Goal: Task Accomplishment & Management: Manage account settings

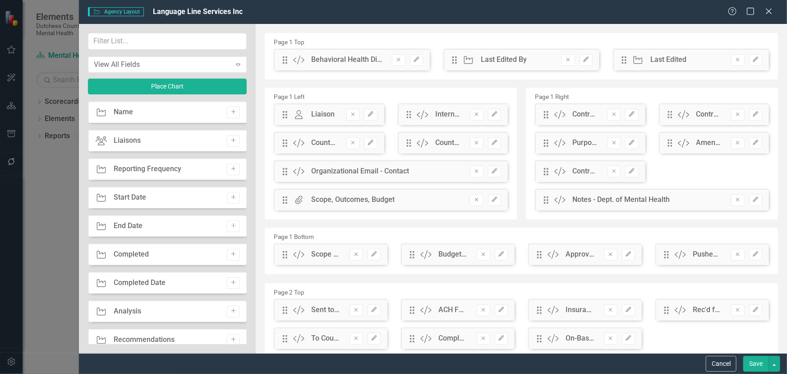
scroll to position [902, 0]
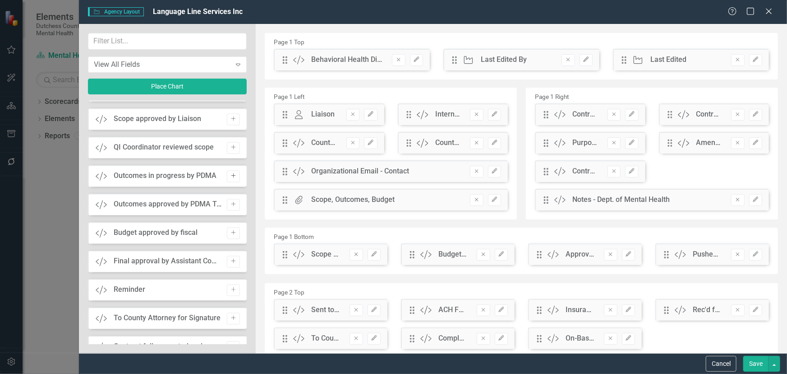
click at [231, 176] on icon "Add" at bounding box center [233, 175] width 7 height 5
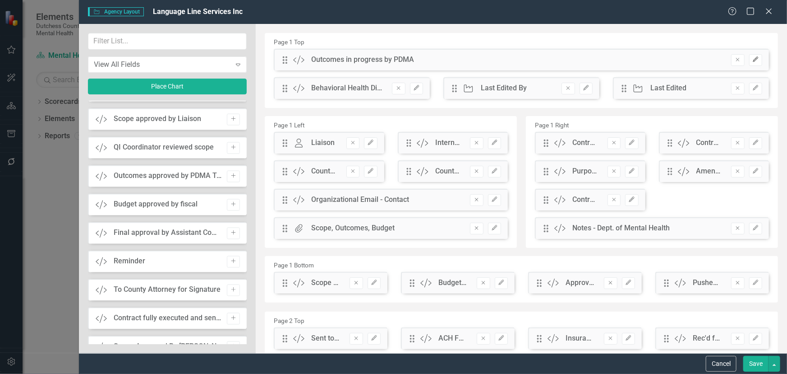
click at [753, 63] on button "Edit" at bounding box center [755, 60] width 13 height 12
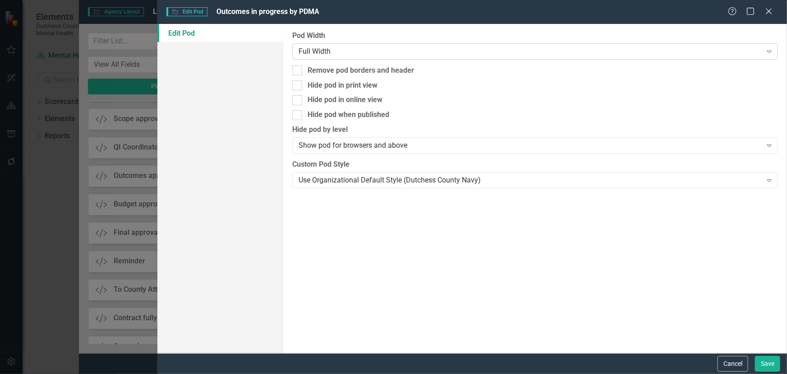
click at [325, 52] on div "Full Width" at bounding box center [530, 51] width 463 height 10
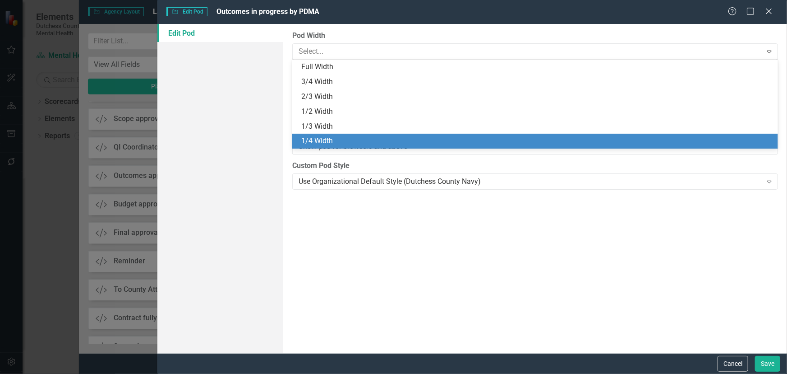
click at [316, 140] on div "1/4 Width" at bounding box center [537, 141] width 472 height 10
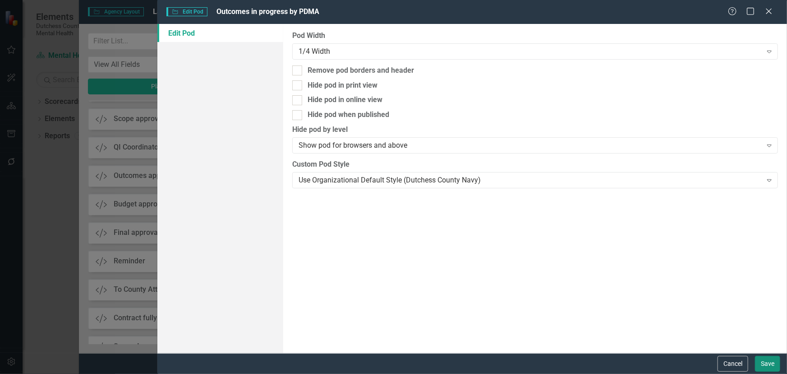
click at [772, 362] on button "Save" at bounding box center [767, 364] width 25 height 16
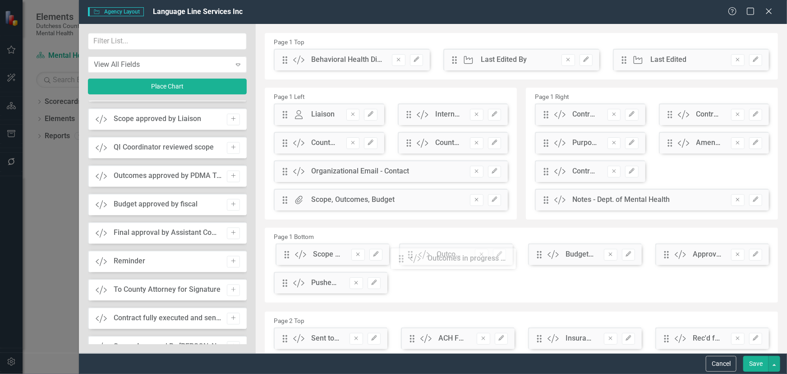
drag, startPoint x: 285, startPoint y: 63, endPoint x: 357, endPoint y: 258, distance: 207.4
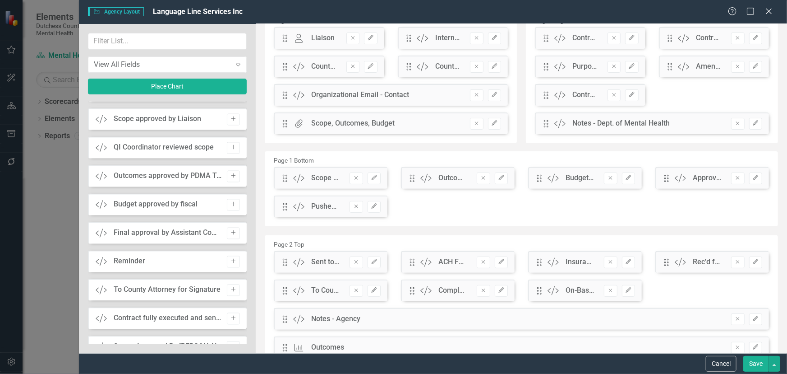
scroll to position [82, 0]
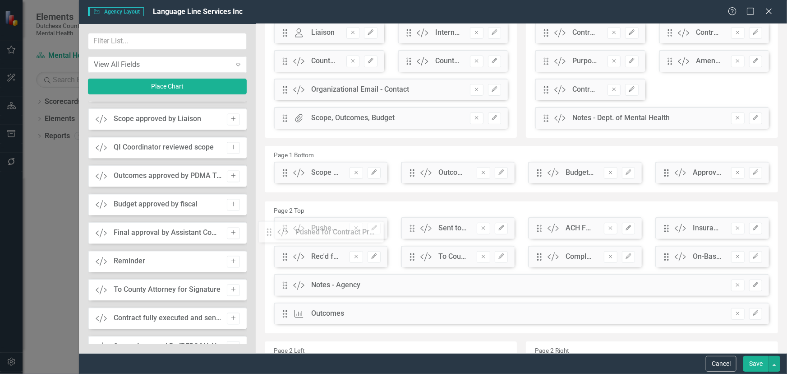
drag, startPoint x: 286, startPoint y: 204, endPoint x: 277, endPoint y: 235, distance: 32.0
click at [758, 358] on button "Save" at bounding box center [756, 364] width 25 height 16
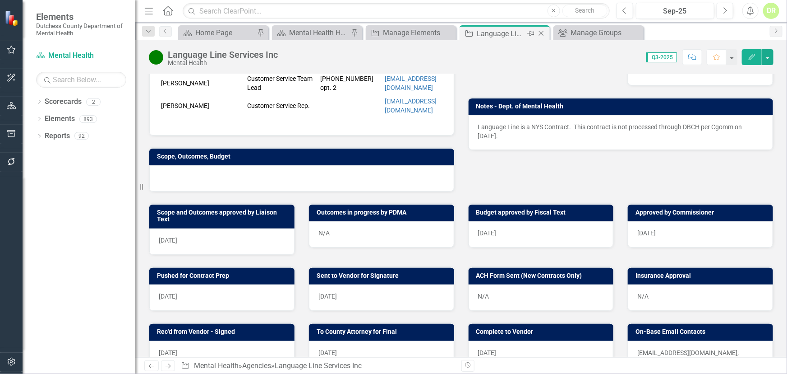
click at [542, 32] on icon "Close" at bounding box center [541, 33] width 9 height 7
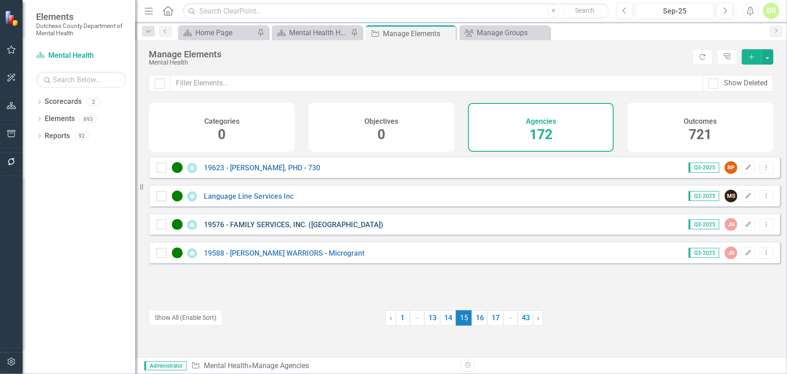
click at [253, 229] on link "19576 - FAMILY SERVICES, INC. ([GEOGRAPHIC_DATA])" at bounding box center [294, 224] width 180 height 9
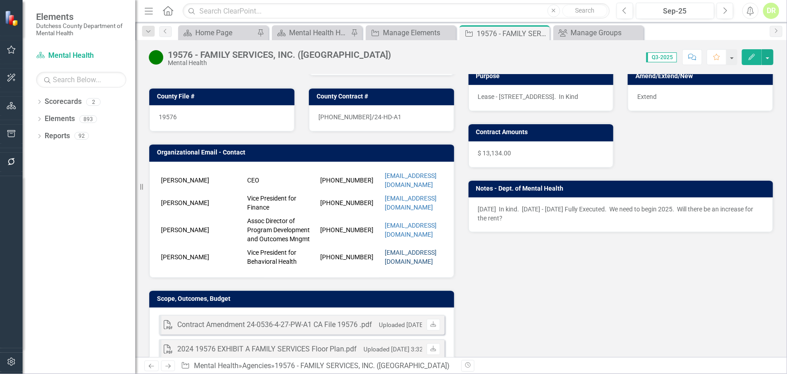
scroll to position [205, 0]
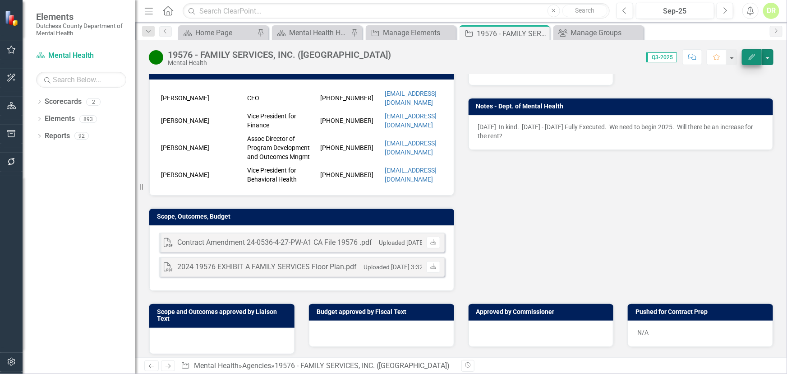
drag, startPoint x: 765, startPoint y: 54, endPoint x: 756, endPoint y: 56, distance: 8.9
click at [764, 54] on button "button" at bounding box center [768, 57] width 12 height 16
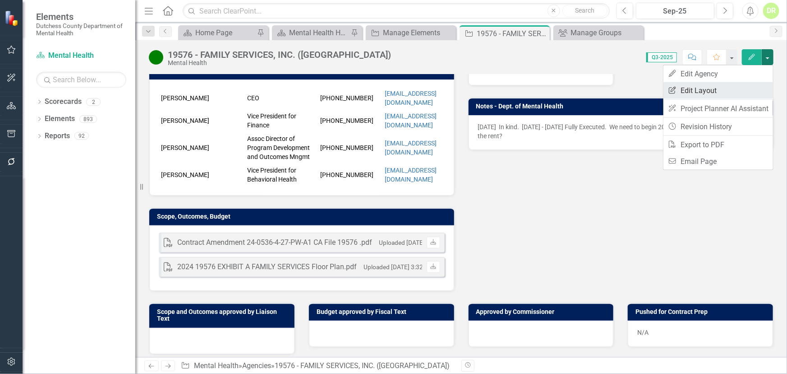
click at [706, 90] on link "Edit Report Edit Layout" at bounding box center [719, 90] width 110 height 17
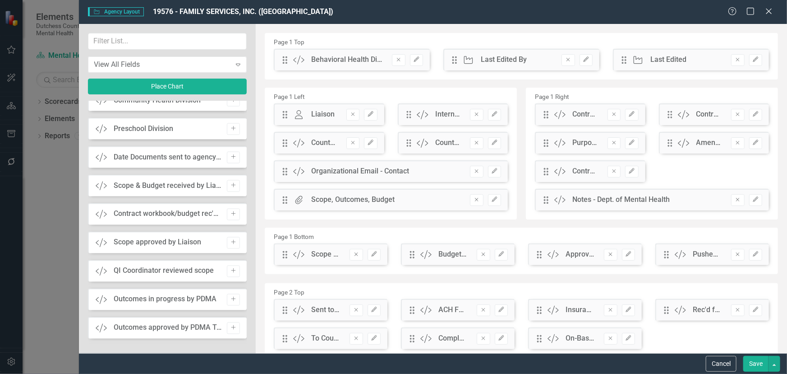
scroll to position [820, 0]
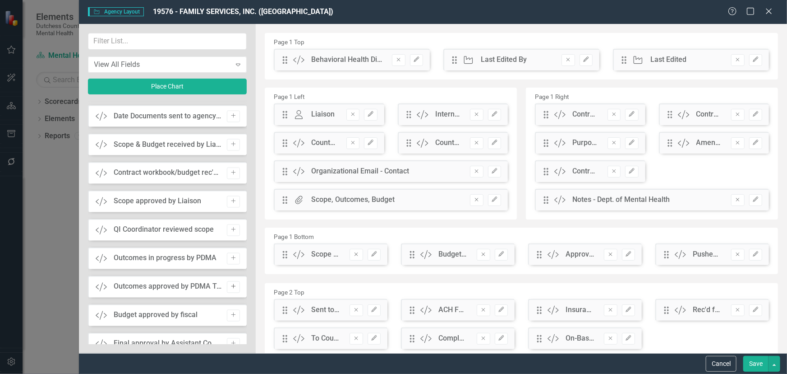
click at [230, 285] on icon "Add" at bounding box center [233, 286] width 7 height 5
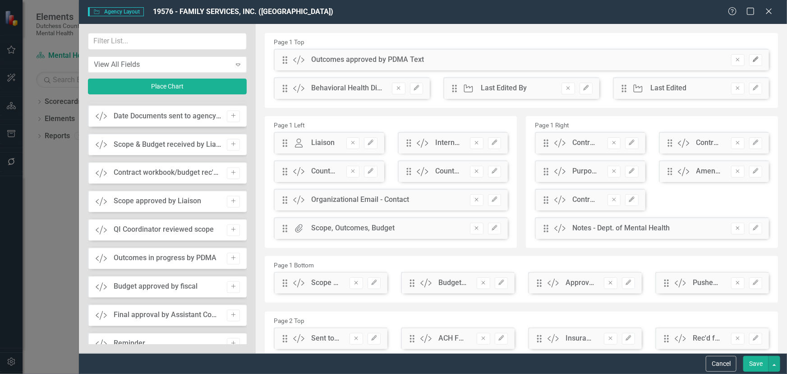
click at [754, 60] on button "Edit" at bounding box center [755, 60] width 13 height 12
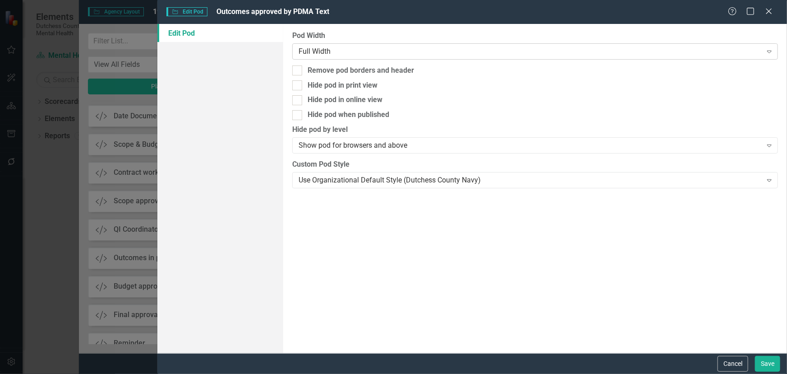
click at [314, 49] on div "Full Width" at bounding box center [530, 51] width 463 height 10
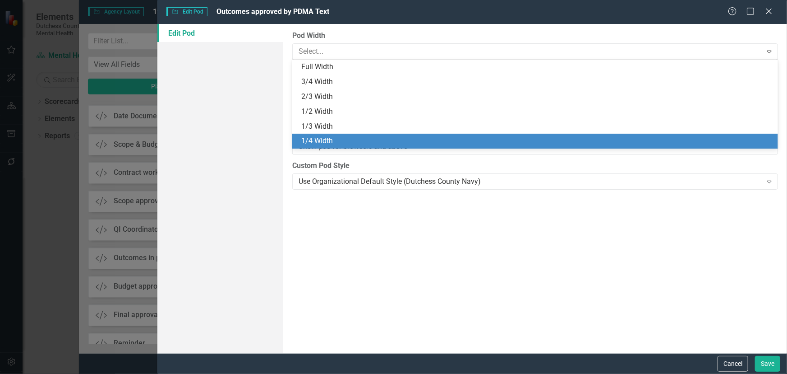
click at [328, 136] on div "1/4 Width" at bounding box center [537, 141] width 472 height 10
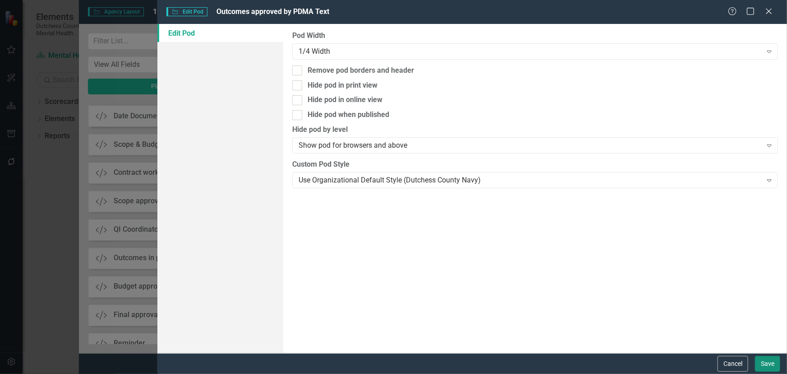
click at [771, 361] on button "Save" at bounding box center [767, 364] width 25 height 16
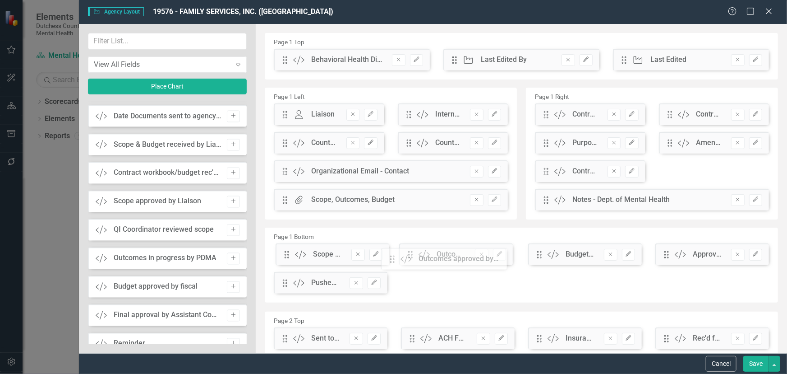
drag, startPoint x: 285, startPoint y: 61, endPoint x: 399, endPoint y: 260, distance: 229.4
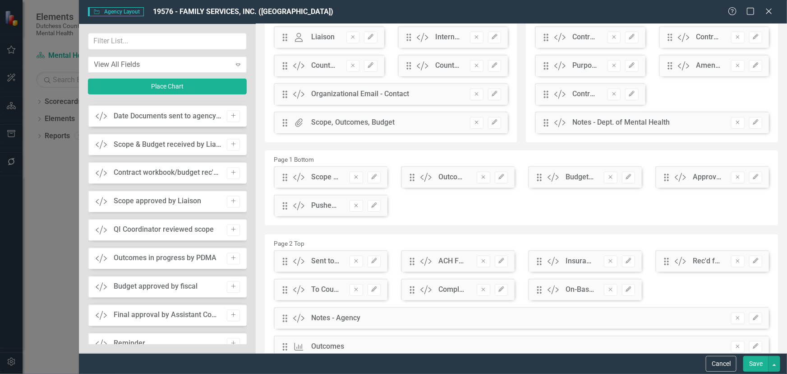
scroll to position [82, 0]
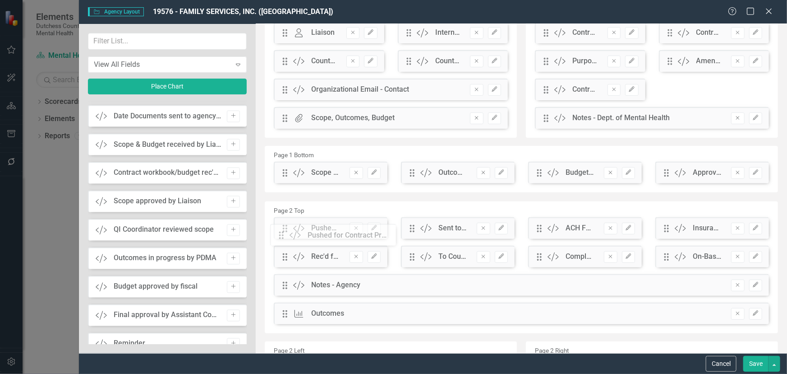
drag, startPoint x: 286, startPoint y: 204, endPoint x: 289, endPoint y: 238, distance: 34.4
click at [756, 358] on button "Save" at bounding box center [756, 364] width 25 height 16
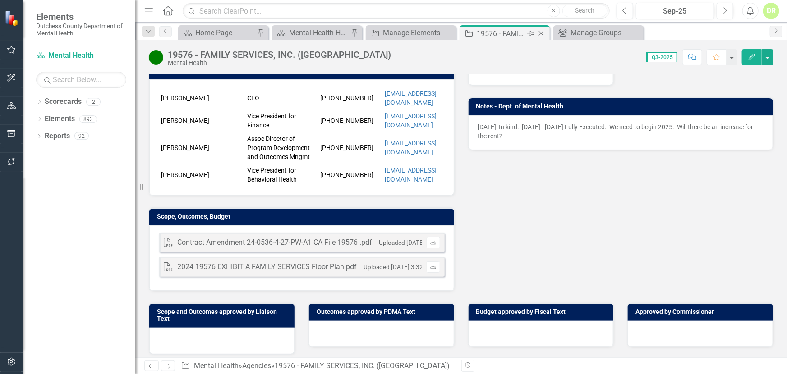
click at [541, 33] on icon "Close" at bounding box center [541, 33] width 9 height 7
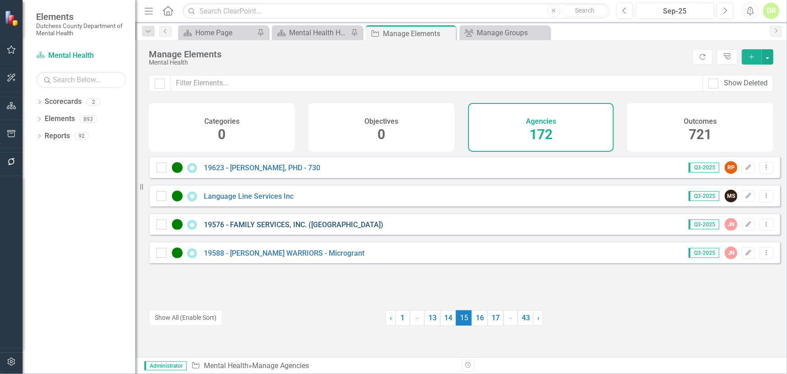
click at [298, 229] on link "19576 - FAMILY SERVICES, INC. ([GEOGRAPHIC_DATA])" at bounding box center [294, 224] width 180 height 9
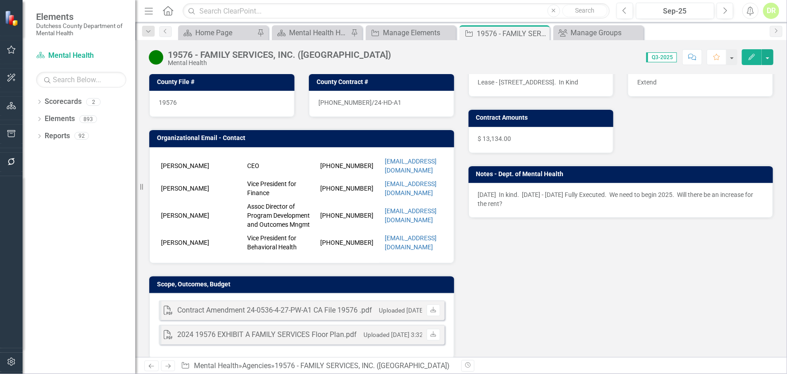
scroll to position [205, 0]
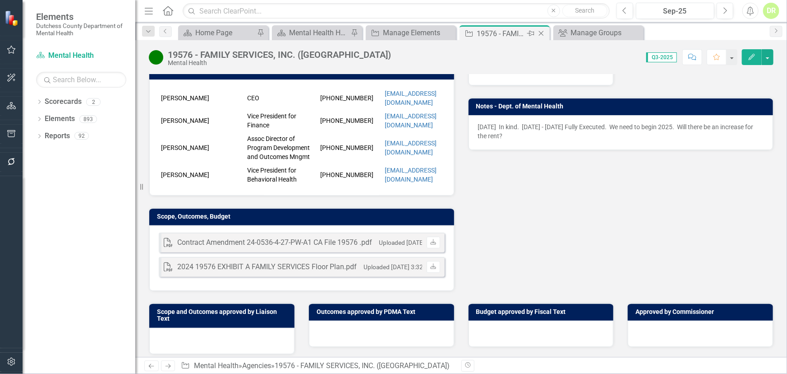
click at [542, 32] on icon "Close" at bounding box center [541, 33] width 9 height 7
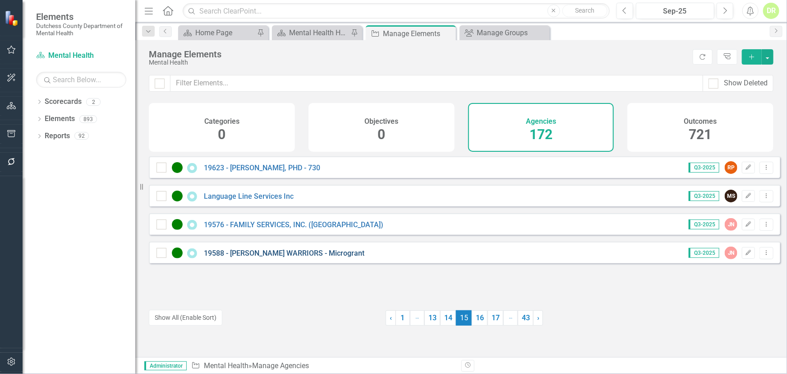
click at [260, 257] on link "19588 - [PERSON_NAME] WARRIORS - Microgrant" at bounding box center [284, 253] width 161 height 9
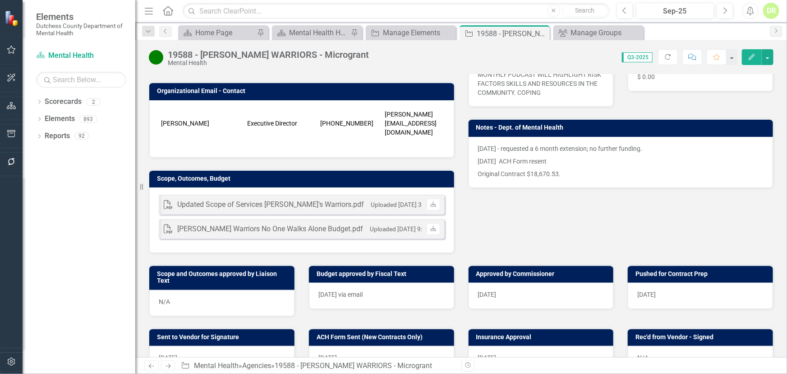
scroll to position [205, 0]
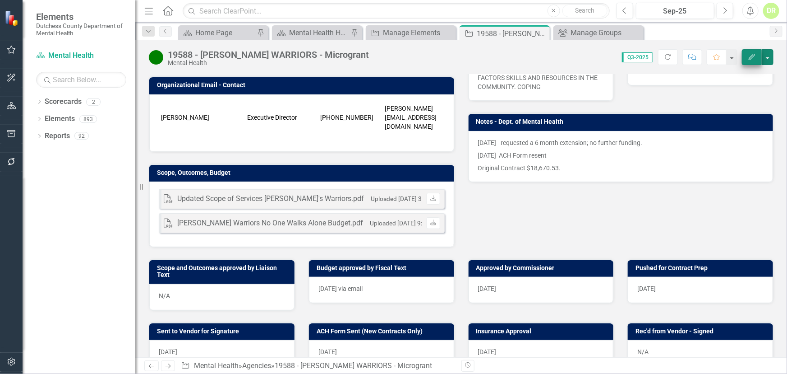
drag, startPoint x: 769, startPoint y: 54, endPoint x: 760, endPoint y: 64, distance: 13.8
click at [769, 54] on button "button" at bounding box center [768, 57] width 12 height 16
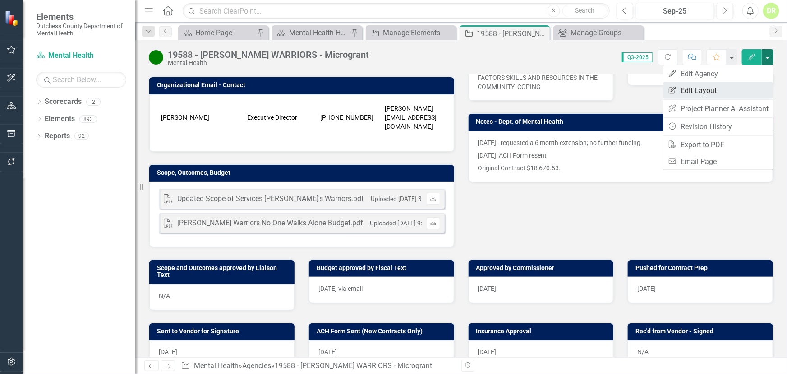
click at [699, 90] on link "Edit Report Edit Layout" at bounding box center [719, 90] width 110 height 17
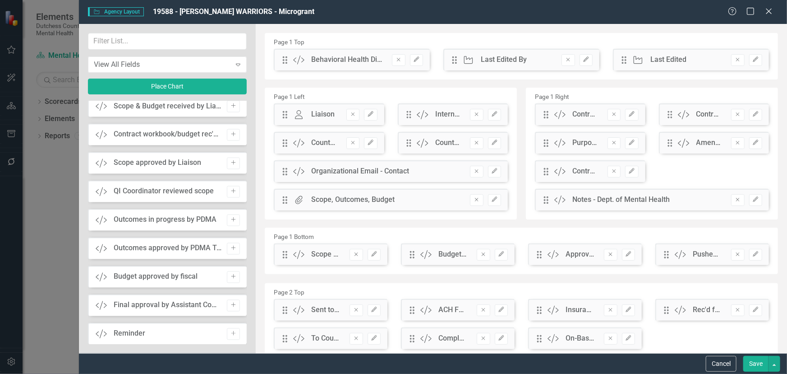
scroll to position [861, 0]
click at [232, 243] on icon "Add" at bounding box center [233, 245] width 7 height 5
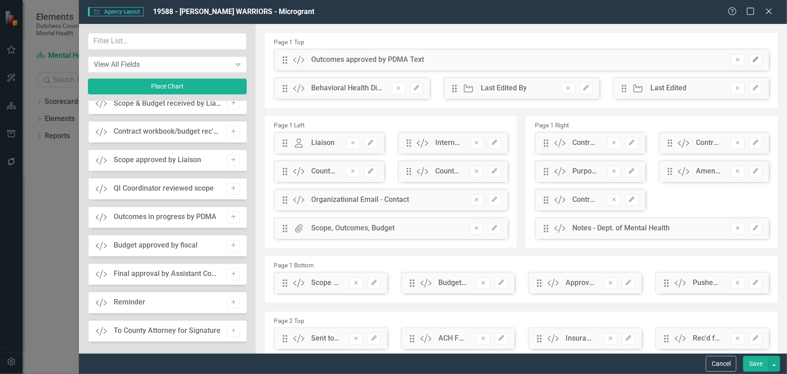
click at [753, 60] on icon "Edit" at bounding box center [756, 59] width 7 height 5
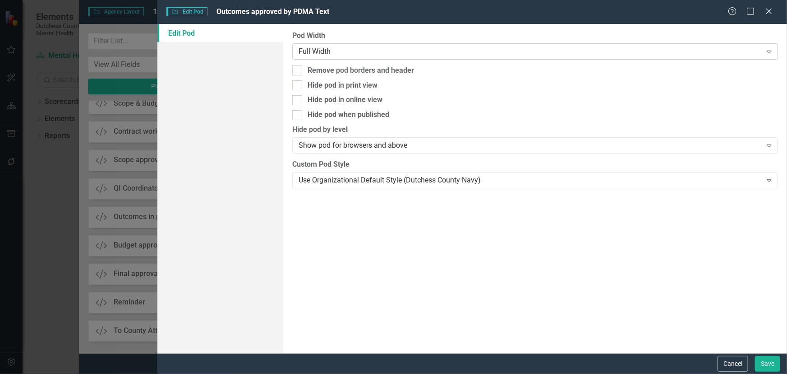
click at [415, 52] on div "Full Width" at bounding box center [530, 51] width 463 height 10
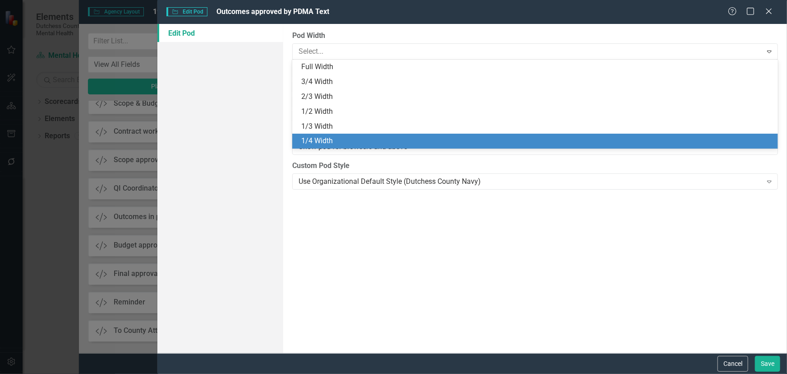
click at [366, 138] on div "1/4 Width" at bounding box center [537, 141] width 472 height 10
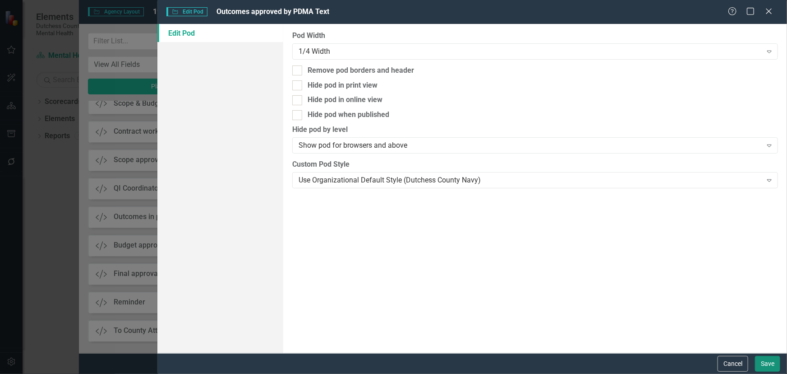
click at [767, 363] on button "Save" at bounding box center [767, 364] width 25 height 16
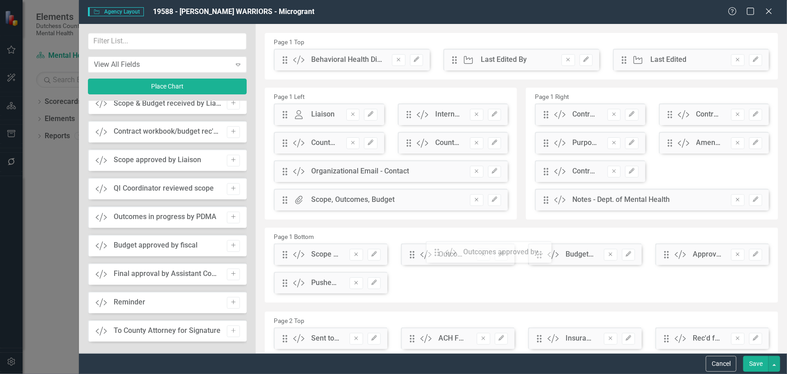
drag, startPoint x: 284, startPoint y: 61, endPoint x: 443, endPoint y: 253, distance: 249.4
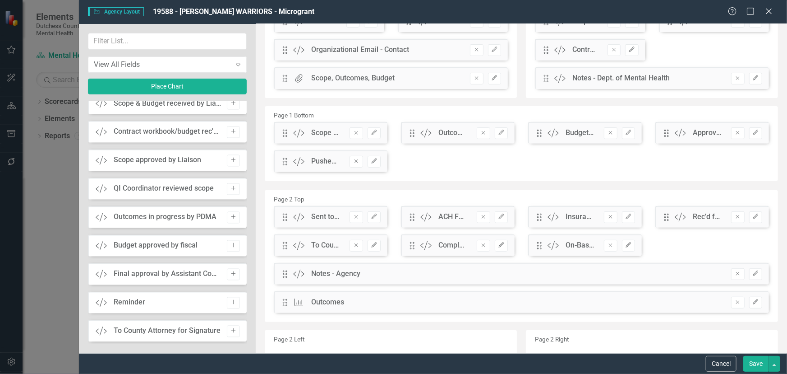
scroll to position [123, 0]
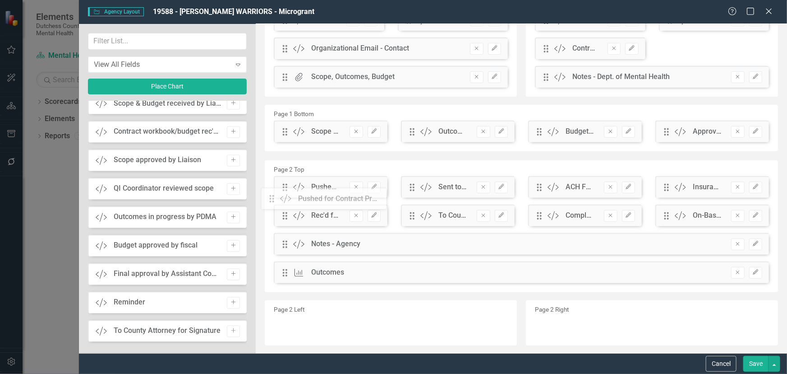
drag, startPoint x: 287, startPoint y: 163, endPoint x: 281, endPoint y: 202, distance: 39.3
click at [750, 361] on button "Save" at bounding box center [756, 364] width 25 height 16
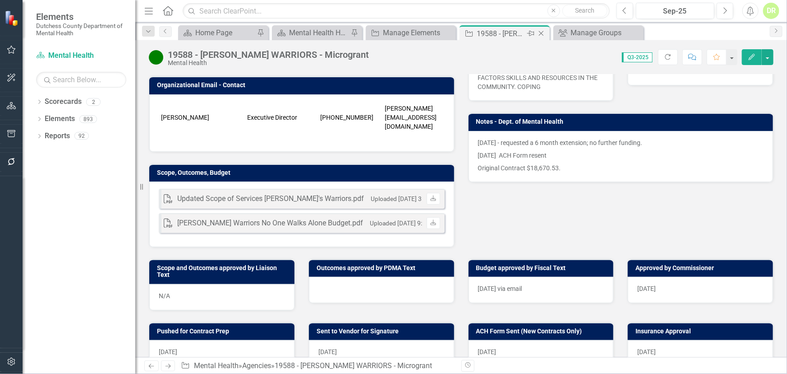
click at [543, 33] on icon "Close" at bounding box center [541, 33] width 9 height 7
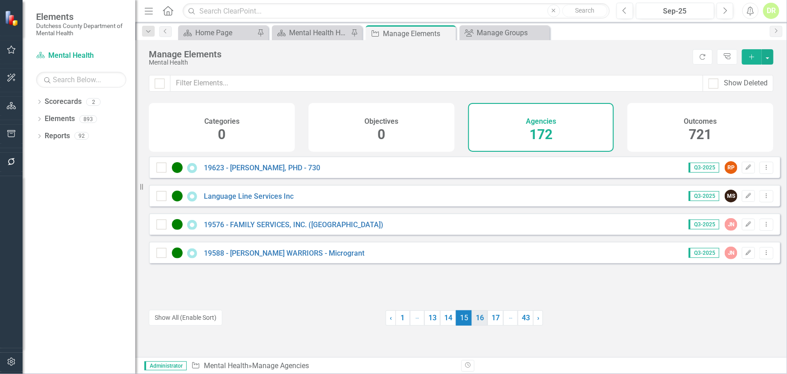
click at [477, 316] on link "16" at bounding box center [480, 317] width 16 height 15
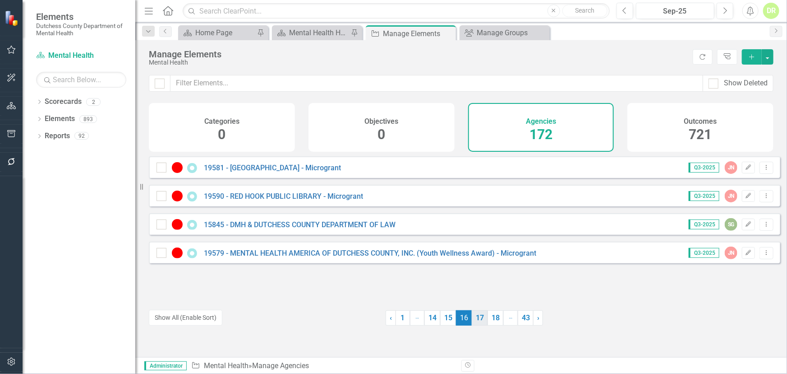
click at [480, 316] on link "17" at bounding box center [480, 317] width 16 height 15
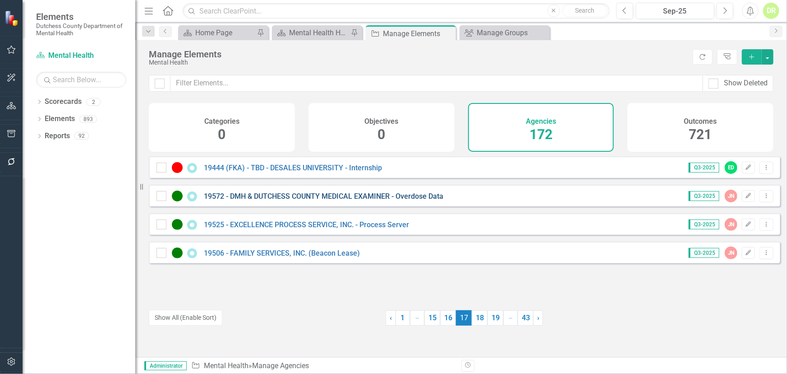
click at [300, 200] on link "19572 - DMH & DUTCHESS COUNTY MEDICAL EXAMINER - Overdose Data" at bounding box center [324, 196] width 240 height 9
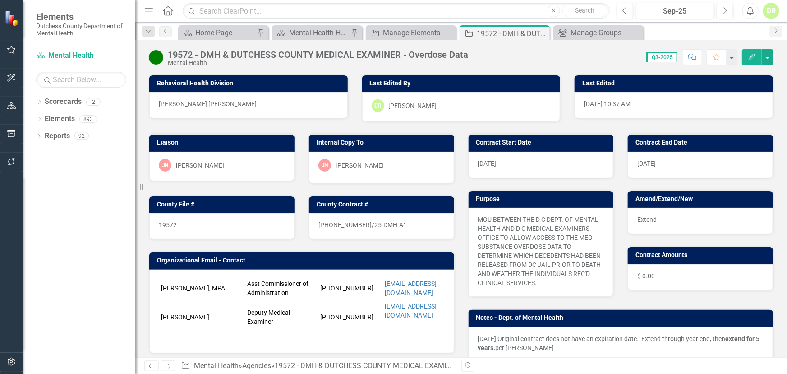
click at [749, 61] on button "Edit" at bounding box center [752, 57] width 20 height 16
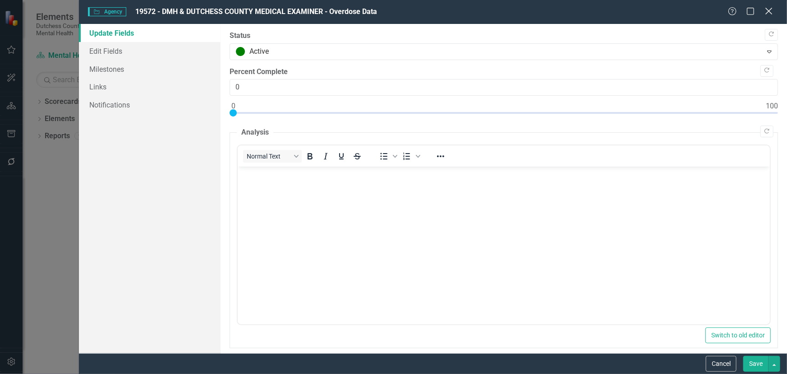
click at [772, 10] on icon "Close" at bounding box center [768, 11] width 11 height 9
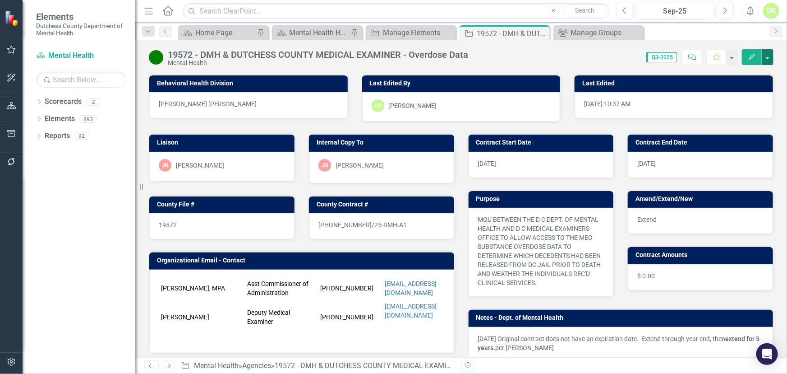
click at [765, 56] on button "button" at bounding box center [768, 57] width 12 height 16
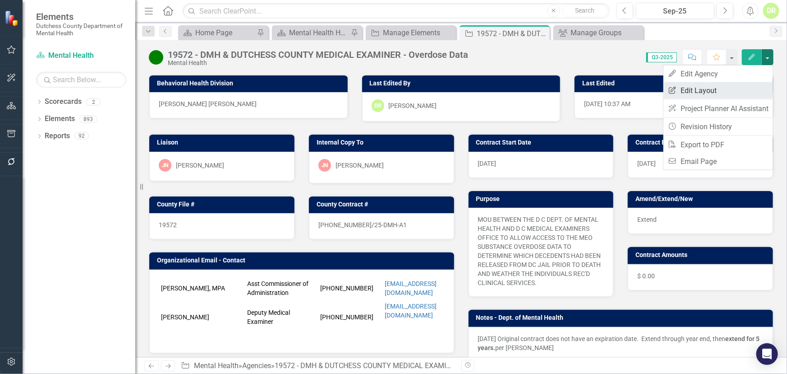
click at [704, 92] on link "Edit Report Edit Layout" at bounding box center [719, 90] width 110 height 17
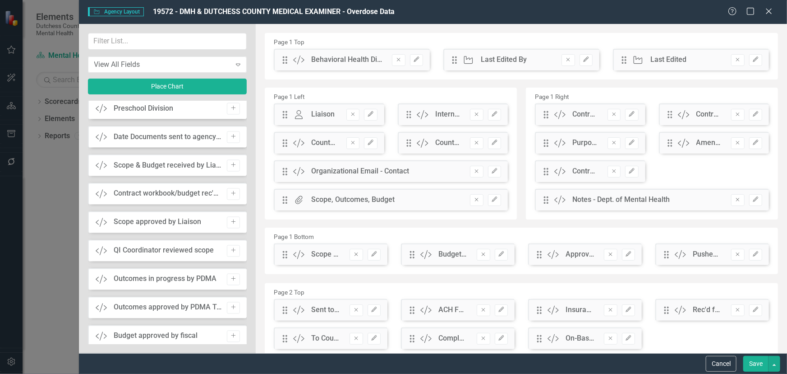
scroll to position [820, 0]
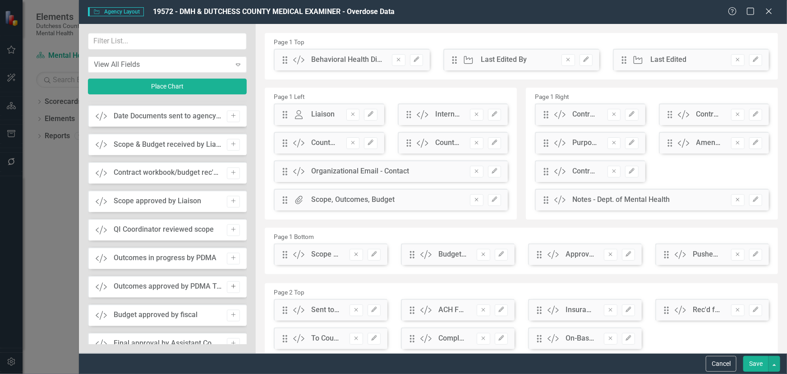
click at [230, 284] on icon "Add" at bounding box center [233, 286] width 7 height 5
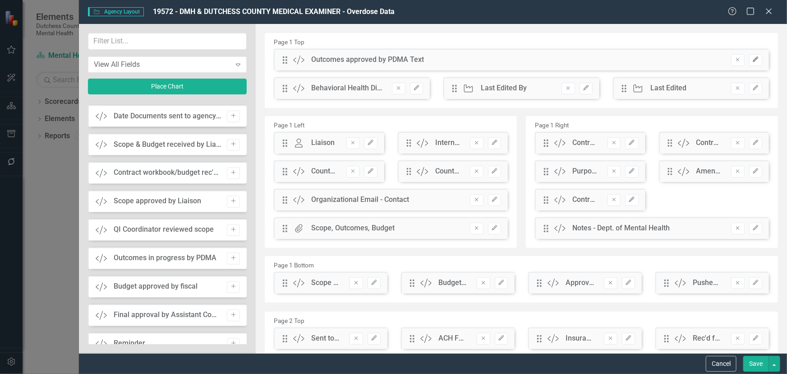
click at [753, 62] on icon "Edit" at bounding box center [756, 59] width 7 height 5
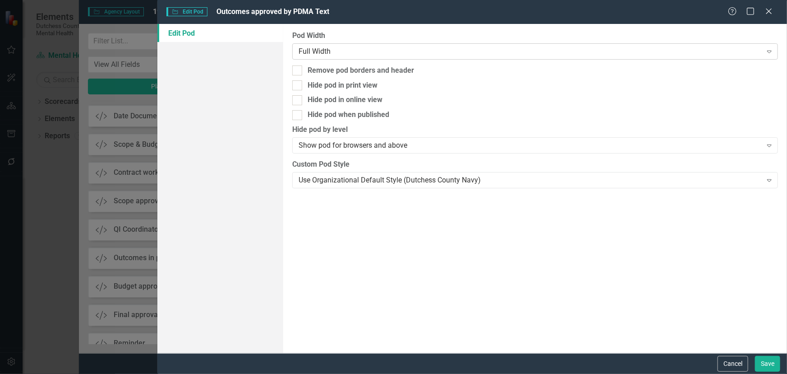
click at [329, 46] on div "Full Width Expand" at bounding box center [535, 51] width 486 height 16
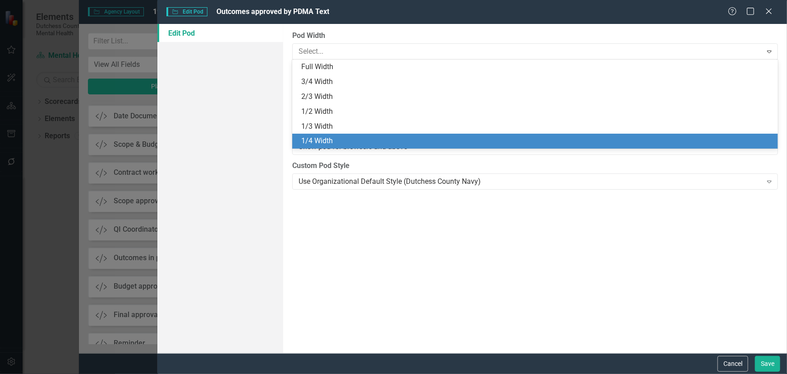
click at [325, 139] on div "1/4 Width" at bounding box center [537, 141] width 472 height 10
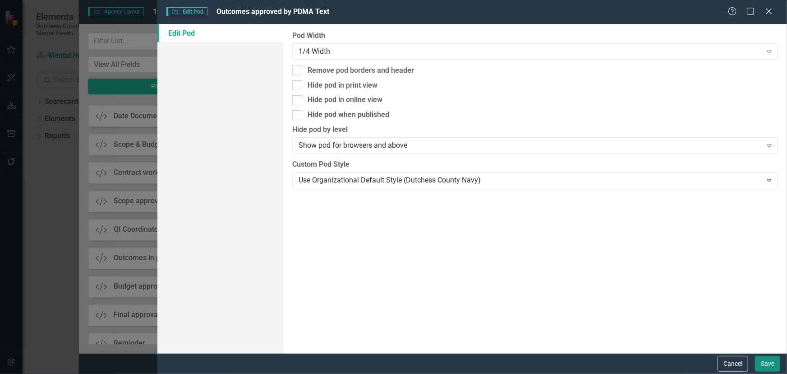
click at [763, 365] on button "Save" at bounding box center [767, 364] width 25 height 16
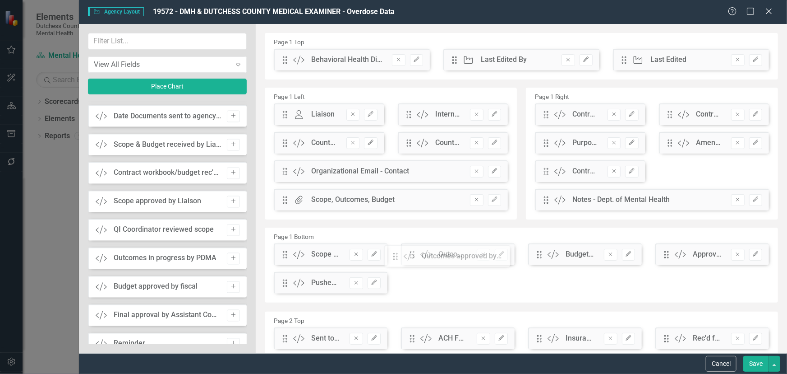
drag, startPoint x: 285, startPoint y: 63, endPoint x: 402, endPoint y: 259, distance: 228.7
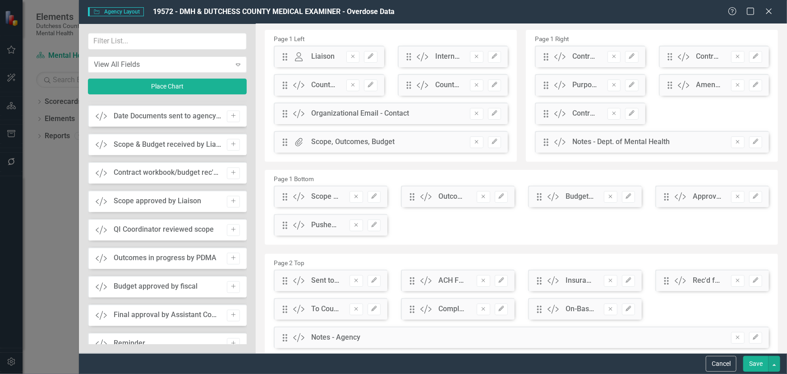
scroll to position [82, 0]
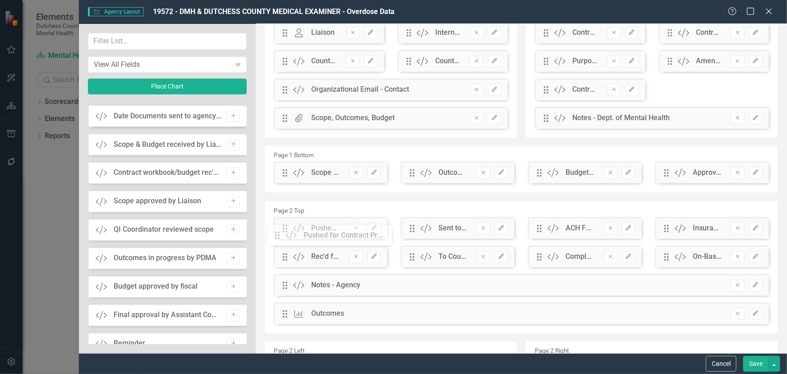
drag, startPoint x: 285, startPoint y: 204, endPoint x: 284, endPoint y: 238, distance: 34.3
click at [758, 361] on button "Save" at bounding box center [756, 364] width 25 height 16
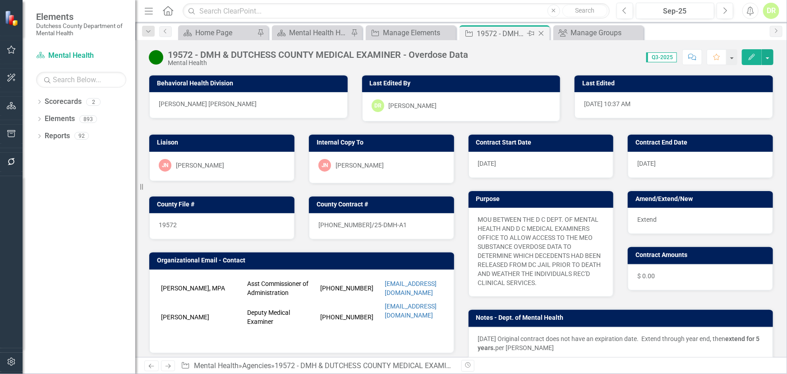
click at [543, 32] on icon "Close" at bounding box center [541, 33] width 9 height 7
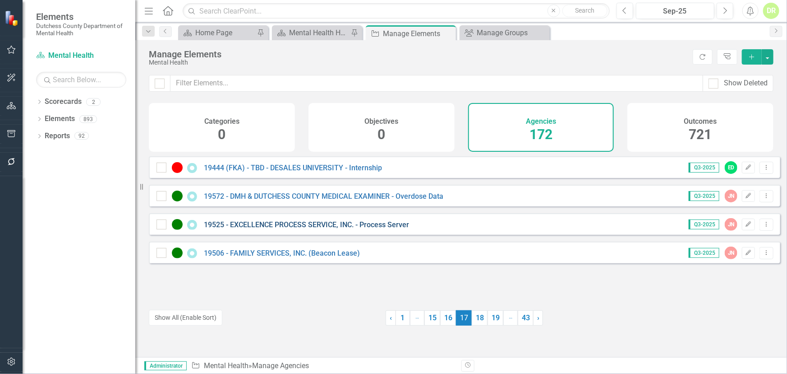
click at [291, 229] on link "19525 - EXCELLENCE PROCESS SERVICE, INC. - Process Server" at bounding box center [306, 224] width 205 height 9
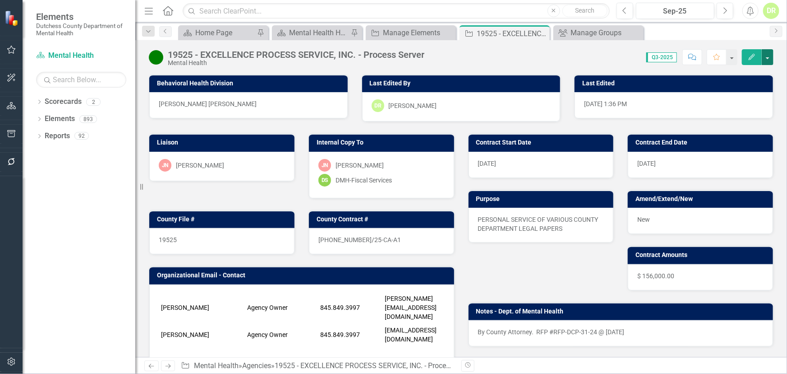
click at [765, 59] on button "button" at bounding box center [768, 57] width 12 height 16
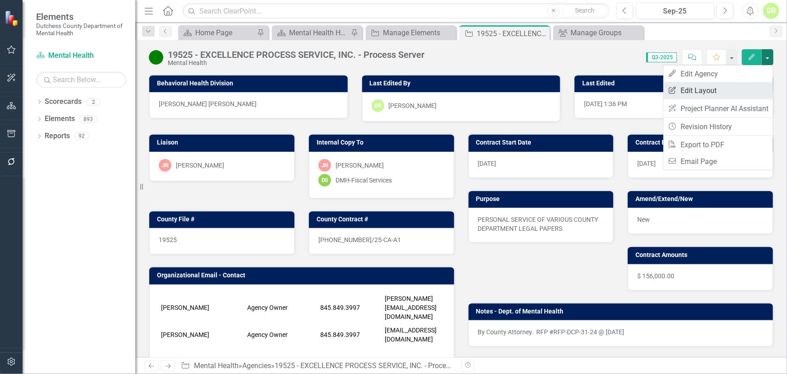
click at [717, 84] on link "Edit Report Edit Layout" at bounding box center [719, 90] width 110 height 17
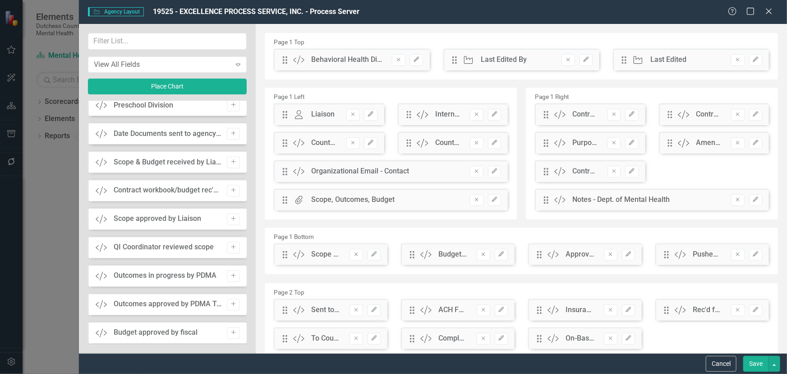
scroll to position [820, 0]
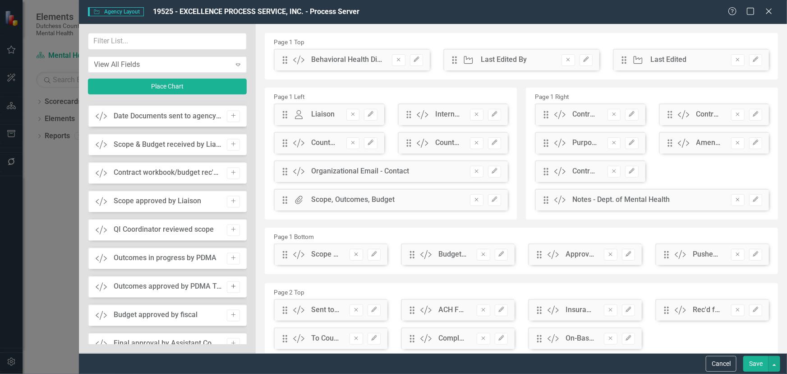
click at [230, 286] on icon "Add" at bounding box center [233, 286] width 7 height 5
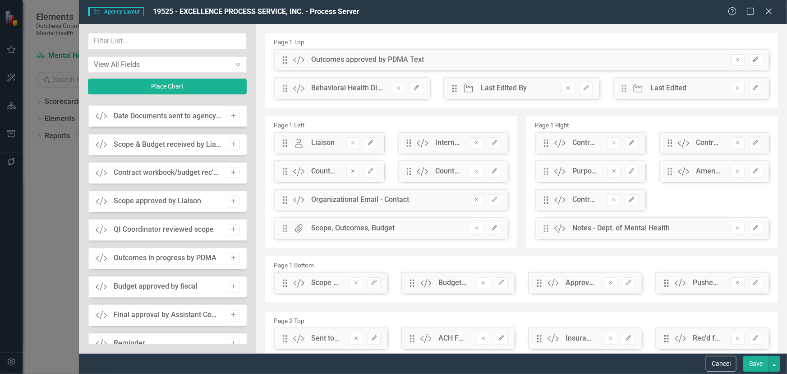
click at [753, 59] on icon "Edit" at bounding box center [756, 59] width 7 height 5
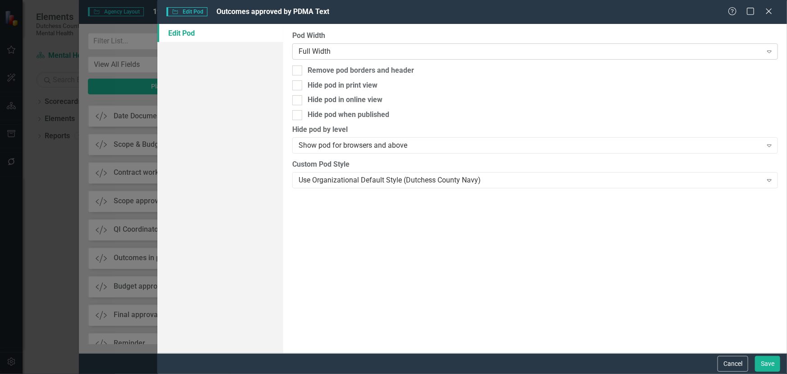
click at [343, 47] on div "Full Width" at bounding box center [530, 51] width 463 height 10
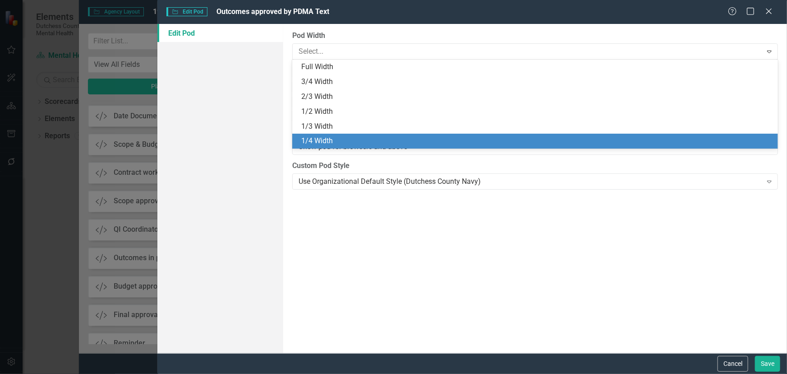
click at [344, 139] on div "1/4 Width" at bounding box center [537, 141] width 472 height 10
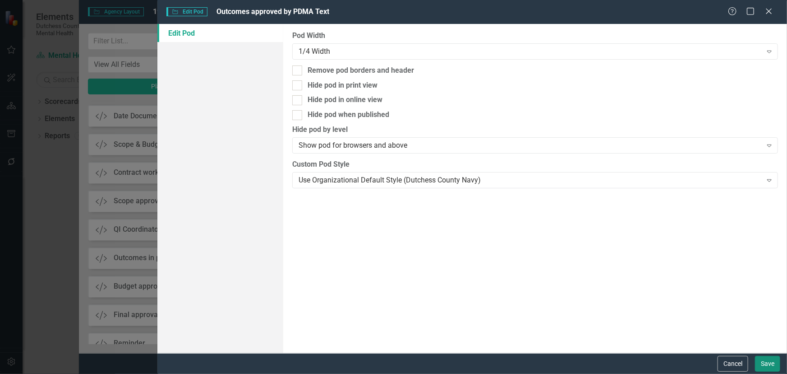
click at [770, 361] on button "Save" at bounding box center [767, 364] width 25 height 16
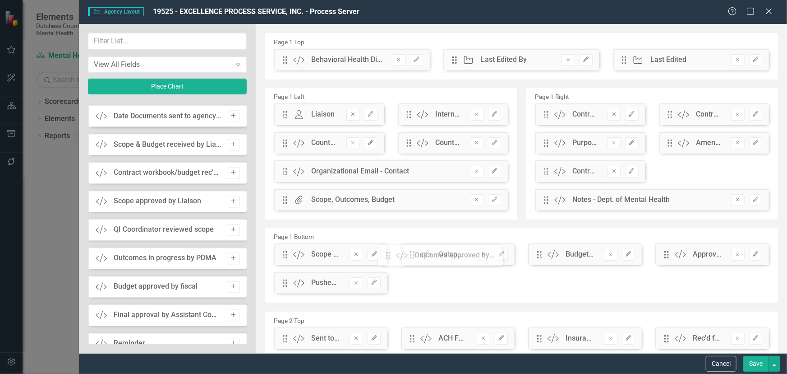
drag, startPoint x: 285, startPoint y: 65, endPoint x: 395, endPoint y: 260, distance: 224.3
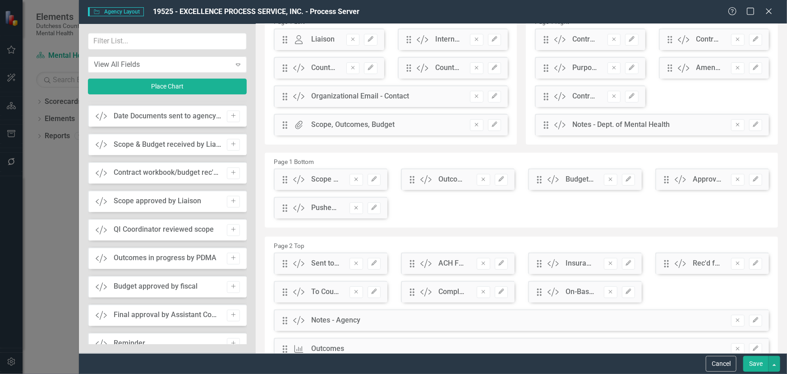
scroll to position [82, 0]
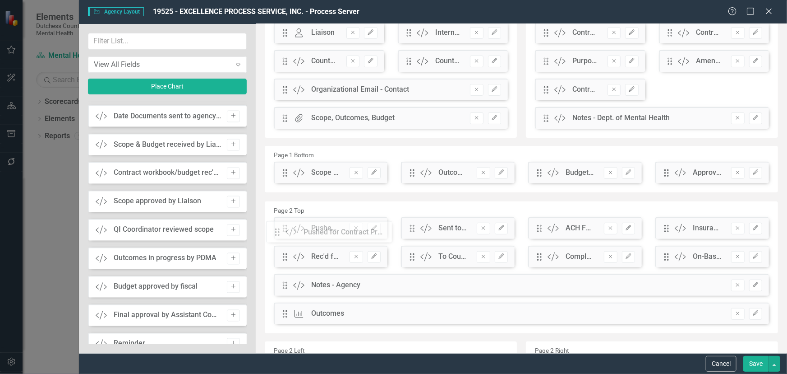
drag, startPoint x: 282, startPoint y: 204, endPoint x: 281, endPoint y: 235, distance: 31.1
drag, startPoint x: 759, startPoint y: 361, endPoint x: 740, endPoint y: 360, distance: 19.0
click at [758, 361] on button "Save" at bounding box center [756, 364] width 25 height 16
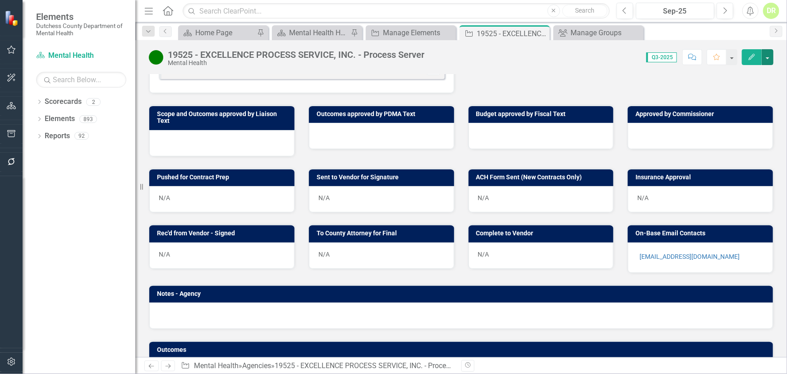
scroll to position [384, 0]
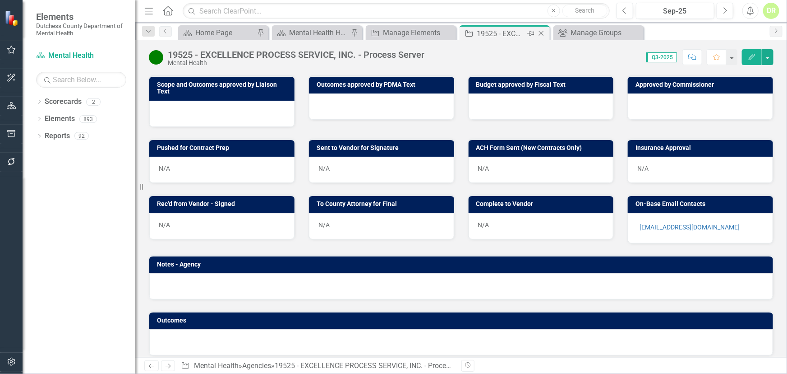
click at [487, 31] on div "19525 - EXCELLENCE PROCESS SERVICE, INC. - Process Server" at bounding box center [501, 33] width 48 height 11
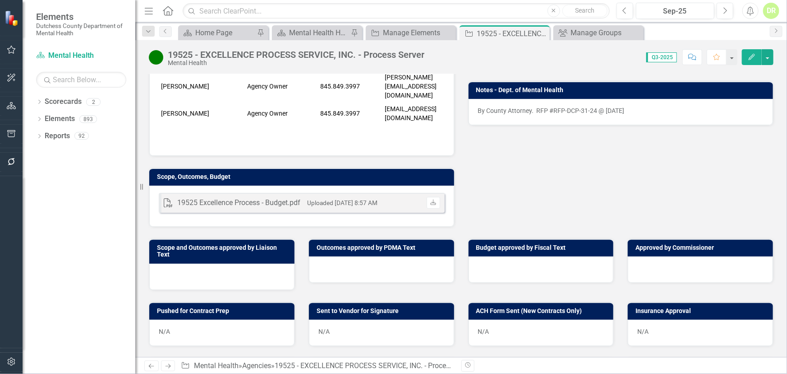
scroll to position [220, 0]
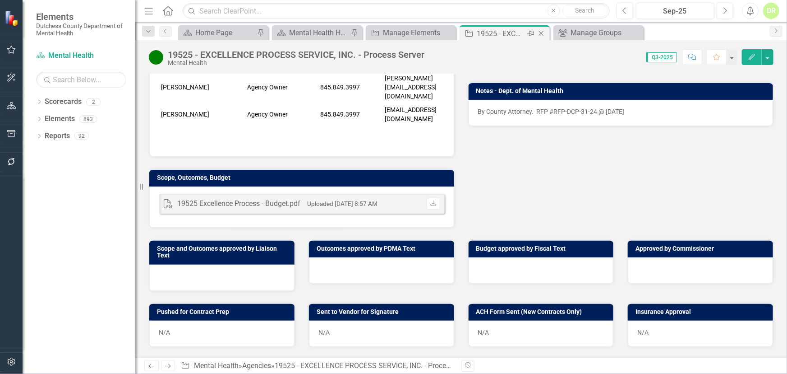
click at [540, 32] on icon "Close" at bounding box center [541, 33] width 9 height 7
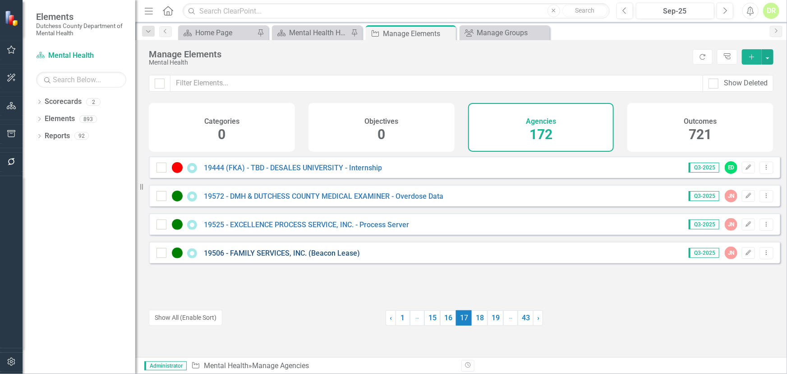
click at [271, 257] on link "19506 - FAMILY SERVICES, INC. (Beacon Lease)" at bounding box center [282, 253] width 156 height 9
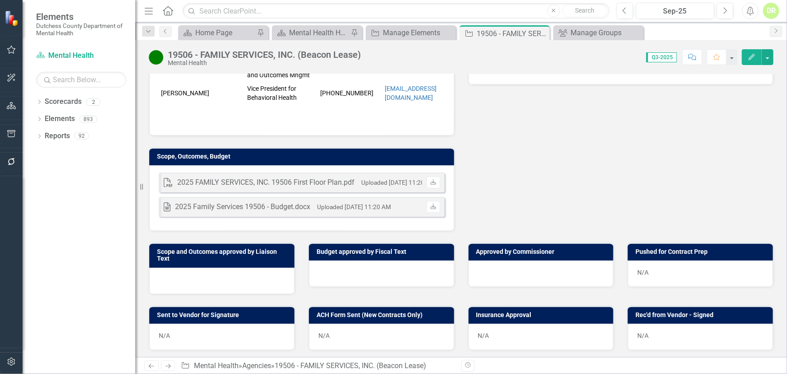
scroll to position [287, 0]
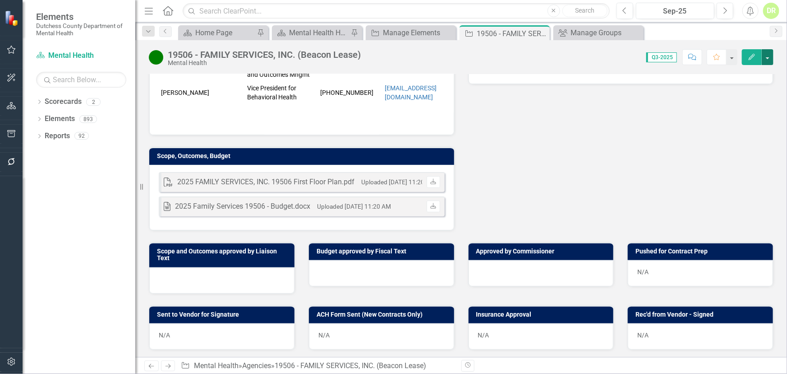
click at [769, 60] on button "button" at bounding box center [768, 57] width 12 height 16
click at [713, 88] on link "Edit Report Edit Layout" at bounding box center [719, 90] width 110 height 17
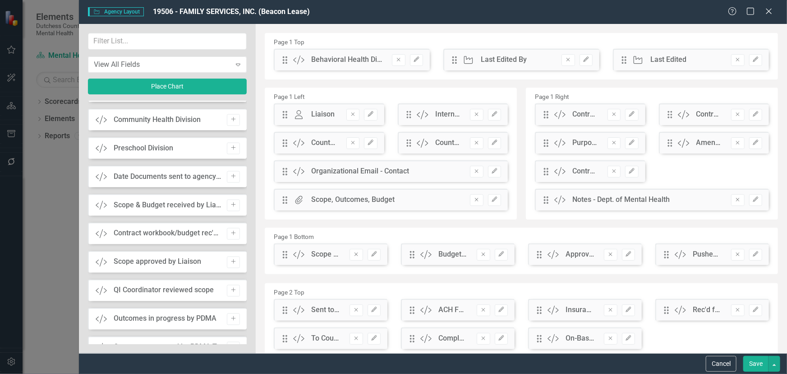
scroll to position [820, 0]
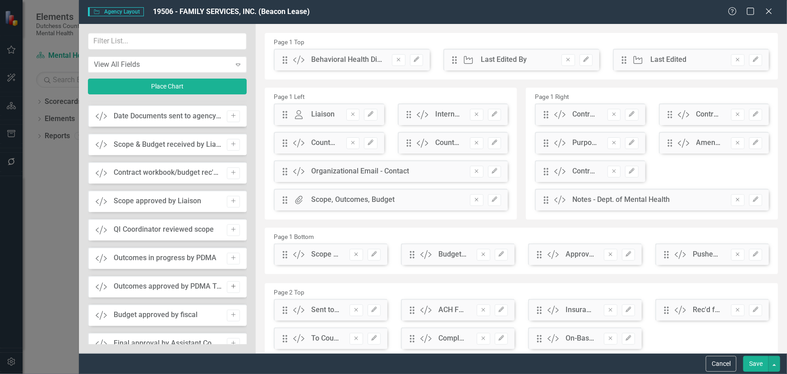
click at [233, 284] on icon "Add" at bounding box center [233, 286] width 7 height 5
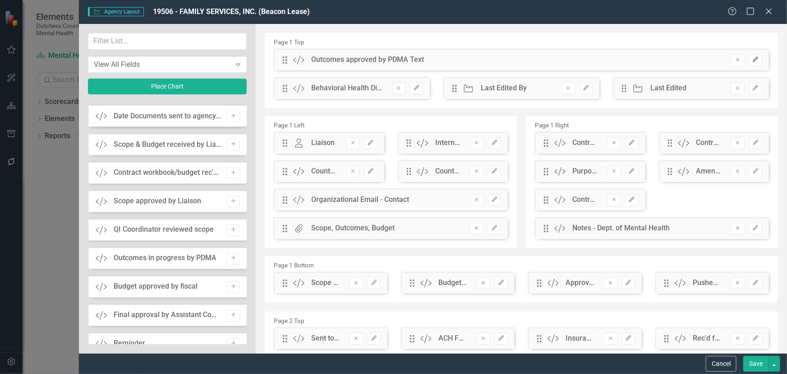
click at [753, 60] on icon "Edit" at bounding box center [756, 59] width 7 height 5
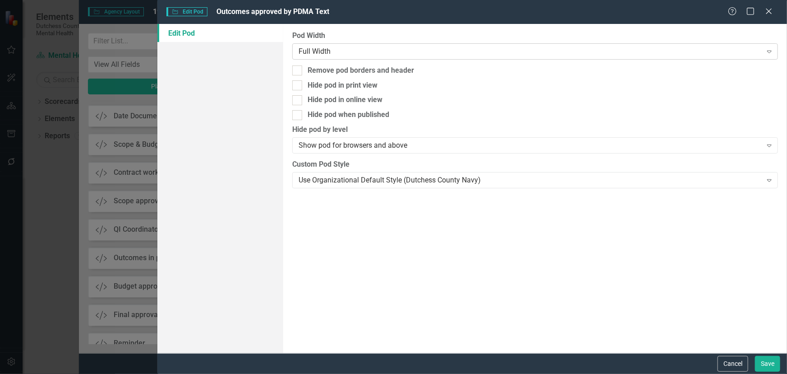
click at [353, 52] on div "Full Width" at bounding box center [530, 51] width 463 height 10
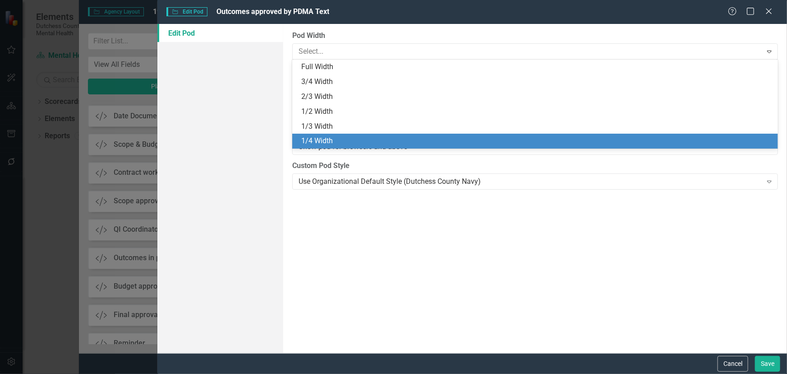
click at [340, 135] on div "1/4 Width" at bounding box center [535, 141] width 486 height 15
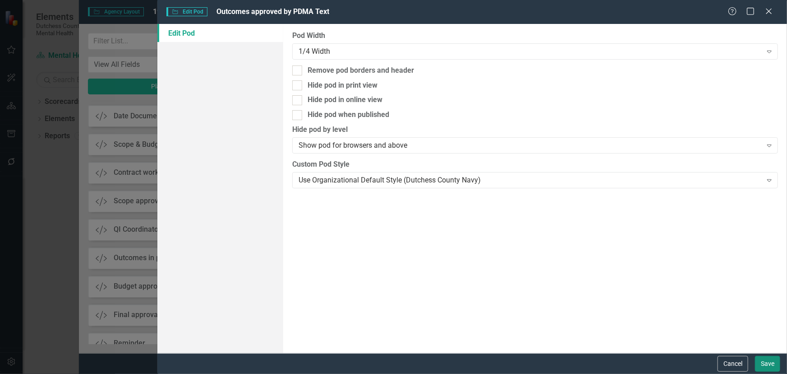
drag, startPoint x: 771, startPoint y: 361, endPoint x: 726, endPoint y: 352, distance: 45.6
click at [770, 360] on button "Save" at bounding box center [767, 364] width 25 height 16
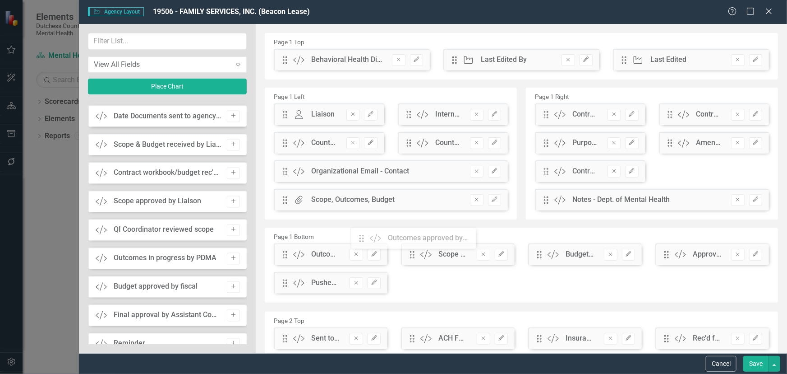
scroll to position [9, 0]
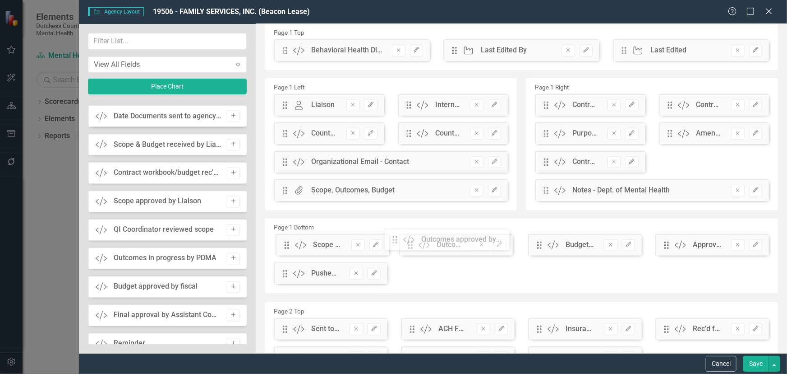
drag, startPoint x: 282, startPoint y: 61, endPoint x: 399, endPoint y: 241, distance: 214.3
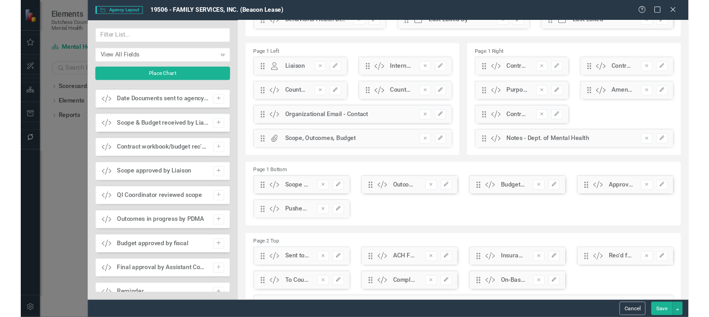
scroll to position [51, 0]
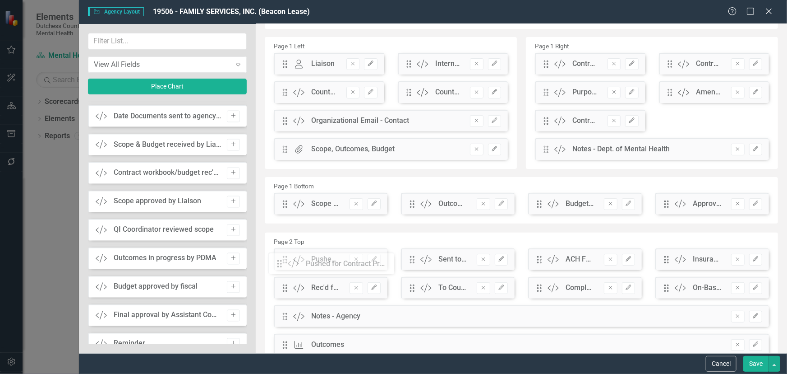
drag, startPoint x: 283, startPoint y: 234, endPoint x: 285, endPoint y: 266, distance: 31.6
click at [754, 358] on button "Save" at bounding box center [756, 364] width 25 height 16
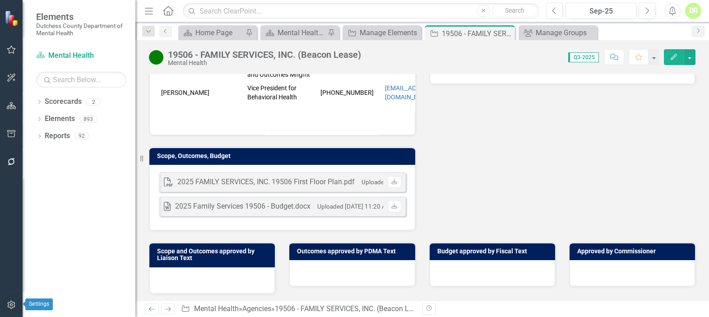
click at [14, 303] on icon "button" at bounding box center [11, 305] width 8 height 8
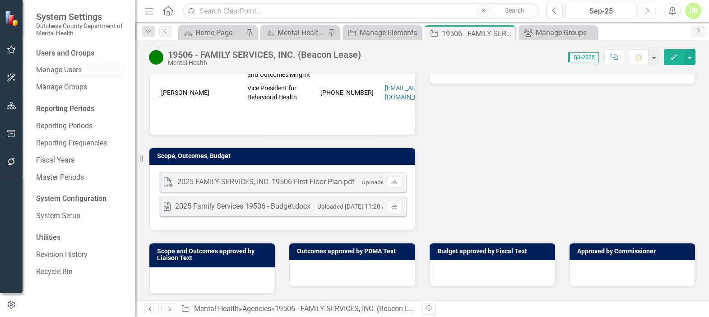
click at [67, 68] on link "Manage Users" at bounding box center [81, 70] width 90 height 10
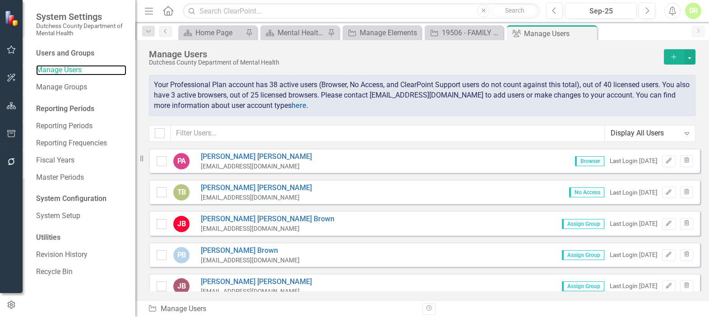
checkbox input "false"
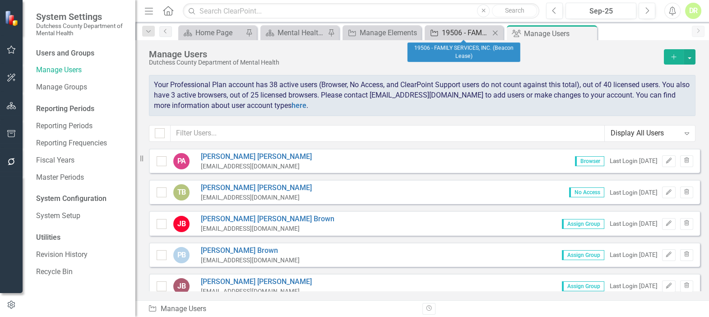
click at [462, 34] on div "19506 - FAMILY SERVICES, INC. (Beacon Lease)" at bounding box center [466, 32] width 48 height 11
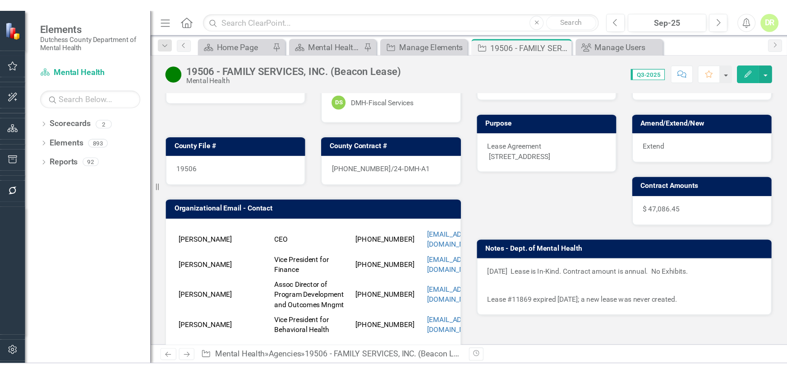
scroll to position [82, 0]
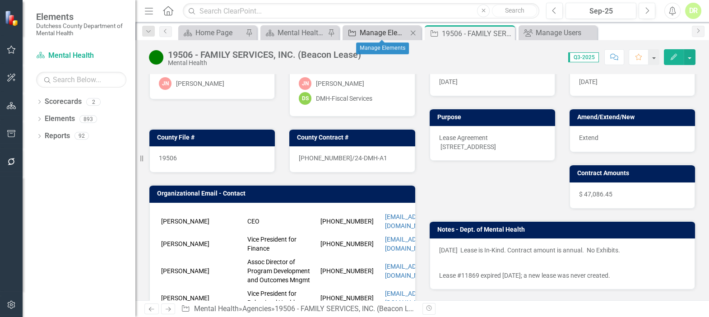
click at [389, 32] on div "Manage Elements" at bounding box center [384, 32] width 48 height 11
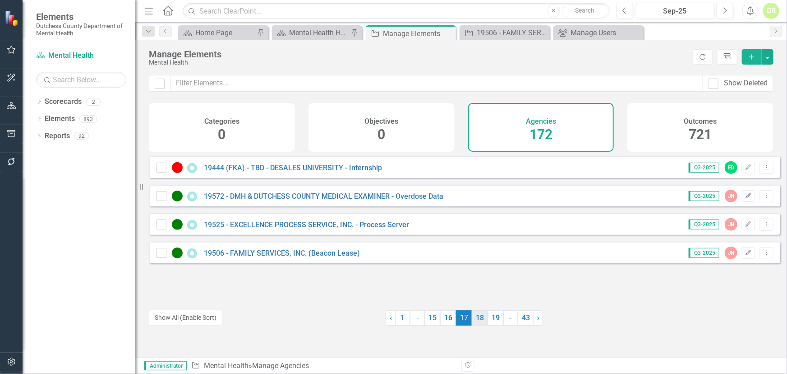
click at [476, 314] on link "18" at bounding box center [480, 317] width 16 height 15
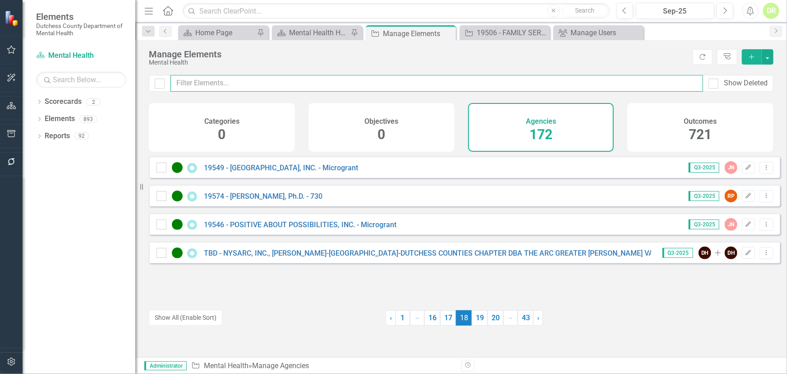
click at [265, 84] on input "text" at bounding box center [437, 83] width 533 height 17
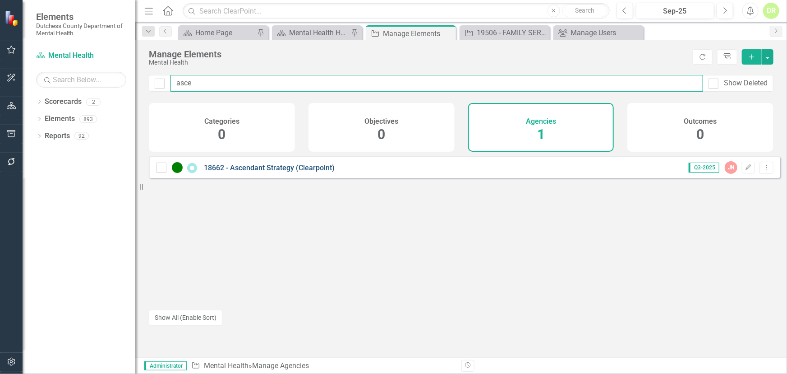
type input "asce"
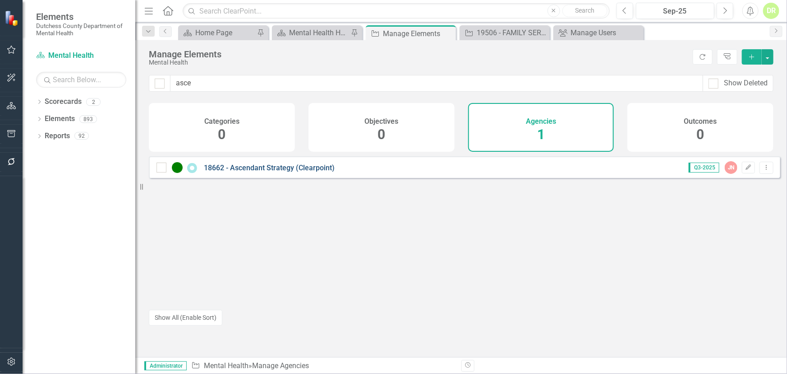
click at [274, 172] on link "18662 - Ascendant Strategy (Clearpoint)" at bounding box center [269, 167] width 131 height 9
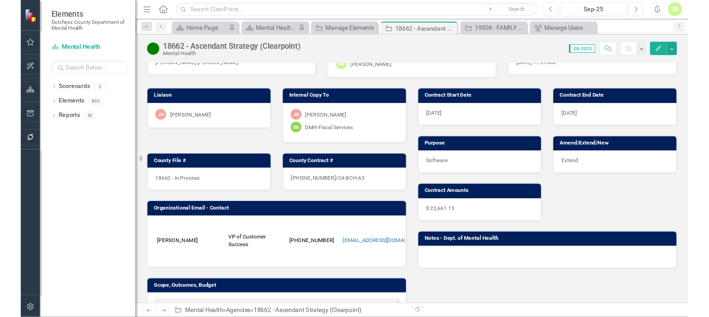
scroll to position [205, 0]
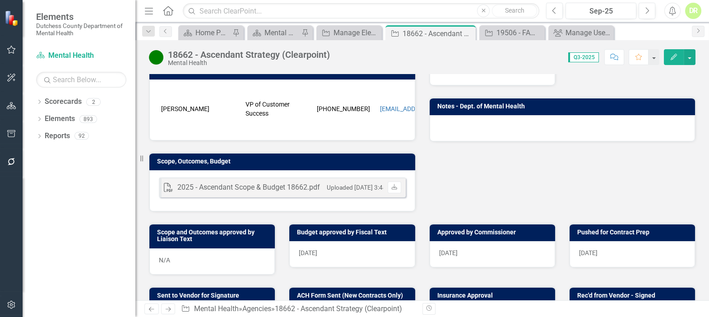
click at [379, 208] on div "PDF 2025 - Ascendant Scope & Budget 18662.pdf Uploaded Aug 22, 2025 3:44 PM Dow…" at bounding box center [282, 190] width 266 height 41
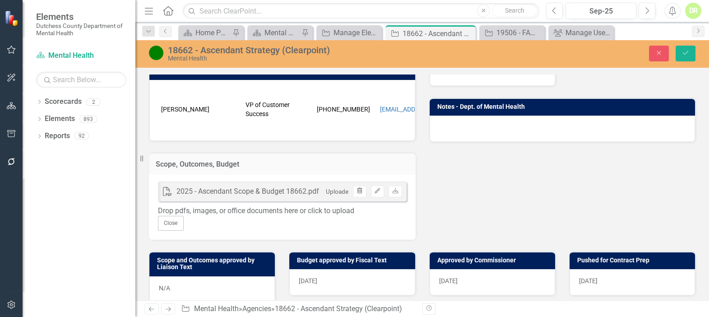
click at [361, 197] on button "Trash" at bounding box center [359, 191] width 13 height 12
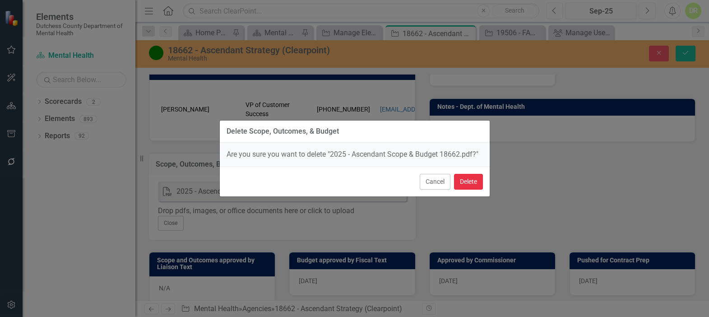
click at [468, 182] on button "Delete" at bounding box center [468, 182] width 29 height 16
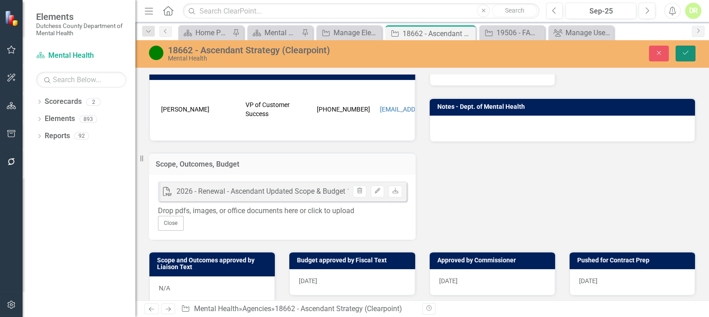
click at [686, 51] on icon "Save" at bounding box center [685, 53] width 8 height 6
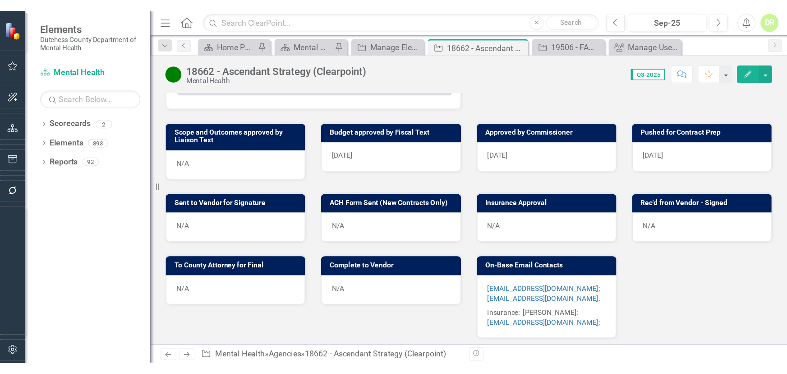
scroll to position [328, 0]
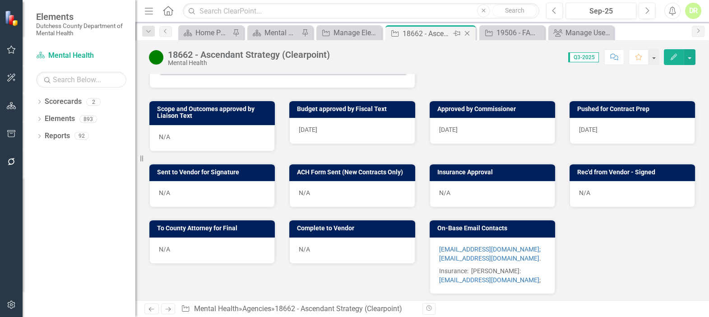
click at [466, 32] on icon at bounding box center [467, 33] width 5 height 5
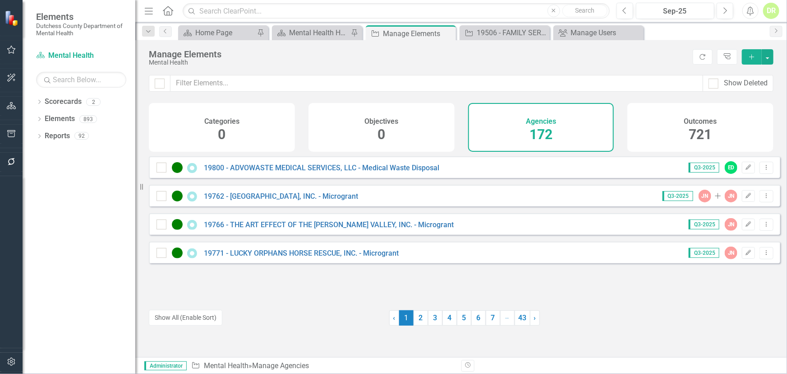
click at [507, 319] on li "… More" at bounding box center [508, 317] width 14 height 15
click at [491, 321] on link "7" at bounding box center [493, 317] width 14 height 15
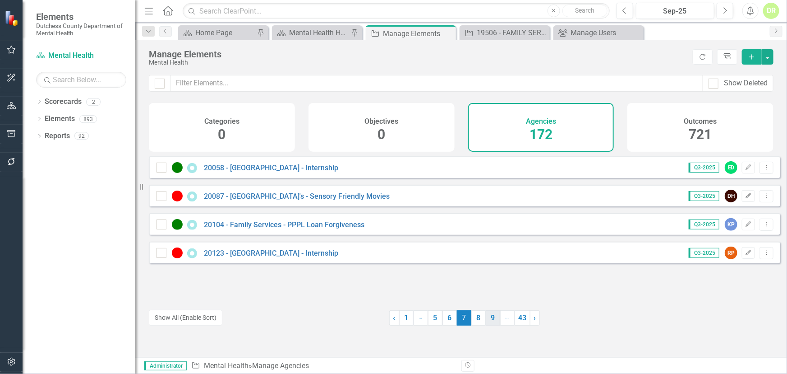
click at [491, 318] on link "9" at bounding box center [493, 317] width 14 height 15
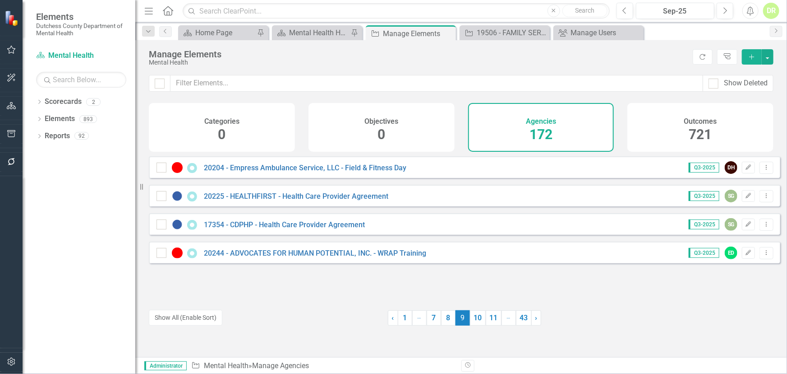
click at [491, 318] on link "11" at bounding box center [494, 317] width 16 height 15
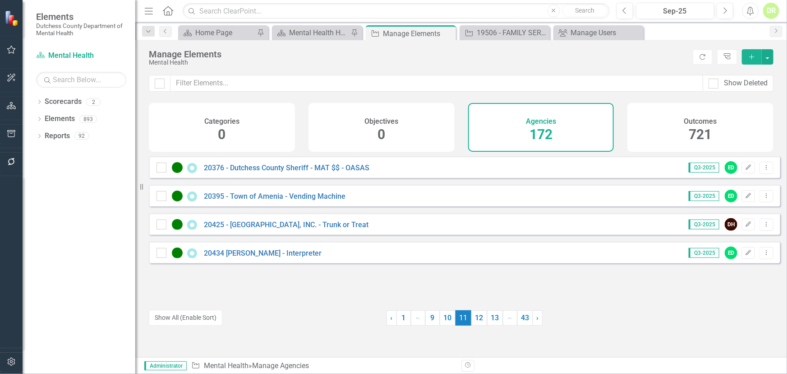
click at [491, 318] on link "13" at bounding box center [495, 317] width 16 height 15
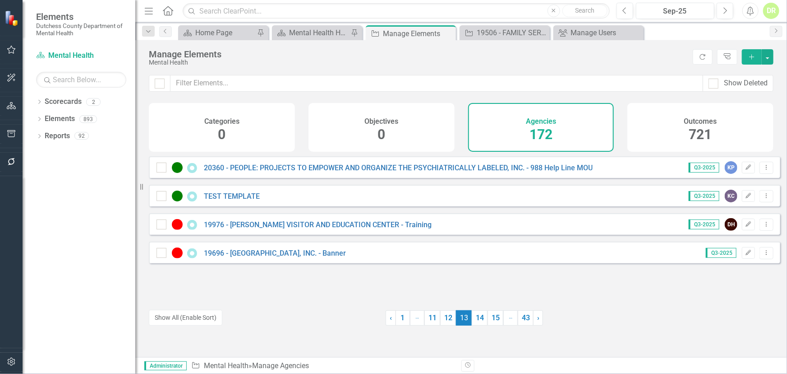
click at [491, 318] on link "15" at bounding box center [496, 317] width 16 height 15
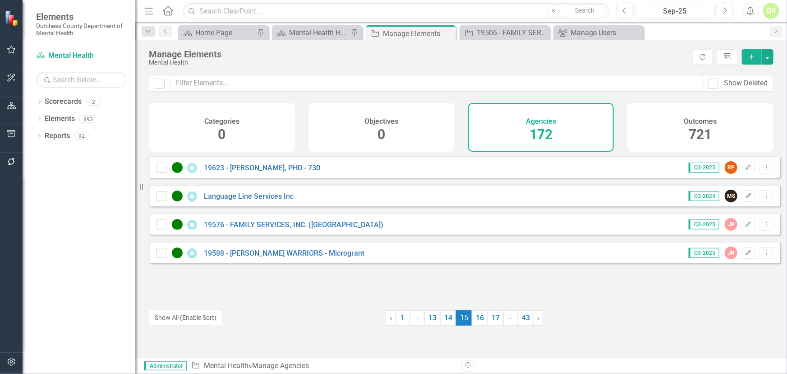
click at [491, 318] on link "17" at bounding box center [496, 317] width 16 height 15
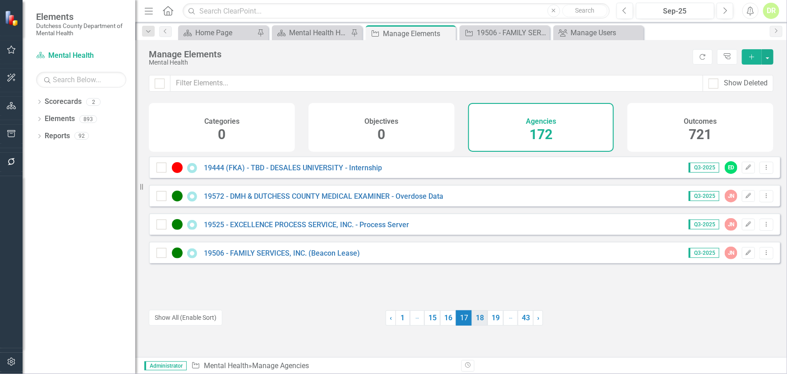
click at [476, 315] on link "18" at bounding box center [480, 317] width 16 height 15
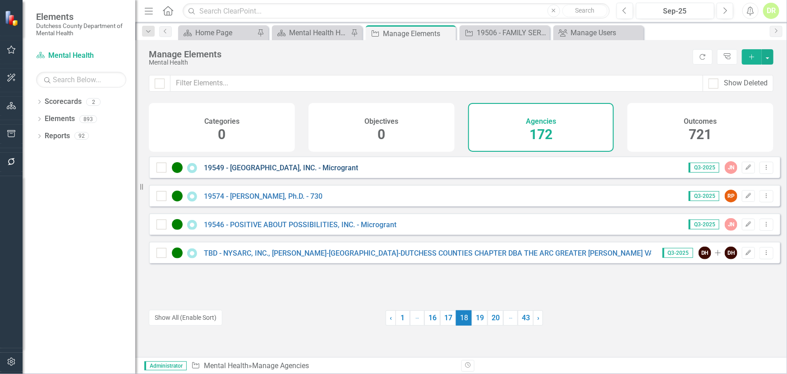
click at [342, 171] on link "19549 - [GEOGRAPHIC_DATA], INC. - Microgrant" at bounding box center [281, 167] width 154 height 9
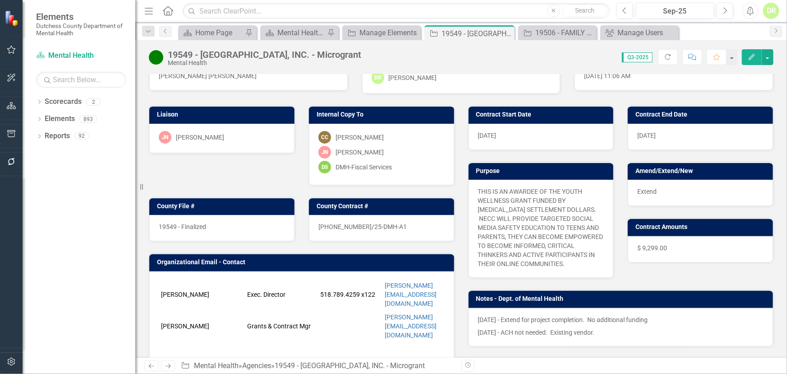
scroll to position [164, 0]
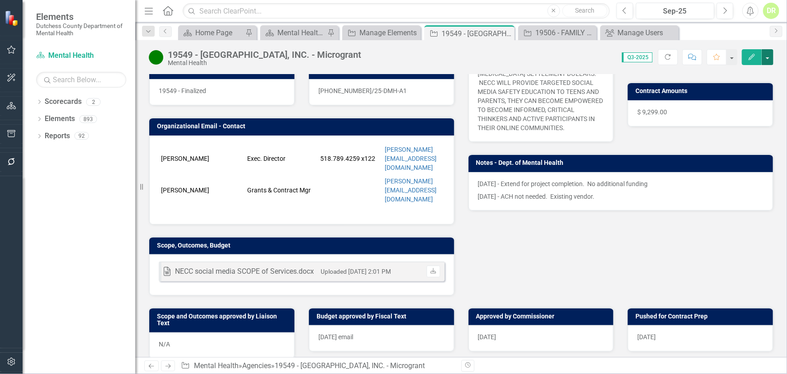
click at [768, 65] on button "button" at bounding box center [768, 57] width 12 height 16
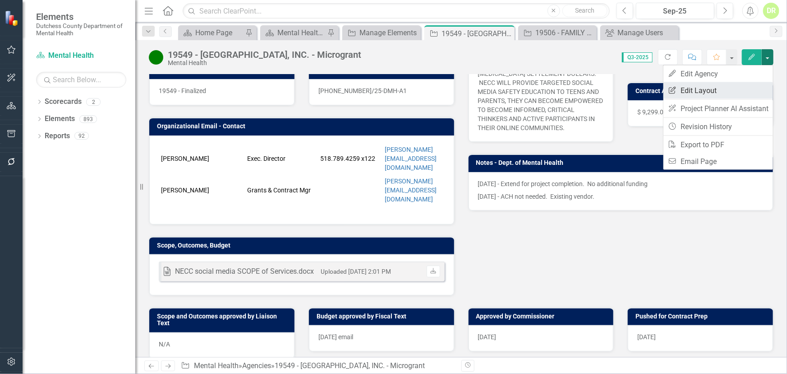
click at [716, 90] on link "Edit Report Edit Layout" at bounding box center [719, 90] width 110 height 17
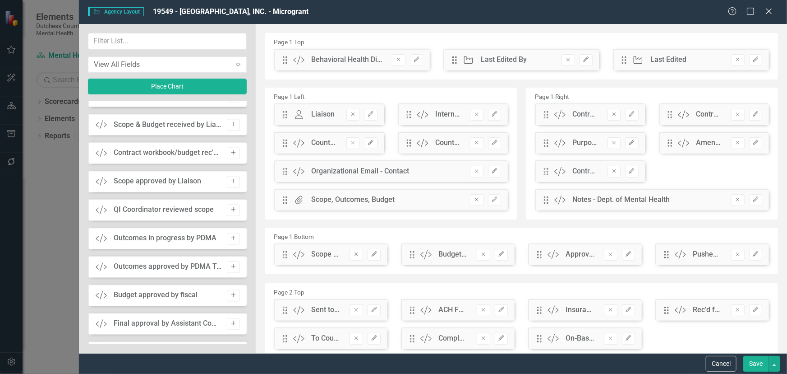
scroll to position [902, 0]
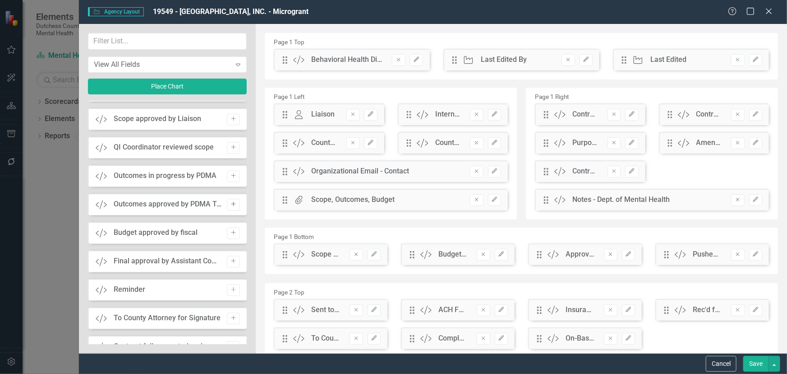
click at [233, 203] on icon "Add" at bounding box center [233, 204] width 7 height 5
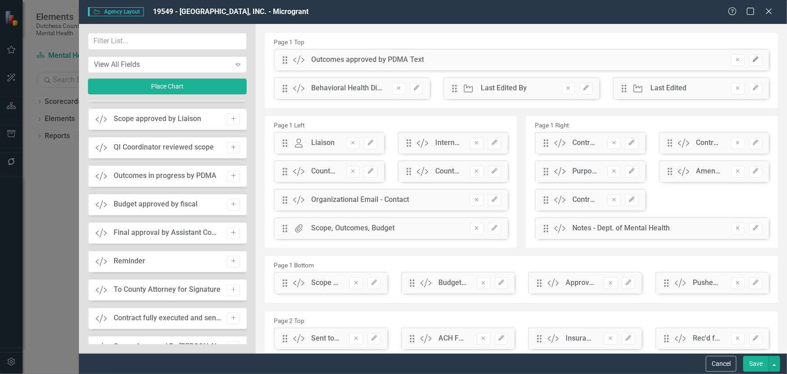
click at [754, 59] on button "Edit" at bounding box center [755, 60] width 13 height 12
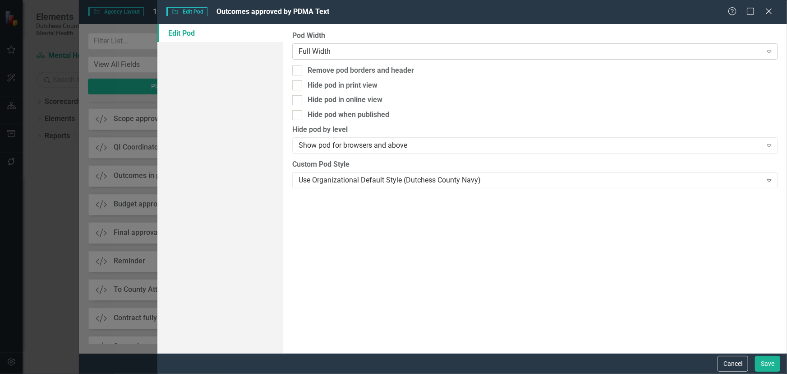
click at [381, 47] on div "Full Width" at bounding box center [530, 51] width 463 height 10
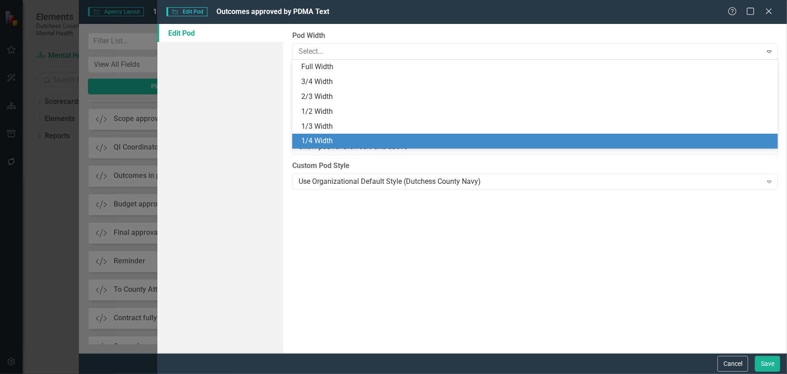
click at [342, 136] on div "1/4 Width" at bounding box center [537, 141] width 472 height 10
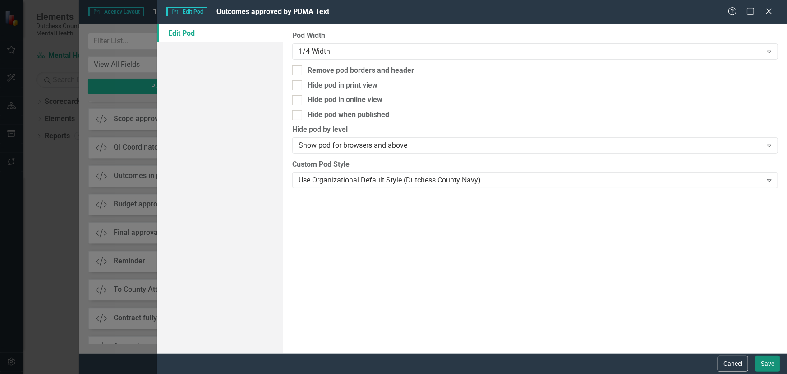
click at [775, 356] on button "Save" at bounding box center [767, 364] width 25 height 16
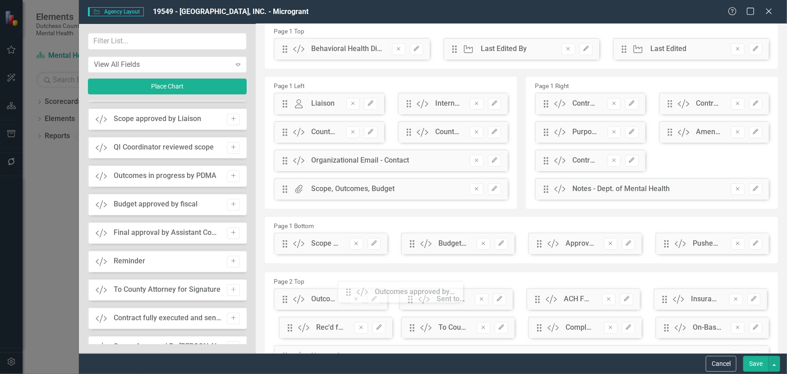
scroll to position [12, 0]
drag, startPoint x: 286, startPoint y: 64, endPoint x: 398, endPoint y: 239, distance: 207.8
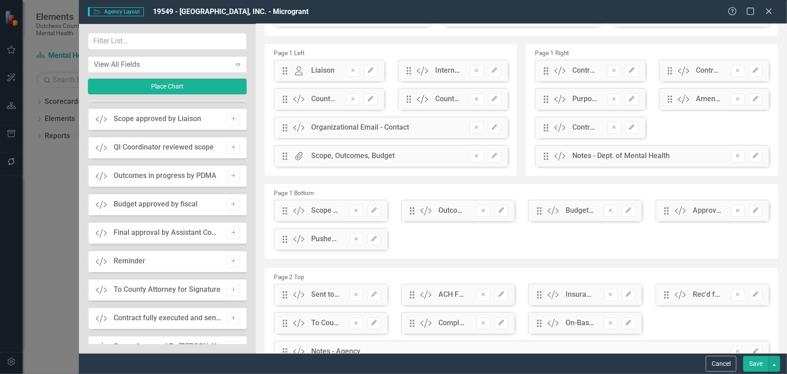
scroll to position [135, 0]
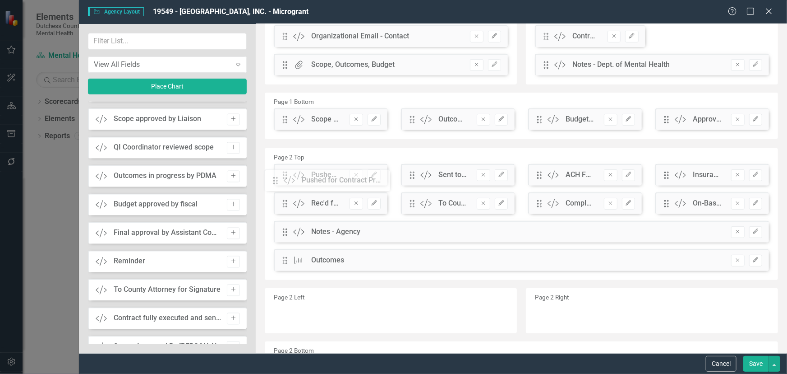
drag, startPoint x: 282, startPoint y: 150, endPoint x: 279, endPoint y: 183, distance: 32.6
drag, startPoint x: 758, startPoint y: 360, endPoint x: 650, endPoint y: 292, distance: 127.7
click at [758, 361] on button "Save" at bounding box center [756, 364] width 25 height 16
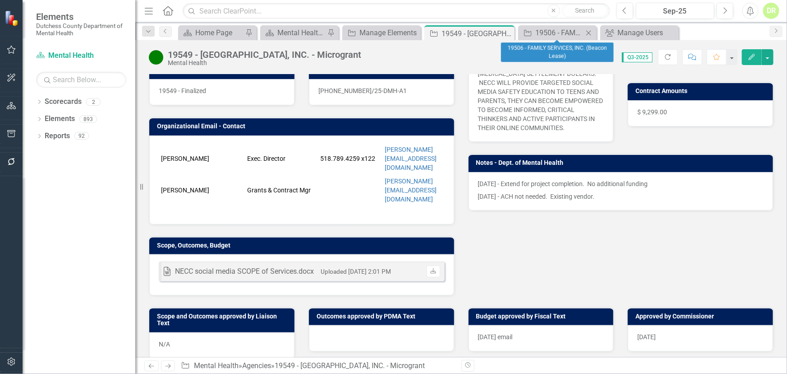
click at [587, 31] on icon at bounding box center [589, 32] width 5 height 5
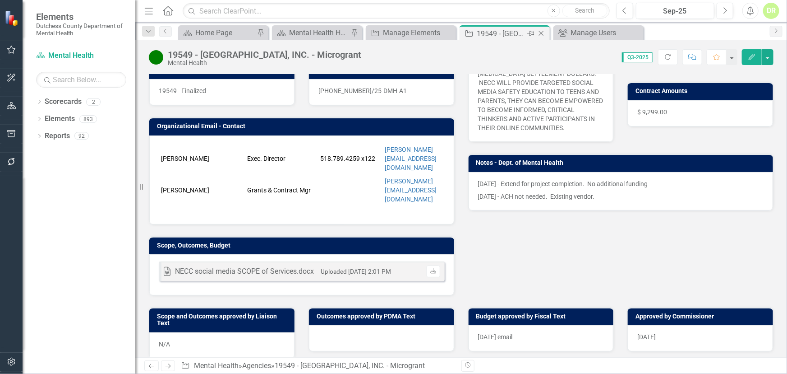
click at [545, 32] on icon "Close" at bounding box center [541, 33] width 9 height 7
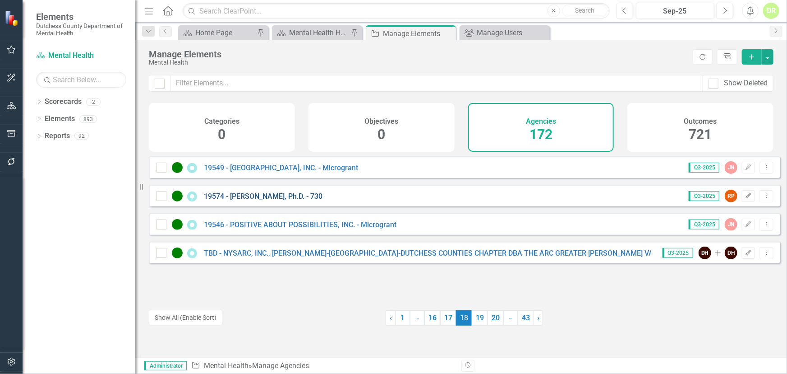
click at [294, 199] on link "19574 - [PERSON_NAME], Ph.D. - 730" at bounding box center [263, 196] width 119 height 9
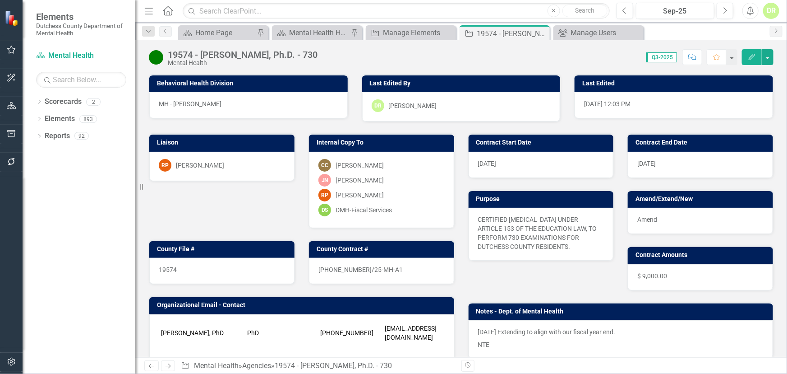
scroll to position [123, 0]
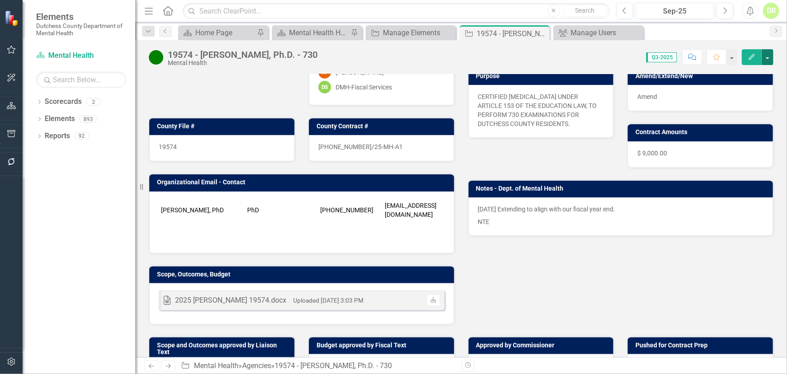
click at [771, 57] on button "button" at bounding box center [768, 57] width 12 height 16
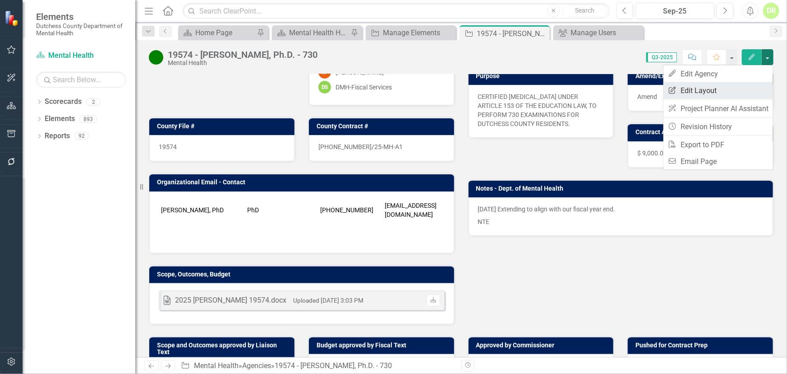
click at [712, 90] on link "Edit Report Edit Layout" at bounding box center [719, 90] width 110 height 17
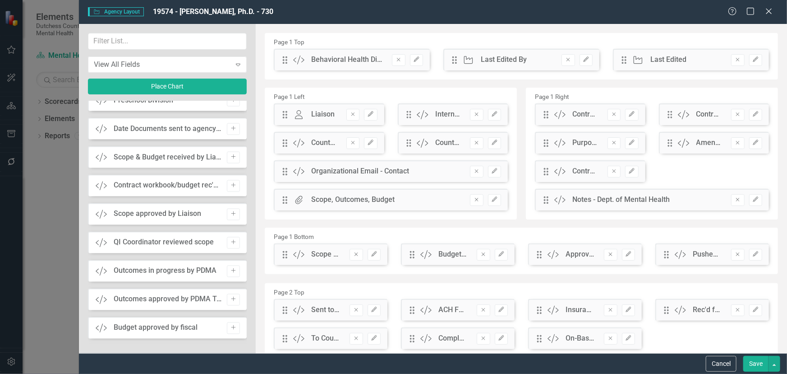
scroll to position [820, 0]
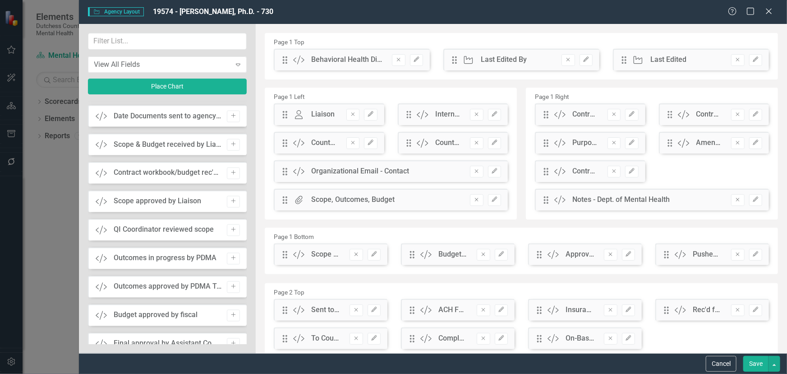
drag, startPoint x: 235, startPoint y: 285, endPoint x: 361, endPoint y: 203, distance: 151.1
click at [235, 284] on button "Add" at bounding box center [233, 287] width 13 height 12
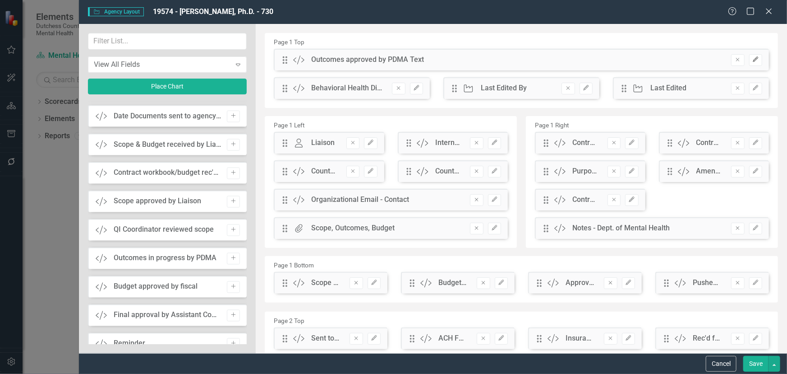
click at [753, 60] on icon "Edit" at bounding box center [756, 59] width 7 height 5
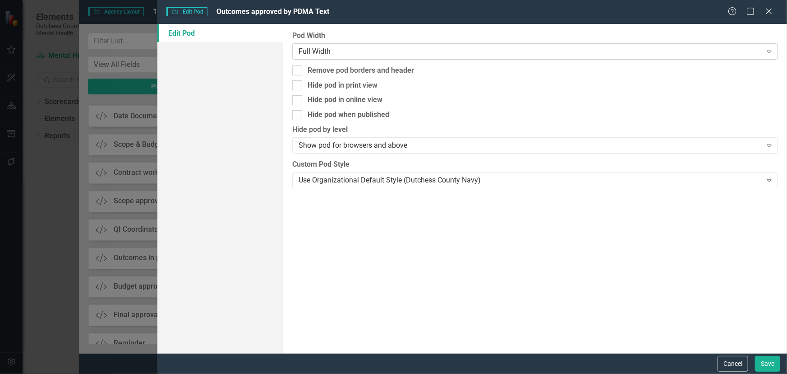
click at [418, 51] on div "Full Width" at bounding box center [530, 51] width 463 height 10
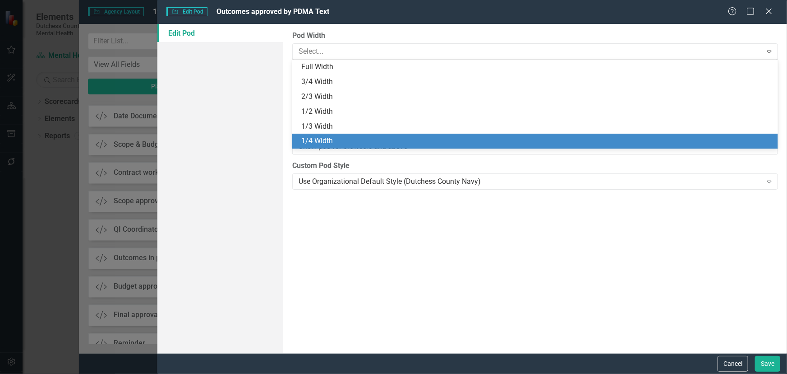
click at [383, 139] on div "1/4 Width" at bounding box center [537, 141] width 472 height 10
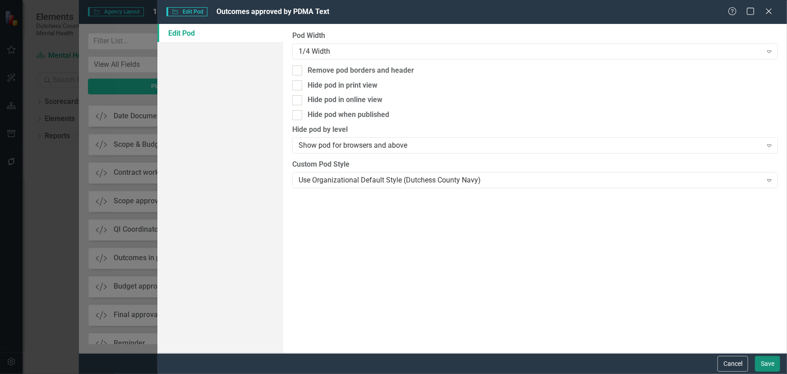
click at [771, 358] on button "Save" at bounding box center [767, 364] width 25 height 16
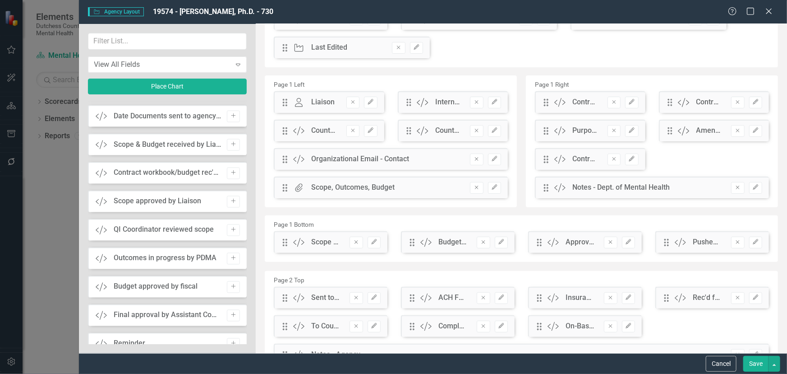
scroll to position [0, 0]
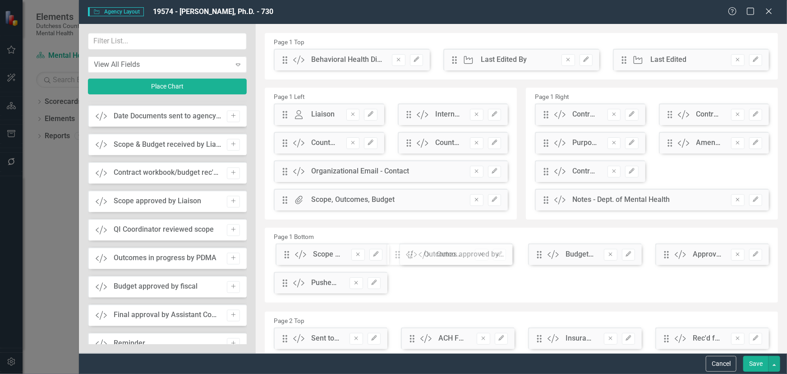
drag, startPoint x: 284, startPoint y: 63, endPoint x: 403, endPoint y: 257, distance: 227.8
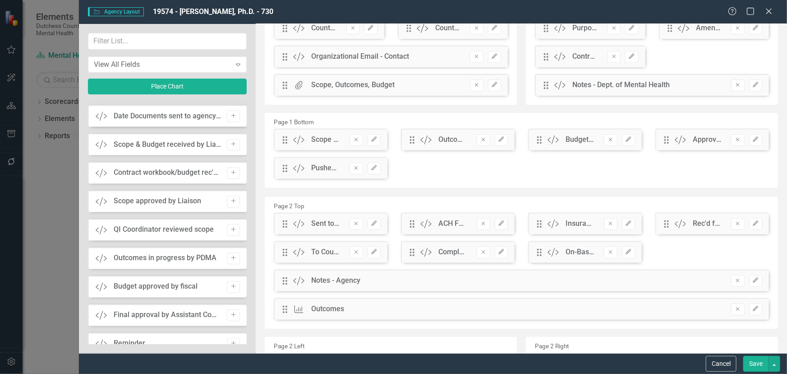
scroll to position [123, 0]
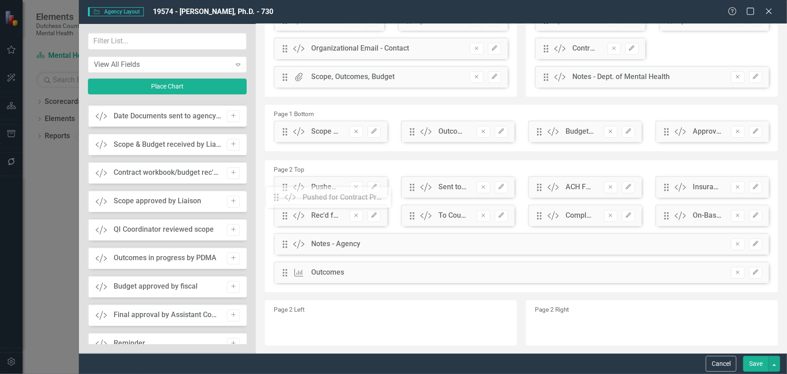
drag, startPoint x: 287, startPoint y: 161, endPoint x: 285, endPoint y: 199, distance: 37.5
drag, startPoint x: 757, startPoint y: 363, endPoint x: 705, endPoint y: 278, distance: 99.1
click at [757, 361] on button "Save" at bounding box center [756, 364] width 25 height 16
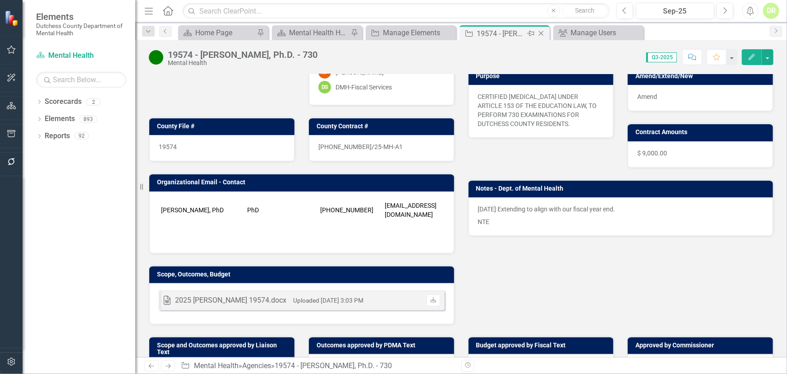
click at [543, 32] on icon "Close" at bounding box center [541, 33] width 9 height 7
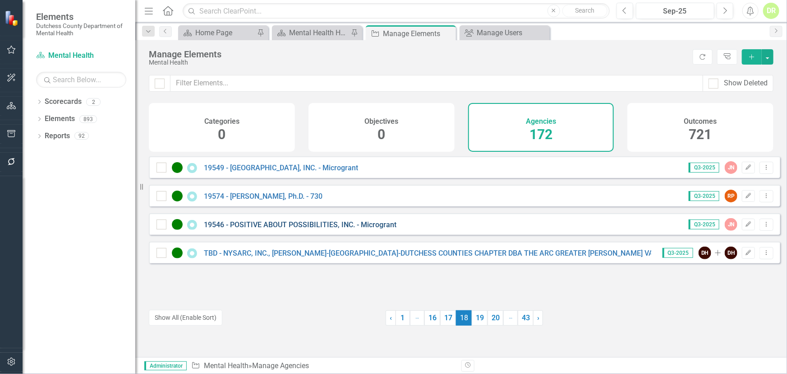
click at [305, 229] on link "19546 - POSITIVE ABOUT POSSIBILITIES, INC. - Microgrant" at bounding box center [300, 224] width 193 height 9
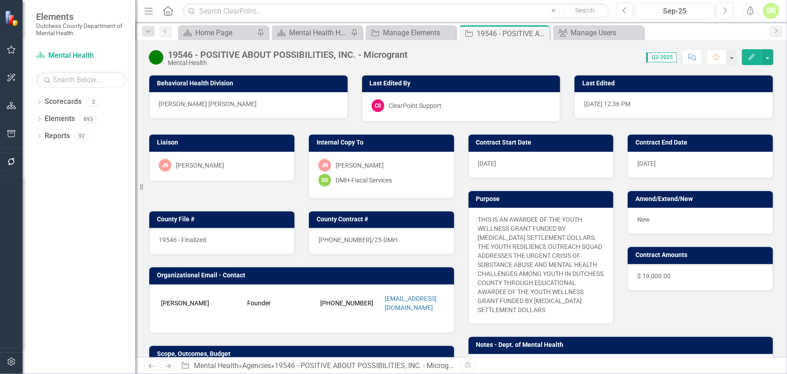
click at [750, 58] on icon "button" at bounding box center [752, 57] width 6 height 6
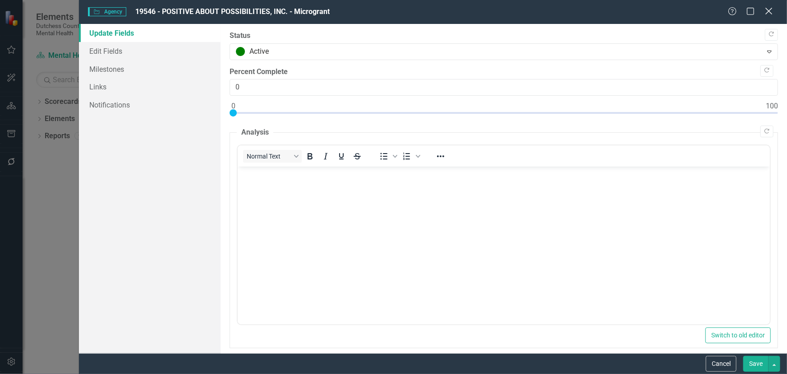
click at [765, 9] on icon "Close" at bounding box center [768, 11] width 11 height 9
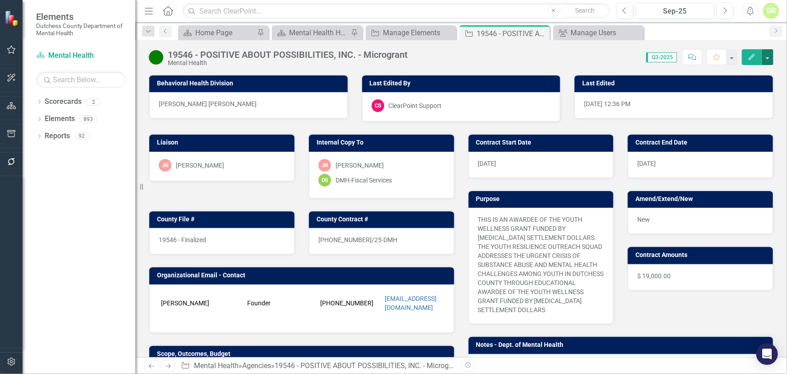
click at [765, 54] on button "button" at bounding box center [768, 57] width 12 height 16
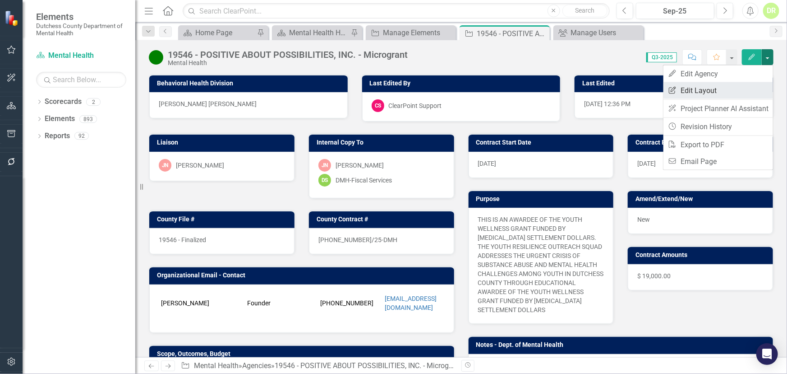
click at [689, 89] on link "Edit Report Edit Layout" at bounding box center [719, 90] width 110 height 17
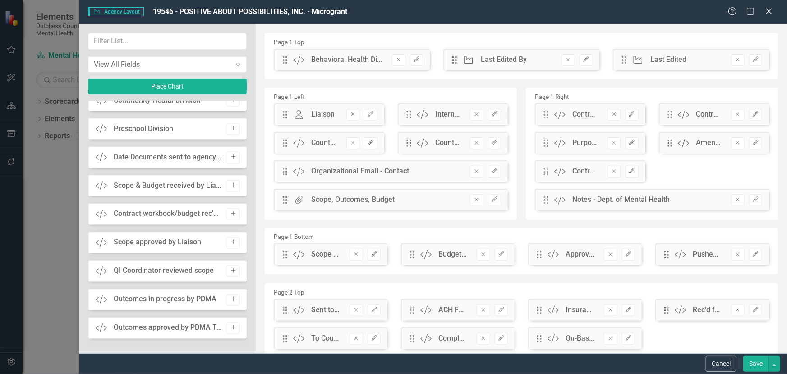
scroll to position [820, 0]
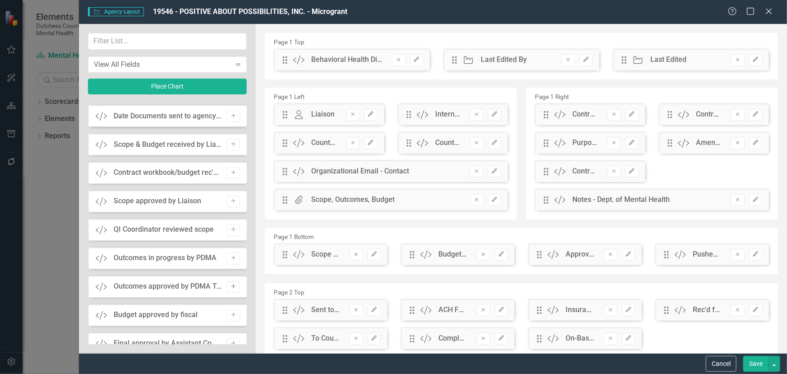
click at [232, 286] on icon "button" at bounding box center [233, 286] width 5 height 5
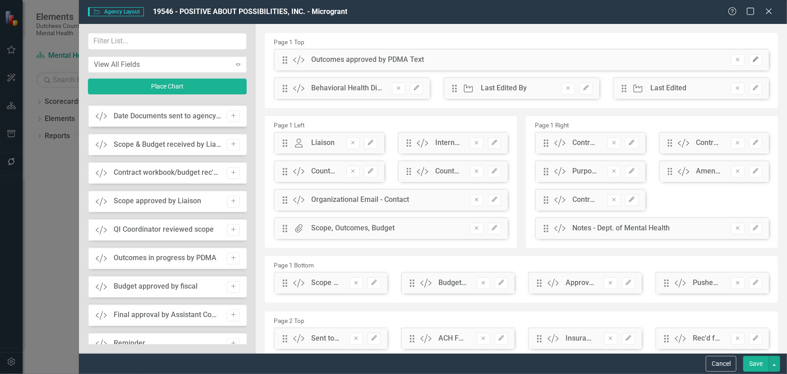
drag, startPoint x: 755, startPoint y: 57, endPoint x: 749, endPoint y: 57, distance: 6.8
click at [754, 57] on button "Edit" at bounding box center [755, 60] width 13 height 12
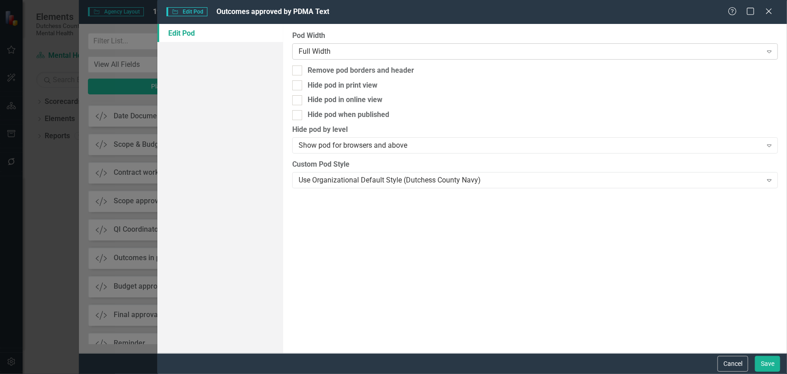
click at [376, 45] on div "Full Width Expand" at bounding box center [535, 51] width 486 height 16
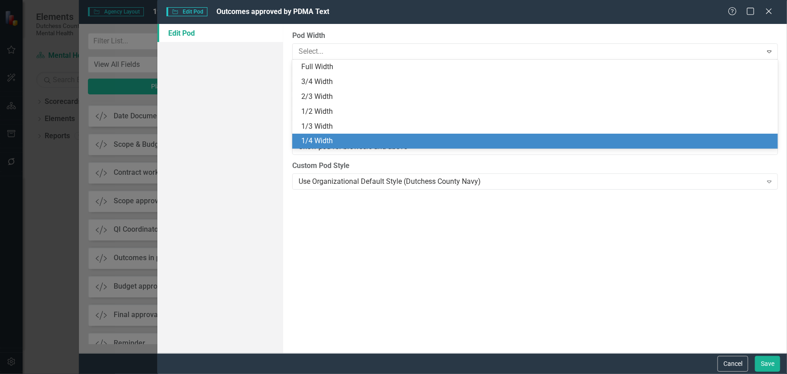
click at [344, 138] on div "1/4 Width" at bounding box center [537, 141] width 472 height 10
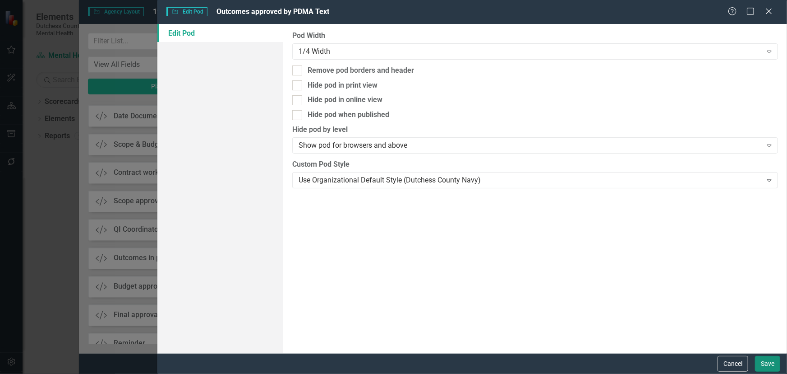
drag, startPoint x: 769, startPoint y: 367, endPoint x: 717, endPoint y: 343, distance: 58.1
click at [767, 367] on button "Save" at bounding box center [767, 364] width 25 height 16
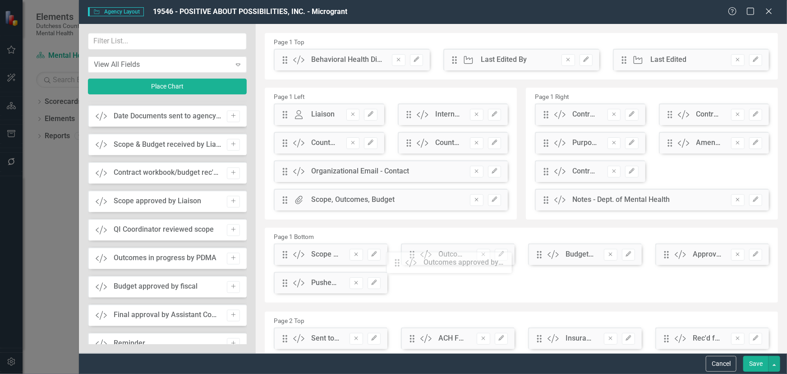
drag, startPoint x: 286, startPoint y: 61, endPoint x: 405, endPoint y: 264, distance: 235.0
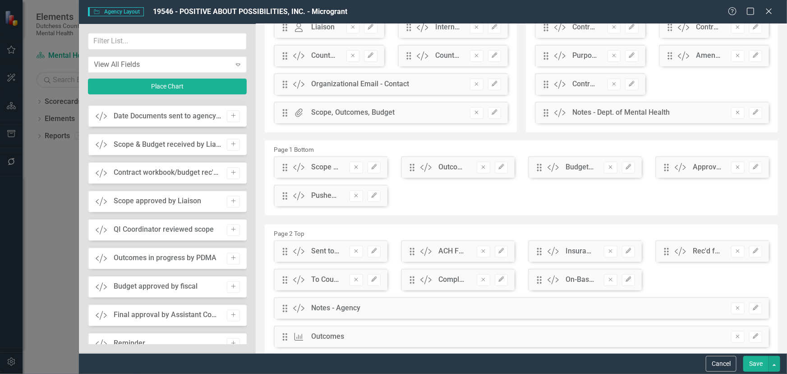
scroll to position [123, 0]
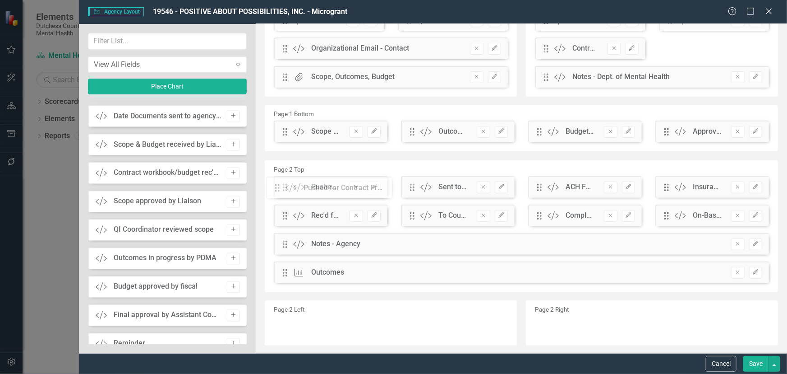
drag, startPoint x: 286, startPoint y: 161, endPoint x: 285, endPoint y: 189, distance: 28.0
drag, startPoint x: 760, startPoint y: 357, endPoint x: 759, endPoint y: 346, distance: 11.4
click at [760, 356] on button "Save" at bounding box center [756, 364] width 25 height 16
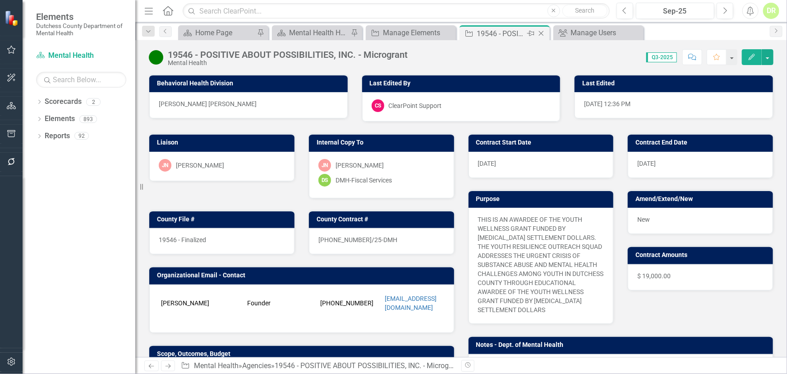
click at [541, 33] on icon "Close" at bounding box center [541, 33] width 9 height 7
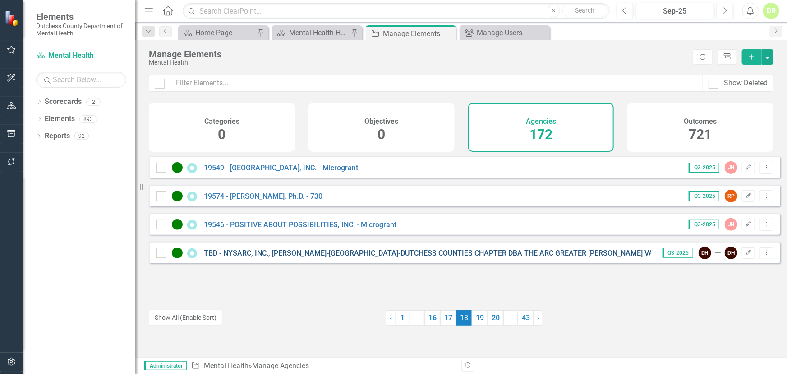
click at [262, 257] on link "TBD - NYSARC, INC., [PERSON_NAME]-[GEOGRAPHIC_DATA]-DUTCHESS COUNTIES CHAPTER D…" at bounding box center [491, 253] width 575 height 9
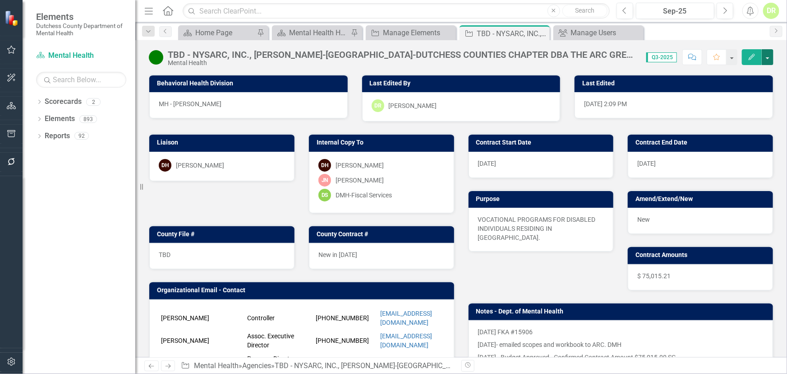
click at [769, 58] on button "button" at bounding box center [768, 57] width 12 height 16
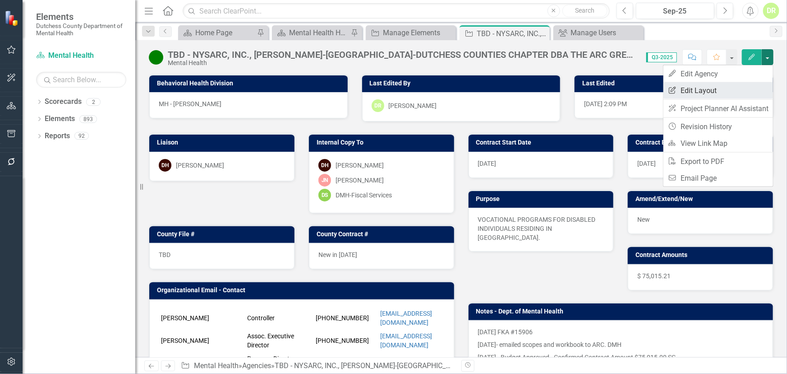
click at [695, 90] on link "Edit Report Edit Layout" at bounding box center [719, 90] width 110 height 17
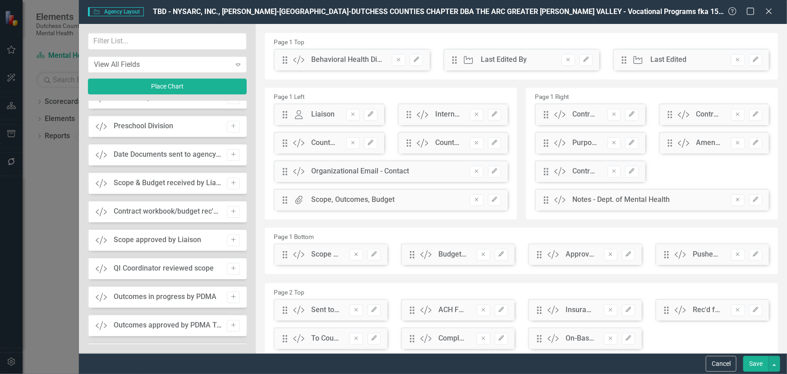
scroll to position [1107, 0]
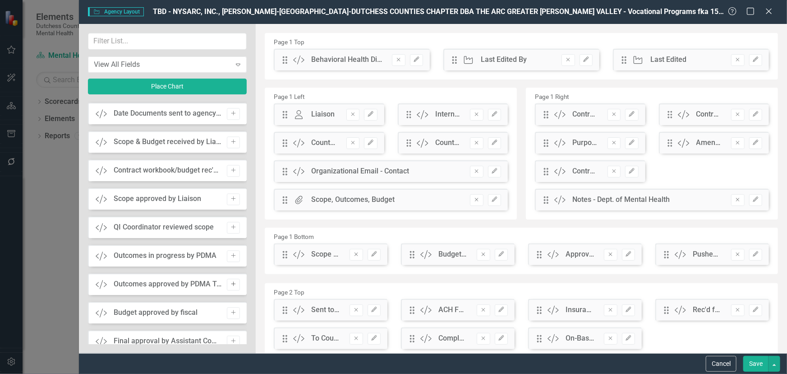
click at [230, 282] on icon "Add" at bounding box center [233, 283] width 7 height 5
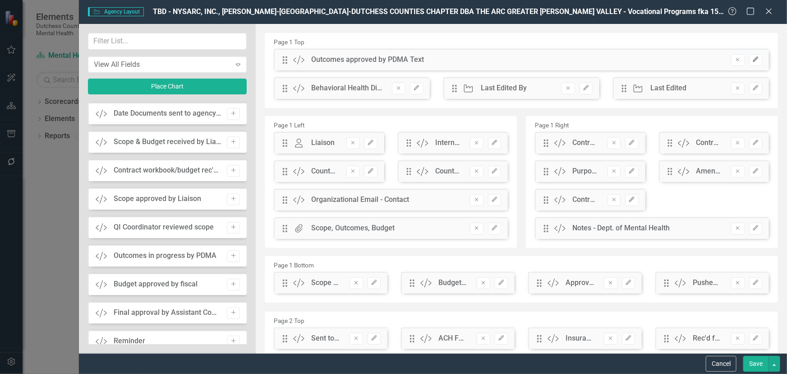
click at [753, 60] on icon "Edit" at bounding box center [756, 59] width 7 height 5
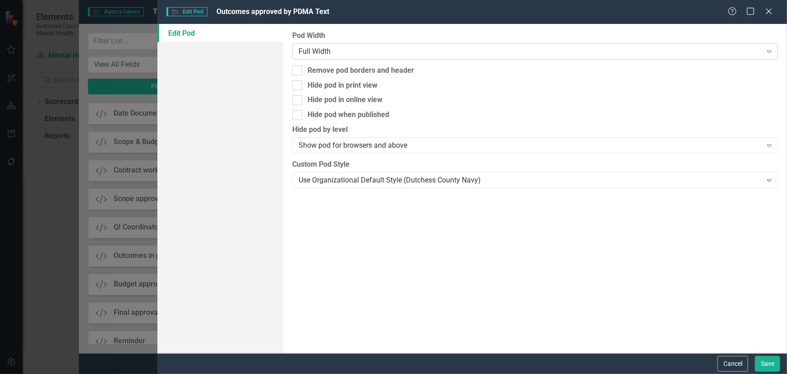
click at [367, 54] on div "Full Width" at bounding box center [530, 51] width 463 height 10
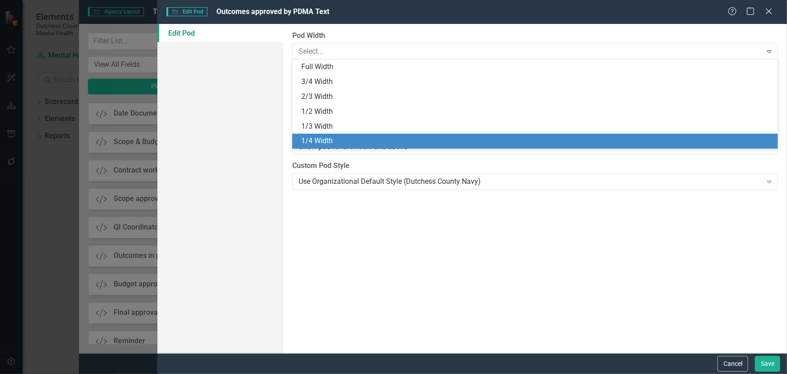
click at [341, 137] on div "1/4 Width" at bounding box center [537, 141] width 472 height 10
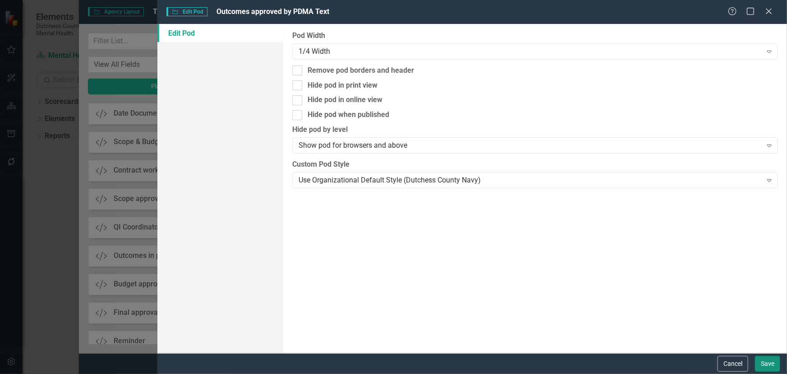
click at [758, 359] on button "Save" at bounding box center [767, 364] width 25 height 16
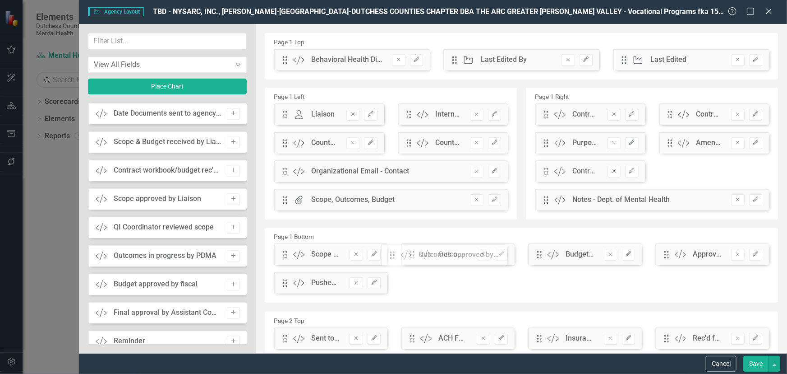
drag, startPoint x: 286, startPoint y: 62, endPoint x: 342, endPoint y: 269, distance: 214.2
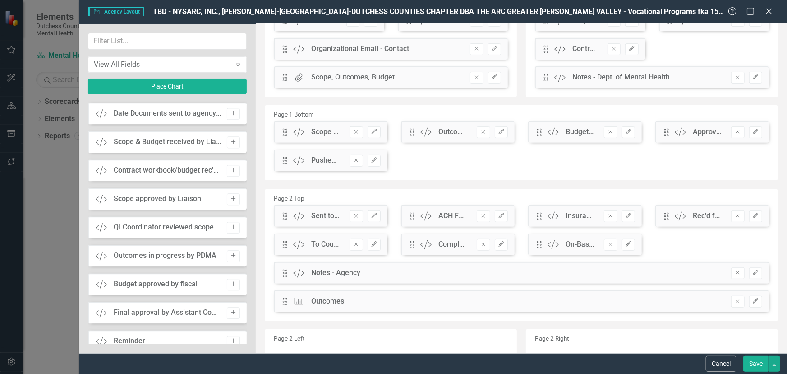
scroll to position [123, 0]
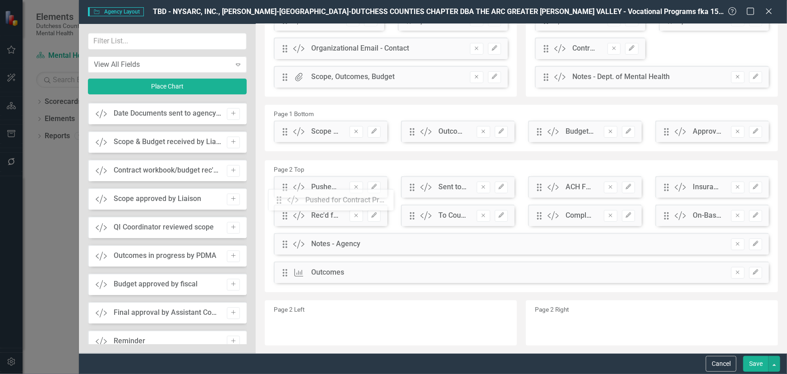
drag, startPoint x: 286, startPoint y: 160, endPoint x: 300, endPoint y: 190, distance: 33.5
click at [755, 361] on button "Save" at bounding box center [756, 364] width 25 height 16
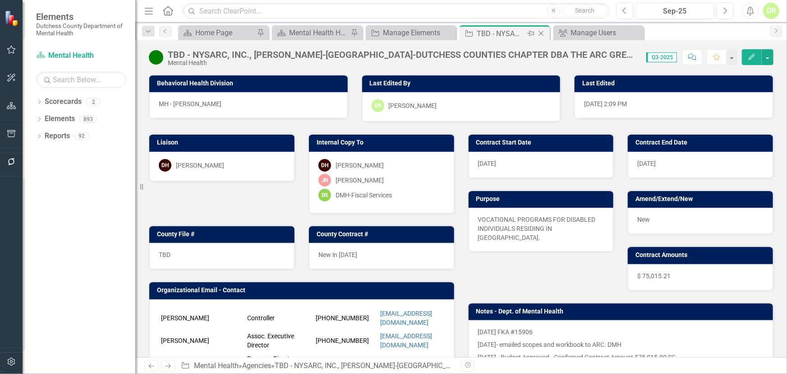
click at [545, 32] on icon "Close" at bounding box center [541, 33] width 9 height 7
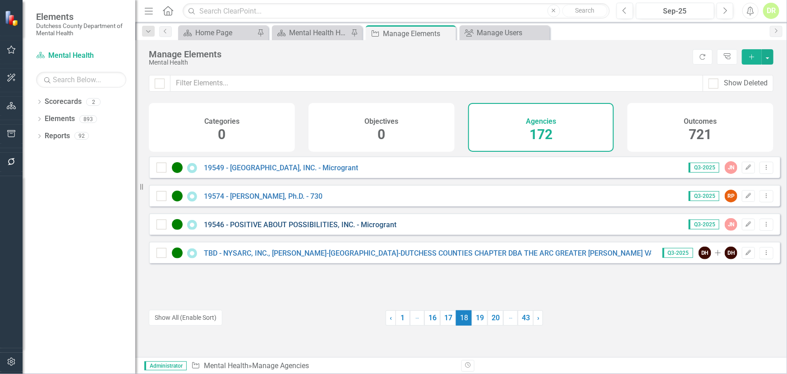
click at [306, 229] on link "19546 - POSITIVE ABOUT POSSIBILITIES, INC. - Microgrant" at bounding box center [300, 224] width 193 height 9
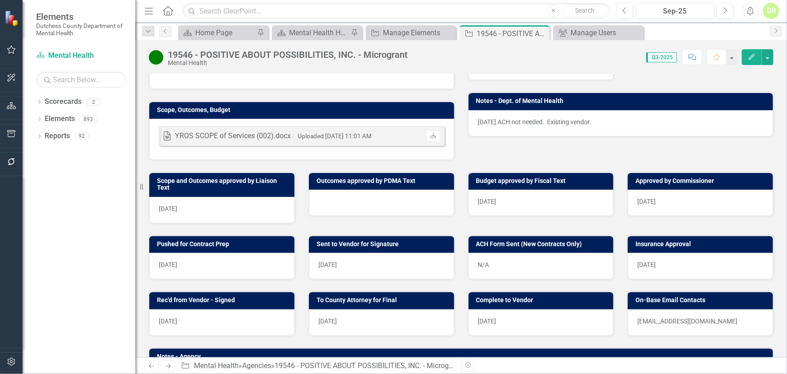
scroll to position [246, 0]
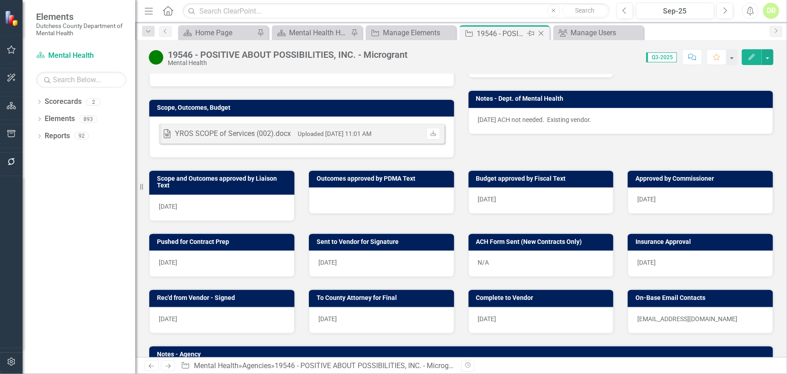
click at [542, 32] on icon "Close" at bounding box center [541, 33] width 9 height 7
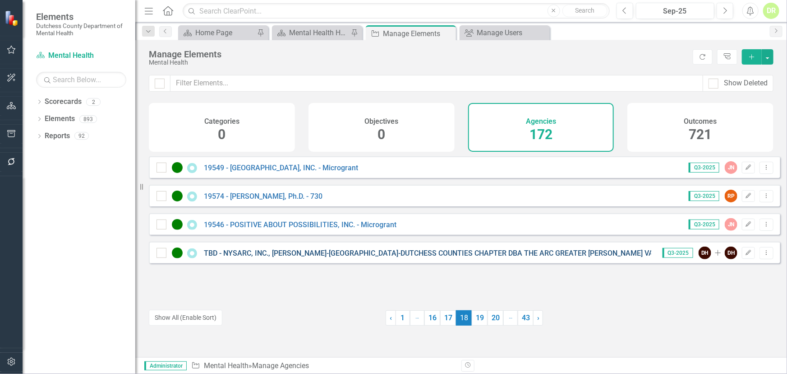
click at [352, 257] on link "TBD - NYSARC, INC., [PERSON_NAME]-[GEOGRAPHIC_DATA]-DUTCHESS COUNTIES CHAPTER D…" at bounding box center [491, 253] width 575 height 9
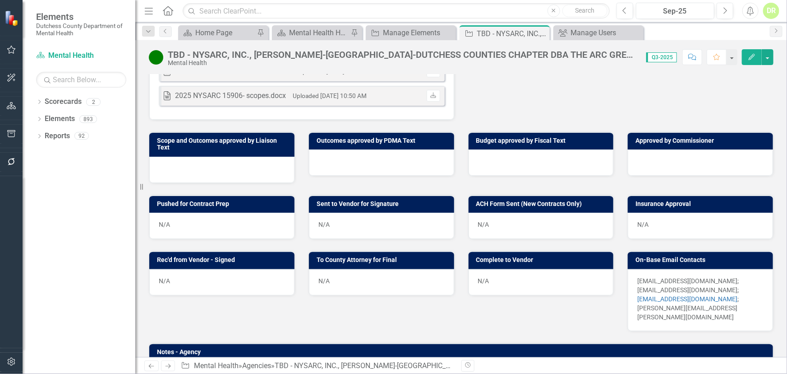
scroll to position [369, 0]
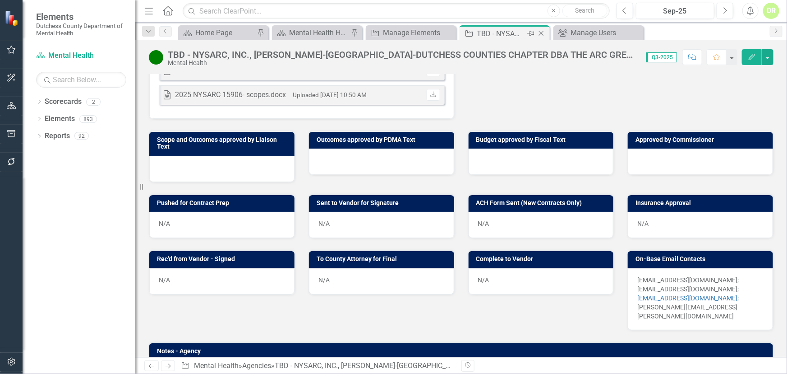
click at [542, 32] on icon at bounding box center [541, 33] width 5 height 5
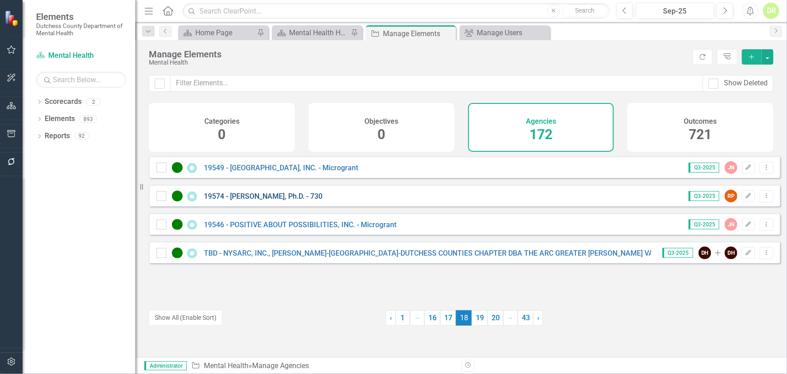
click at [293, 200] on link "19574 - [PERSON_NAME], Ph.D. - 730" at bounding box center [263, 196] width 119 height 9
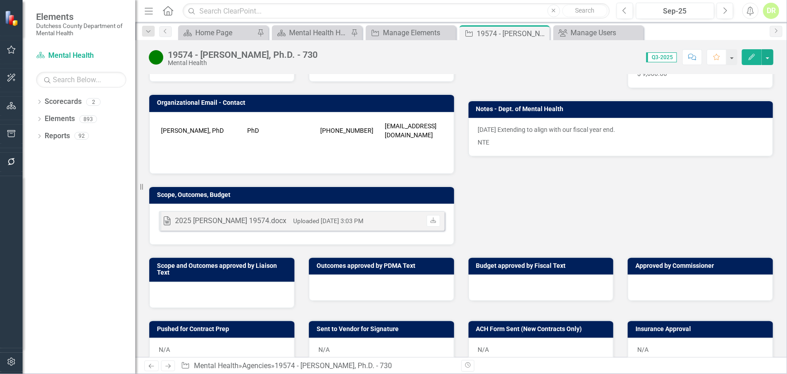
scroll to position [205, 0]
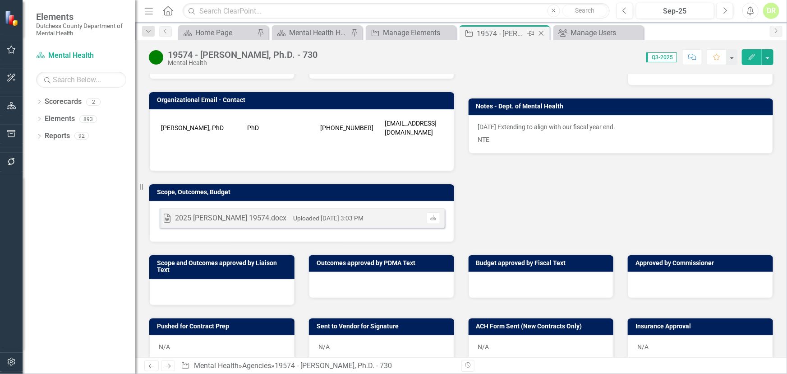
click at [543, 32] on icon at bounding box center [541, 33] width 5 height 5
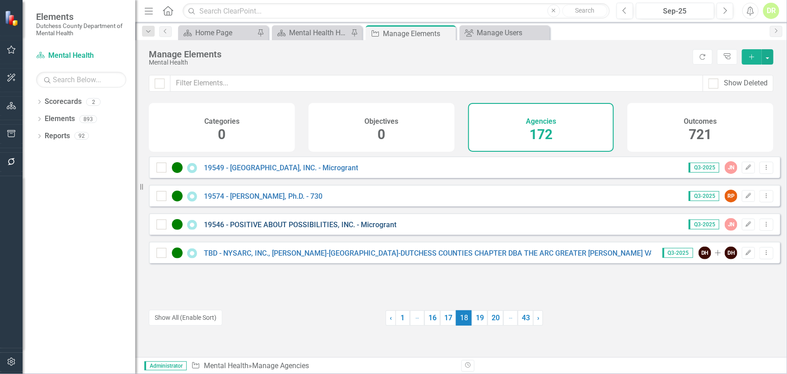
click at [307, 228] on link "19546 - POSITIVE ABOUT POSSIBILITIES, INC. - Microgrant" at bounding box center [300, 224] width 193 height 9
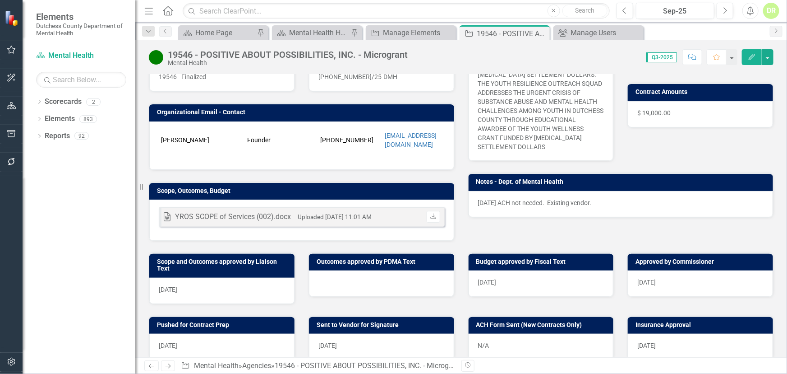
scroll to position [164, 0]
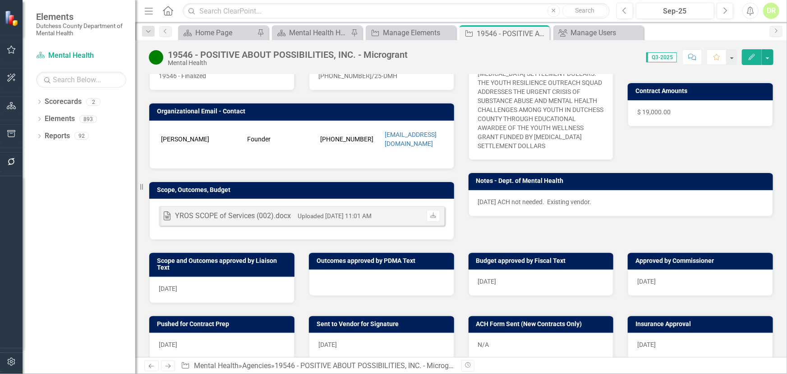
click at [351, 282] on div at bounding box center [381, 282] width 145 height 26
click at [351, 281] on div at bounding box center [381, 282] width 145 height 26
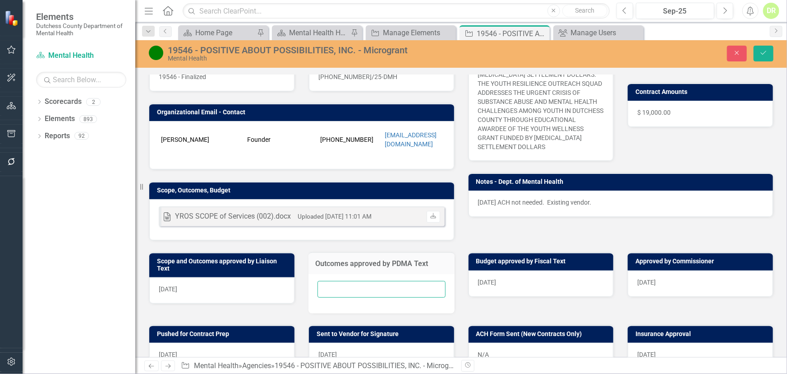
click at [333, 292] on input "text" at bounding box center [382, 289] width 128 height 17
type input "N/A"
click at [769, 59] on button "Save" at bounding box center [764, 54] width 20 height 16
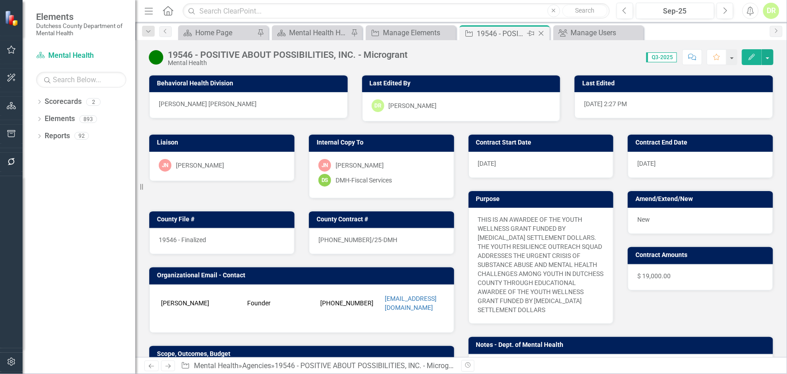
click at [541, 34] on icon "Close" at bounding box center [541, 33] width 9 height 7
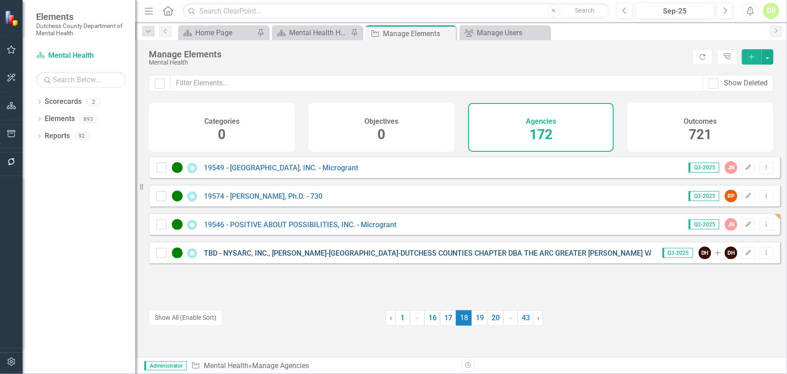
click at [317, 257] on link "TBD - NYSARC, INC., [PERSON_NAME]-[GEOGRAPHIC_DATA]-DUTCHESS COUNTIES CHAPTER D…" at bounding box center [491, 253] width 575 height 9
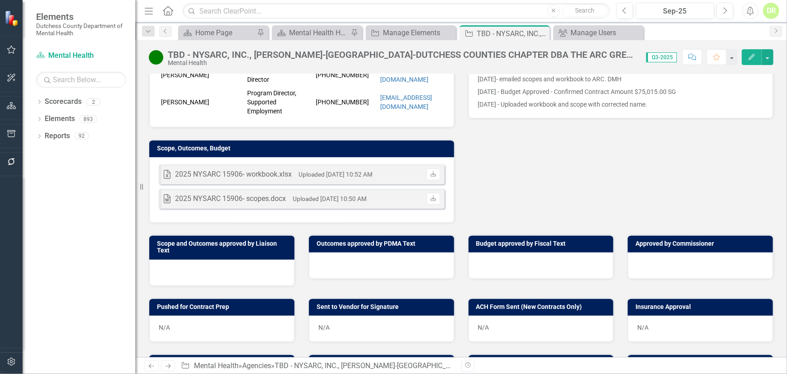
scroll to position [287, 0]
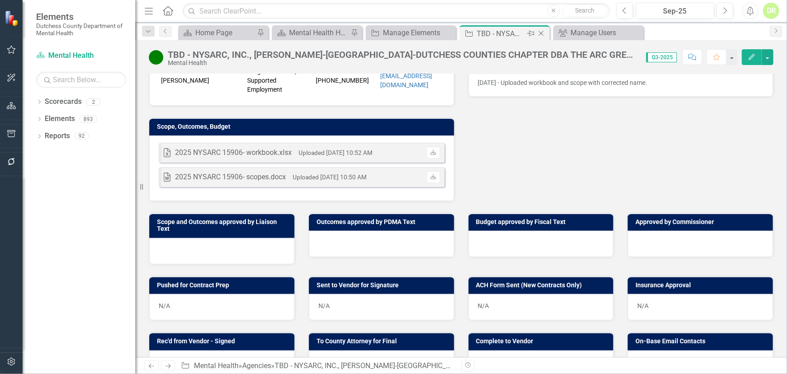
click at [541, 32] on icon "Close" at bounding box center [541, 33] width 9 height 7
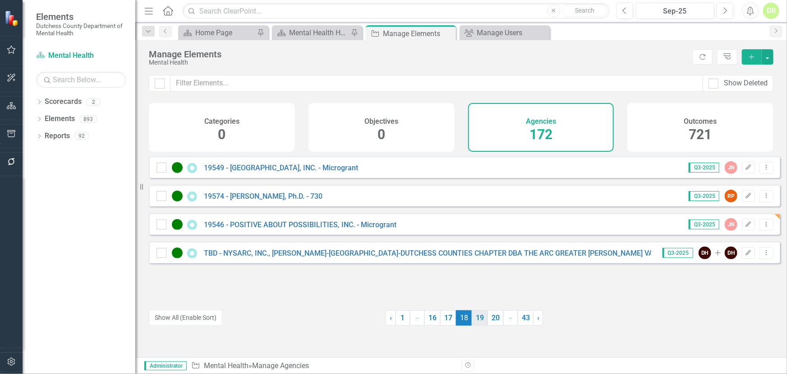
click at [478, 316] on link "19" at bounding box center [480, 317] width 16 height 15
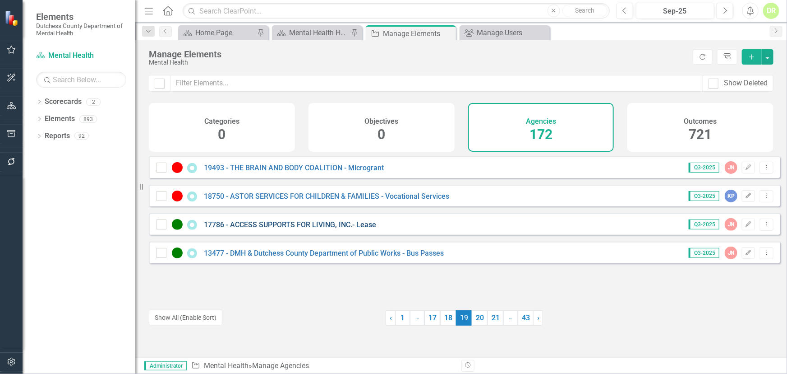
click at [287, 229] on link "17786 - ACCESS SUPPORTS FOR LIVING, INC.- Lease" at bounding box center [290, 224] width 172 height 9
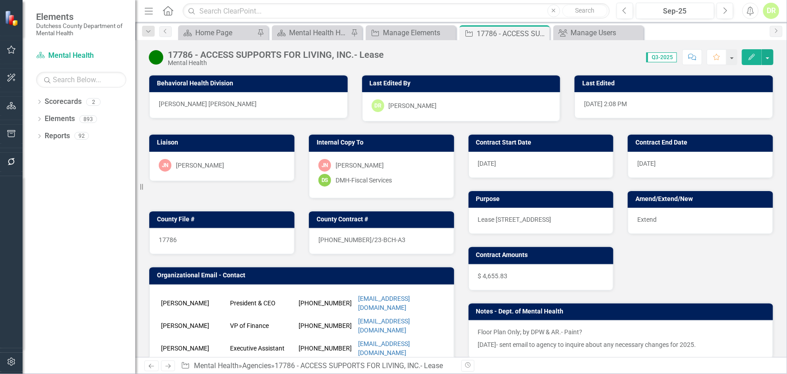
scroll to position [205, 0]
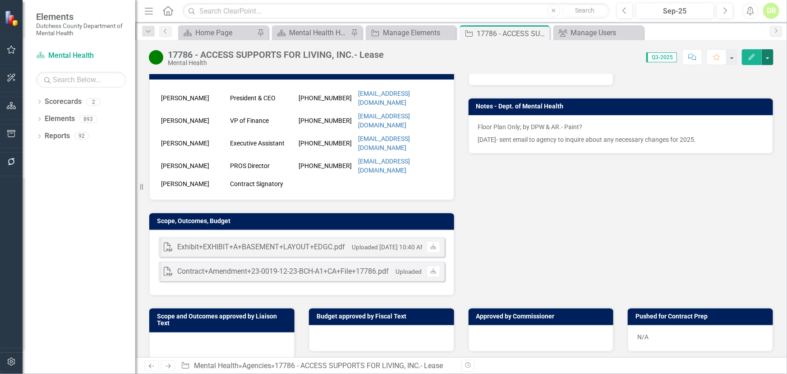
click at [768, 55] on button "button" at bounding box center [768, 57] width 12 height 16
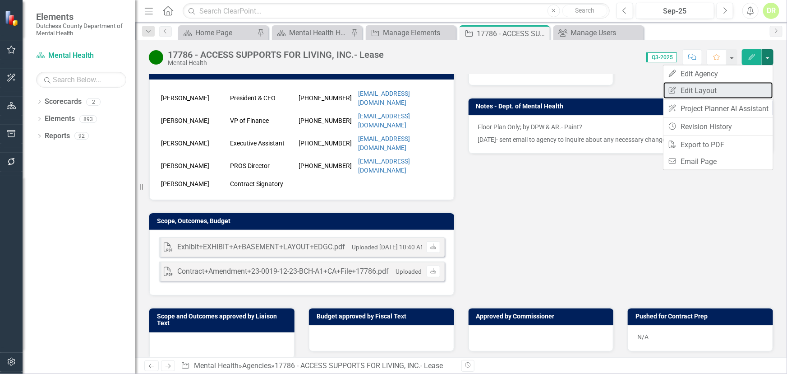
click at [726, 87] on link "Edit Report Edit Layout" at bounding box center [719, 90] width 110 height 17
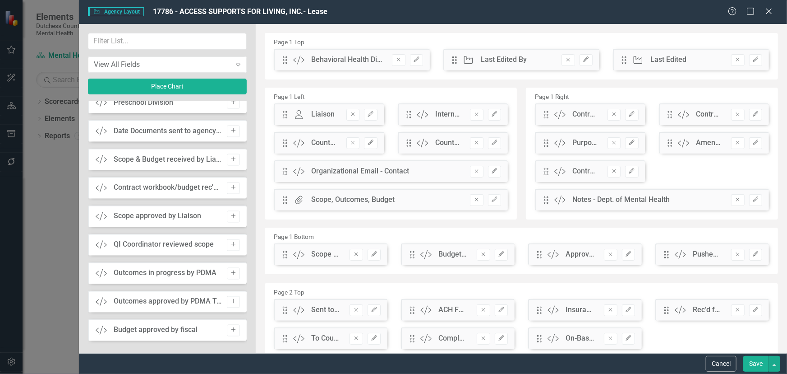
scroll to position [820, 0]
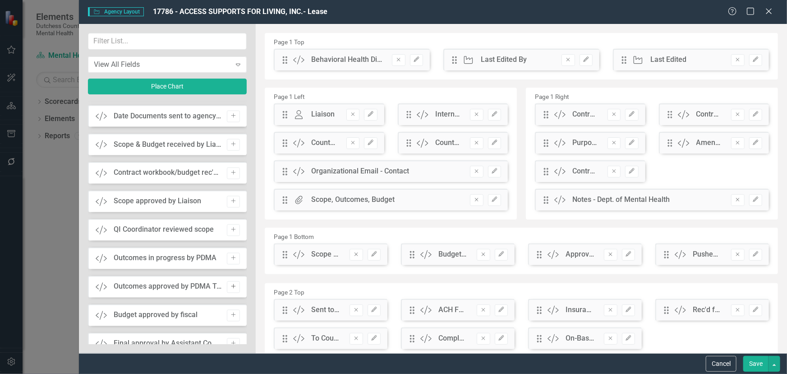
click at [230, 285] on icon "Add" at bounding box center [233, 286] width 7 height 5
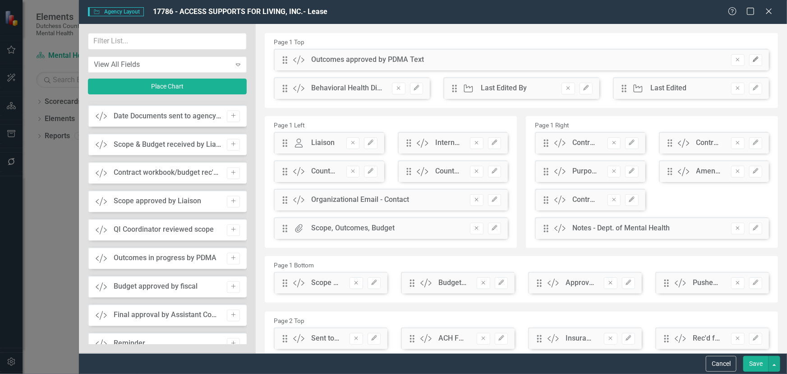
click at [753, 60] on icon "Edit" at bounding box center [756, 59] width 7 height 5
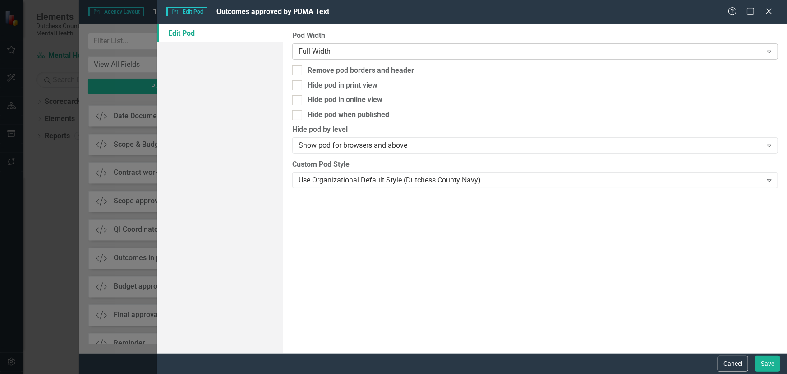
click at [444, 50] on div "Full Width" at bounding box center [530, 51] width 463 height 10
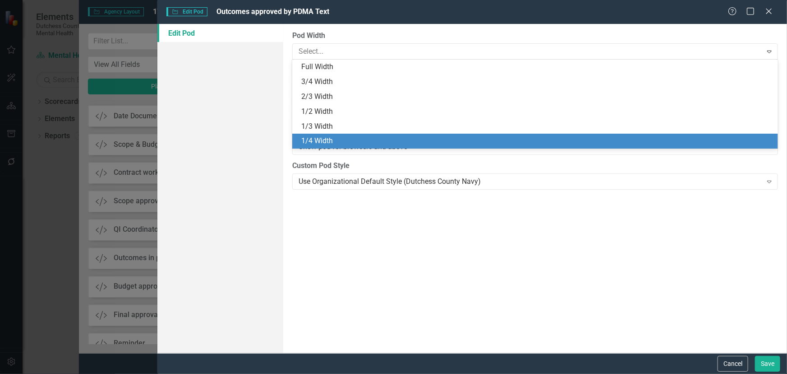
click at [412, 135] on div "1/4 Width" at bounding box center [535, 141] width 486 height 15
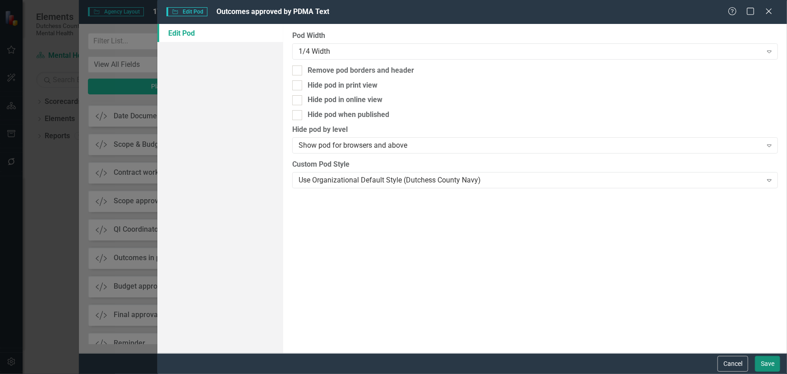
click at [769, 359] on button "Save" at bounding box center [767, 364] width 25 height 16
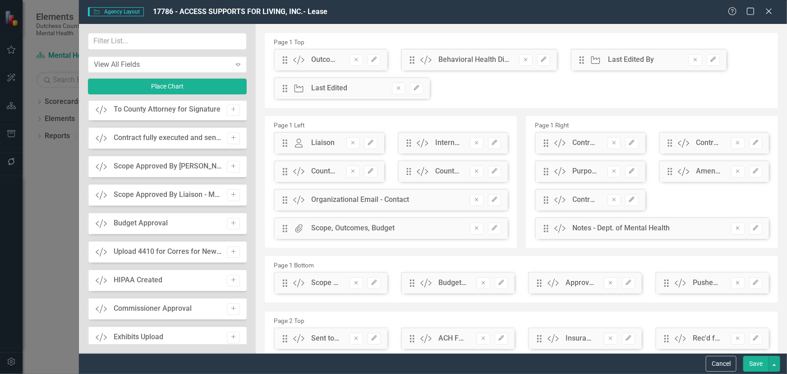
scroll to position [1065, 0]
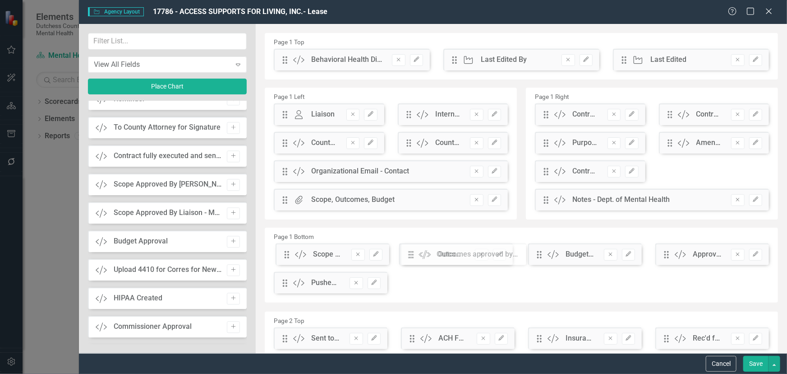
drag, startPoint x: 287, startPoint y: 63, endPoint x: 363, endPoint y: 267, distance: 217.2
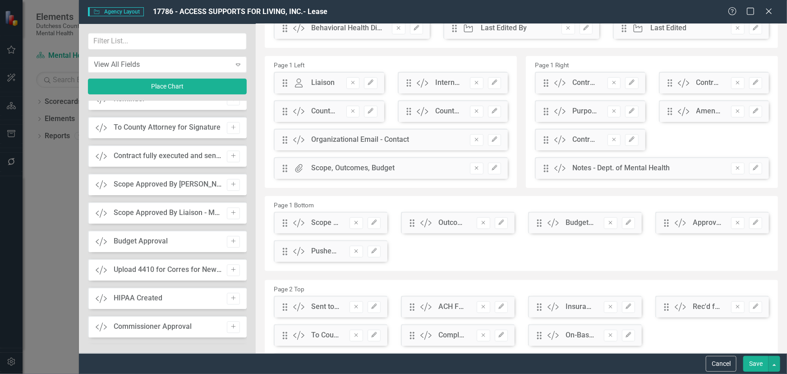
scroll to position [82, 0]
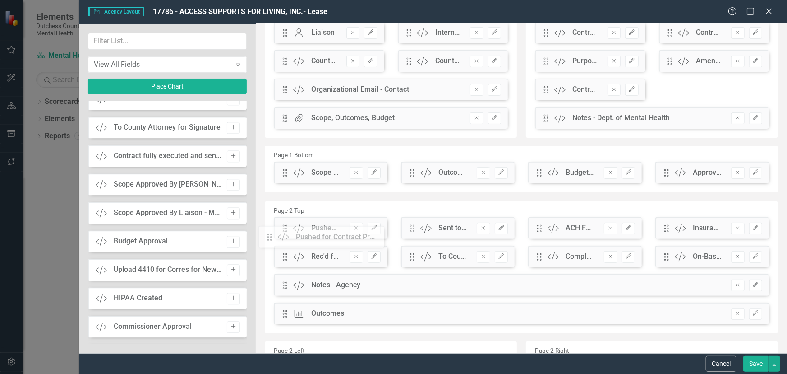
drag, startPoint x: 285, startPoint y: 203, endPoint x: 276, endPoint y: 239, distance: 37.1
click at [758, 362] on button "Save" at bounding box center [756, 364] width 25 height 16
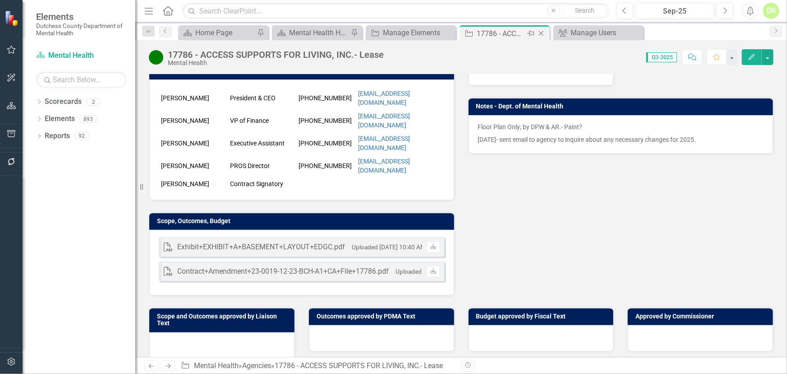
click at [542, 32] on icon "Close" at bounding box center [541, 33] width 9 height 7
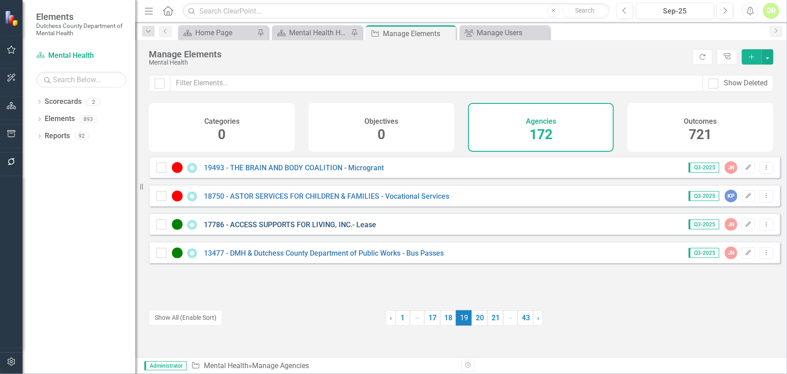
click at [291, 229] on link "17786 - ACCESS SUPPORTS FOR LIVING, INC.- Lease" at bounding box center [290, 224] width 172 height 9
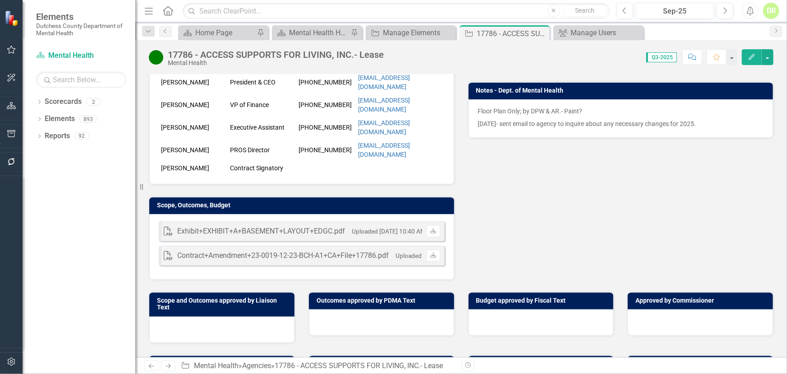
scroll to position [287, 0]
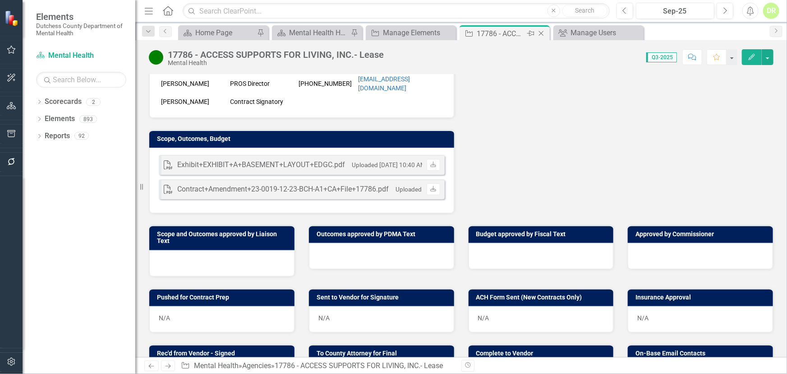
click at [541, 32] on icon "Close" at bounding box center [541, 33] width 9 height 7
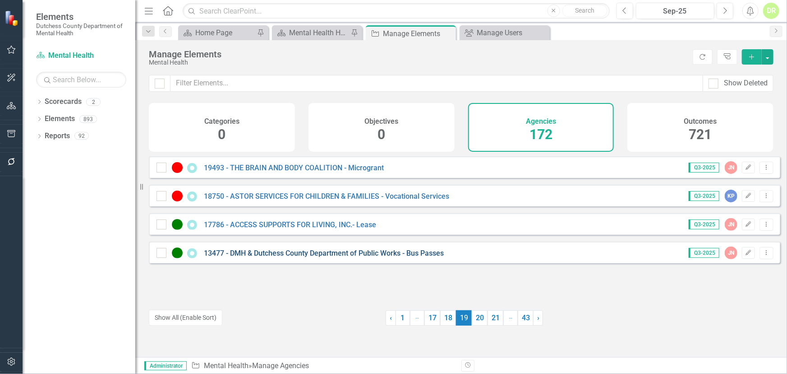
click at [280, 257] on link "13477 - DMH & Dutchess County Department of Public Works - Bus Passes" at bounding box center [324, 253] width 240 height 9
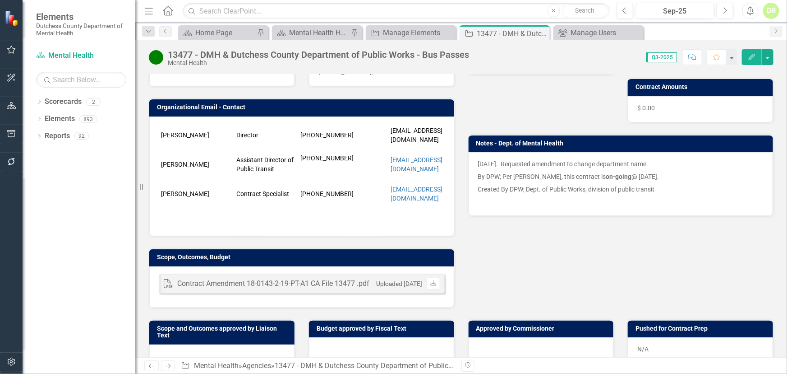
scroll to position [205, 0]
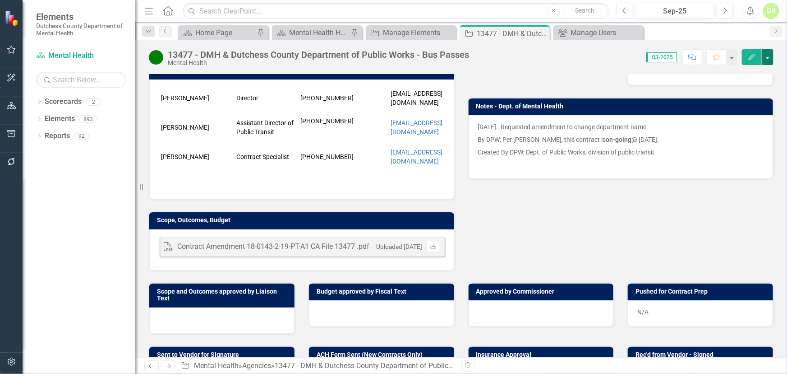
click at [767, 57] on button "button" at bounding box center [768, 57] width 12 height 16
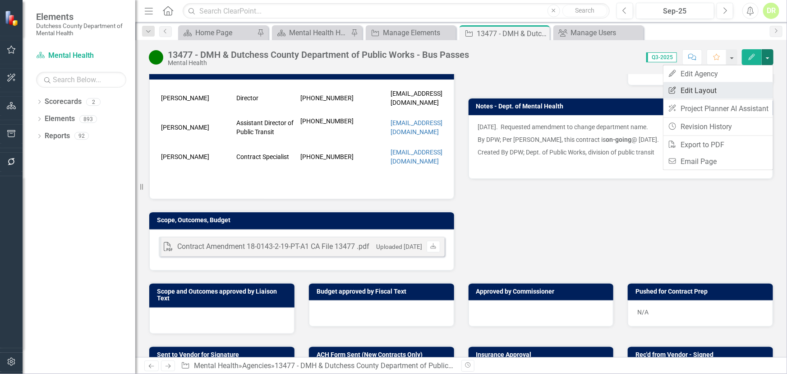
click at [717, 89] on link "Edit Report Edit Layout" at bounding box center [719, 90] width 110 height 17
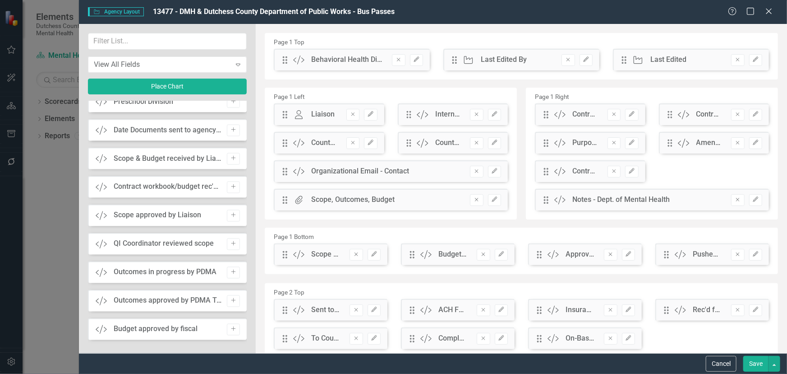
scroll to position [820, 0]
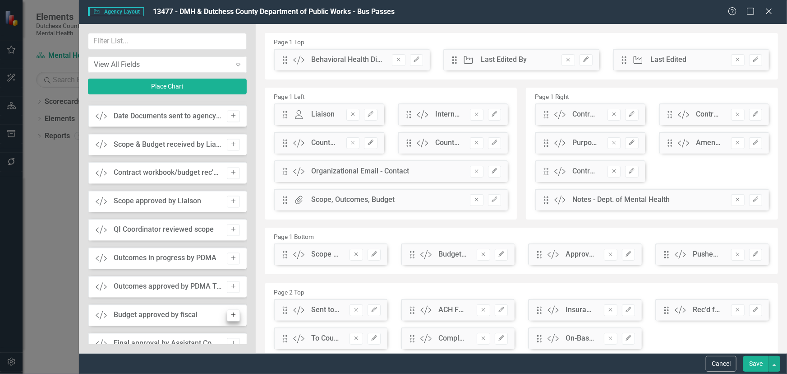
click at [231, 286] on icon "button" at bounding box center [233, 286] width 5 height 5
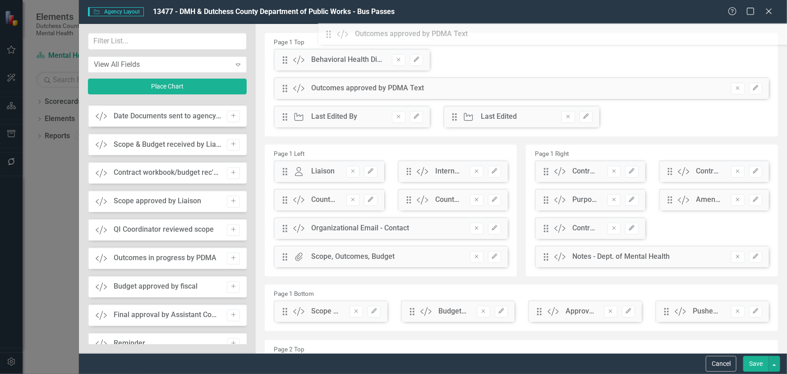
drag, startPoint x: 289, startPoint y: 64, endPoint x: 340, endPoint y: 38, distance: 56.7
click at [754, 88] on button "Edit" at bounding box center [755, 89] width 13 height 12
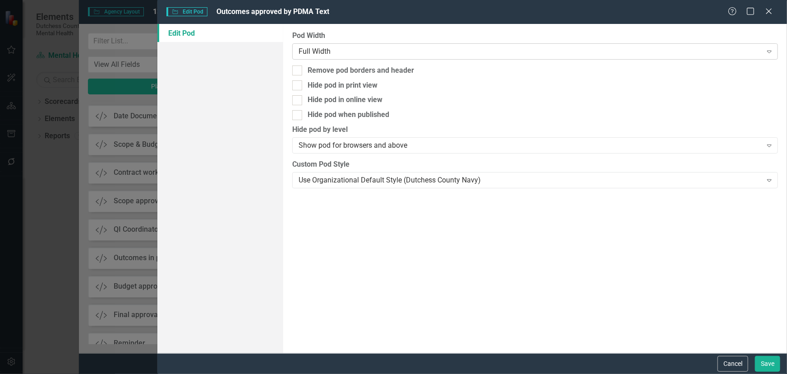
click at [344, 51] on div "Full Width" at bounding box center [530, 51] width 463 height 10
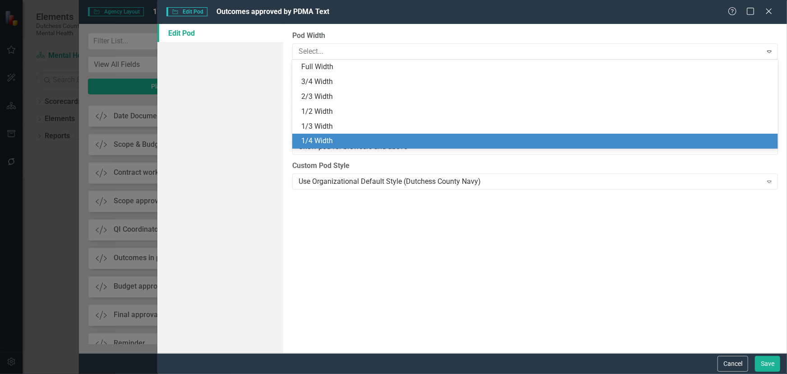
click at [331, 143] on div "1/4 Width" at bounding box center [537, 141] width 472 height 10
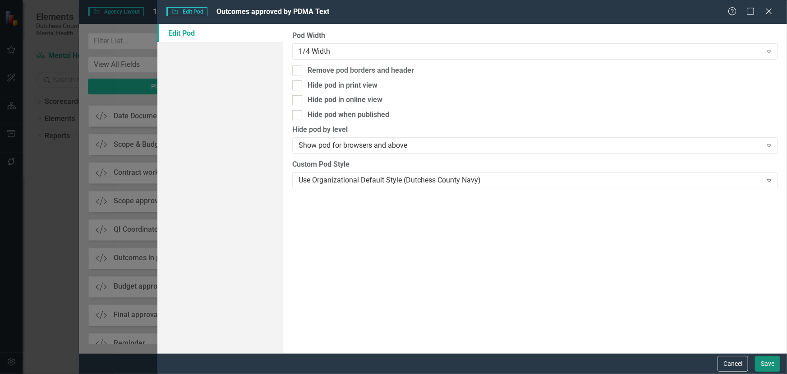
drag, startPoint x: 765, startPoint y: 364, endPoint x: 745, endPoint y: 337, distance: 33.8
click at [765, 356] on button "Save" at bounding box center [767, 364] width 25 height 16
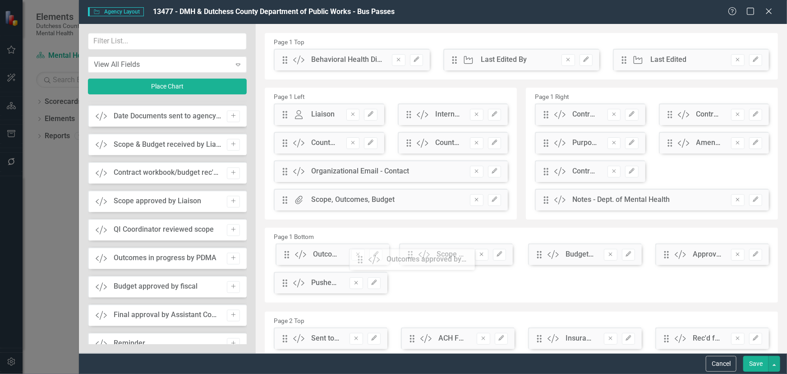
drag, startPoint x: 451, startPoint y: 63, endPoint x: 365, endPoint y: 263, distance: 216.9
drag, startPoint x: 287, startPoint y: 258, endPoint x: 308, endPoint y: 269, distance: 24.4
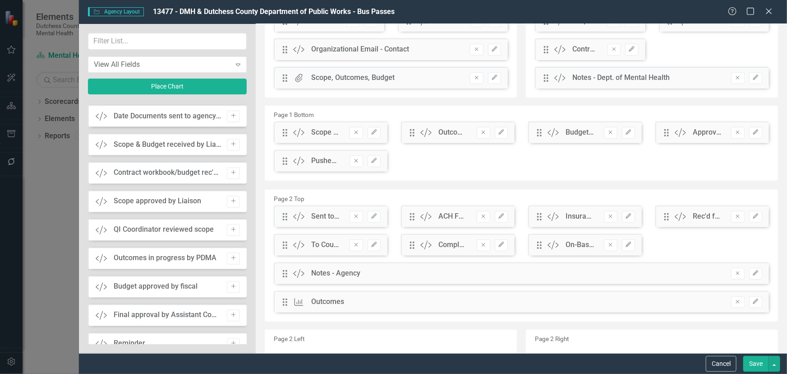
scroll to position [123, 0]
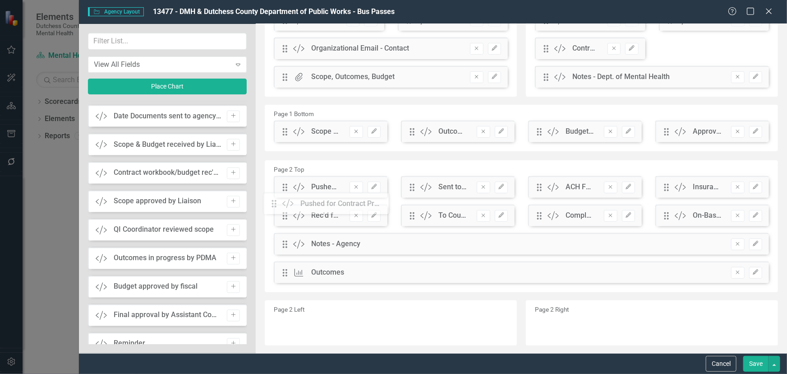
drag, startPoint x: 287, startPoint y: 159, endPoint x: 282, endPoint y: 203, distance: 44.0
drag, startPoint x: 754, startPoint y: 358, endPoint x: 753, endPoint y: 368, distance: 9.9
click at [754, 362] on button "Save" at bounding box center [756, 364] width 25 height 16
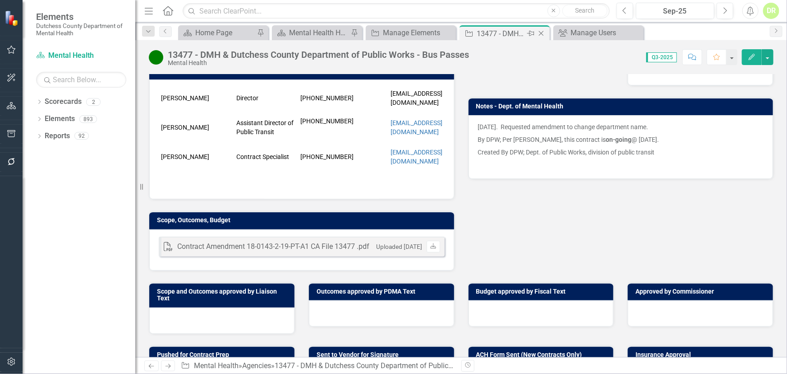
click at [539, 32] on icon "Close" at bounding box center [541, 33] width 9 height 7
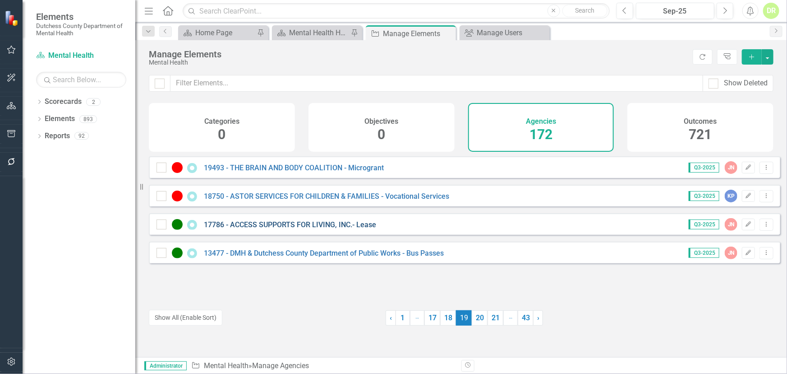
click at [287, 229] on link "17786 - ACCESS SUPPORTS FOR LIVING, INC.- Lease" at bounding box center [290, 224] width 172 height 9
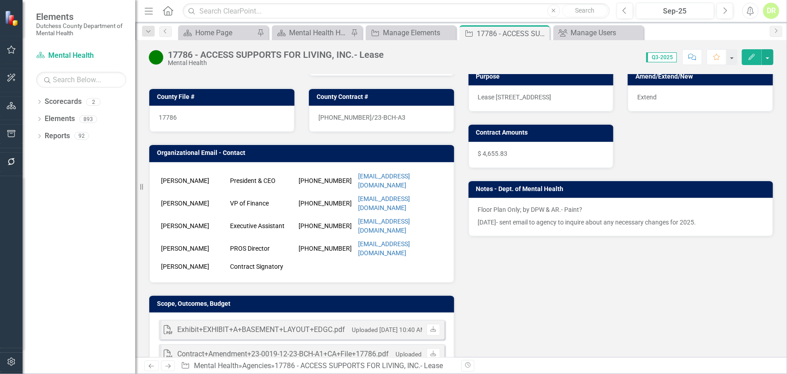
scroll to position [164, 0]
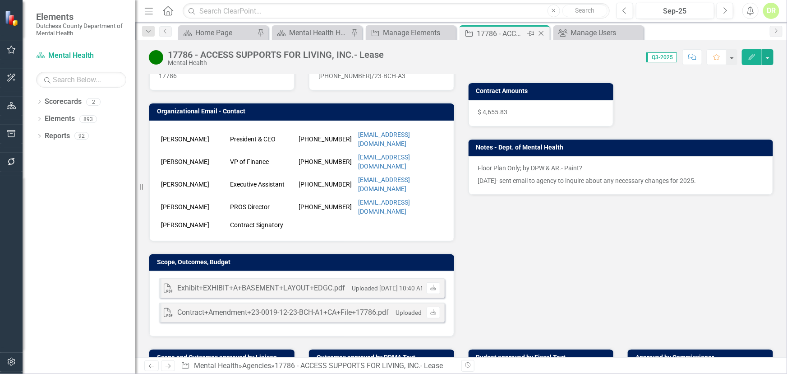
click at [541, 31] on icon "Close" at bounding box center [541, 33] width 9 height 7
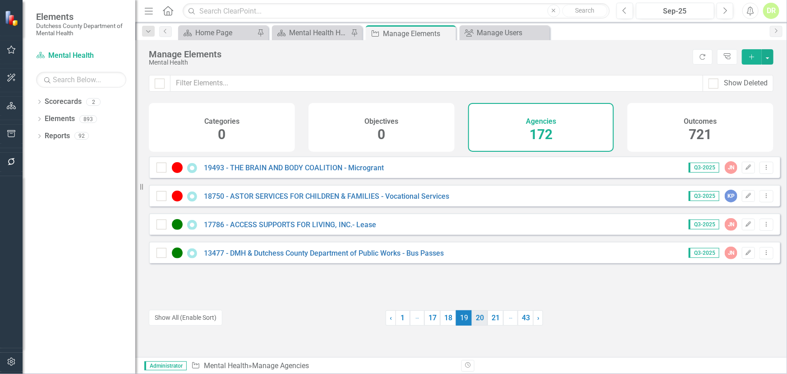
click at [478, 316] on link "20" at bounding box center [480, 317] width 16 height 15
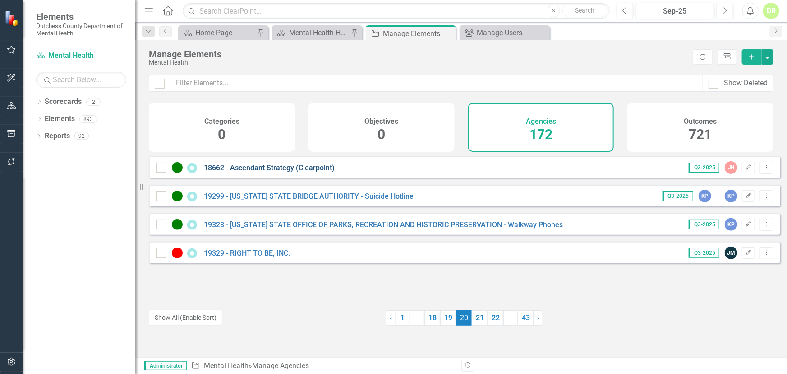
click at [277, 172] on link "18662 - Ascendant Strategy (Clearpoint)" at bounding box center [269, 167] width 131 height 9
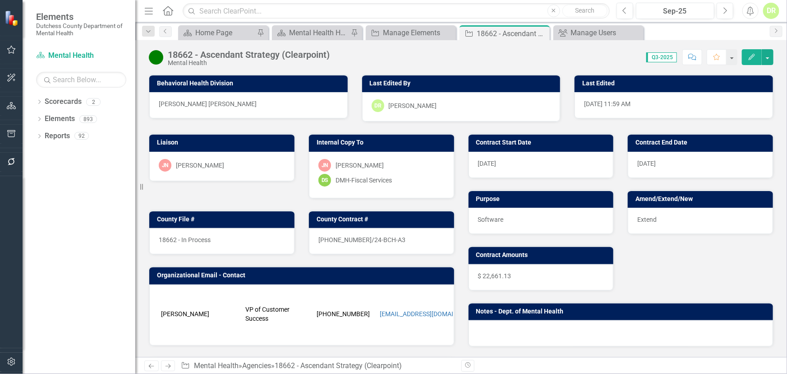
scroll to position [164, 0]
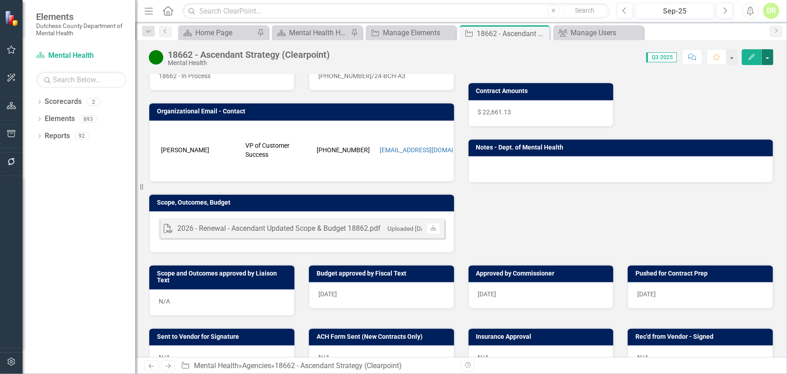
click at [768, 57] on button "button" at bounding box center [768, 57] width 12 height 16
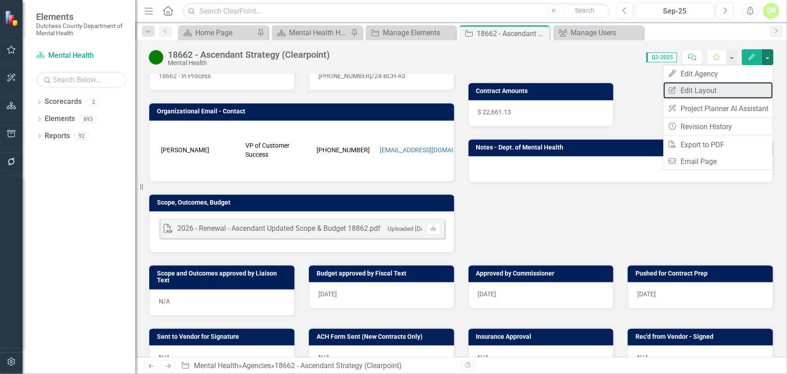
click at [709, 89] on link "Edit Report Edit Layout" at bounding box center [719, 90] width 110 height 17
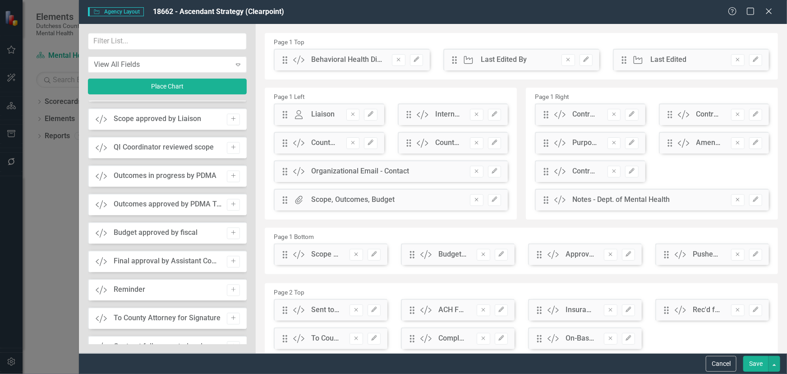
scroll to position [902, 0]
click at [234, 200] on button "Add" at bounding box center [233, 205] width 13 height 12
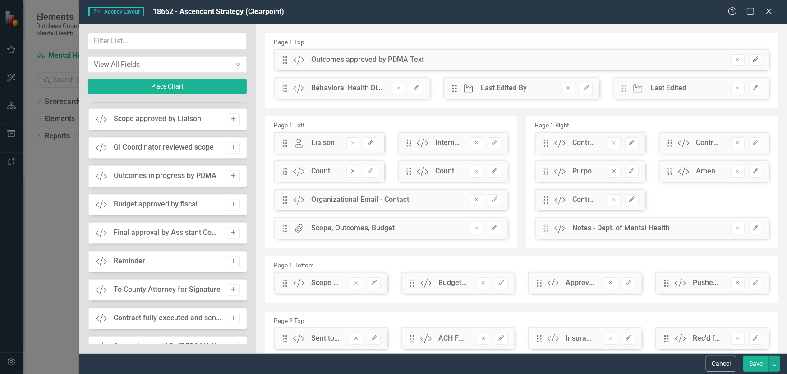
click at [753, 57] on icon "Edit" at bounding box center [756, 59] width 7 height 5
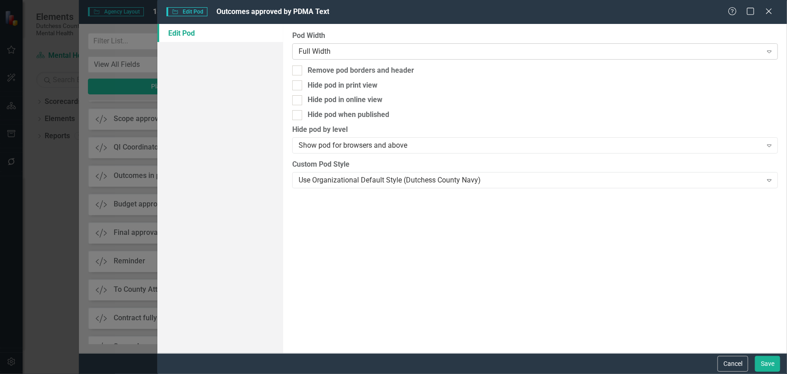
click at [306, 46] on div "Full Width" at bounding box center [530, 51] width 463 height 10
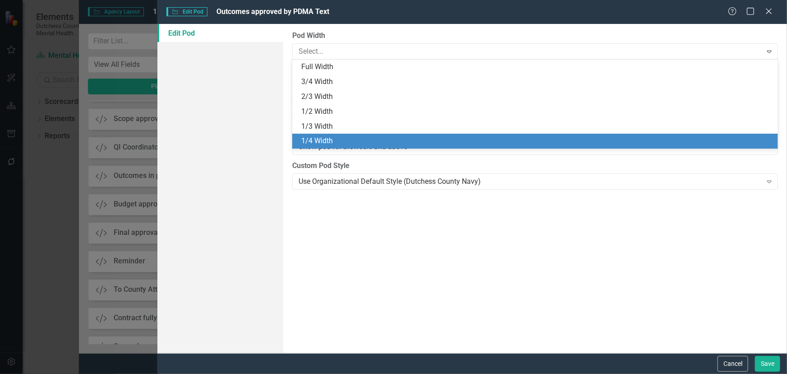
click at [319, 137] on div "1/4 Width" at bounding box center [537, 141] width 472 height 10
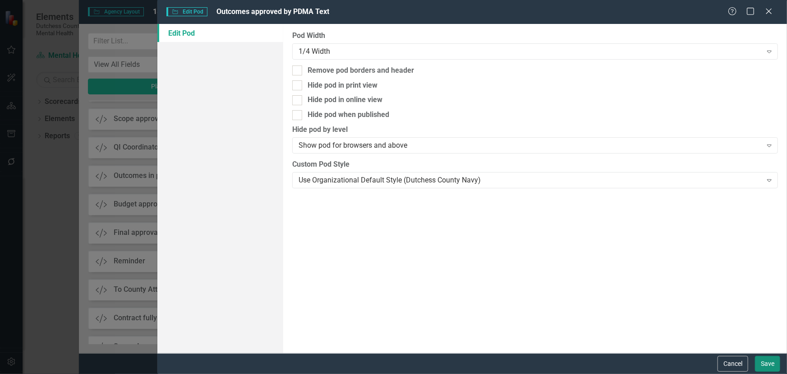
click at [770, 361] on button "Save" at bounding box center [767, 364] width 25 height 16
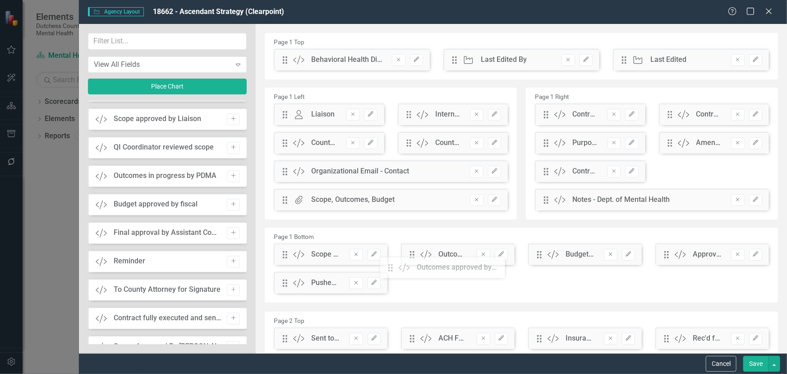
drag, startPoint x: 285, startPoint y: 63, endPoint x: 398, endPoint y: 271, distance: 236.0
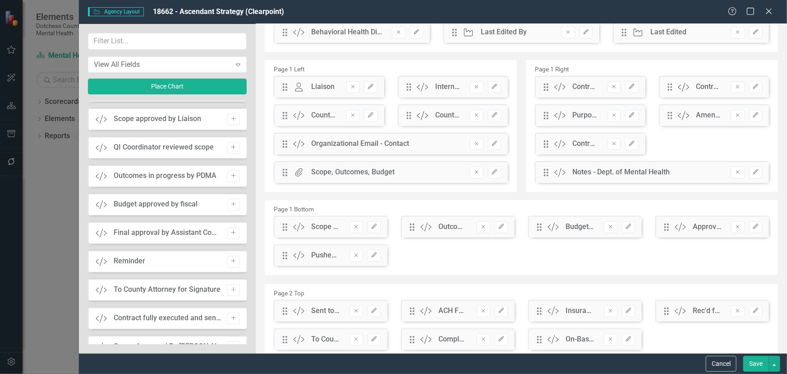
scroll to position [82, 0]
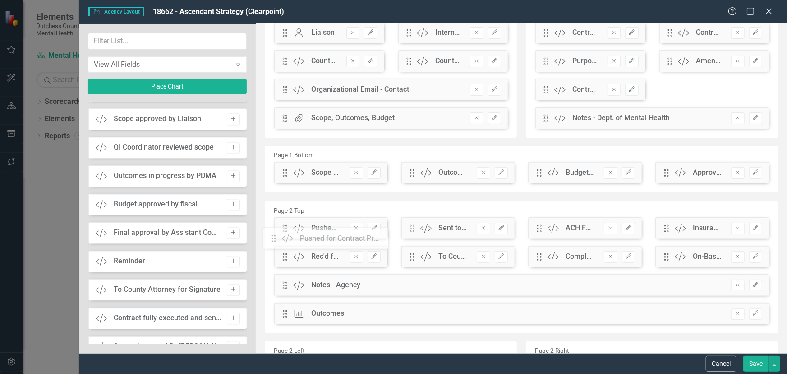
drag, startPoint x: 284, startPoint y: 204, endPoint x: 280, endPoint y: 241, distance: 37.7
click at [753, 361] on button "Save" at bounding box center [756, 364] width 25 height 16
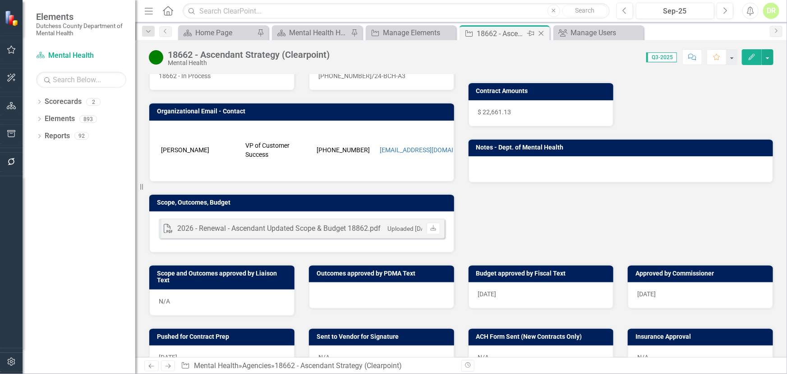
click at [543, 32] on icon at bounding box center [541, 33] width 5 height 5
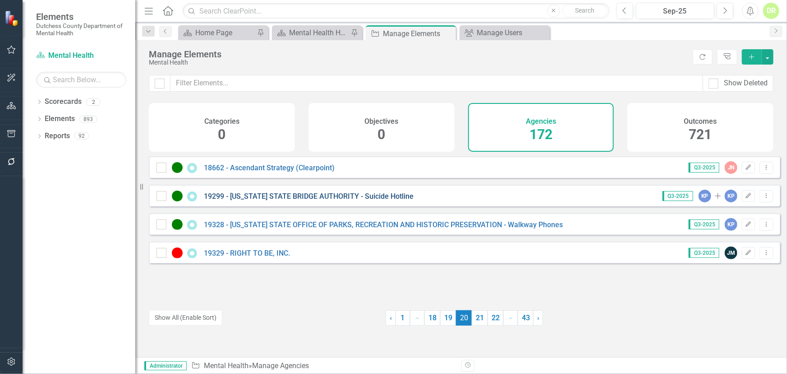
click at [319, 200] on link "19299 - [US_STATE] STATE BRIDGE AUTHORITY - Suicide Hotline" at bounding box center [309, 196] width 210 height 9
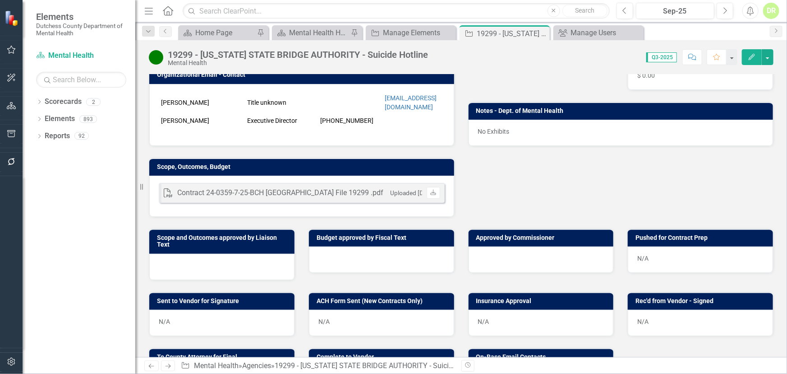
scroll to position [205, 0]
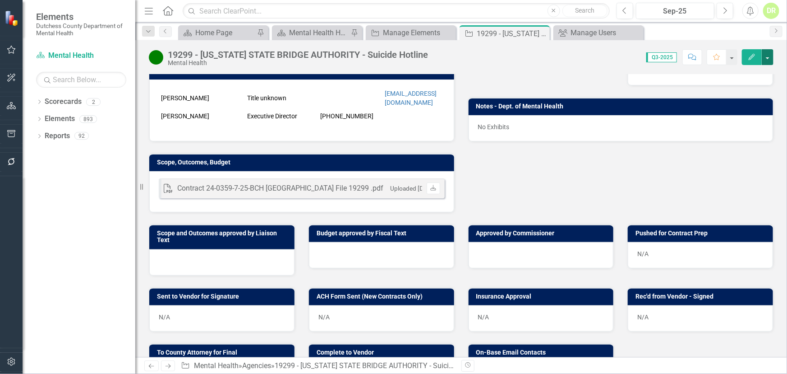
click at [766, 57] on button "button" at bounding box center [768, 57] width 12 height 16
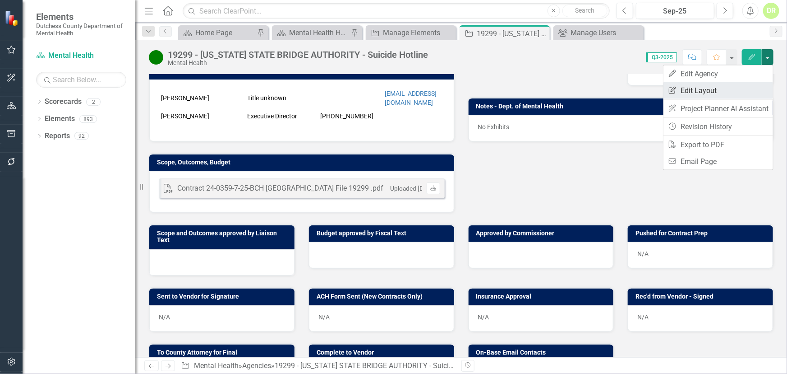
click at [704, 89] on link "Edit Report Edit Layout" at bounding box center [719, 90] width 110 height 17
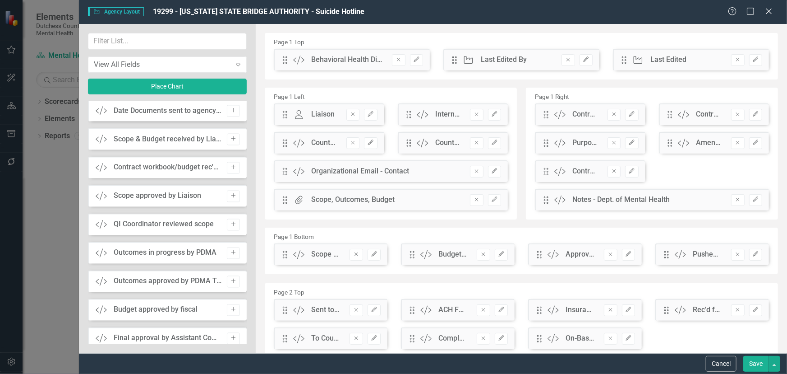
scroll to position [861, 0]
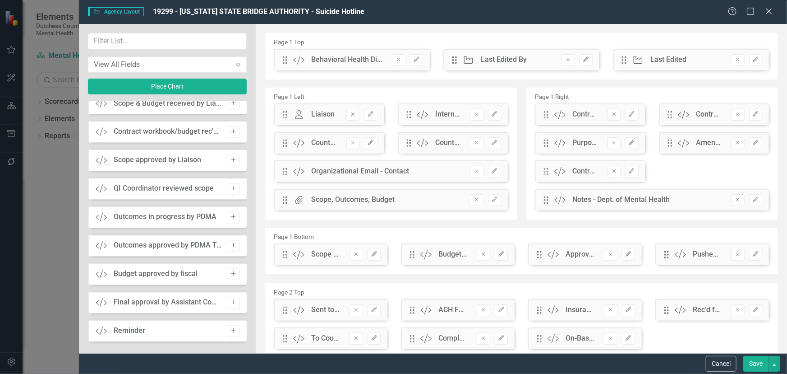
click at [233, 243] on icon "Add" at bounding box center [233, 245] width 7 height 5
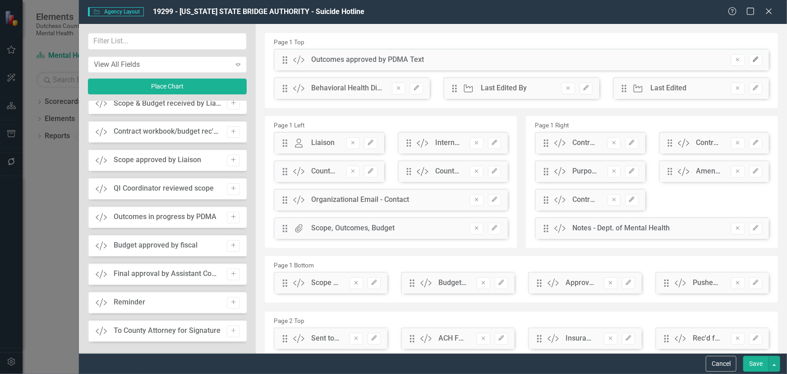
click at [749, 55] on button "Edit" at bounding box center [755, 60] width 13 height 12
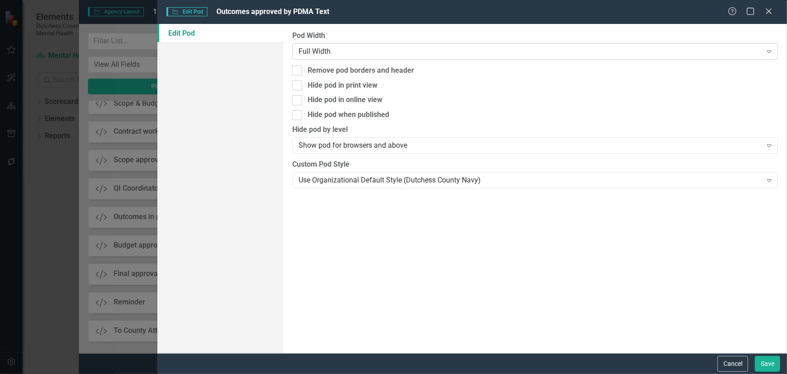
click at [316, 51] on div "Full Width" at bounding box center [530, 51] width 463 height 10
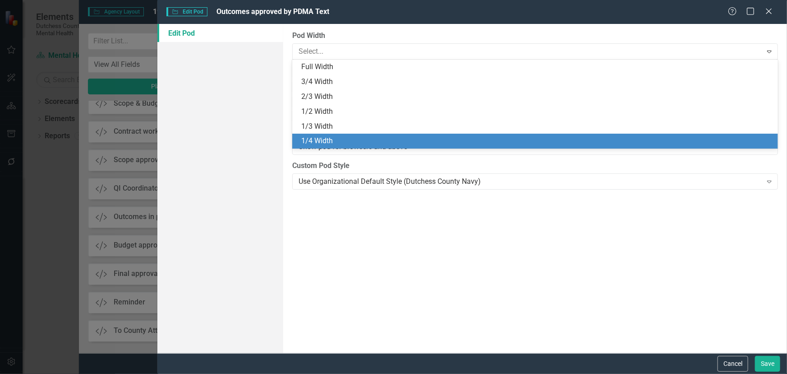
click at [321, 142] on div "1/4 Width" at bounding box center [537, 141] width 472 height 10
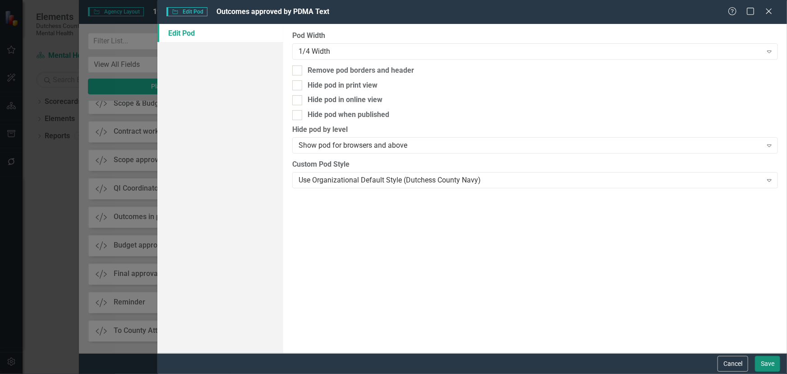
click at [764, 363] on button "Save" at bounding box center [767, 364] width 25 height 16
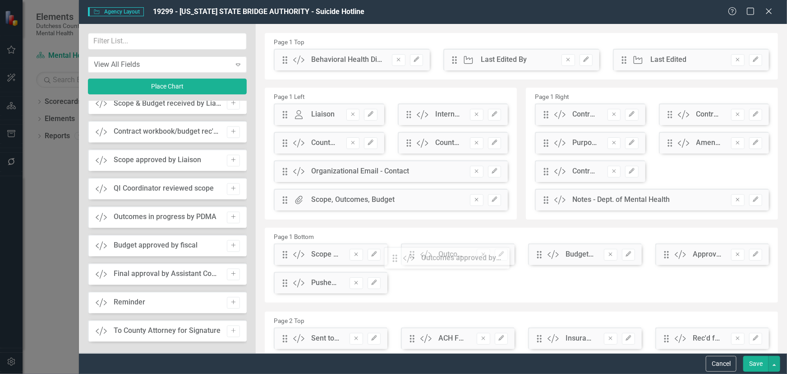
drag, startPoint x: 284, startPoint y: 63, endPoint x: 401, endPoint y: 261, distance: 230.0
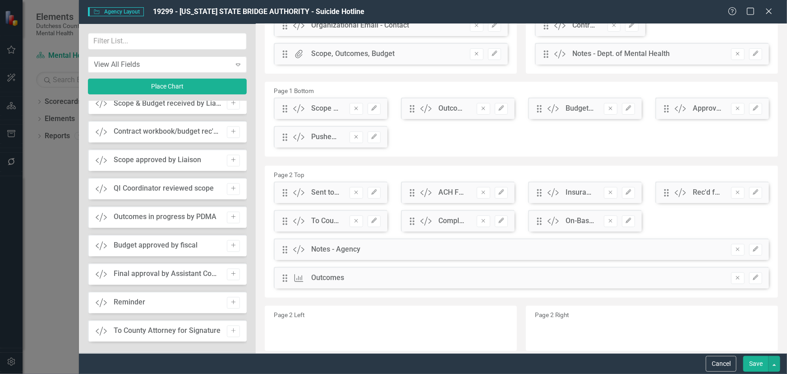
scroll to position [164, 0]
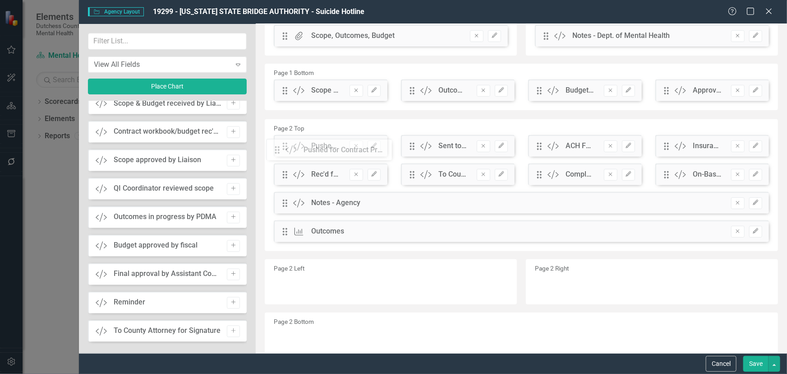
drag, startPoint x: 286, startPoint y: 120, endPoint x: 285, endPoint y: 152, distance: 31.1
drag, startPoint x: 756, startPoint y: 363, endPoint x: 746, endPoint y: 353, distance: 14.4
click at [754, 360] on button "Save" at bounding box center [756, 364] width 25 height 16
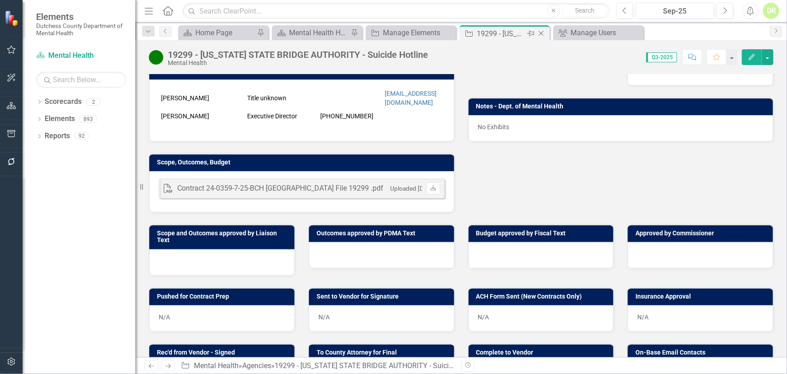
click at [543, 32] on icon "Close" at bounding box center [541, 33] width 9 height 7
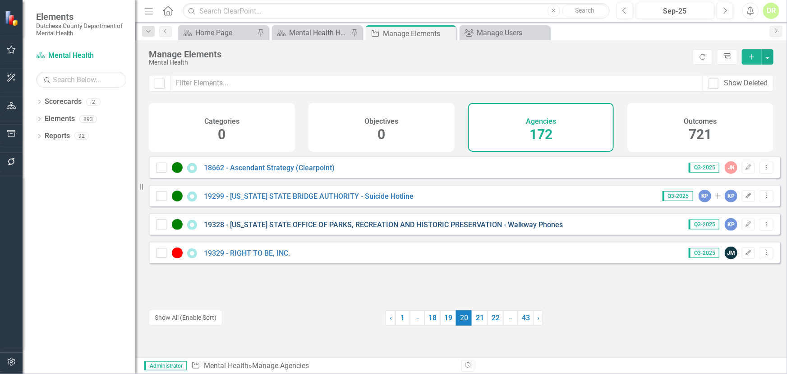
click at [307, 229] on link "19328 - [US_STATE] STATE OFFICE OF PARKS, RECREATION AND HISTORIC PRESERVATION …" at bounding box center [383, 224] width 359 height 9
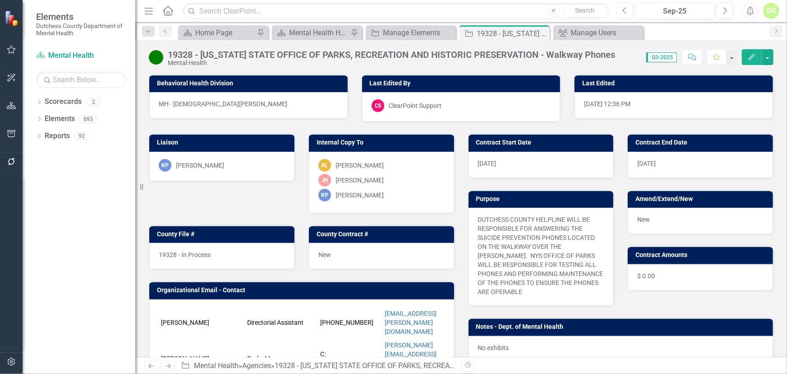
scroll to position [164, 0]
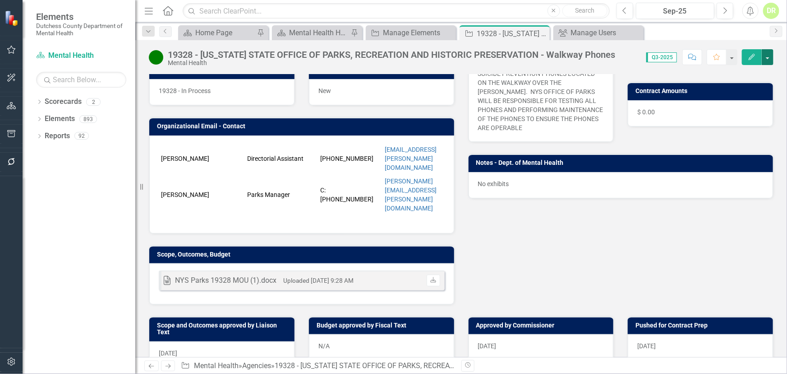
click at [768, 59] on button "button" at bounding box center [768, 57] width 12 height 16
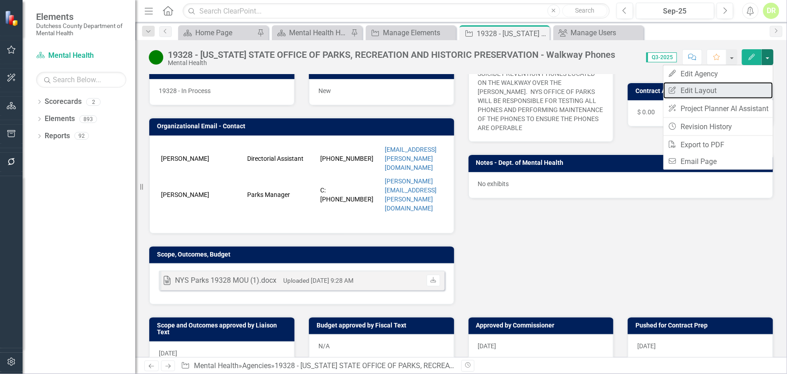
click at [703, 90] on link "Edit Report Edit Layout" at bounding box center [719, 90] width 110 height 17
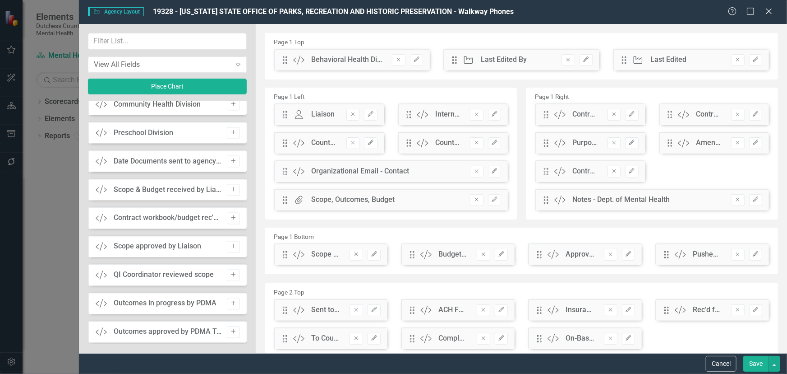
scroll to position [779, 0]
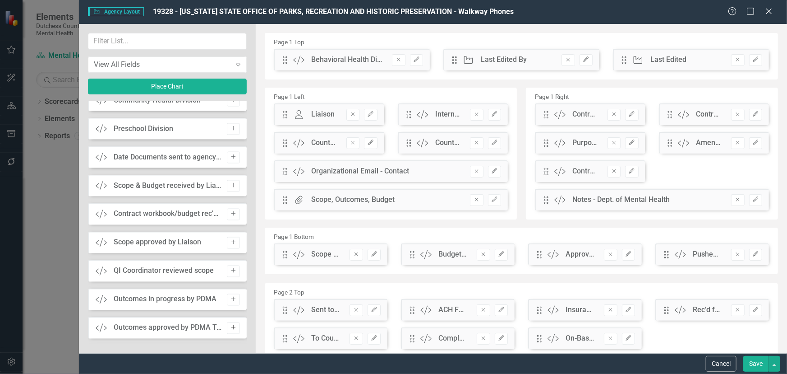
drag, startPoint x: 228, startPoint y: 329, endPoint x: 271, endPoint y: 294, distance: 55.1
click at [230, 329] on icon "Add" at bounding box center [233, 327] width 7 height 5
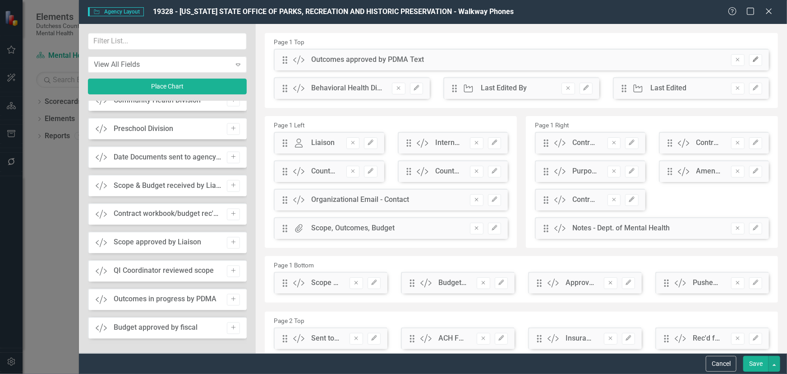
click at [753, 61] on icon "Edit" at bounding box center [756, 59] width 7 height 5
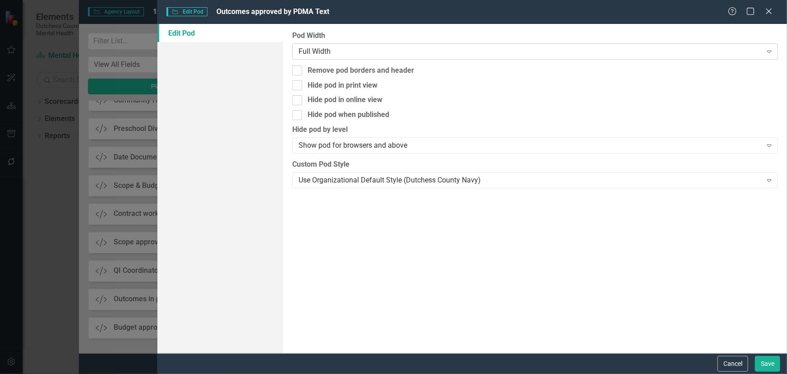
click at [376, 56] on div "Full Width" at bounding box center [530, 51] width 463 height 10
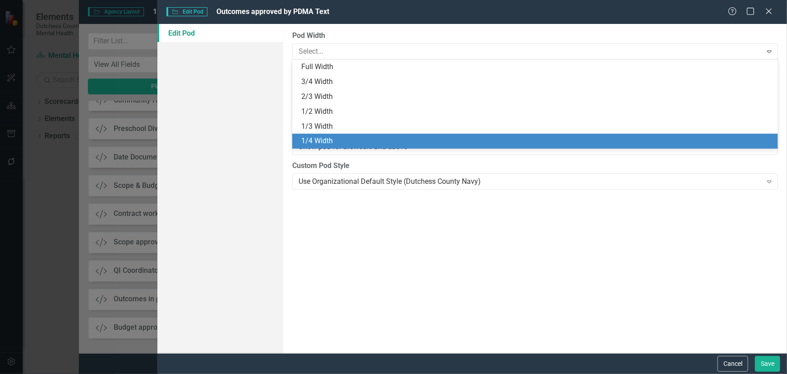
click at [369, 134] on div "1/4 Width" at bounding box center [535, 141] width 486 height 15
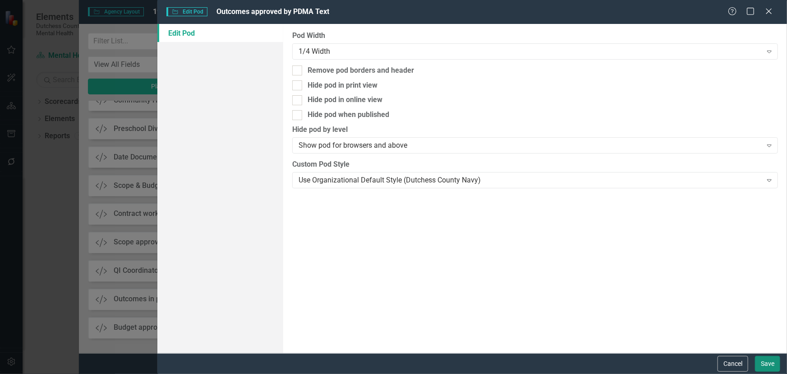
click at [767, 361] on button "Save" at bounding box center [767, 364] width 25 height 16
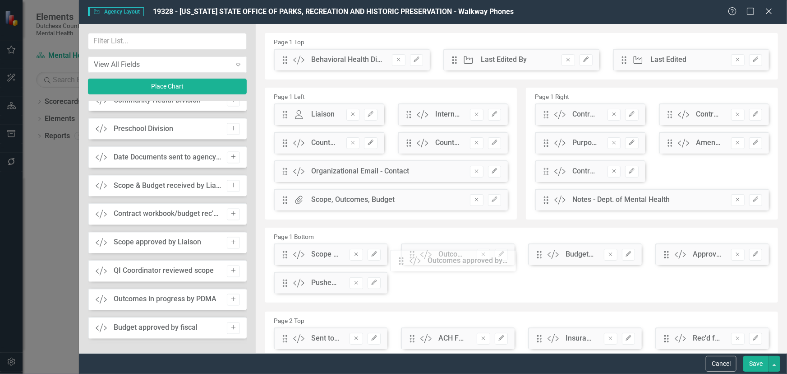
drag, startPoint x: 284, startPoint y: 63, endPoint x: 407, endPoint y: 264, distance: 235.6
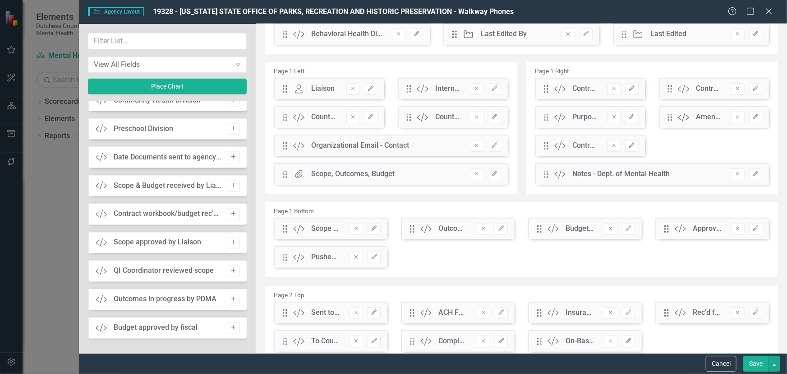
scroll to position [82, 0]
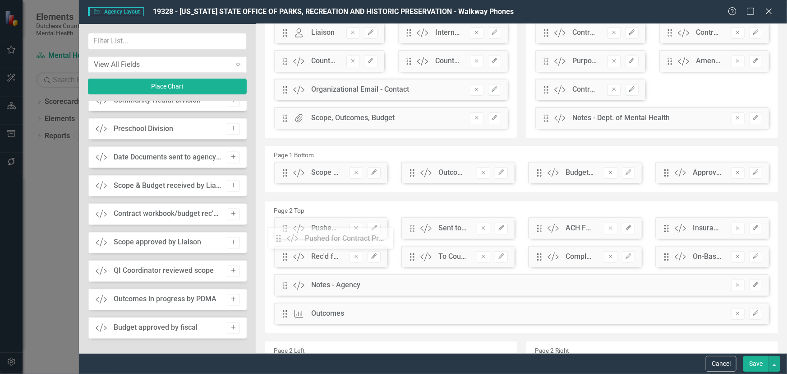
drag, startPoint x: 285, startPoint y: 204, endPoint x: 286, endPoint y: 241, distance: 37.5
click at [756, 365] on button "Save" at bounding box center [756, 364] width 25 height 16
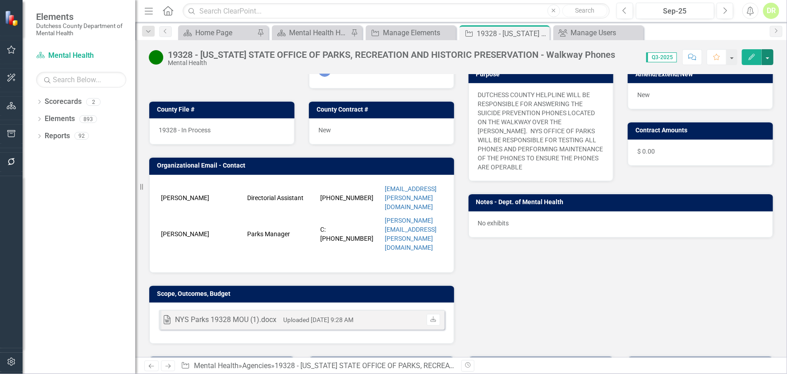
scroll to position [123, 0]
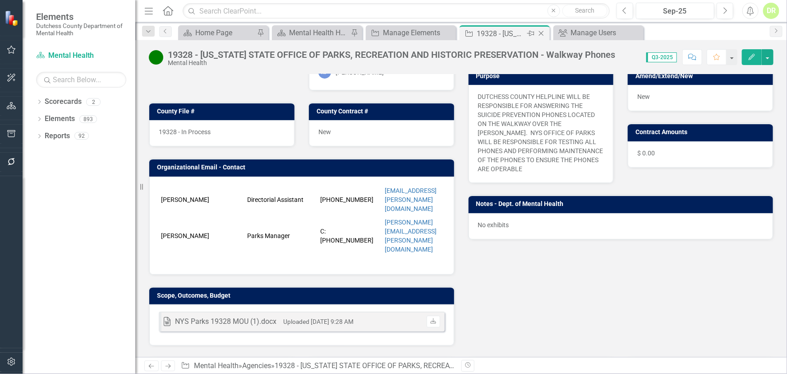
click at [541, 31] on icon "Close" at bounding box center [541, 33] width 9 height 7
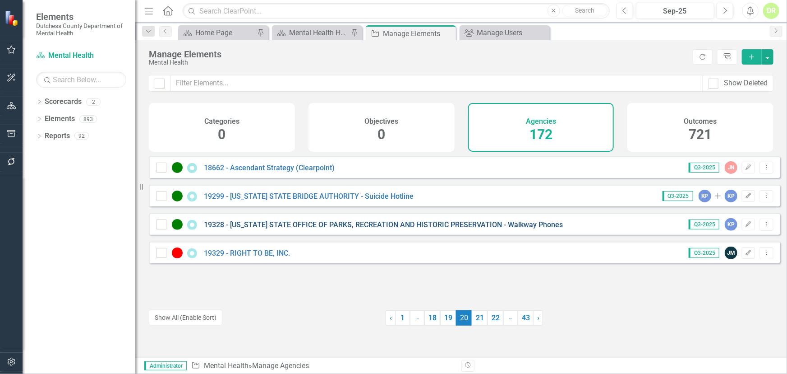
click at [347, 229] on link "19328 - [US_STATE] STATE OFFICE OF PARKS, RECREATION AND HISTORIC PRESERVATION …" at bounding box center [383, 224] width 359 height 9
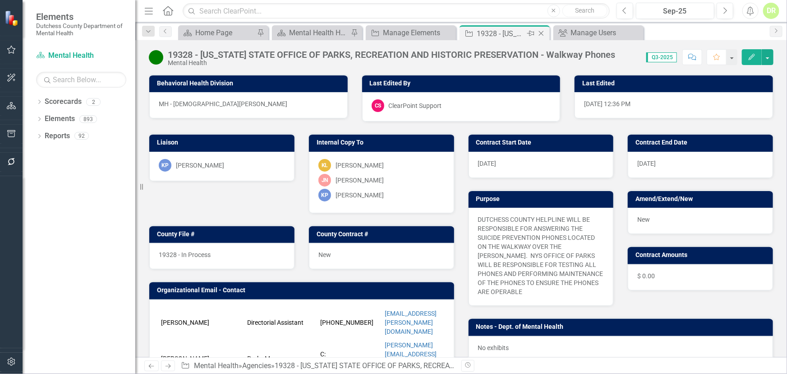
click at [539, 31] on icon at bounding box center [541, 33] width 5 height 5
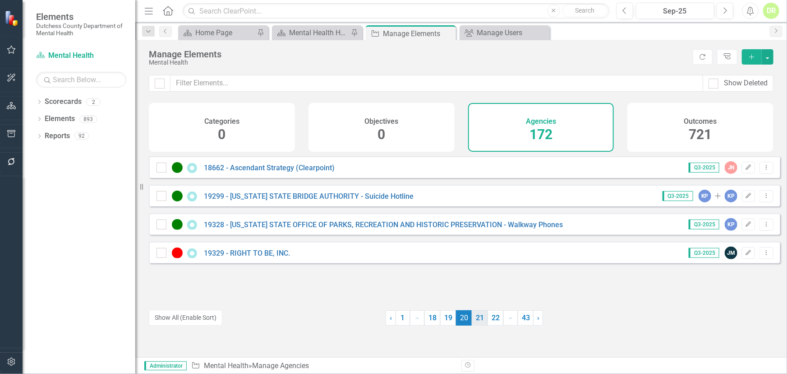
click at [478, 320] on link "21" at bounding box center [480, 317] width 16 height 15
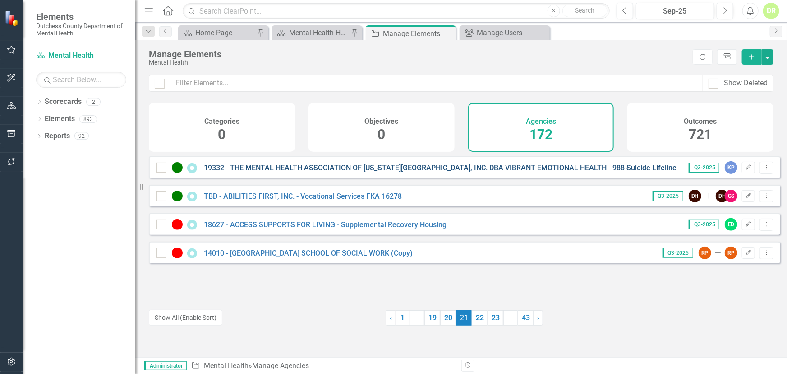
click at [361, 172] on link "19332 - THE MENTAL HEALTH ASSOCIATION OF [US_STATE][GEOGRAPHIC_DATA], INC. DBA …" at bounding box center [455, 167] width 502 height 9
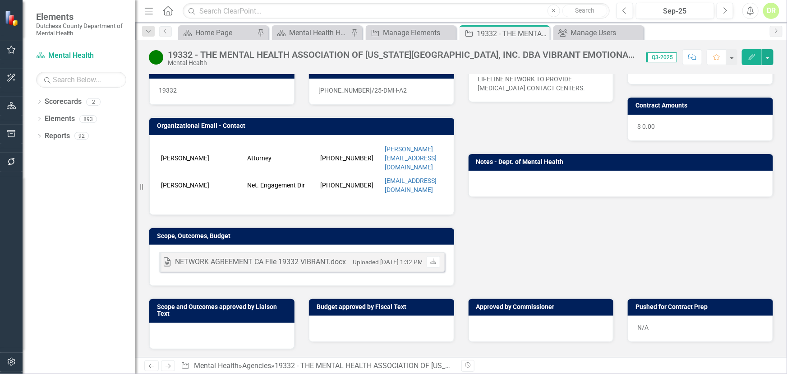
scroll to position [164, 0]
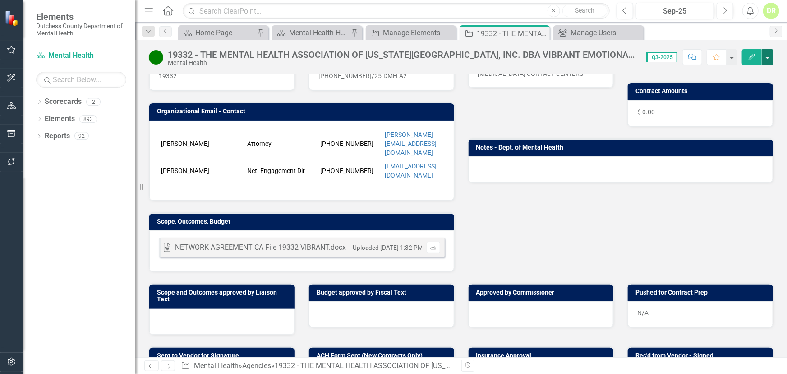
click at [767, 57] on button "button" at bounding box center [768, 57] width 12 height 16
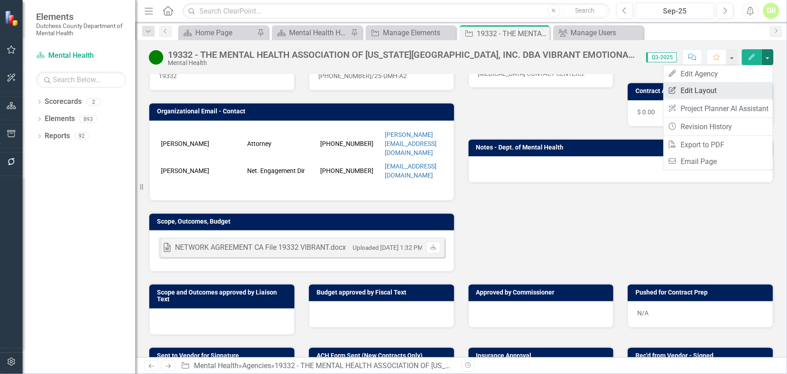
click at [730, 93] on link "Edit Report Edit Layout" at bounding box center [719, 90] width 110 height 17
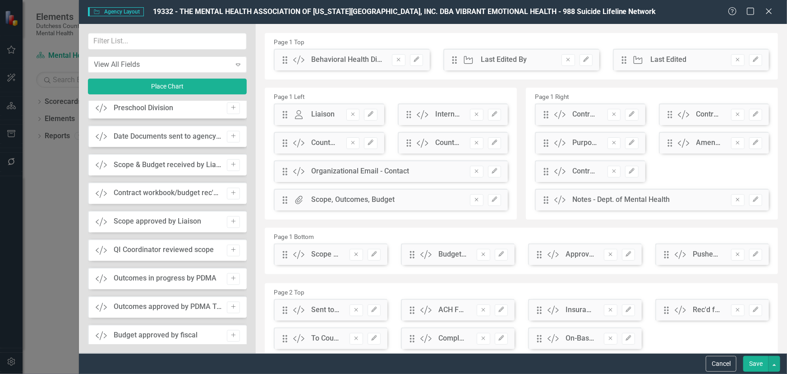
scroll to position [820, 0]
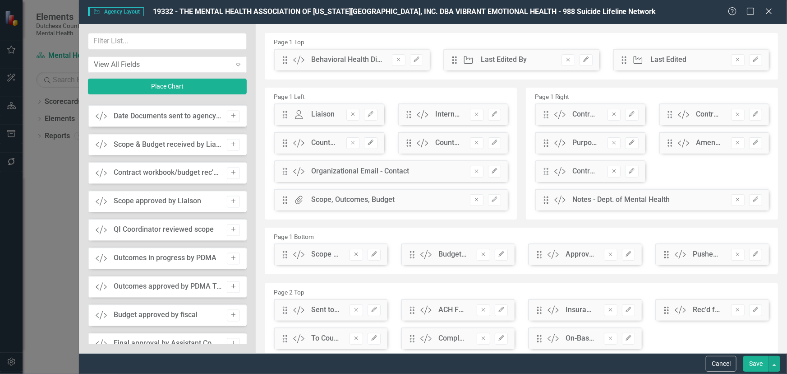
click at [233, 288] on icon "Add" at bounding box center [233, 286] width 7 height 5
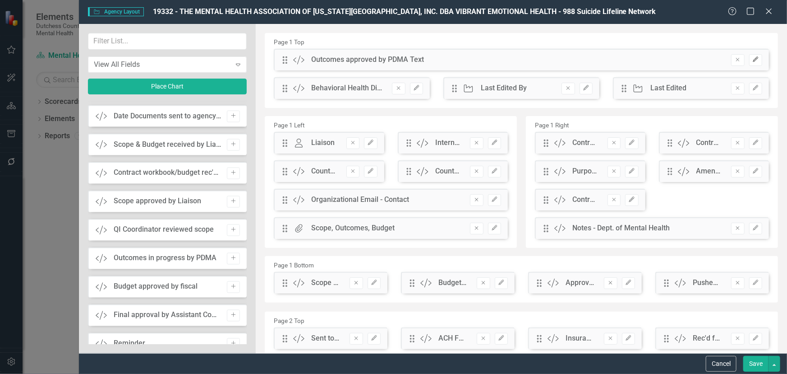
click at [753, 57] on icon "Edit" at bounding box center [756, 59] width 7 height 5
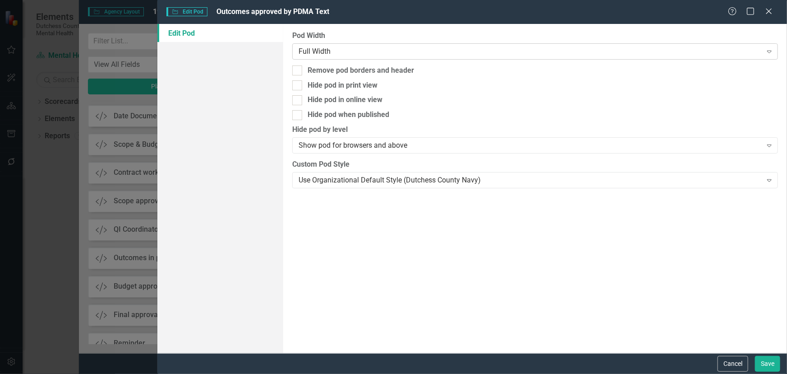
click at [771, 51] on icon "Expand" at bounding box center [769, 51] width 9 height 7
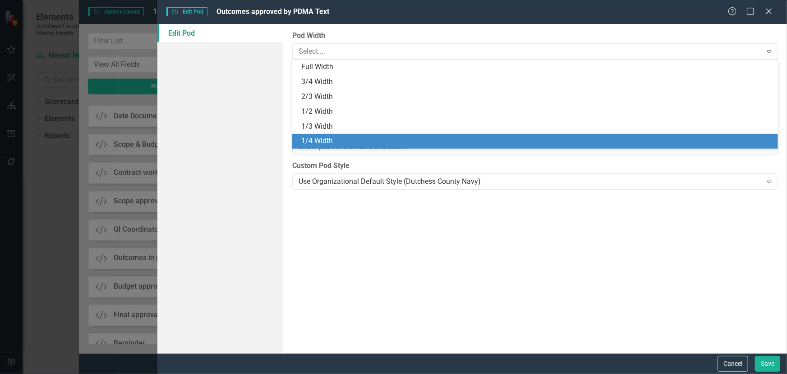
click at [468, 141] on div "1/4 Width" at bounding box center [537, 141] width 472 height 10
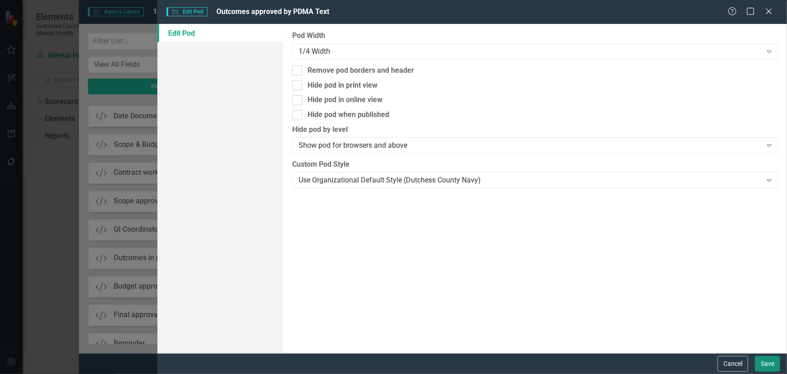
drag, startPoint x: 772, startPoint y: 365, endPoint x: 767, endPoint y: 359, distance: 8.1
click at [769, 361] on button "Save" at bounding box center [767, 364] width 25 height 16
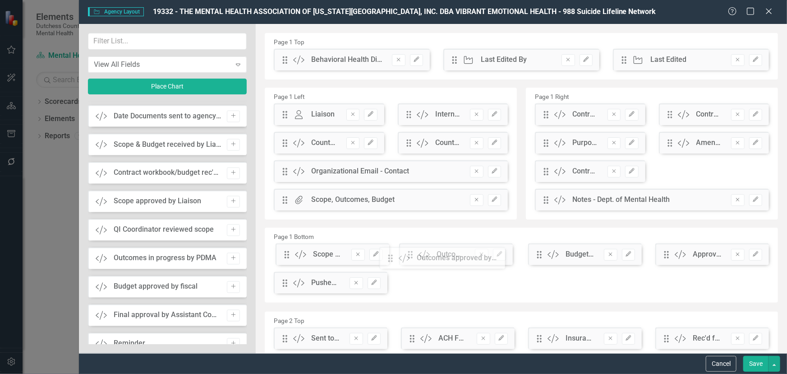
drag, startPoint x: 286, startPoint y: 63, endPoint x: 398, endPoint y: 261, distance: 227.7
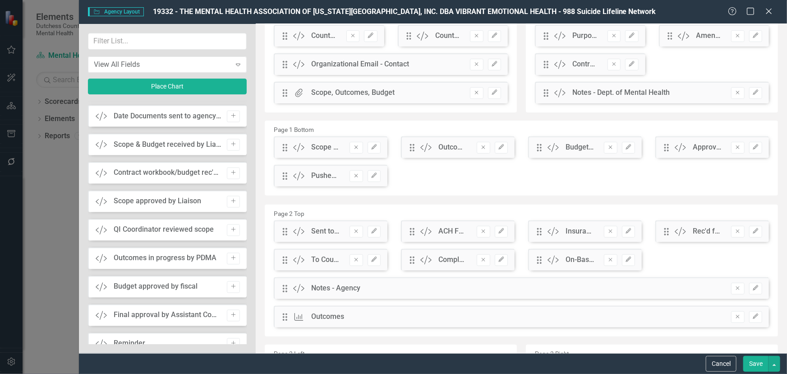
scroll to position [123, 0]
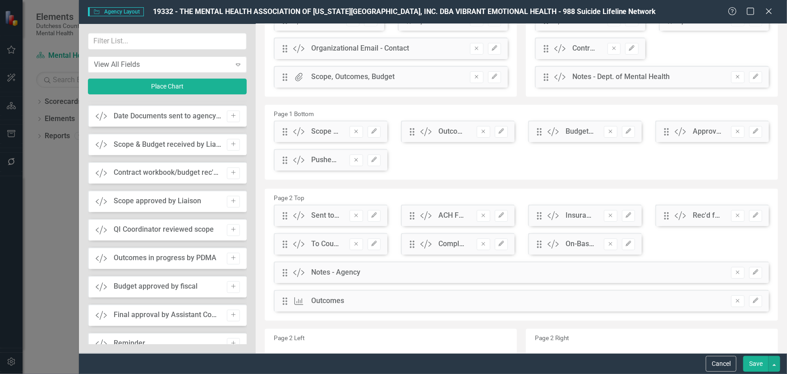
drag, startPoint x: 284, startPoint y: 165, endPoint x: 289, endPoint y: 161, distance: 6.1
click at [289, 162] on div "Drag Custom Pushed for Contract Prep Remove Edit" at bounding box center [331, 160] width 114 height 22
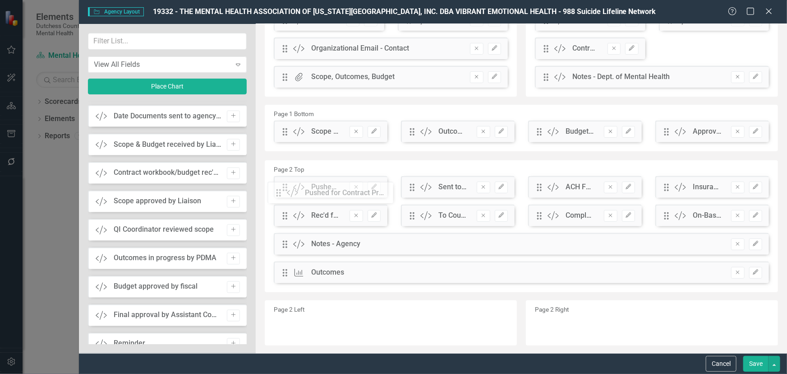
drag, startPoint x: 287, startPoint y: 162, endPoint x: 287, endPoint y: 195, distance: 32.9
click at [751, 363] on button "Save" at bounding box center [756, 364] width 25 height 16
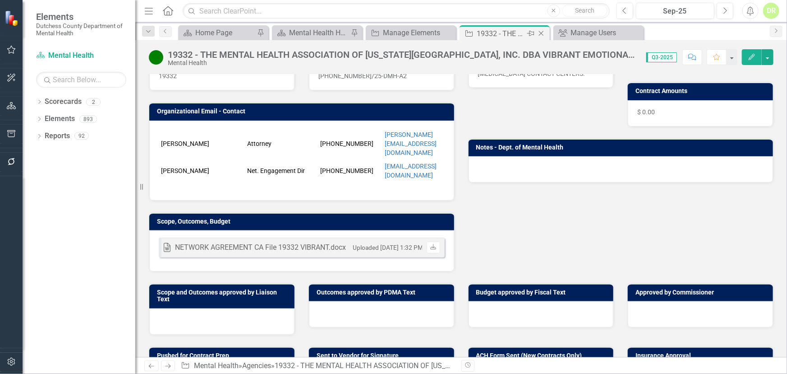
click at [540, 31] on icon "Close" at bounding box center [541, 33] width 9 height 7
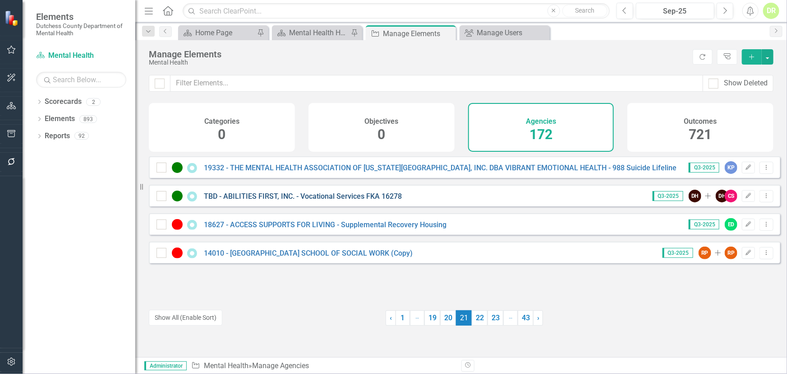
click at [364, 200] on link "TBD - ABILITIES FIRST, INC. - Vocational Services FKA 16278" at bounding box center [303, 196] width 198 height 9
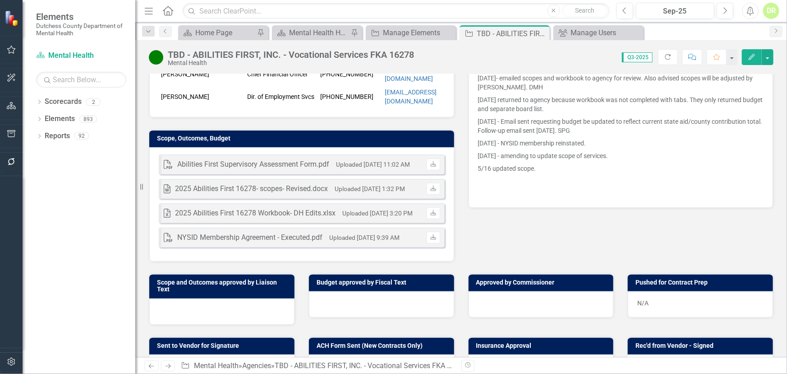
scroll to position [287, 0]
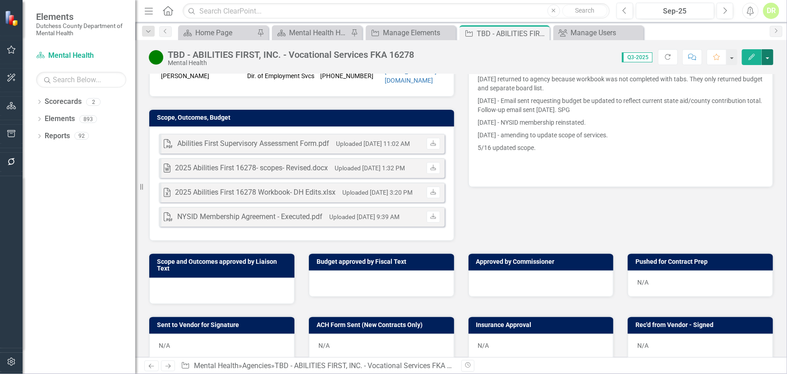
click at [768, 56] on button "button" at bounding box center [768, 57] width 12 height 16
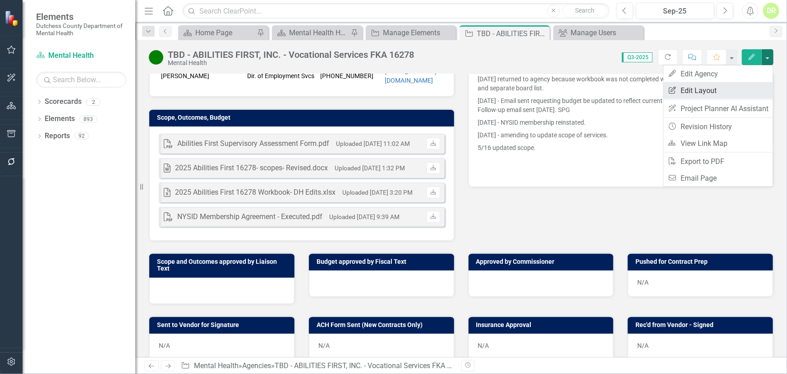
click at [724, 92] on link "Edit Report Edit Layout" at bounding box center [719, 90] width 110 height 17
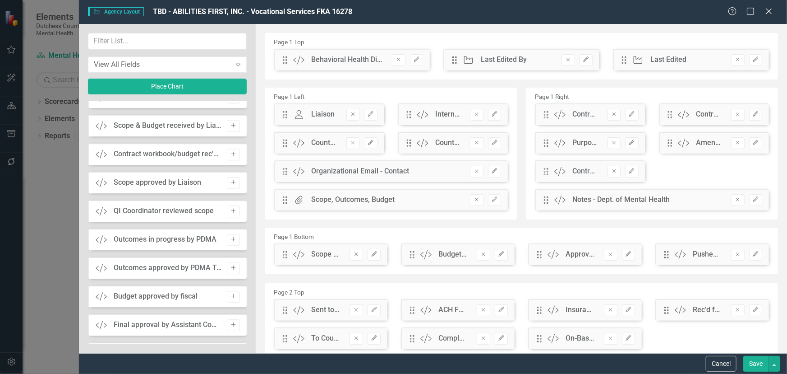
scroll to position [1148, 0]
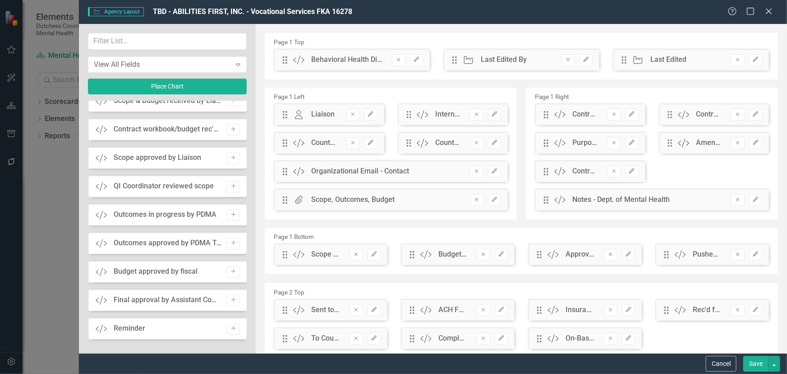
drag, startPoint x: 232, startPoint y: 244, endPoint x: 382, endPoint y: 201, distance: 155.7
click at [232, 244] on icon "Add" at bounding box center [233, 242] width 7 height 5
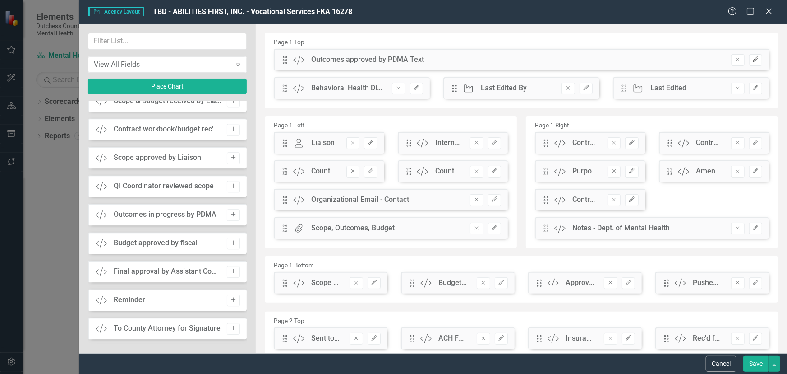
click at [753, 58] on icon "Edit" at bounding box center [756, 59] width 7 height 5
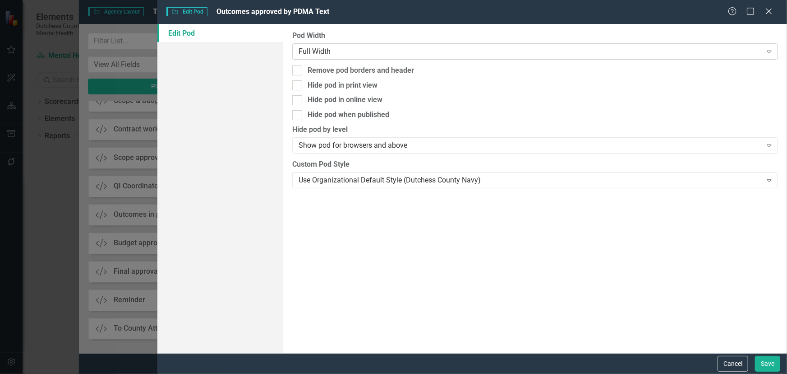
click at [332, 54] on div "Full Width" at bounding box center [530, 51] width 463 height 10
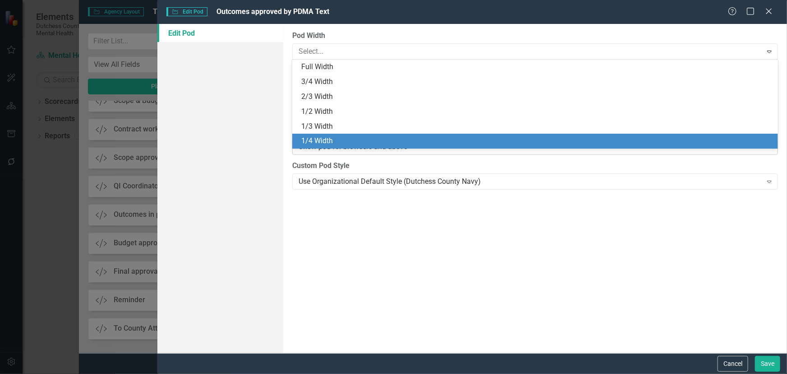
drag, startPoint x: 322, startPoint y: 142, endPoint x: 331, endPoint y: 143, distance: 8.7
click at [322, 142] on div "1/4 Width" at bounding box center [537, 141] width 472 height 10
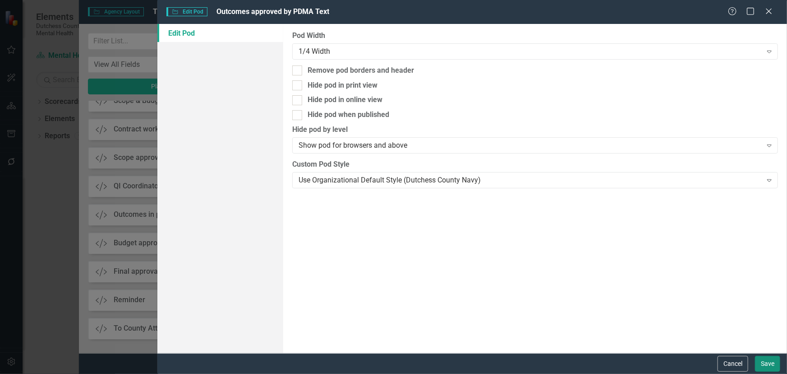
click at [770, 361] on button "Save" at bounding box center [767, 364] width 25 height 16
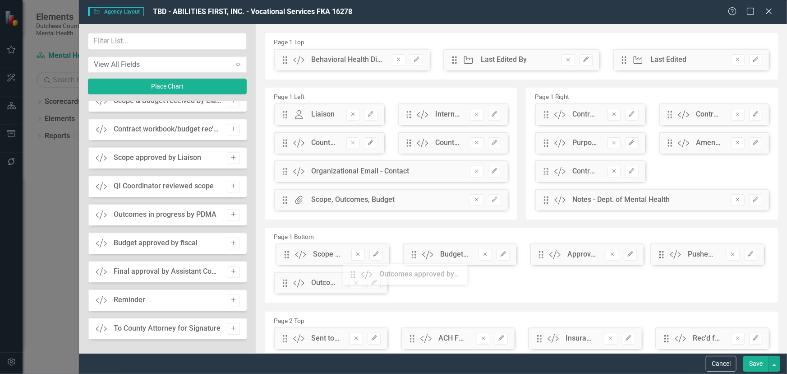
scroll to position [3, 0]
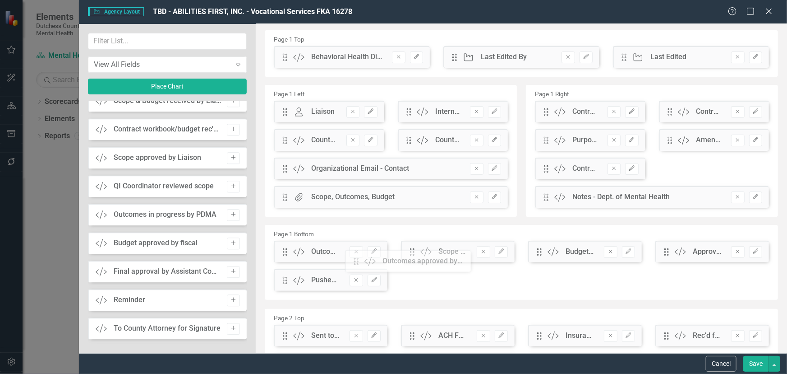
drag, startPoint x: 285, startPoint y: 60, endPoint x: 363, endPoint y: 262, distance: 215.9
drag, startPoint x: 287, startPoint y: 252, endPoint x: 398, endPoint y: 257, distance: 110.2
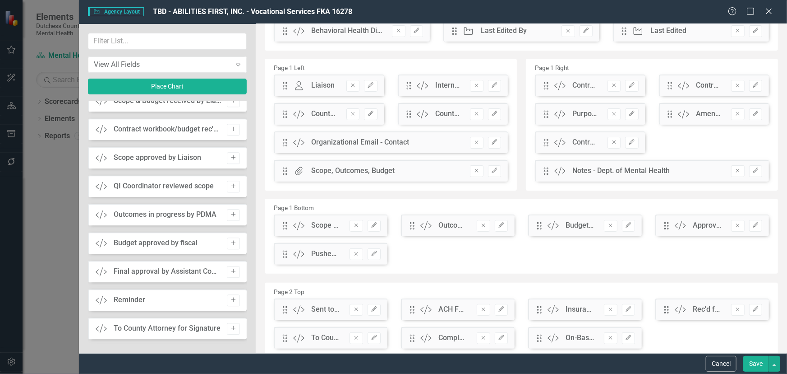
scroll to position [44, 0]
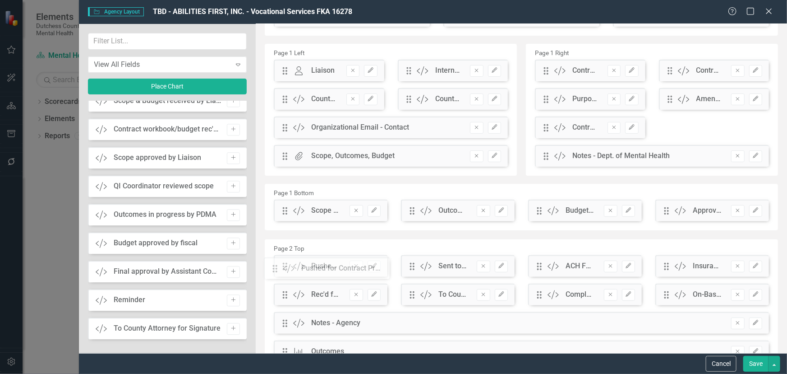
drag, startPoint x: 285, startPoint y: 242, endPoint x: 282, endPoint y: 272, distance: 29.5
click at [758, 360] on button "Save" at bounding box center [756, 364] width 25 height 16
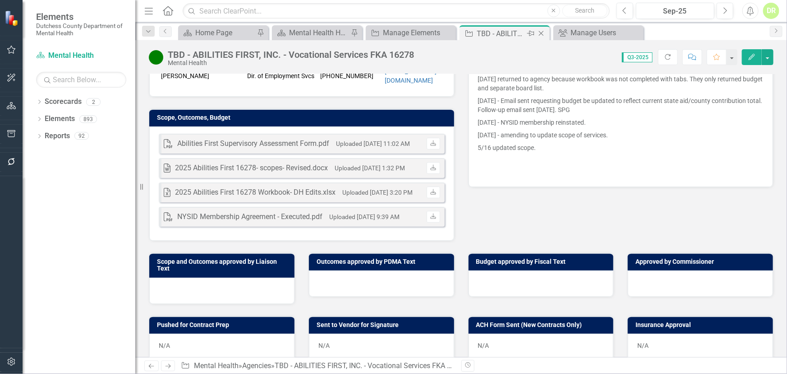
click at [541, 32] on icon at bounding box center [541, 33] width 5 height 5
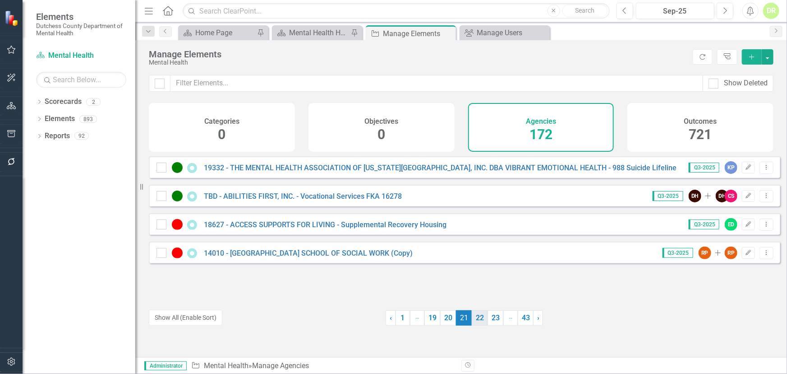
click at [478, 316] on link "22" at bounding box center [480, 317] width 16 height 15
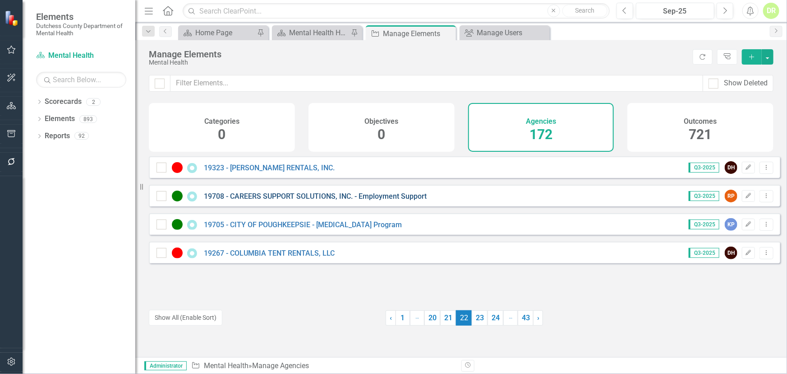
click at [316, 200] on link "19708 - CAREERS SUPPORT SOLUTIONS, INC. - Employment Support" at bounding box center [315, 196] width 223 height 9
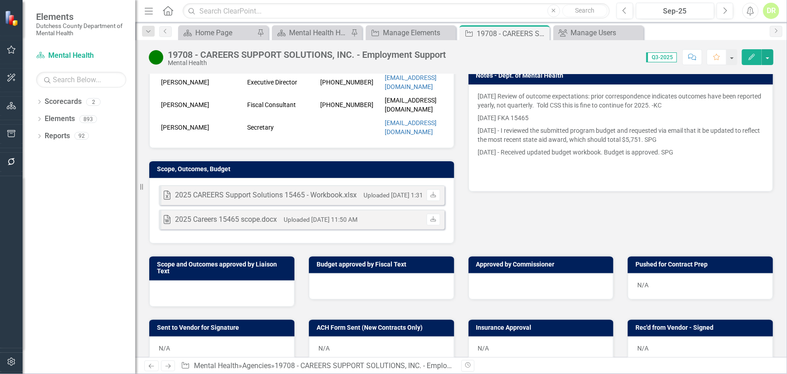
scroll to position [246, 0]
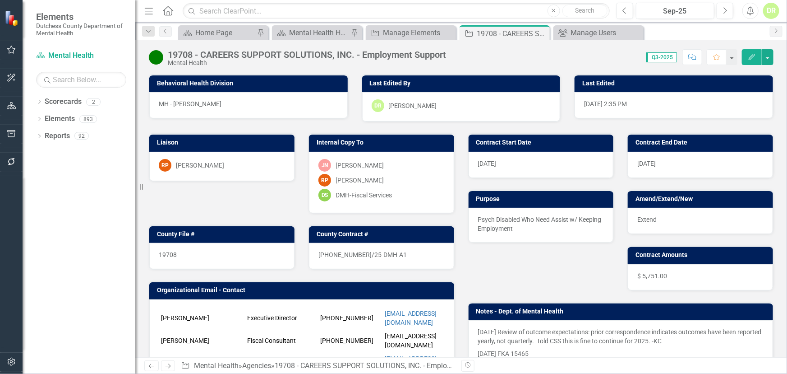
scroll to position [246, 0]
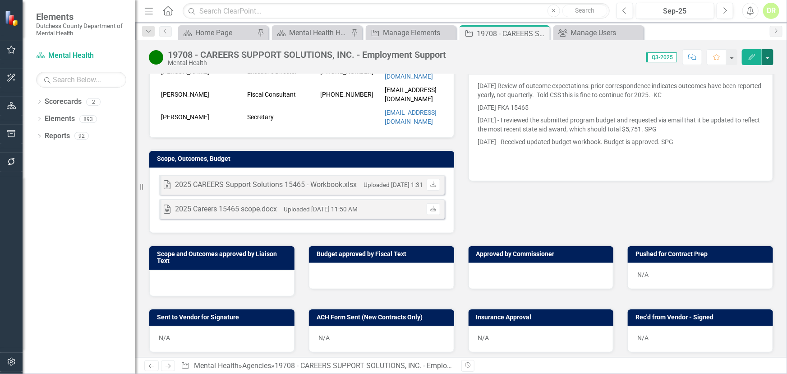
click at [771, 60] on button "button" at bounding box center [768, 57] width 12 height 16
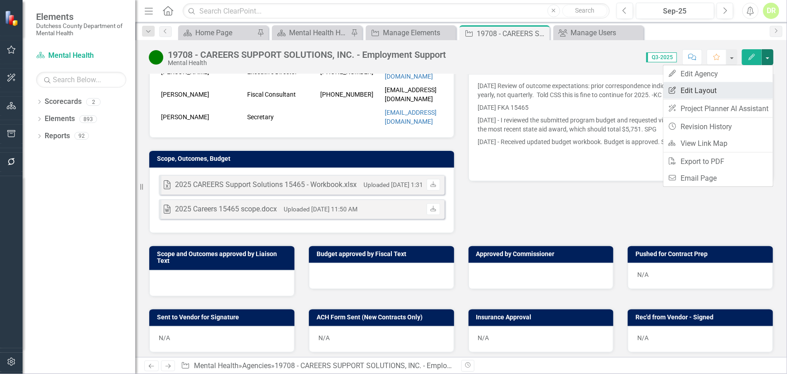
click at [694, 87] on link "Edit Report Edit Layout" at bounding box center [719, 90] width 110 height 17
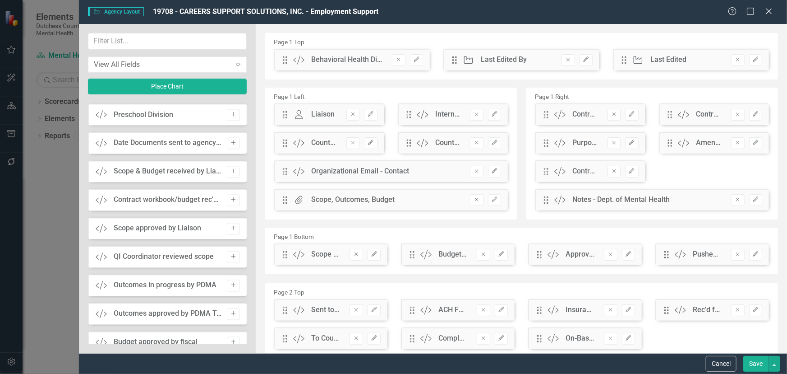
scroll to position [861, 0]
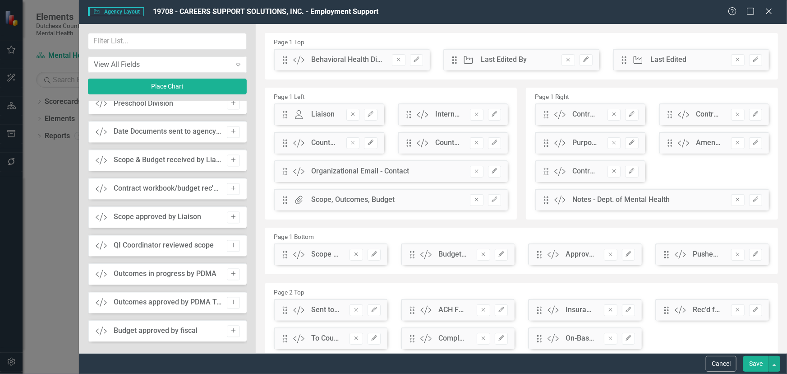
click at [229, 303] on button "Add" at bounding box center [233, 303] width 13 height 12
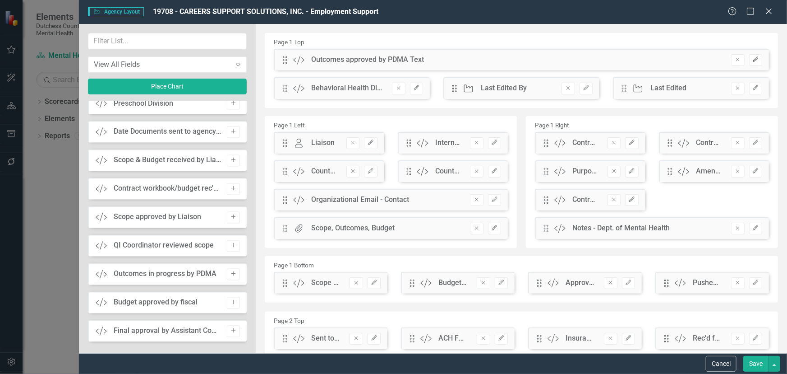
click at [753, 61] on icon "Edit" at bounding box center [756, 59] width 7 height 5
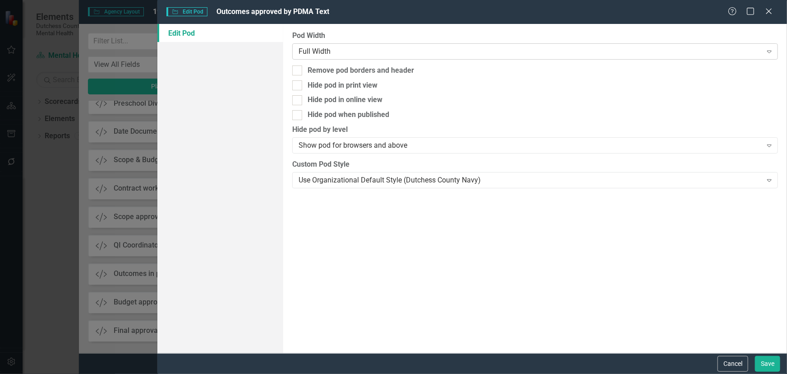
click at [406, 48] on div "Full Width" at bounding box center [530, 51] width 463 height 10
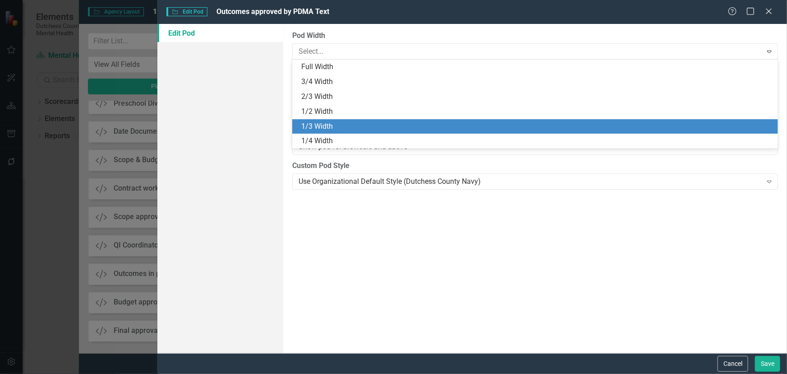
click at [376, 133] on div "1/3 Width" at bounding box center [535, 126] width 486 height 15
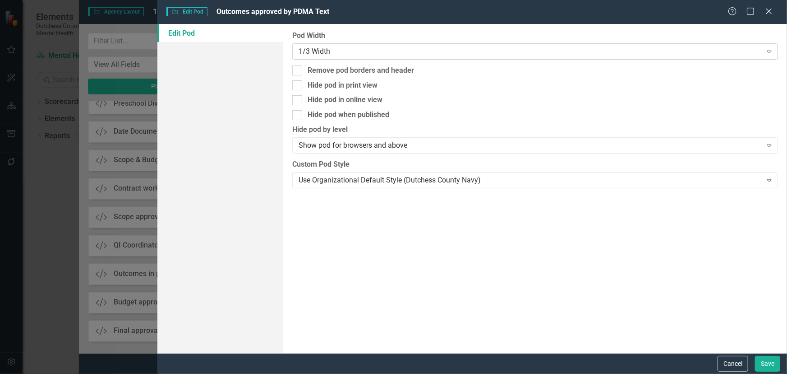
click at [385, 51] on div "1/3 Width" at bounding box center [530, 51] width 463 height 10
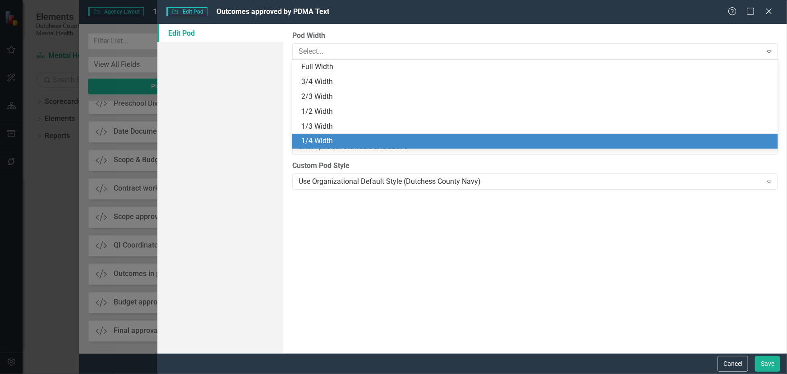
click at [358, 138] on div "1/4 Width" at bounding box center [537, 141] width 472 height 10
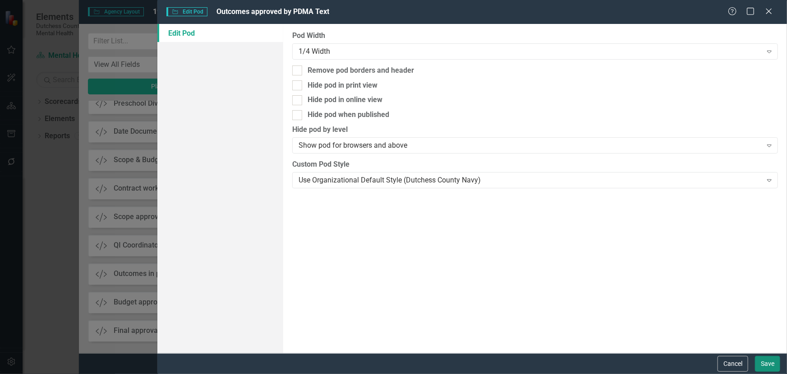
click at [776, 361] on button "Save" at bounding box center [767, 364] width 25 height 16
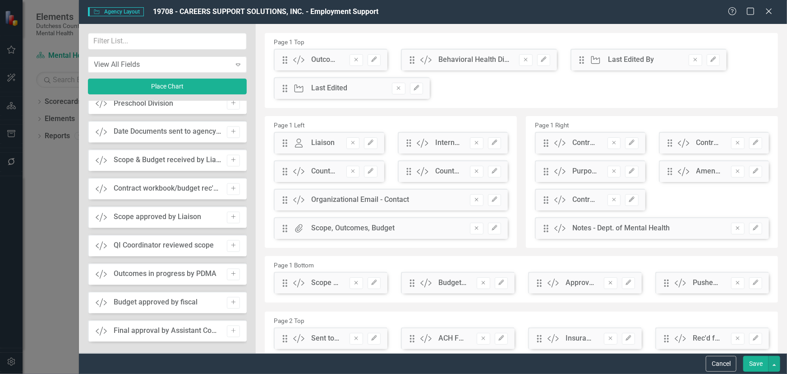
drag, startPoint x: 280, startPoint y: 65, endPoint x: 389, endPoint y: 276, distance: 237.1
click at [392, 278] on div "Page 1 Top Drag Custom Outcomes approved by PDMA Text Remove Edit Drag Custom B…" at bounding box center [521, 167] width 513 height 269
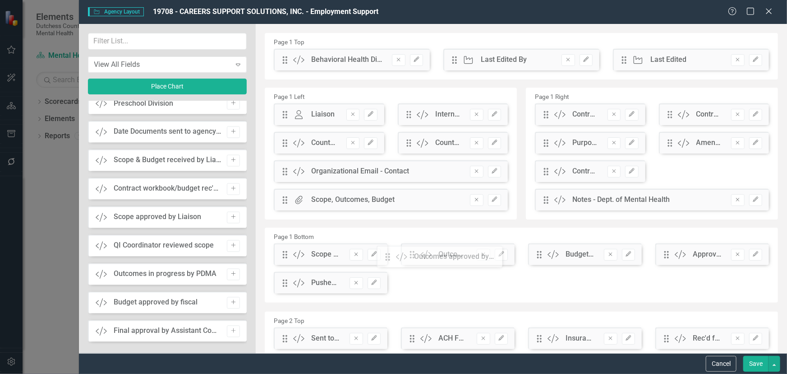
drag, startPoint x: 284, startPoint y: 61, endPoint x: 394, endPoint y: 258, distance: 225.2
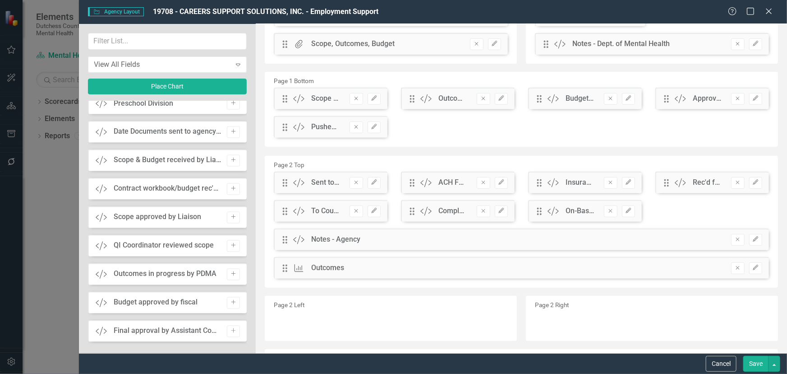
scroll to position [164, 0]
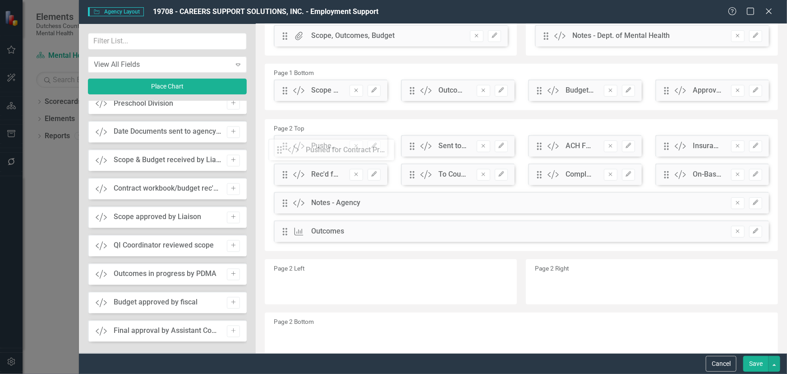
drag, startPoint x: 284, startPoint y: 122, endPoint x: 285, endPoint y: 153, distance: 31.2
click at [755, 361] on button "Save" at bounding box center [756, 364] width 25 height 16
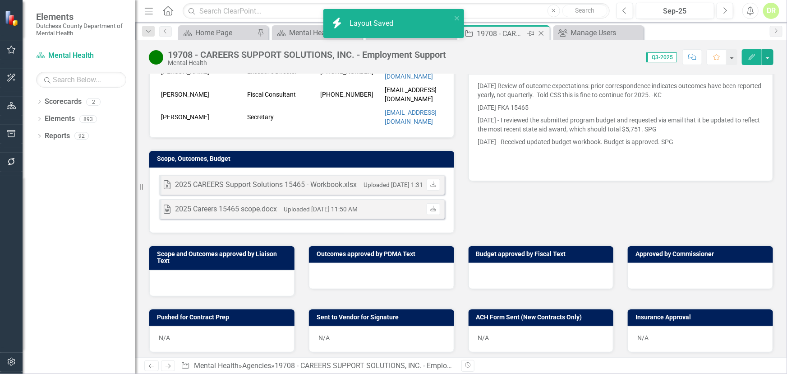
click at [540, 30] on icon "Close" at bounding box center [541, 33] width 9 height 7
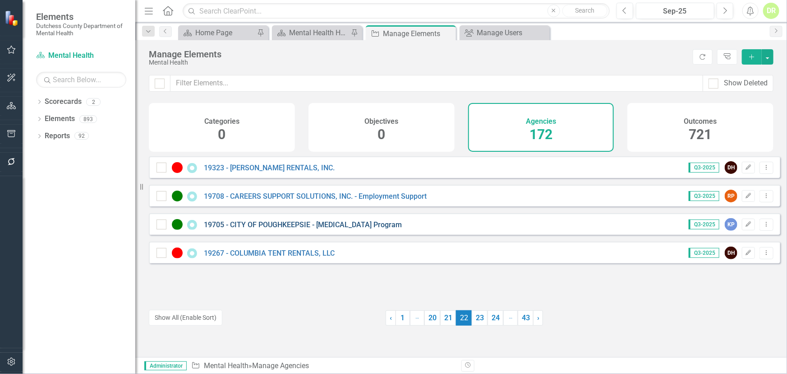
click at [298, 229] on link "19705 - CITY OF POUGHKEEPSIE - [MEDICAL_DATA] Program" at bounding box center [303, 224] width 198 height 9
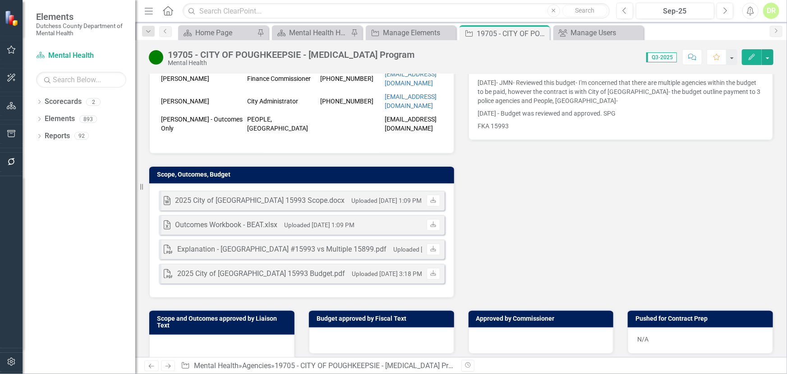
scroll to position [287, 0]
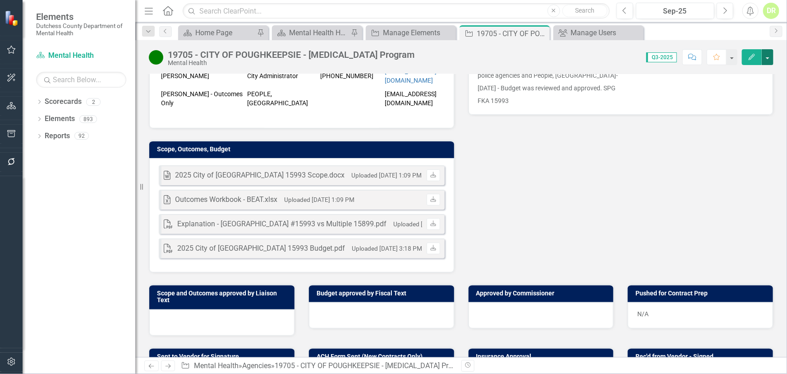
drag, startPoint x: 771, startPoint y: 55, endPoint x: 763, endPoint y: 56, distance: 7.9
click at [771, 55] on button "button" at bounding box center [768, 57] width 12 height 16
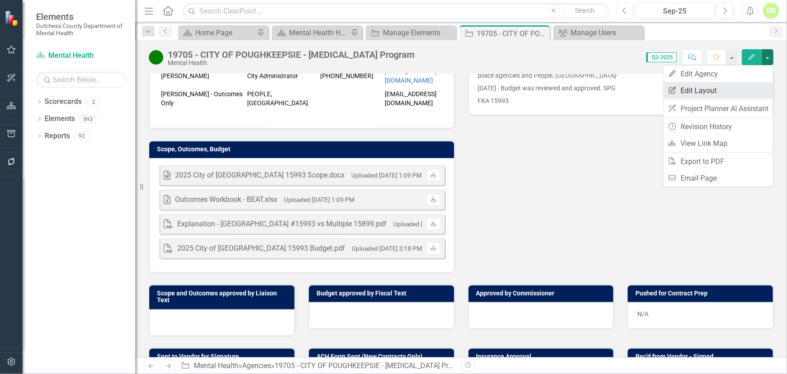
click at [685, 90] on link "Edit Report Edit Layout" at bounding box center [719, 90] width 110 height 17
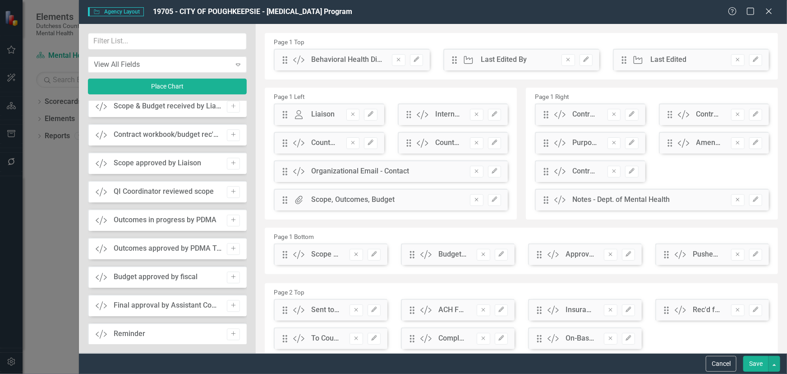
scroll to position [1066, 0]
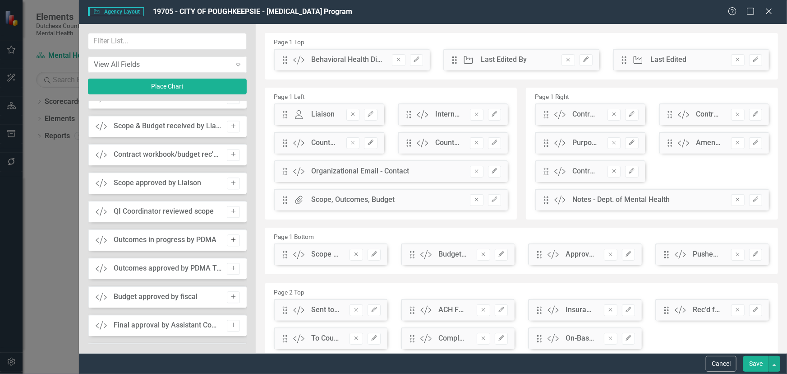
click at [231, 240] on icon "Add" at bounding box center [233, 239] width 7 height 5
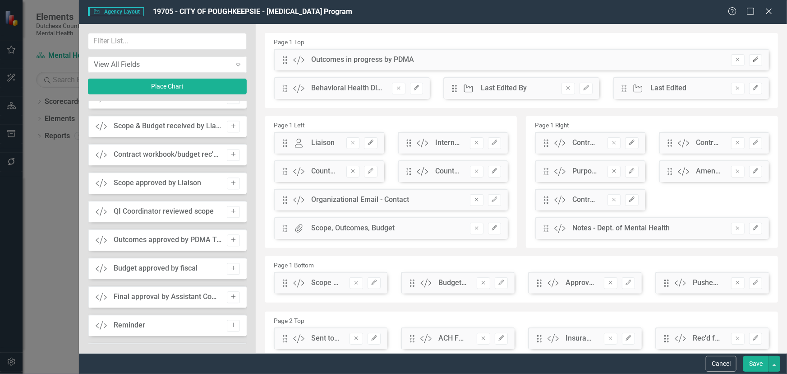
click at [752, 60] on button "Edit" at bounding box center [755, 60] width 13 height 12
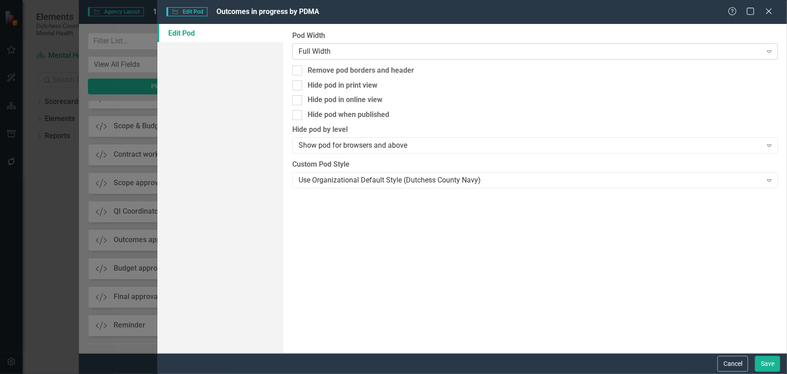
click at [315, 51] on div "Full Width" at bounding box center [530, 51] width 463 height 10
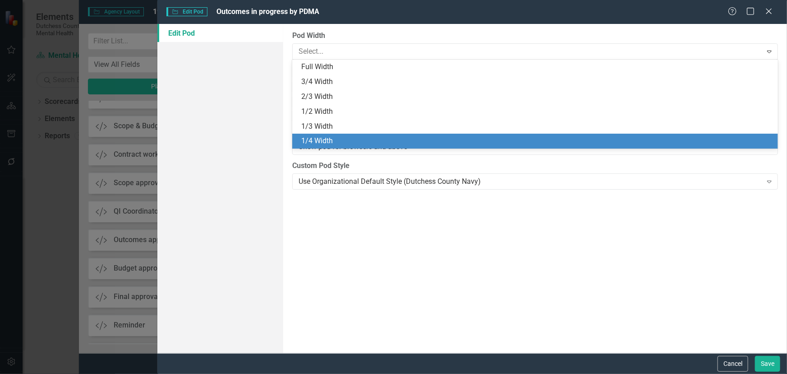
click at [322, 140] on div "1/4 Width" at bounding box center [537, 141] width 472 height 10
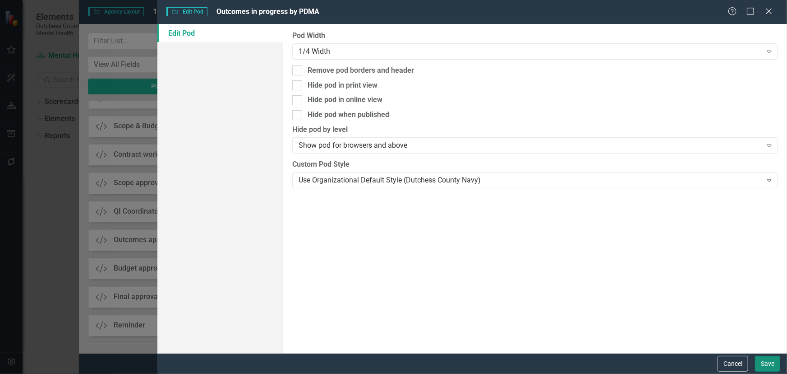
click at [767, 362] on button "Save" at bounding box center [767, 364] width 25 height 16
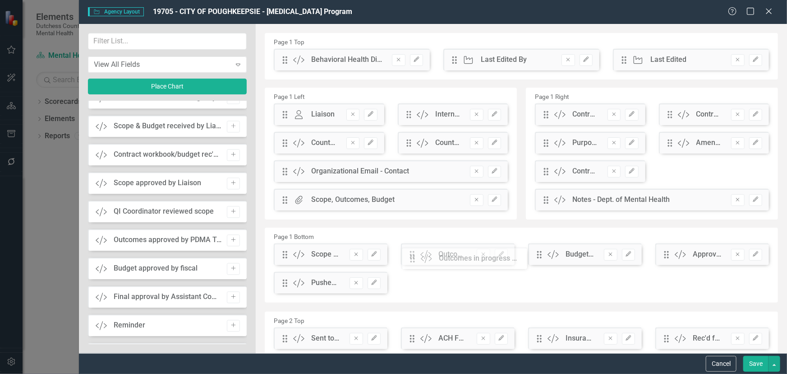
drag, startPoint x: 283, startPoint y: 59, endPoint x: 417, endPoint y: 257, distance: 239.8
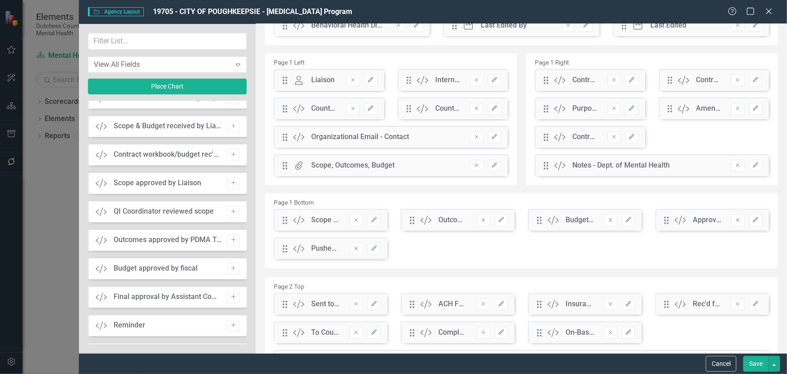
scroll to position [82, 0]
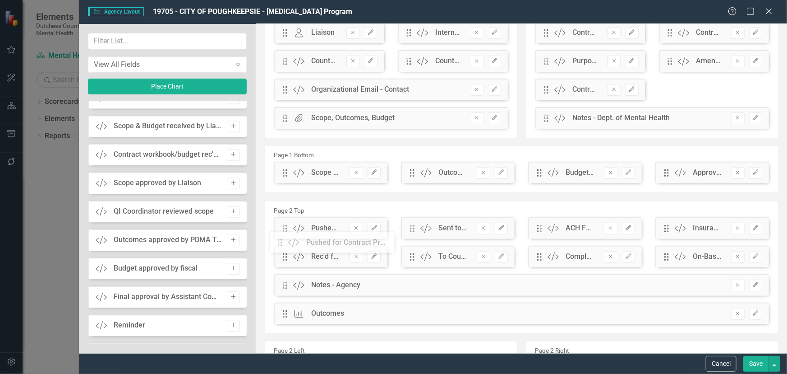
drag, startPoint x: 282, startPoint y: 202, endPoint x: 283, endPoint y: 243, distance: 41.6
click at [757, 367] on button "Save" at bounding box center [756, 364] width 25 height 16
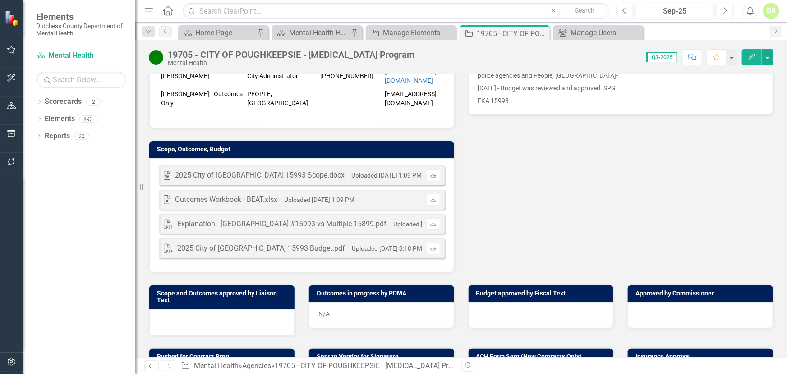
click at [331, 305] on div "N/A" at bounding box center [381, 315] width 145 height 26
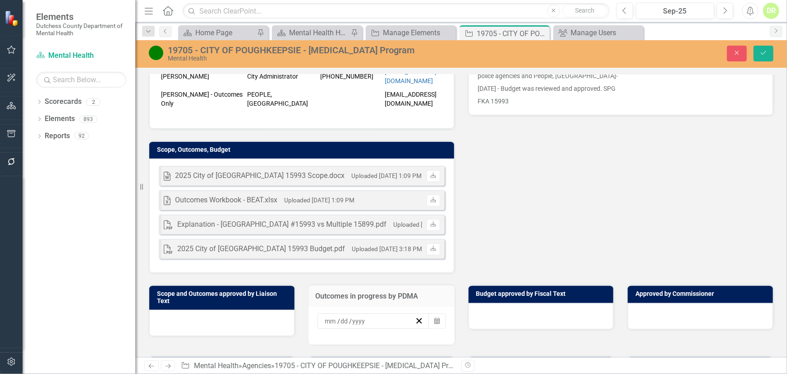
click at [358, 291] on td "Outcomes in progress by PDMA" at bounding box center [381, 297] width 133 height 12
click at [518, 210] on div "Liaison KP Kristin Parise Internal Copy To JN Jean-Marie Niebuhr KP Kristin Par…" at bounding box center [461, 55] width 638 height 438
click at [740, 50] on icon "Close" at bounding box center [737, 53] width 8 height 6
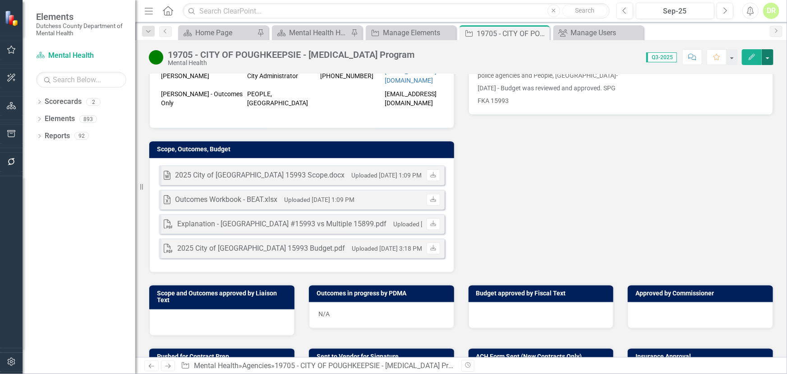
click at [764, 56] on button "button" at bounding box center [768, 57] width 12 height 16
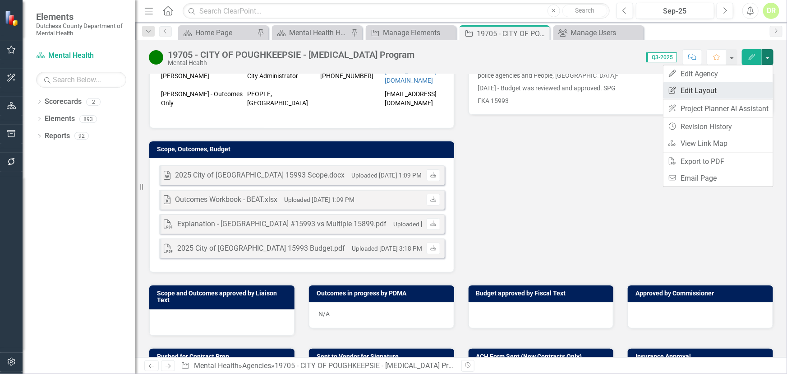
click at [722, 90] on link "Edit Report Edit Layout" at bounding box center [719, 90] width 110 height 17
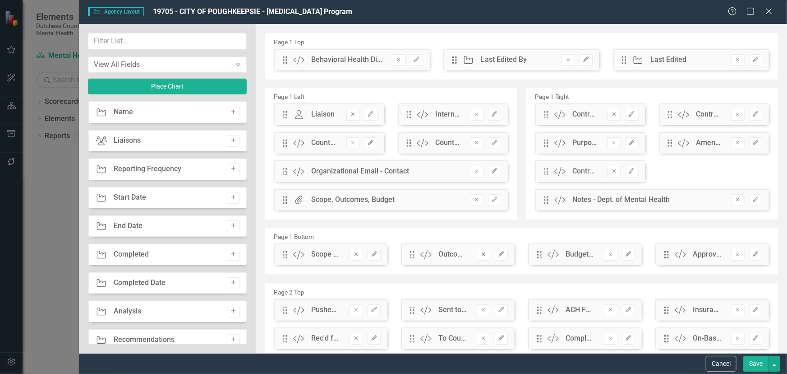
click at [483, 254] on icon "Remove" at bounding box center [483, 253] width 7 height 5
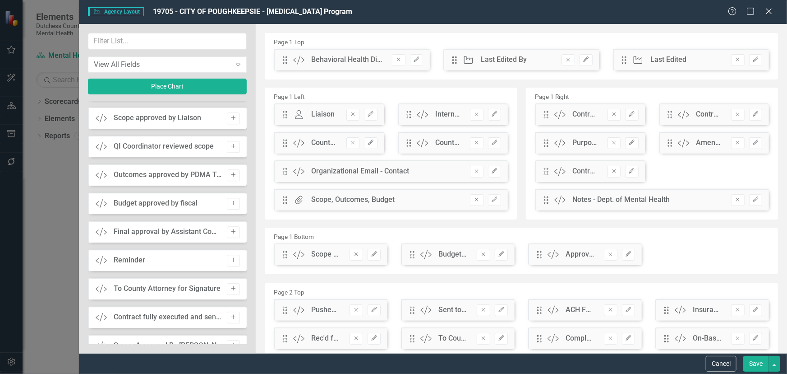
scroll to position [1157, 0]
click at [236, 176] on button "Add" at bounding box center [233, 178] width 13 height 12
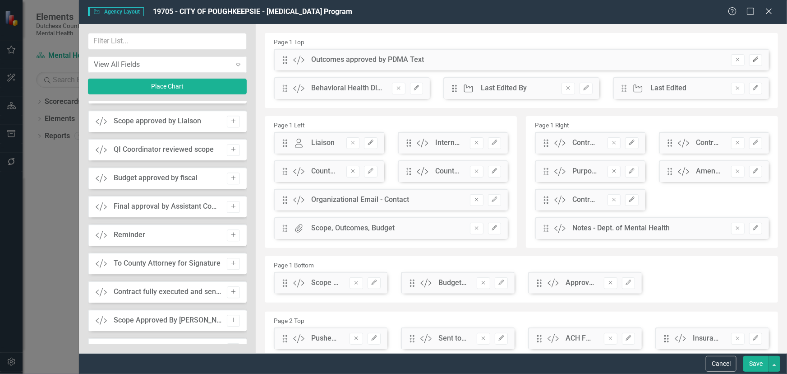
click at [753, 58] on icon "Edit" at bounding box center [756, 59] width 7 height 5
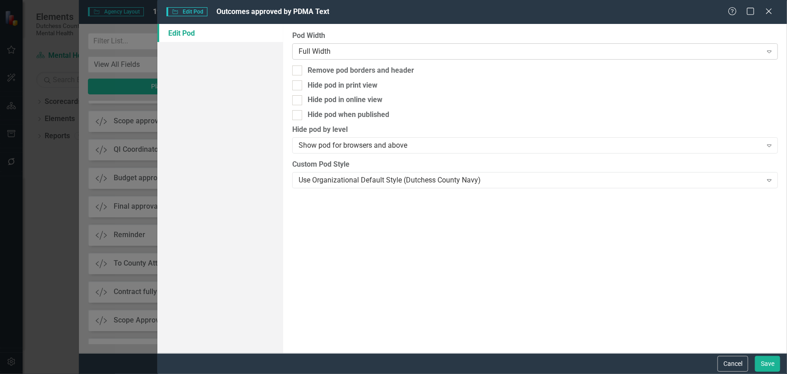
click at [324, 56] on div "Full Width" at bounding box center [530, 51] width 463 height 10
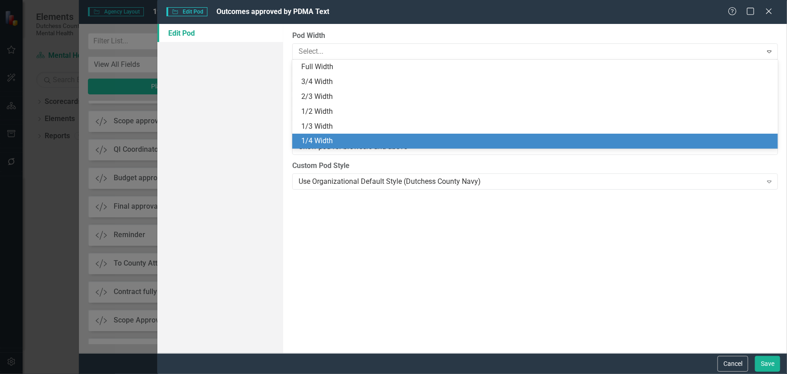
click at [324, 138] on div "1/4 Width" at bounding box center [537, 141] width 472 height 10
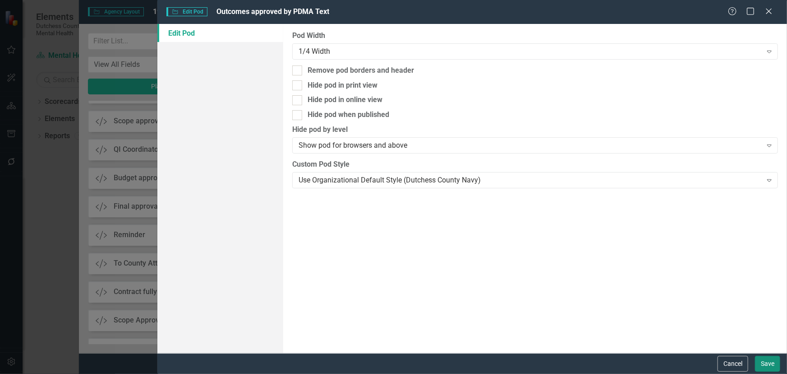
click at [777, 362] on button "Save" at bounding box center [767, 364] width 25 height 16
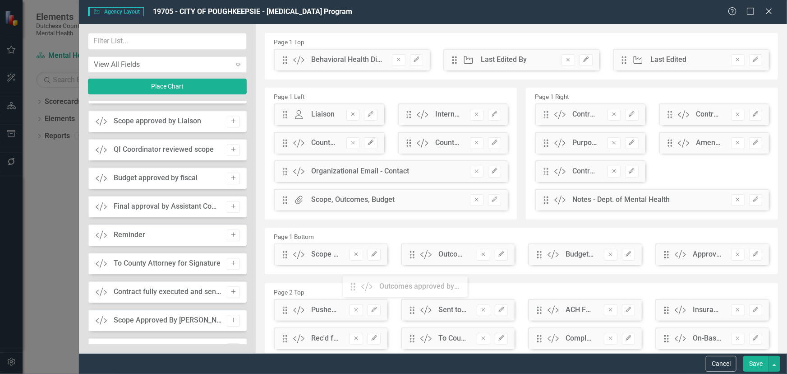
scroll to position [0, 0]
drag, startPoint x: 284, startPoint y: 62, endPoint x: 399, endPoint y: 259, distance: 227.7
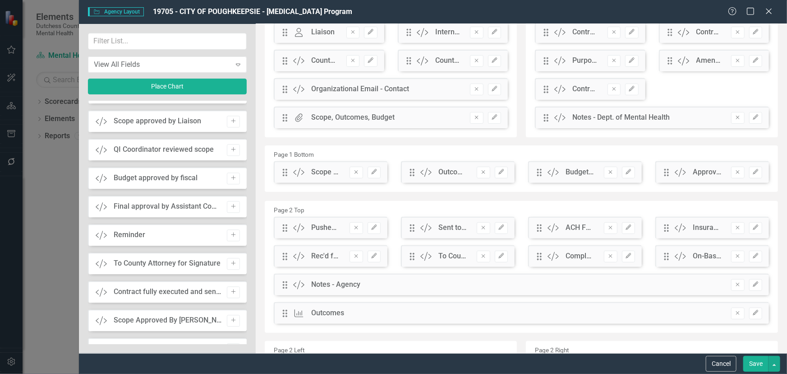
click at [760, 359] on button "Save" at bounding box center [756, 364] width 25 height 16
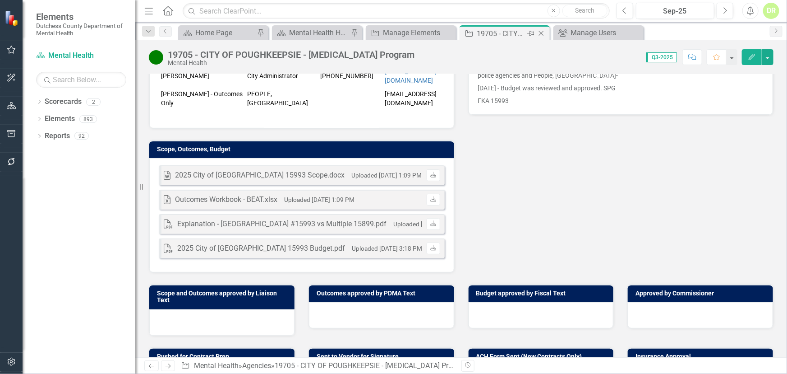
click at [541, 33] on icon "Close" at bounding box center [541, 33] width 9 height 7
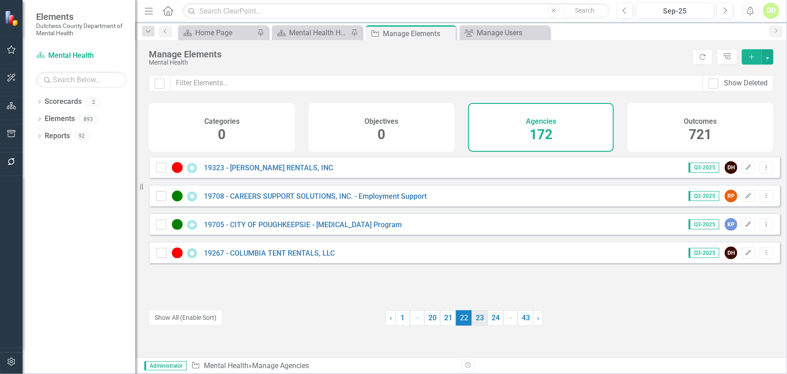
click at [478, 315] on link "23" at bounding box center [480, 317] width 16 height 15
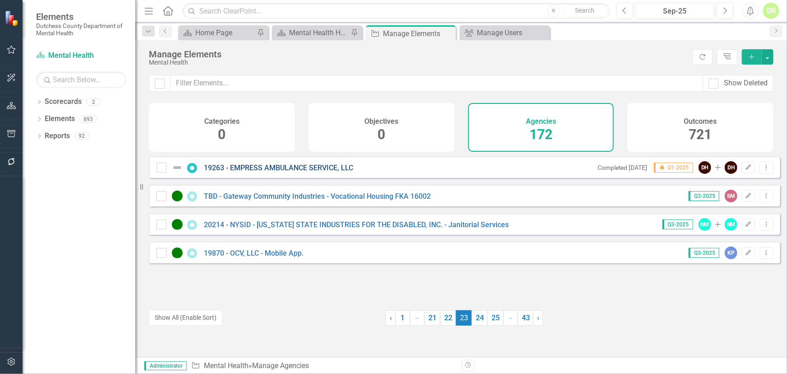
click at [293, 172] on link "19263 - EMPRESS AMBULANCE SERVICE, LLC" at bounding box center [278, 167] width 149 height 9
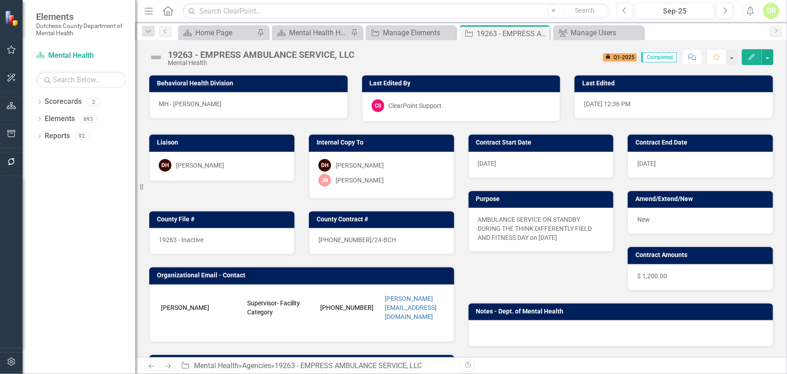
click at [162, 56] on img at bounding box center [156, 57] width 14 height 14
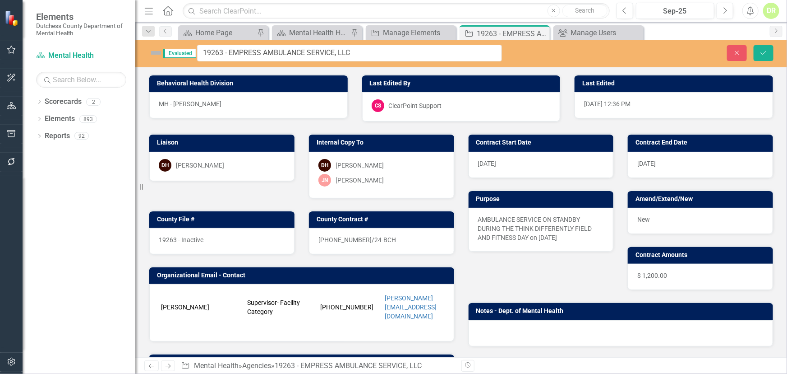
click at [157, 53] on img at bounding box center [156, 53] width 14 height 14
click at [736, 55] on icon "Close" at bounding box center [737, 53] width 8 height 6
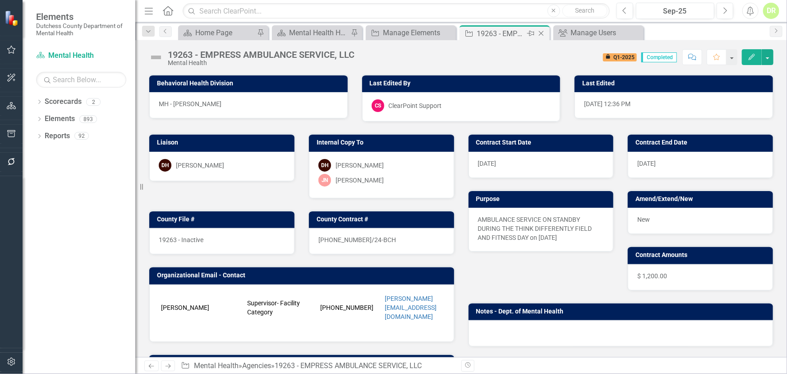
click at [544, 33] on icon "Close" at bounding box center [541, 33] width 9 height 7
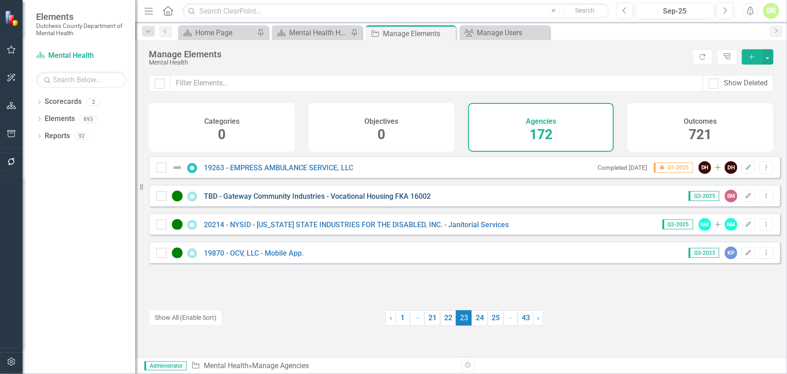
click at [258, 200] on link "TBD - Gateway Community Industries - Vocational Housing FKA 16002" at bounding box center [317, 196] width 227 height 9
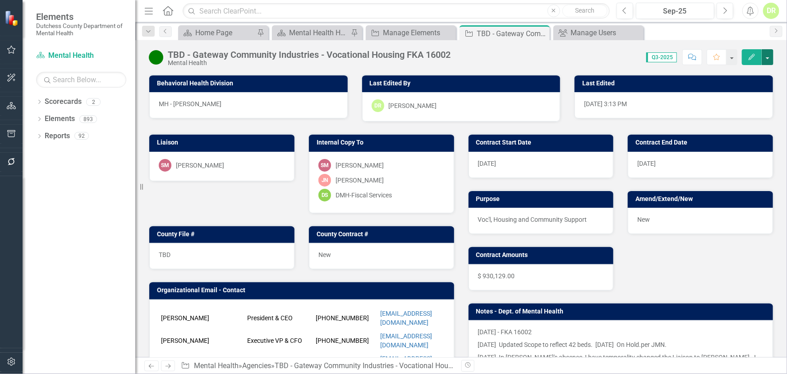
click at [769, 58] on button "button" at bounding box center [768, 57] width 12 height 16
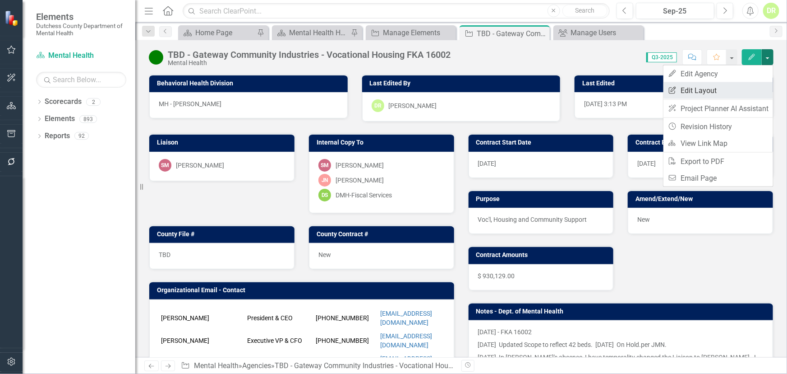
click at [705, 93] on link "Edit Report Edit Layout" at bounding box center [719, 90] width 110 height 17
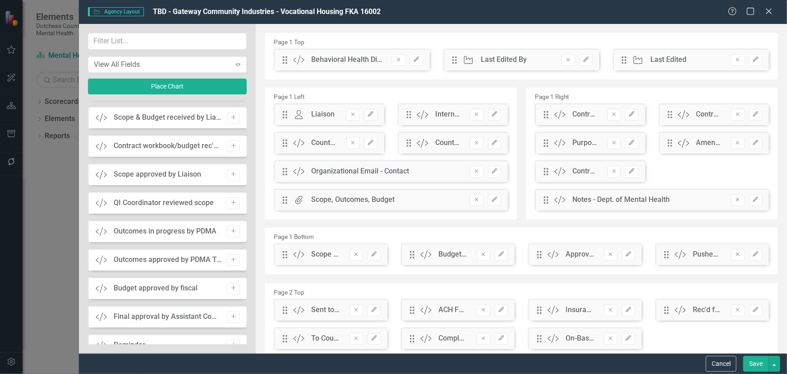
scroll to position [1641, 0]
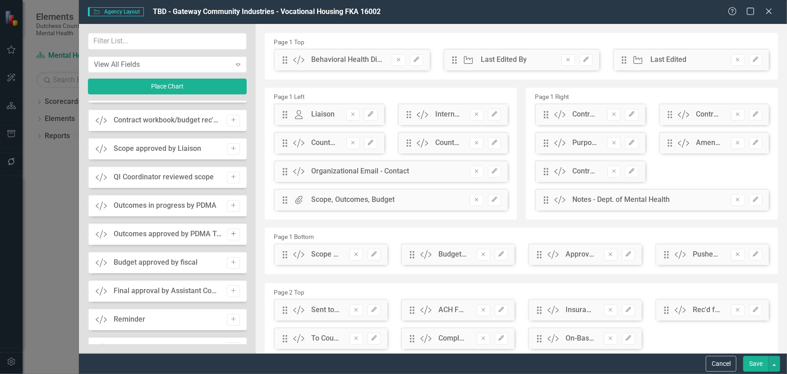
click at [230, 231] on icon "Add" at bounding box center [233, 233] width 7 height 5
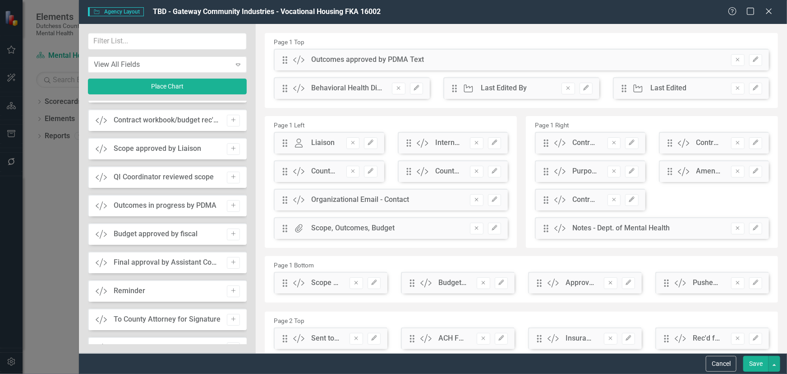
click at [753, 59] on icon "Edit" at bounding box center [756, 59] width 7 height 5
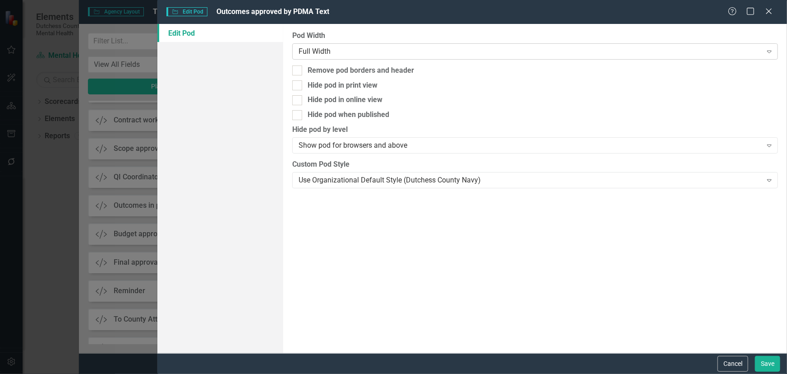
click at [372, 50] on div "Full Width" at bounding box center [530, 51] width 463 height 10
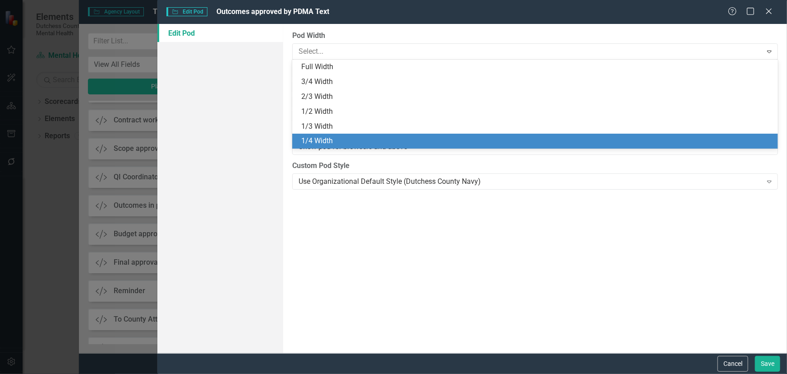
click at [336, 138] on div "1/4 Width" at bounding box center [537, 141] width 472 height 10
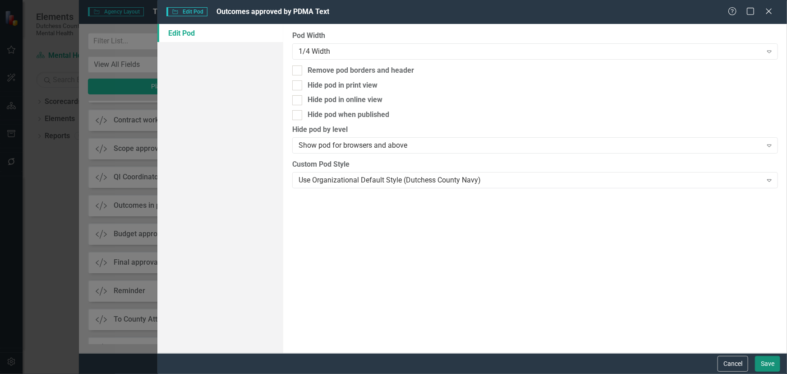
click at [773, 362] on button "Save" at bounding box center [767, 364] width 25 height 16
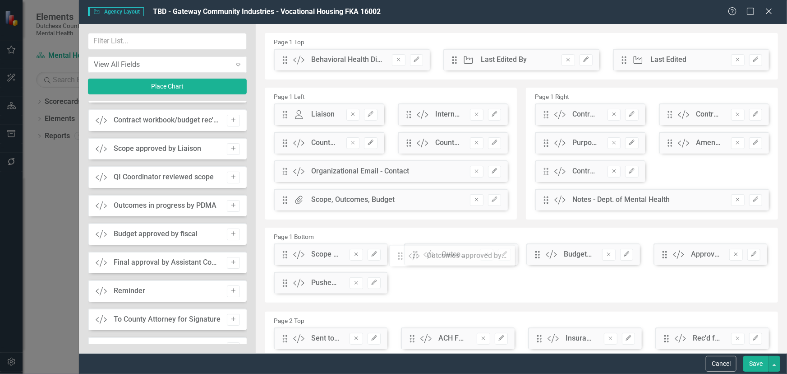
drag, startPoint x: 284, startPoint y: 60, endPoint x: 407, endPoint y: 255, distance: 230.9
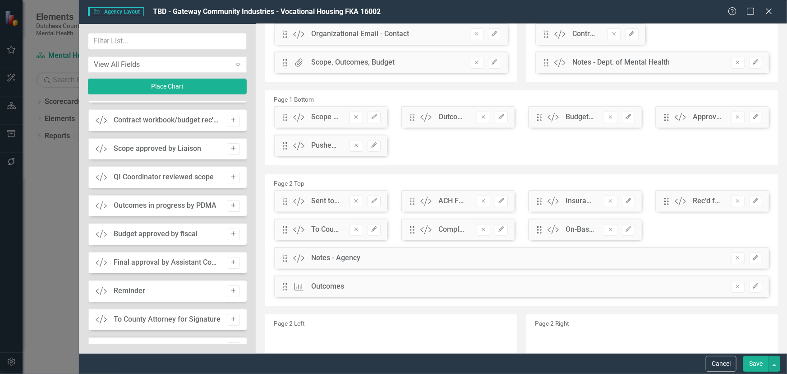
scroll to position [164, 0]
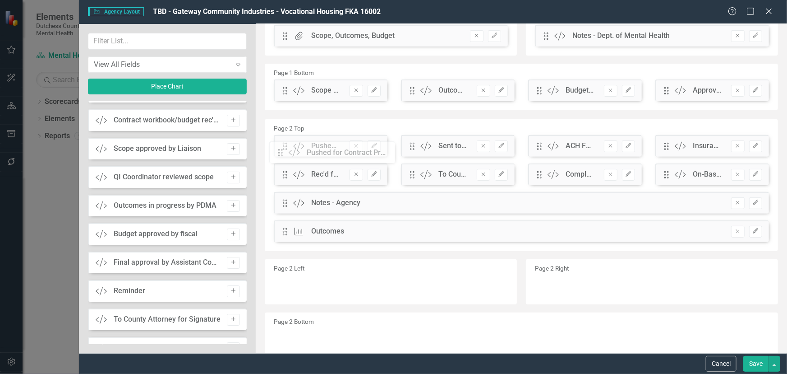
drag, startPoint x: 285, startPoint y: 120, endPoint x: 287, endPoint y: 153, distance: 33.9
click at [753, 362] on button "Save" at bounding box center [756, 364] width 25 height 16
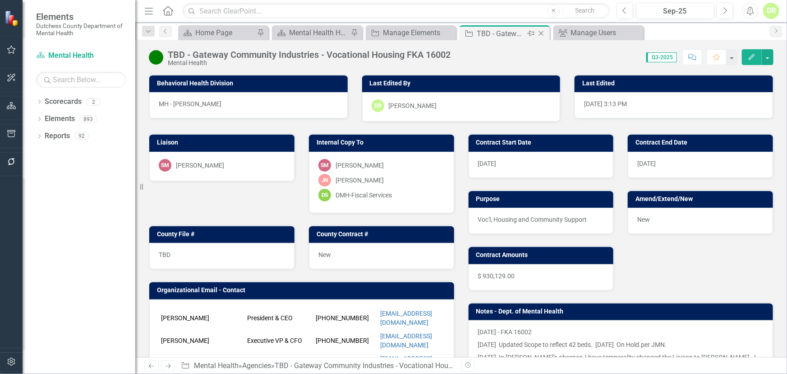
click at [543, 30] on icon "Close" at bounding box center [541, 33] width 9 height 7
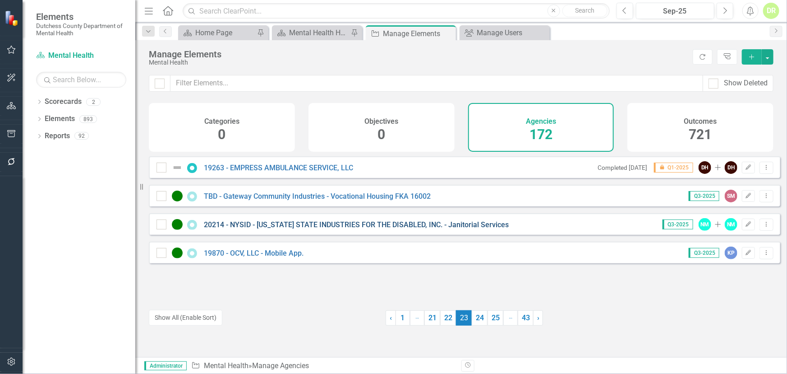
click at [307, 229] on link "20214 - NYSID - [US_STATE] STATE INDUSTRIES FOR THE DISABLED, INC. - Janitorial…" at bounding box center [356, 224] width 305 height 9
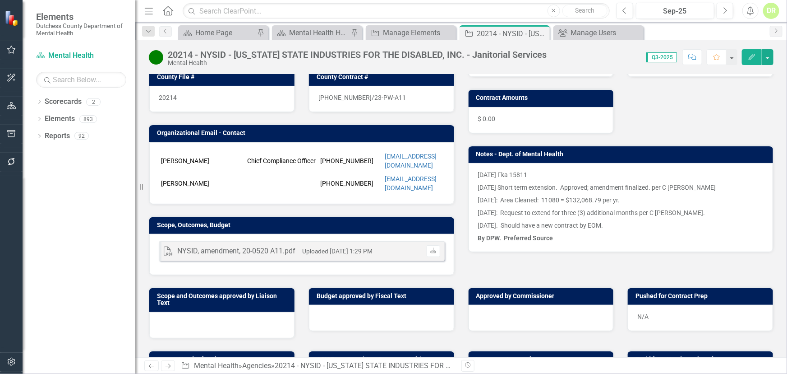
scroll to position [164, 0]
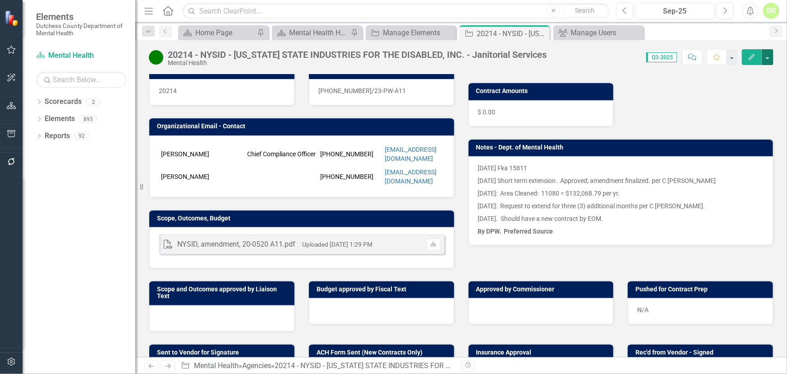
click at [770, 59] on button "button" at bounding box center [768, 57] width 12 height 16
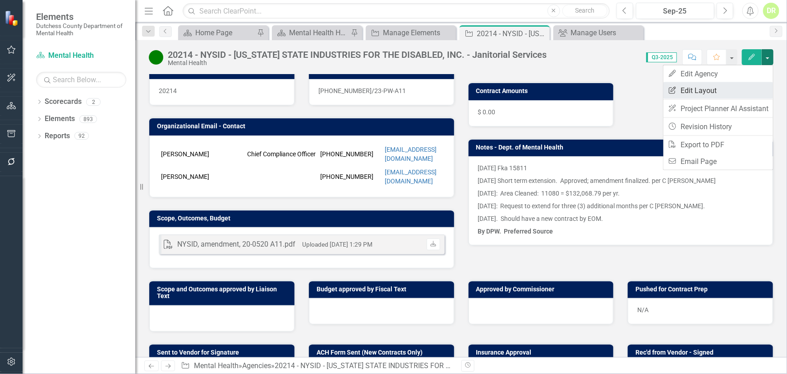
click at [686, 93] on link "Edit Report Edit Layout" at bounding box center [719, 90] width 110 height 17
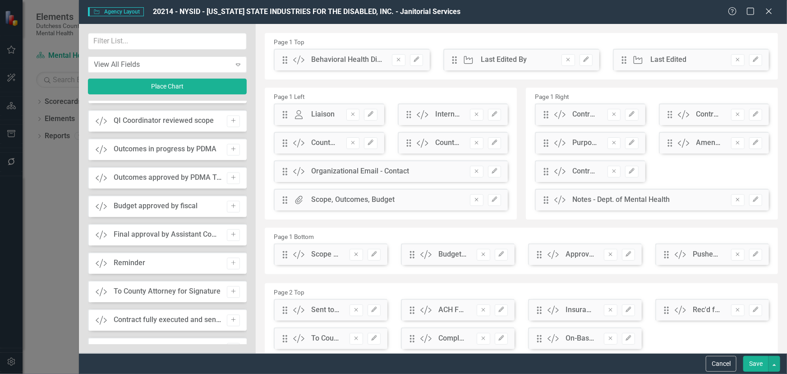
scroll to position [888, 0]
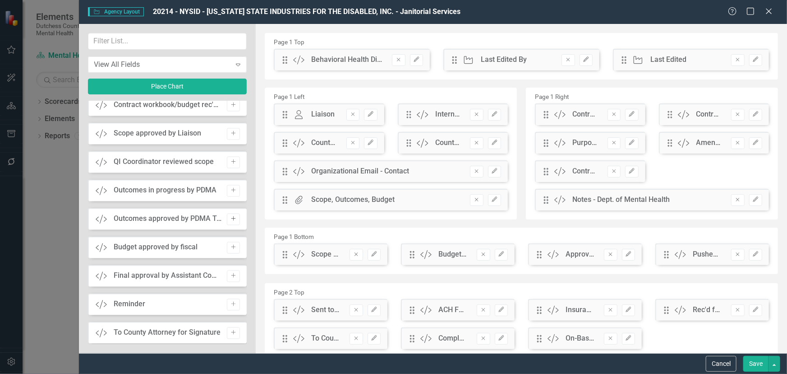
drag, startPoint x: 231, startPoint y: 217, endPoint x: 453, endPoint y: 139, distance: 234.9
click at [231, 217] on icon "Add" at bounding box center [233, 218] width 7 height 5
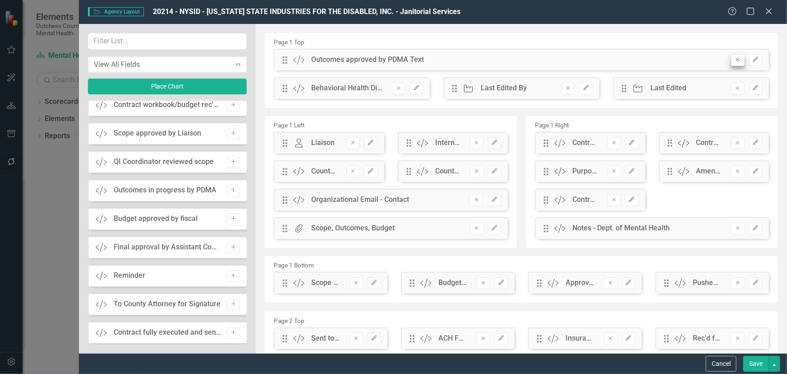
click at [753, 60] on icon "Edit" at bounding box center [756, 59] width 7 height 5
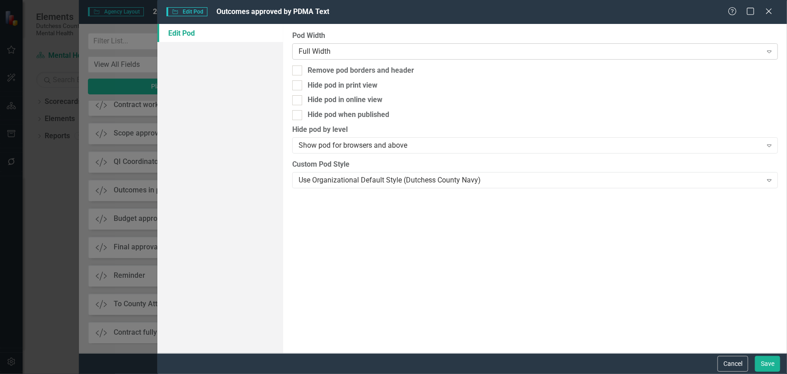
click at [434, 48] on div "Full Width" at bounding box center [530, 51] width 463 height 10
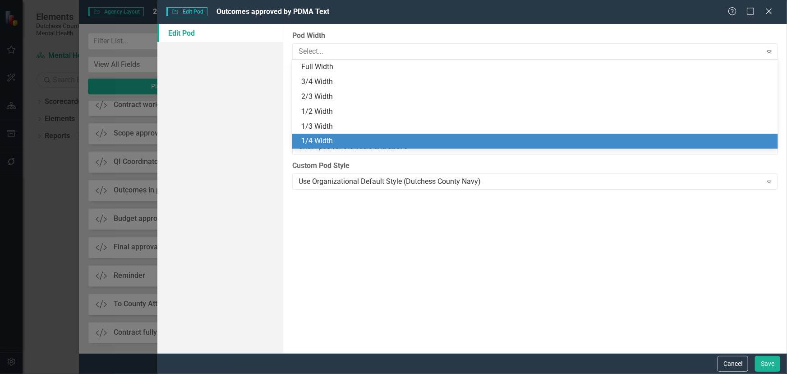
click at [324, 142] on div "1/4 Width" at bounding box center [537, 141] width 472 height 10
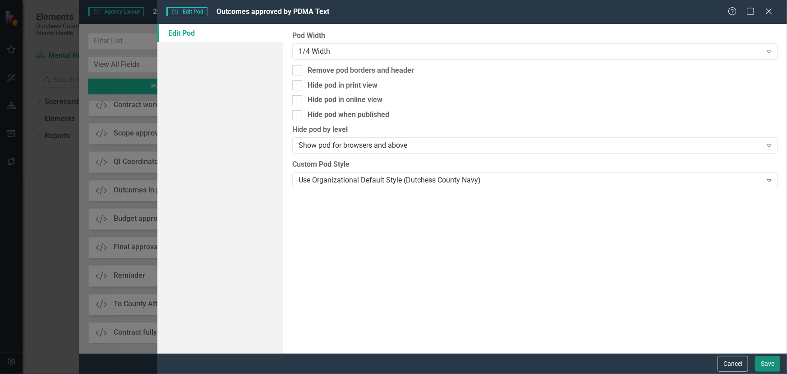
click at [774, 361] on button "Save" at bounding box center [767, 364] width 25 height 16
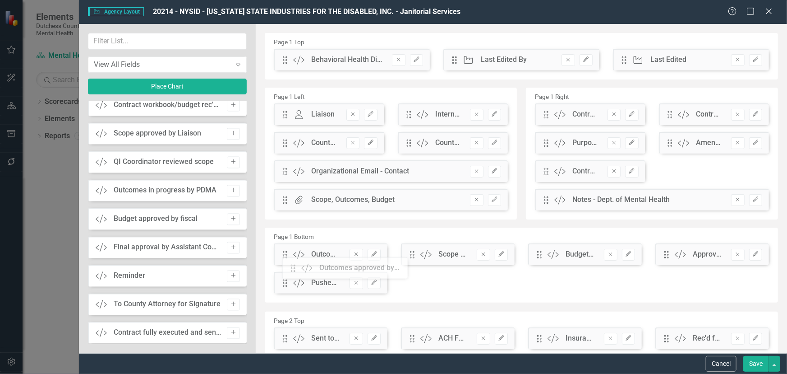
drag, startPoint x: 287, startPoint y: 63, endPoint x: 302, endPoint y: 261, distance: 199.1
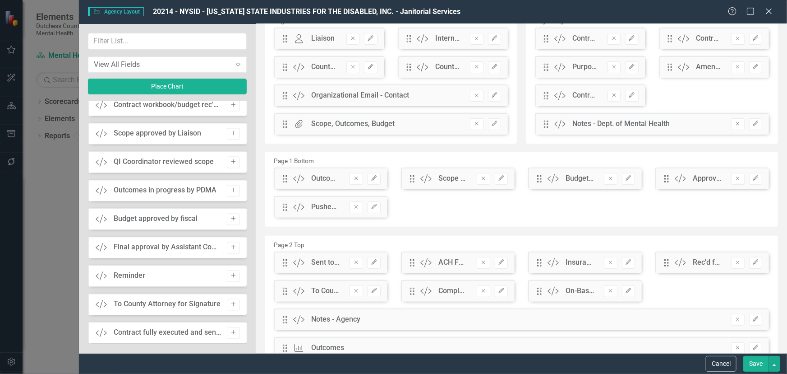
scroll to position [82, 0]
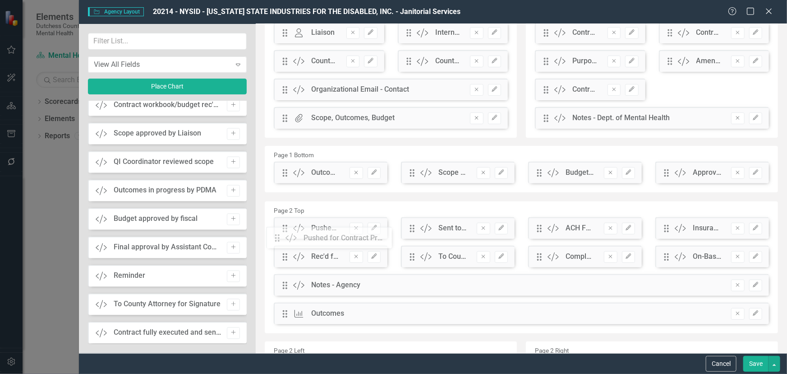
drag, startPoint x: 282, startPoint y: 201, endPoint x: 281, endPoint y: 238, distance: 37.0
click at [757, 358] on button "Save" at bounding box center [756, 364] width 25 height 16
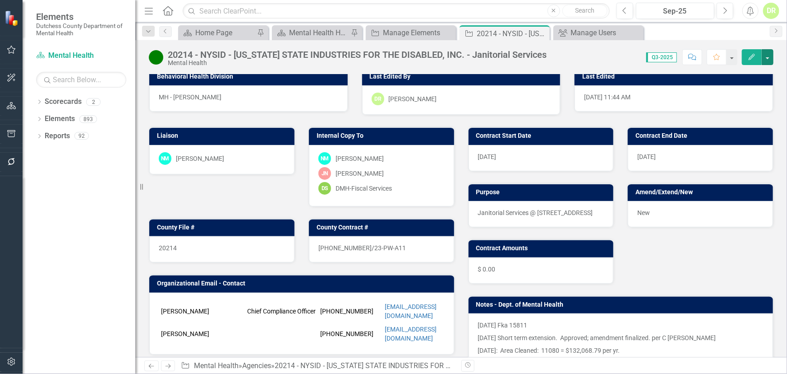
scroll to position [0, 0]
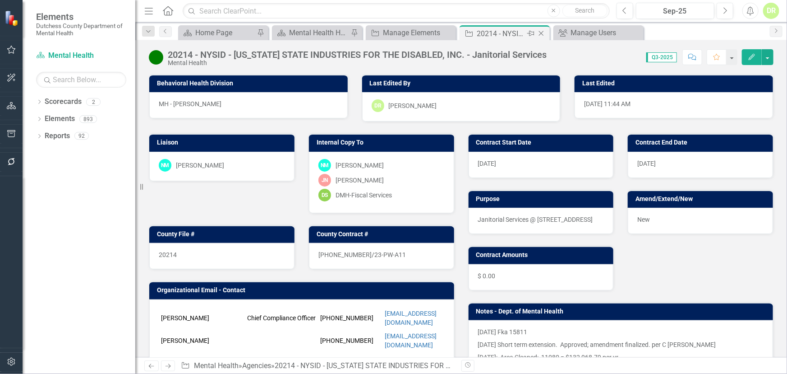
click at [541, 33] on icon "Close" at bounding box center [541, 33] width 9 height 7
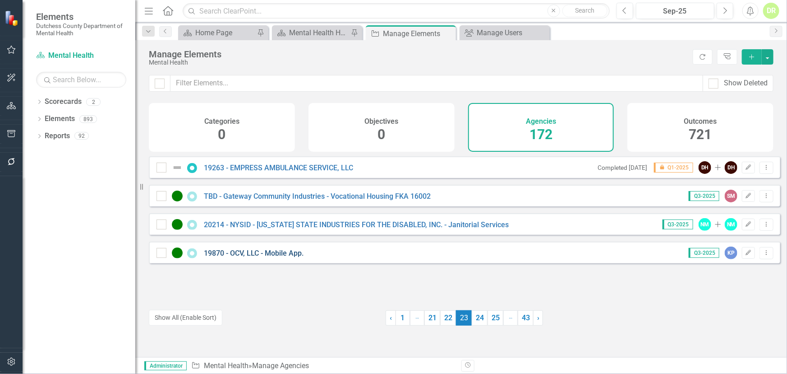
click at [275, 257] on link "19870 - OCV, LLC - Mobile App." at bounding box center [254, 253] width 100 height 9
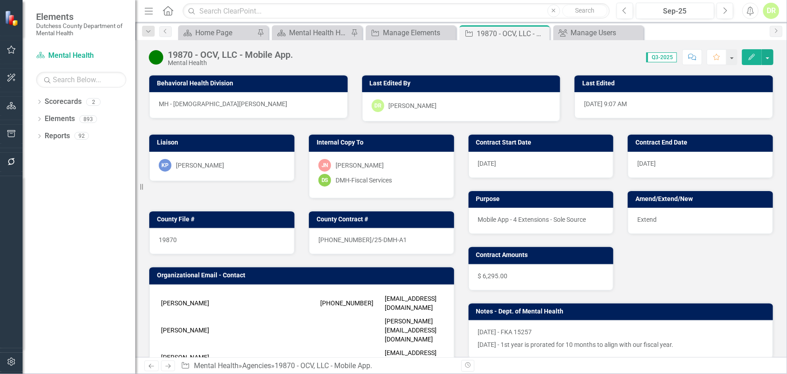
click at [750, 56] on icon "Edit" at bounding box center [752, 57] width 8 height 6
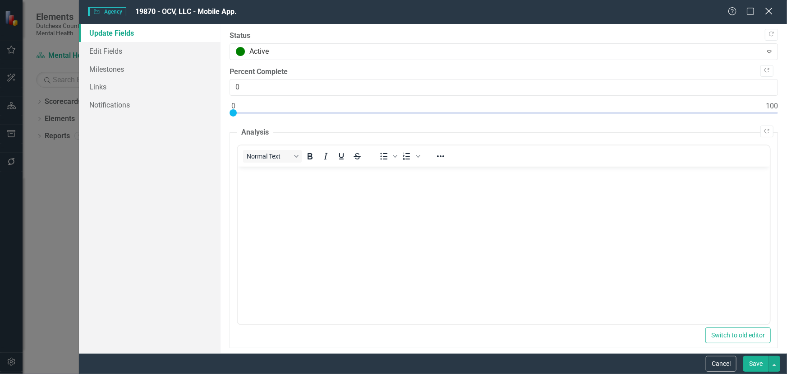
click at [768, 13] on icon at bounding box center [769, 11] width 7 height 7
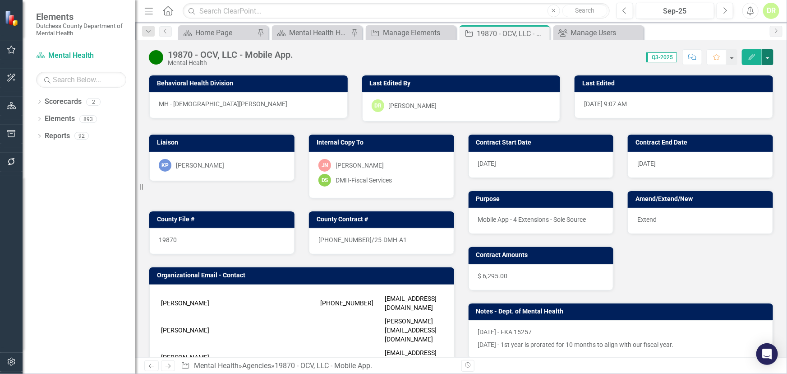
click at [770, 57] on button "button" at bounding box center [768, 57] width 12 height 16
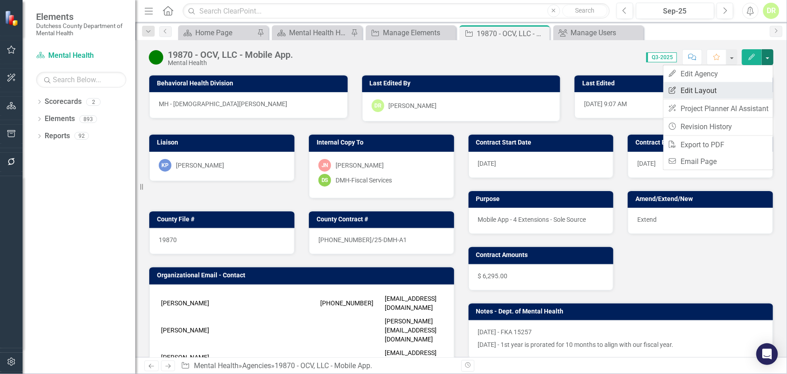
click at [703, 88] on link "Edit Report Edit Layout" at bounding box center [719, 90] width 110 height 17
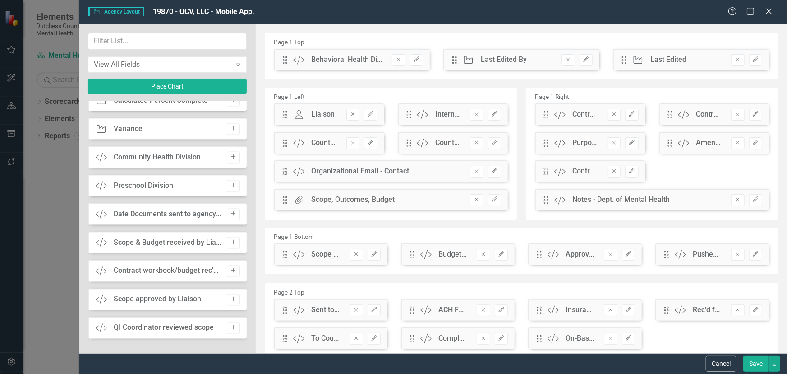
scroll to position [779, 0]
click at [231, 327] on icon "button" at bounding box center [233, 327] width 5 height 5
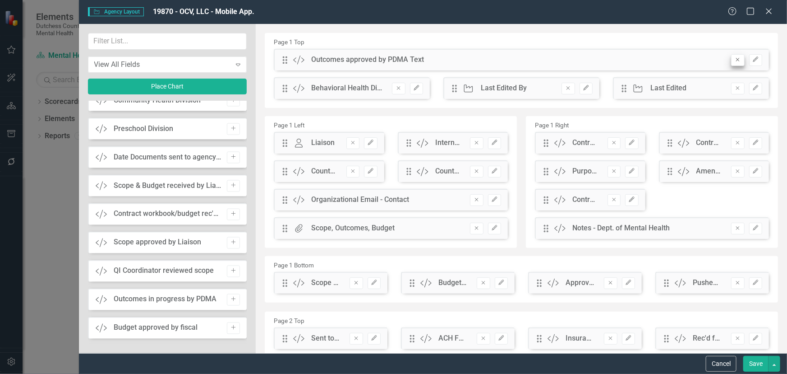
drag, startPoint x: 754, startPoint y: 61, endPoint x: 736, endPoint y: 57, distance: 18.5
click at [751, 60] on button "Edit" at bounding box center [755, 60] width 13 height 12
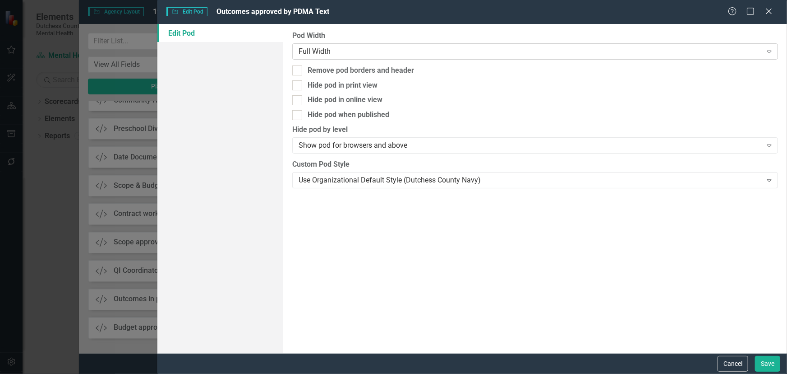
click at [352, 50] on div "Full Width" at bounding box center [530, 51] width 463 height 10
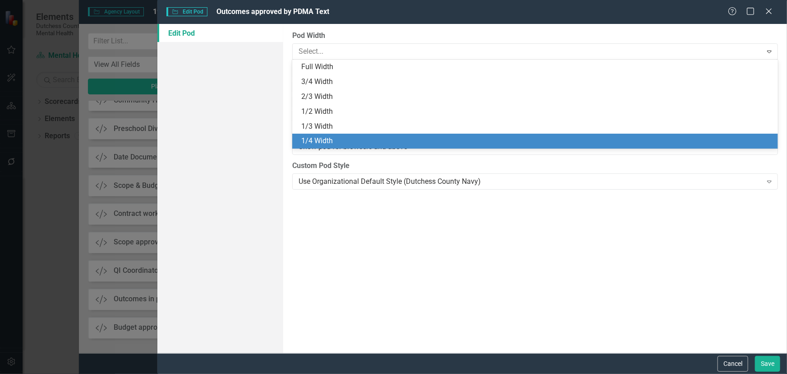
click at [344, 136] on div "1/4 Width" at bounding box center [537, 141] width 472 height 10
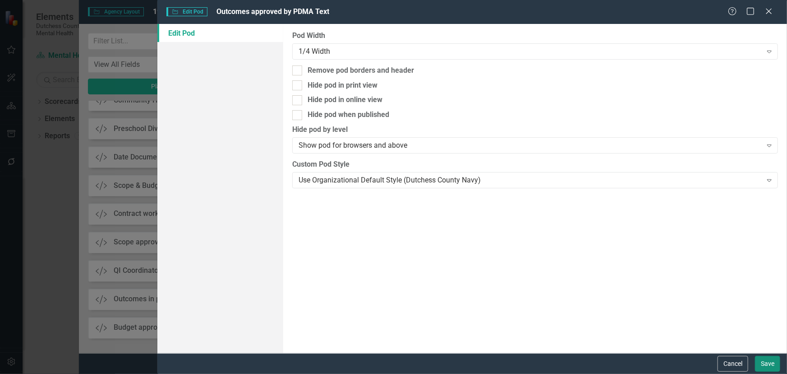
click at [767, 364] on button "Save" at bounding box center [767, 364] width 25 height 16
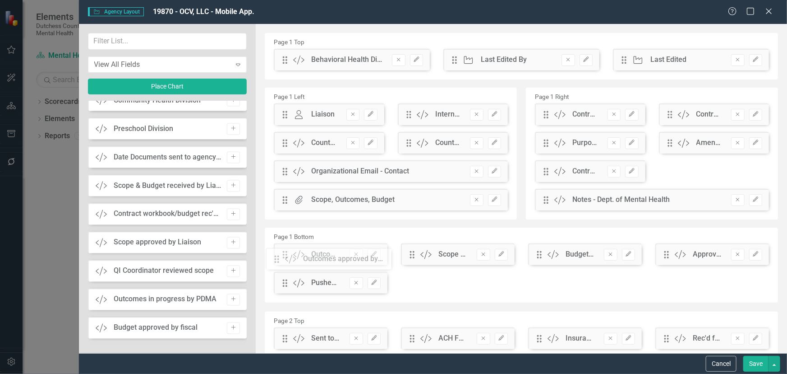
drag, startPoint x: 283, startPoint y: 63, endPoint x: 282, endPoint y: 262, distance: 199.0
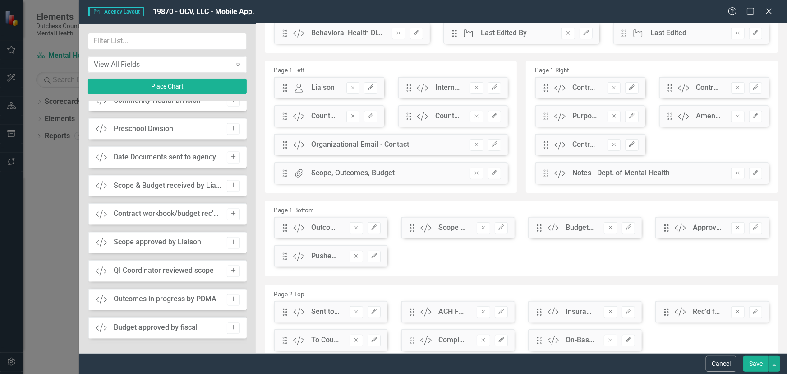
scroll to position [41, 0]
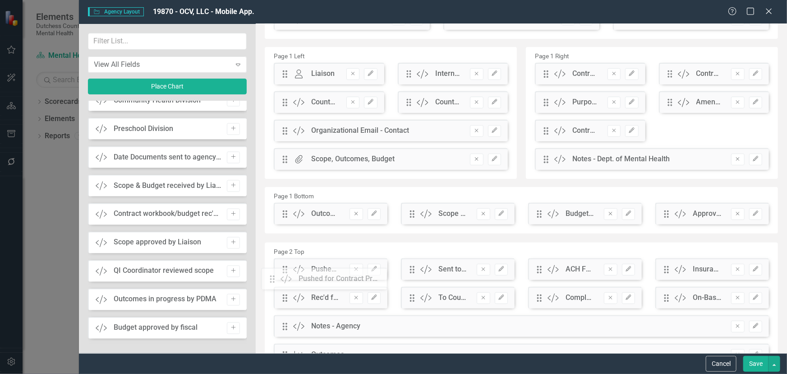
drag, startPoint x: 285, startPoint y: 243, endPoint x: 279, endPoint y: 280, distance: 37.5
drag, startPoint x: 287, startPoint y: 213, endPoint x: 405, endPoint y: 213, distance: 117.8
click at [750, 360] on button "Save" at bounding box center [756, 364] width 25 height 16
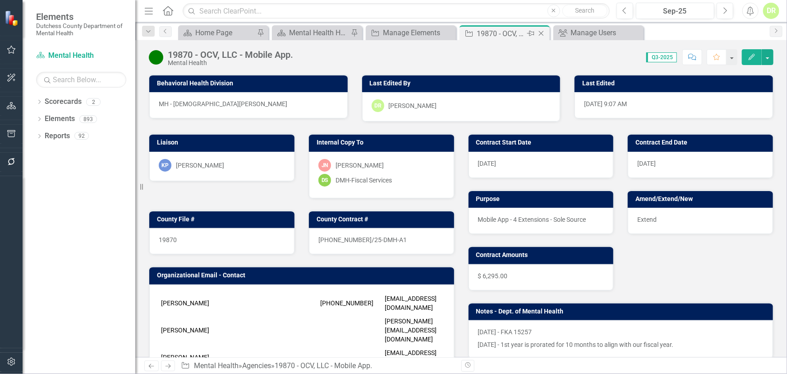
click at [544, 32] on icon "Close" at bounding box center [541, 33] width 9 height 7
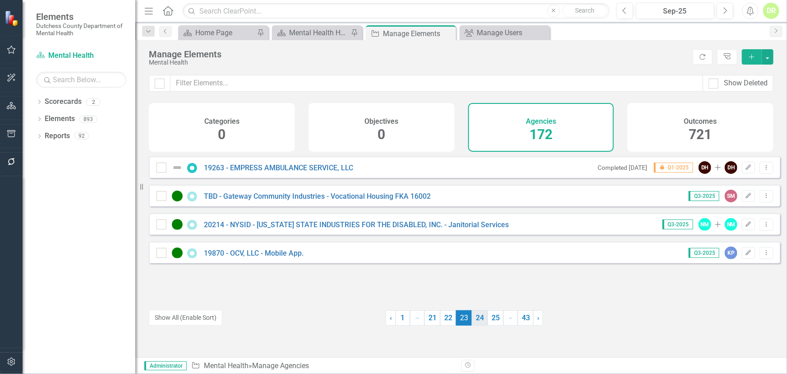
click at [476, 319] on link "24" at bounding box center [480, 317] width 16 height 15
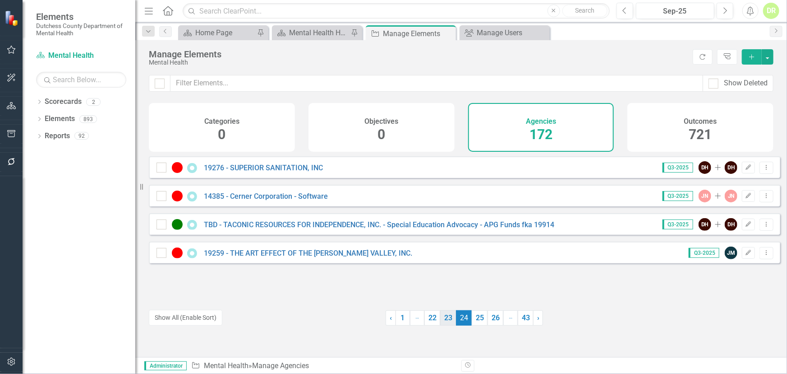
click at [446, 317] on link "23" at bounding box center [448, 317] width 16 height 15
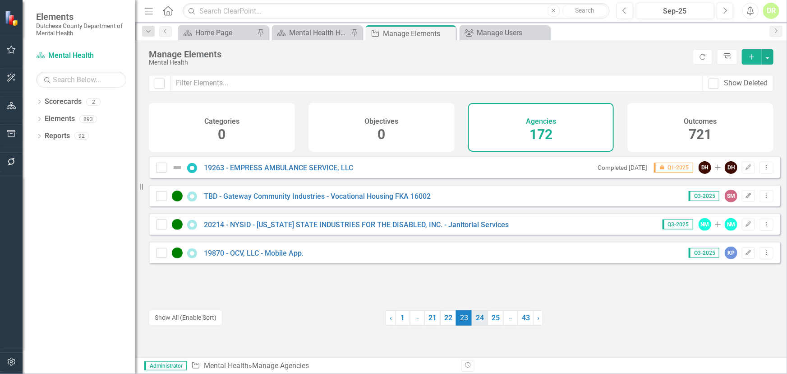
click at [473, 317] on link "24" at bounding box center [480, 317] width 16 height 15
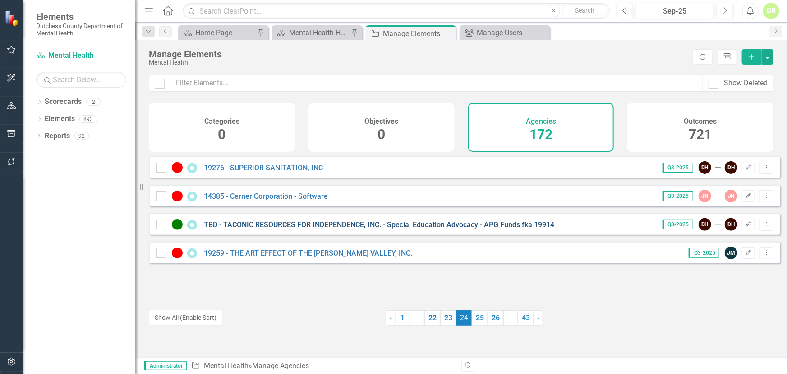
click at [244, 229] on link "TBD - TACONIC RESOURCES FOR INDEPENDENCE, INC. - Special Education Advocacy - A…" at bounding box center [379, 224] width 351 height 9
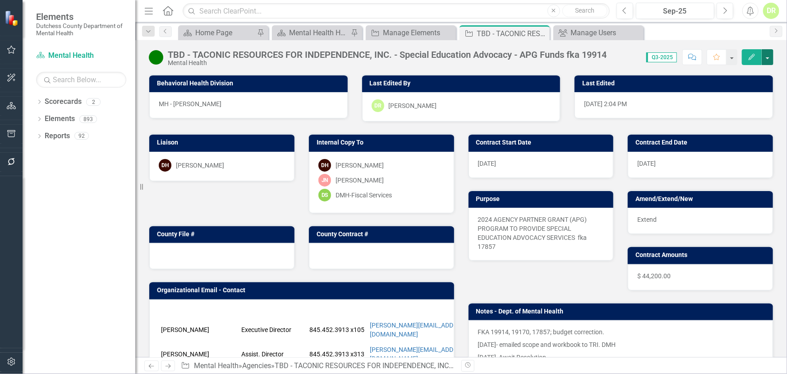
click at [767, 57] on button "button" at bounding box center [768, 57] width 12 height 16
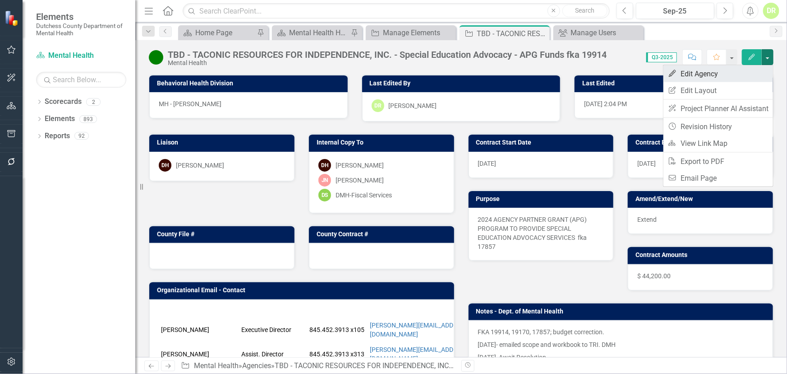
click at [703, 74] on link "Edit Edit Agency" at bounding box center [719, 73] width 110 height 17
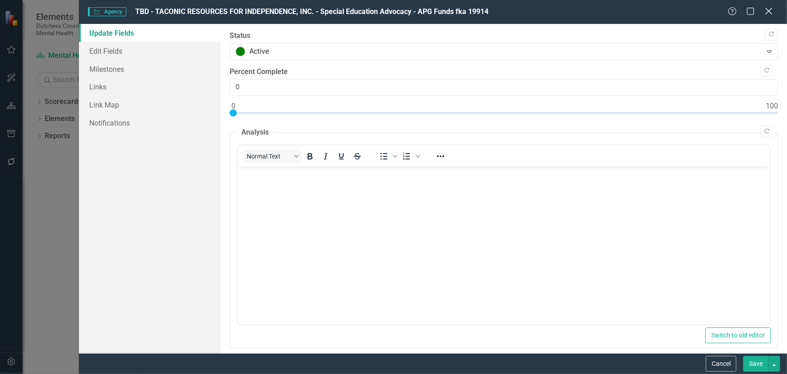
click at [768, 9] on icon "Close" at bounding box center [768, 11] width 11 height 9
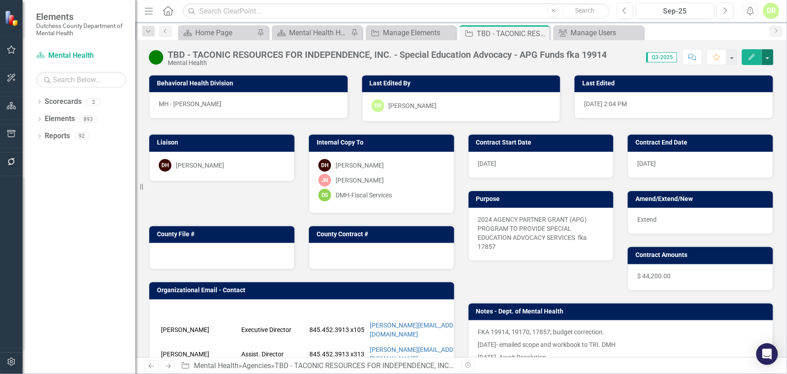
click at [771, 54] on button "button" at bounding box center [768, 57] width 12 height 16
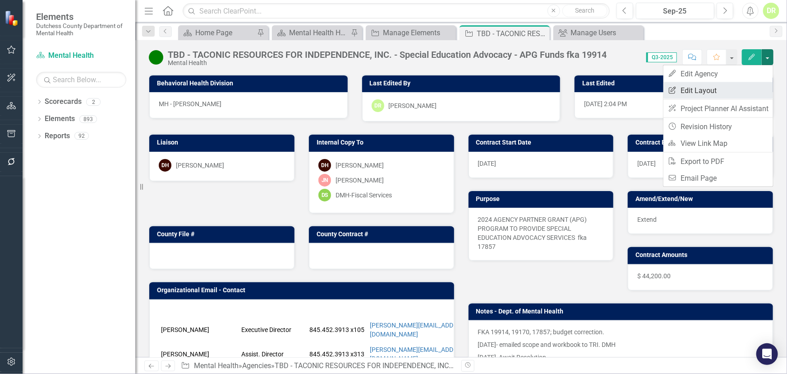
click at [718, 85] on link "Edit Report Edit Layout" at bounding box center [719, 90] width 110 height 17
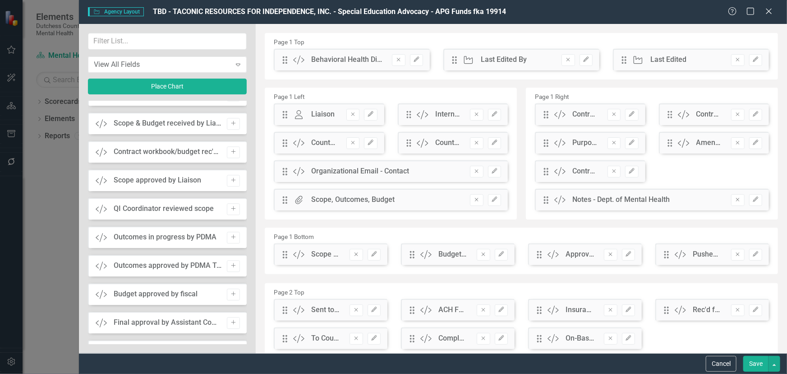
scroll to position [1189, 0]
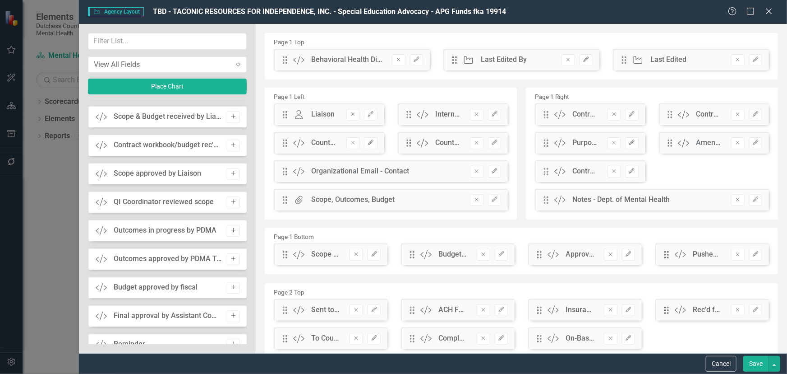
click at [234, 230] on icon "Add" at bounding box center [233, 229] width 7 height 5
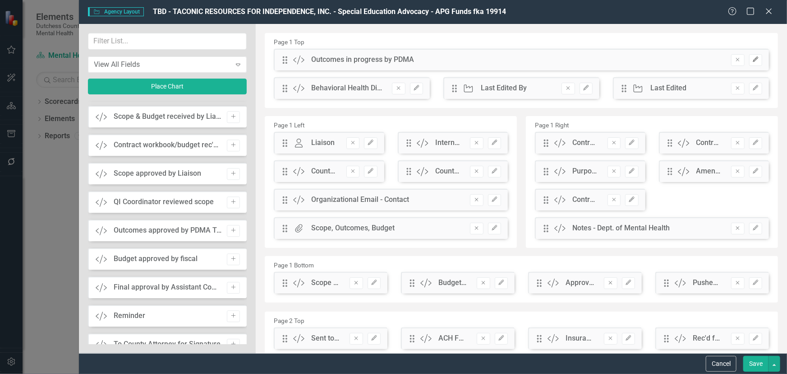
click at [753, 62] on icon "Edit" at bounding box center [756, 59] width 7 height 5
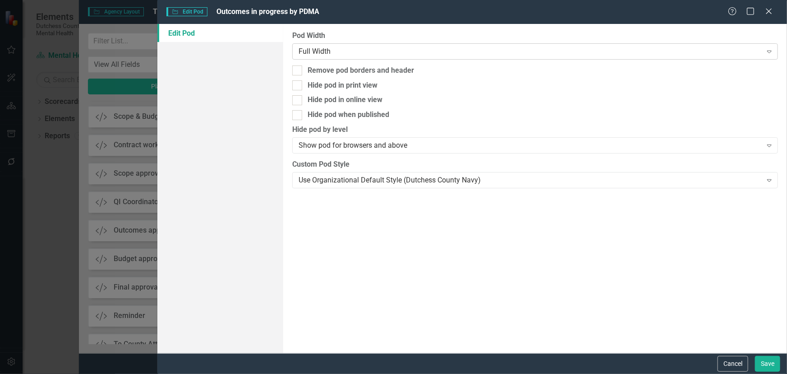
click at [379, 51] on div "Full Width" at bounding box center [530, 51] width 463 height 10
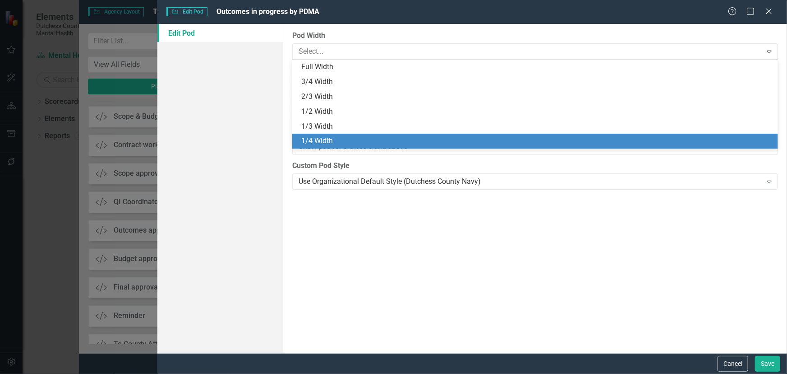
click at [350, 135] on div "1/4 Width" at bounding box center [535, 141] width 486 height 15
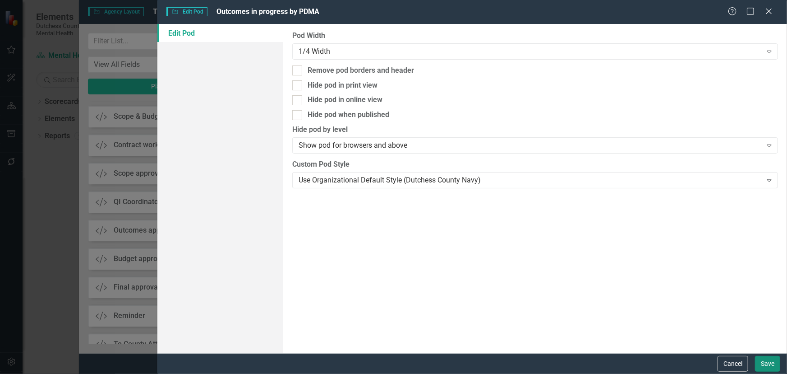
click at [763, 358] on button "Save" at bounding box center [767, 364] width 25 height 16
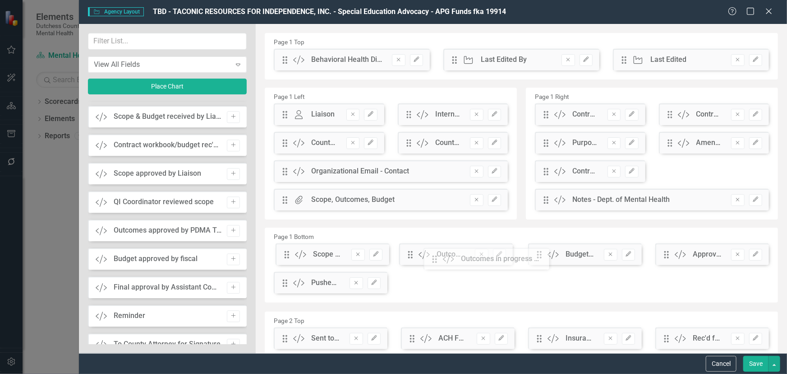
drag, startPoint x: 287, startPoint y: 61, endPoint x: 443, endPoint y: 260, distance: 253.2
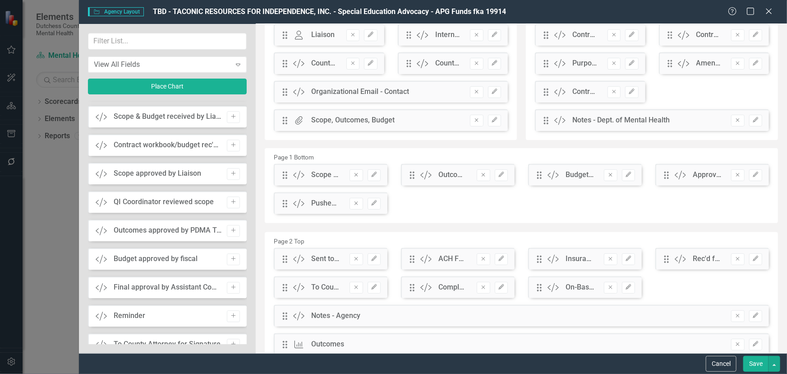
scroll to position [82, 0]
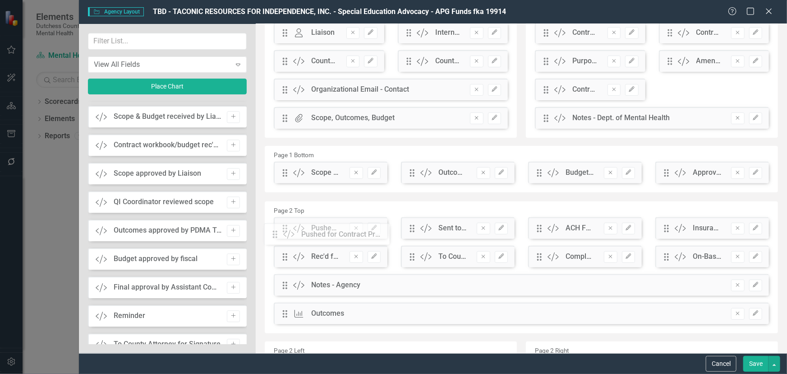
drag, startPoint x: 285, startPoint y: 202, endPoint x: 282, endPoint y: 235, distance: 33.5
drag, startPoint x: 759, startPoint y: 365, endPoint x: 699, endPoint y: 349, distance: 62.1
click at [759, 365] on button "Save" at bounding box center [756, 364] width 25 height 16
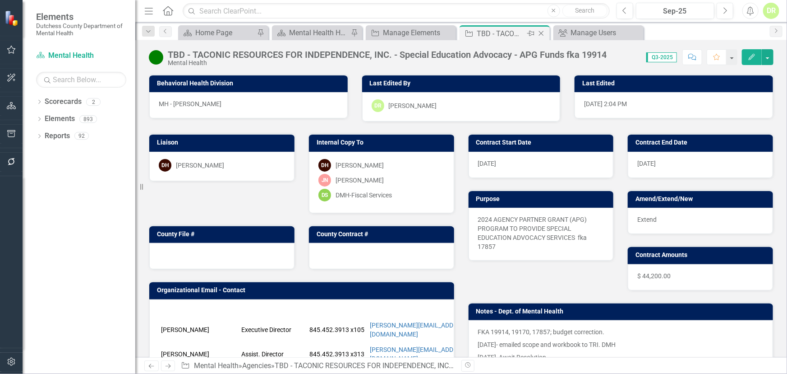
click at [541, 32] on icon "Close" at bounding box center [541, 33] width 9 height 7
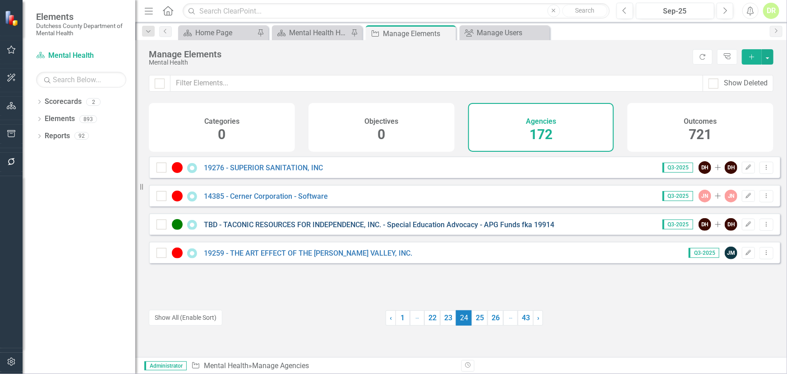
click at [302, 229] on link "TBD - TACONIC RESOURCES FOR INDEPENDENCE, INC. - Special Education Advocacy - A…" at bounding box center [379, 224] width 351 height 9
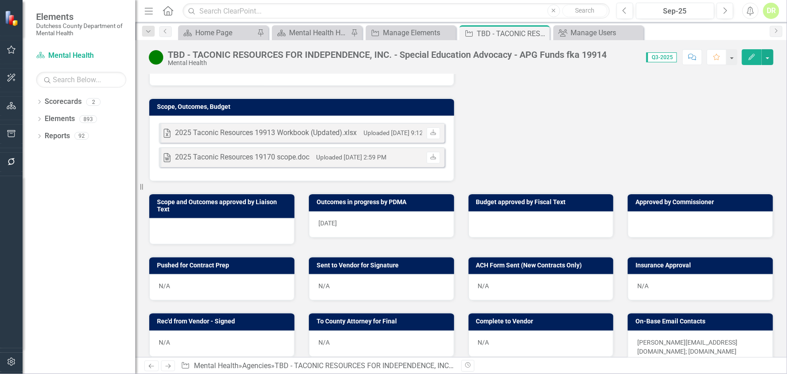
scroll to position [451, 0]
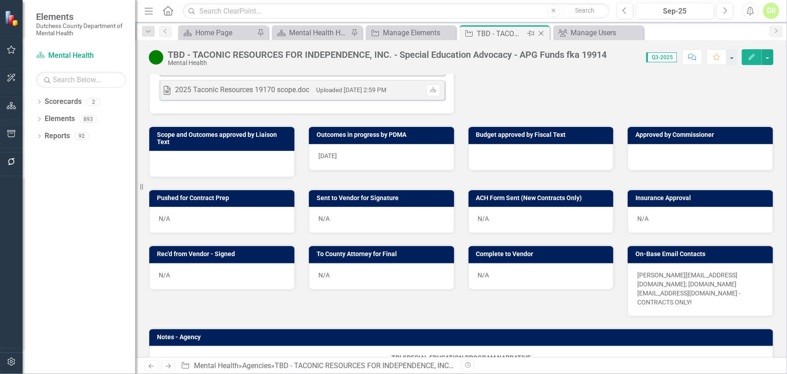
click at [541, 30] on icon "Close" at bounding box center [541, 33] width 9 height 7
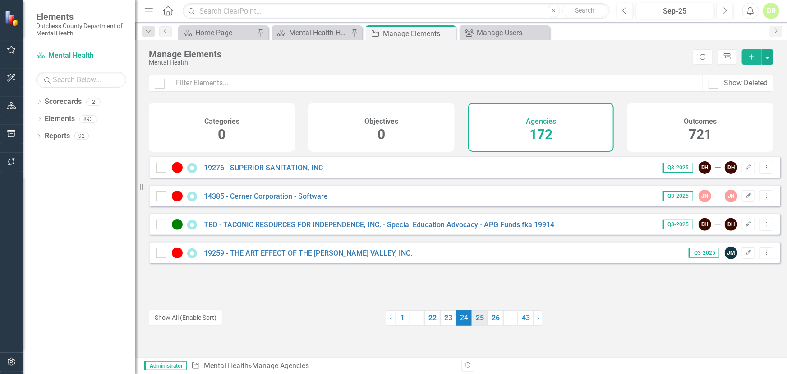
click at [477, 320] on link "25" at bounding box center [480, 317] width 16 height 15
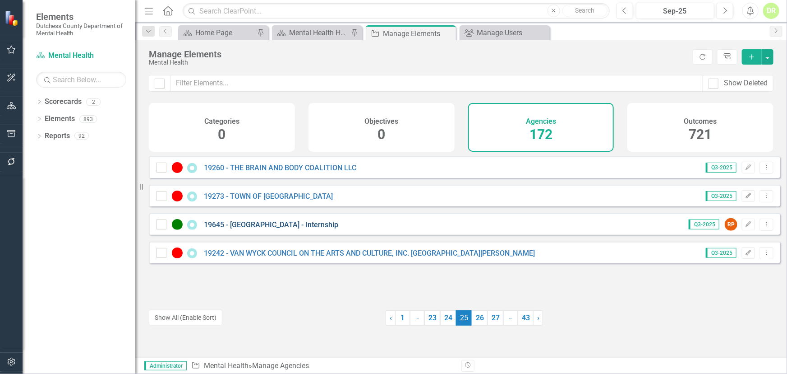
click at [276, 229] on link "19645 - [GEOGRAPHIC_DATA] - Internship" at bounding box center [271, 224] width 134 height 9
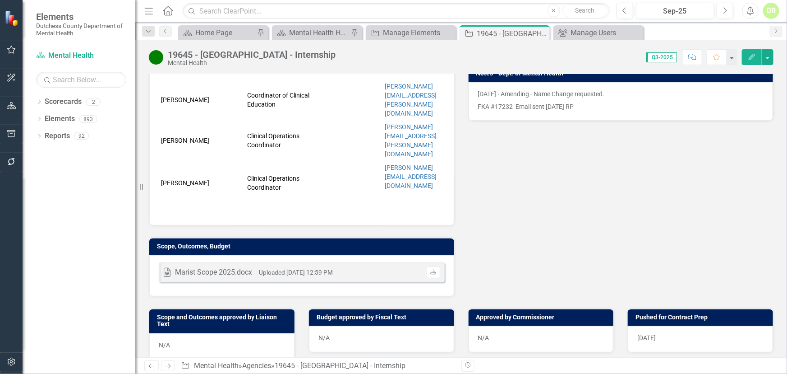
scroll to position [246, 0]
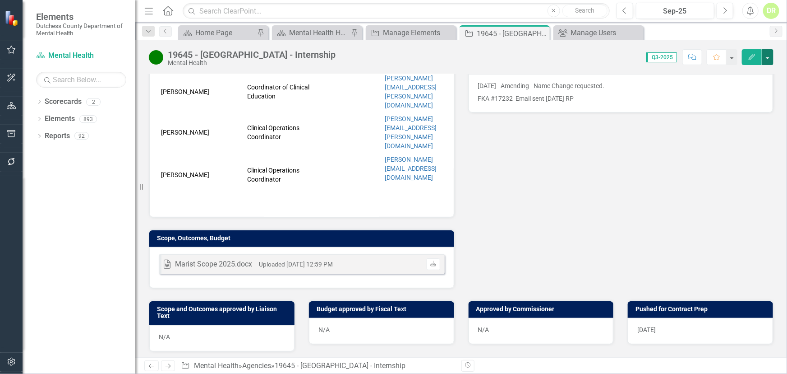
click at [770, 58] on button "button" at bounding box center [768, 57] width 12 height 16
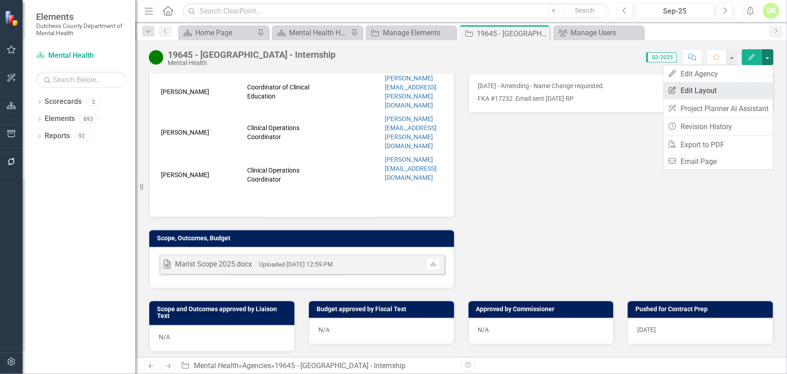
click at [684, 87] on link "Edit Report Edit Layout" at bounding box center [719, 90] width 110 height 17
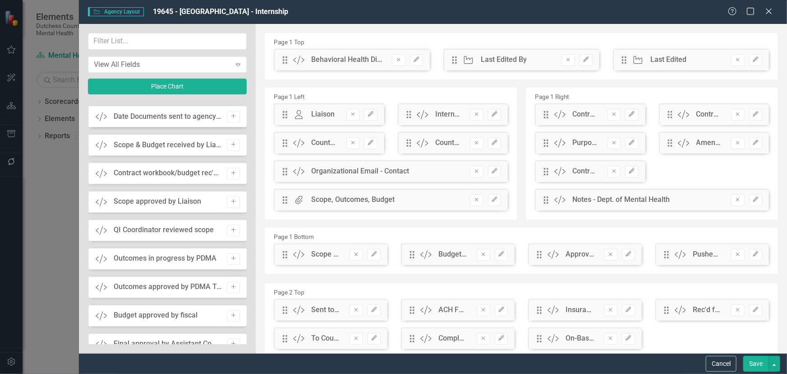
scroll to position [861, 0]
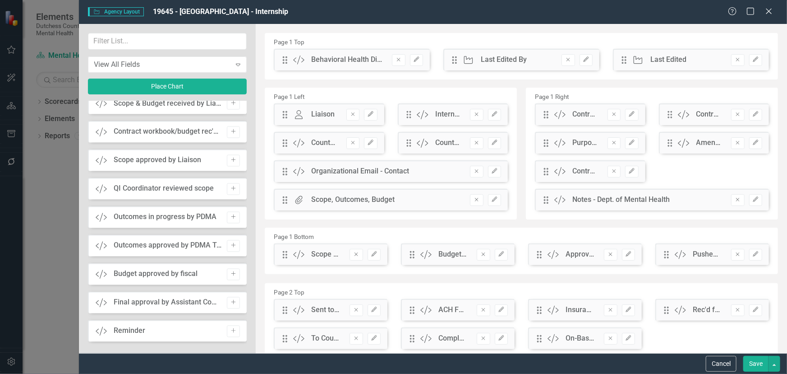
drag, startPoint x: 230, startPoint y: 245, endPoint x: 368, endPoint y: 181, distance: 152.2
click at [230, 243] on icon "Add" at bounding box center [233, 245] width 7 height 5
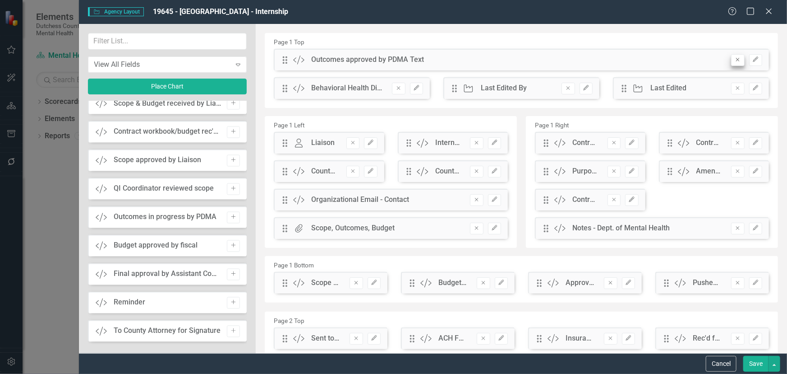
drag, startPoint x: 750, startPoint y: 58, endPoint x: 734, endPoint y: 56, distance: 16.3
click at [753, 57] on icon "Edit" at bounding box center [756, 59] width 7 height 5
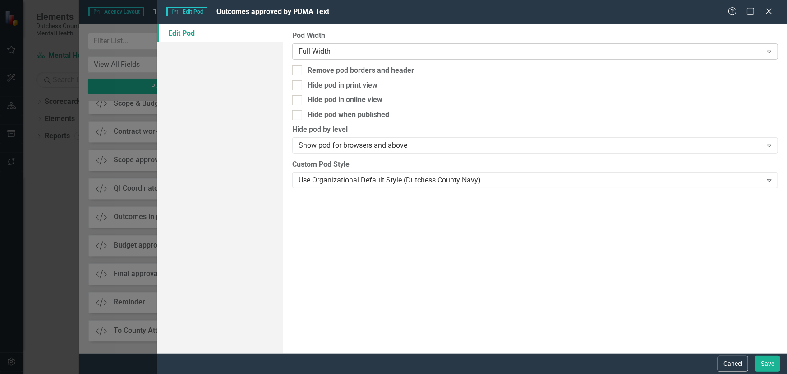
click at [350, 51] on div "Full Width" at bounding box center [530, 51] width 463 height 10
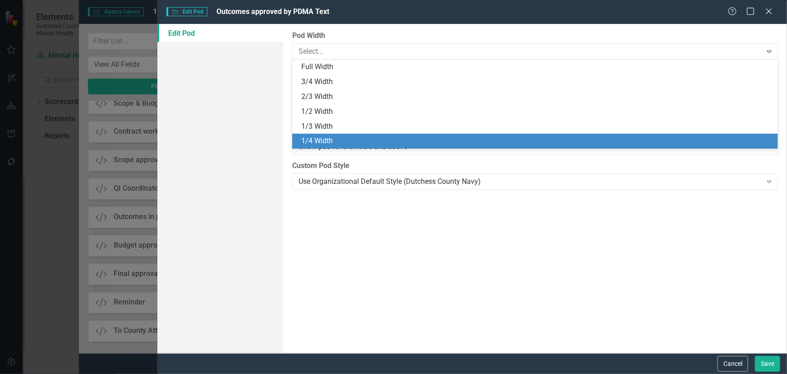
click at [337, 136] on div "1/4 Width" at bounding box center [537, 141] width 472 height 10
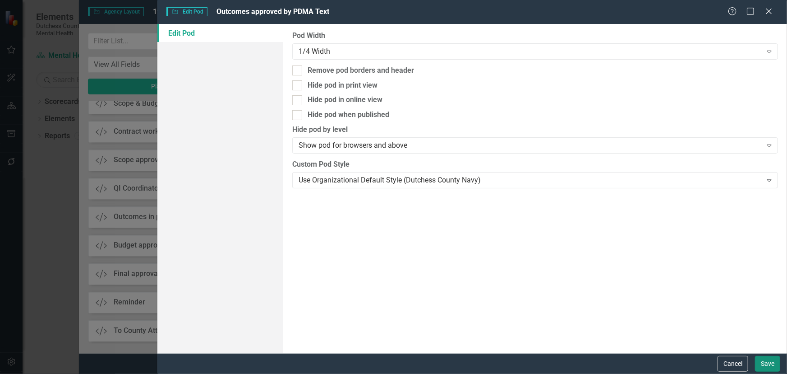
click at [768, 364] on button "Save" at bounding box center [767, 364] width 25 height 16
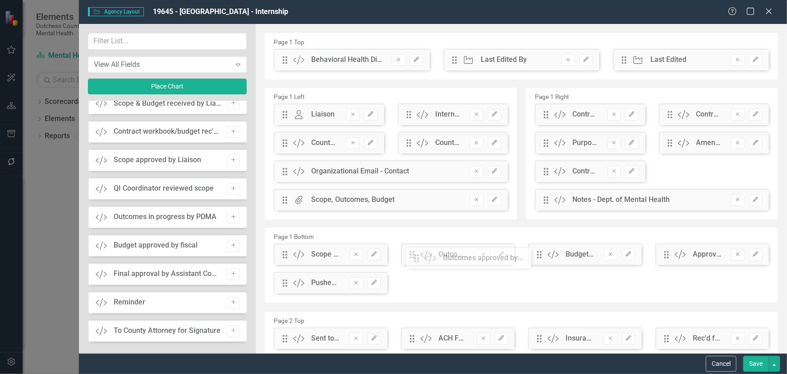
drag, startPoint x: 285, startPoint y: 63, endPoint x: 424, endPoint y: 261, distance: 241.6
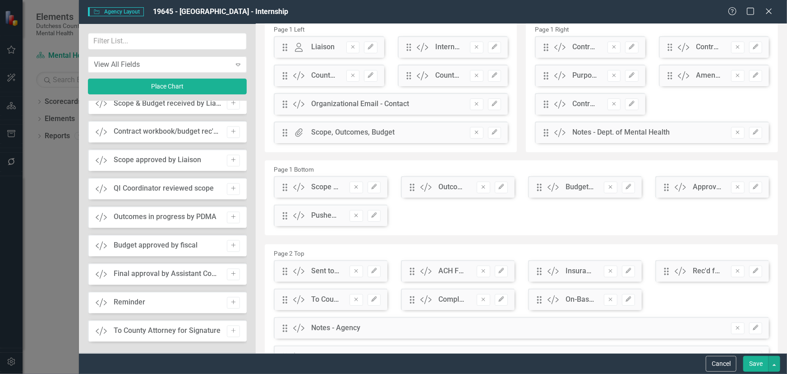
scroll to position [82, 0]
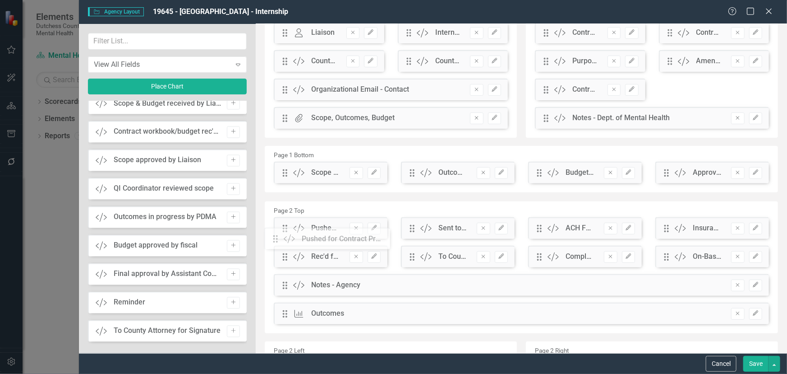
drag, startPoint x: 282, startPoint y: 202, endPoint x: 280, endPoint y: 239, distance: 37.5
drag, startPoint x: 756, startPoint y: 364, endPoint x: 729, endPoint y: 347, distance: 32.0
click at [756, 363] on button "Save" at bounding box center [756, 364] width 25 height 16
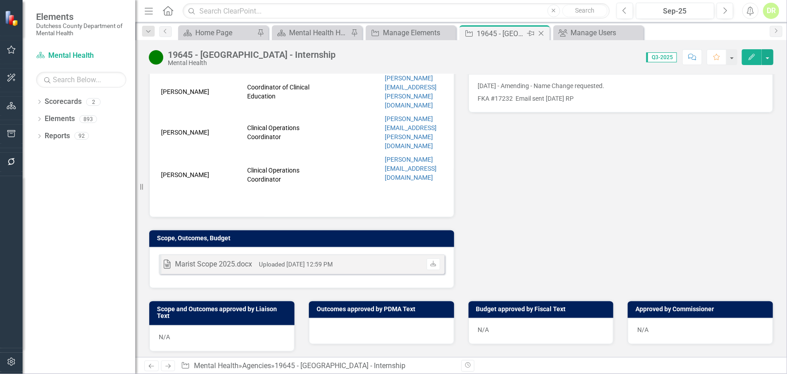
click at [542, 32] on icon at bounding box center [541, 33] width 5 height 5
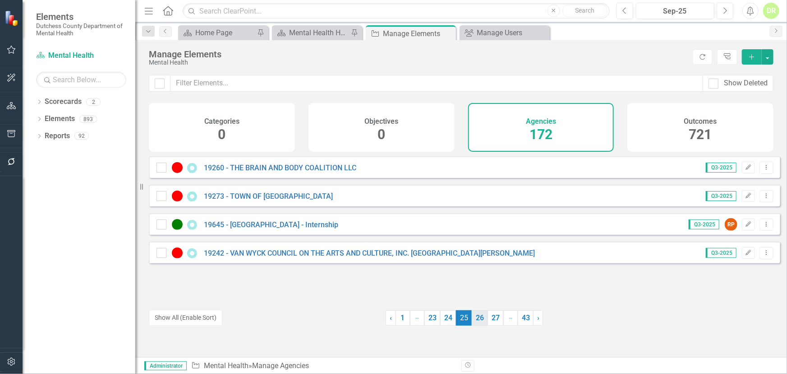
click at [478, 320] on link "26" at bounding box center [480, 317] width 16 height 15
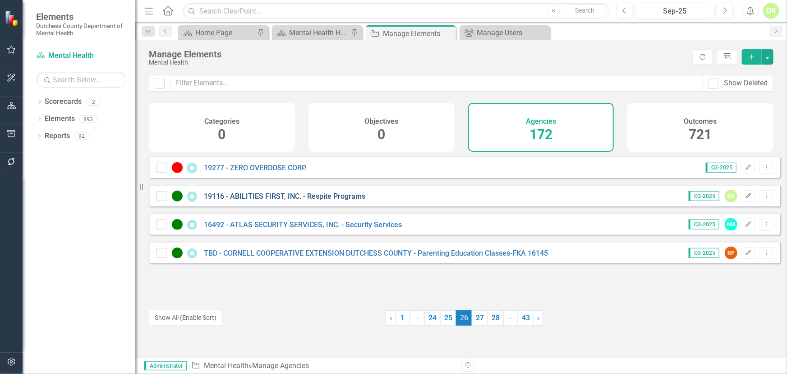
click at [285, 200] on link "19116 - ABILITIES FIRST, INC. - Respite Programs" at bounding box center [285, 196] width 162 height 9
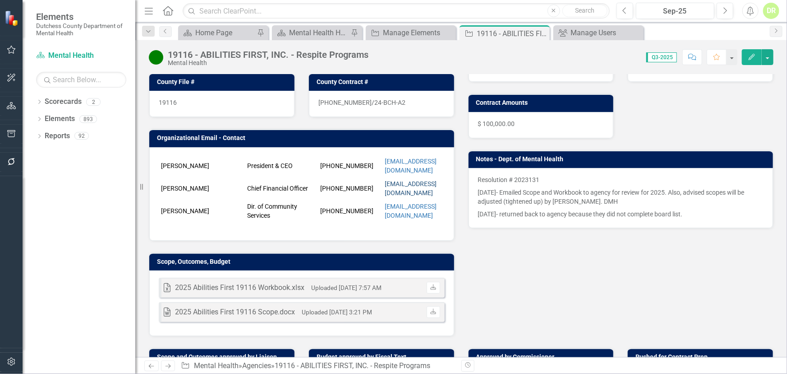
scroll to position [164, 0]
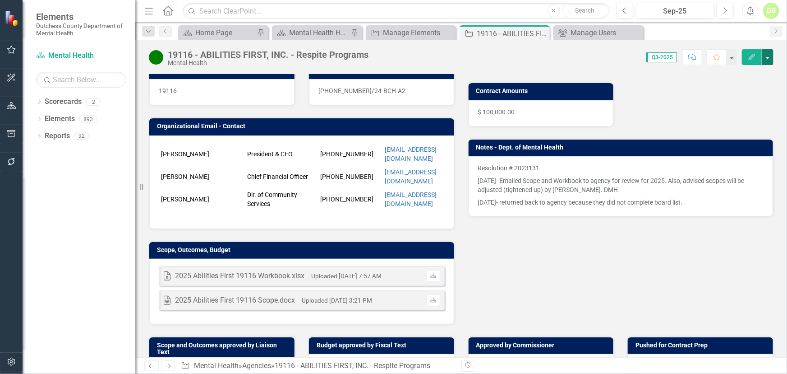
click at [772, 57] on button "button" at bounding box center [768, 57] width 12 height 16
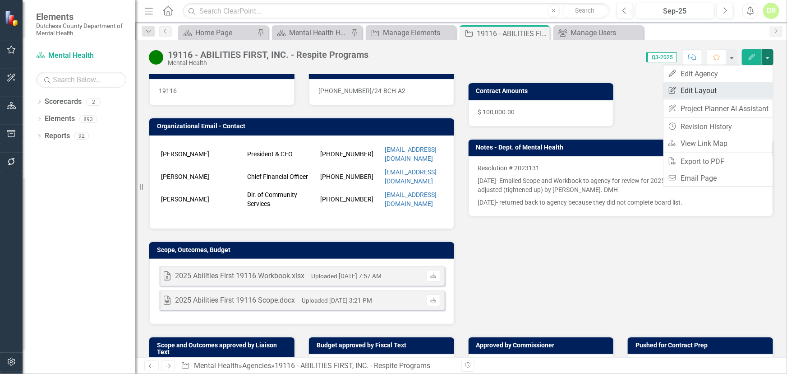
click at [709, 88] on link "Edit Report Edit Layout" at bounding box center [719, 90] width 110 height 17
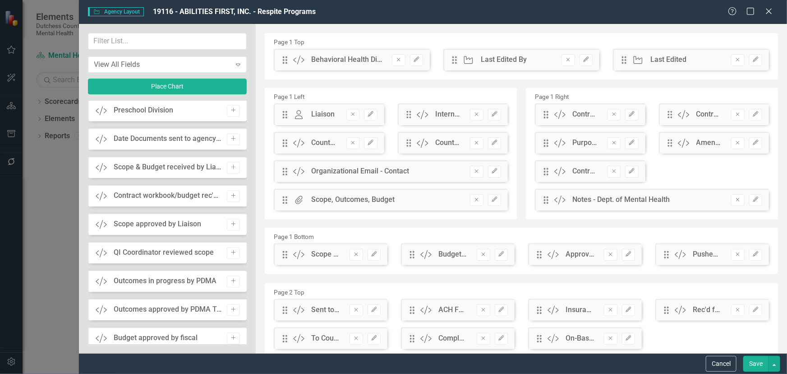
scroll to position [1066, 0]
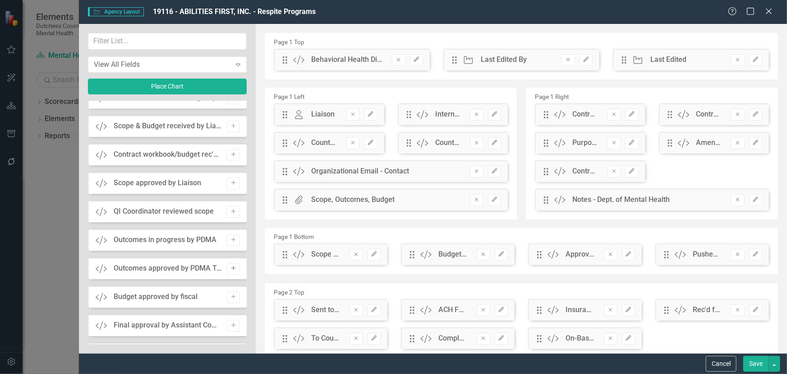
click at [236, 265] on button "Add" at bounding box center [233, 269] width 13 height 12
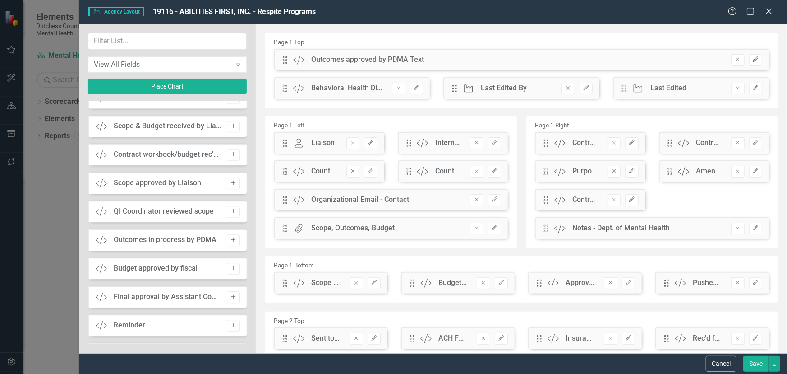
click at [753, 60] on icon "Edit" at bounding box center [756, 59] width 7 height 5
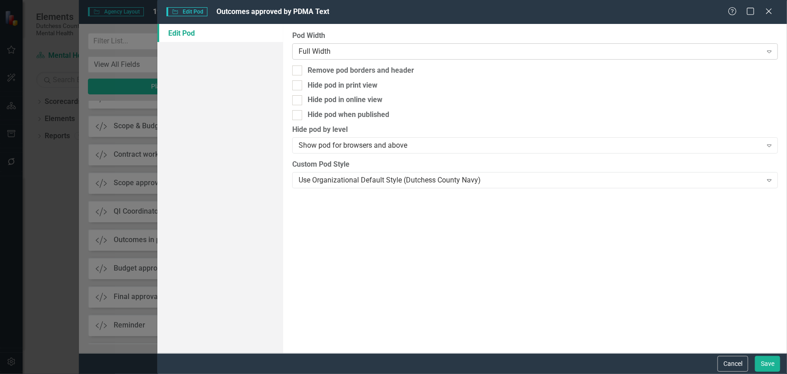
click at [329, 49] on div "Full Width" at bounding box center [530, 51] width 463 height 10
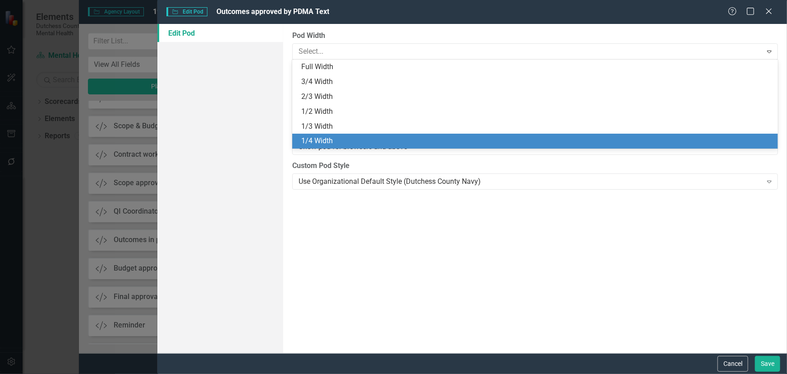
click at [325, 137] on div "1/4 Width" at bounding box center [537, 141] width 472 height 10
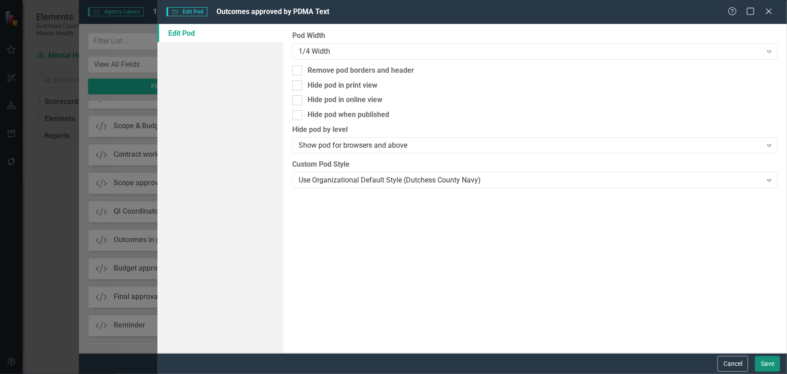
drag, startPoint x: 771, startPoint y: 364, endPoint x: 722, endPoint y: 324, distance: 63.1
click at [769, 363] on button "Save" at bounding box center [767, 364] width 25 height 16
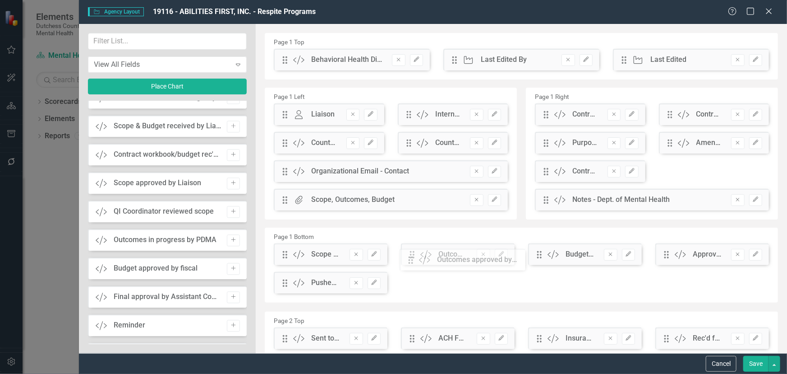
drag, startPoint x: 286, startPoint y: 63, endPoint x: 418, endPoint y: 263, distance: 239.9
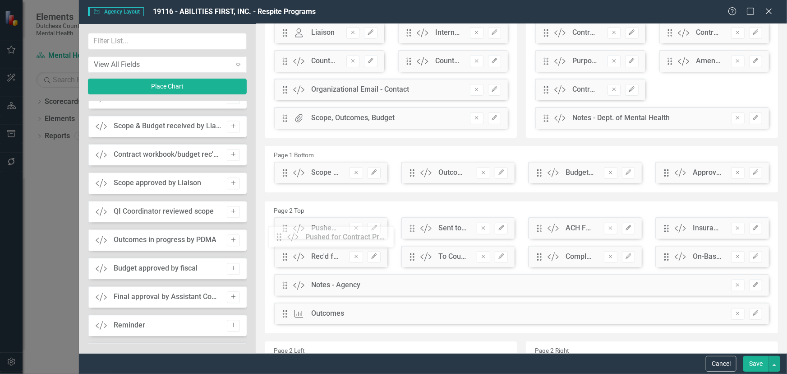
drag, startPoint x: 286, startPoint y: 202, endPoint x: 289, endPoint y: 224, distance: 22.3
click at [751, 364] on button "Save" at bounding box center [756, 364] width 25 height 16
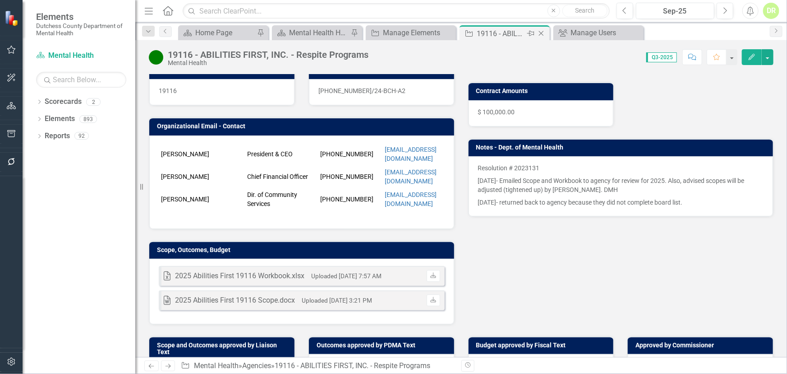
click at [543, 32] on icon "Close" at bounding box center [541, 33] width 9 height 7
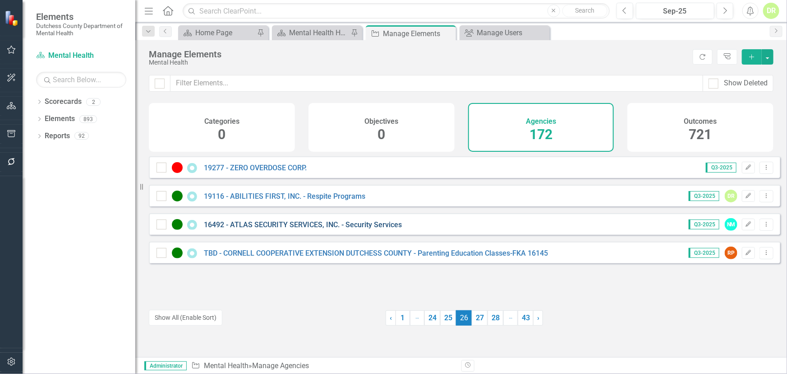
click at [293, 229] on link "16492 - ATLAS SECURITY SERVICES, INC. - Security Services" at bounding box center [303, 224] width 198 height 9
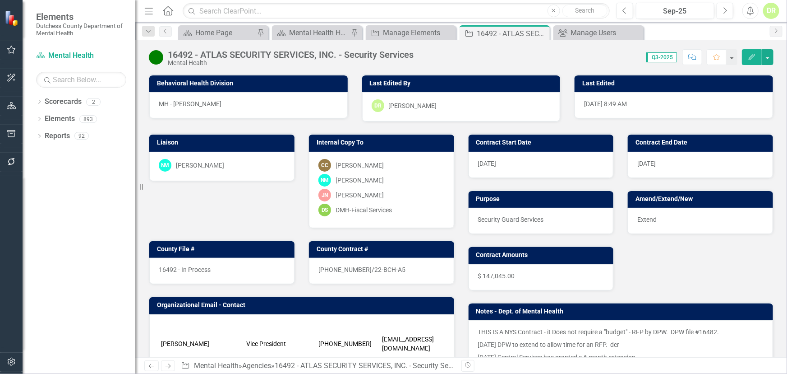
click at [751, 56] on icon "Edit" at bounding box center [752, 57] width 8 height 6
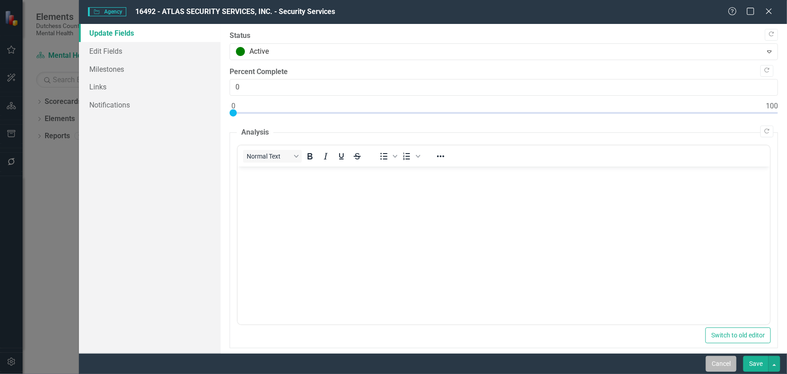
click at [718, 361] on button "Cancel" at bounding box center [721, 364] width 31 height 16
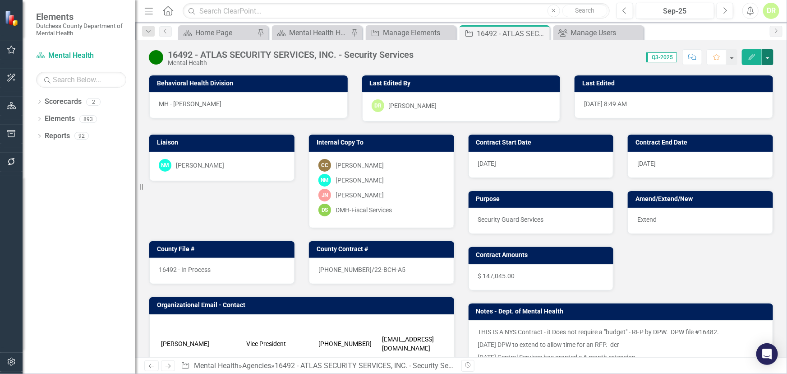
click at [767, 56] on button "button" at bounding box center [768, 57] width 12 height 16
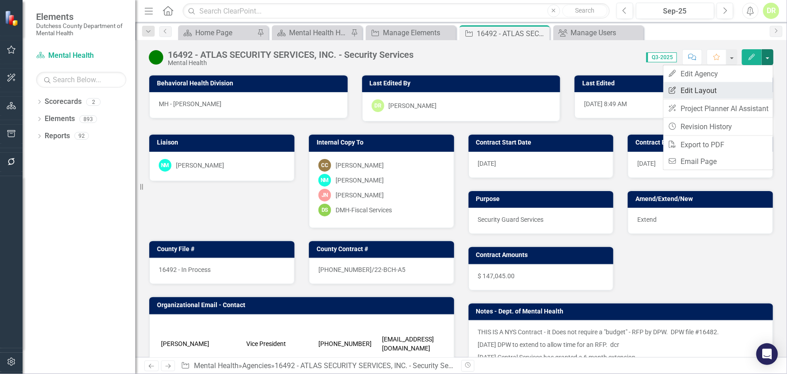
click at [717, 85] on link "Edit Report Edit Layout" at bounding box center [719, 90] width 110 height 17
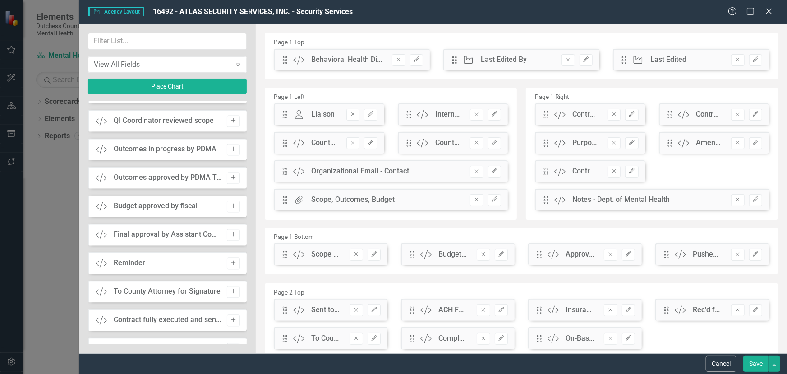
scroll to position [888, 0]
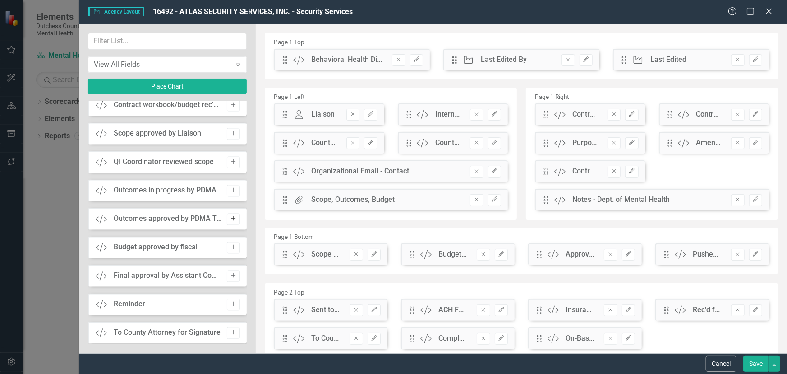
click at [235, 217] on button "Add" at bounding box center [233, 219] width 13 height 12
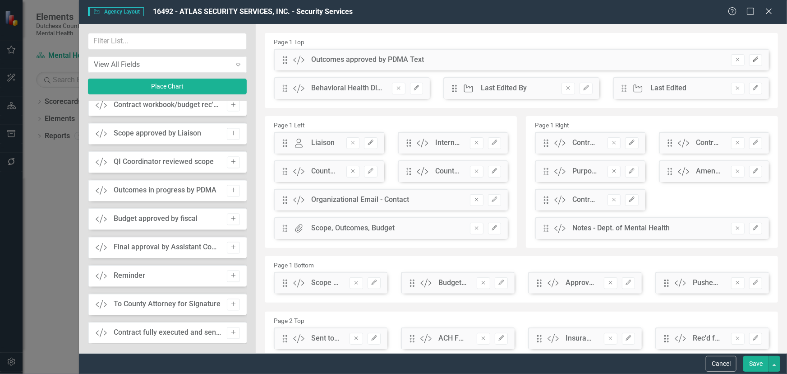
click at [754, 60] on button "Edit" at bounding box center [755, 60] width 13 height 12
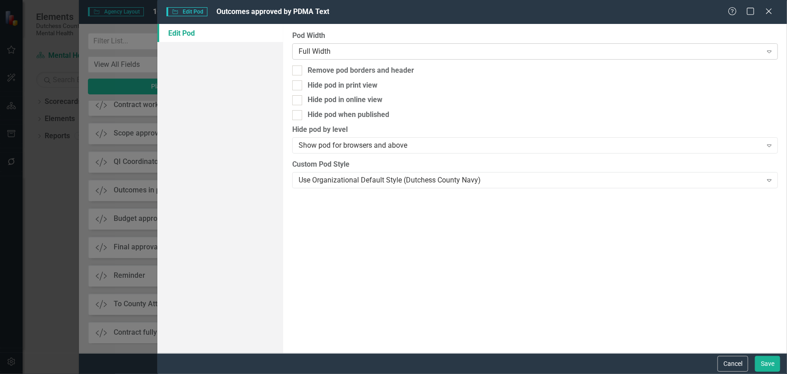
click at [347, 55] on div "Full Width" at bounding box center [530, 51] width 463 height 10
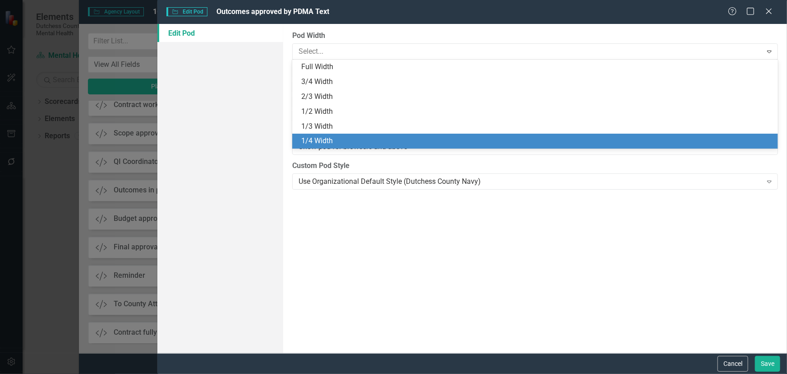
click at [345, 137] on div "1/4 Width" at bounding box center [537, 141] width 472 height 10
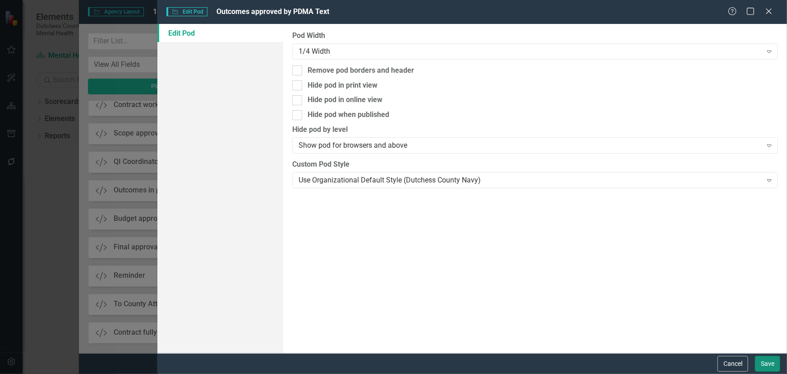
click at [776, 360] on button "Save" at bounding box center [767, 364] width 25 height 16
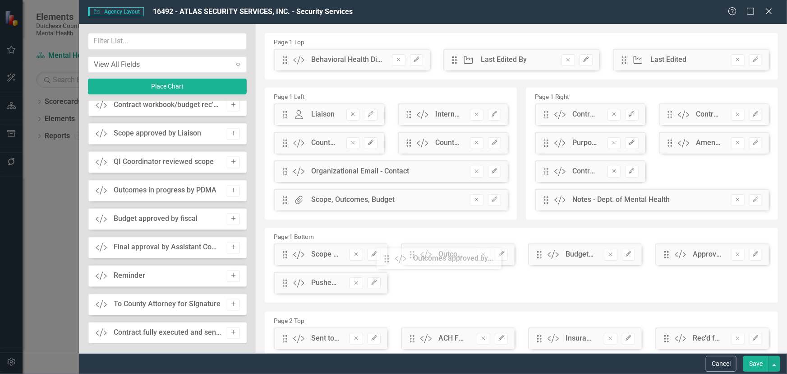
drag, startPoint x: 286, startPoint y: 62, endPoint x: 394, endPoint y: 261, distance: 226.4
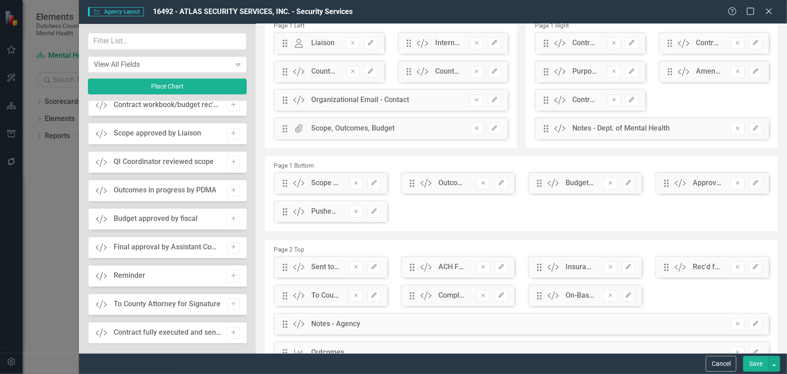
scroll to position [82, 0]
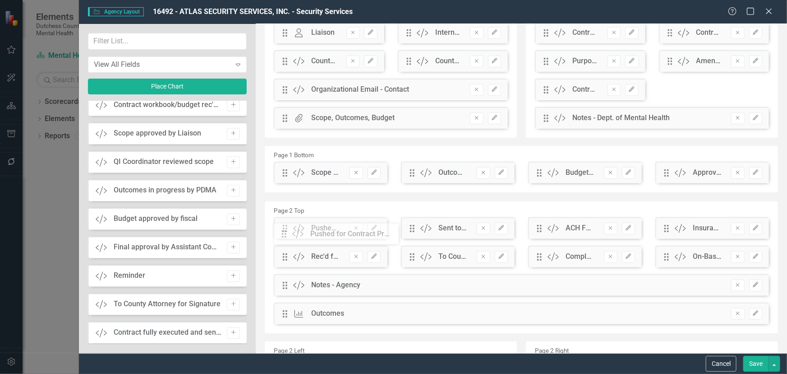
drag, startPoint x: 287, startPoint y: 205, endPoint x: 292, endPoint y: 238, distance: 33.5
drag, startPoint x: 761, startPoint y: 359, endPoint x: 736, endPoint y: 349, distance: 27.0
click at [759, 357] on button "Save" at bounding box center [756, 364] width 25 height 16
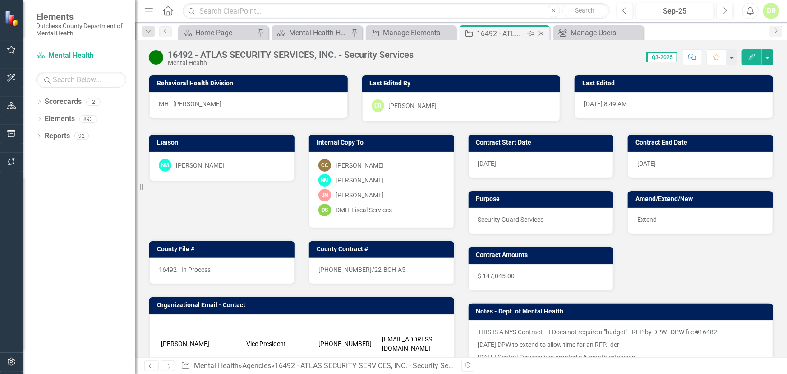
click at [543, 32] on icon at bounding box center [541, 33] width 5 height 5
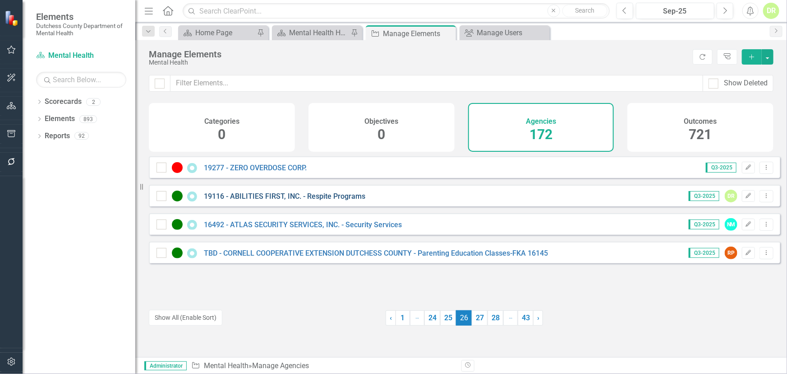
click at [286, 200] on link "19116 - ABILITIES FIRST, INC. - Respite Programs" at bounding box center [285, 196] width 162 height 9
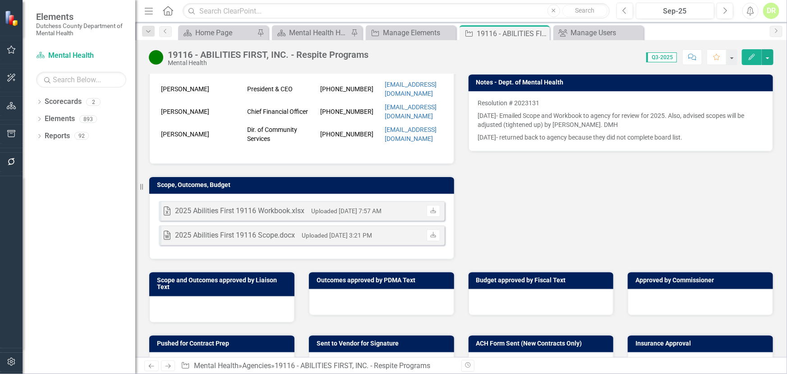
scroll to position [246, 0]
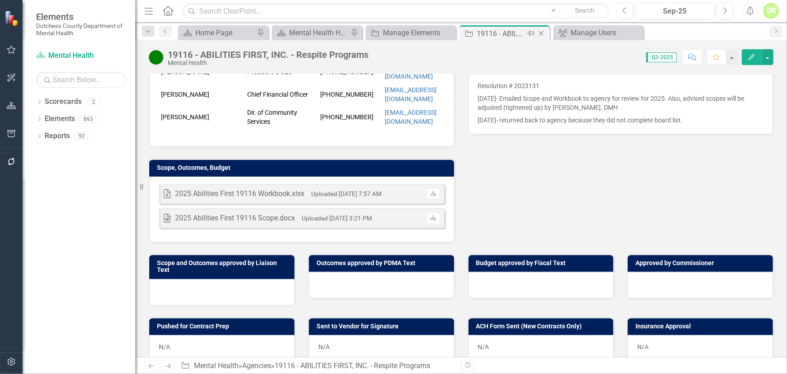
click at [544, 32] on icon "Close" at bounding box center [541, 33] width 9 height 7
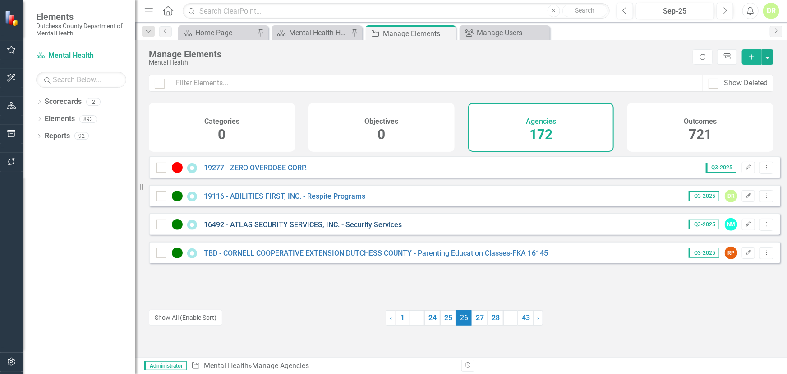
click at [278, 228] on link "16492 - ATLAS SECURITY SERVICES, INC. - Security Services" at bounding box center [303, 224] width 198 height 9
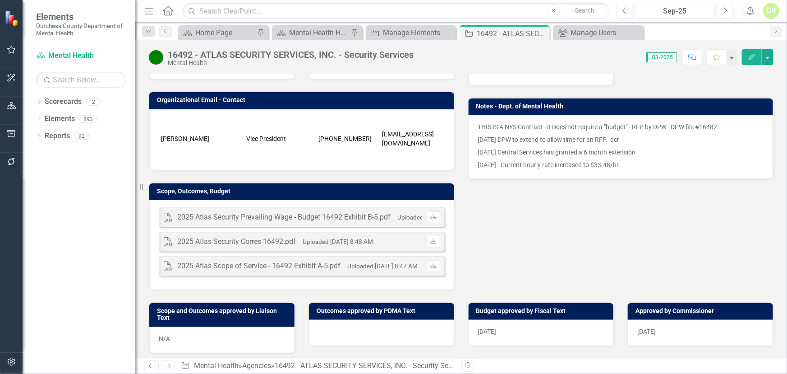
scroll to position [246, 0]
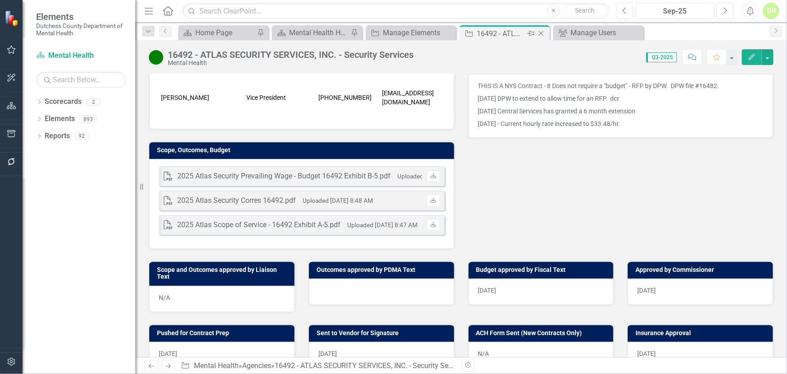
click at [542, 30] on icon "Close" at bounding box center [541, 33] width 9 height 7
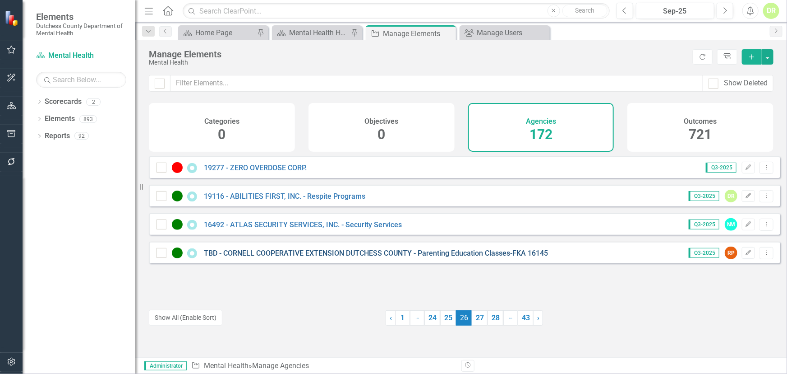
click at [295, 257] on link "TBD - CORNELL COOPERATIVE EXTENSION DUTCHESS COUNTY - Parenting Education Class…" at bounding box center [376, 253] width 344 height 9
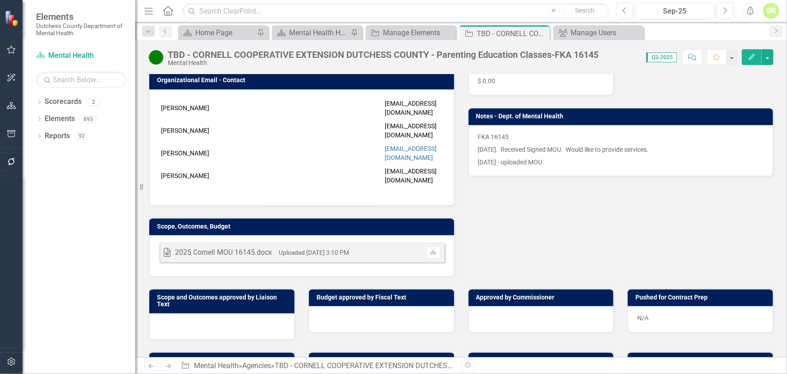
scroll to position [205, 0]
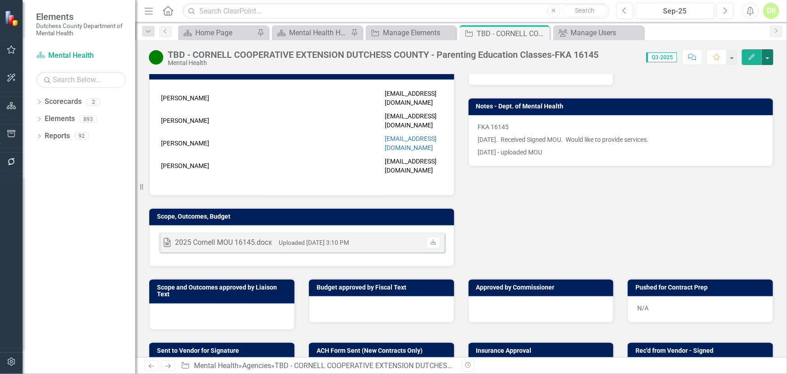
click at [769, 57] on button "button" at bounding box center [768, 57] width 12 height 16
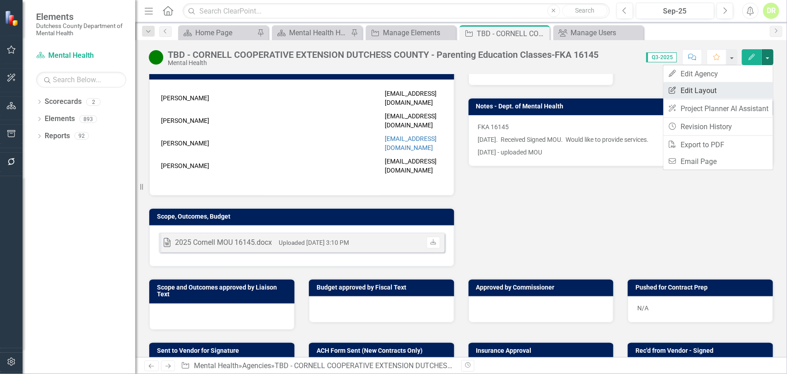
click at [734, 87] on link "Edit Report Edit Layout" at bounding box center [719, 90] width 110 height 17
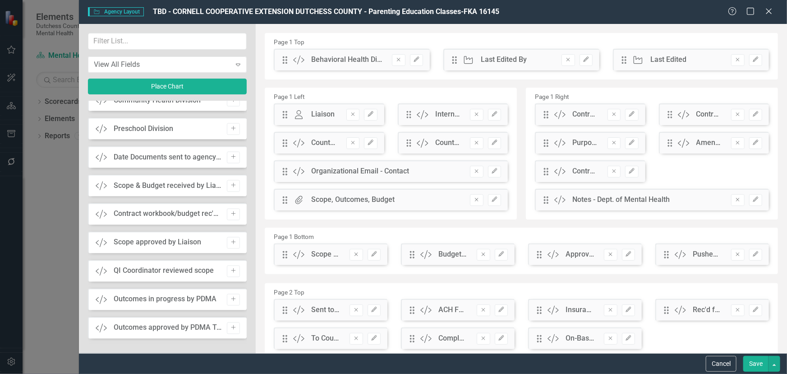
scroll to position [820, 0]
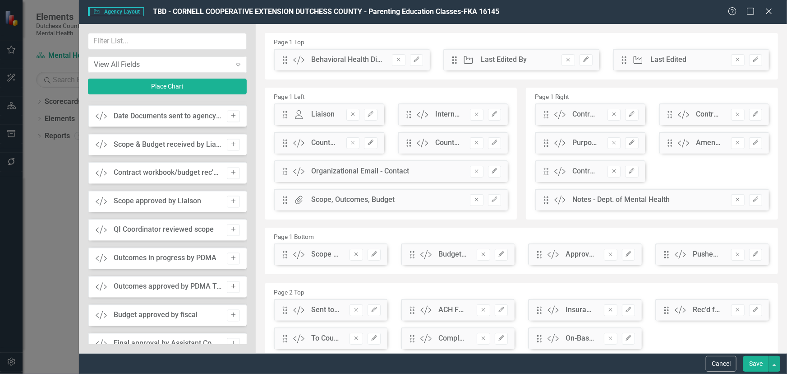
drag, startPoint x: 230, startPoint y: 284, endPoint x: 250, endPoint y: 271, distance: 24.4
click at [231, 284] on icon "Add" at bounding box center [233, 286] width 7 height 5
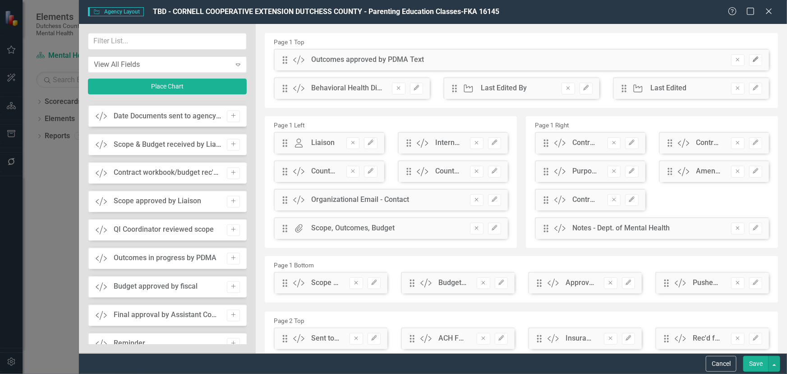
click at [753, 60] on icon "Edit" at bounding box center [756, 59] width 7 height 5
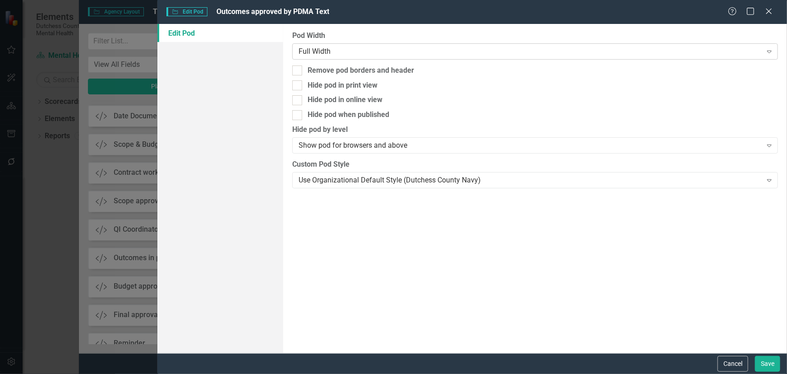
click at [363, 48] on div "Full Width" at bounding box center [530, 51] width 463 height 10
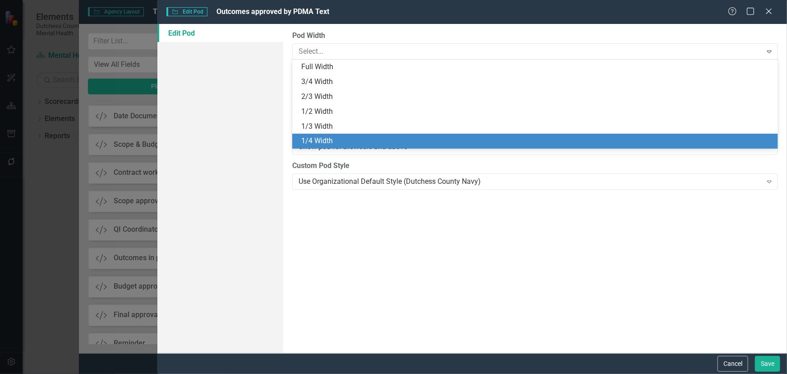
drag, startPoint x: 326, startPoint y: 140, endPoint x: 569, endPoint y: 170, distance: 244.5
click at [330, 138] on div "1/4 Width" at bounding box center [537, 141] width 472 height 10
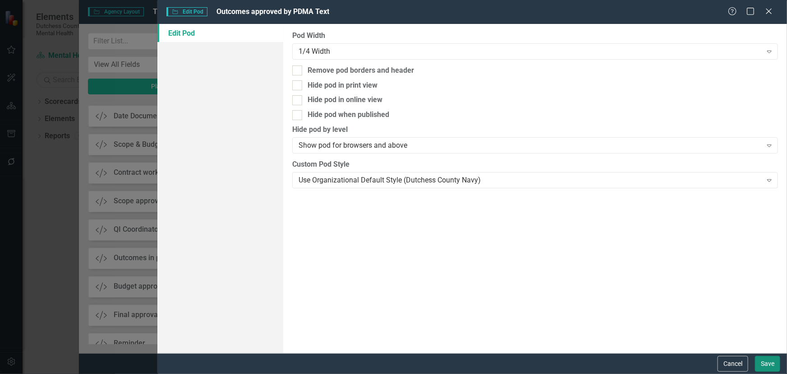
drag, startPoint x: 764, startPoint y: 360, endPoint x: 731, endPoint y: 340, distance: 38.8
click at [763, 359] on button "Save" at bounding box center [767, 364] width 25 height 16
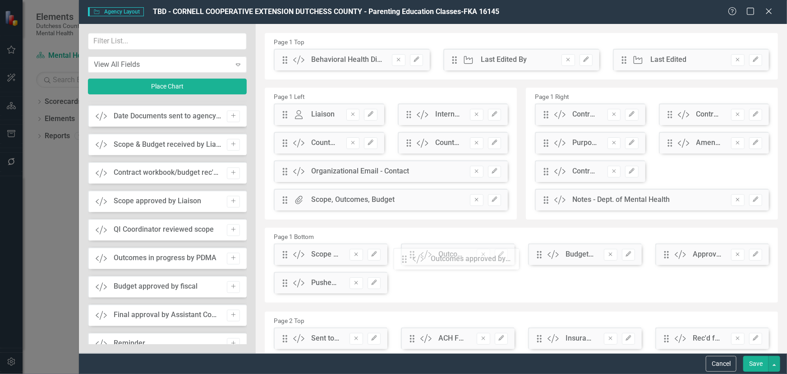
drag, startPoint x: 286, startPoint y: 63, endPoint x: 412, endPoint y: 262, distance: 235.7
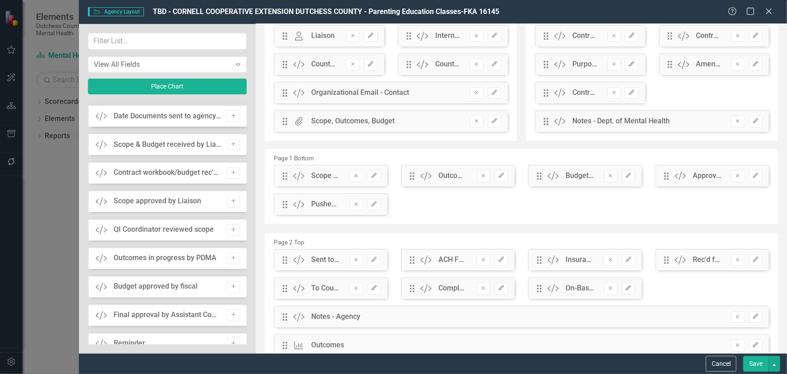
scroll to position [82, 0]
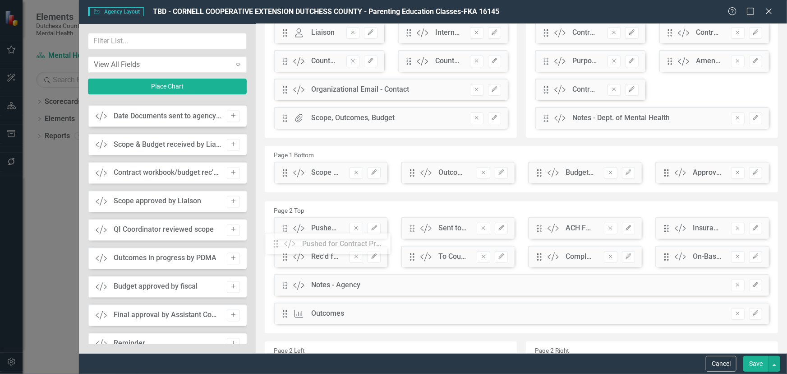
drag, startPoint x: 289, startPoint y: 202, endPoint x: 298, endPoint y: 239, distance: 38.1
click at [755, 359] on button "Save" at bounding box center [756, 364] width 25 height 16
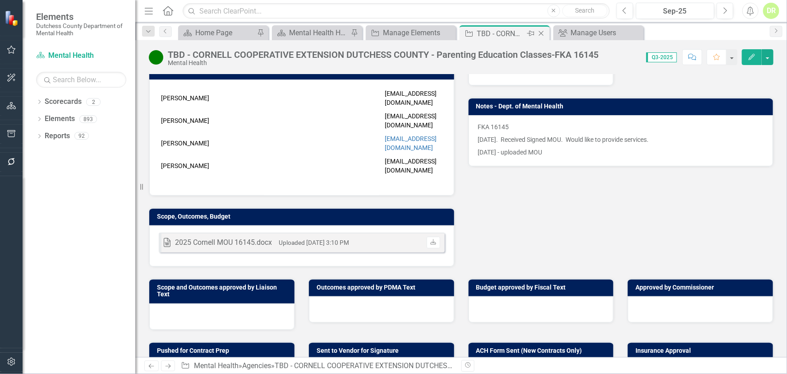
click at [542, 32] on icon "Close" at bounding box center [541, 33] width 9 height 7
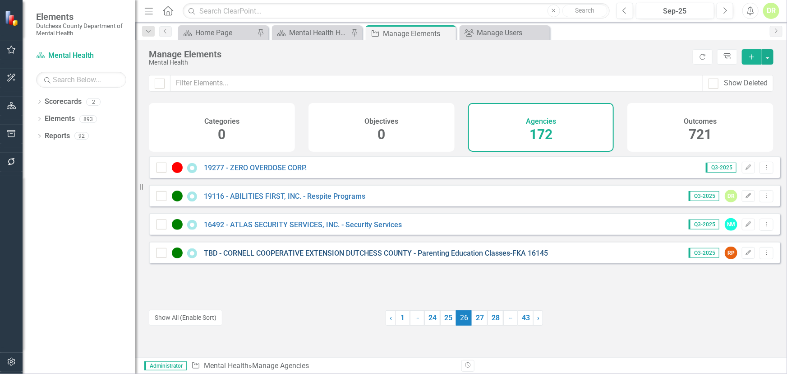
click at [250, 257] on link "TBD - CORNELL COOPERATIVE EXTENSION DUTCHESS COUNTY - Parenting Education Class…" at bounding box center [376, 253] width 344 height 9
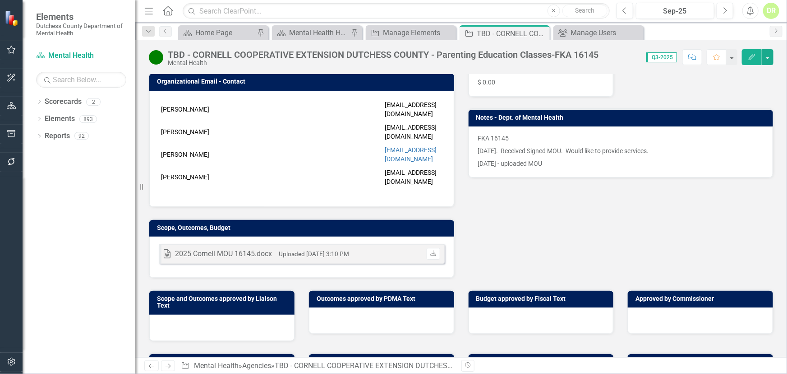
scroll to position [246, 0]
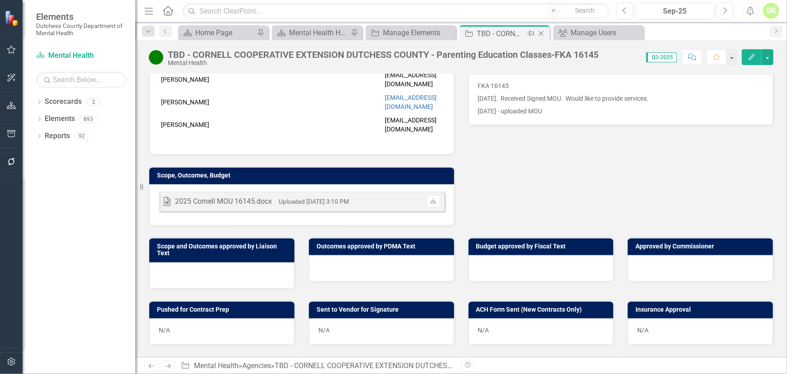
click at [541, 32] on icon "Close" at bounding box center [541, 33] width 9 height 7
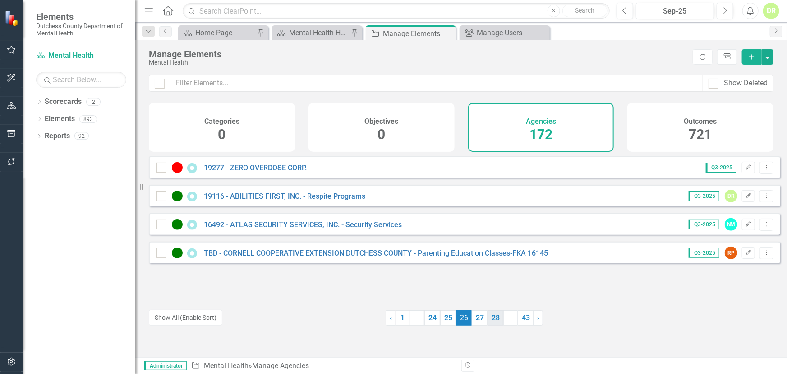
click at [477, 317] on link "27" at bounding box center [480, 317] width 16 height 15
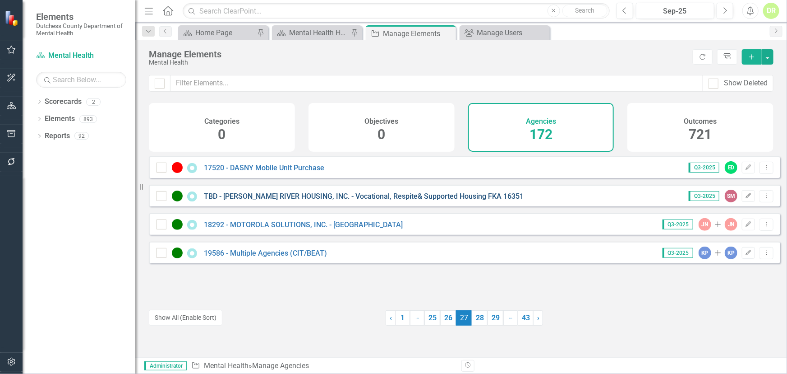
click at [388, 200] on link "TBD - [PERSON_NAME] RIVER HOUSING, INC. - Vocational, Respite& Supported Housin…" at bounding box center [364, 196] width 320 height 9
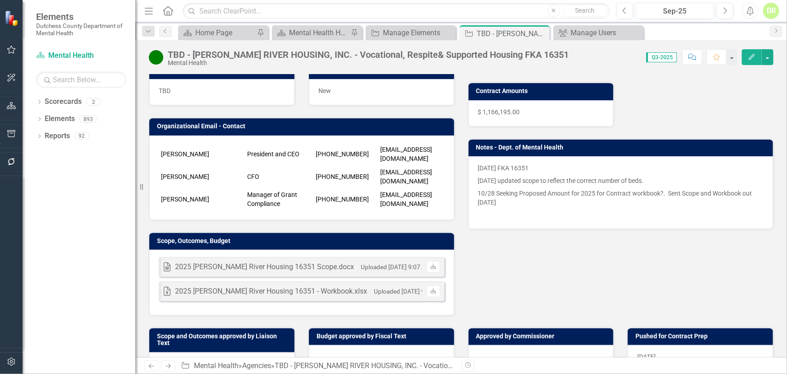
scroll to position [246, 0]
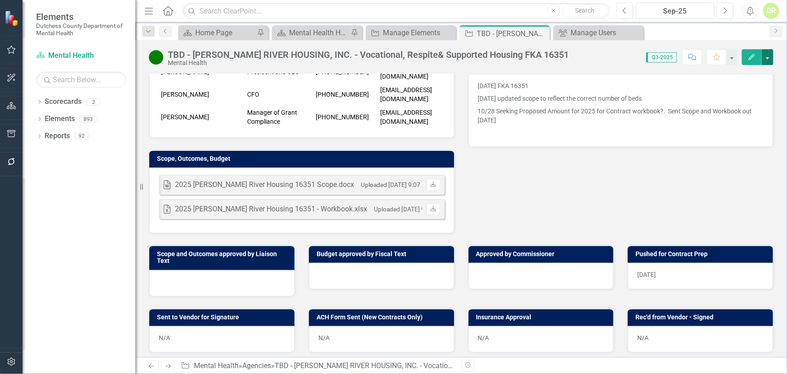
click at [770, 58] on button "button" at bounding box center [768, 57] width 12 height 16
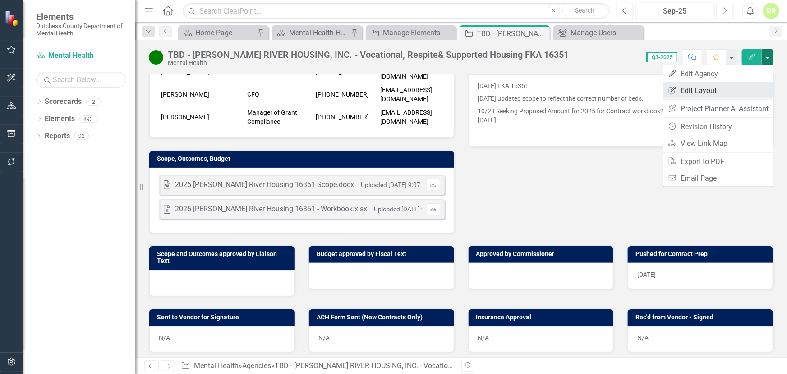
click at [721, 90] on link "Edit Report Edit Layout" at bounding box center [719, 90] width 110 height 17
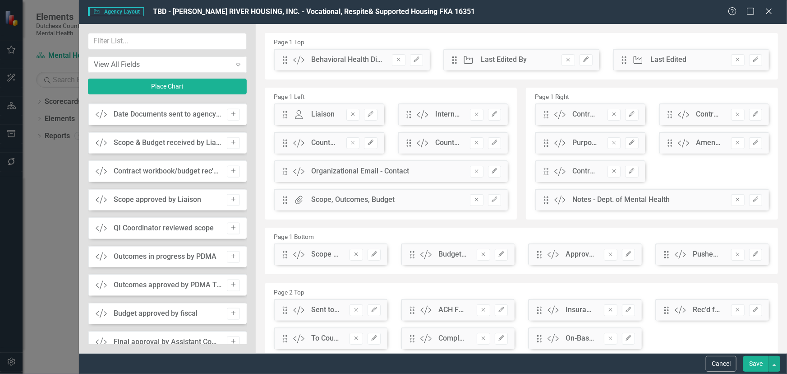
scroll to position [2256, 0]
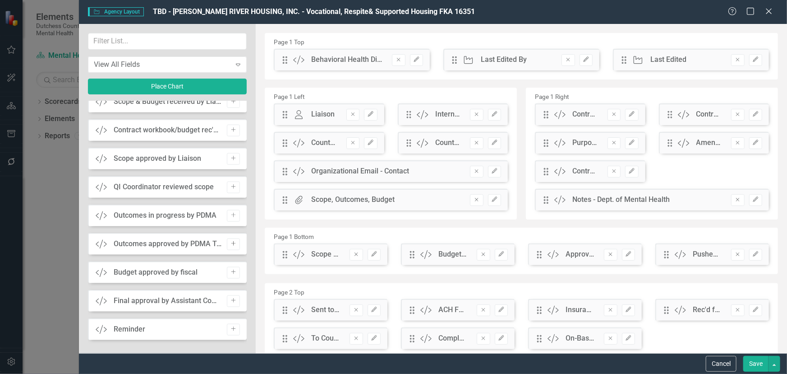
click at [229, 240] on button "Add" at bounding box center [233, 244] width 13 height 12
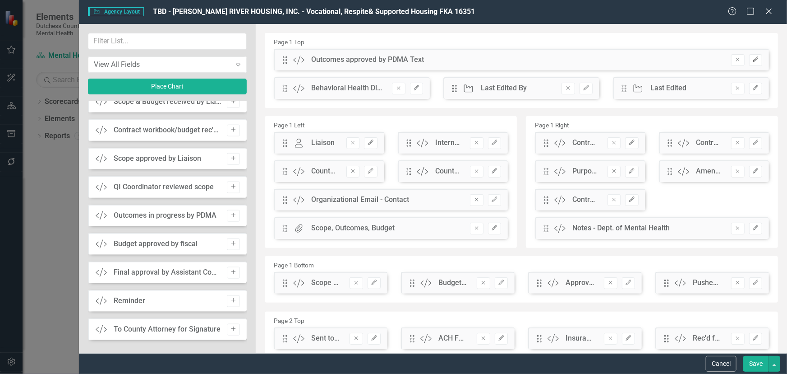
click at [749, 59] on button "Edit" at bounding box center [755, 60] width 13 height 12
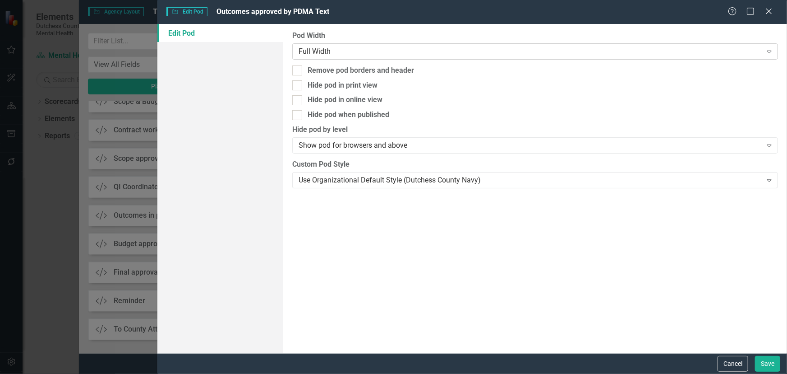
click at [372, 49] on div "Full Width" at bounding box center [530, 51] width 463 height 10
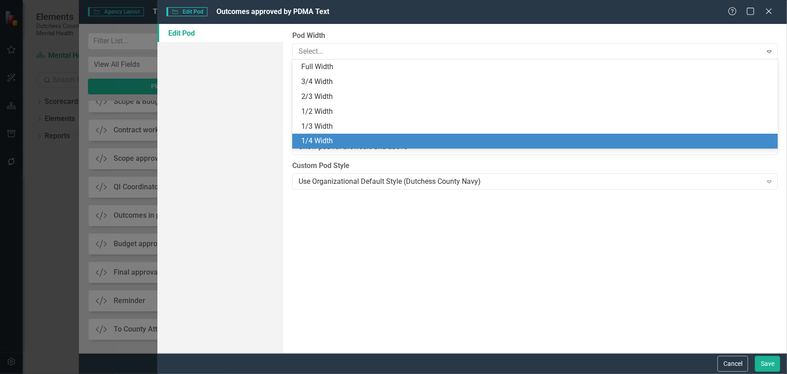
drag, startPoint x: 345, startPoint y: 135, endPoint x: 491, endPoint y: 190, distance: 156.1
click at [346, 135] on div "1/4 Width" at bounding box center [535, 141] width 486 height 15
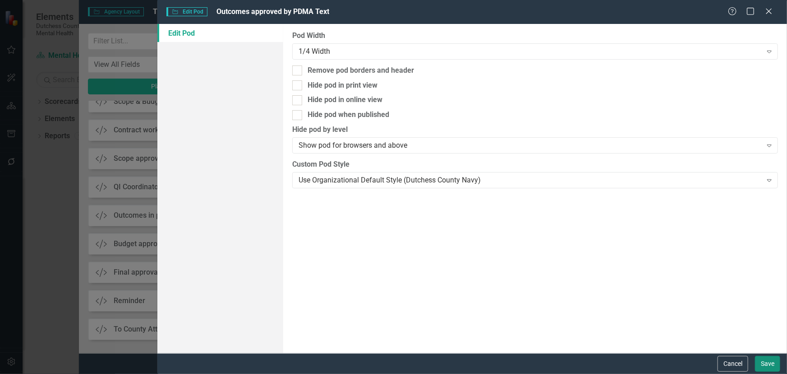
drag, startPoint x: 764, startPoint y: 361, endPoint x: 725, endPoint y: 333, distance: 47.9
click at [764, 361] on button "Save" at bounding box center [767, 364] width 25 height 16
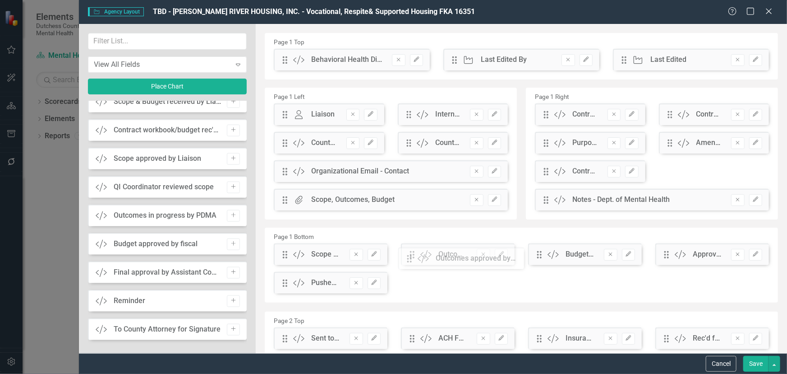
drag, startPoint x: 310, startPoint y: 91, endPoint x: 416, endPoint y: 262, distance: 201.5
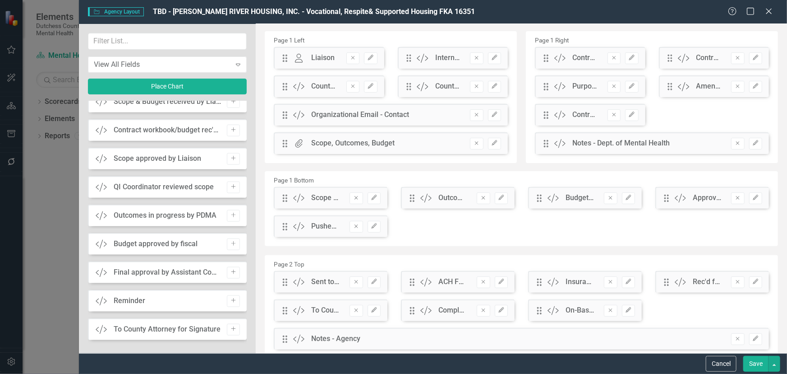
scroll to position [82, 0]
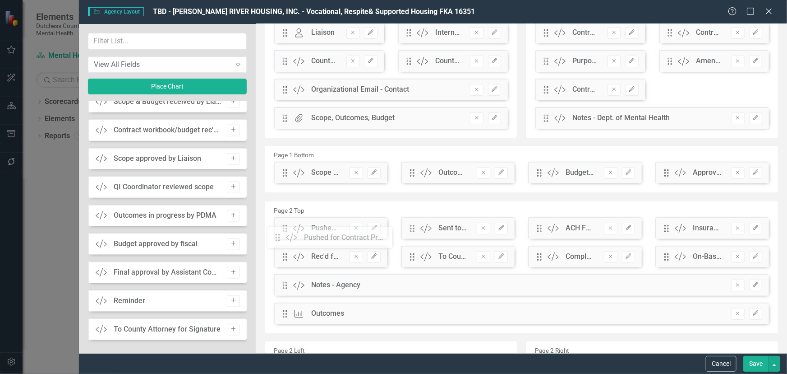
drag, startPoint x: 284, startPoint y: 203, endPoint x: 284, endPoint y: 239, distance: 36.6
click at [754, 362] on button "Save" at bounding box center [756, 364] width 25 height 16
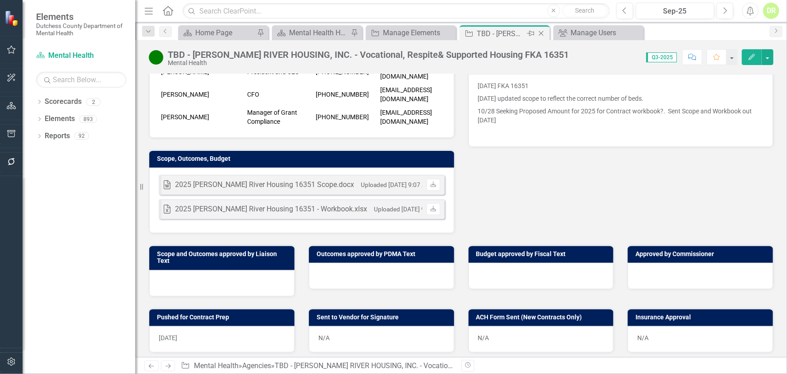
click at [540, 35] on icon "Close" at bounding box center [541, 33] width 9 height 7
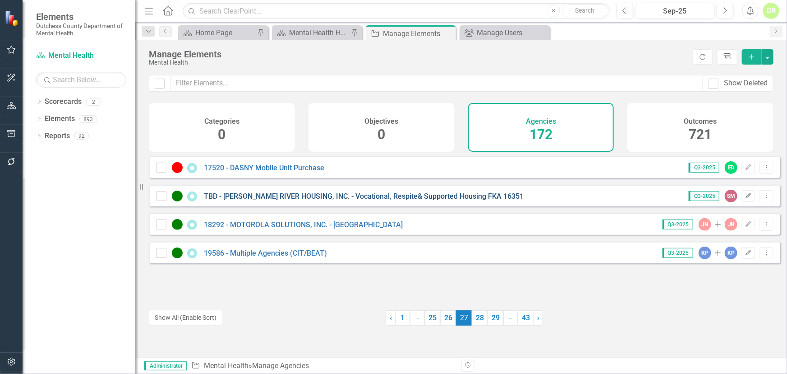
click at [295, 200] on link "TBD - [PERSON_NAME] RIVER HOUSING, INC. - Vocational, Respite& Supported Housin…" at bounding box center [364, 196] width 320 height 9
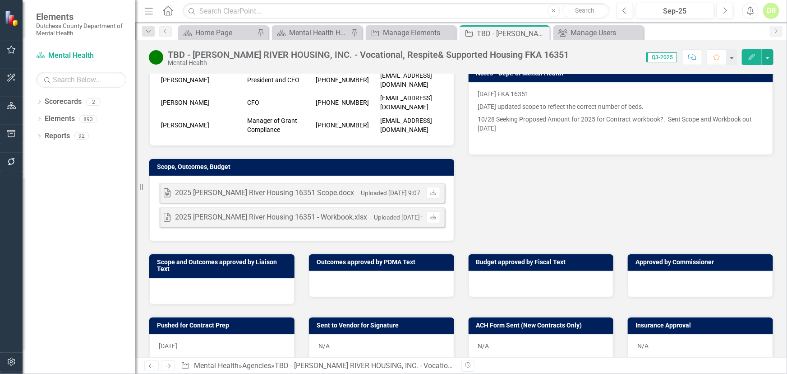
scroll to position [246, 0]
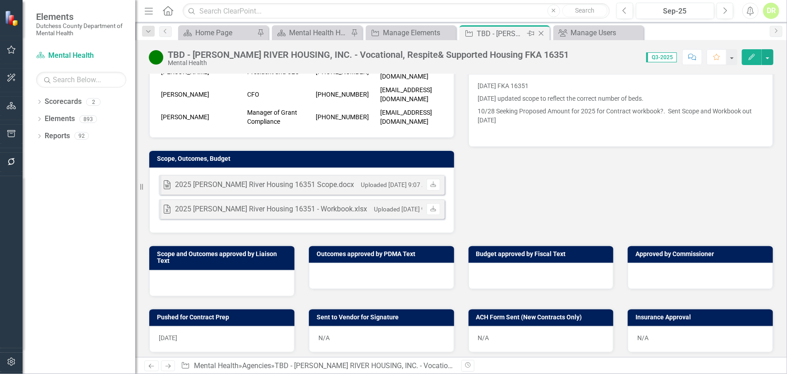
click at [541, 32] on icon "Close" at bounding box center [541, 33] width 9 height 7
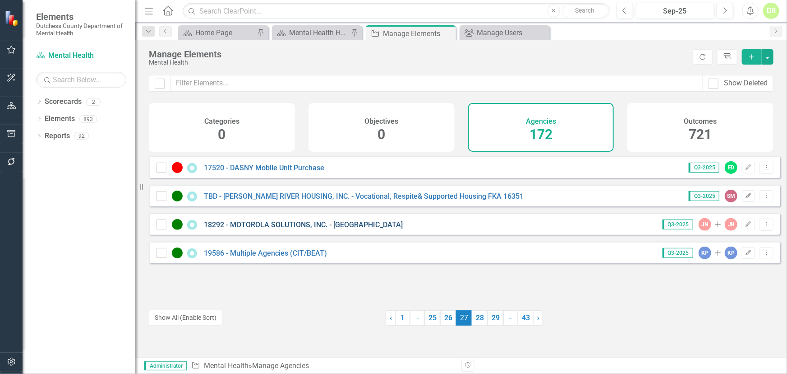
click at [285, 229] on link "18292 - MOTOROLA SOLUTIONS, INC. - [GEOGRAPHIC_DATA]" at bounding box center [303, 224] width 199 height 9
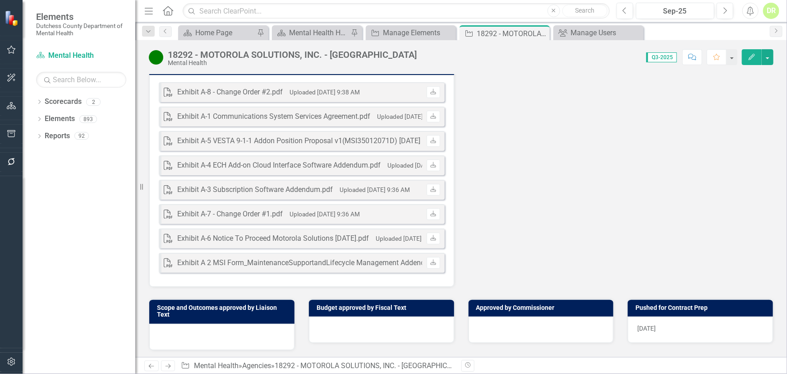
scroll to position [369, 0]
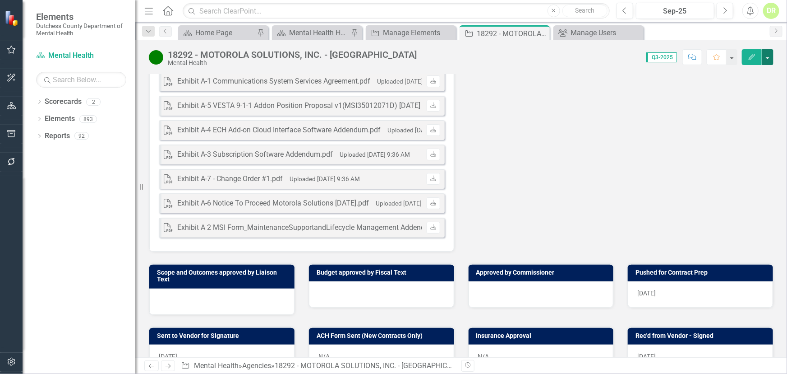
click at [768, 59] on button "button" at bounding box center [768, 57] width 12 height 16
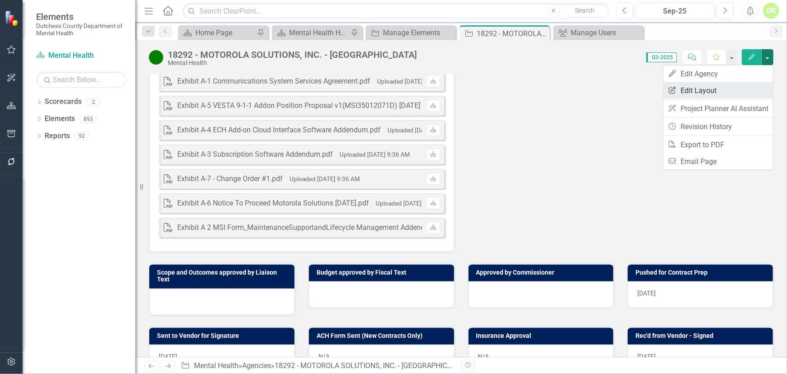
click at [708, 91] on link "Edit Report Edit Layout" at bounding box center [719, 90] width 110 height 17
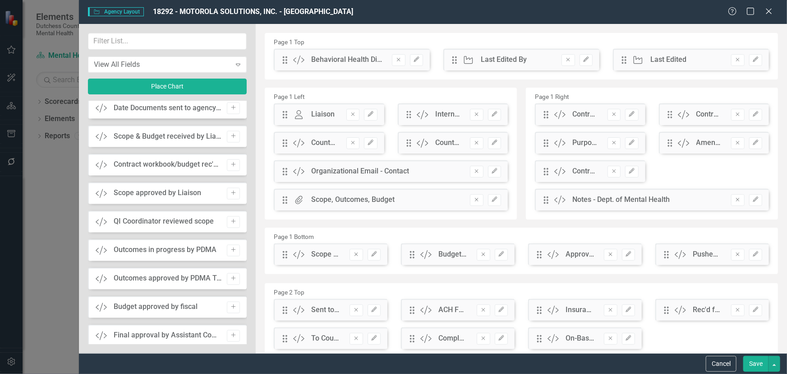
scroll to position [861, 0]
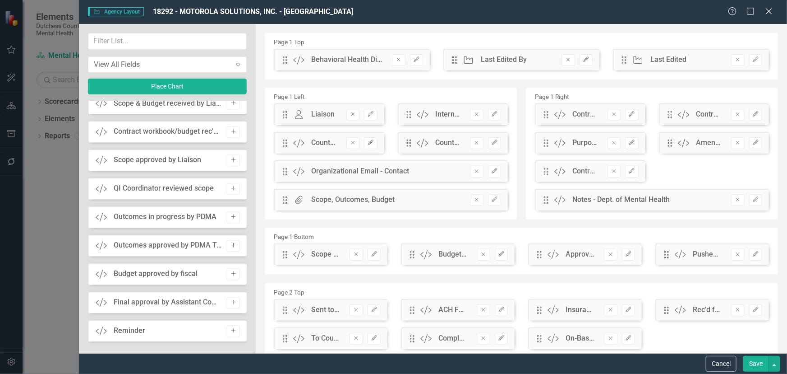
click at [230, 245] on icon "Add" at bounding box center [233, 245] width 7 height 5
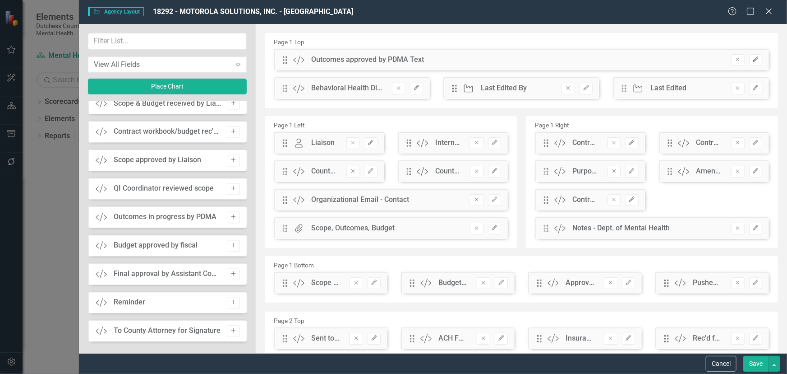
click at [753, 57] on icon "Edit" at bounding box center [756, 59] width 7 height 5
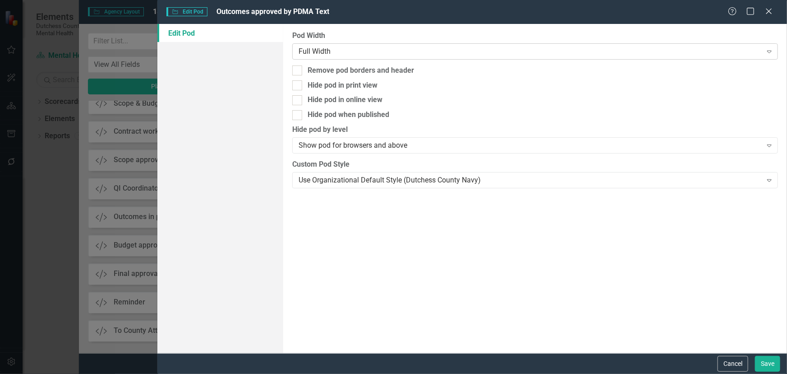
click at [310, 50] on div "Full Width" at bounding box center [530, 51] width 463 height 10
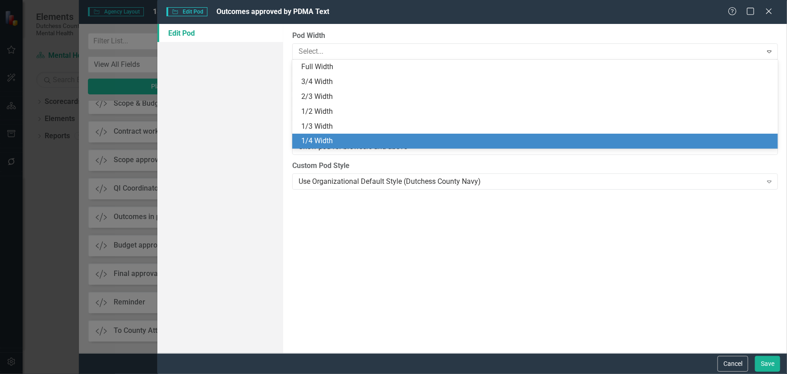
click at [311, 138] on div "1/4 Width" at bounding box center [537, 141] width 472 height 10
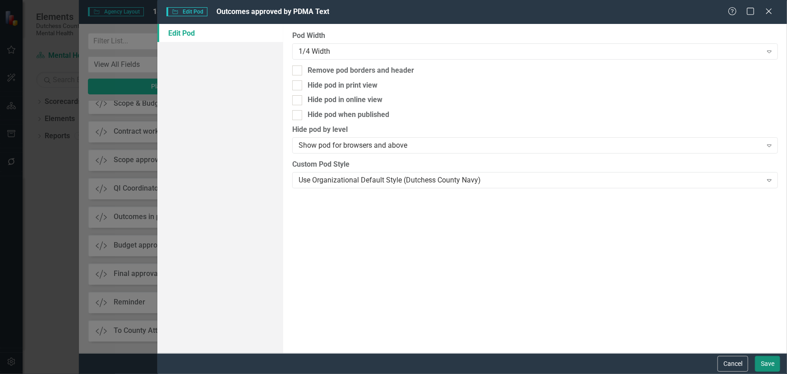
drag, startPoint x: 768, startPoint y: 361, endPoint x: 712, endPoint y: 352, distance: 57.1
click at [768, 361] on button "Save" at bounding box center [767, 364] width 25 height 16
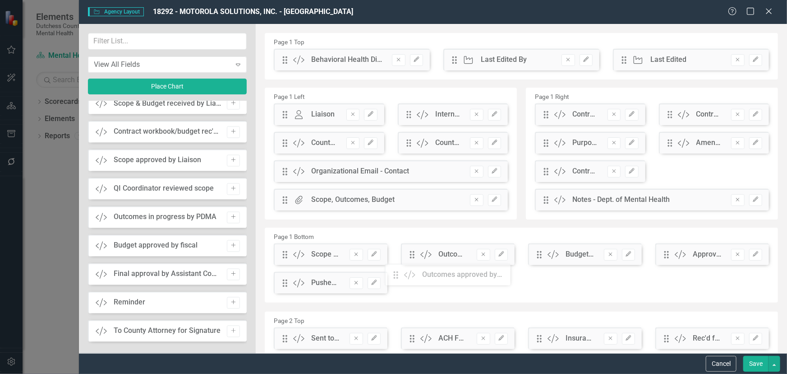
scroll to position [0, 0]
drag, startPoint x: 285, startPoint y: 64, endPoint x: 412, endPoint y: 269, distance: 241.7
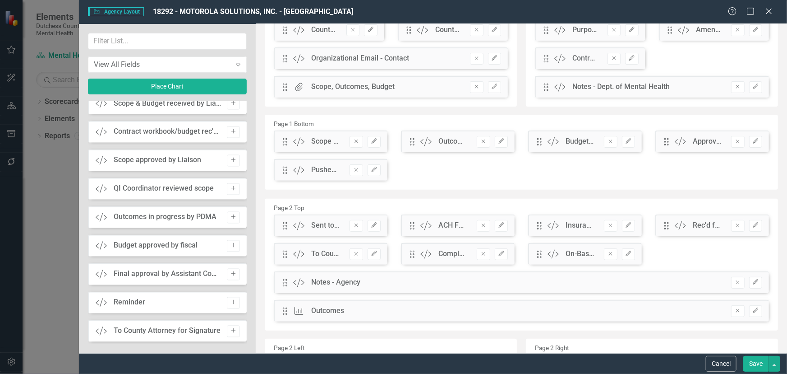
scroll to position [123, 0]
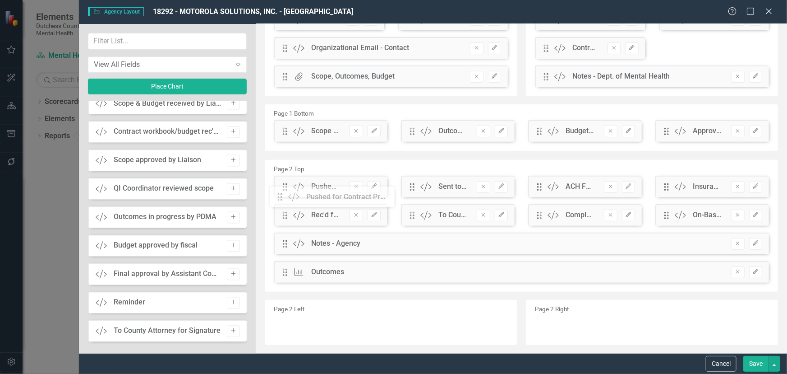
drag, startPoint x: 284, startPoint y: 162, endPoint x: 286, endPoint y: 199, distance: 37.5
click at [754, 362] on button "Save" at bounding box center [756, 364] width 25 height 16
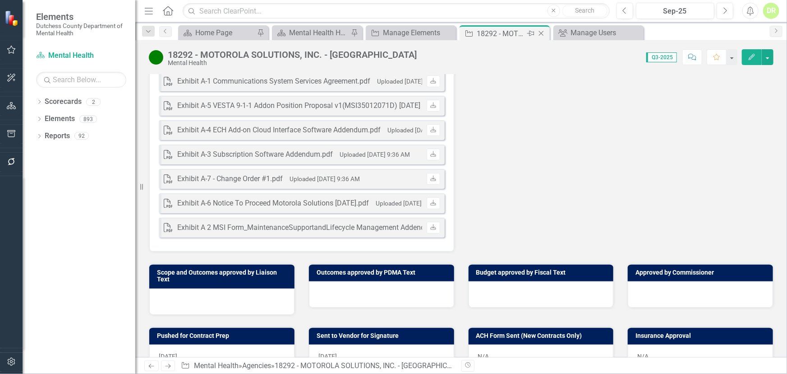
click at [543, 32] on icon "Close" at bounding box center [541, 33] width 9 height 7
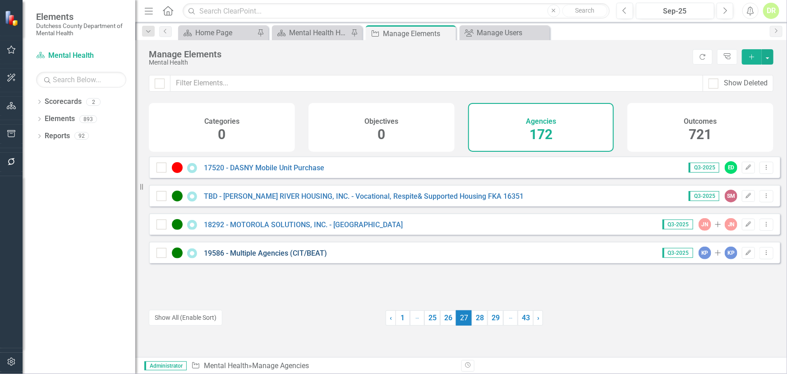
click at [275, 257] on link "19586 - Multiple Agencies (CIT/BEAT)" at bounding box center [265, 253] width 123 height 9
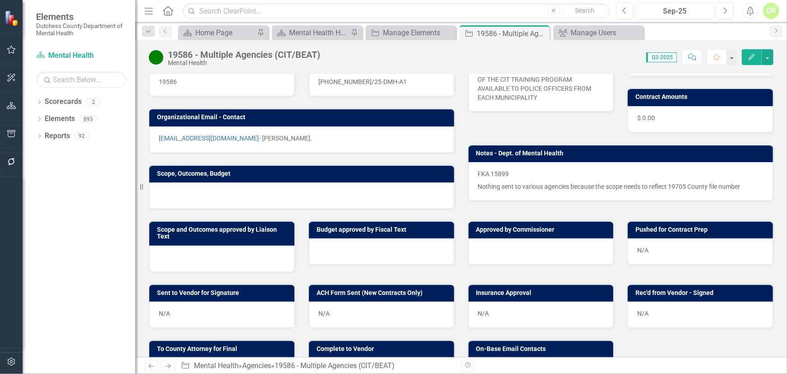
scroll to position [164, 0]
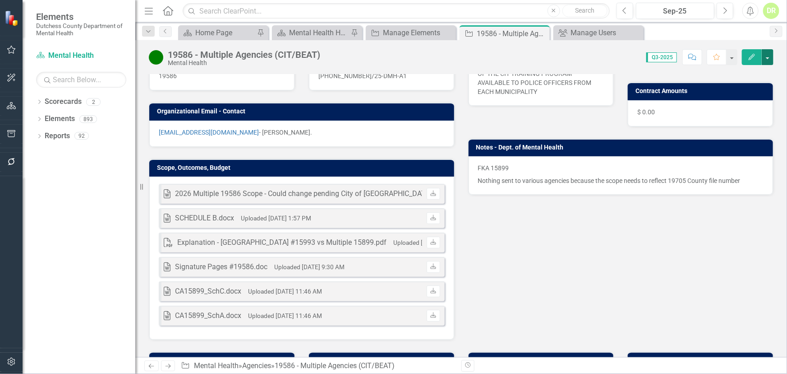
click at [770, 59] on button "button" at bounding box center [768, 57] width 12 height 16
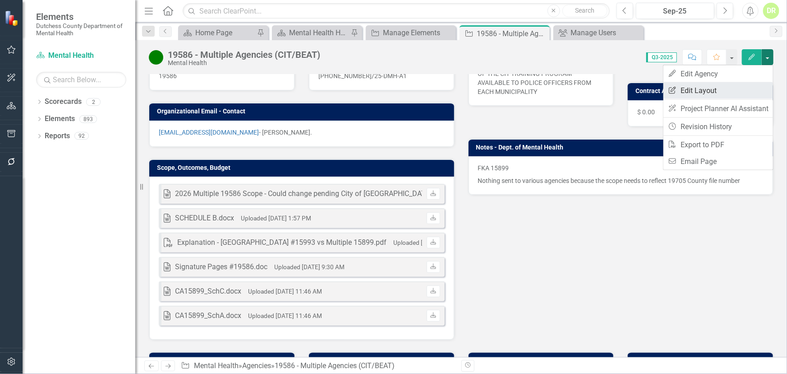
click at [704, 86] on link "Edit Report Edit Layout" at bounding box center [719, 90] width 110 height 17
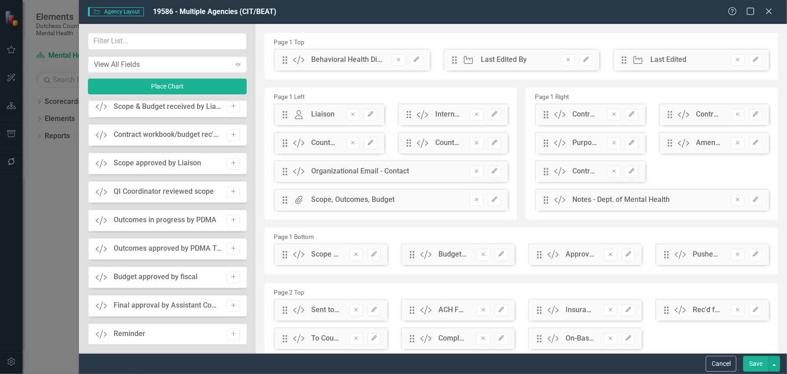
scroll to position [861, 0]
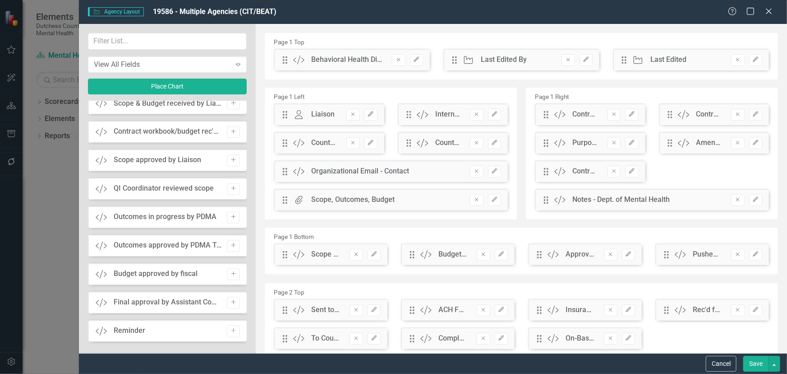
drag, startPoint x: 234, startPoint y: 245, endPoint x: 273, endPoint y: 213, distance: 51.0
click at [234, 245] on icon "Add" at bounding box center [233, 245] width 7 height 5
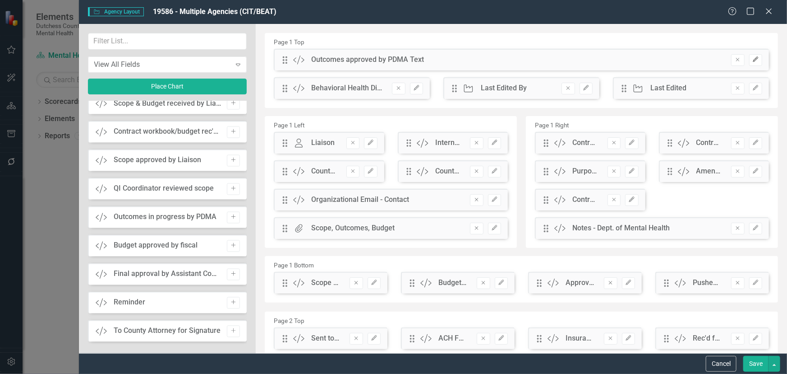
click at [753, 62] on icon "Edit" at bounding box center [756, 59] width 7 height 5
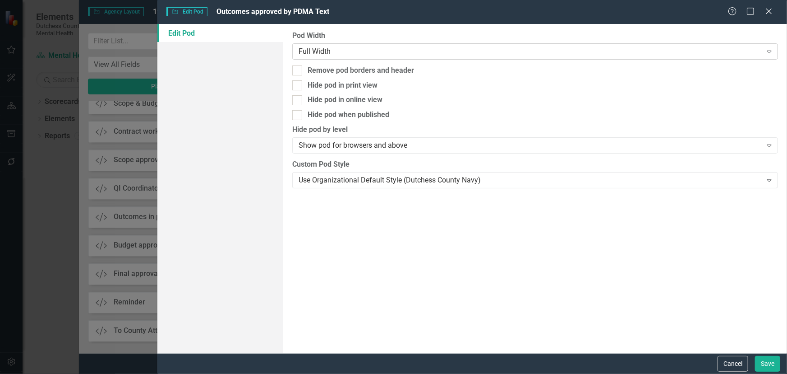
click at [302, 50] on div "Full Width" at bounding box center [530, 51] width 463 height 10
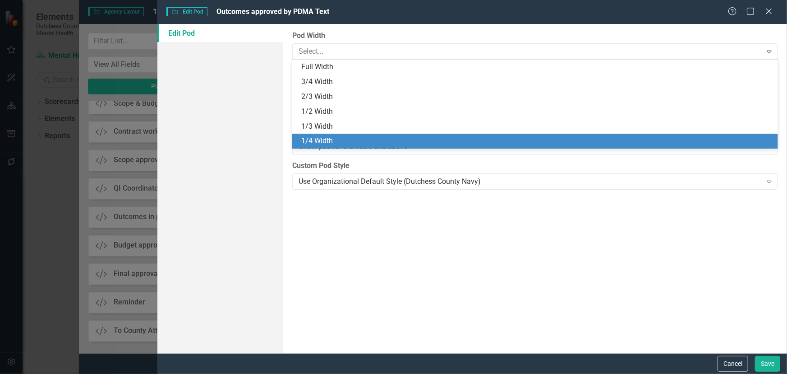
drag, startPoint x: 322, startPoint y: 144, endPoint x: 352, endPoint y: 140, distance: 30.1
click at [323, 144] on div "1/4 Width" at bounding box center [537, 141] width 472 height 10
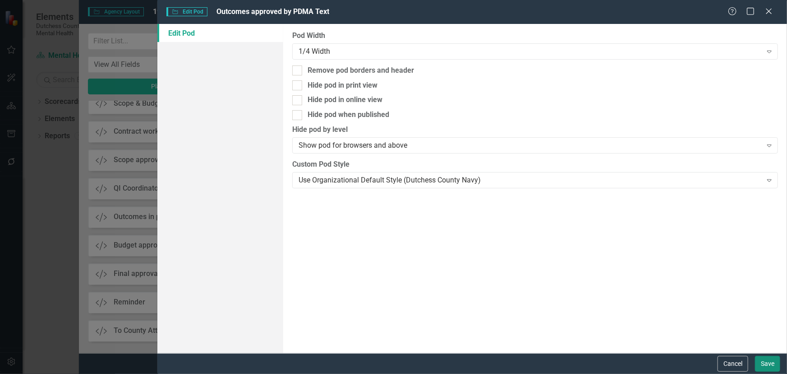
drag, startPoint x: 770, startPoint y: 360, endPoint x: 713, endPoint y: 325, distance: 66.4
click at [770, 359] on button "Save" at bounding box center [767, 364] width 25 height 16
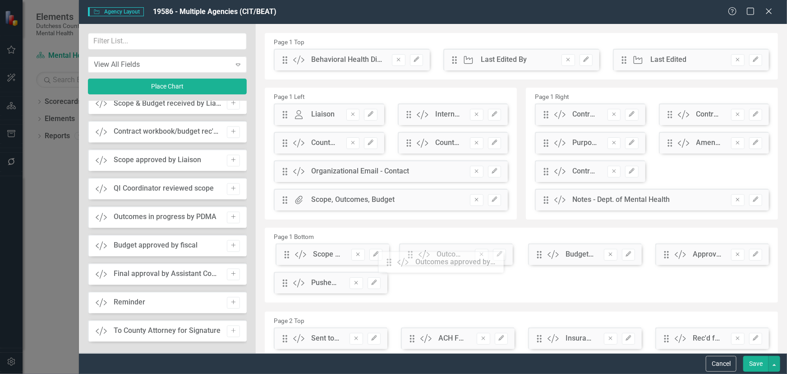
drag, startPoint x: 285, startPoint y: 61, endPoint x: 396, endPoint y: 264, distance: 230.6
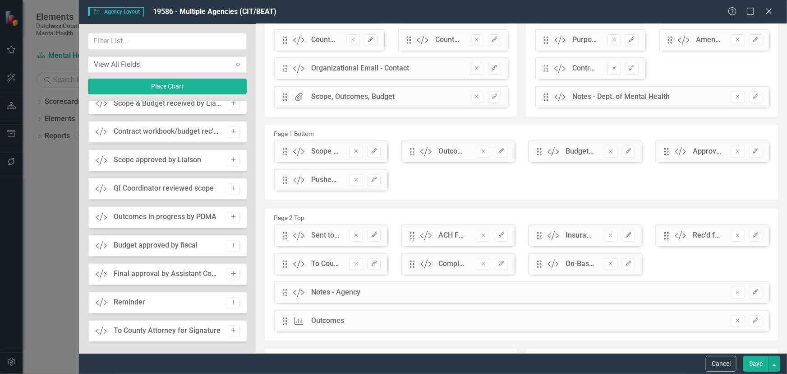
scroll to position [123, 0]
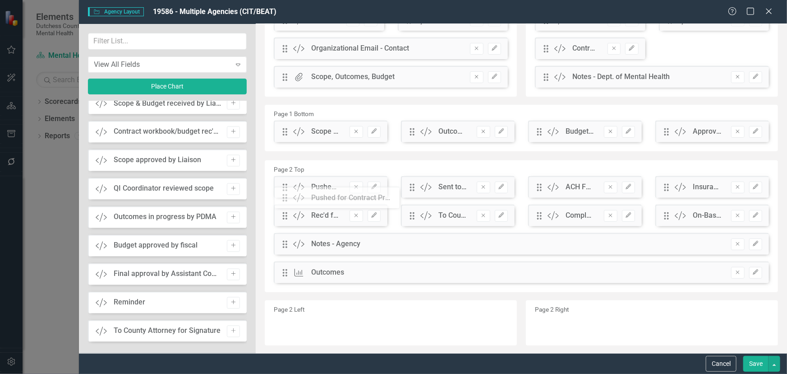
drag, startPoint x: 285, startPoint y: 164, endPoint x: 291, endPoint y: 202, distance: 38.5
click at [756, 365] on button "Save" at bounding box center [756, 364] width 25 height 16
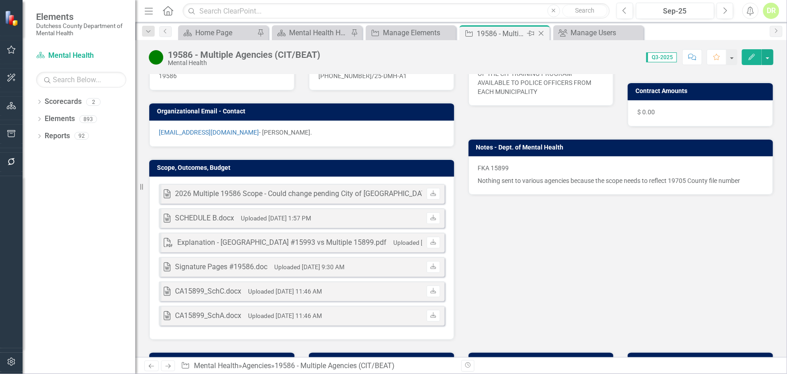
click at [540, 32] on icon at bounding box center [541, 33] width 5 height 5
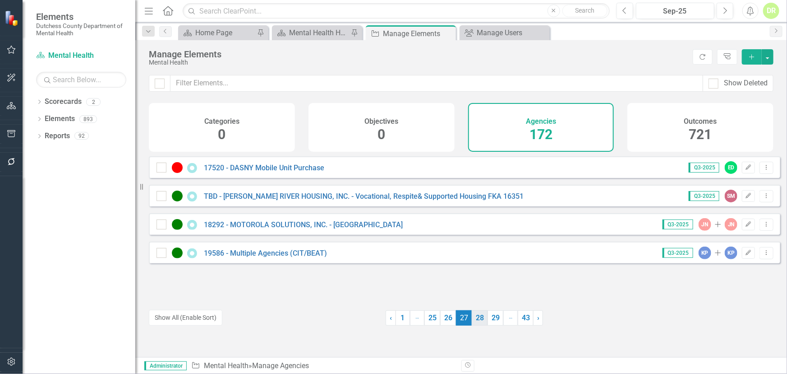
click at [482, 317] on link "28" at bounding box center [480, 317] width 16 height 15
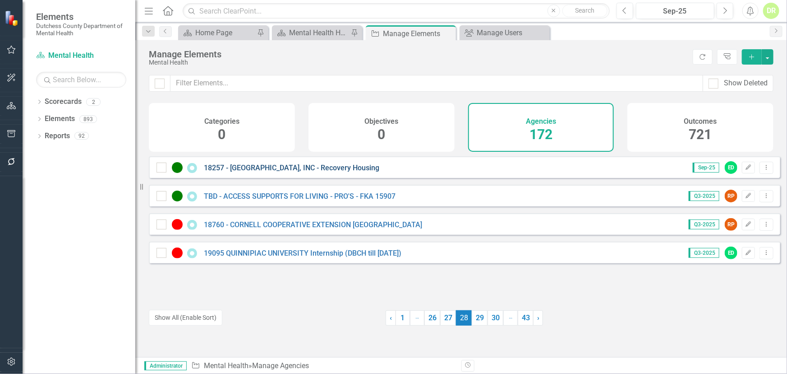
click at [292, 170] on link "18257 - [GEOGRAPHIC_DATA], INC - Recovery Housing" at bounding box center [292, 167] width 176 height 9
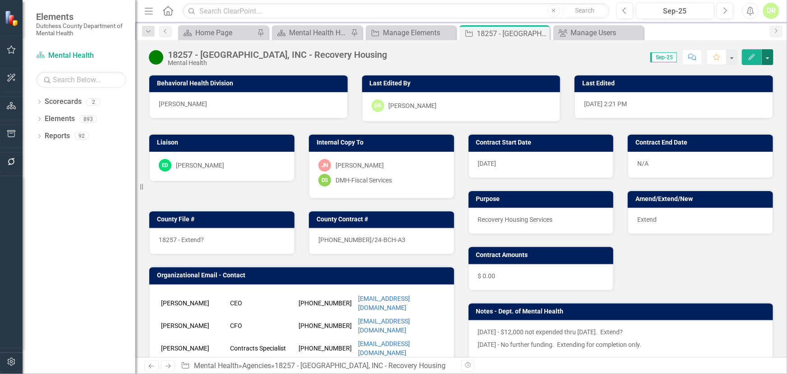
click at [769, 55] on button "button" at bounding box center [768, 57] width 12 height 16
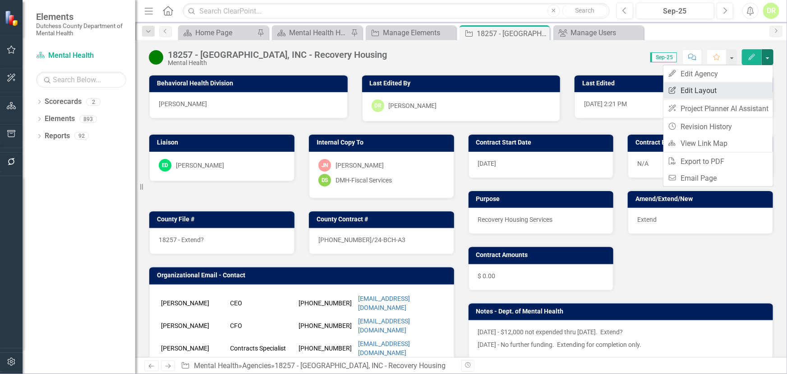
click at [708, 95] on link "Edit Report Edit Layout" at bounding box center [719, 90] width 110 height 17
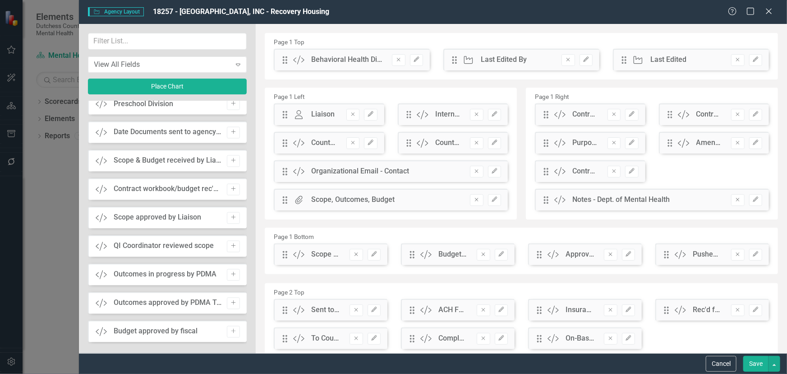
scroll to position [861, 0]
click at [231, 303] on icon "Add" at bounding box center [233, 302] width 7 height 5
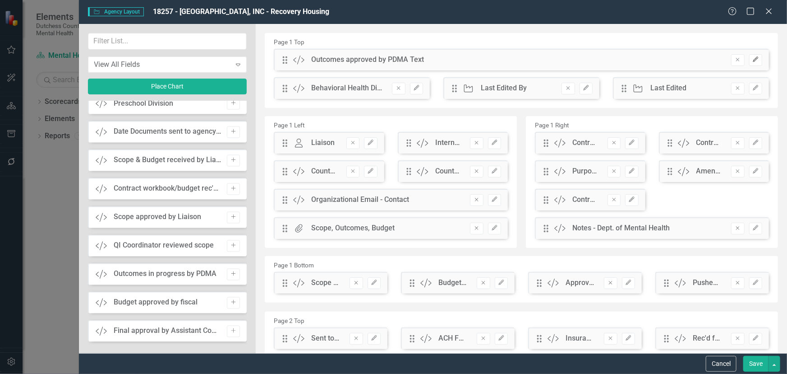
click at [753, 59] on icon "Edit" at bounding box center [756, 59] width 7 height 5
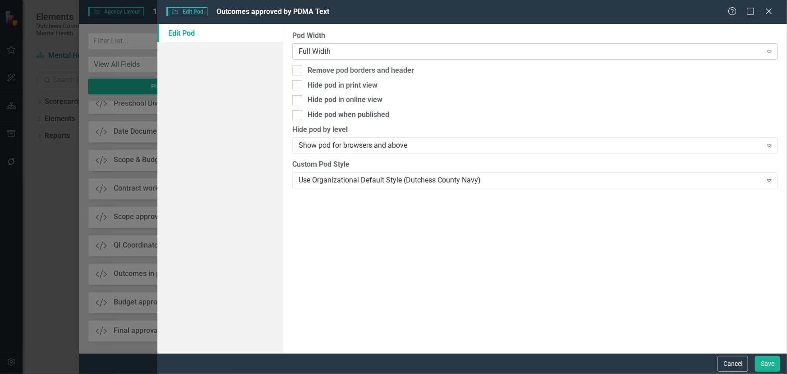
click at [343, 53] on div "Full Width" at bounding box center [530, 51] width 463 height 10
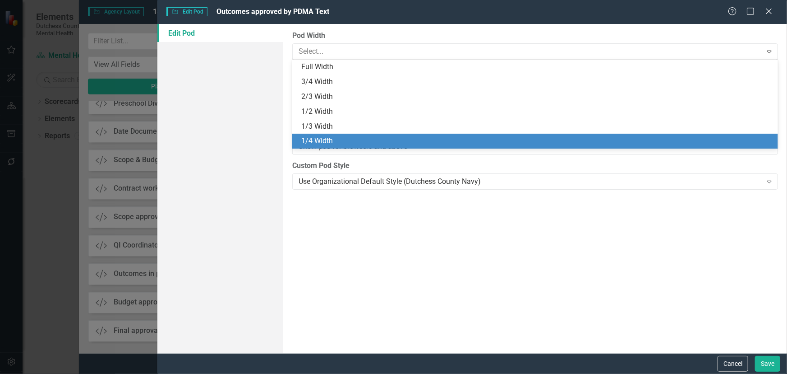
click at [340, 138] on div "1/4 Width" at bounding box center [537, 141] width 472 height 10
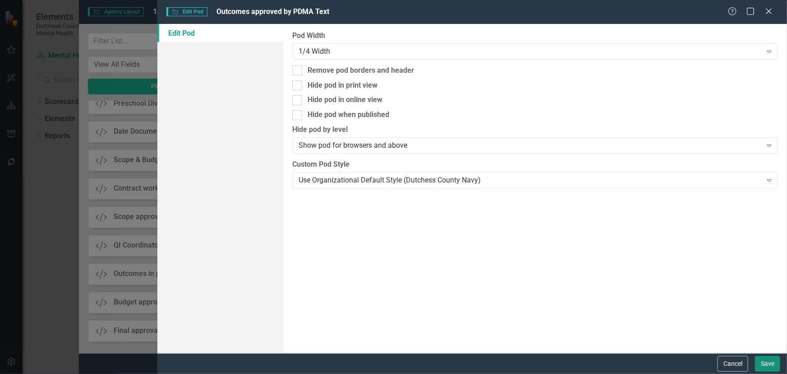
drag, startPoint x: 773, startPoint y: 359, endPoint x: 726, endPoint y: 315, distance: 64.2
click at [773, 356] on button "Save" at bounding box center [767, 364] width 25 height 16
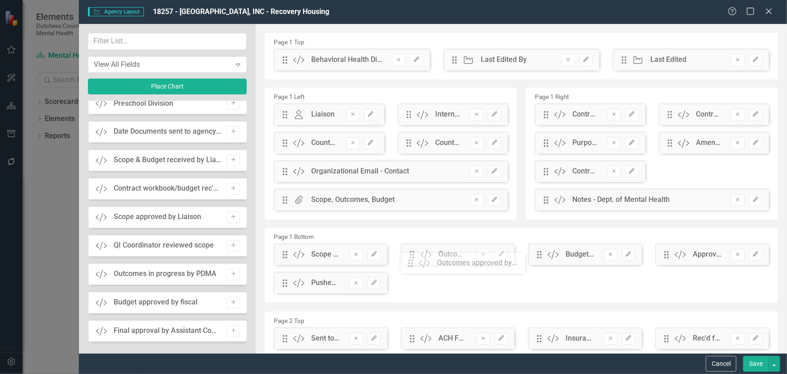
drag, startPoint x: 283, startPoint y: 60, endPoint x: 416, endPoint y: 263, distance: 242.5
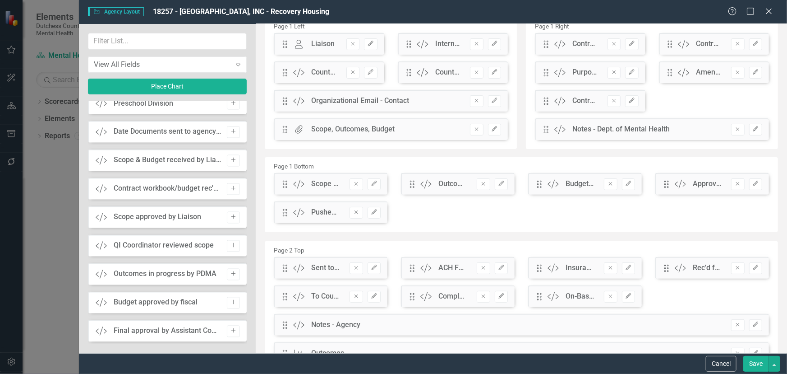
scroll to position [82, 0]
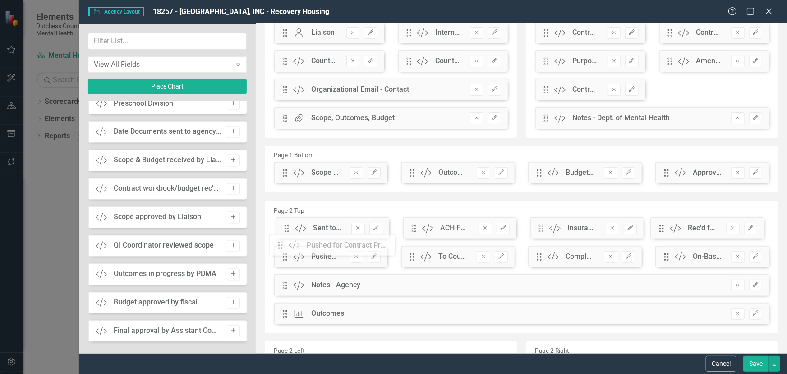
drag, startPoint x: 284, startPoint y: 203, endPoint x: 287, endPoint y: 247, distance: 44.3
drag, startPoint x: 285, startPoint y: 260, endPoint x: 285, endPoint y: 237, distance: 22.6
click at [285, 237] on div "The fields (or pods) that are available for you to include on the detail page a…" at bounding box center [522, 203] width 532 height 523
drag, startPoint x: 758, startPoint y: 361, endPoint x: 745, endPoint y: 344, distance: 21.5
click at [758, 358] on button "Save" at bounding box center [756, 364] width 25 height 16
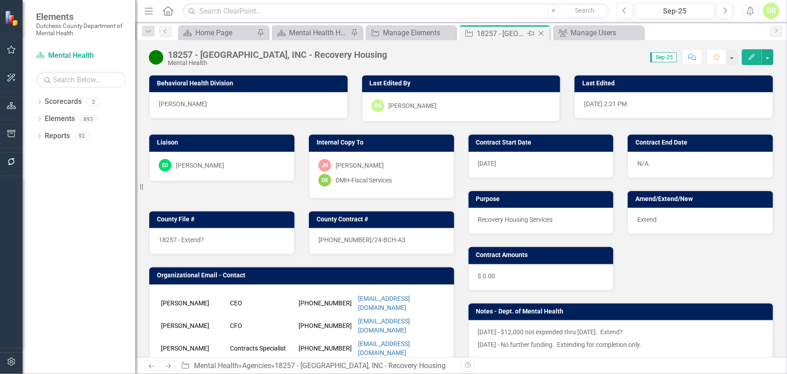
click at [542, 32] on icon at bounding box center [541, 33] width 5 height 5
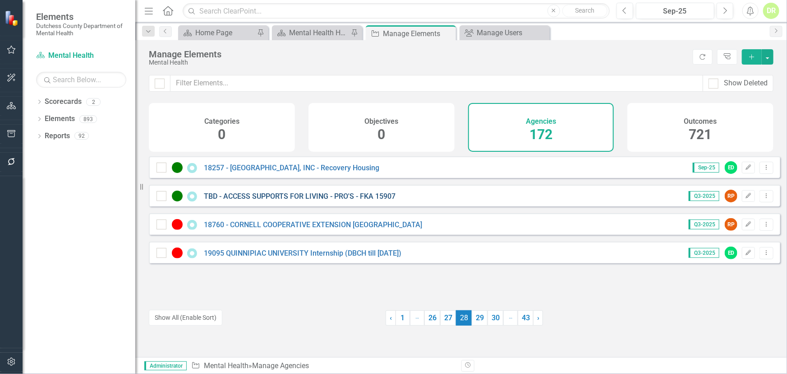
click at [284, 200] on link "TBD - ACCESS SUPPORTS FOR LIVING - PRO'S - FKA 15907" at bounding box center [300, 196] width 192 height 9
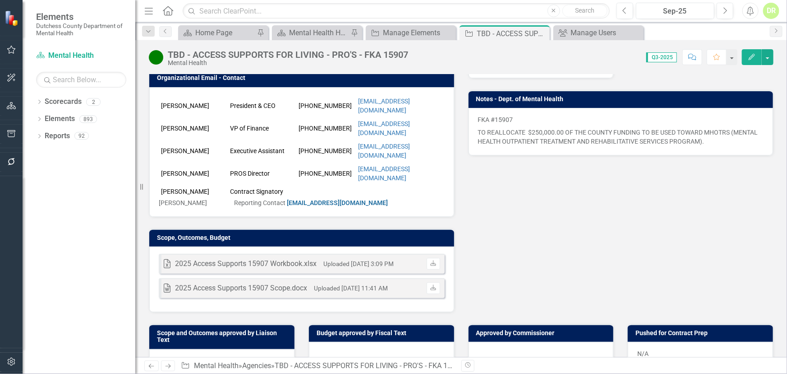
scroll to position [246, 0]
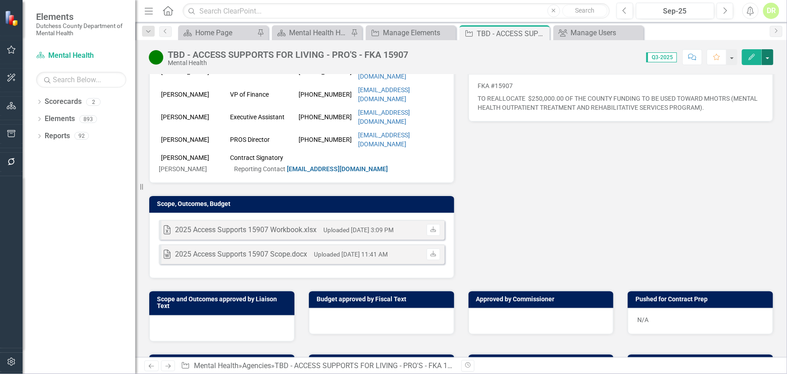
click at [772, 57] on button "button" at bounding box center [768, 57] width 12 height 16
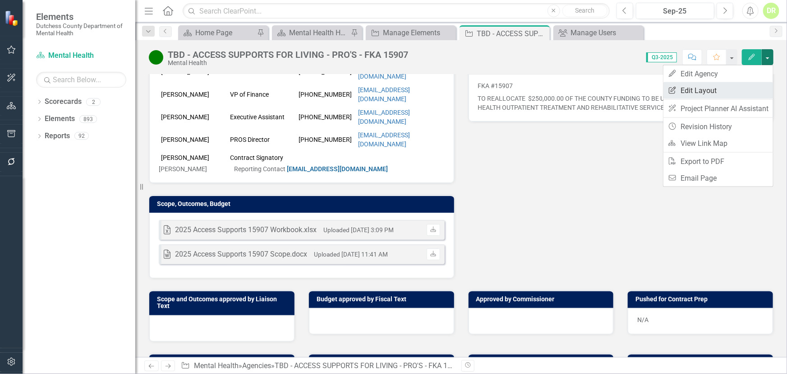
click at [688, 93] on link "Edit Report Edit Layout" at bounding box center [719, 90] width 110 height 17
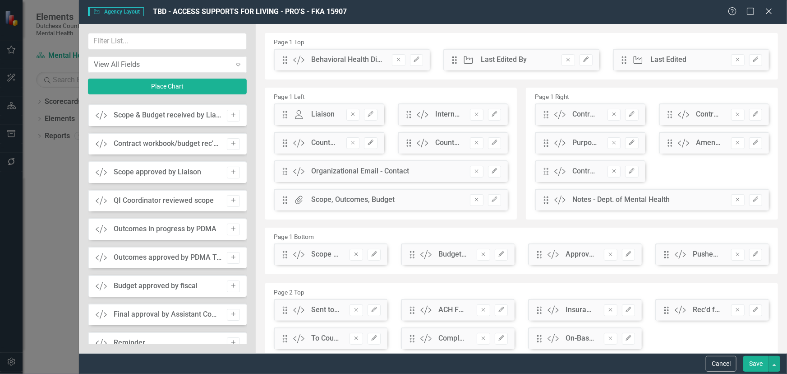
scroll to position [1682, 0]
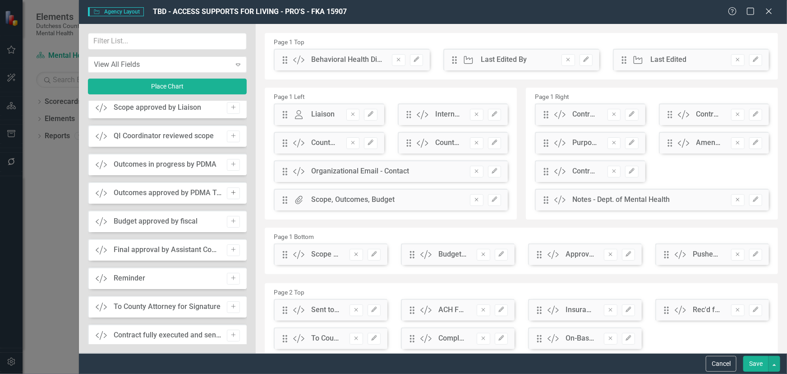
click at [236, 191] on button "Add" at bounding box center [233, 193] width 13 height 12
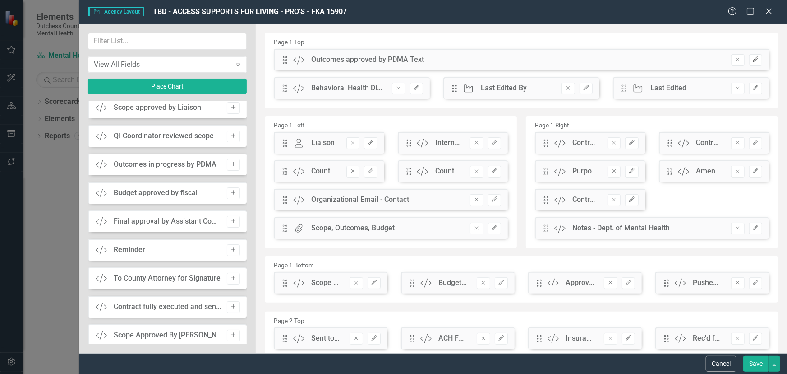
click at [753, 56] on button "Edit" at bounding box center [755, 60] width 13 height 12
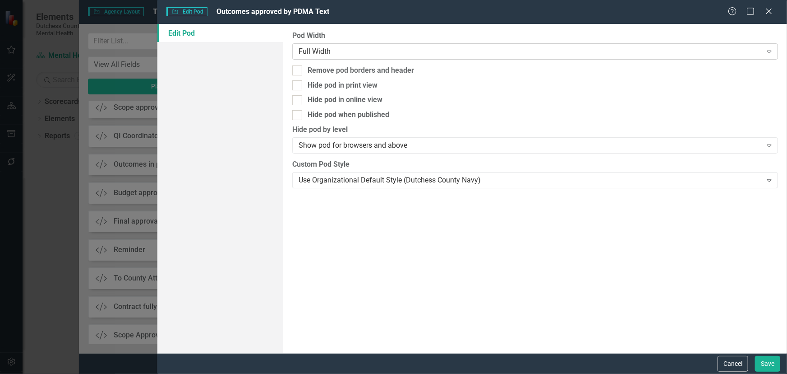
click at [310, 50] on div "Full Width" at bounding box center [530, 51] width 463 height 10
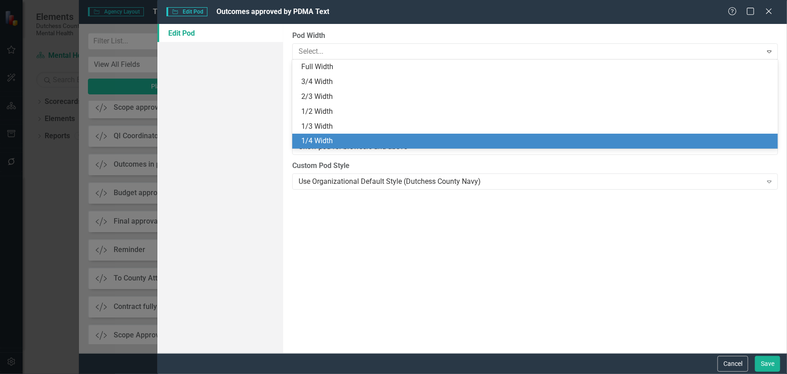
drag, startPoint x: 331, startPoint y: 136, endPoint x: 379, endPoint y: 124, distance: 49.7
click at [332, 132] on div "Full Width 3/4 Width 2/3 Width 1/2 Width 1/3 Width 1/4 Width" at bounding box center [535, 104] width 486 height 89
click at [314, 142] on div "1/4 Width" at bounding box center [537, 141] width 472 height 10
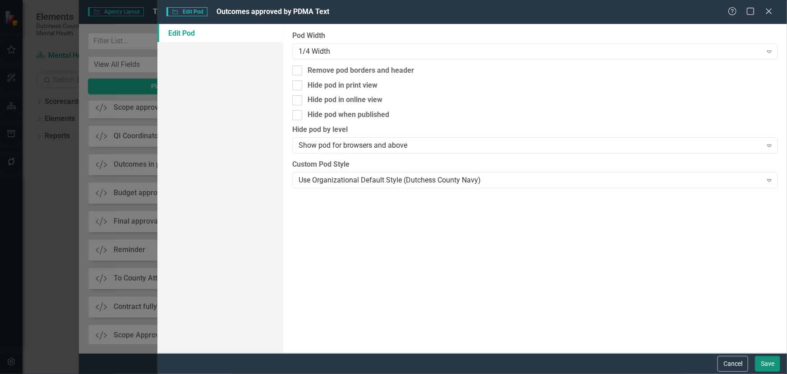
drag, startPoint x: 771, startPoint y: 358, endPoint x: 751, endPoint y: 338, distance: 29.0
click at [769, 353] on div "Cancel Save" at bounding box center [472, 363] width 630 height 21
drag, startPoint x: 769, startPoint y: 362, endPoint x: 764, endPoint y: 352, distance: 11.3
click at [769, 360] on button "Save" at bounding box center [767, 364] width 25 height 16
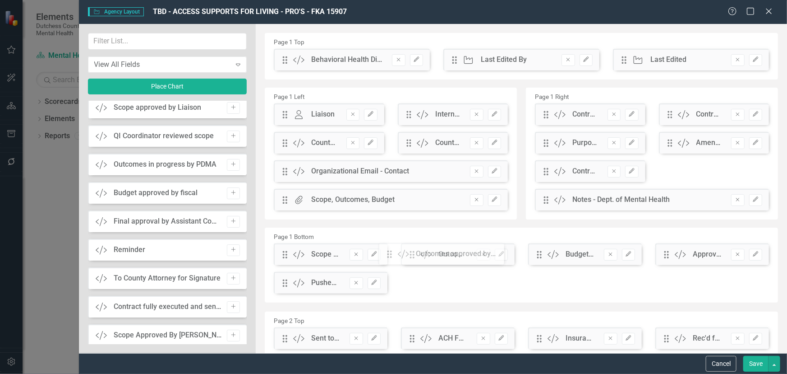
drag, startPoint x: 284, startPoint y: 63, endPoint x: 396, endPoint y: 257, distance: 223.8
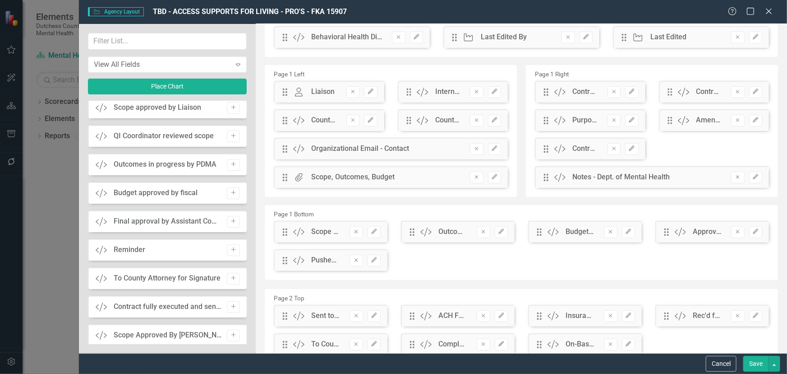
scroll to position [82, 0]
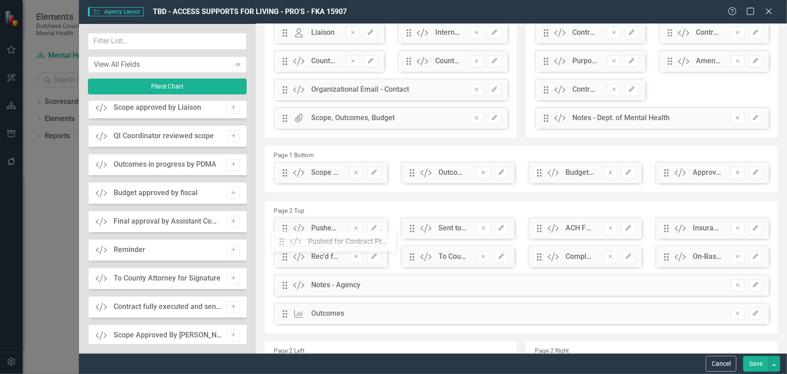
drag, startPoint x: 282, startPoint y: 201, endPoint x: 300, endPoint y: 229, distance: 33.4
click at [755, 363] on button "Save" at bounding box center [756, 364] width 25 height 16
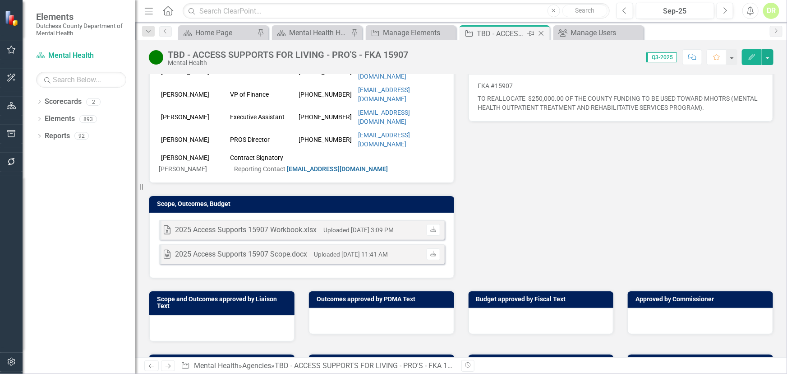
click at [544, 31] on icon "Close" at bounding box center [541, 33] width 9 height 7
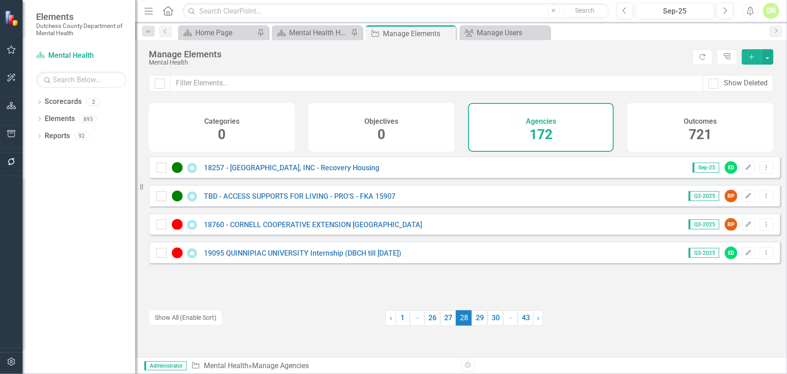
drag, startPoint x: 476, startPoint y: 319, endPoint x: 476, endPoint y: 291, distance: 28.4
click at [476, 318] on link "29" at bounding box center [480, 317] width 16 height 15
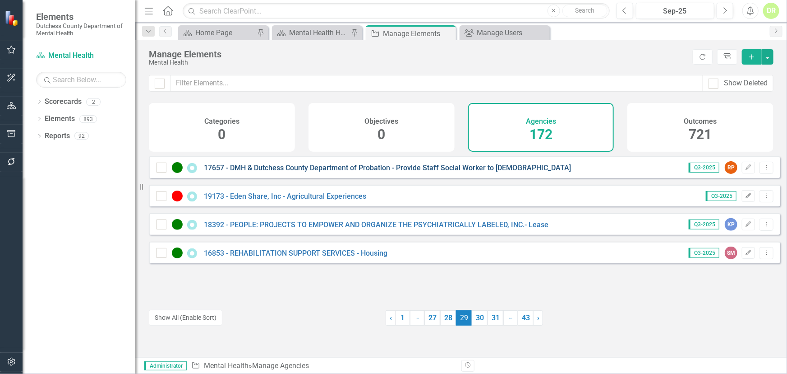
click at [303, 172] on link "17657 - DMH & Dutchess County Department of Probation - Provide Staff Social Wo…" at bounding box center [387, 167] width 367 height 9
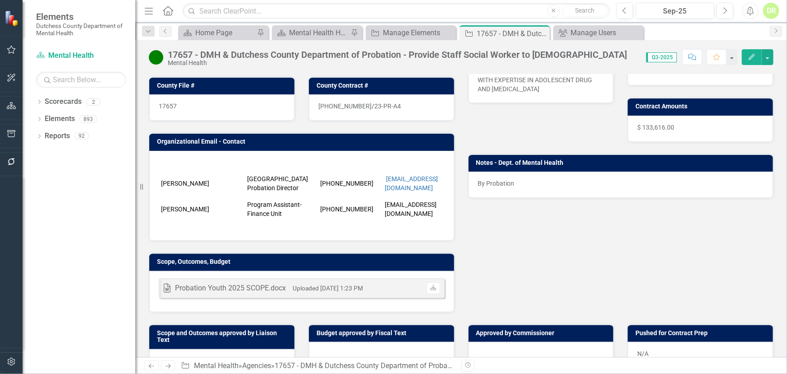
scroll to position [164, 0]
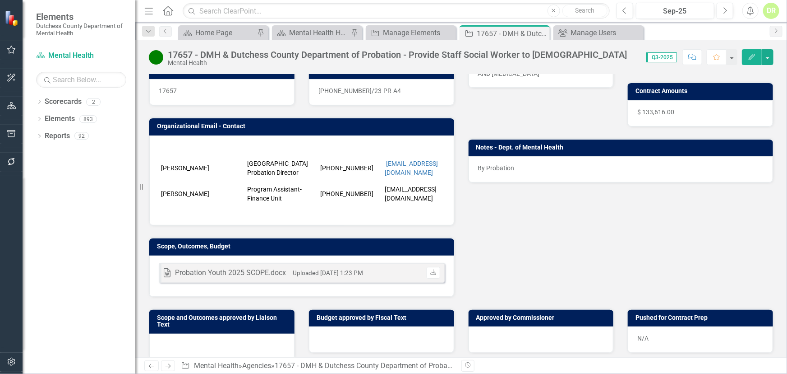
click at [755, 54] on icon "Edit" at bounding box center [752, 57] width 8 height 6
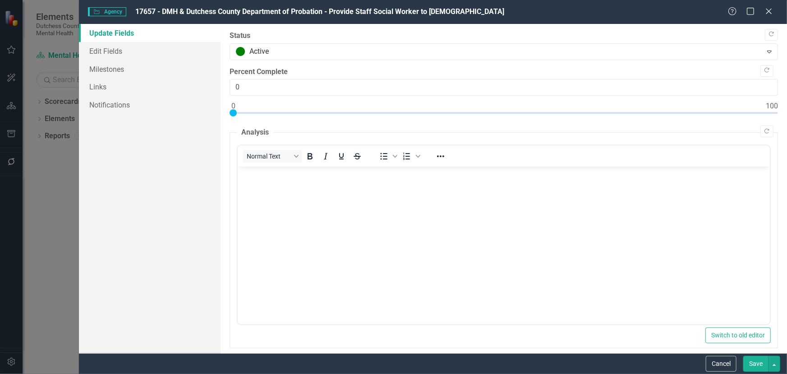
scroll to position [0, 0]
click at [771, 11] on icon "Close" at bounding box center [768, 11] width 11 height 9
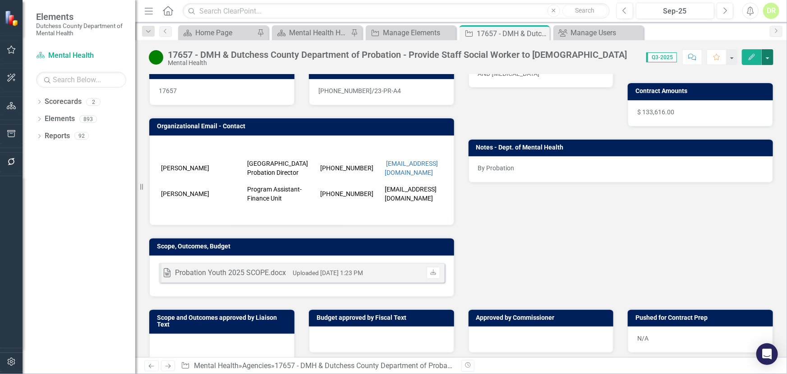
click at [771, 55] on button "button" at bounding box center [768, 57] width 12 height 16
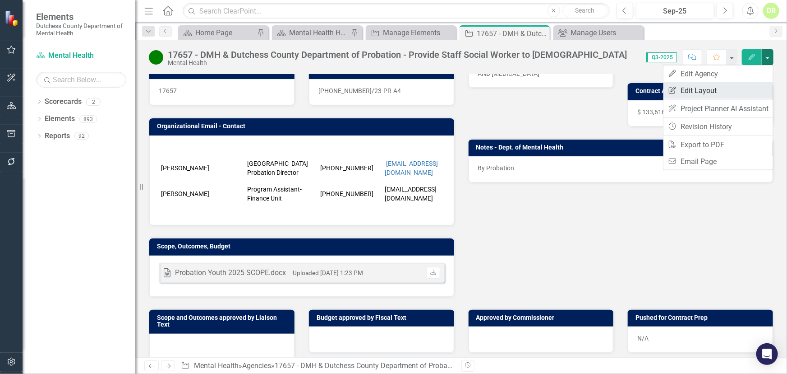
click at [712, 86] on link "Edit Report Edit Layout" at bounding box center [719, 90] width 110 height 17
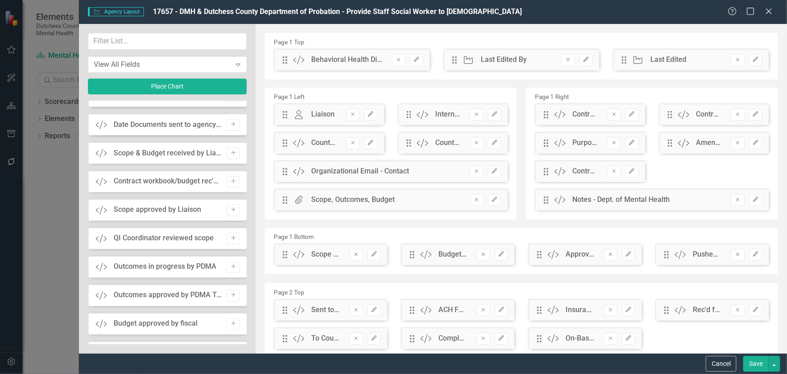
scroll to position [820, 0]
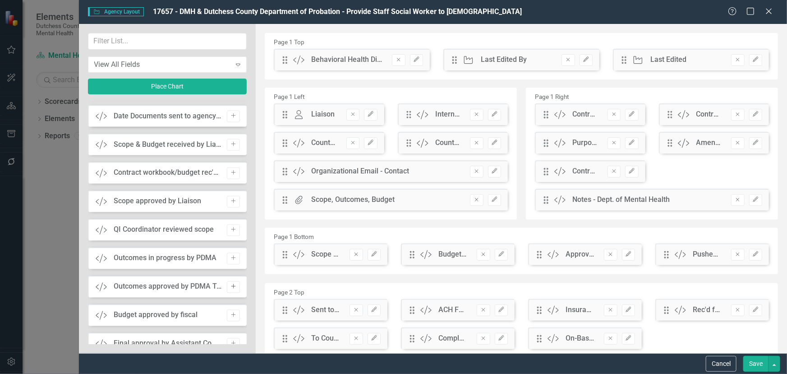
click at [230, 284] on icon "Add" at bounding box center [233, 286] width 7 height 5
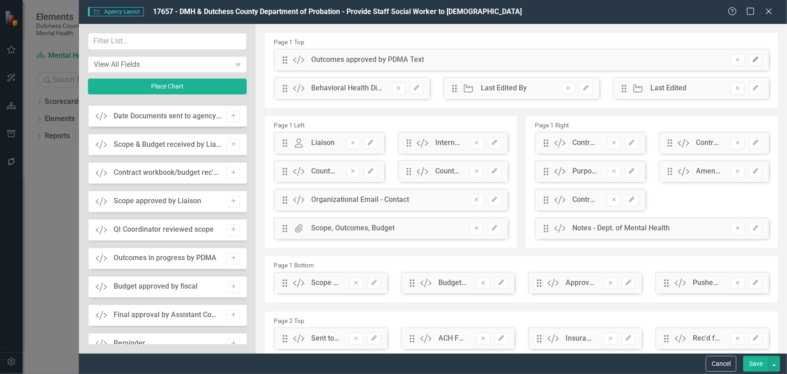
click at [753, 58] on icon "Edit" at bounding box center [756, 59] width 7 height 5
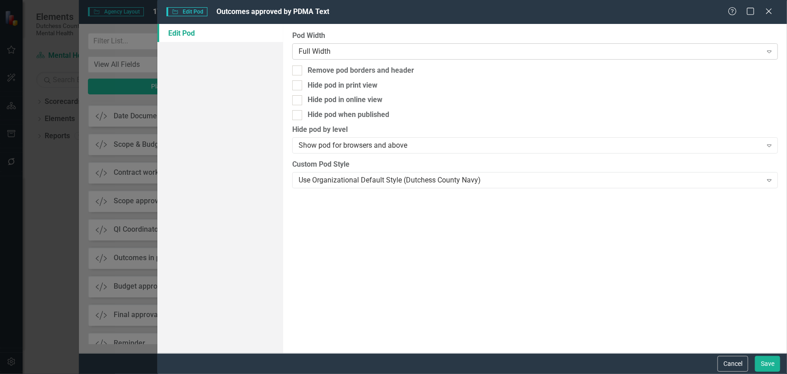
click at [341, 49] on div "Full Width" at bounding box center [530, 51] width 463 height 10
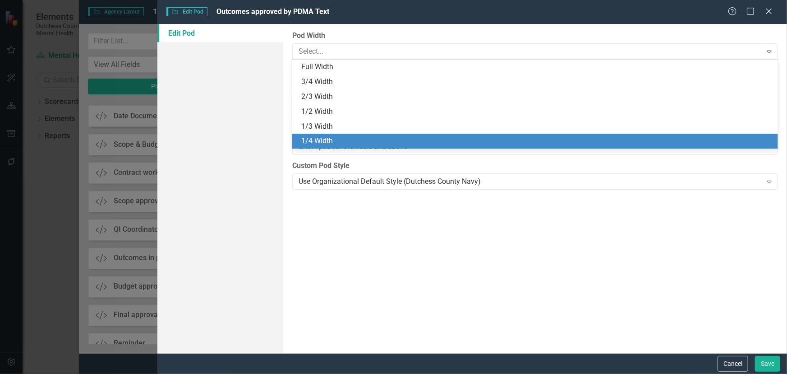
click at [329, 140] on div "1/4 Width" at bounding box center [537, 141] width 472 height 10
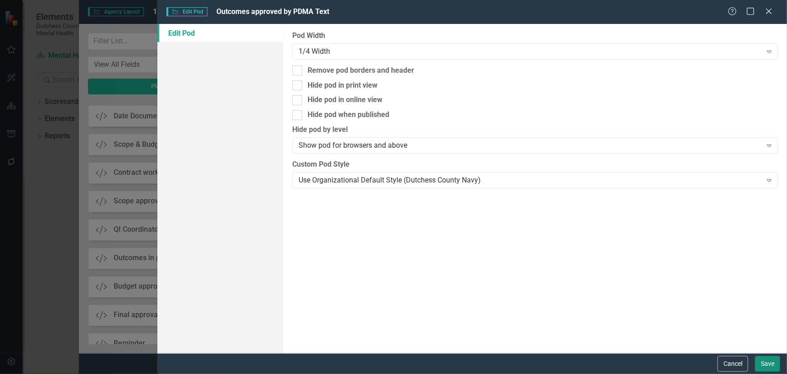
click at [767, 361] on button "Save" at bounding box center [767, 364] width 25 height 16
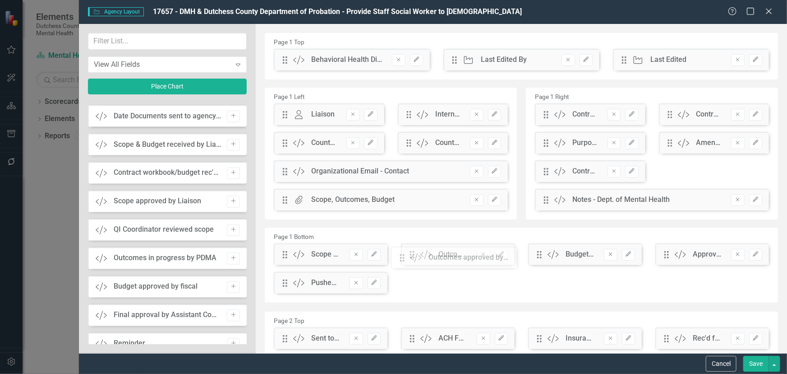
drag, startPoint x: 285, startPoint y: 65, endPoint x: 409, endPoint y: 262, distance: 233.4
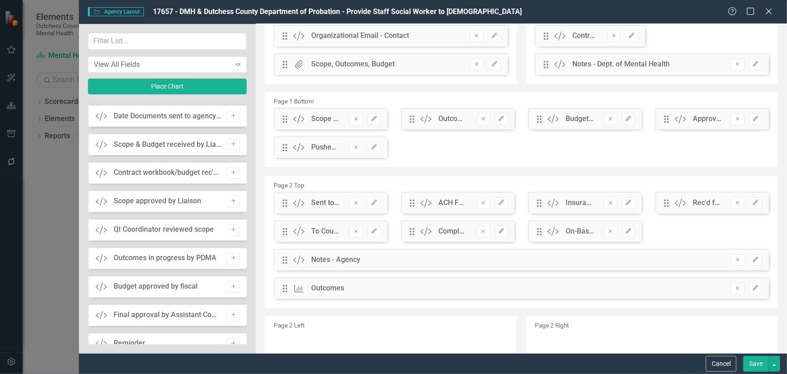
scroll to position [164, 0]
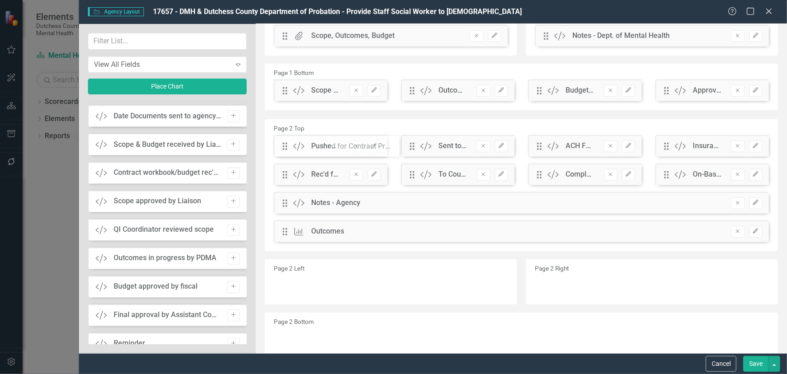
drag, startPoint x: 284, startPoint y: 122, endPoint x: 291, endPoint y: 149, distance: 28.3
click at [758, 365] on button "Save" at bounding box center [756, 364] width 25 height 16
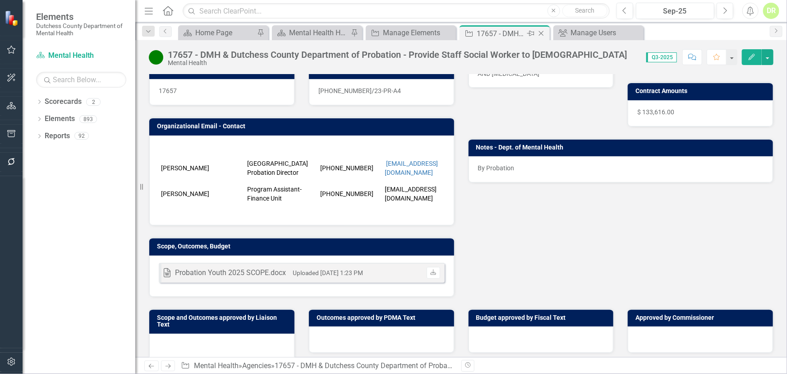
click at [542, 32] on icon "Close" at bounding box center [541, 33] width 9 height 7
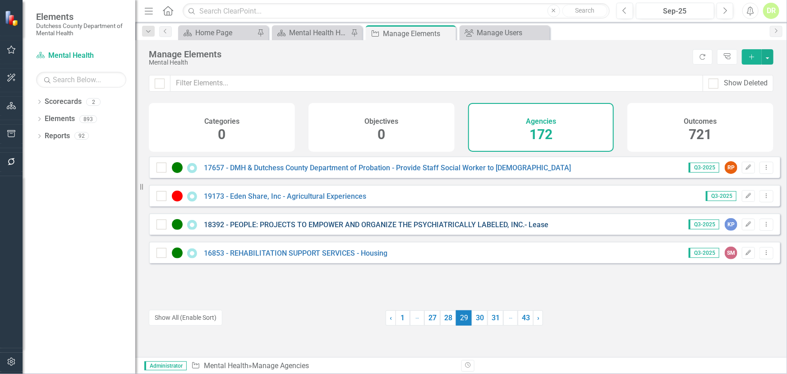
click at [311, 229] on link "18392 - PEOPLE: PROJECTS TO EMPOWER AND ORGANIZE THE PSYCHIATRICALLY LABELED, I…" at bounding box center [376, 224] width 345 height 9
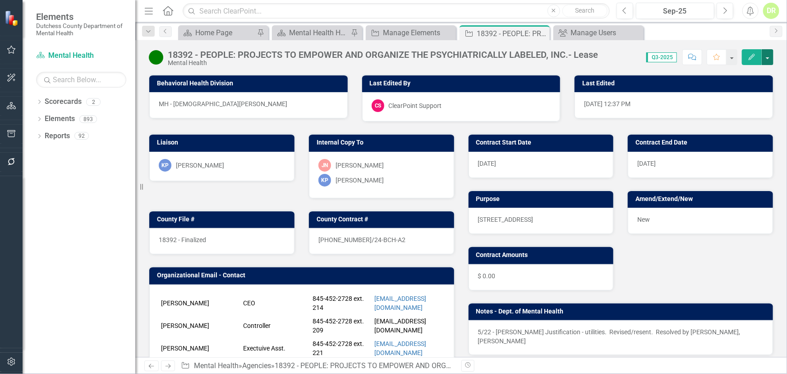
click at [769, 55] on button "button" at bounding box center [768, 57] width 12 height 16
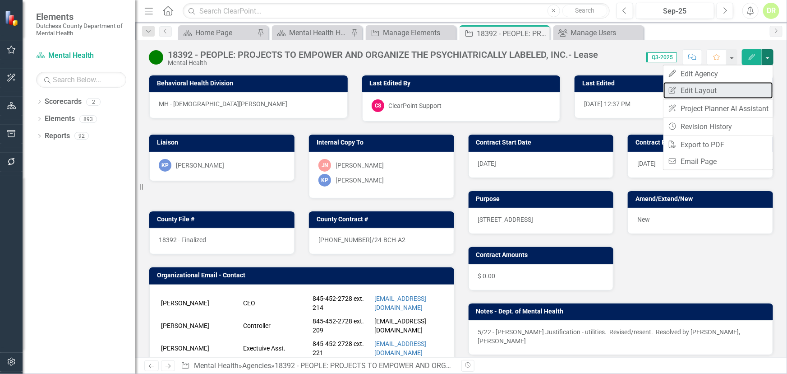
click at [708, 94] on link "Edit Report Edit Layout" at bounding box center [719, 90] width 110 height 17
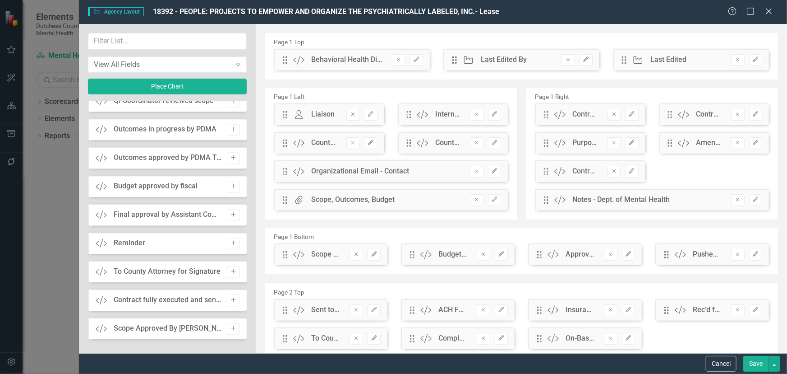
scroll to position [888, 0]
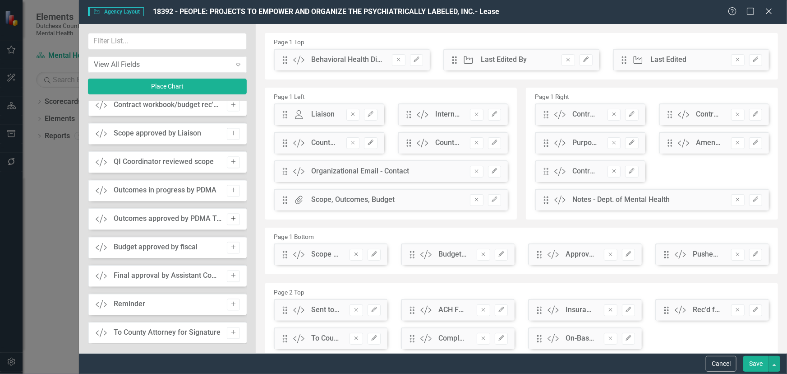
click at [232, 216] on icon "Add" at bounding box center [233, 218] width 7 height 5
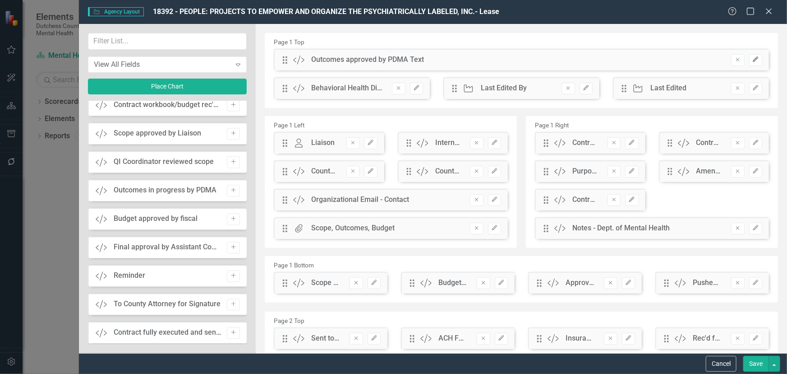
click at [753, 62] on icon "Edit" at bounding box center [756, 59] width 7 height 5
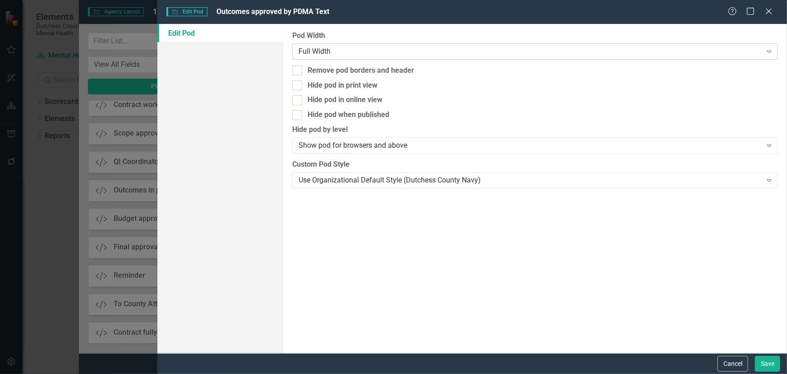
click at [365, 45] on div "Full Width Expand" at bounding box center [535, 51] width 486 height 16
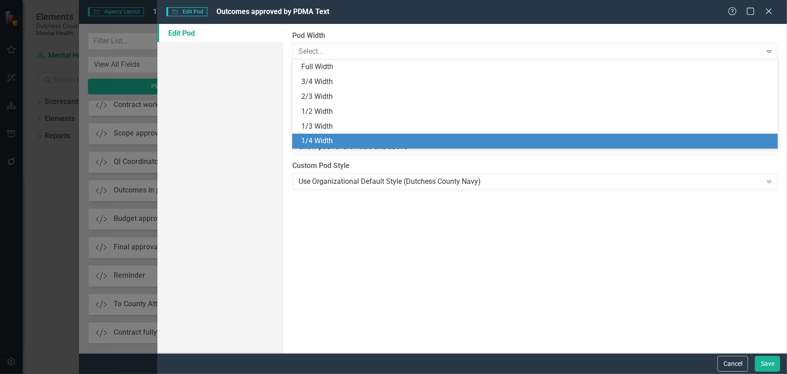
click at [328, 139] on div "1/4 Width" at bounding box center [537, 141] width 472 height 10
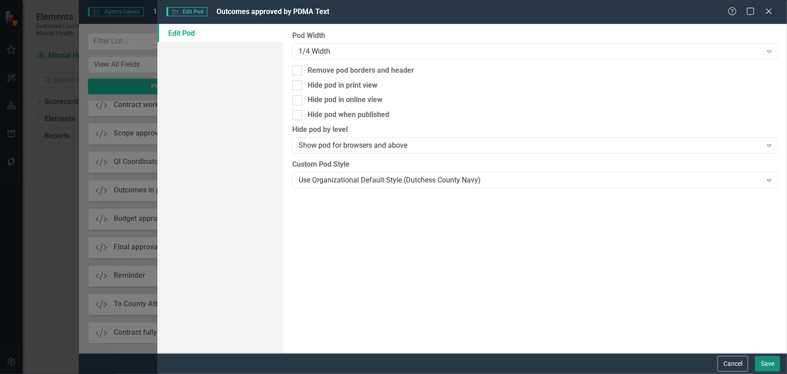
drag, startPoint x: 763, startPoint y: 361, endPoint x: 729, endPoint y: 336, distance: 42.7
click at [763, 360] on button "Save" at bounding box center [767, 364] width 25 height 16
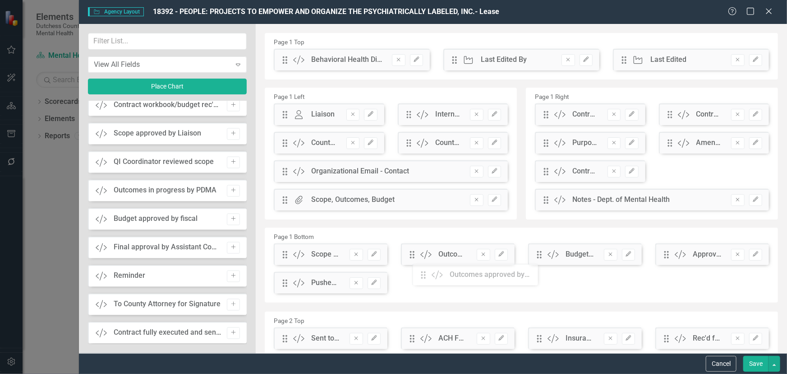
scroll to position [0, 0]
drag, startPoint x: 286, startPoint y: 63, endPoint x: 416, endPoint y: 259, distance: 235.3
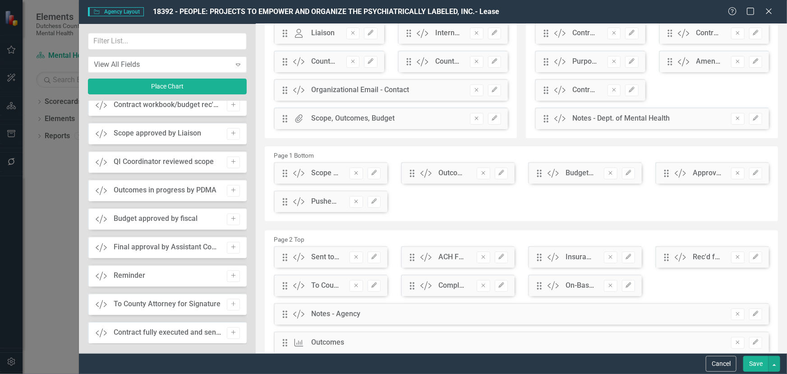
scroll to position [82, 0]
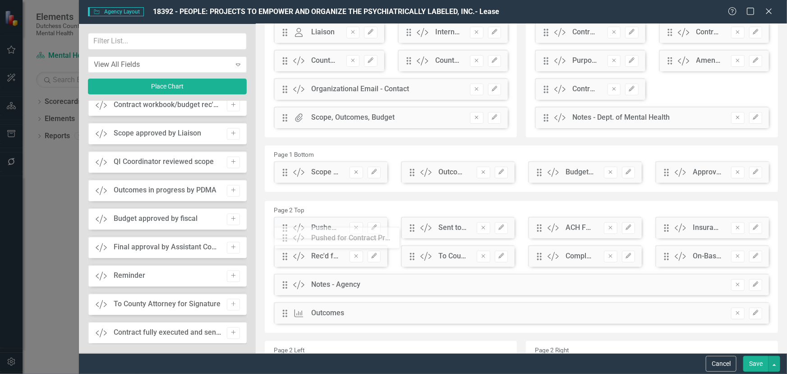
drag, startPoint x: 282, startPoint y: 200, endPoint x: 289, endPoint y: 237, distance: 38.1
click at [755, 360] on button "Save" at bounding box center [756, 364] width 25 height 16
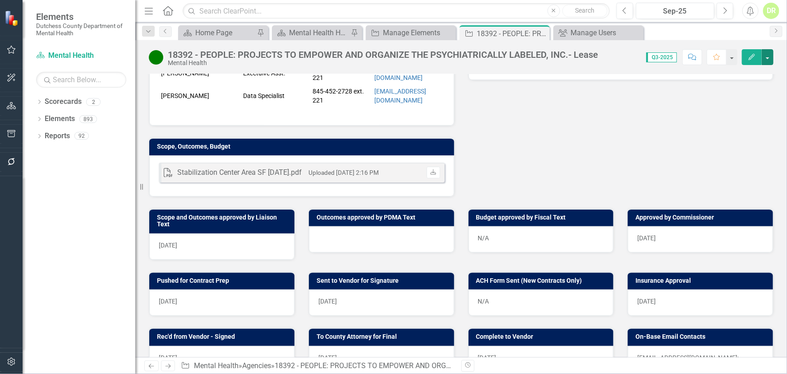
scroll to position [328, 0]
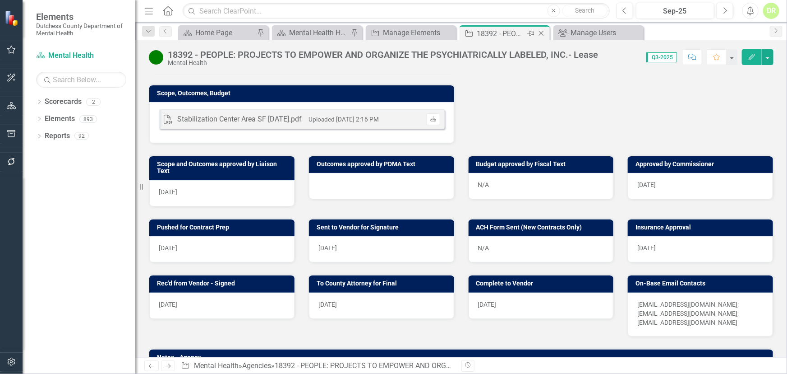
click at [542, 31] on icon "Close" at bounding box center [541, 33] width 9 height 7
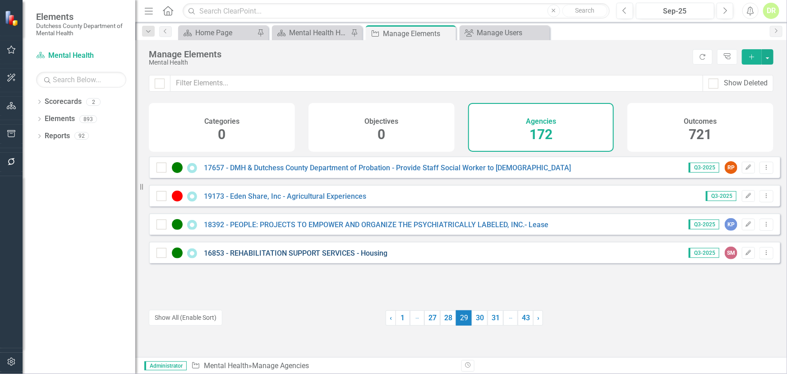
click at [309, 257] on link "16853 - REHABILITATION SUPPORT SERVICES - Housing" at bounding box center [296, 253] width 184 height 9
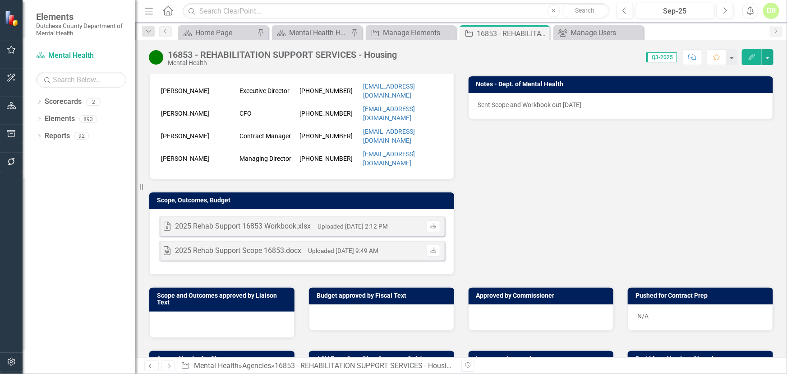
scroll to position [246, 0]
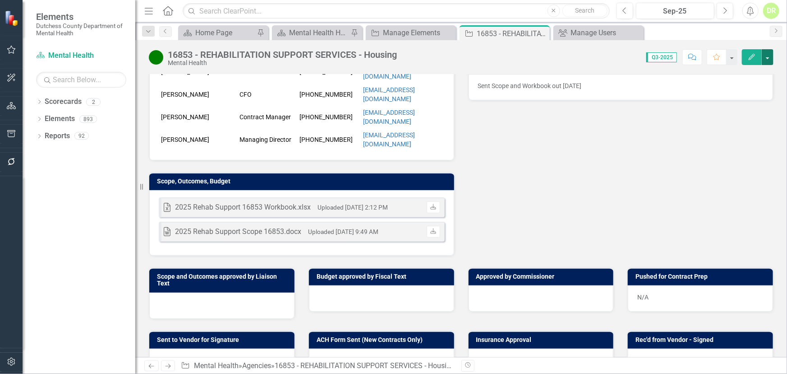
click at [768, 58] on button "button" at bounding box center [768, 57] width 12 height 16
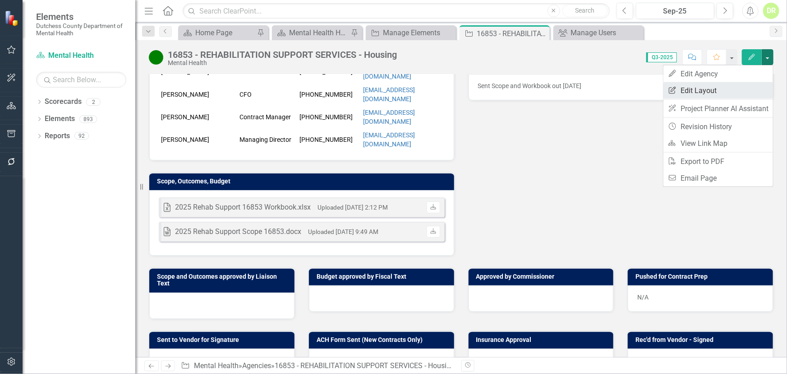
click at [698, 90] on link "Edit Report Edit Layout" at bounding box center [719, 90] width 110 height 17
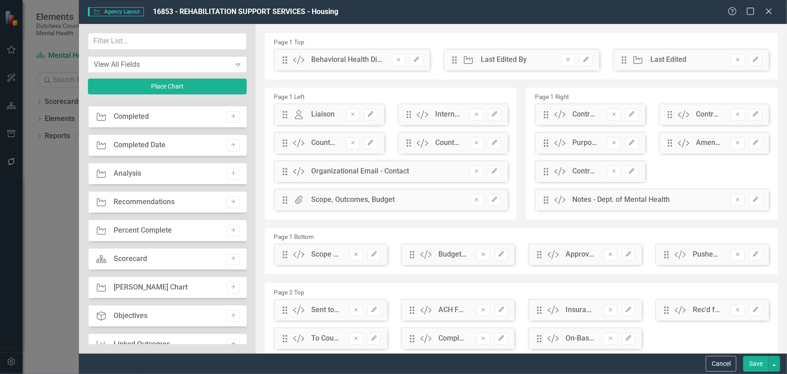
scroll to position [240, 0]
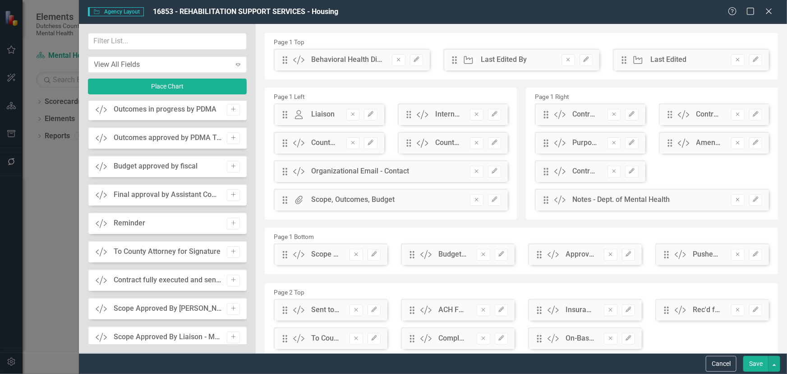
scroll to position [1355, 0]
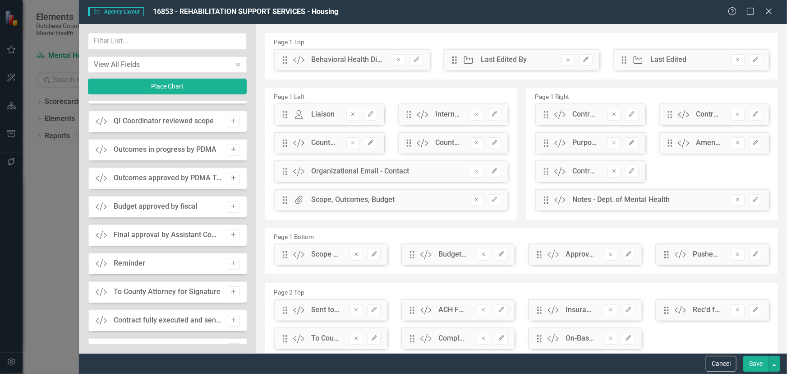
click at [230, 176] on icon "Add" at bounding box center [233, 177] width 7 height 5
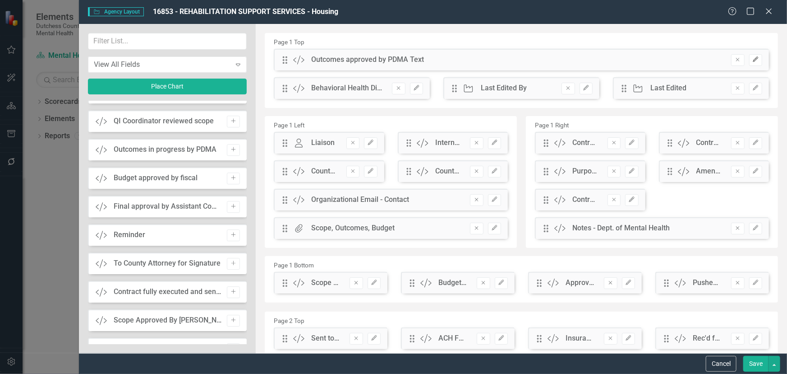
click at [753, 60] on icon "Edit" at bounding box center [756, 59] width 7 height 5
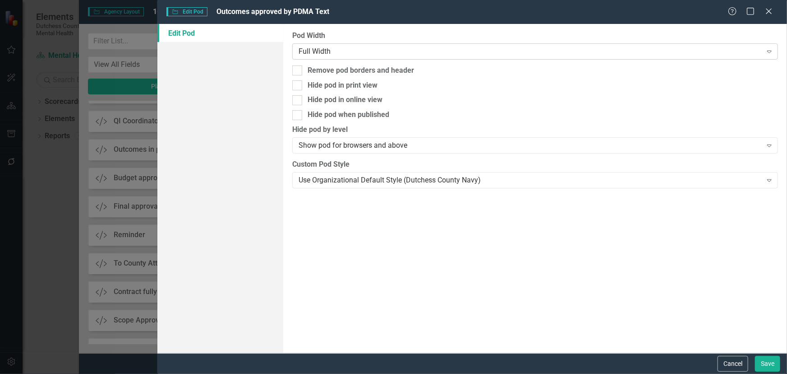
click at [352, 54] on div "Full Width" at bounding box center [530, 51] width 463 height 10
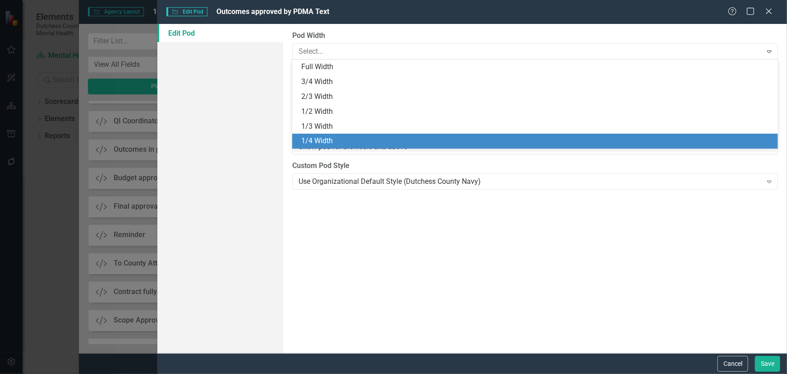
click at [333, 138] on div "1/4 Width" at bounding box center [537, 141] width 472 height 10
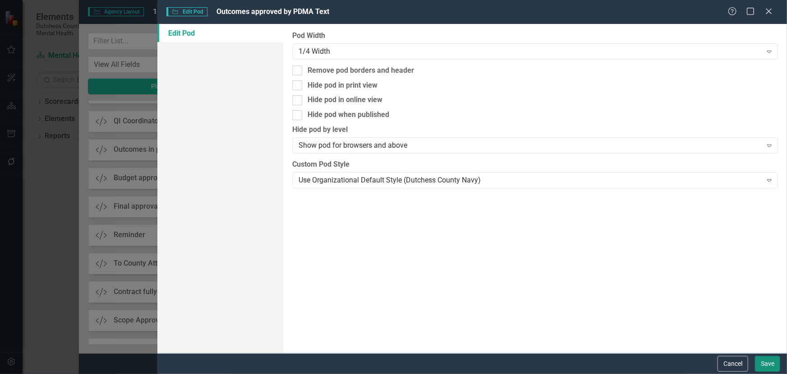
click at [773, 362] on button "Save" at bounding box center [767, 364] width 25 height 16
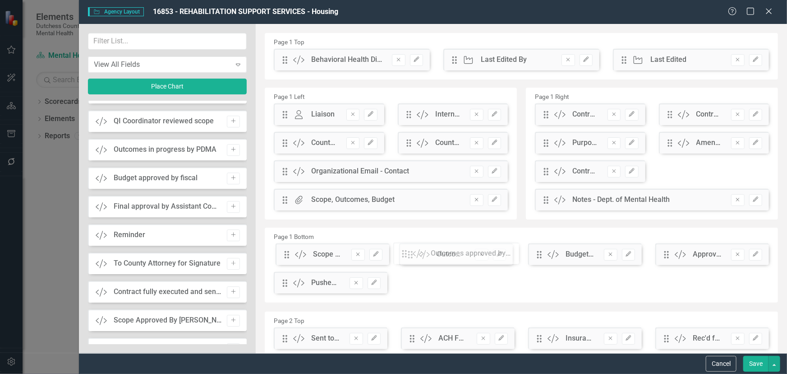
drag, startPoint x: 288, startPoint y: 63, endPoint x: 280, endPoint y: 271, distance: 208.6
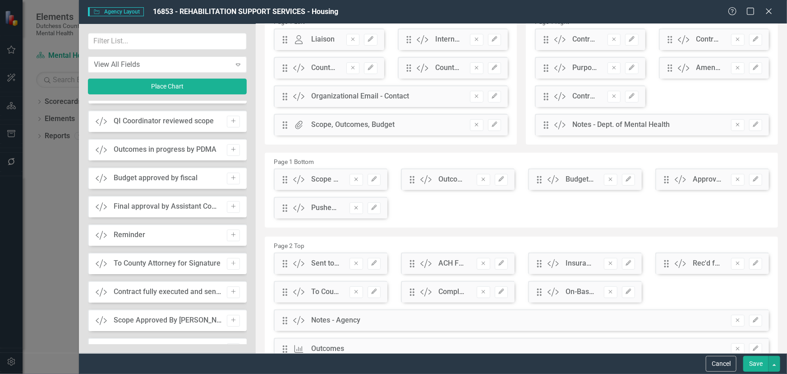
scroll to position [82, 0]
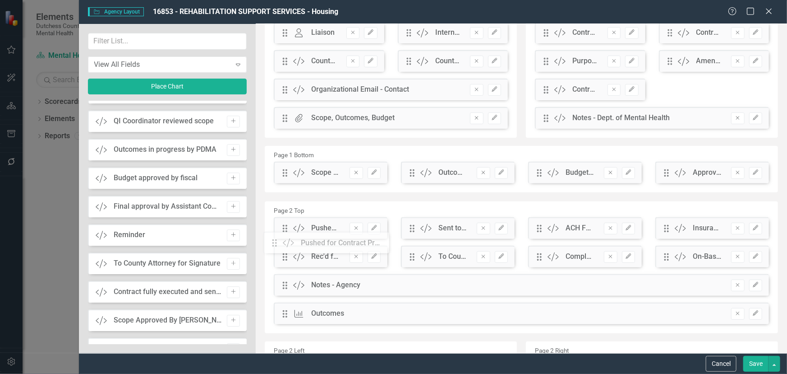
drag, startPoint x: 286, startPoint y: 202, endPoint x: 282, endPoint y: 244, distance: 42.1
click at [761, 357] on button "Save" at bounding box center [756, 364] width 25 height 16
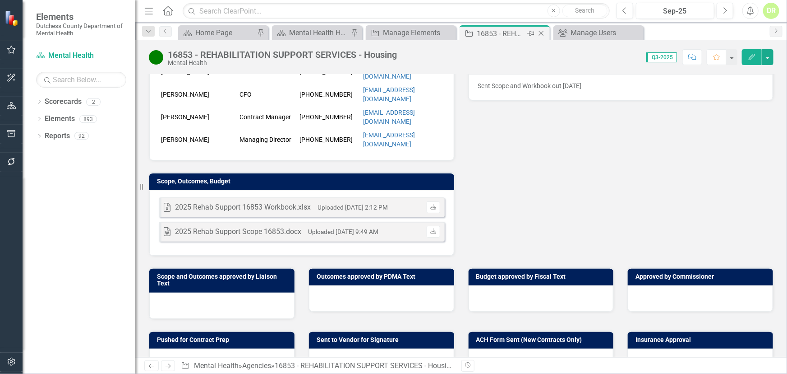
click at [540, 33] on icon "Close" at bounding box center [541, 33] width 9 height 7
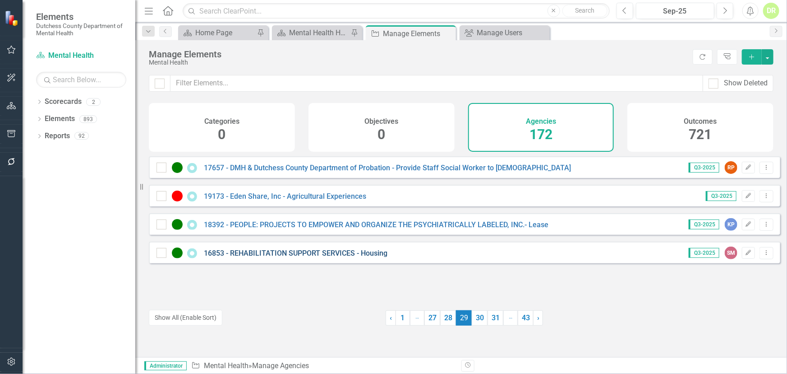
click at [278, 257] on link "16853 - REHABILITATION SUPPORT SERVICES - Housing" at bounding box center [296, 253] width 184 height 9
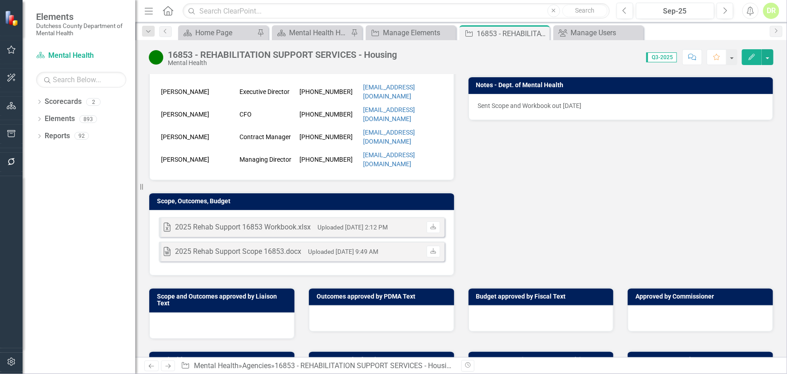
scroll to position [246, 0]
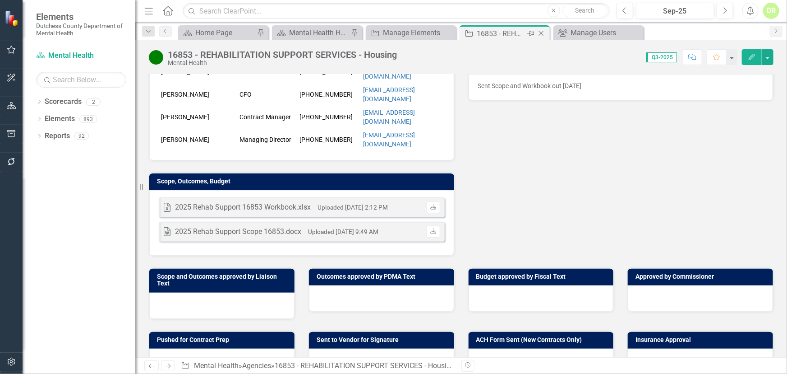
click at [541, 33] on icon "Close" at bounding box center [541, 33] width 9 height 7
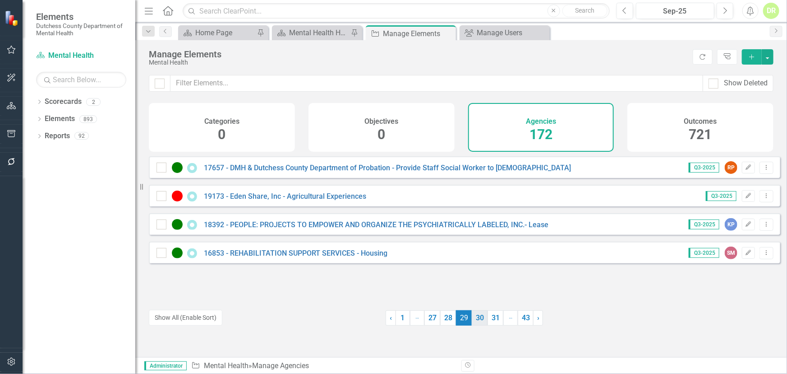
click at [475, 320] on link "30" at bounding box center [480, 317] width 16 height 15
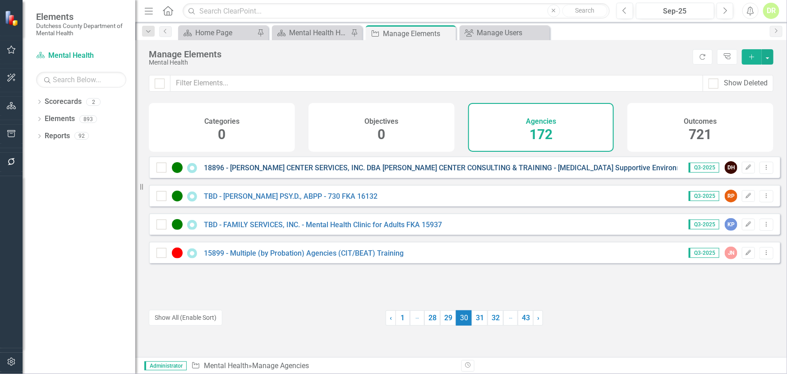
click at [328, 172] on link "18896 - [PERSON_NAME] CENTER SERVICES, INC. DBA [PERSON_NAME] CENTER CONSULTING…" at bounding box center [449, 167] width 490 height 9
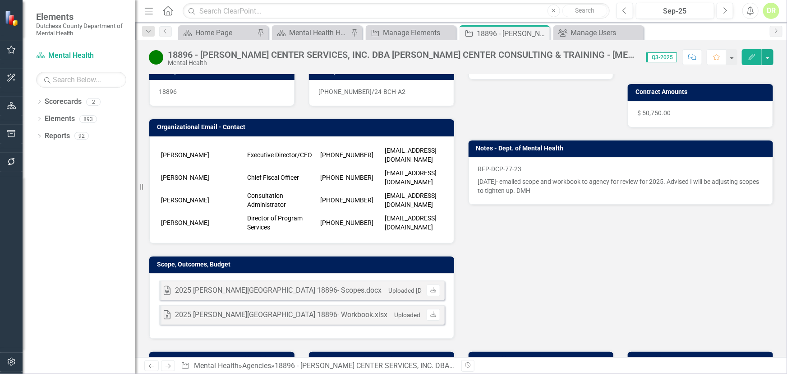
scroll to position [246, 0]
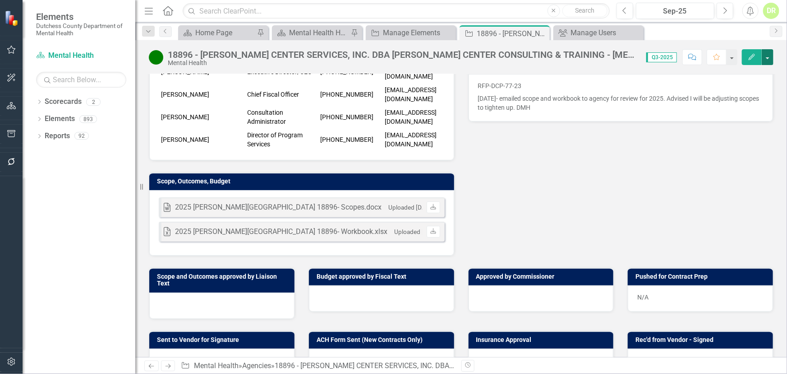
click at [768, 54] on button "button" at bounding box center [768, 57] width 12 height 16
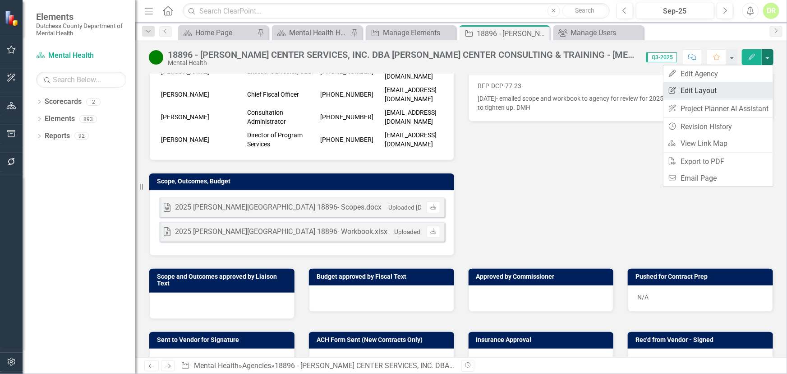
click at [720, 89] on link "Edit Report Edit Layout" at bounding box center [719, 90] width 110 height 17
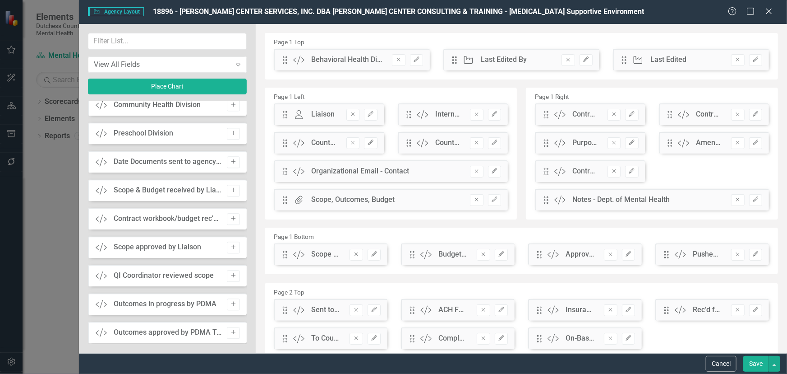
scroll to position [1107, 0]
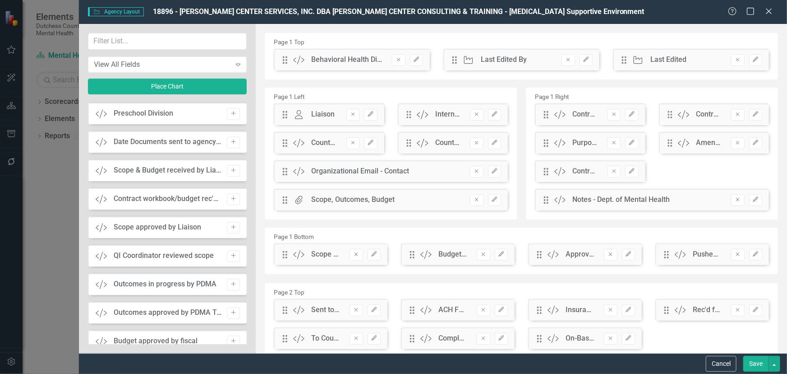
drag, startPoint x: 235, startPoint y: 312, endPoint x: 277, endPoint y: 269, distance: 59.7
click at [235, 311] on button "Add" at bounding box center [233, 313] width 13 height 12
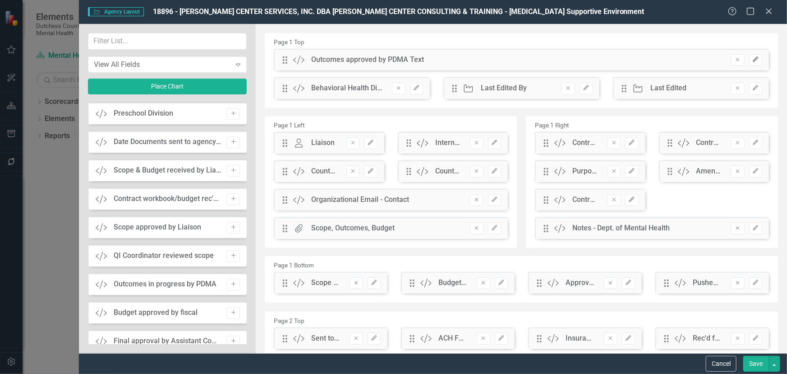
click at [753, 59] on icon "Edit" at bounding box center [756, 59] width 7 height 5
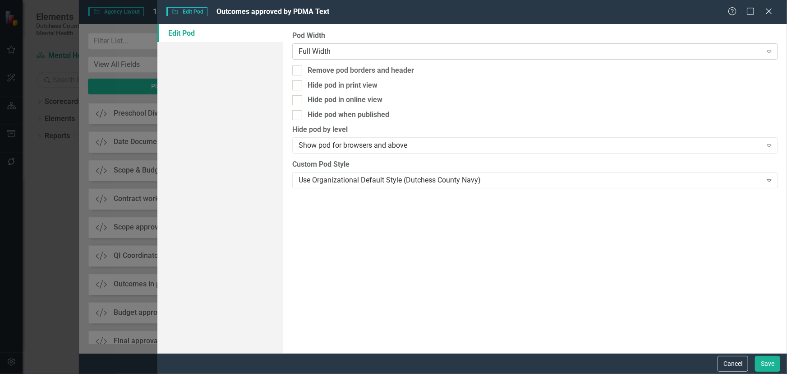
click at [364, 50] on div "Full Width" at bounding box center [530, 51] width 463 height 10
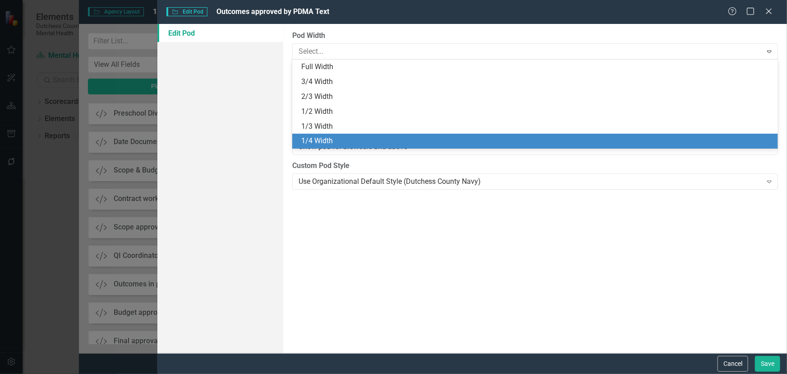
click at [334, 137] on div "1/4 Width" at bounding box center [537, 141] width 472 height 10
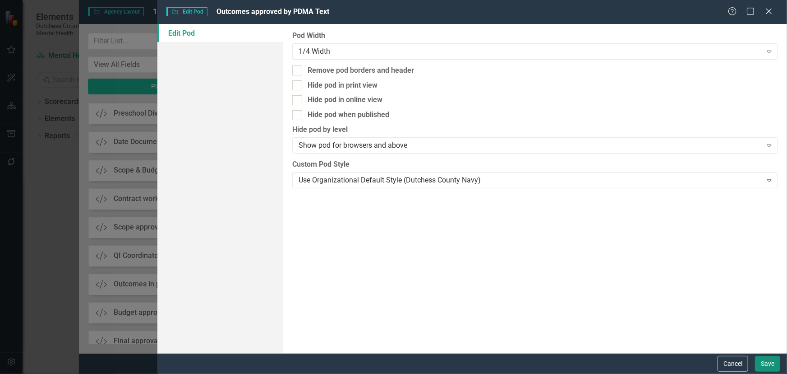
click at [768, 361] on button "Save" at bounding box center [767, 364] width 25 height 16
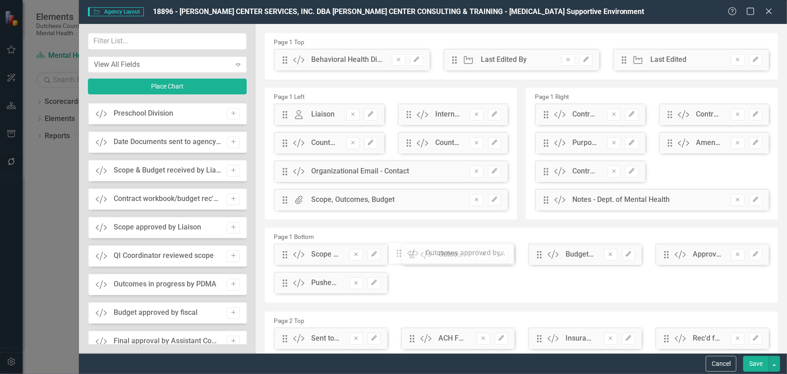
drag, startPoint x: 287, startPoint y: 60, endPoint x: 408, endPoint y: 254, distance: 227.9
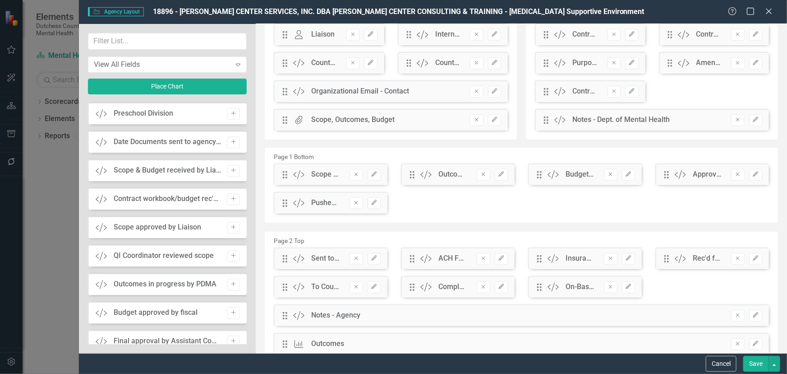
scroll to position [82, 0]
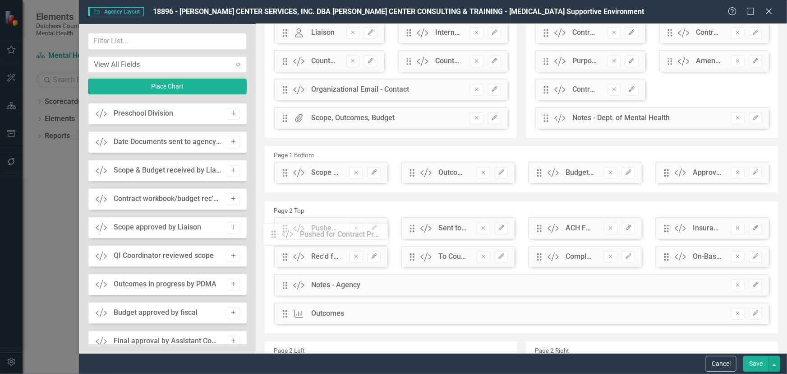
drag, startPoint x: 288, startPoint y: 203, endPoint x: 283, endPoint y: 236, distance: 33.2
drag, startPoint x: 762, startPoint y: 362, endPoint x: 705, endPoint y: 353, distance: 57.5
click at [761, 362] on button "Save" at bounding box center [756, 364] width 25 height 16
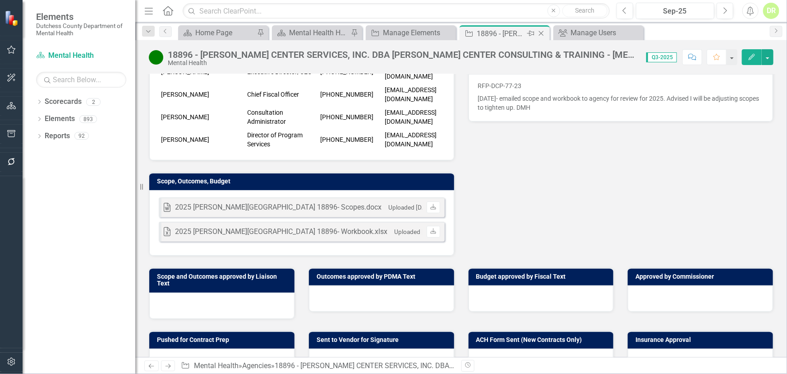
click at [541, 31] on icon "Close" at bounding box center [541, 33] width 9 height 7
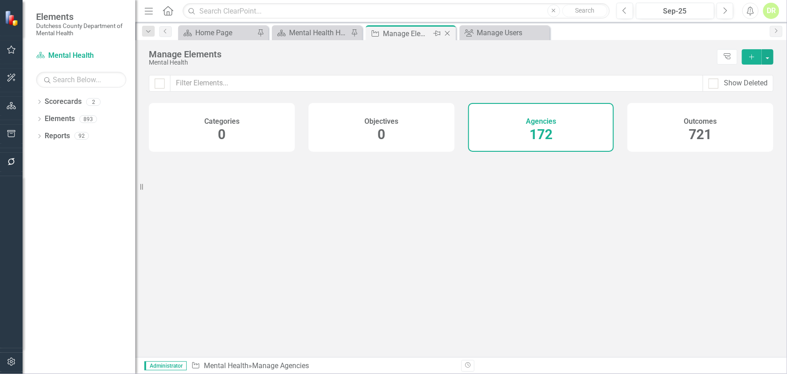
click at [395, 32] on div "Manage Elements" at bounding box center [407, 33] width 48 height 11
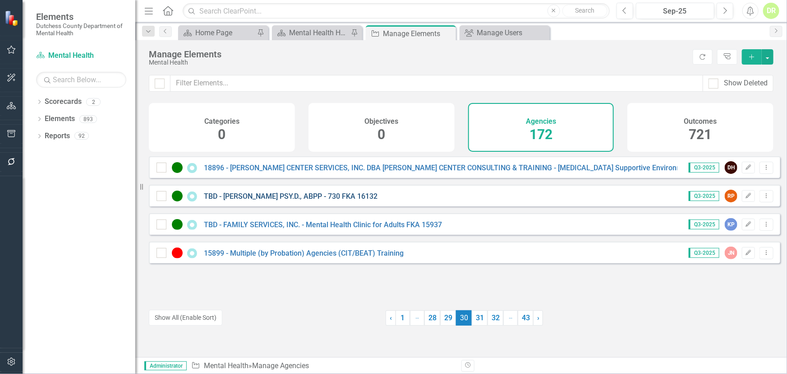
click at [298, 200] on link "TBD - [PERSON_NAME] PSY.D., ABPP - 730 FKA 16132" at bounding box center [291, 196] width 174 height 9
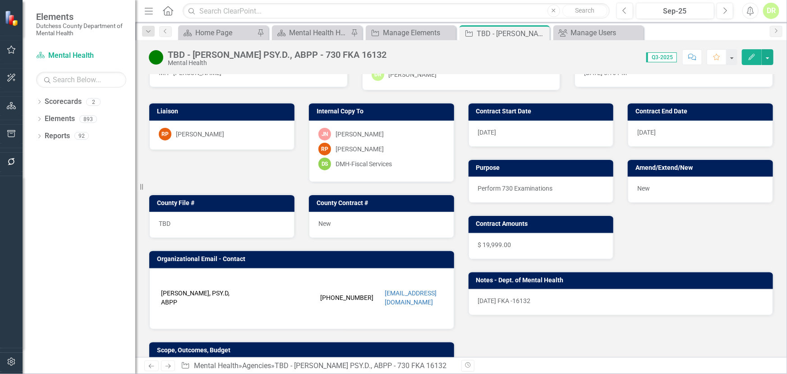
scroll to position [164, 0]
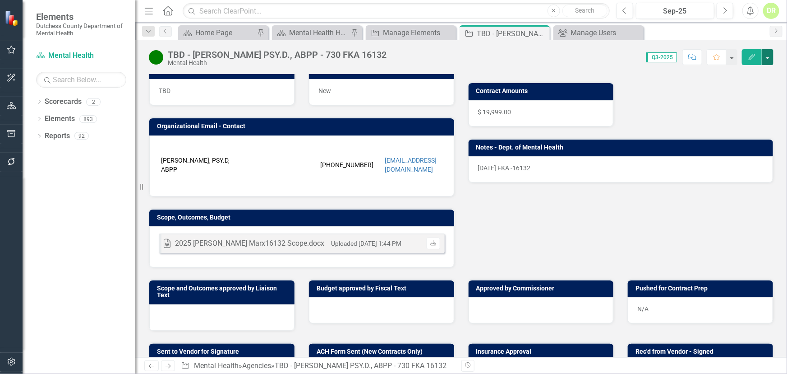
click at [768, 58] on button "button" at bounding box center [768, 57] width 12 height 16
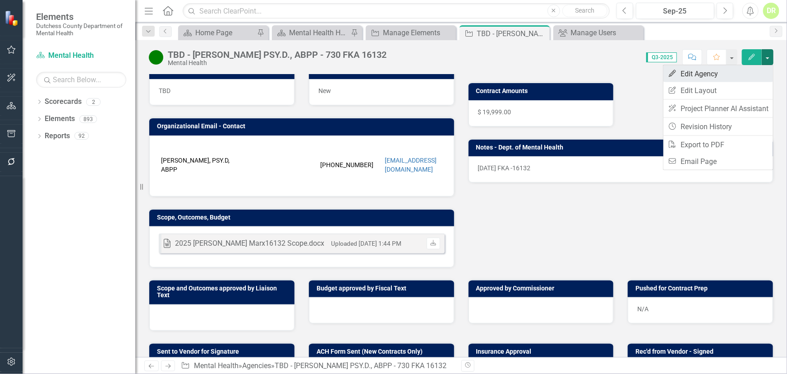
click at [732, 78] on link "Edit Edit Agency" at bounding box center [719, 73] width 110 height 17
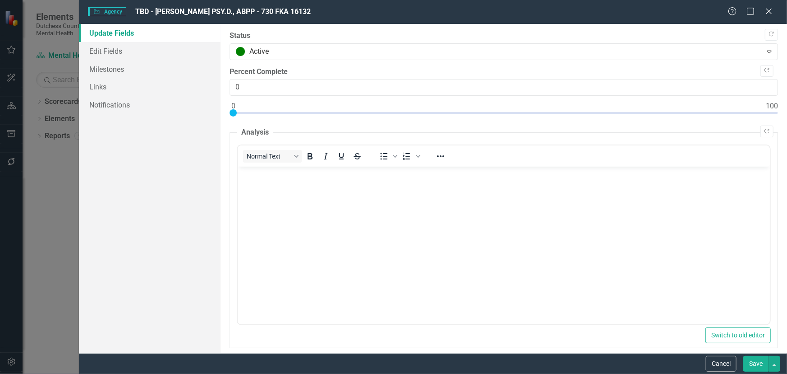
scroll to position [0, 0]
click at [111, 48] on link "Edit Fields" at bounding box center [150, 51] width 142 height 18
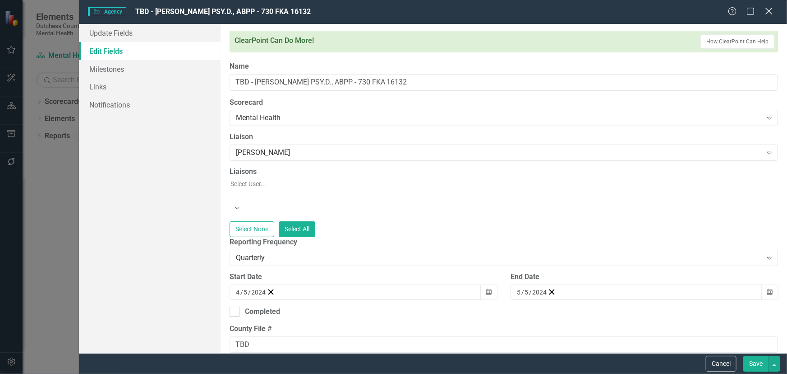
click at [773, 10] on icon "Close" at bounding box center [768, 11] width 11 height 9
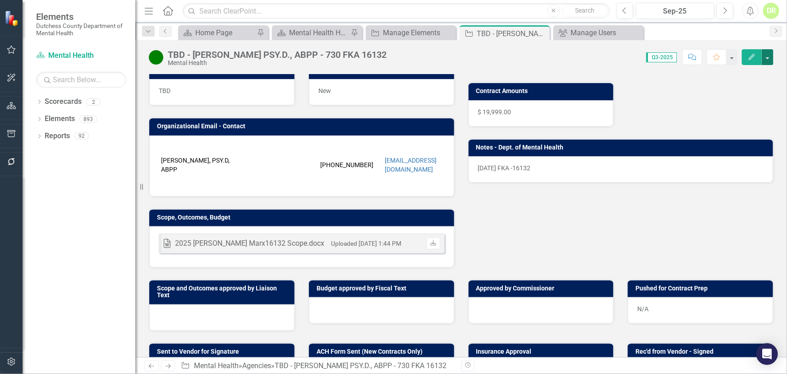
click at [767, 59] on button "button" at bounding box center [768, 57] width 12 height 16
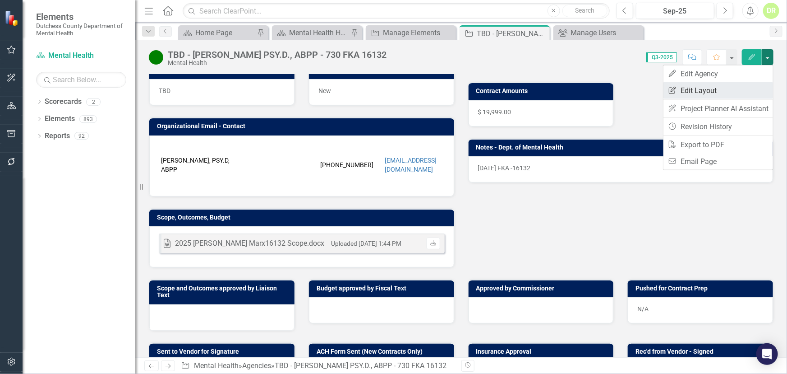
click at [703, 85] on link "Edit Report Edit Layout" at bounding box center [719, 90] width 110 height 17
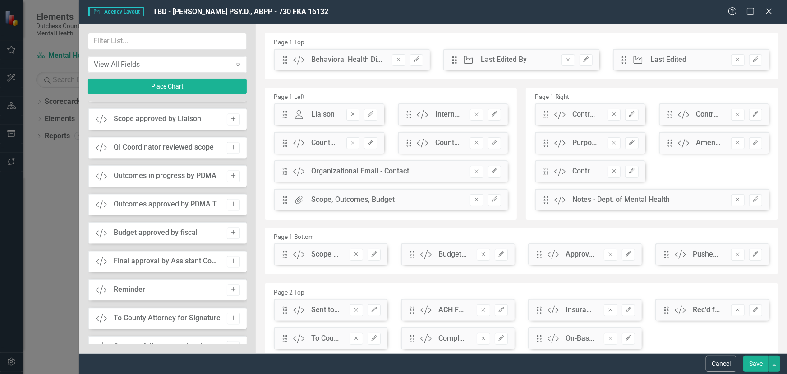
scroll to position [888, 0]
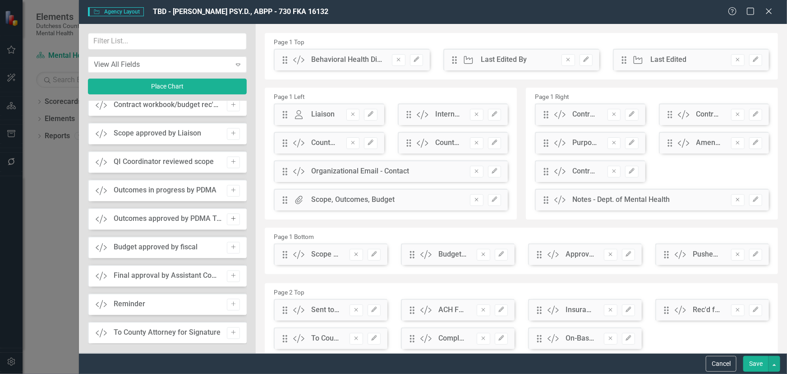
click at [230, 216] on icon "Add" at bounding box center [233, 218] width 7 height 5
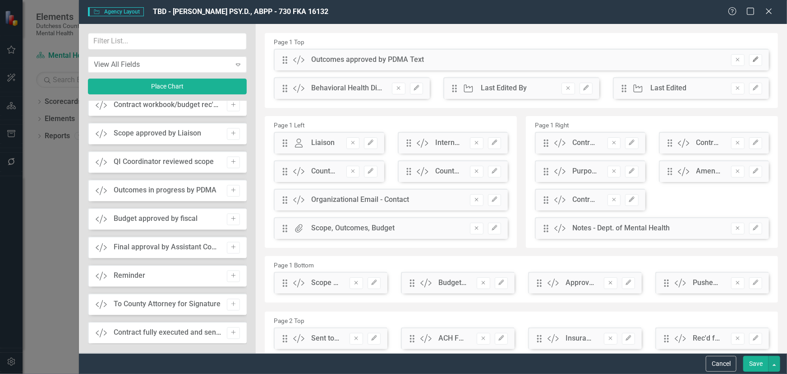
click at [753, 61] on icon "button" at bounding box center [755, 59] width 5 height 5
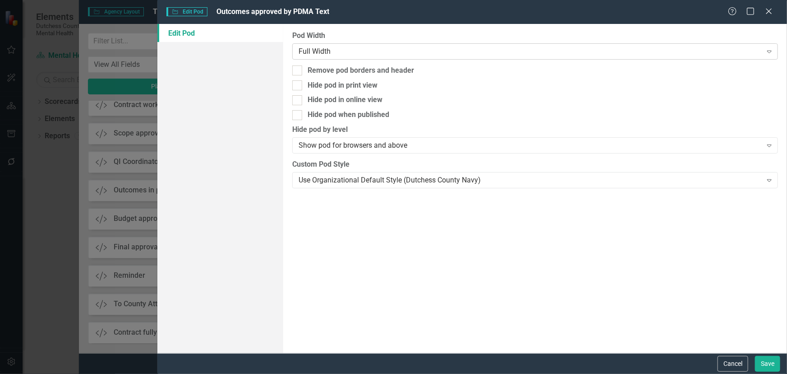
click at [311, 49] on div "Full Width" at bounding box center [530, 51] width 463 height 10
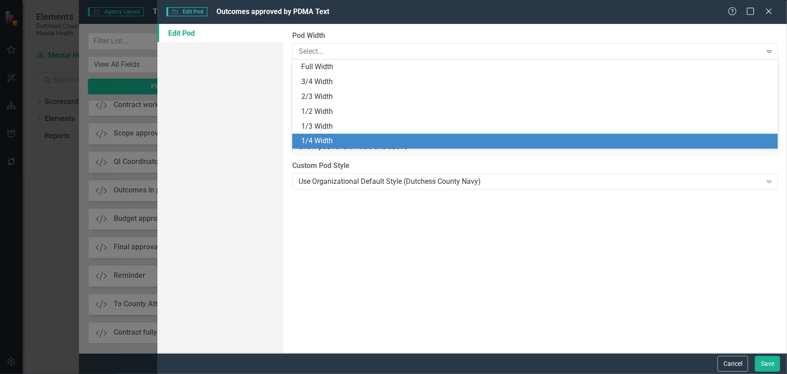
drag, startPoint x: 320, startPoint y: 136, endPoint x: 566, endPoint y: 204, distance: 255.6
click at [323, 136] on div "1/4 Width" at bounding box center [537, 141] width 472 height 10
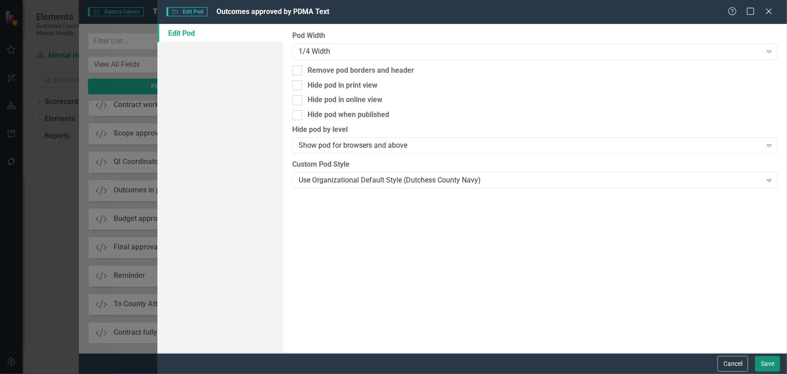
click at [771, 361] on button "Save" at bounding box center [767, 364] width 25 height 16
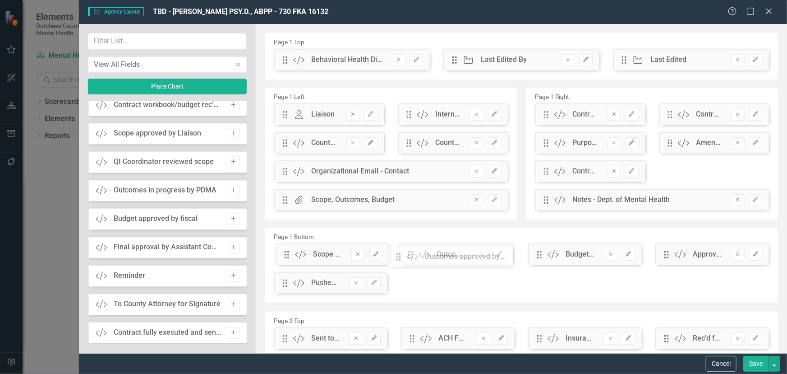
drag, startPoint x: 287, startPoint y: 59, endPoint x: 407, endPoint y: 256, distance: 230.7
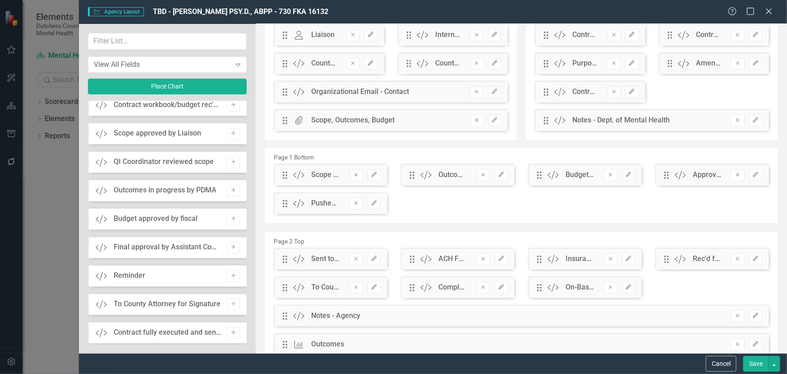
scroll to position [82, 0]
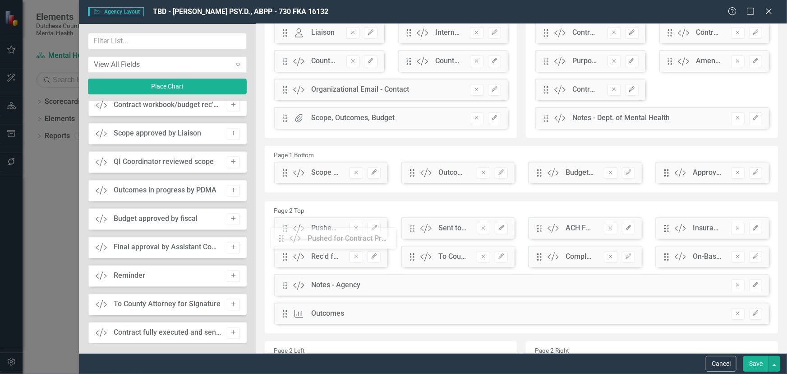
drag, startPoint x: 284, startPoint y: 203, endPoint x: 287, endPoint y: 240, distance: 37.6
click at [754, 361] on button "Save" at bounding box center [756, 364] width 25 height 16
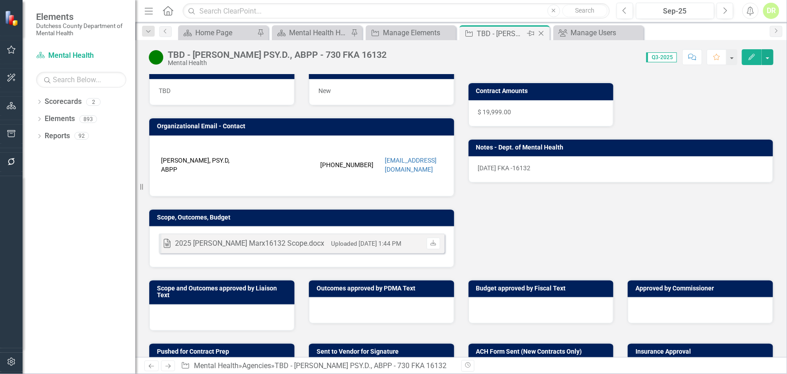
click at [542, 32] on icon at bounding box center [541, 33] width 5 height 5
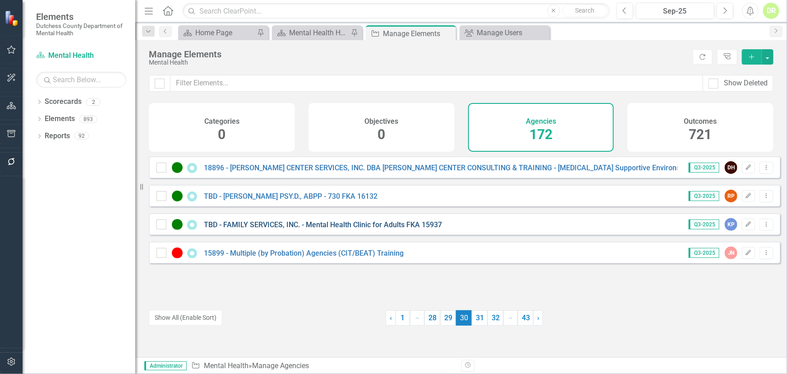
click at [231, 229] on link "TBD - FAMILY SERVICES, INC. - Mental Health Clinic for Adults FKA 15937" at bounding box center [323, 224] width 238 height 9
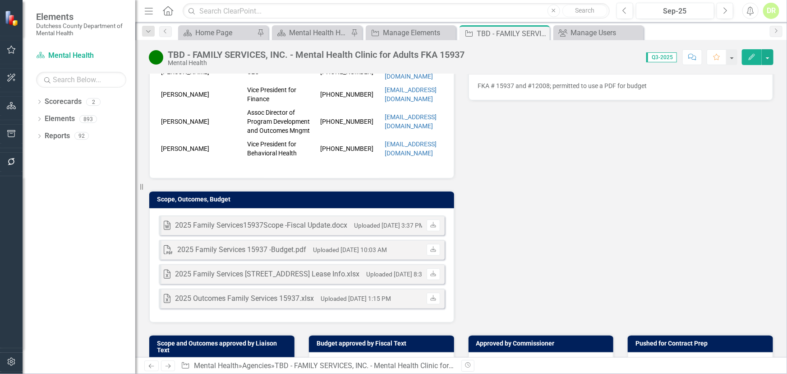
scroll to position [328, 0]
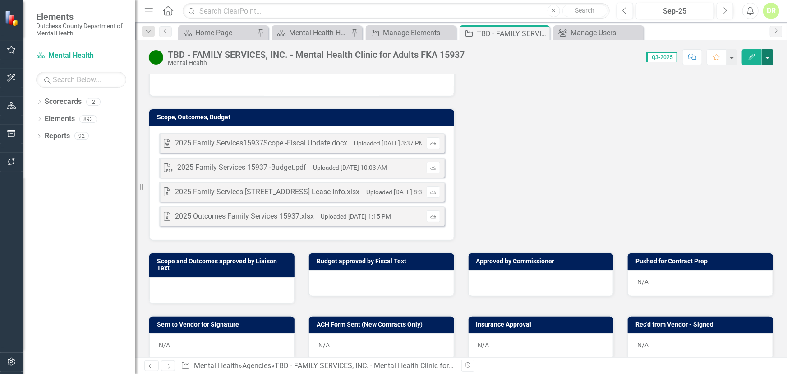
click at [766, 56] on button "button" at bounding box center [768, 57] width 12 height 16
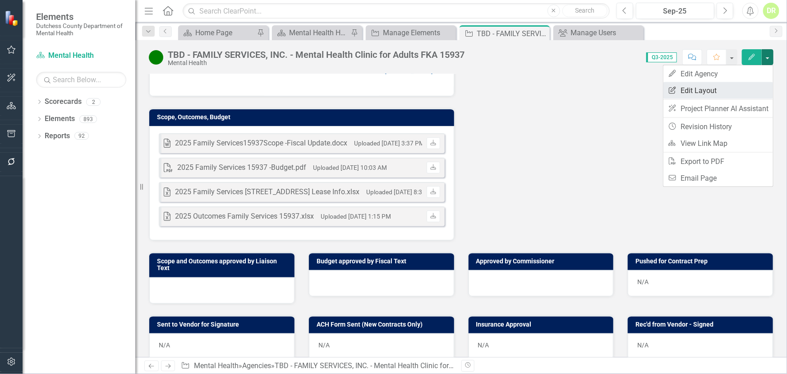
click at [716, 85] on link "Edit Report Edit Layout" at bounding box center [719, 90] width 110 height 17
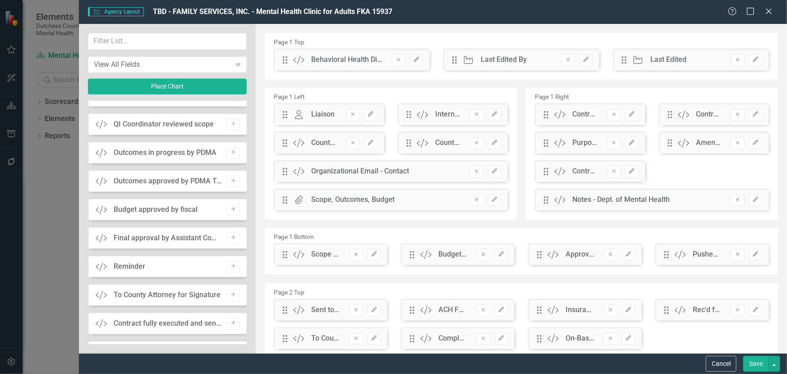
scroll to position [2379, 0]
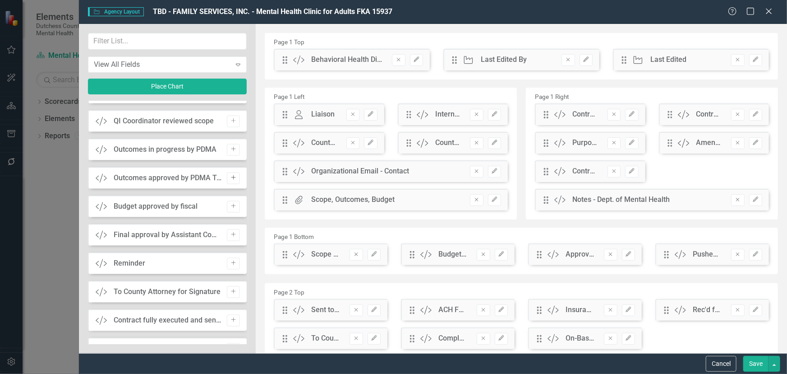
click at [232, 176] on icon "Add" at bounding box center [233, 177] width 7 height 5
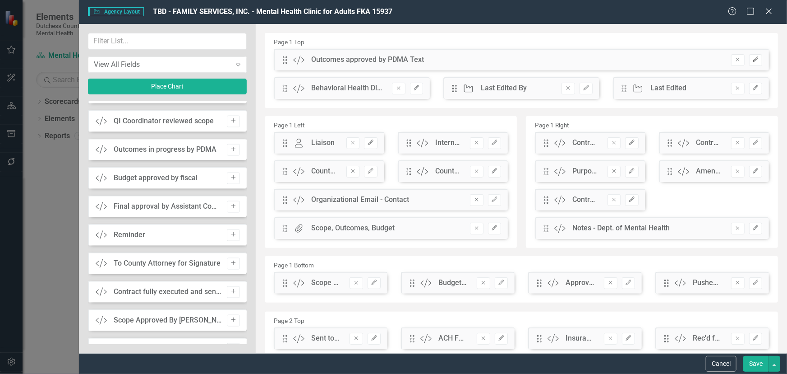
click at [753, 60] on icon "Edit" at bounding box center [756, 59] width 7 height 5
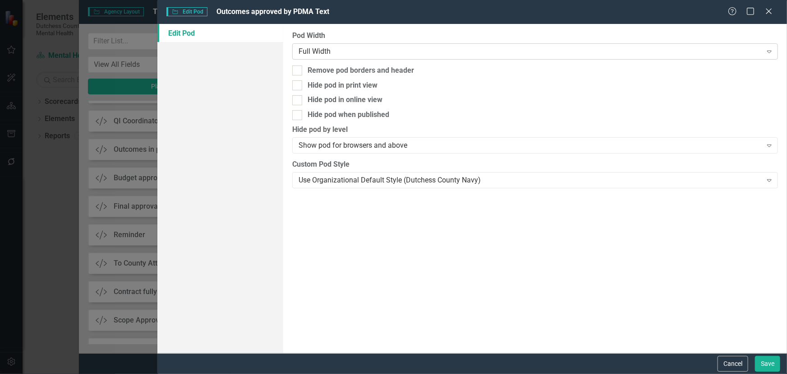
click at [343, 48] on div "Full Width" at bounding box center [530, 51] width 463 height 10
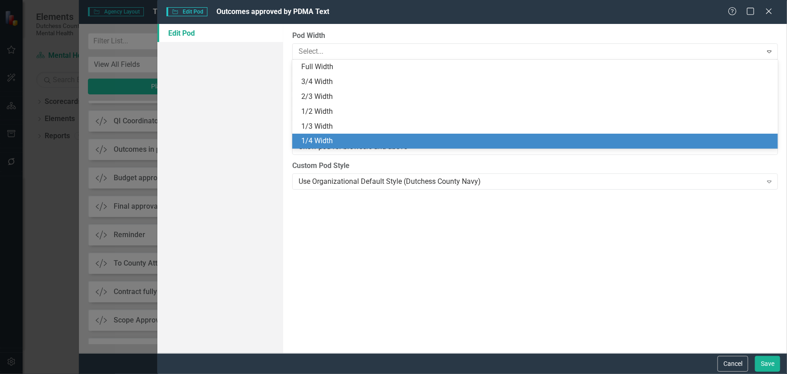
click at [317, 136] on div "1/4 Width" at bounding box center [537, 141] width 472 height 10
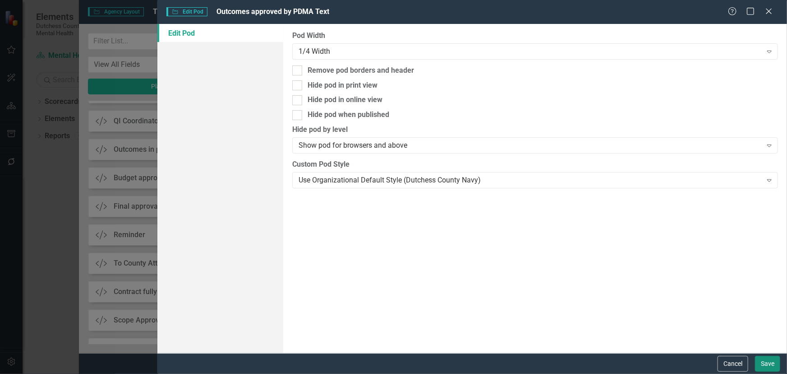
click at [780, 364] on button "Save" at bounding box center [767, 364] width 25 height 16
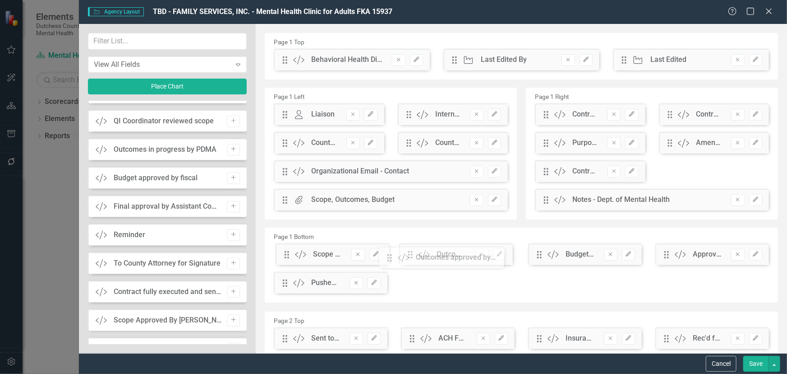
drag, startPoint x: 285, startPoint y: 63, endPoint x: 396, endPoint y: 261, distance: 226.9
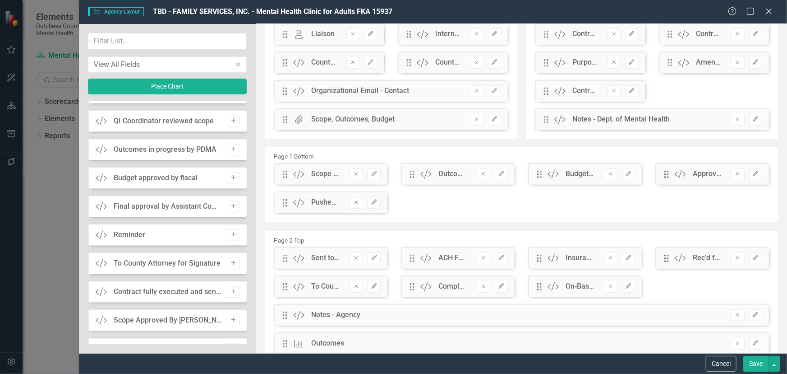
scroll to position [82, 0]
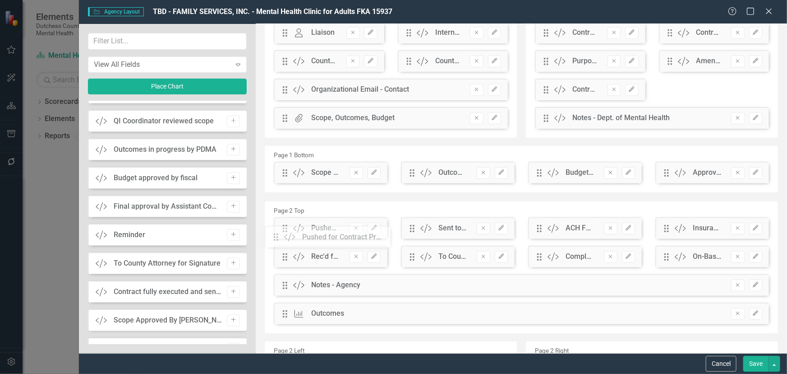
drag, startPoint x: 284, startPoint y: 203, endPoint x: 282, endPoint y: 239, distance: 36.2
click at [754, 361] on button "Save" at bounding box center [756, 364] width 25 height 16
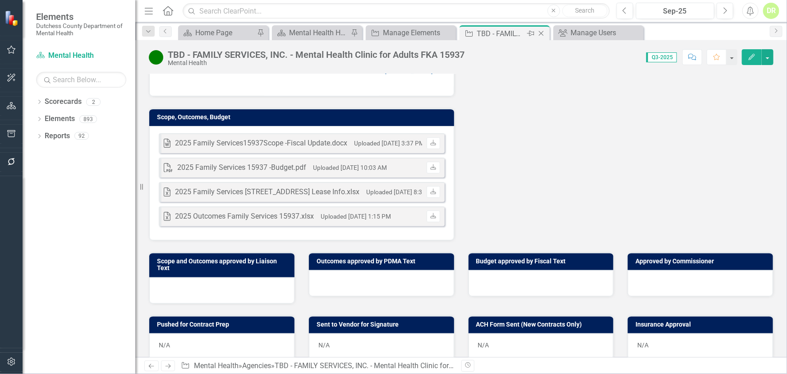
click at [544, 33] on icon "Close" at bounding box center [541, 33] width 9 height 7
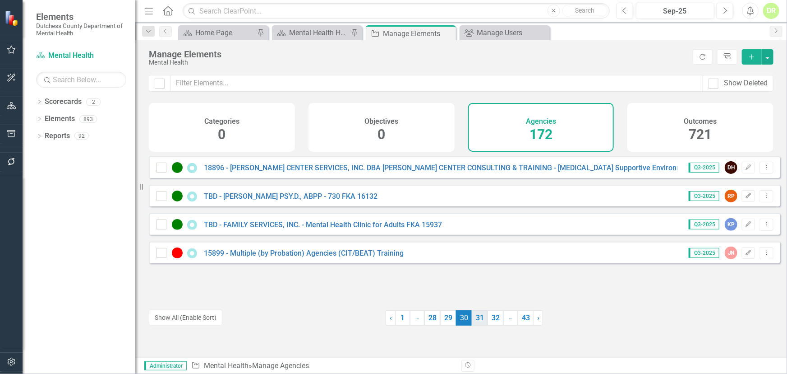
click at [478, 318] on link "31" at bounding box center [480, 317] width 16 height 15
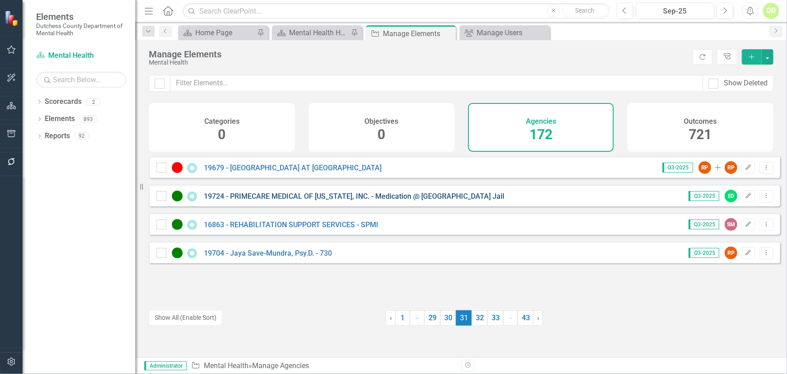
click at [330, 200] on link "19724 - PRIMECARE MEDICAL OF [US_STATE], INC. - Medication @ [GEOGRAPHIC_DATA] …" at bounding box center [354, 196] width 301 height 9
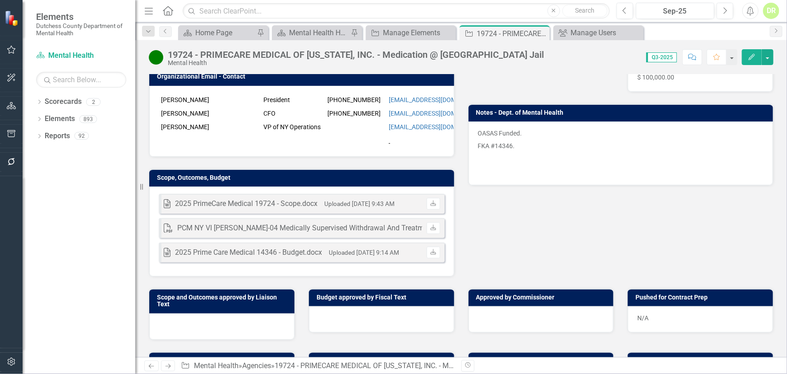
scroll to position [205, 0]
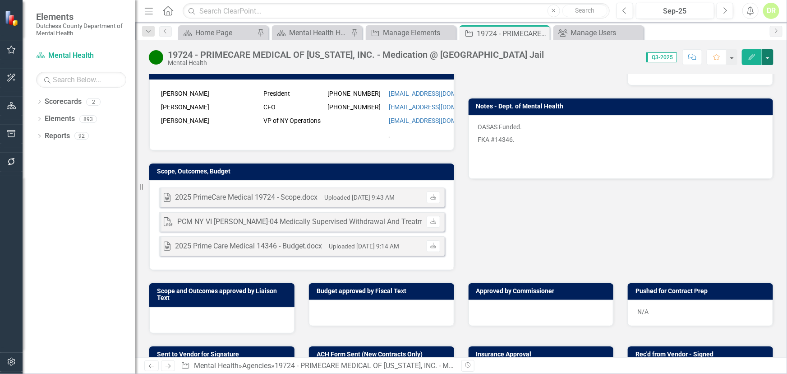
click at [767, 58] on button "button" at bounding box center [768, 57] width 12 height 16
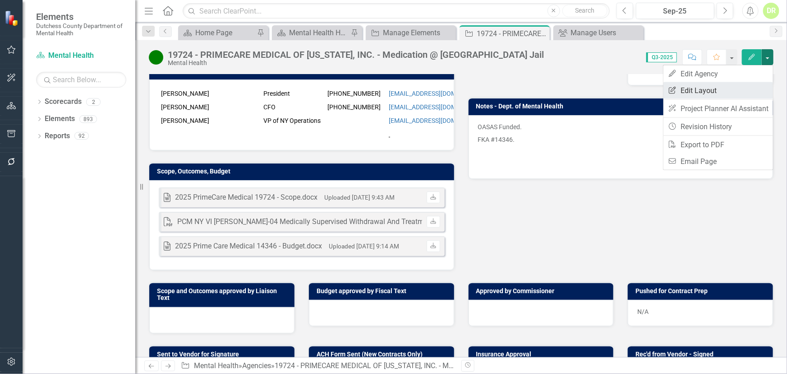
click at [722, 88] on link "Edit Report Edit Layout" at bounding box center [719, 90] width 110 height 17
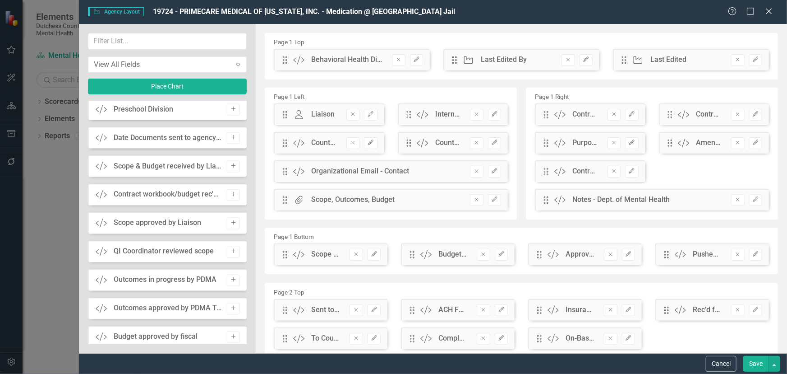
scroll to position [820, 0]
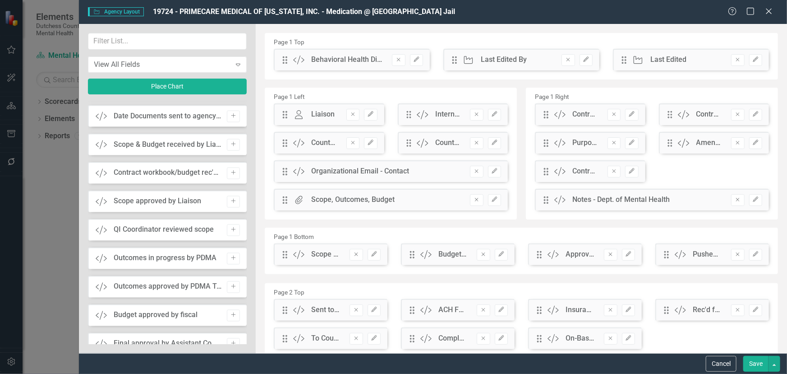
drag, startPoint x: 232, startPoint y: 286, endPoint x: 428, endPoint y: 198, distance: 214.9
click at [232, 285] on icon "Add" at bounding box center [233, 286] width 7 height 5
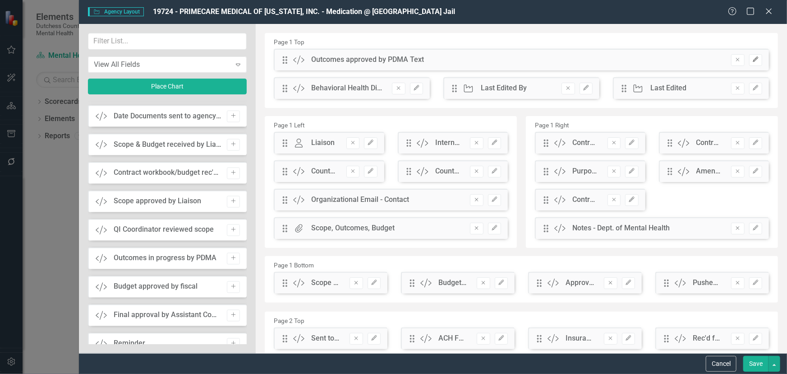
click at [753, 60] on icon "Edit" at bounding box center [756, 59] width 7 height 5
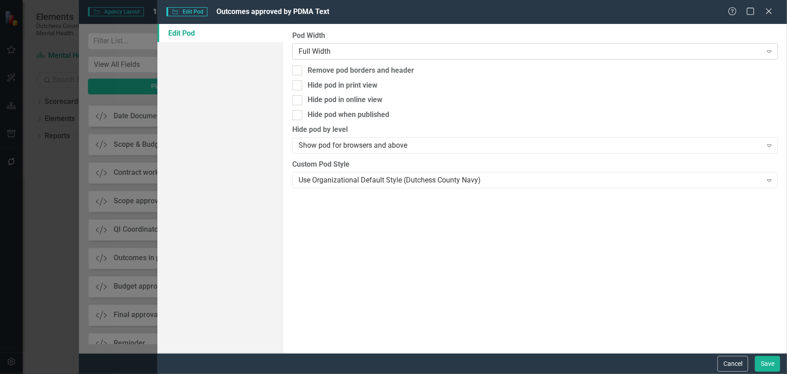
click at [348, 48] on div "Full Width" at bounding box center [530, 51] width 463 height 10
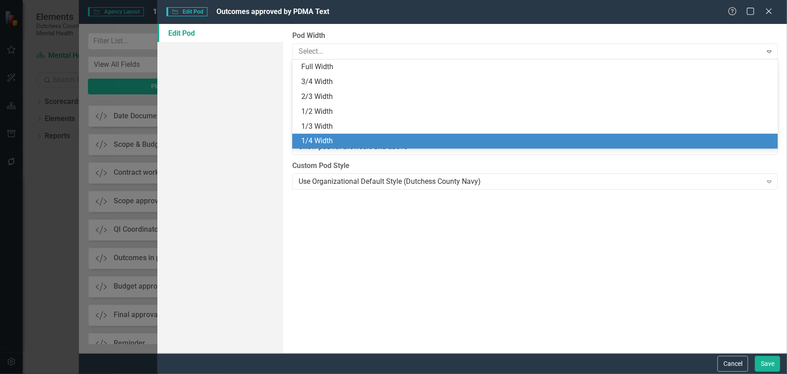
click at [350, 141] on div "1/4 Width" at bounding box center [537, 141] width 472 height 10
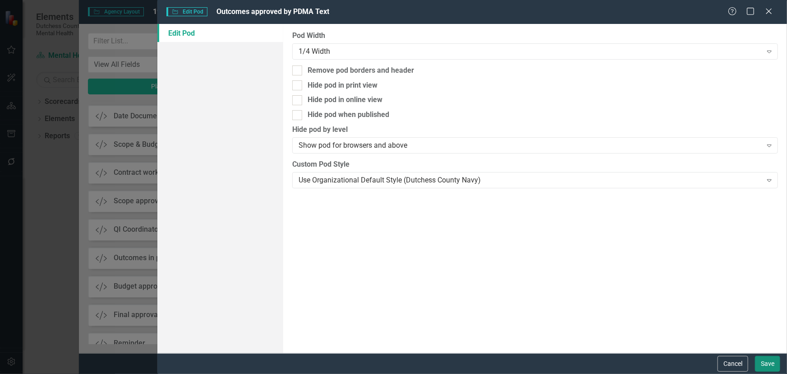
click at [769, 365] on button "Save" at bounding box center [767, 364] width 25 height 16
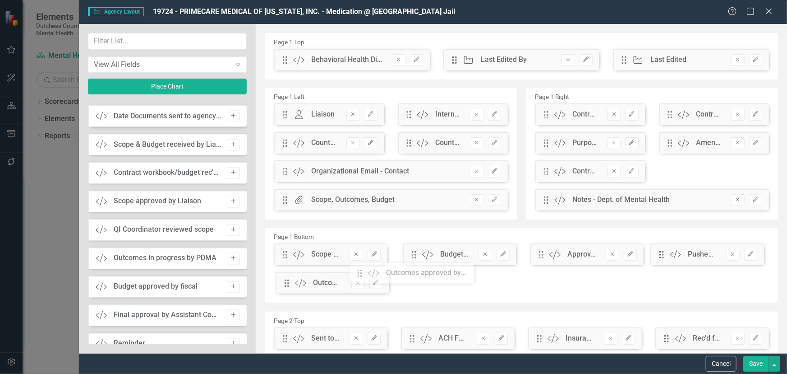
scroll to position [0, 0]
drag, startPoint x: 286, startPoint y: 63, endPoint x: 409, endPoint y: 260, distance: 232.7
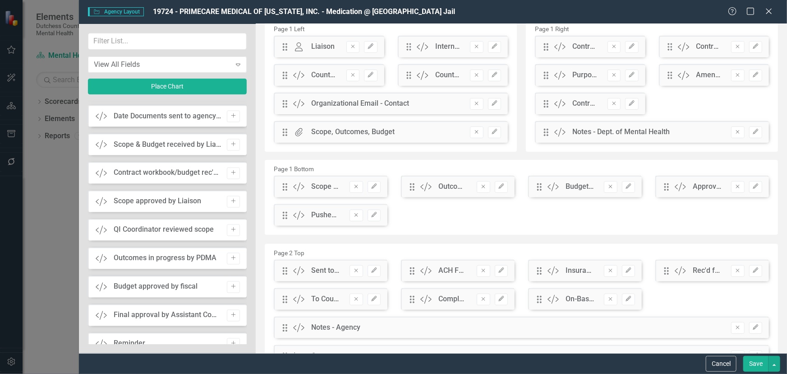
scroll to position [83, 0]
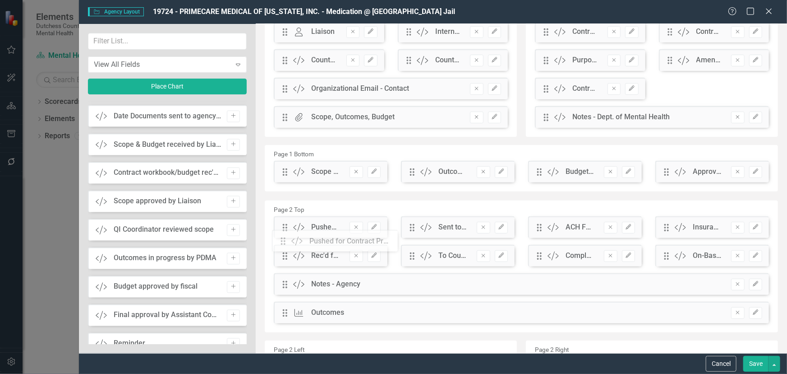
drag, startPoint x: 286, startPoint y: 203, endPoint x: 291, endPoint y: 244, distance: 41.4
click at [765, 362] on button "Save" at bounding box center [756, 364] width 25 height 16
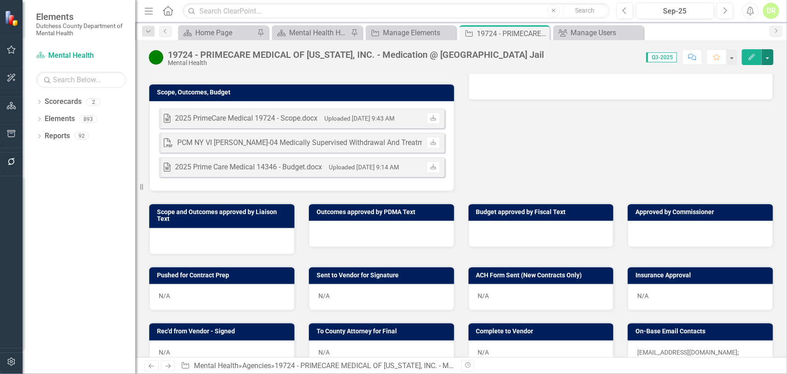
scroll to position [287, 0]
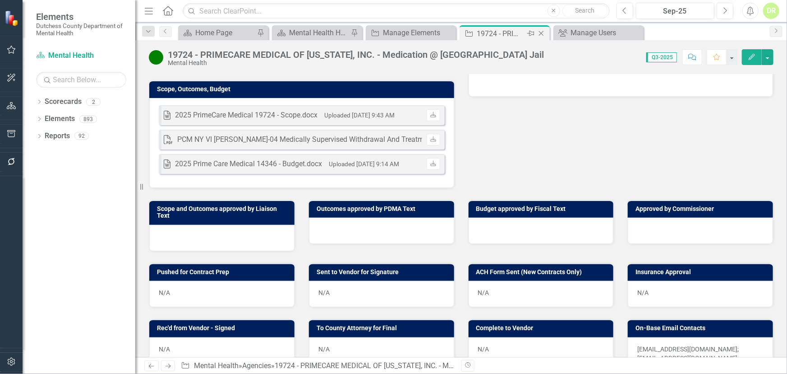
click at [543, 33] on icon "Close" at bounding box center [541, 33] width 9 height 7
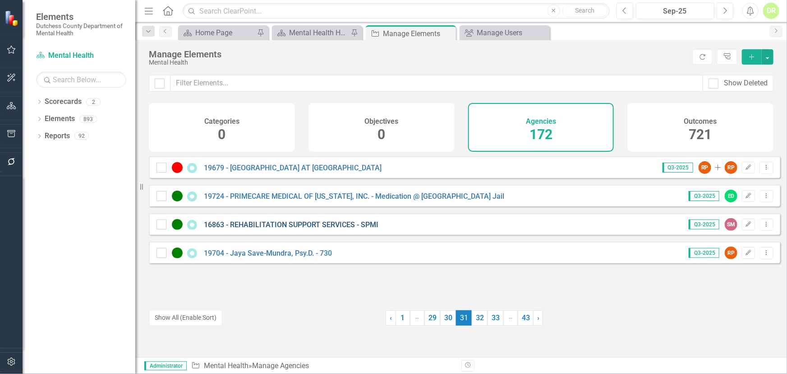
click at [305, 229] on link "16863 - REHABILITATION SUPPORT SERVICES - SPMI" at bounding box center [291, 224] width 175 height 9
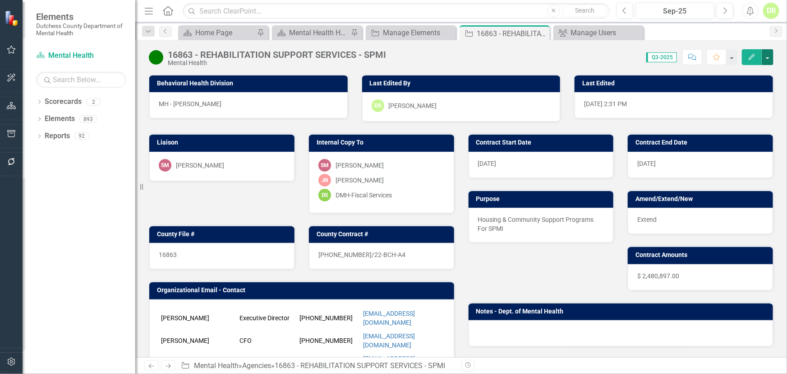
click at [767, 58] on button "button" at bounding box center [768, 57] width 12 height 16
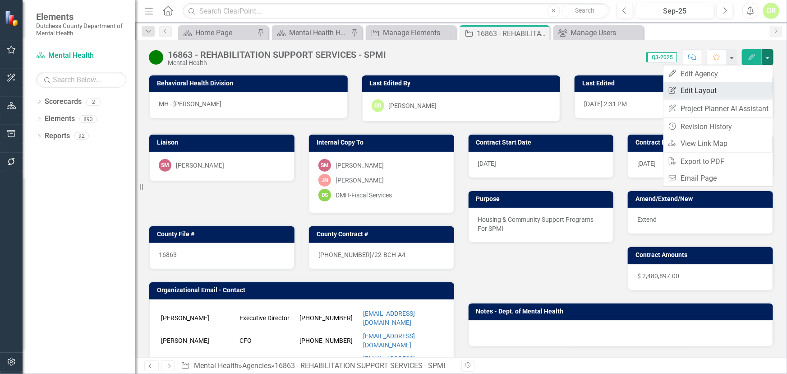
click at [702, 83] on link "Edit Report Edit Layout" at bounding box center [719, 90] width 110 height 17
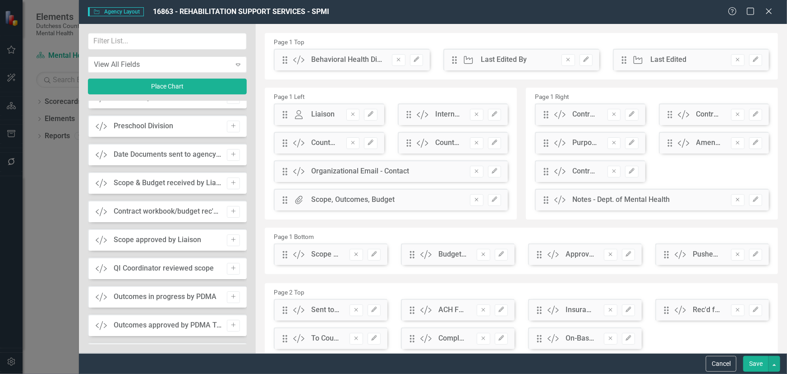
scroll to position [1600, 0]
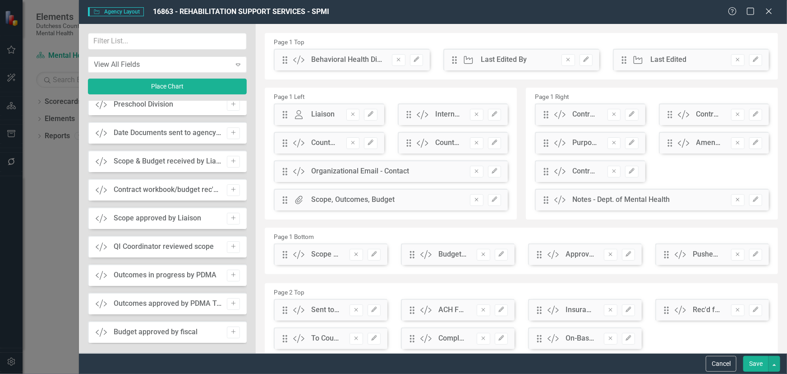
drag, startPoint x: 227, startPoint y: 302, endPoint x: 288, endPoint y: 236, distance: 90.0
click at [228, 299] on button "Add" at bounding box center [233, 304] width 13 height 12
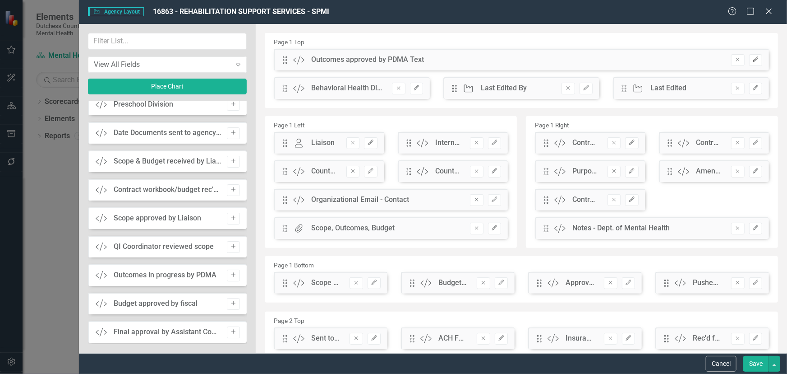
click at [753, 58] on icon "Edit" at bounding box center [756, 59] width 7 height 5
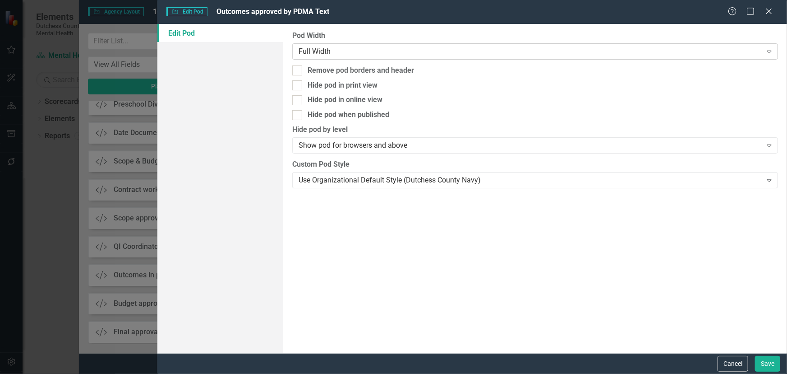
click at [310, 50] on div "Full Width" at bounding box center [530, 51] width 463 height 10
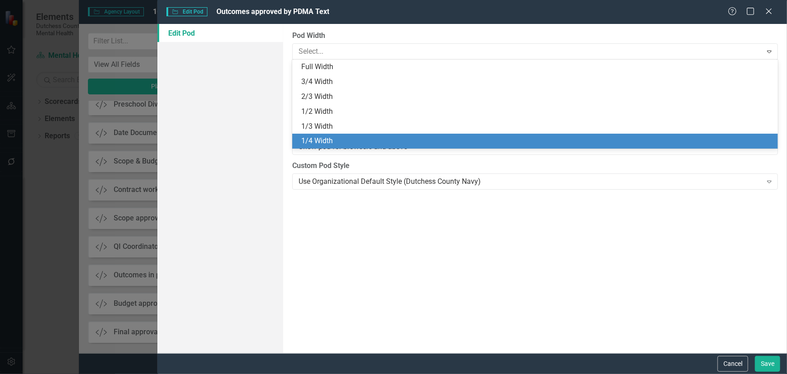
click at [325, 138] on div "1/4 Width" at bounding box center [537, 141] width 472 height 10
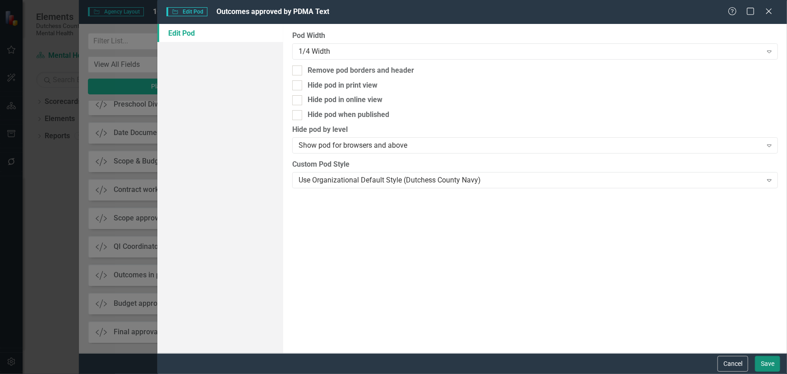
click at [771, 362] on button "Save" at bounding box center [767, 364] width 25 height 16
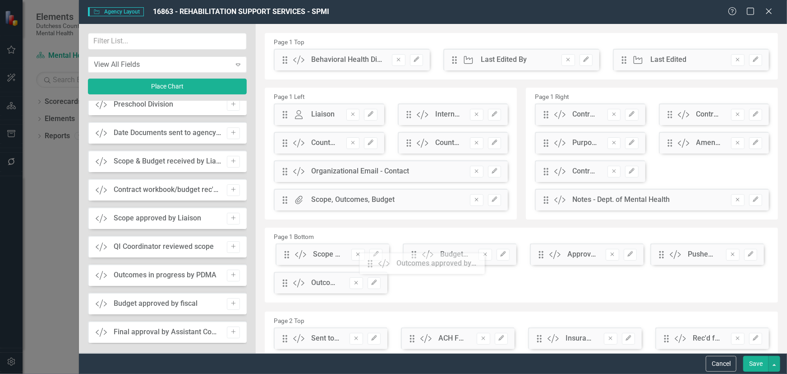
scroll to position [4, 0]
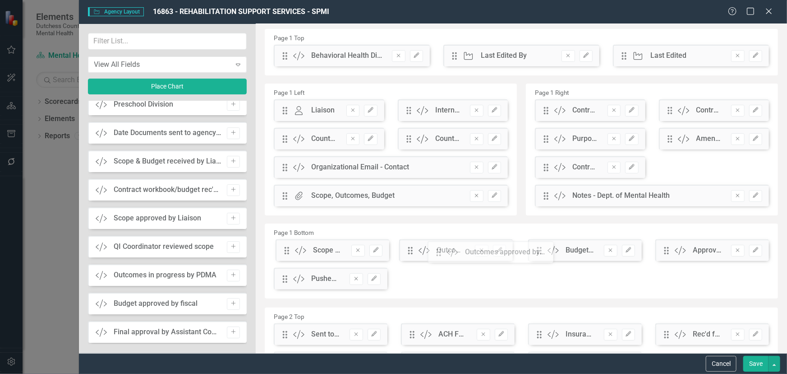
drag, startPoint x: 285, startPoint y: 63, endPoint x: 446, endPoint y: 255, distance: 250.5
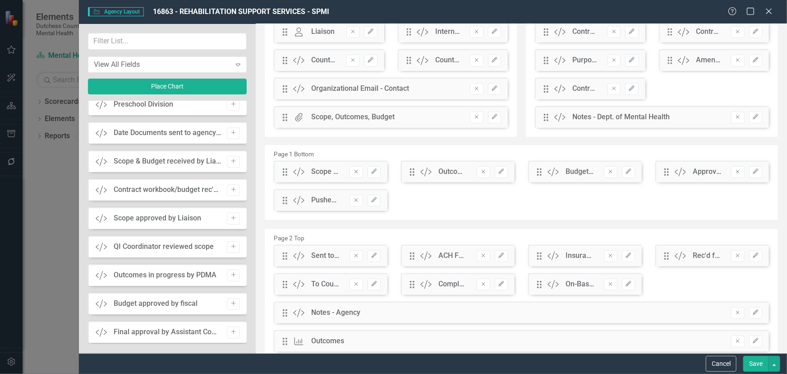
scroll to position [86, 0]
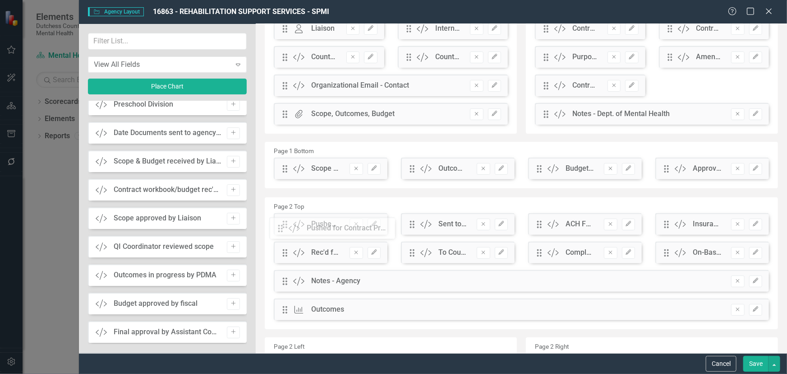
drag, startPoint x: 287, startPoint y: 199, endPoint x: 289, endPoint y: 230, distance: 31.7
click at [753, 362] on button "Save" at bounding box center [756, 364] width 25 height 16
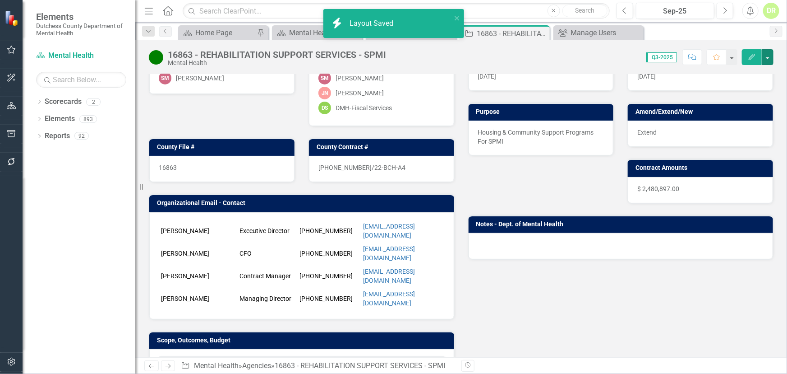
scroll to position [205, 0]
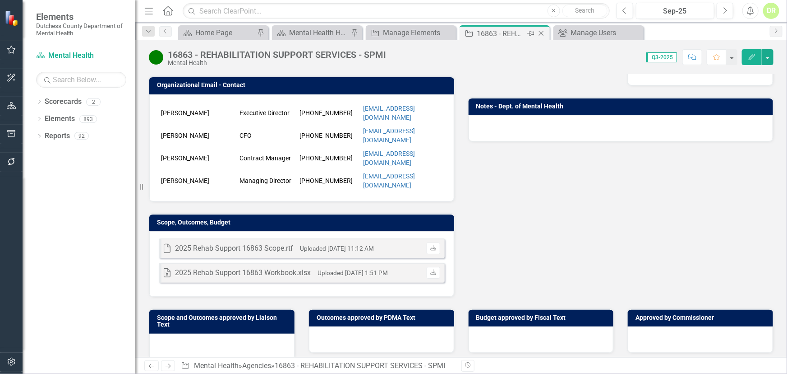
click at [540, 31] on icon "Close" at bounding box center [541, 33] width 9 height 7
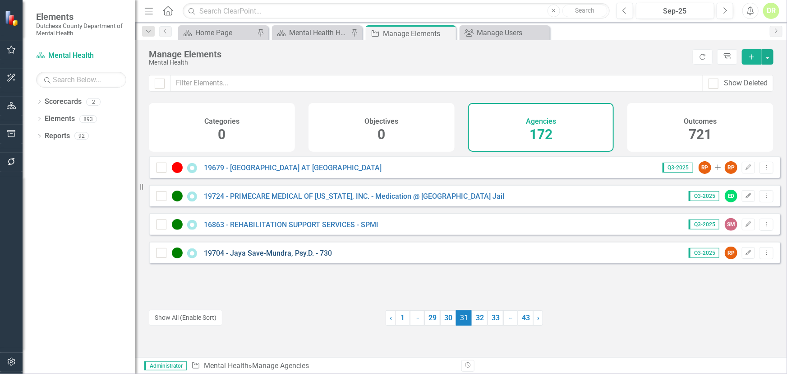
click at [279, 257] on link "19704 - Jaya Save-Mundra, Psy.D. - 730" at bounding box center [268, 253] width 128 height 9
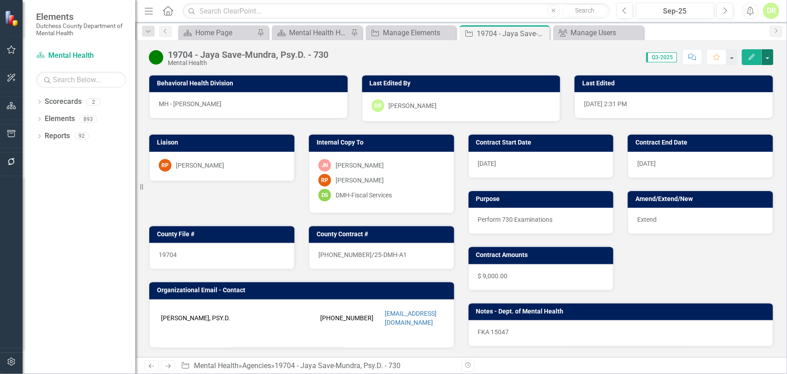
click at [765, 57] on button "button" at bounding box center [768, 57] width 12 height 16
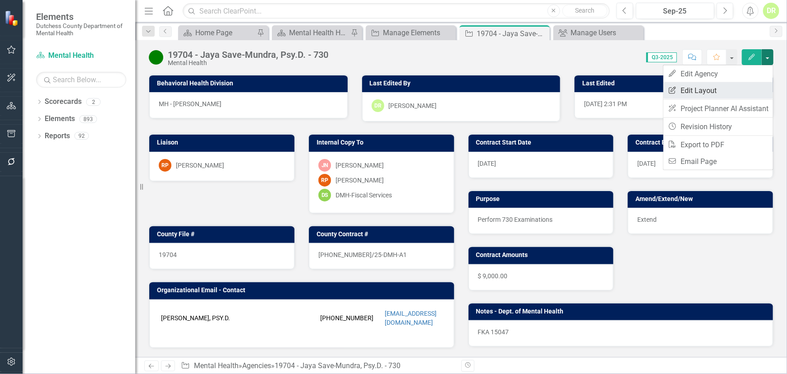
click at [696, 93] on link "Edit Report Edit Layout" at bounding box center [719, 90] width 110 height 17
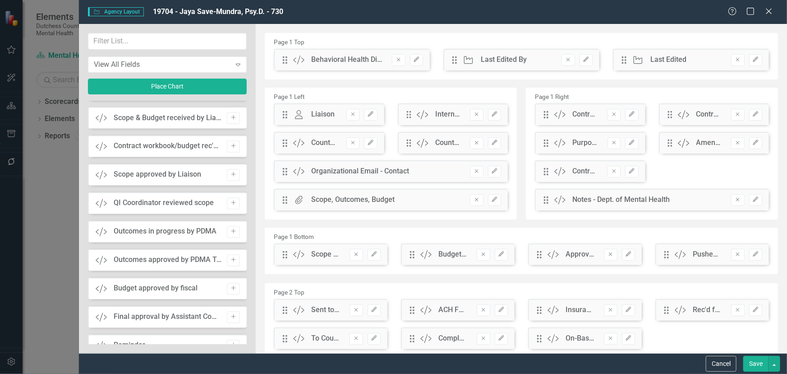
scroll to position [861, 0]
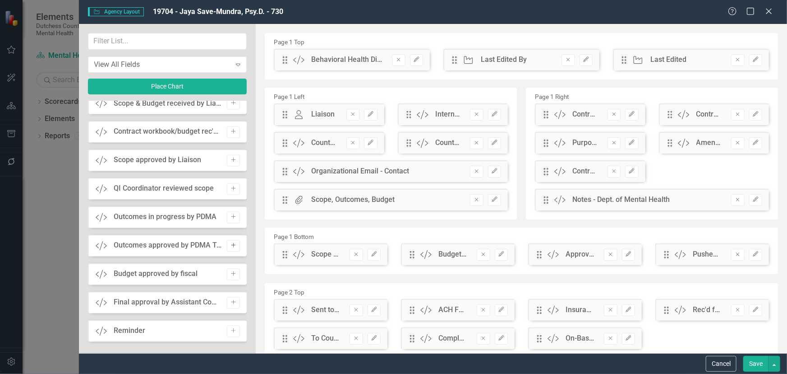
click at [234, 243] on icon "Add" at bounding box center [233, 245] width 7 height 5
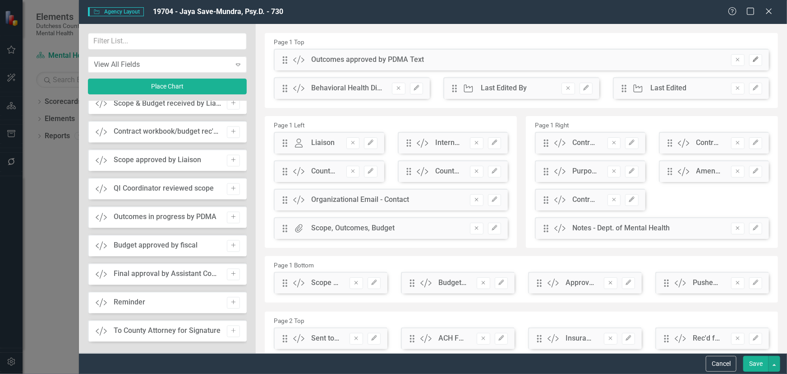
click at [753, 59] on icon "Edit" at bounding box center [756, 59] width 7 height 5
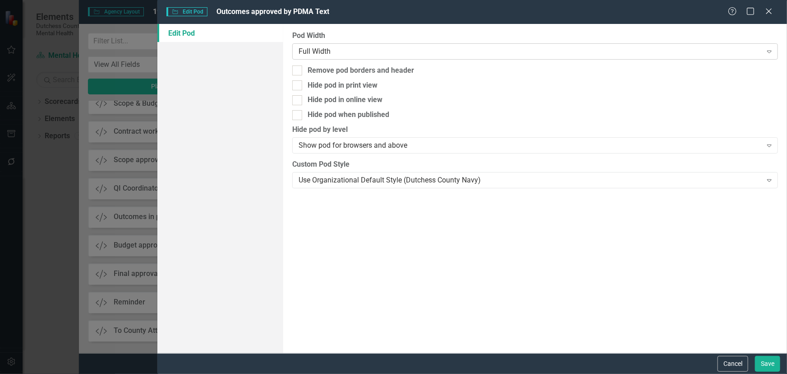
click at [474, 58] on div "Full Width Expand" at bounding box center [535, 51] width 486 height 16
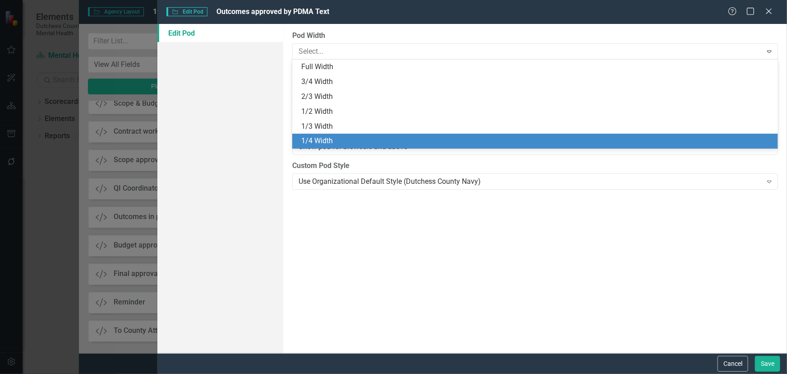
click at [365, 140] on div "1/4 Width" at bounding box center [537, 141] width 472 height 10
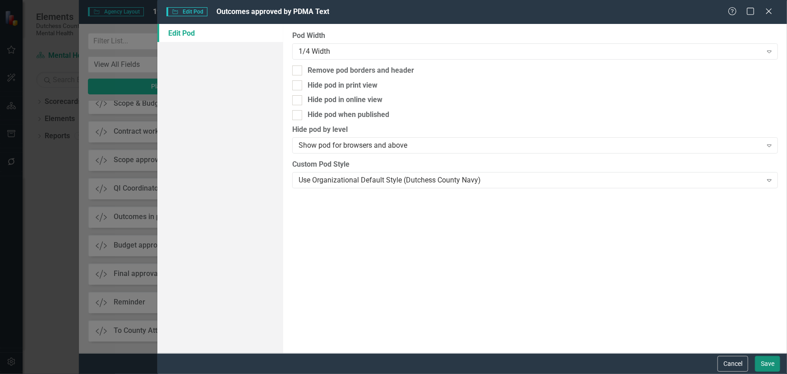
click at [777, 359] on button "Save" at bounding box center [767, 364] width 25 height 16
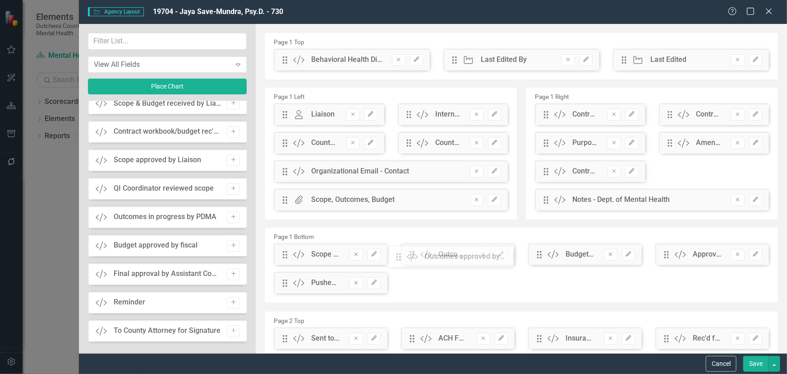
drag, startPoint x: 284, startPoint y: 62, endPoint x: 405, endPoint y: 259, distance: 230.7
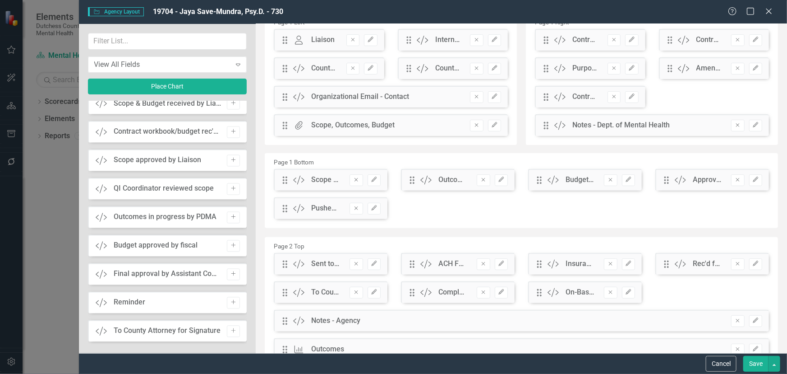
scroll to position [82, 0]
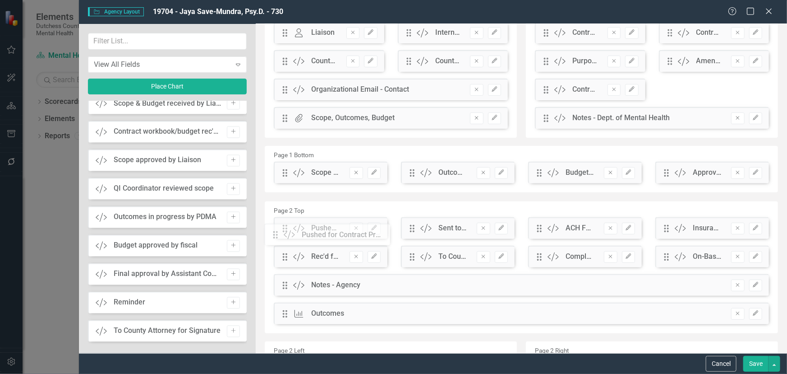
drag, startPoint x: 284, startPoint y: 204, endPoint x: 309, endPoint y: 225, distance: 32.6
click at [763, 364] on button "Save" at bounding box center [756, 364] width 25 height 16
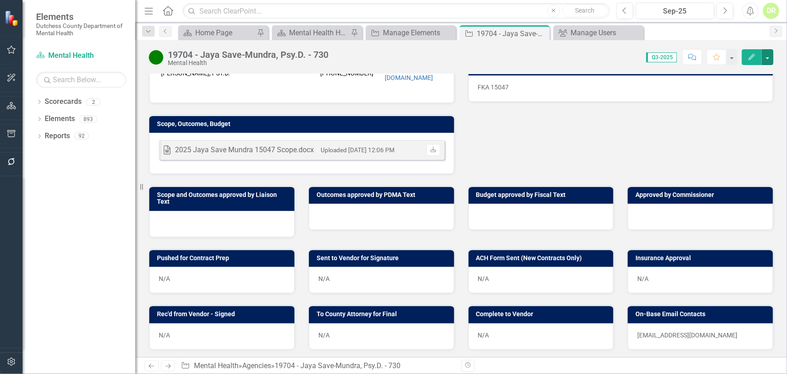
scroll to position [246, 0]
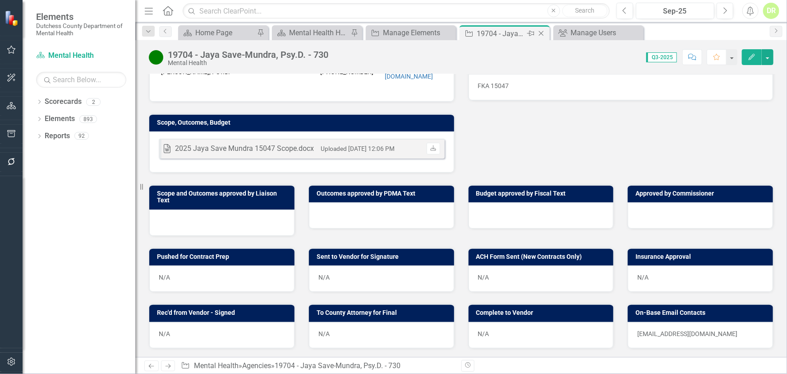
click at [540, 31] on icon "Close" at bounding box center [541, 33] width 9 height 7
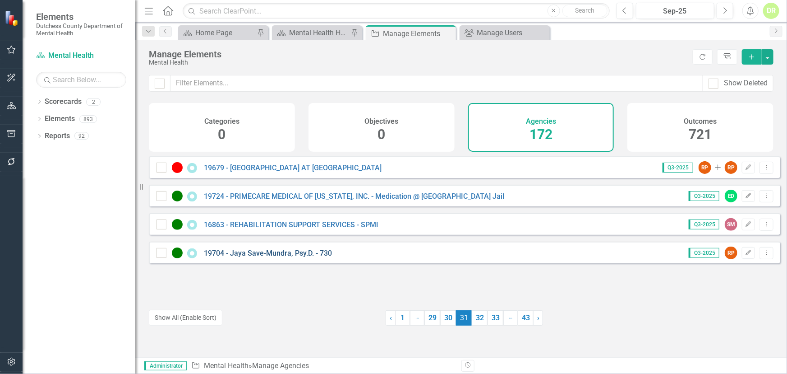
click at [252, 257] on link "19704 - Jaya Save-Mundra, Psy.D. - 730" at bounding box center [268, 253] width 128 height 9
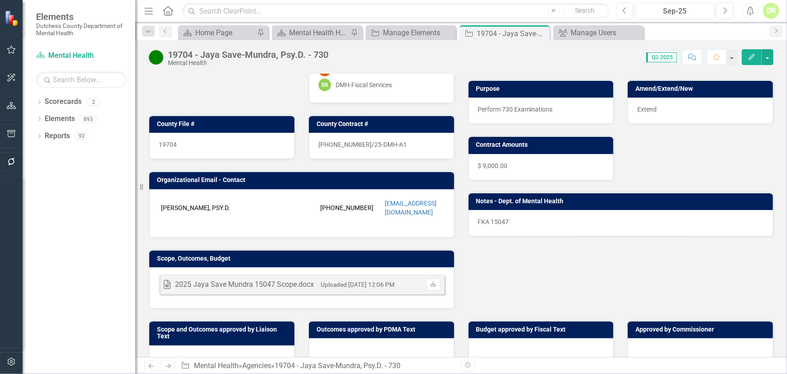
scroll to position [164, 0]
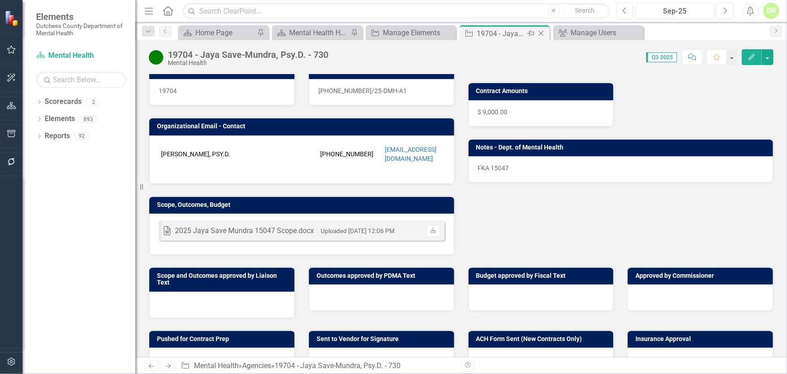
click at [541, 32] on icon at bounding box center [541, 33] width 5 height 5
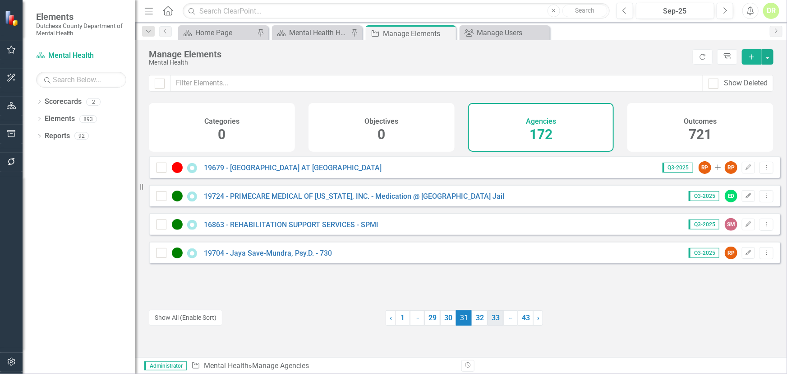
click at [474, 315] on link "32" at bounding box center [480, 317] width 16 height 15
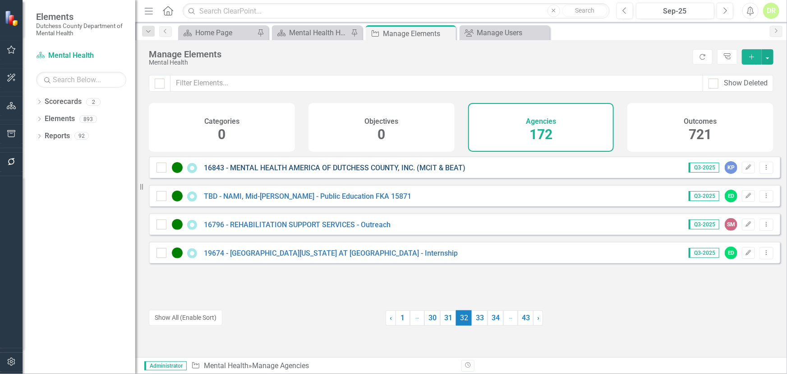
click at [317, 172] on link "16843 - MENTAL HEALTH AMERICA OF DUTCHESS COUNTY, INC. (MCIT & BEAT)" at bounding box center [335, 167] width 262 height 9
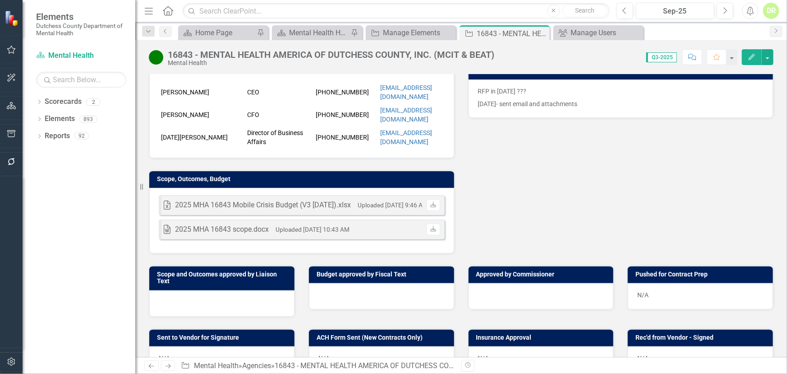
scroll to position [246, 0]
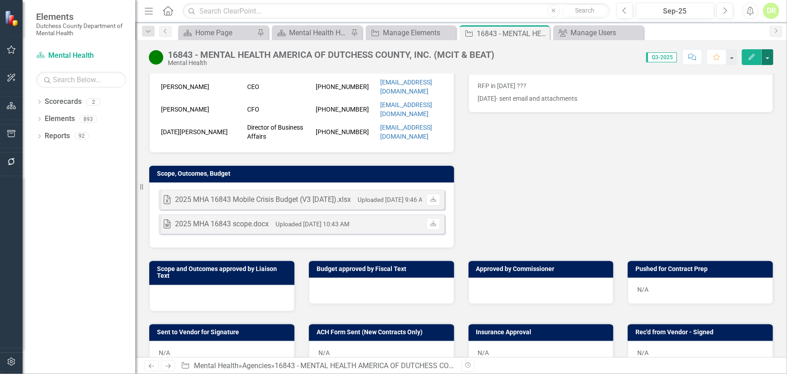
click at [769, 50] on button "button" at bounding box center [768, 57] width 12 height 16
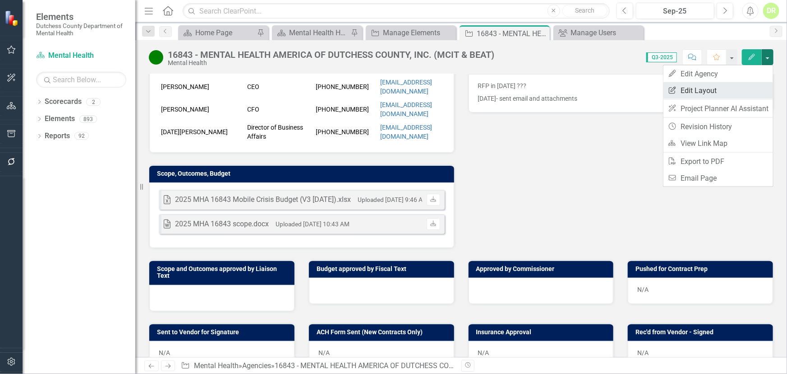
click at [723, 92] on link "Edit Report Edit Layout" at bounding box center [719, 90] width 110 height 17
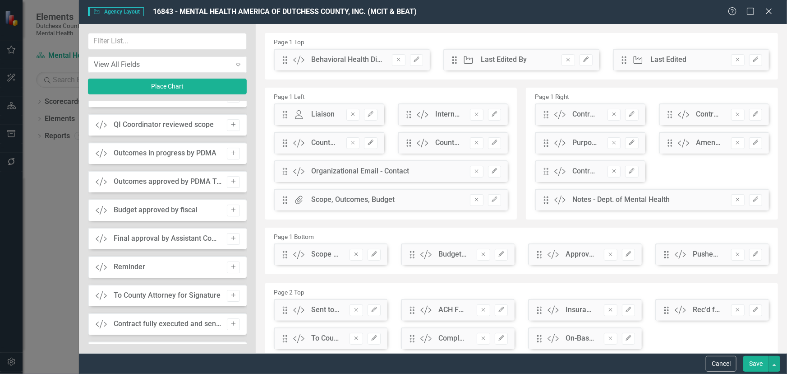
scroll to position [1476, 0]
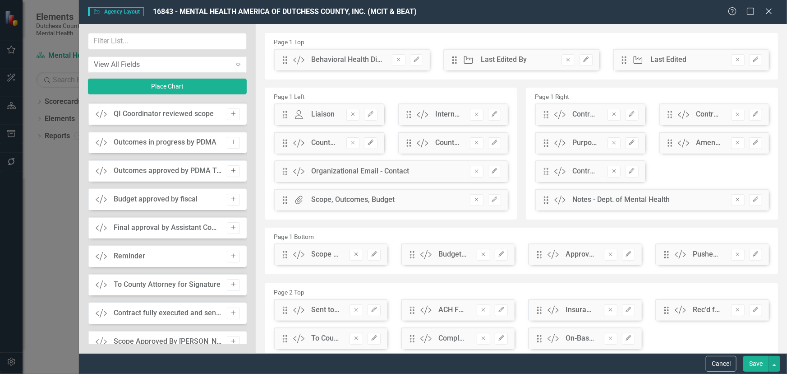
click at [232, 166] on button "Add" at bounding box center [233, 171] width 13 height 12
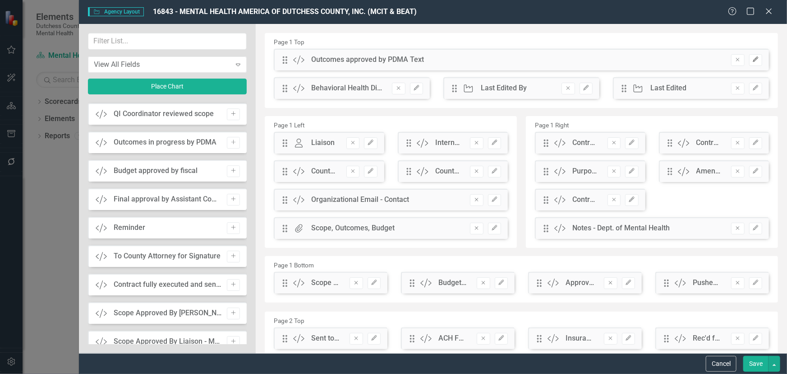
click at [754, 59] on button "Edit" at bounding box center [755, 60] width 13 height 12
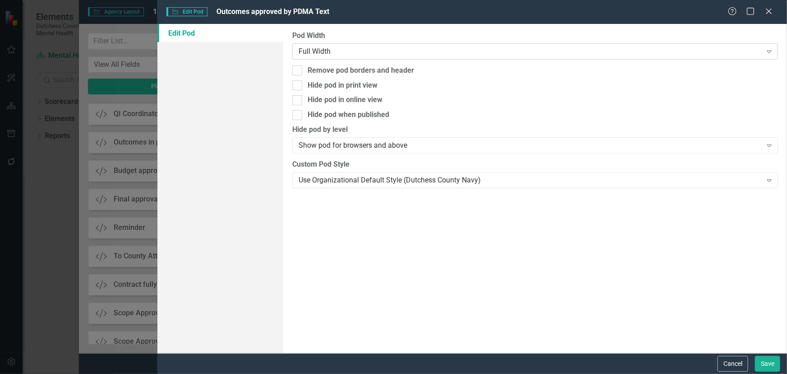
click at [422, 50] on div "Full Width" at bounding box center [530, 51] width 463 height 10
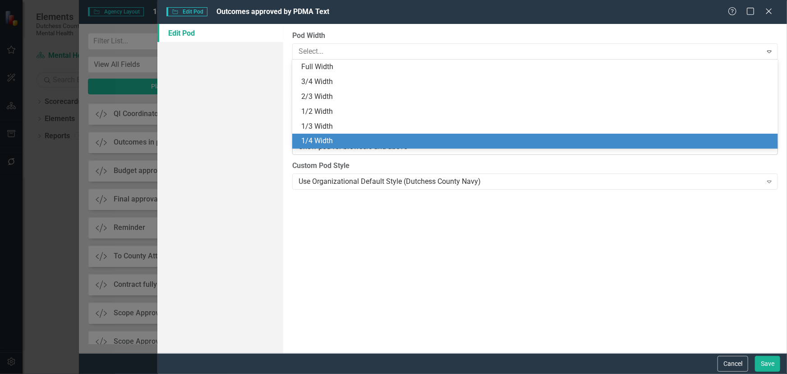
drag, startPoint x: 359, startPoint y: 136, endPoint x: 378, endPoint y: 141, distance: 20.0
click at [359, 136] on div "1/4 Width" at bounding box center [537, 141] width 472 height 10
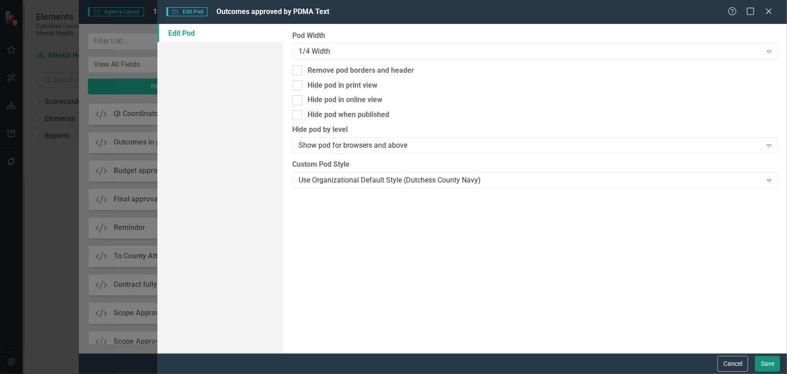
drag, startPoint x: 778, startPoint y: 357, endPoint x: 763, endPoint y: 352, distance: 16.6
click at [777, 356] on button "Save" at bounding box center [767, 364] width 25 height 16
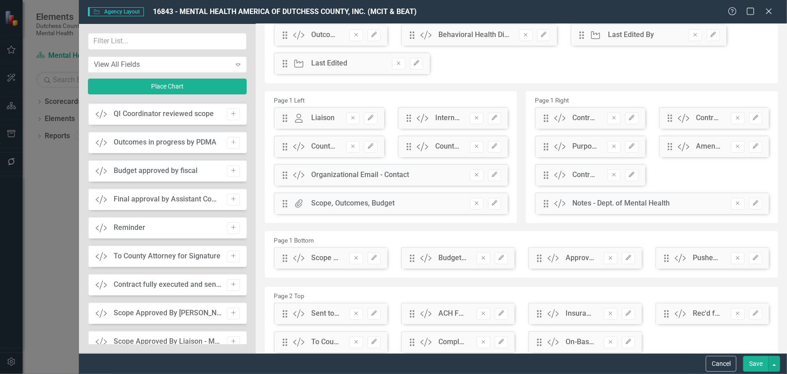
scroll to position [0, 0]
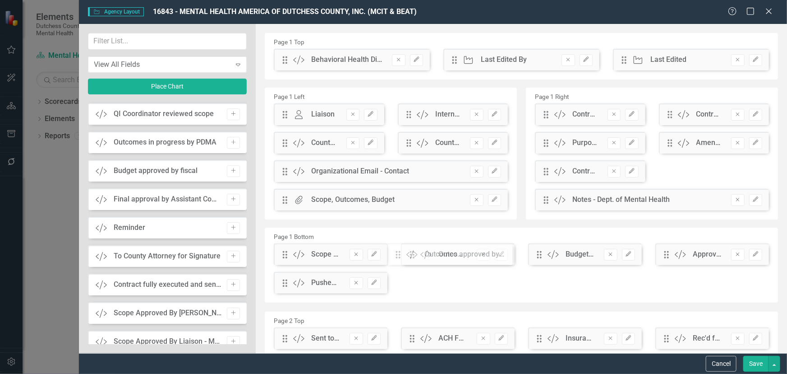
drag, startPoint x: 285, startPoint y: 61, endPoint x: 268, endPoint y: 233, distance: 172.2
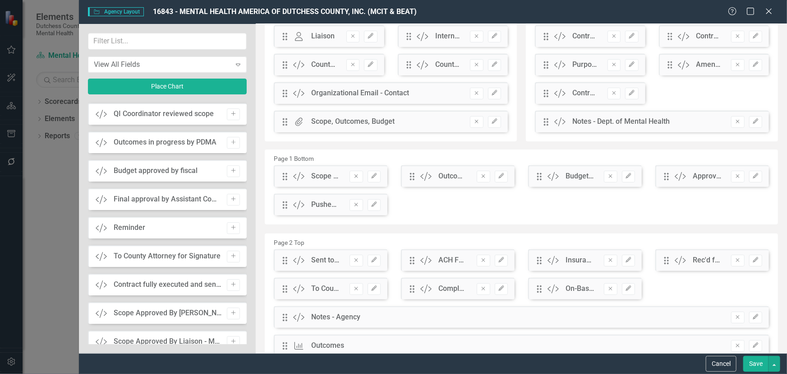
scroll to position [82, 0]
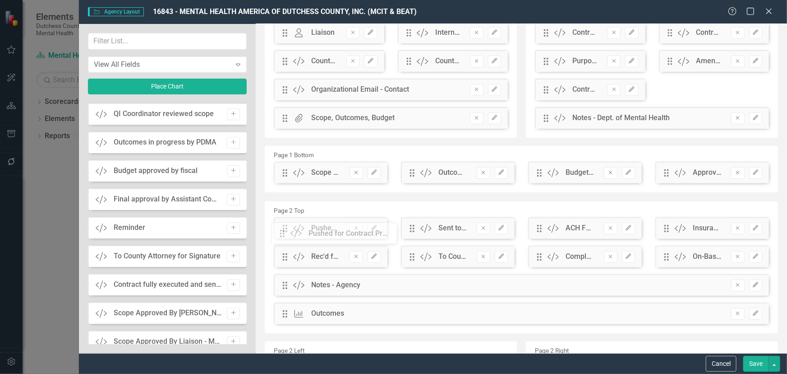
drag, startPoint x: 287, startPoint y: 202, endPoint x: 375, endPoint y: 203, distance: 88.0
click at [760, 360] on button "Save" at bounding box center [756, 364] width 25 height 16
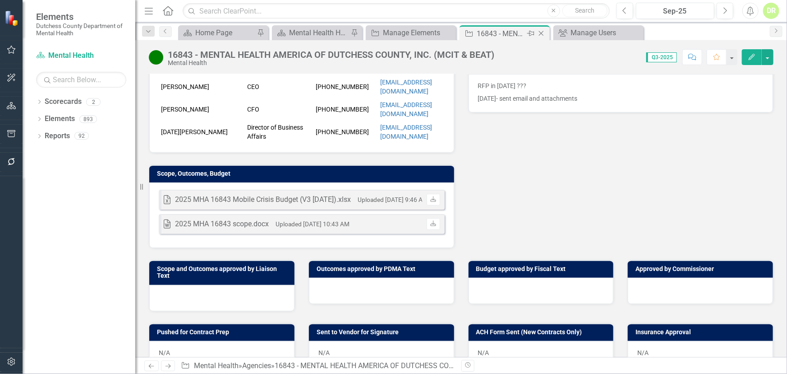
click at [540, 28] on div "Close" at bounding box center [542, 33] width 11 height 11
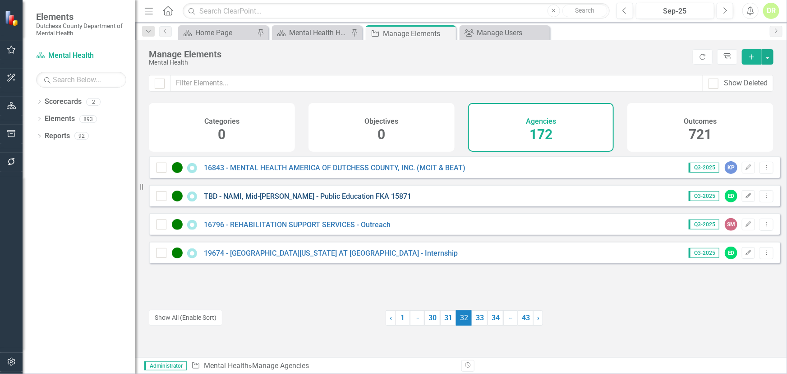
click at [271, 200] on link "TBD - NAMI, Mid-[PERSON_NAME] - Public Education FKA 15871" at bounding box center [308, 196] width 208 height 9
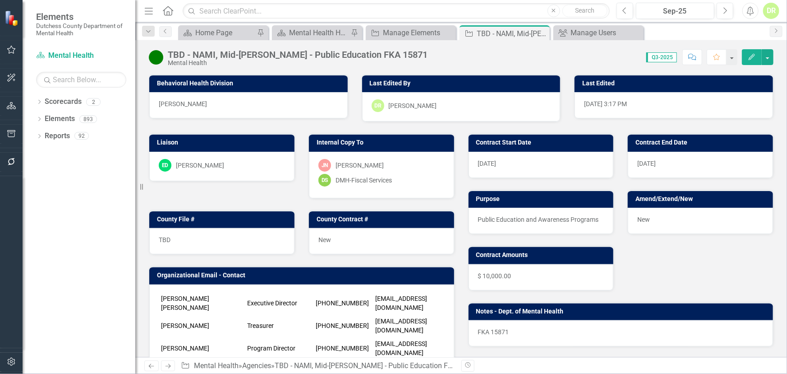
click at [754, 58] on icon "Edit" at bounding box center [752, 57] width 8 height 6
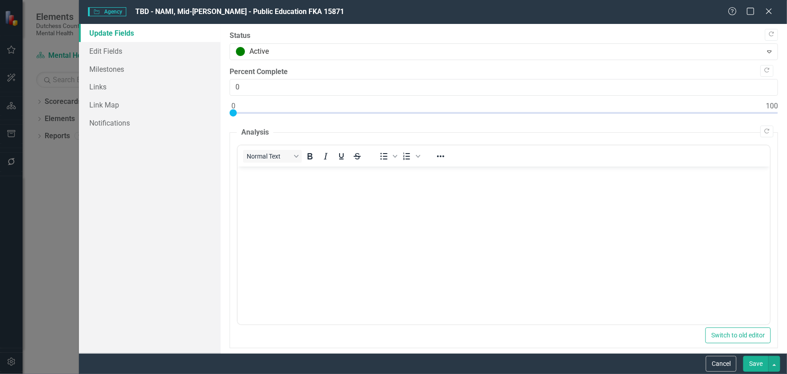
click at [776, 7] on div "Help Maximize Close" at bounding box center [753, 12] width 50 height 10
click at [770, 13] on icon at bounding box center [769, 11] width 7 height 7
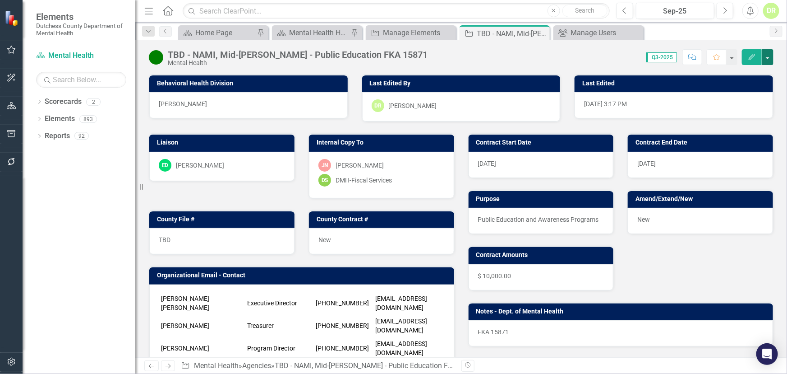
click at [764, 56] on button "button" at bounding box center [768, 57] width 12 height 16
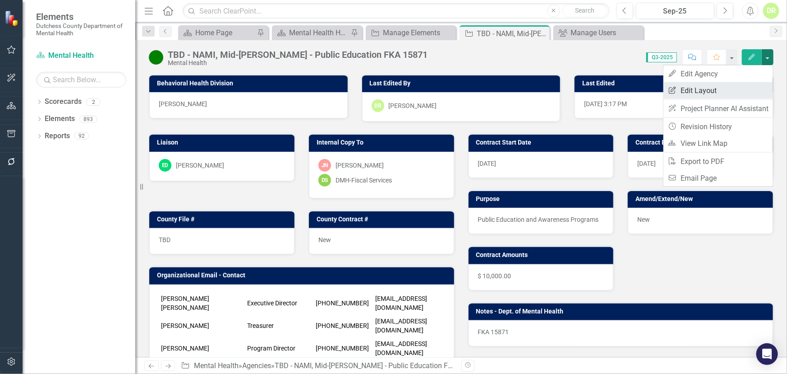
click at [707, 96] on link "Edit Report Edit Layout" at bounding box center [719, 90] width 110 height 17
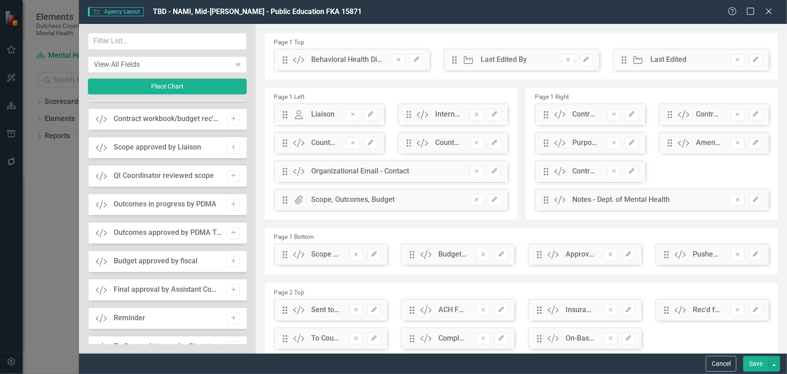
scroll to position [1066, 0]
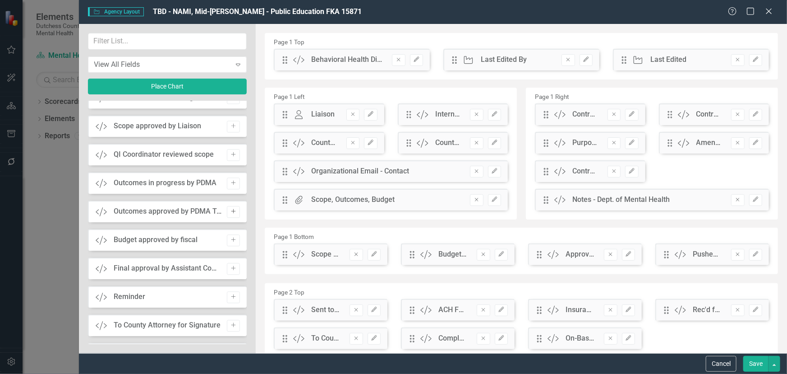
click at [230, 208] on icon "Add" at bounding box center [233, 210] width 7 height 5
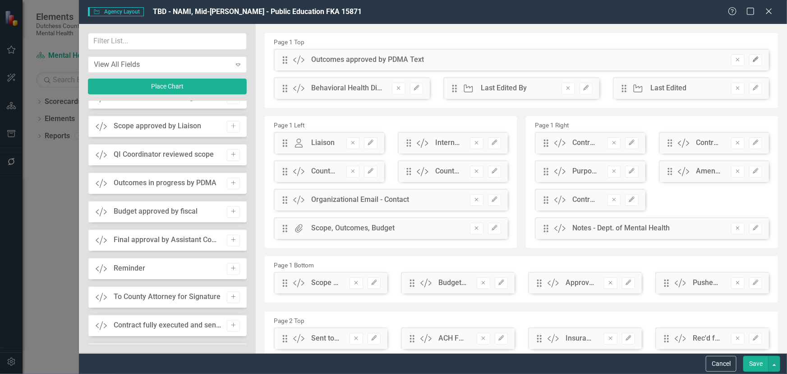
click at [753, 59] on icon "Edit" at bounding box center [756, 59] width 7 height 5
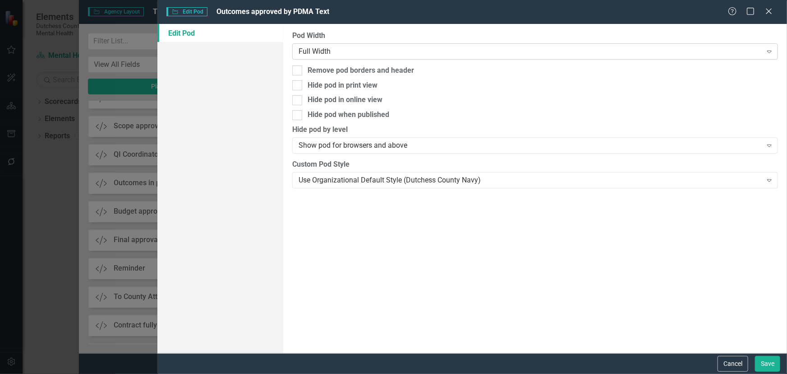
click at [346, 54] on div "Full Width" at bounding box center [530, 51] width 463 height 10
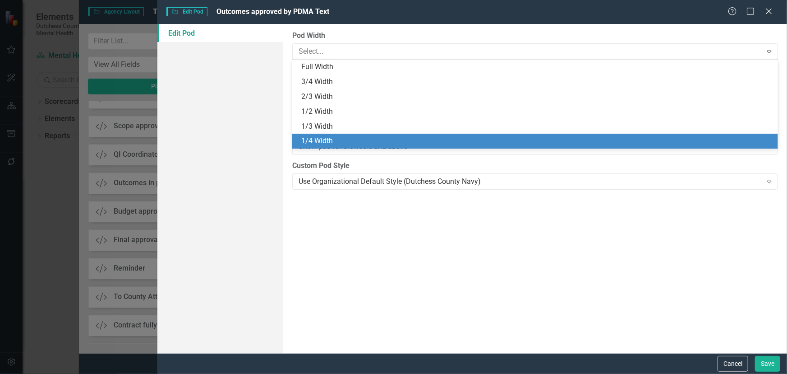
click at [333, 135] on div "1/4 Width" at bounding box center [535, 141] width 486 height 15
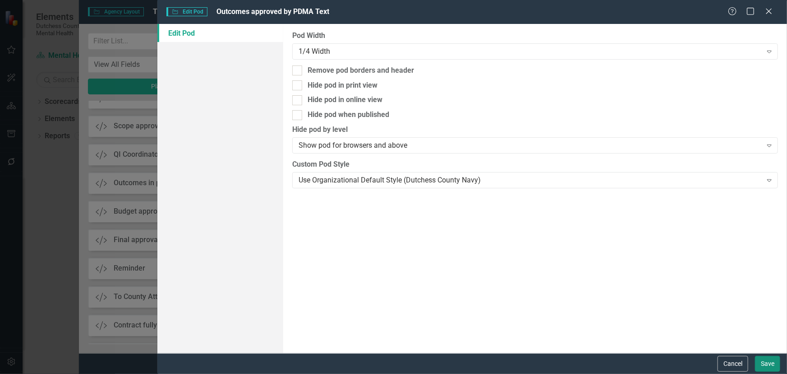
click at [773, 360] on button "Save" at bounding box center [767, 364] width 25 height 16
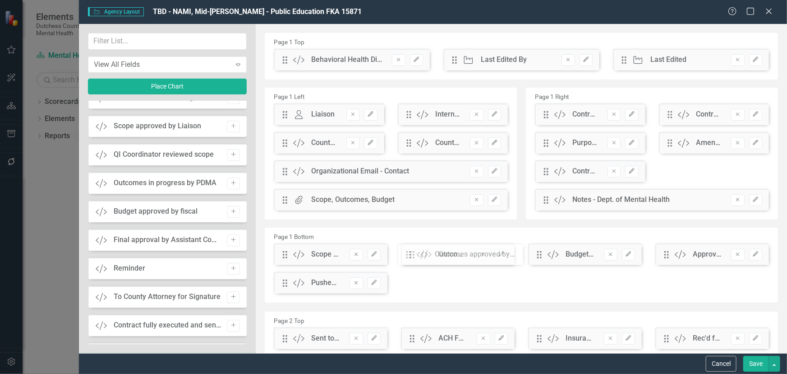
drag, startPoint x: 284, startPoint y: 65, endPoint x: 415, endPoint y: 259, distance: 234.2
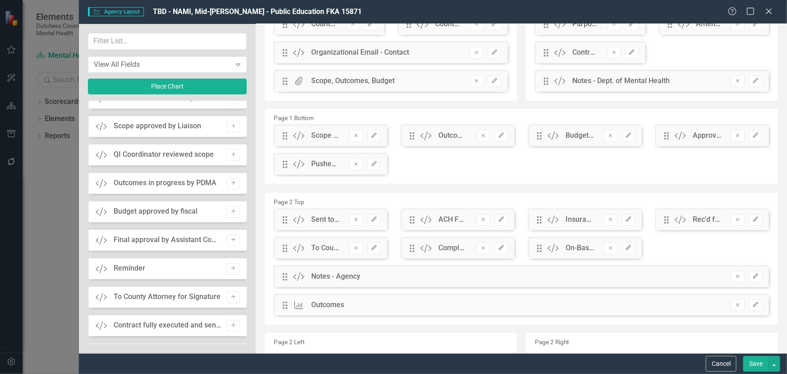
scroll to position [164, 0]
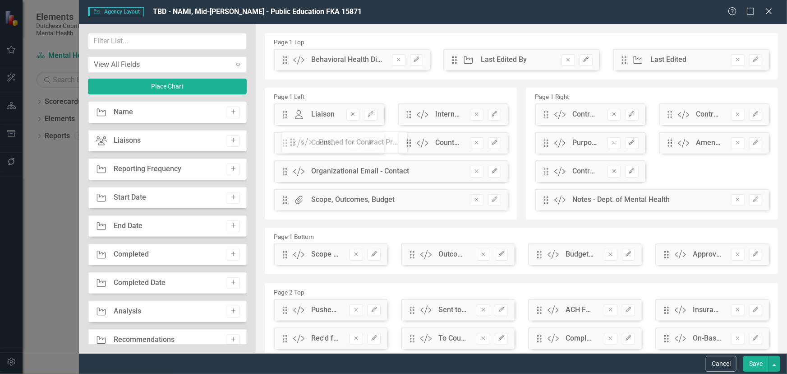
scroll to position [164, 0]
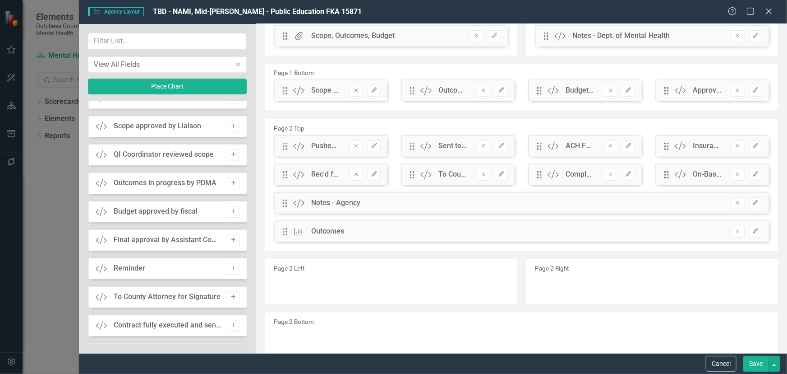
click at [752, 362] on button "Save" at bounding box center [756, 364] width 25 height 16
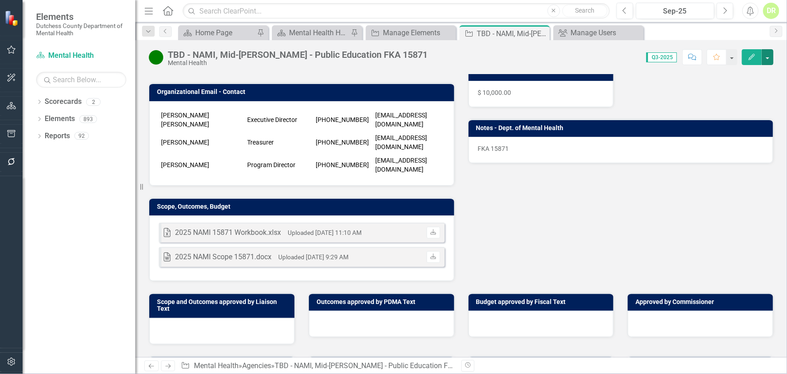
scroll to position [205, 0]
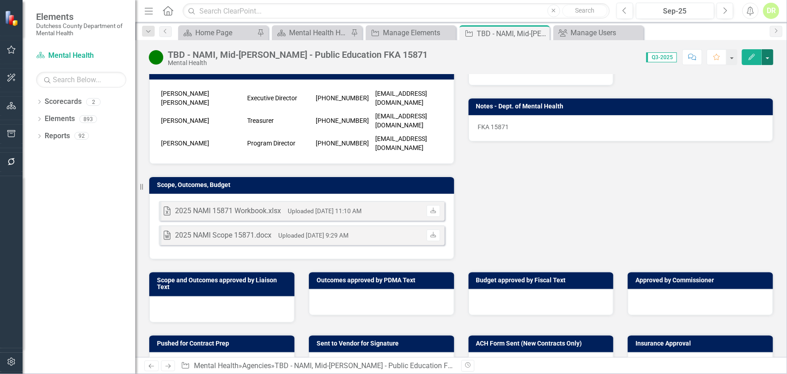
click at [766, 58] on button "button" at bounding box center [768, 57] width 12 height 16
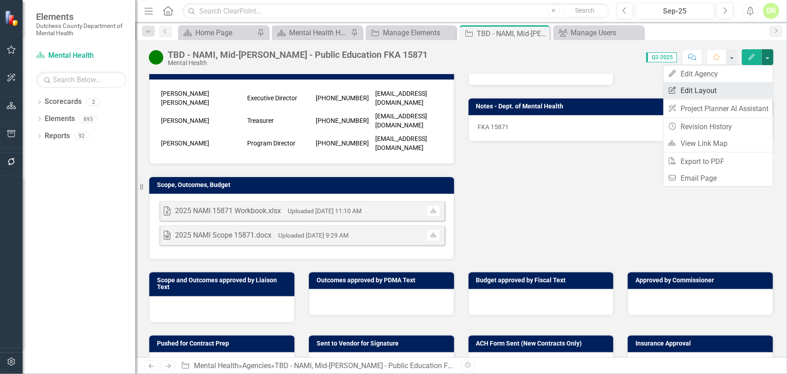
click at [736, 88] on link "Edit Report Edit Layout" at bounding box center [719, 90] width 110 height 17
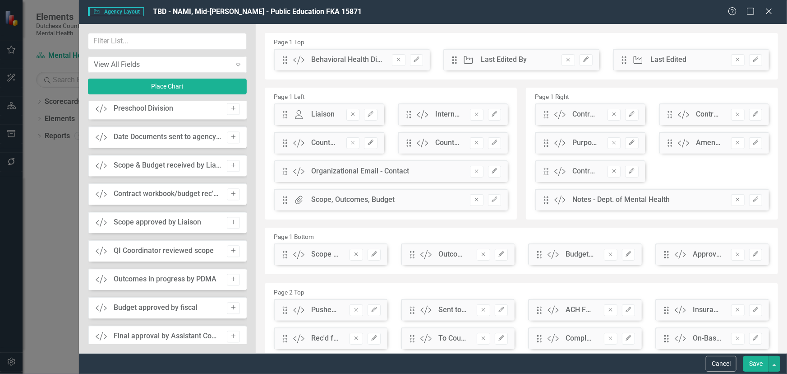
scroll to position [984, 0]
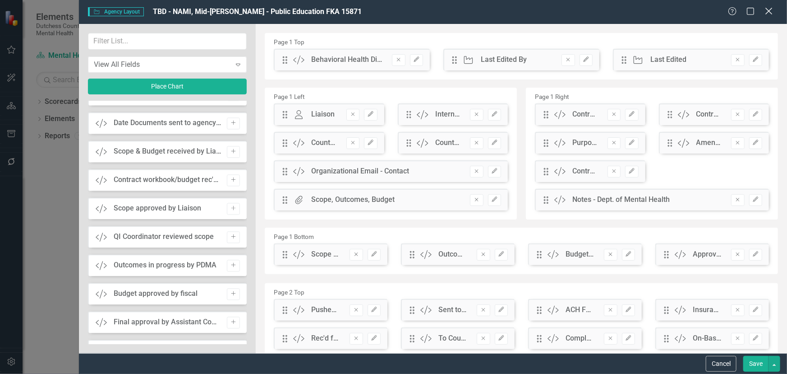
click at [769, 9] on icon "Close" at bounding box center [768, 11] width 11 height 9
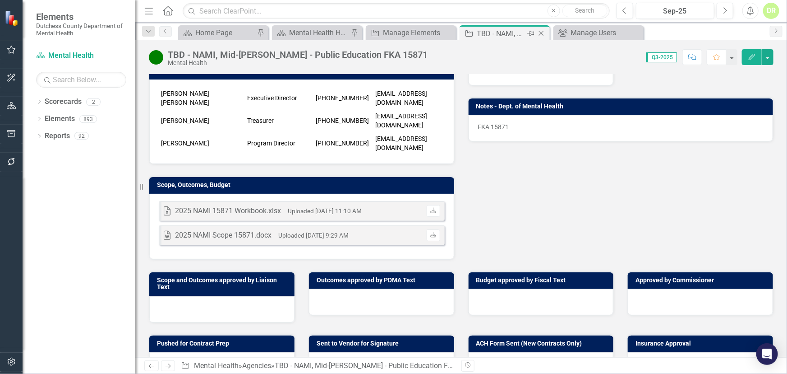
click at [545, 32] on icon "Close" at bounding box center [541, 33] width 9 height 7
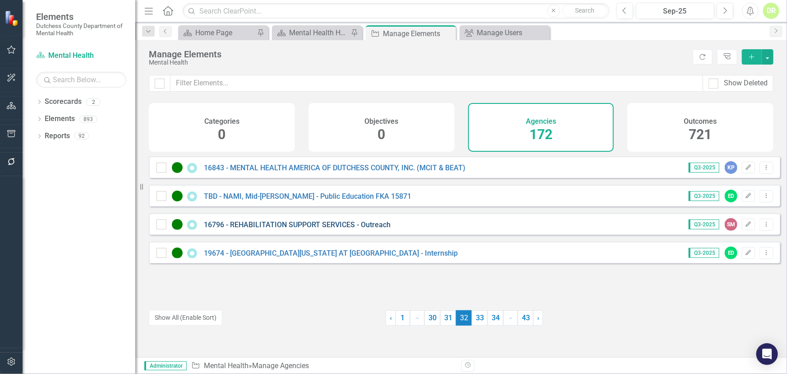
click at [306, 228] on link "16796 - REHABILITATION SUPPORT SERVICES - Outreach" at bounding box center [297, 224] width 187 height 9
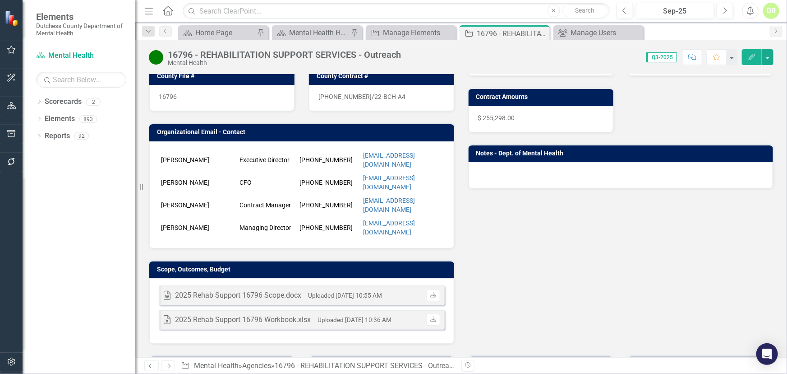
scroll to position [205, 0]
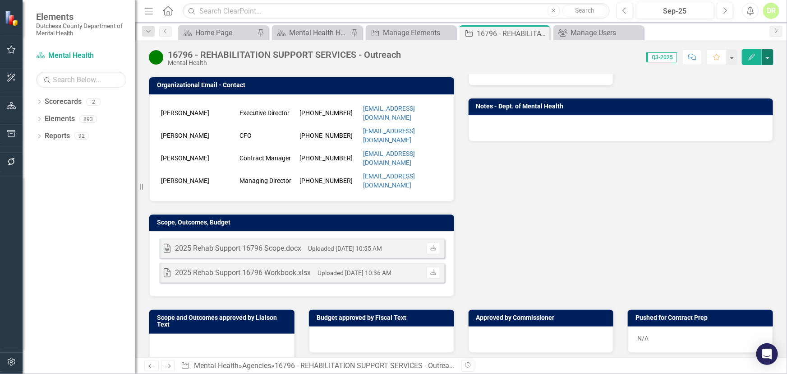
click at [771, 58] on button "button" at bounding box center [768, 57] width 12 height 16
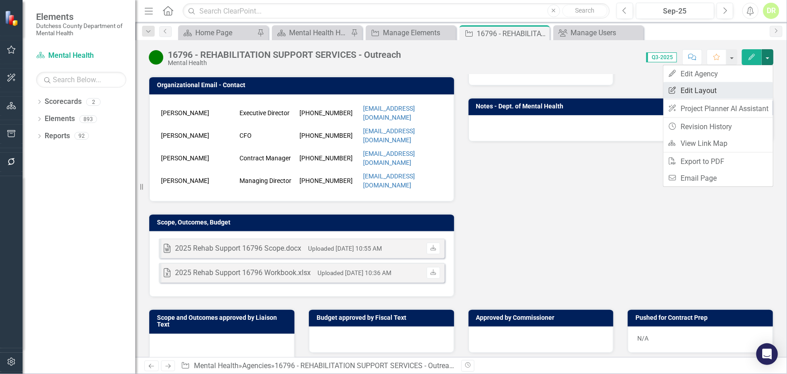
click at [711, 88] on link "Edit Report Edit Layout" at bounding box center [719, 90] width 110 height 17
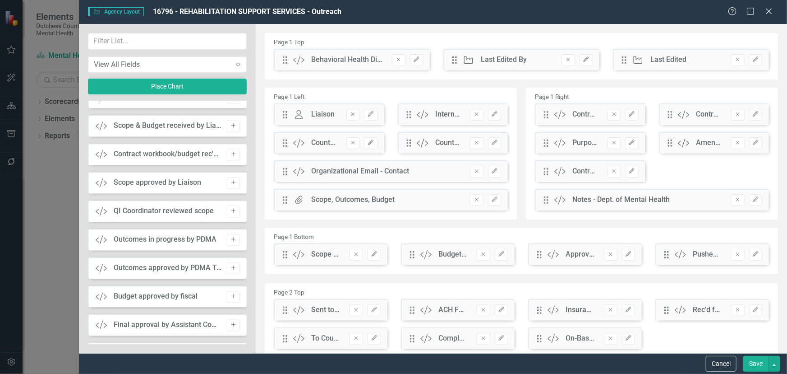
scroll to position [943, 0]
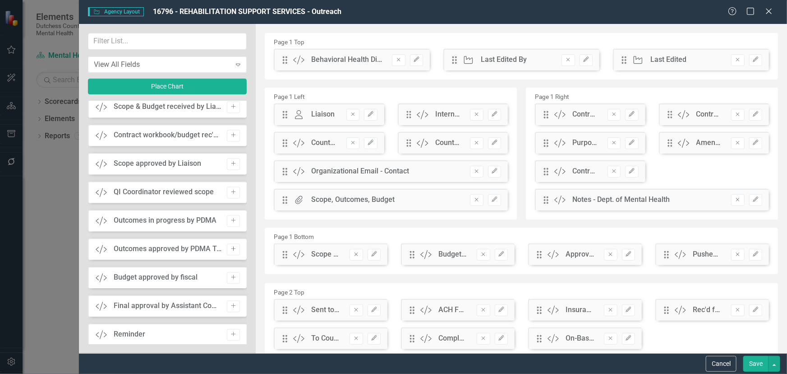
click at [231, 246] on icon "Add" at bounding box center [233, 248] width 7 height 5
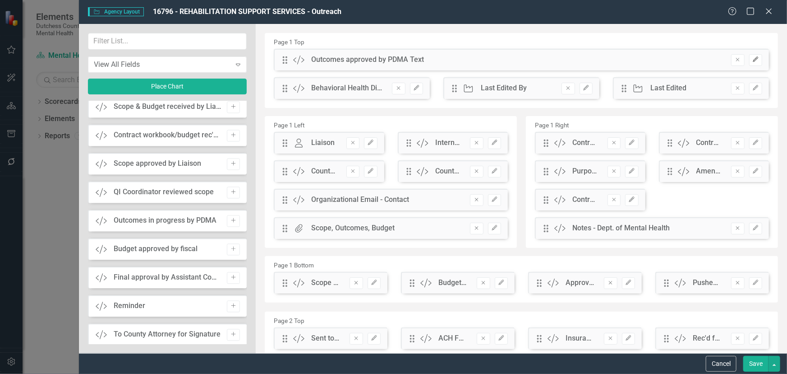
click at [753, 59] on icon "Edit" at bounding box center [756, 59] width 7 height 5
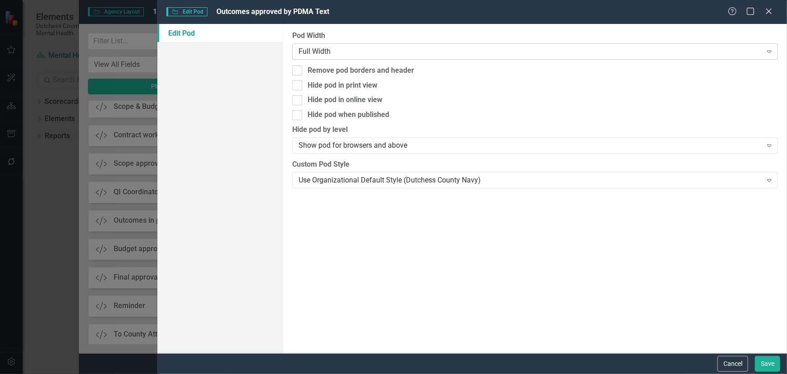
click at [372, 53] on div "Full Width" at bounding box center [530, 51] width 463 height 10
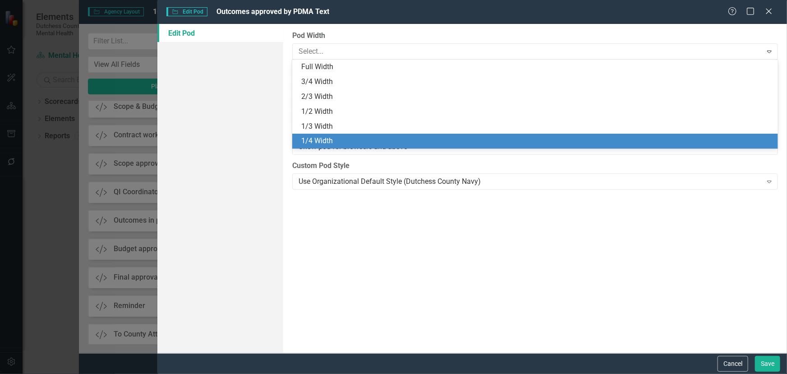
click at [334, 144] on div "1/4 Width" at bounding box center [537, 141] width 472 height 10
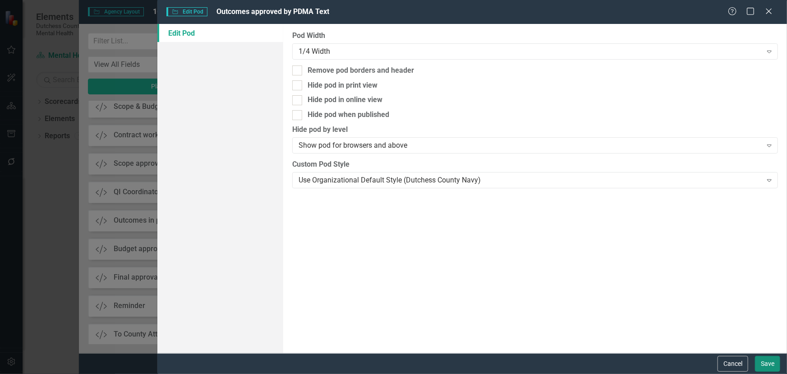
click at [763, 364] on button "Save" at bounding box center [767, 364] width 25 height 16
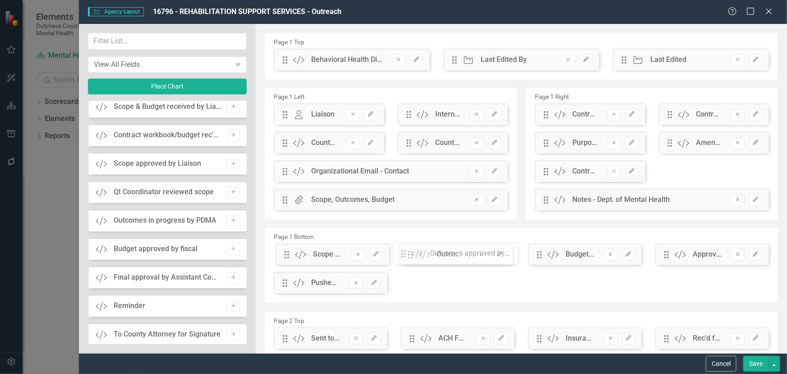
drag, startPoint x: 283, startPoint y: 60, endPoint x: 409, endPoint y: 254, distance: 230.7
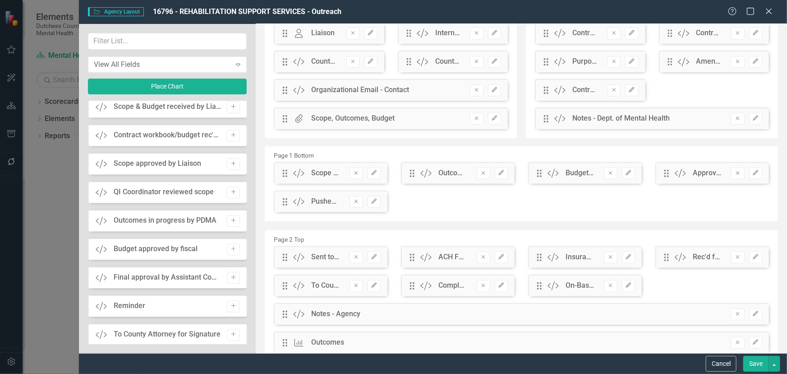
scroll to position [82, 0]
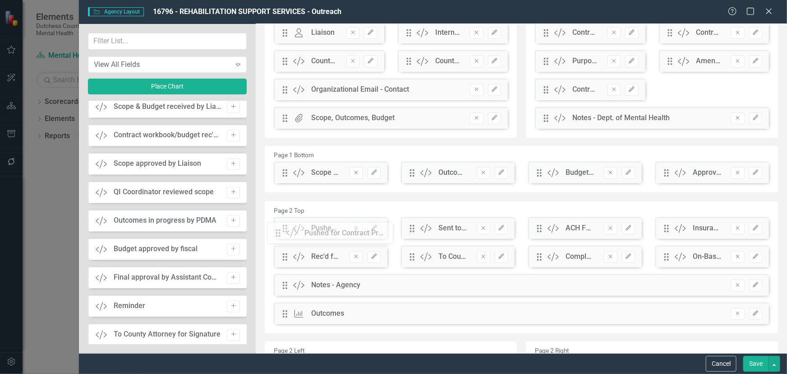
drag, startPoint x: 286, startPoint y: 203, endPoint x: 286, endPoint y: 235, distance: 32.0
click at [752, 364] on button "Save" at bounding box center [756, 364] width 25 height 16
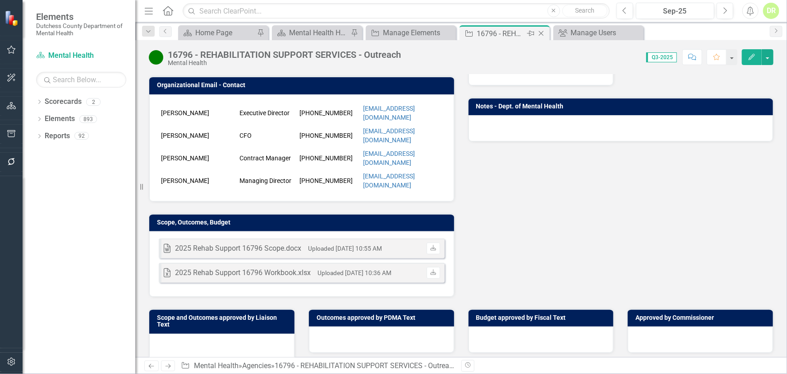
click at [539, 33] on icon "Close" at bounding box center [541, 33] width 9 height 7
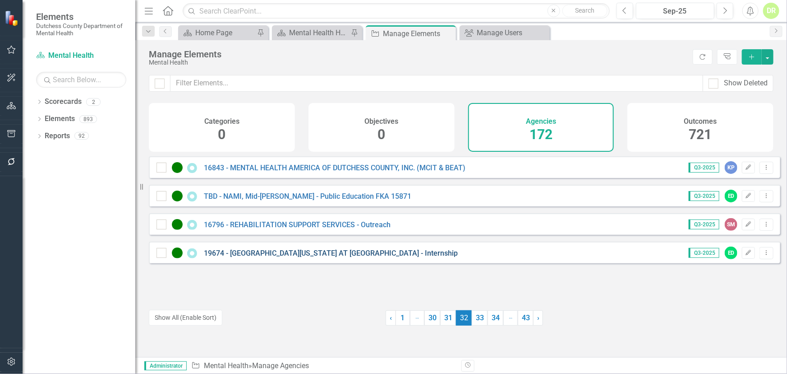
click at [316, 255] on link "19674 - [GEOGRAPHIC_DATA][US_STATE] AT [GEOGRAPHIC_DATA] - Internship" at bounding box center [331, 253] width 254 height 9
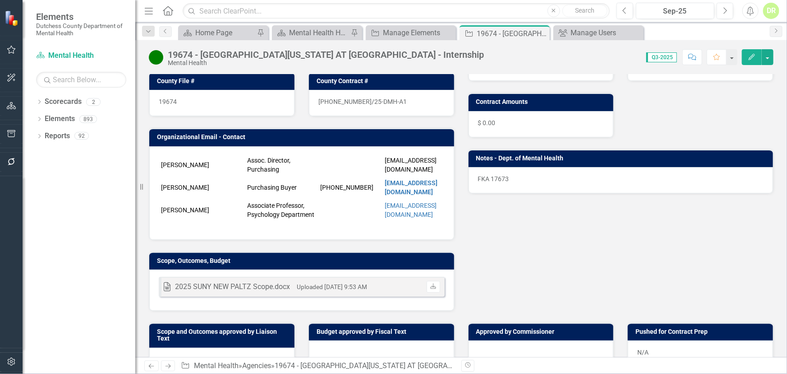
scroll to position [205, 0]
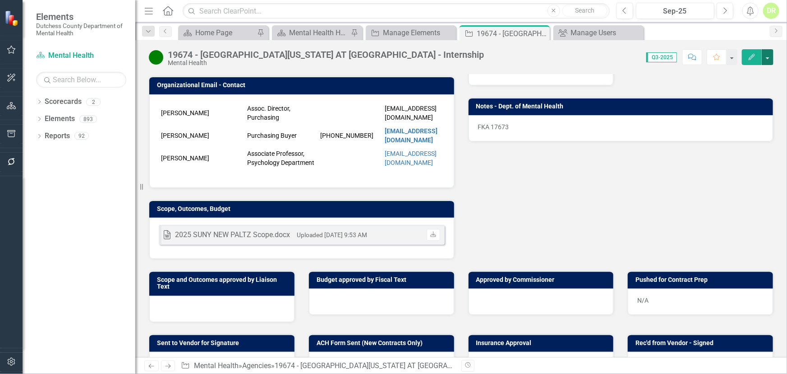
click at [771, 56] on button "button" at bounding box center [768, 57] width 12 height 16
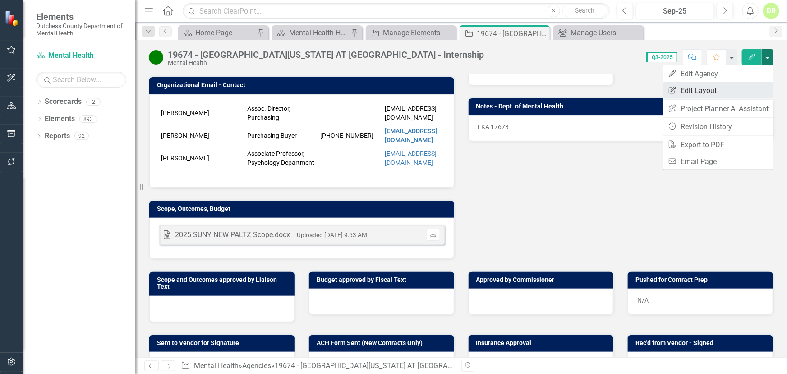
click at [709, 86] on link "Edit Report Edit Layout" at bounding box center [719, 90] width 110 height 17
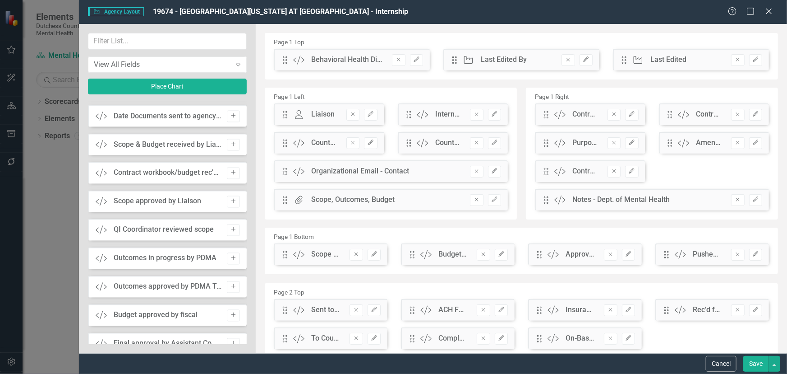
scroll to position [861, 0]
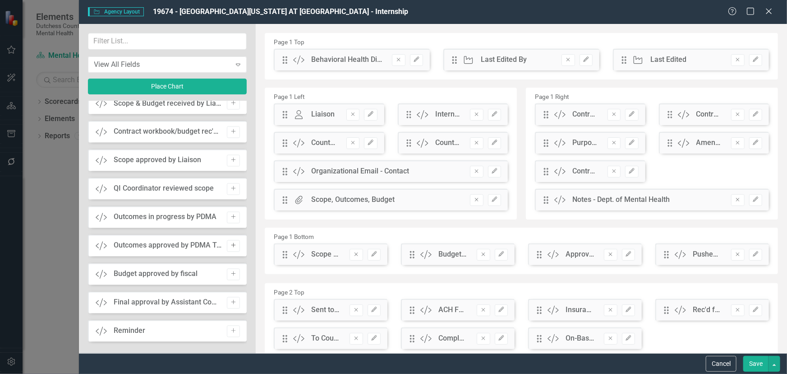
click at [232, 244] on icon "Add" at bounding box center [233, 245] width 7 height 5
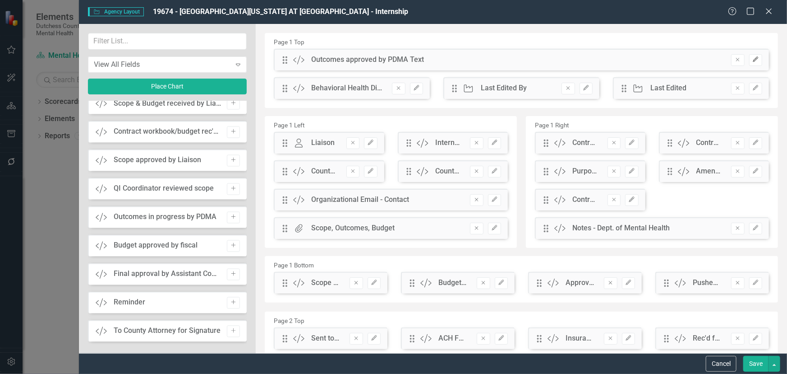
click at [754, 60] on button "Edit" at bounding box center [755, 60] width 13 height 12
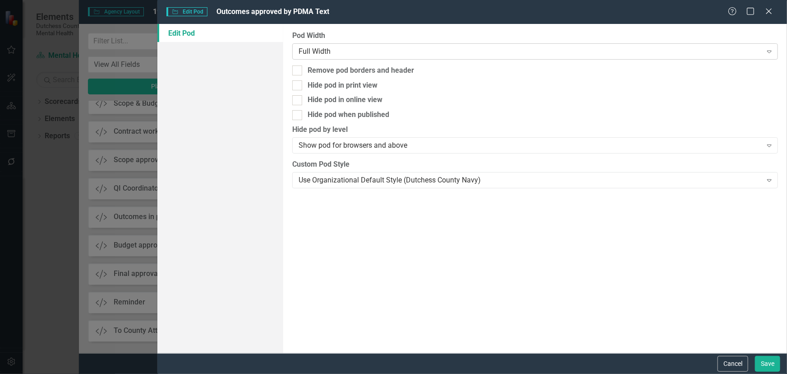
click at [366, 49] on div "Full Width" at bounding box center [530, 51] width 463 height 10
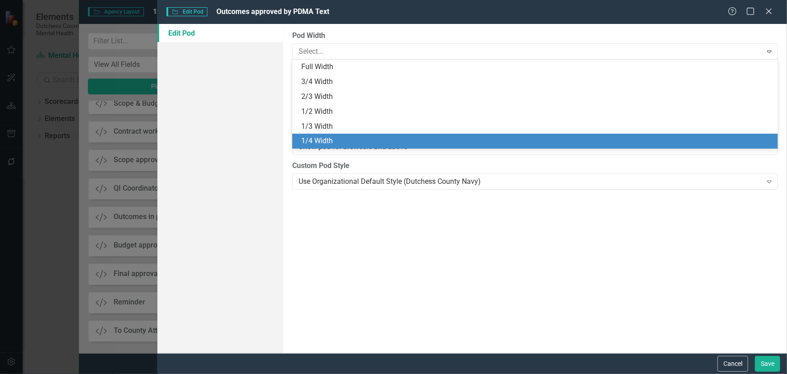
click at [346, 139] on div "1/4 Width" at bounding box center [537, 141] width 472 height 10
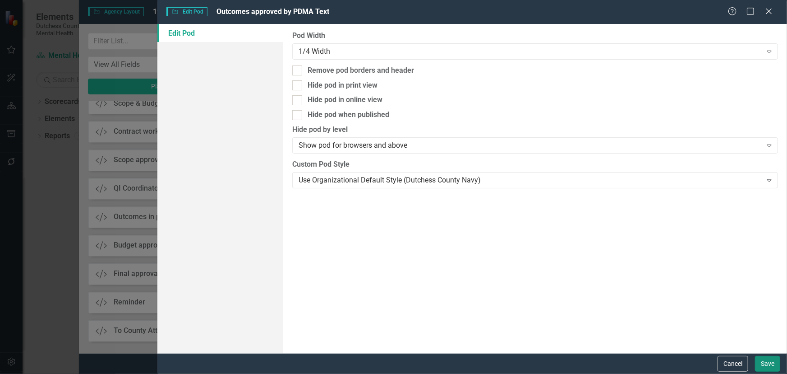
click at [772, 361] on button "Save" at bounding box center [767, 364] width 25 height 16
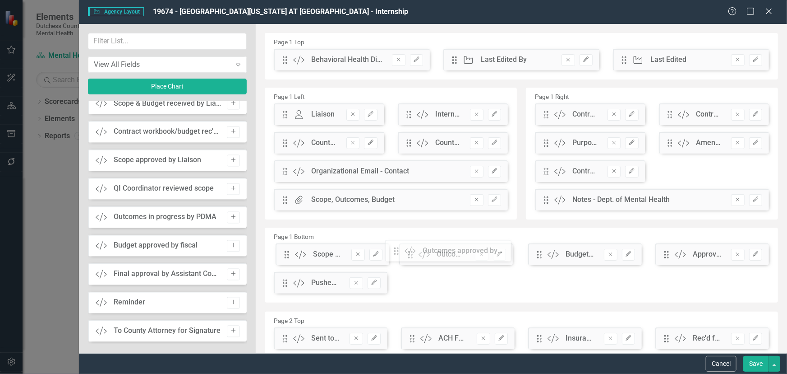
drag, startPoint x: 284, startPoint y: 62, endPoint x: 402, endPoint y: 253, distance: 224.5
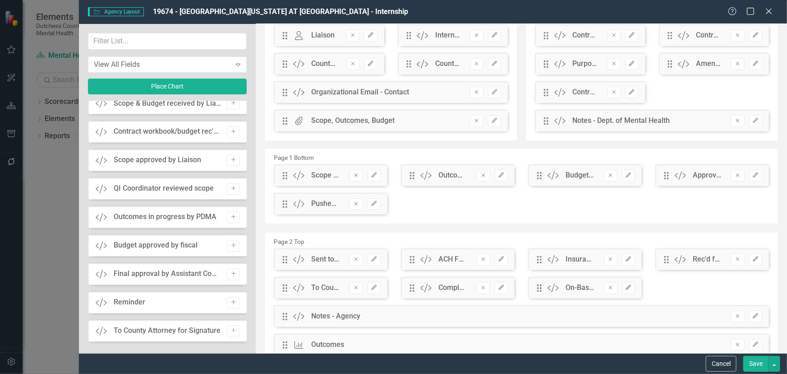
scroll to position [82, 0]
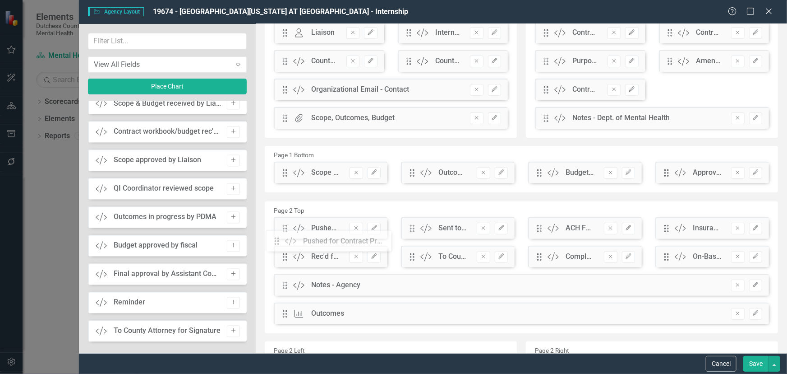
drag, startPoint x: 286, startPoint y: 203, endPoint x: 308, endPoint y: 230, distance: 35.3
click at [752, 361] on button "Save" at bounding box center [756, 364] width 25 height 16
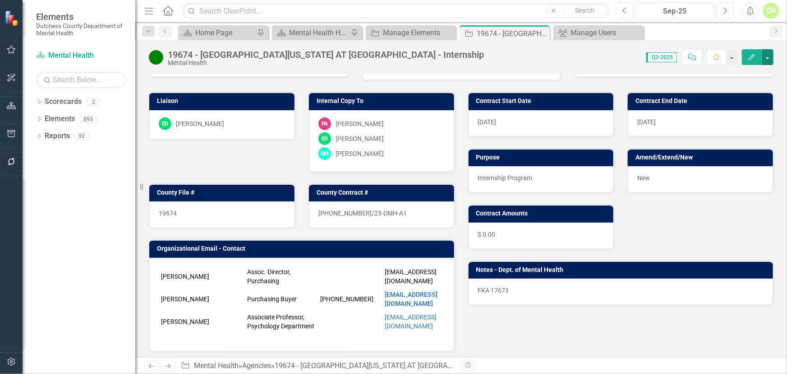
scroll to position [0, 0]
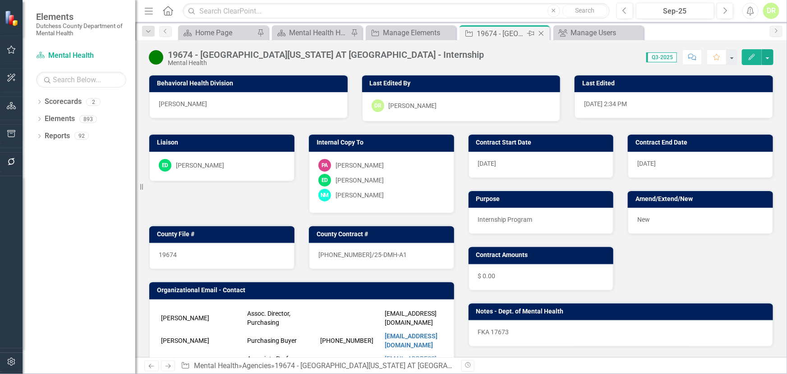
click at [539, 31] on icon at bounding box center [541, 33] width 5 height 5
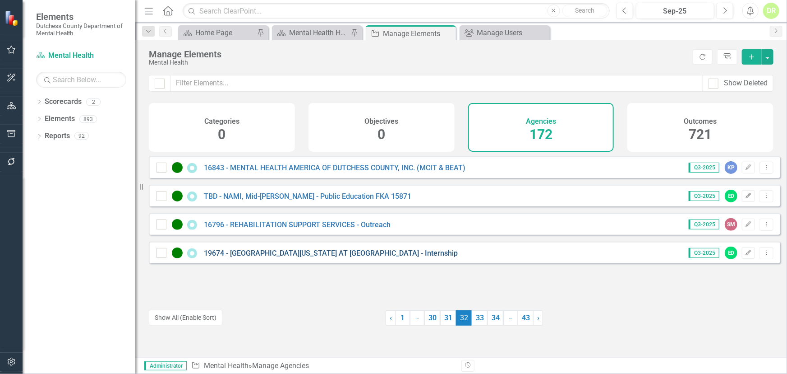
click at [332, 257] on link "19674 - [GEOGRAPHIC_DATA][US_STATE] AT [GEOGRAPHIC_DATA] - Internship" at bounding box center [331, 253] width 254 height 9
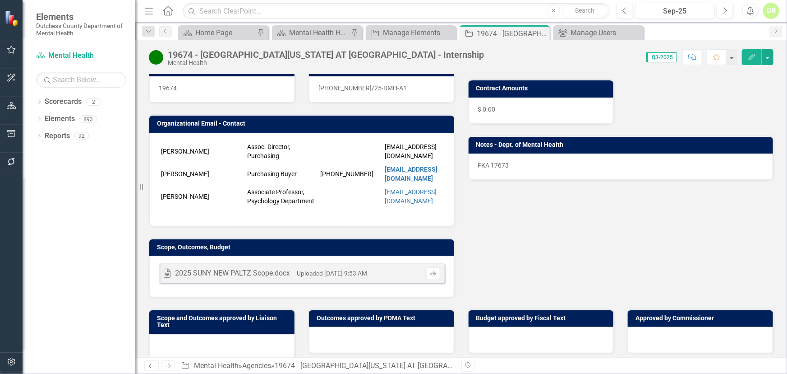
scroll to position [205, 0]
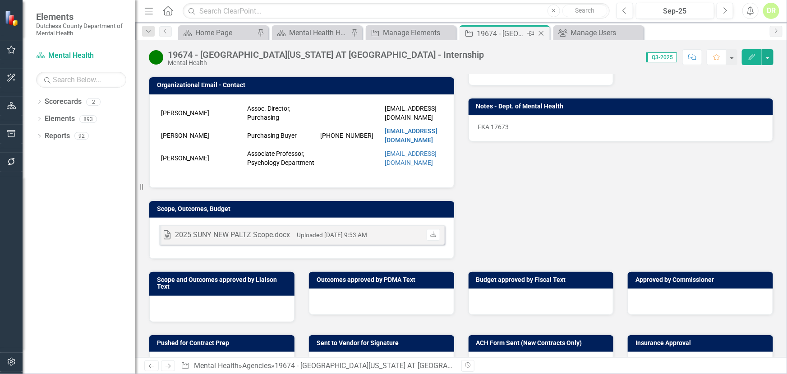
click at [543, 32] on icon "Close" at bounding box center [541, 33] width 9 height 7
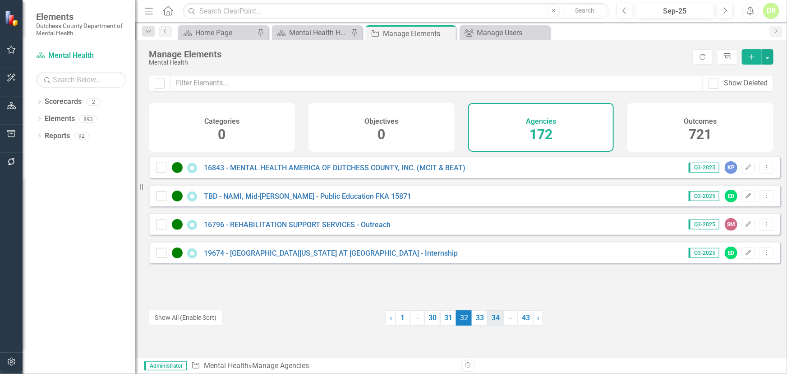
click at [476, 319] on link "33" at bounding box center [480, 317] width 16 height 15
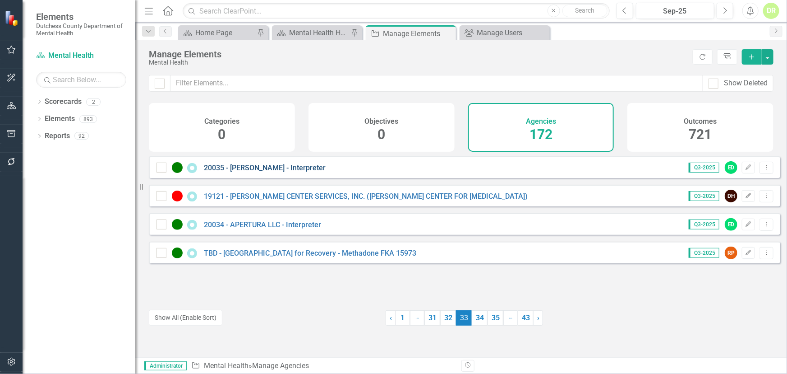
click at [244, 172] on link "20035 - [PERSON_NAME] - Interpreter" at bounding box center [265, 167] width 122 height 9
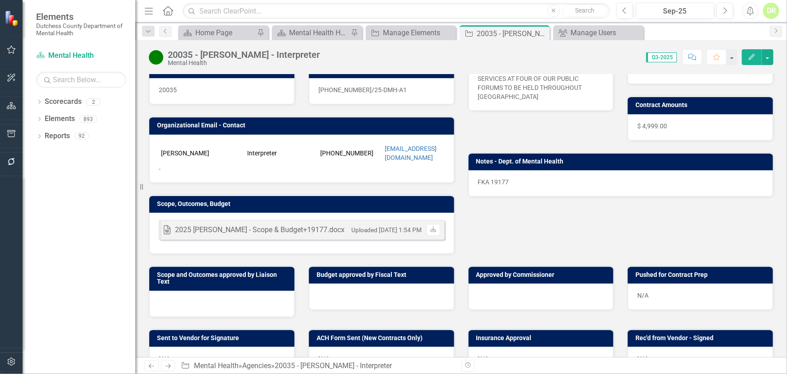
scroll to position [123, 0]
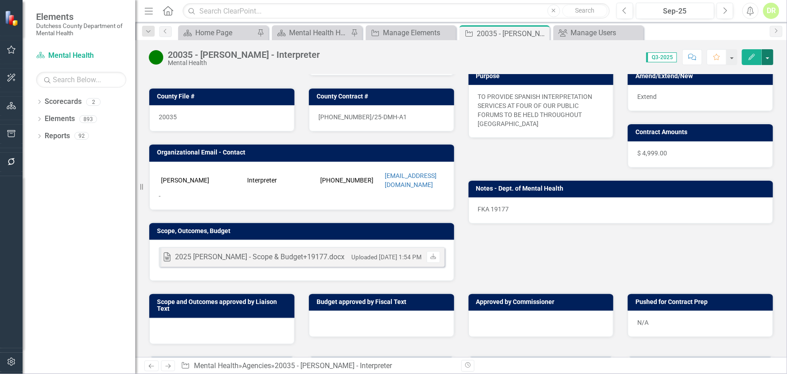
click at [767, 54] on button "button" at bounding box center [768, 57] width 12 height 16
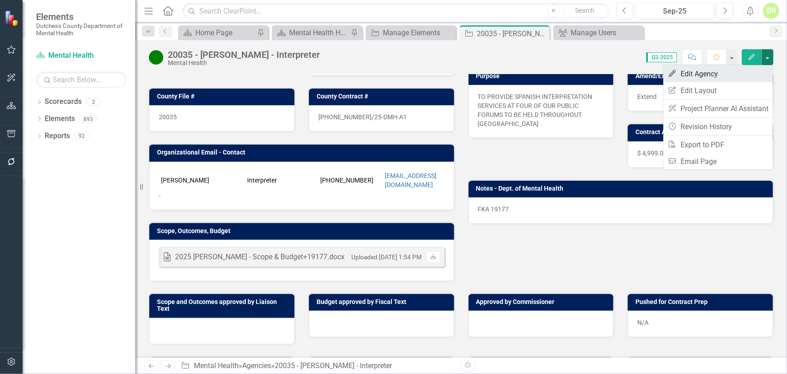
click at [716, 77] on link "Edit Edit Agency" at bounding box center [719, 73] width 110 height 17
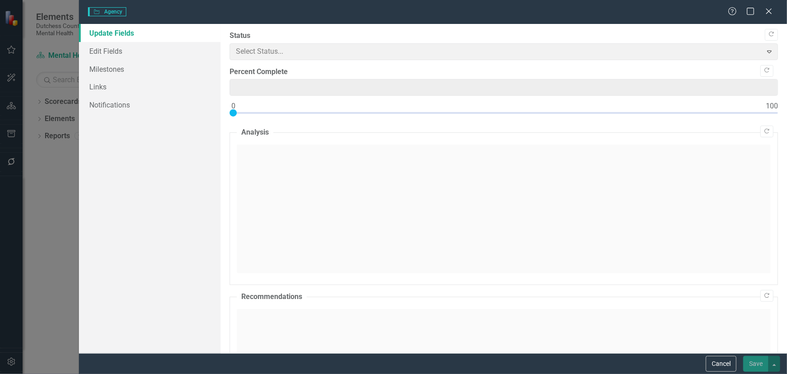
type input "0"
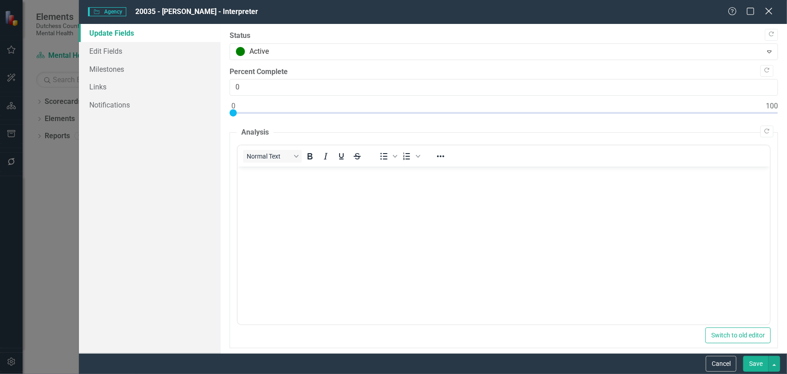
scroll to position [0, 0]
click at [766, 10] on icon "Close" at bounding box center [768, 11] width 11 height 9
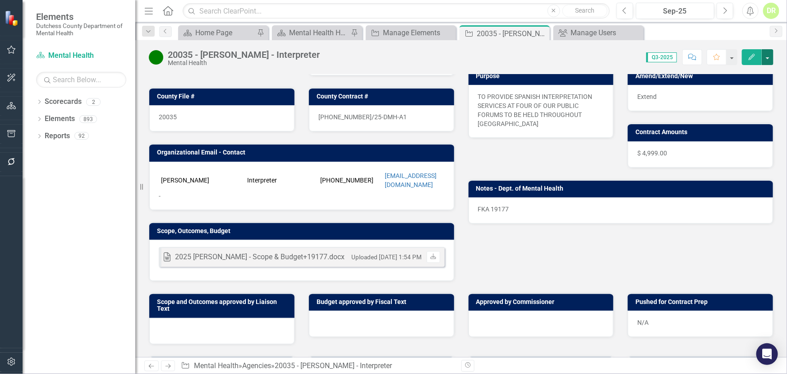
click at [769, 54] on button "button" at bounding box center [768, 57] width 12 height 16
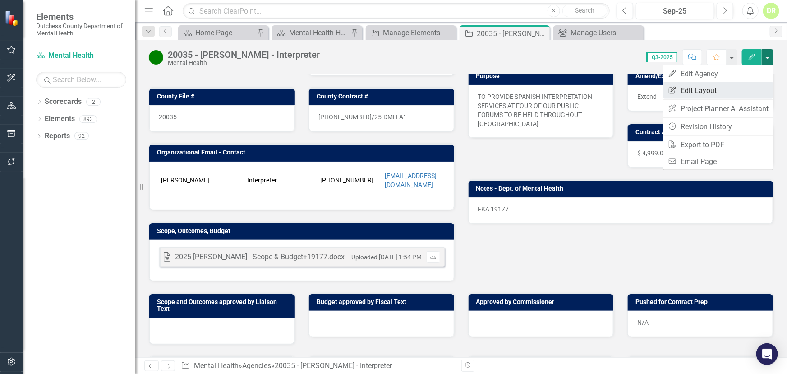
click at [725, 85] on link "Edit Report Edit Layout" at bounding box center [719, 90] width 110 height 17
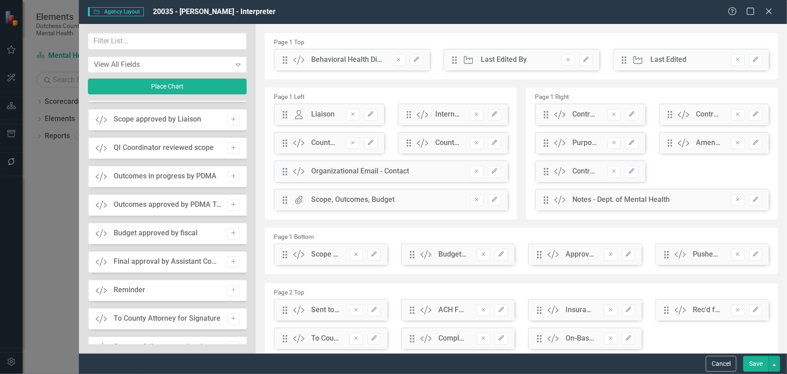
scroll to position [902, 0]
click at [234, 203] on button "Add" at bounding box center [233, 205] width 13 height 12
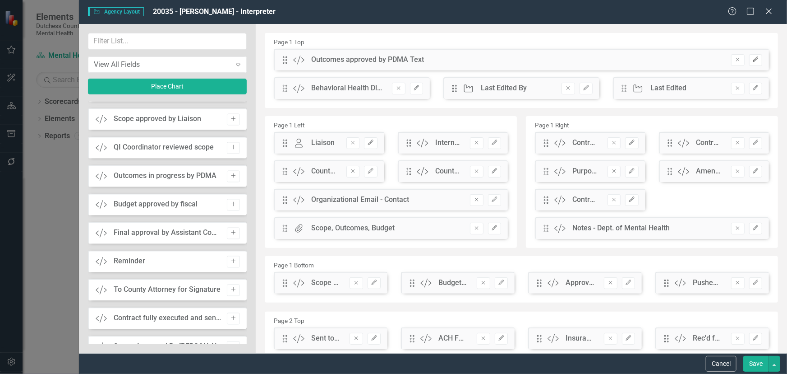
click at [753, 57] on icon "Edit" at bounding box center [756, 59] width 7 height 5
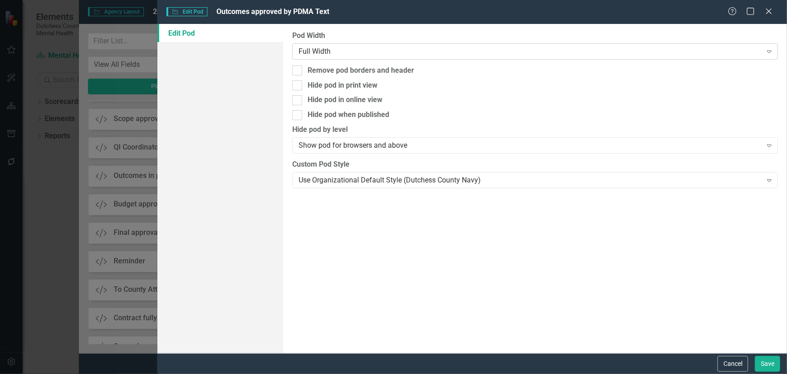
click at [323, 50] on div "Full Width" at bounding box center [530, 51] width 463 height 10
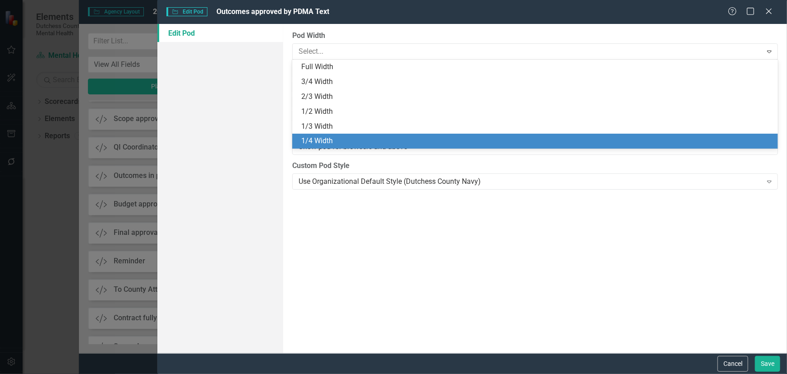
click at [319, 135] on div "1/4 Width" at bounding box center [535, 141] width 486 height 15
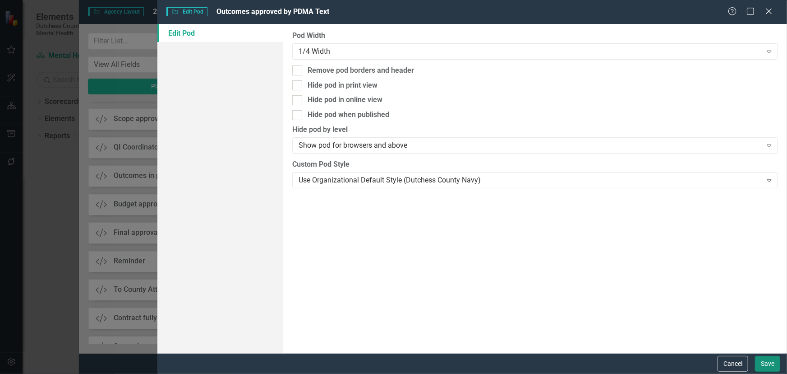
drag, startPoint x: 767, startPoint y: 361, endPoint x: 701, endPoint y: 327, distance: 73.7
click at [767, 359] on button "Save" at bounding box center [767, 364] width 25 height 16
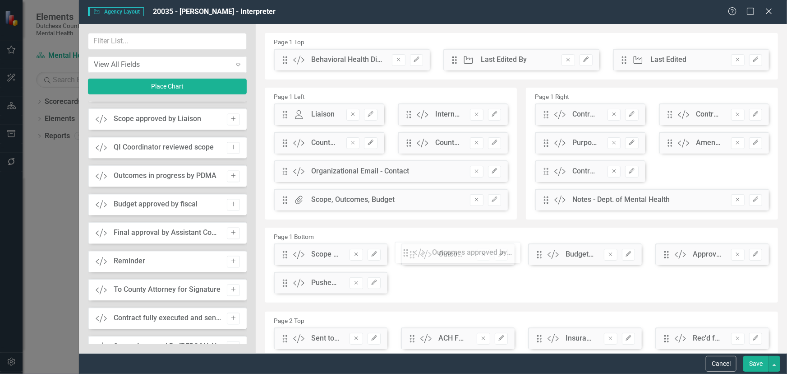
drag, startPoint x: 286, startPoint y: 64, endPoint x: 413, endPoint y: 256, distance: 231.2
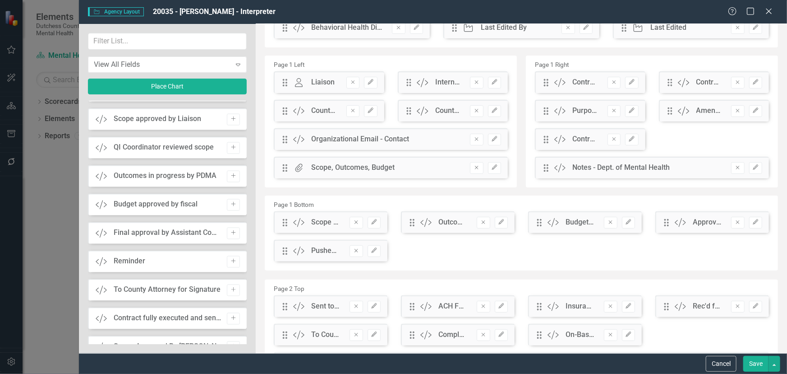
scroll to position [82, 0]
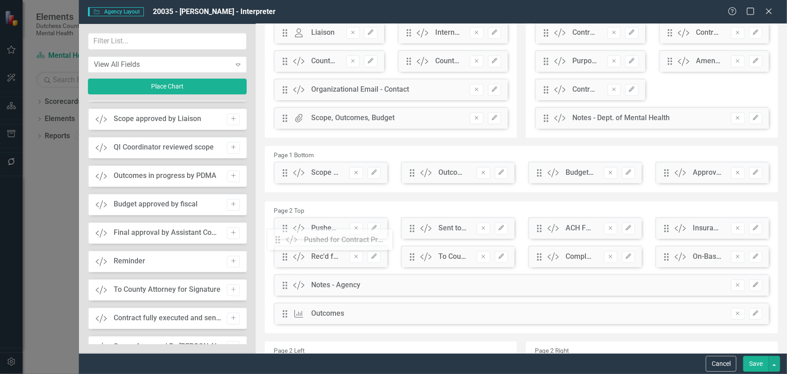
drag, startPoint x: 287, startPoint y: 204, endPoint x: 302, endPoint y: 230, distance: 29.7
click at [756, 364] on button "Save" at bounding box center [756, 364] width 25 height 16
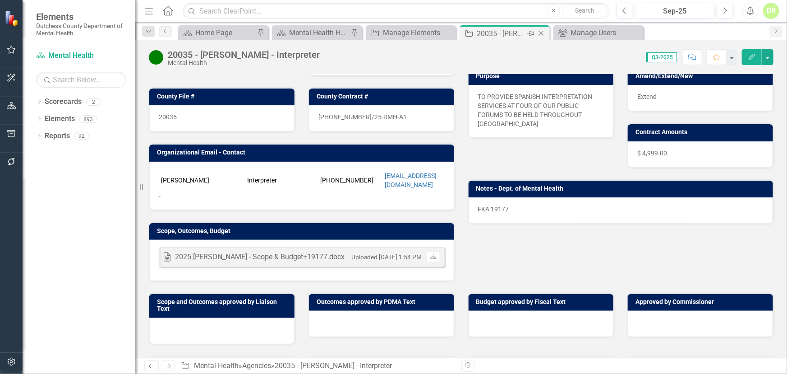
click at [541, 32] on icon "Close" at bounding box center [541, 33] width 9 height 7
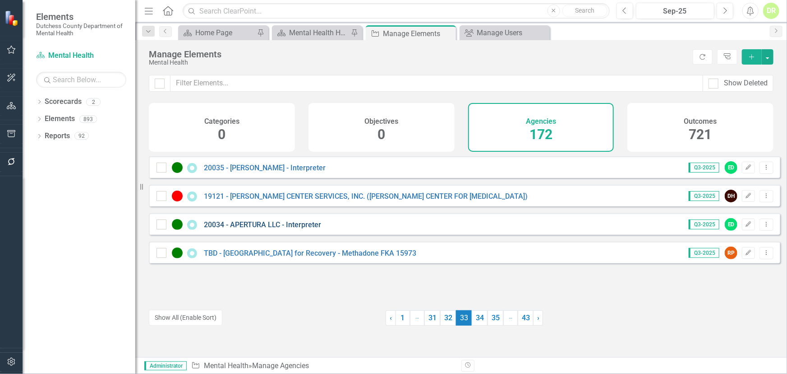
click at [264, 229] on link "20034 - APERTURA LLC - Interpreter" at bounding box center [262, 224] width 117 height 9
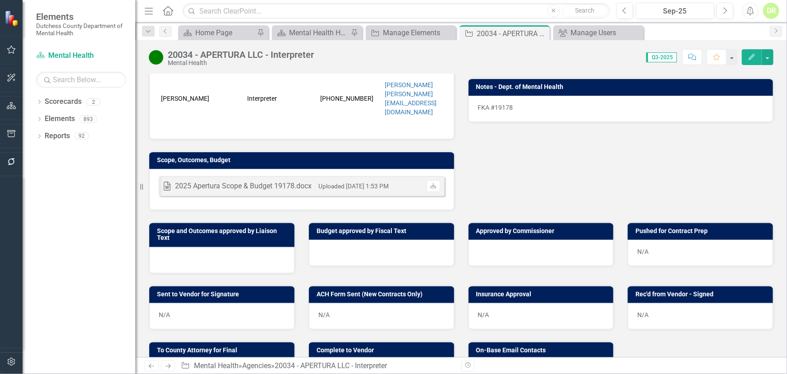
scroll to position [246, 0]
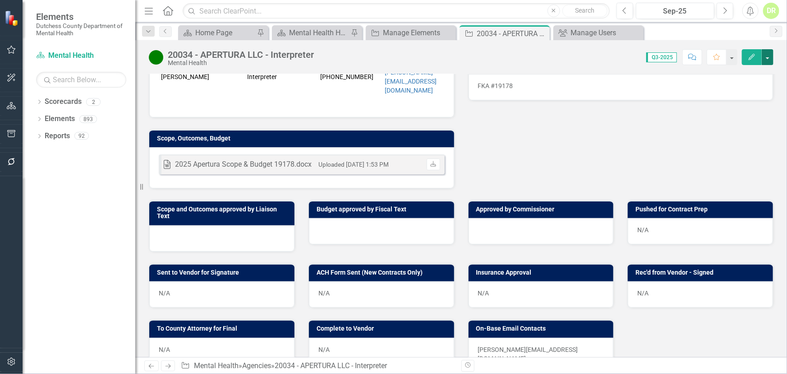
click at [770, 58] on button "button" at bounding box center [768, 57] width 12 height 16
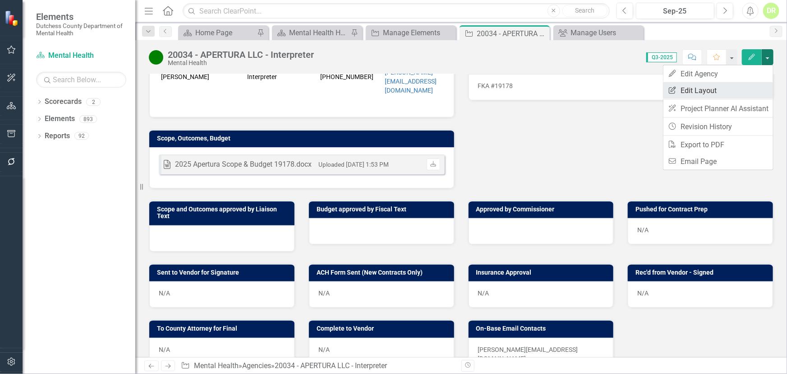
click at [698, 90] on link "Edit Report Edit Layout" at bounding box center [719, 90] width 110 height 17
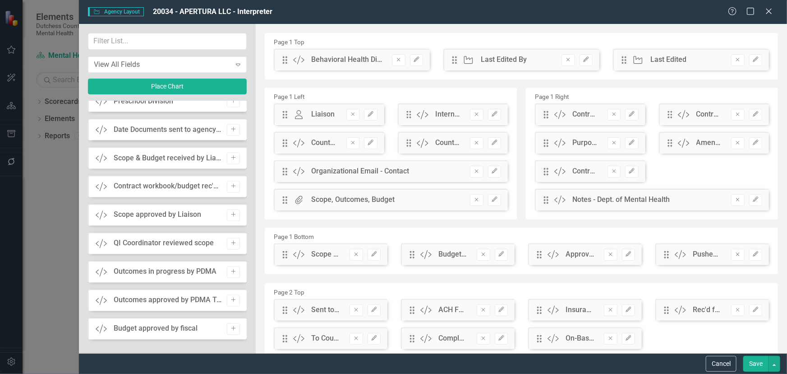
scroll to position [820, 0]
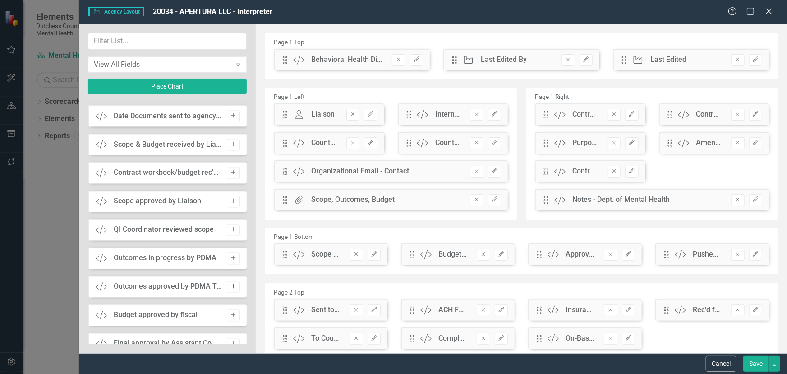
click at [235, 284] on button "Add" at bounding box center [233, 287] width 13 height 12
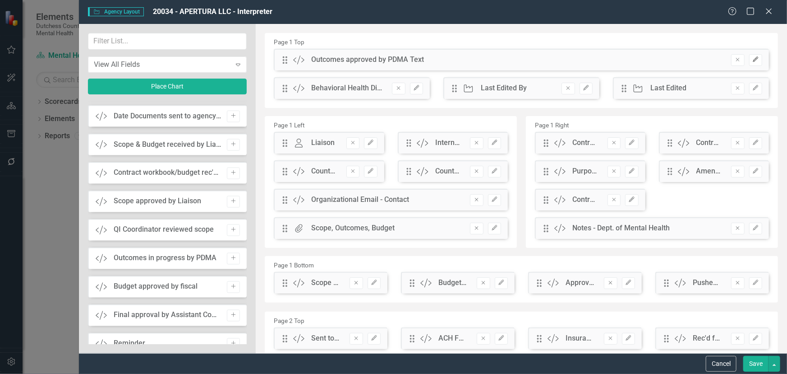
click at [753, 60] on icon "Edit" at bounding box center [756, 59] width 7 height 5
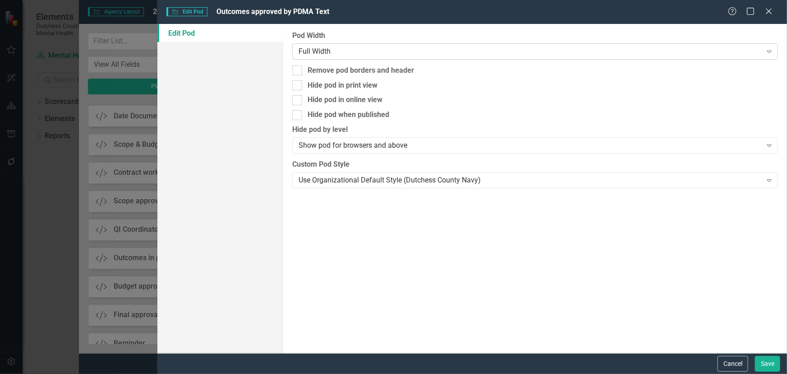
click at [303, 50] on div "Full Width" at bounding box center [530, 51] width 463 height 10
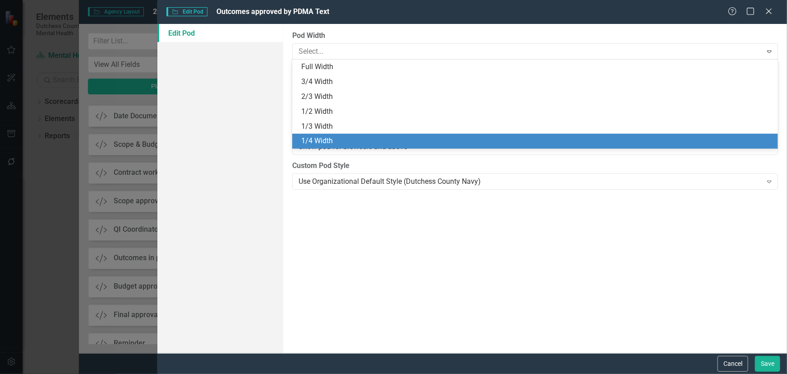
click at [325, 136] on div "1/4 Width" at bounding box center [537, 141] width 472 height 10
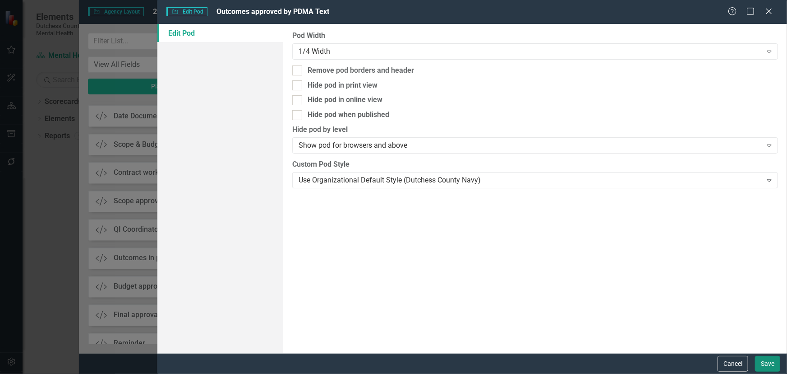
drag, startPoint x: 765, startPoint y: 362, endPoint x: 713, endPoint y: 340, distance: 56.4
click at [765, 360] on button "Save" at bounding box center [767, 364] width 25 height 16
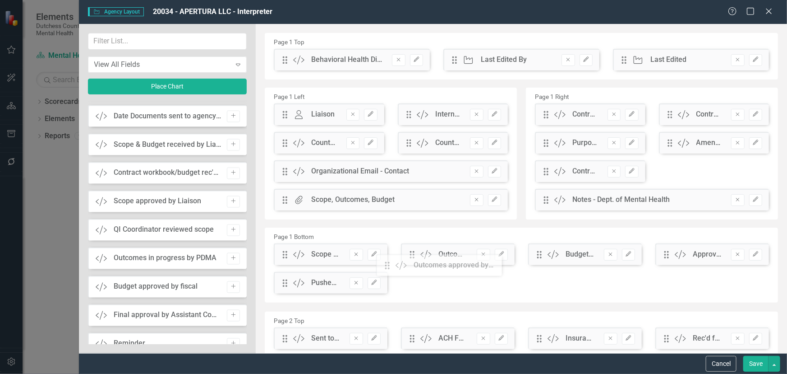
drag, startPoint x: 287, startPoint y: 61, endPoint x: 396, endPoint y: 267, distance: 232.5
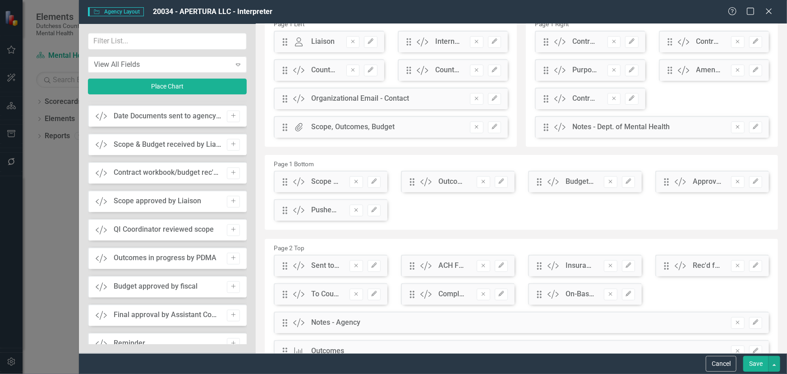
scroll to position [82, 0]
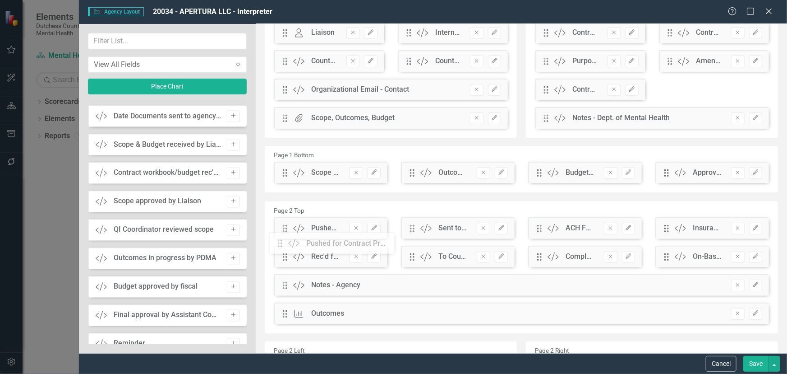
drag, startPoint x: 286, startPoint y: 201, endPoint x: 287, endPoint y: 243, distance: 42.5
drag, startPoint x: 749, startPoint y: 360, endPoint x: 743, endPoint y: 354, distance: 8.3
click at [749, 359] on button "Save" at bounding box center [756, 364] width 25 height 16
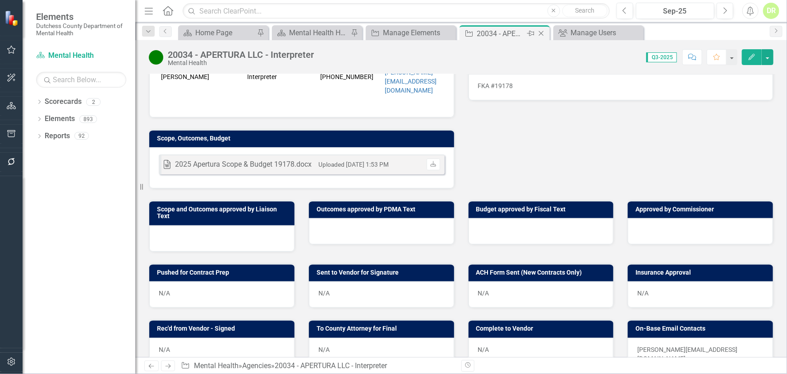
click at [541, 30] on icon "Close" at bounding box center [541, 33] width 9 height 7
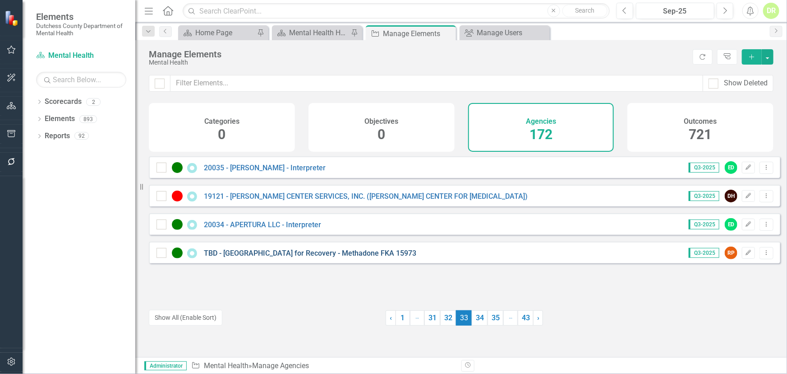
click at [267, 257] on link "TBD - [GEOGRAPHIC_DATA] for Recovery - Methadone FKA 15973" at bounding box center [310, 253] width 213 height 9
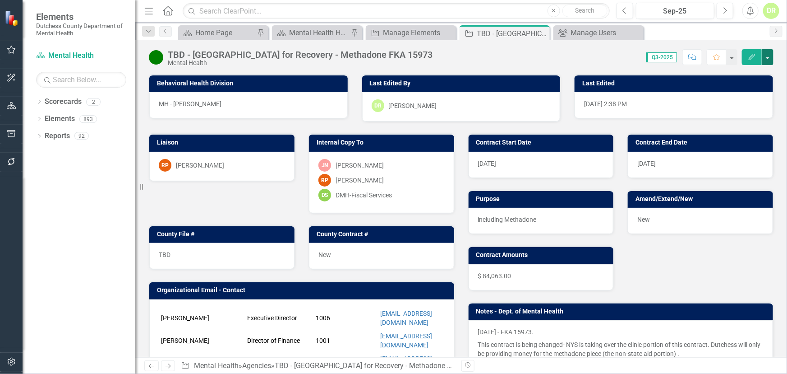
click at [767, 58] on button "button" at bounding box center [768, 57] width 12 height 16
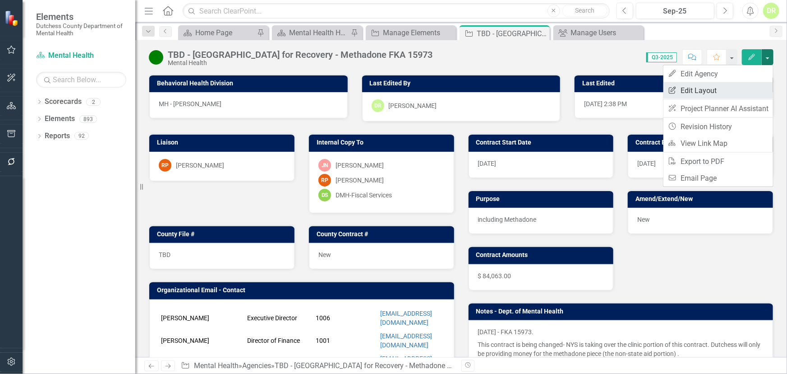
click at [689, 93] on link "Edit Report Edit Layout" at bounding box center [719, 90] width 110 height 17
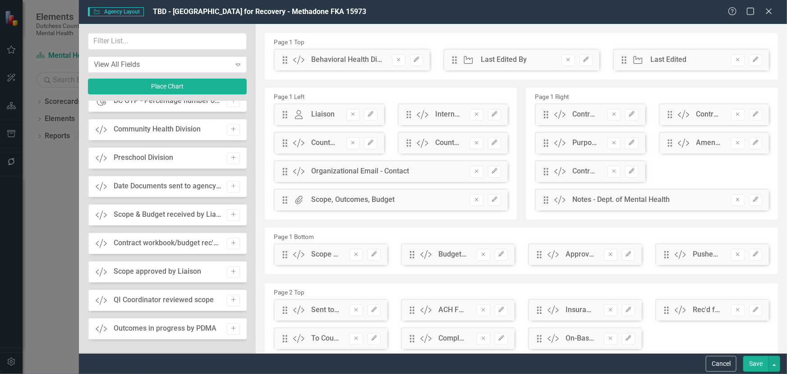
scroll to position [1066, 0]
click at [233, 299] on button "Add" at bounding box center [233, 297] width 13 height 12
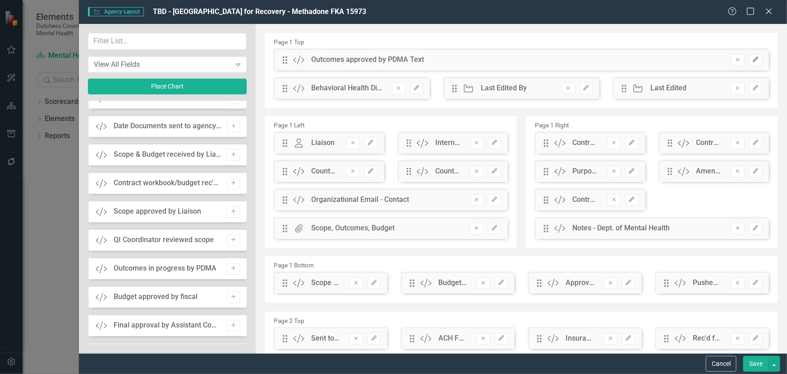
click at [753, 62] on button "Edit" at bounding box center [755, 60] width 13 height 12
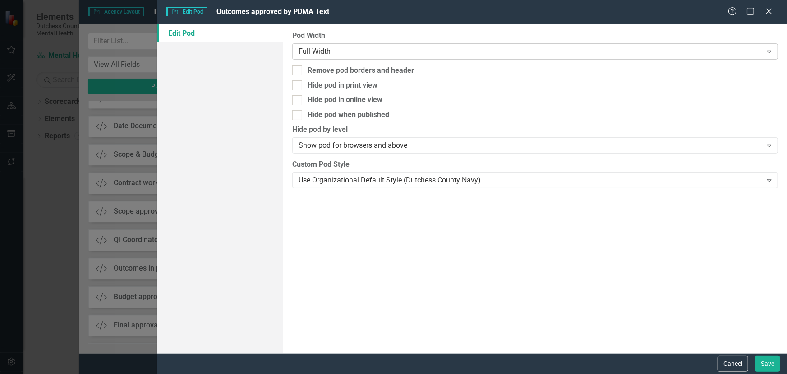
click at [338, 49] on div "Full Width" at bounding box center [530, 51] width 463 height 10
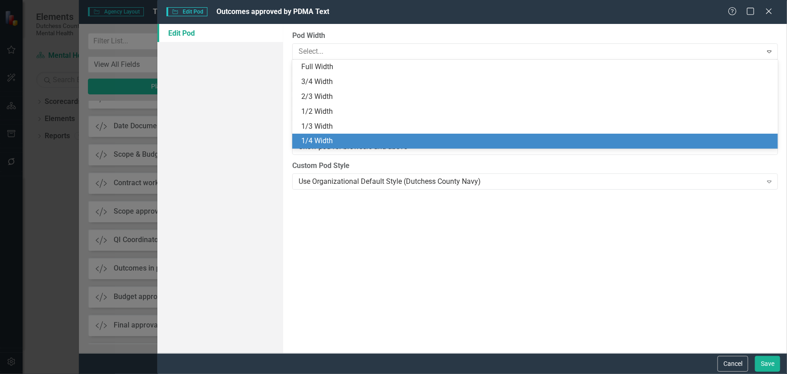
click at [333, 142] on div "1/4 Width" at bounding box center [537, 141] width 472 height 10
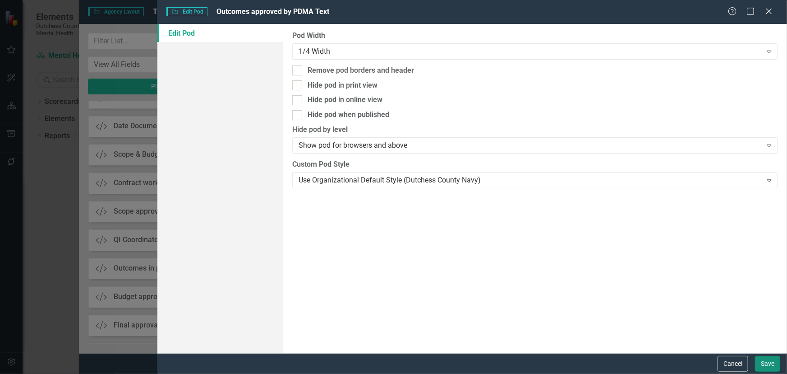
click at [771, 362] on button "Save" at bounding box center [767, 364] width 25 height 16
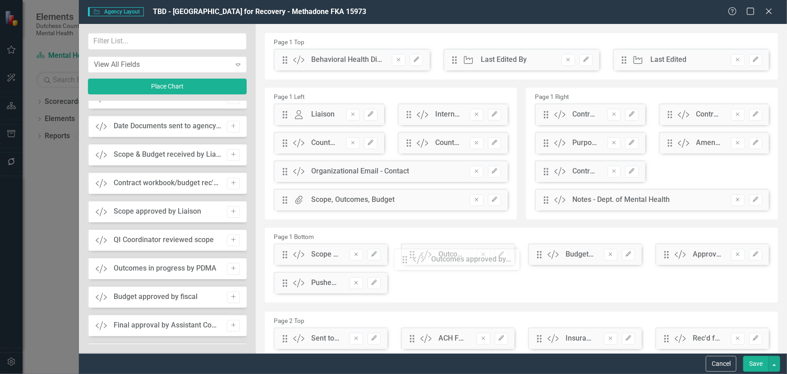
drag, startPoint x: 285, startPoint y: 62, endPoint x: 412, endPoint y: 261, distance: 236.3
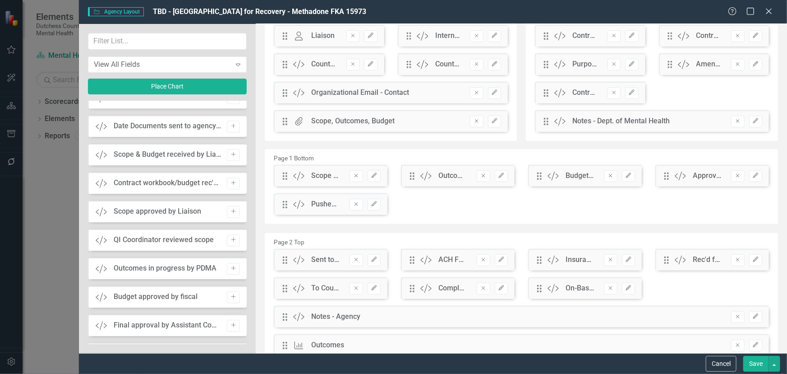
scroll to position [82, 0]
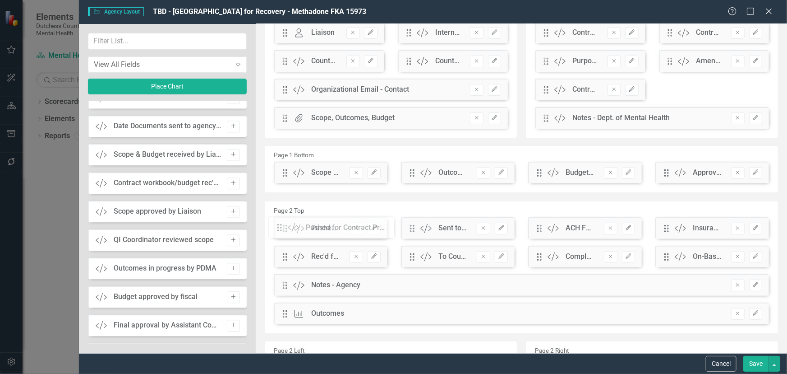
drag, startPoint x: 287, startPoint y: 204, endPoint x: 289, endPoint y: 230, distance: 26.7
click at [754, 362] on button "Save" at bounding box center [756, 364] width 25 height 16
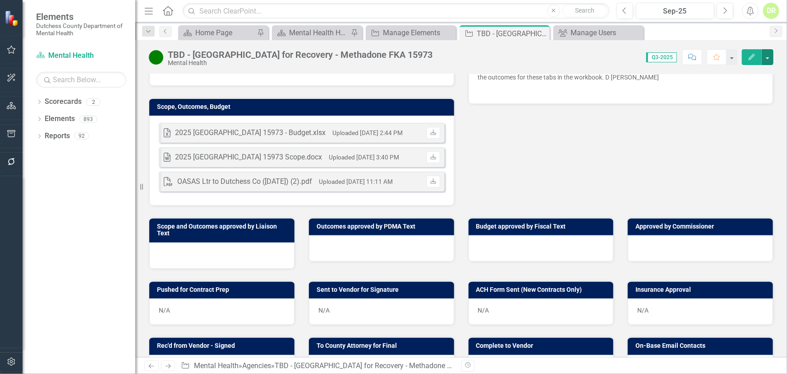
scroll to position [328, 0]
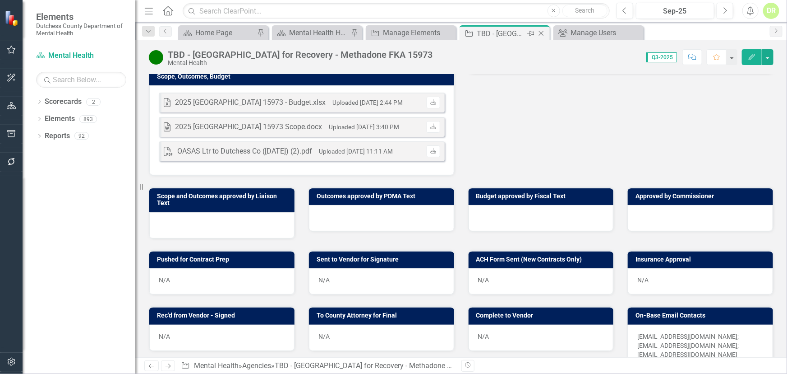
click at [543, 32] on icon "Close" at bounding box center [541, 33] width 9 height 7
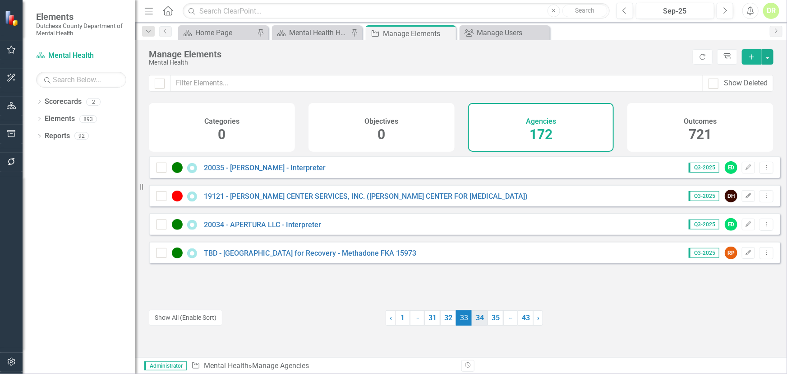
click at [475, 319] on link "34" at bounding box center [480, 317] width 16 height 15
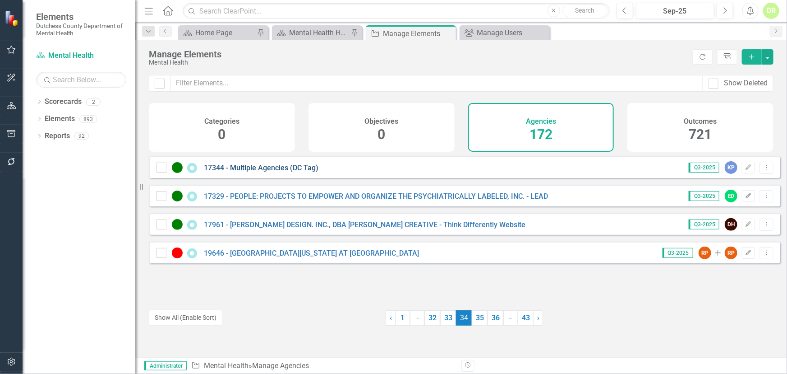
click at [268, 172] on link "17344 - Multiple Agencies (DC Tag)" at bounding box center [261, 167] width 115 height 9
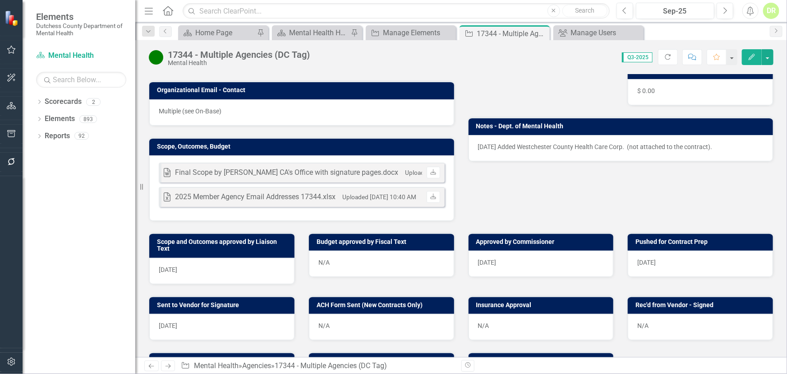
scroll to position [246, 0]
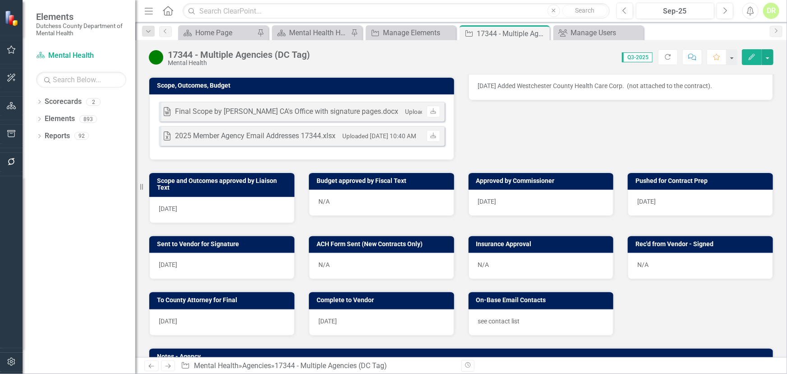
click at [754, 57] on icon "Edit" at bounding box center [752, 57] width 8 height 6
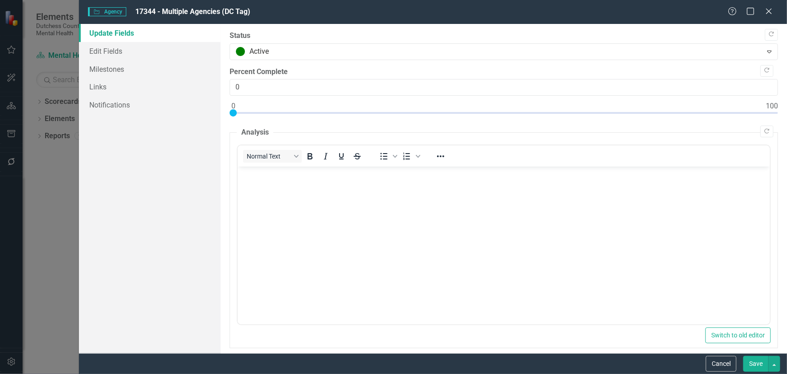
scroll to position [0, 0]
click at [767, 11] on icon "Close" at bounding box center [768, 11] width 11 height 9
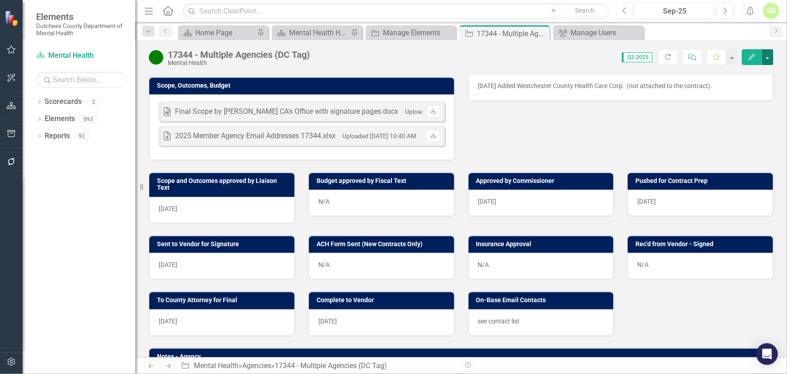
click at [767, 61] on button "button" at bounding box center [768, 57] width 12 height 16
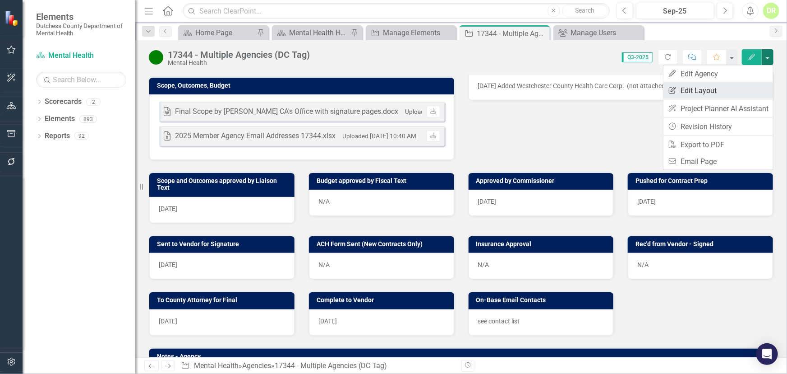
click at [726, 93] on link "Edit Report Edit Layout" at bounding box center [719, 90] width 110 height 17
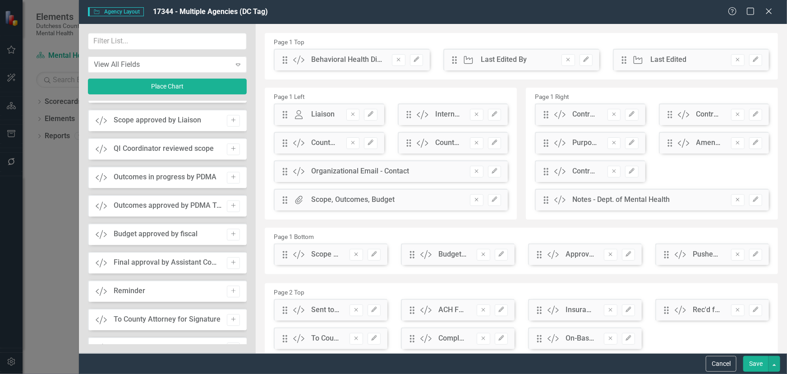
scroll to position [902, 0]
click at [236, 201] on button "Add" at bounding box center [233, 205] width 13 height 12
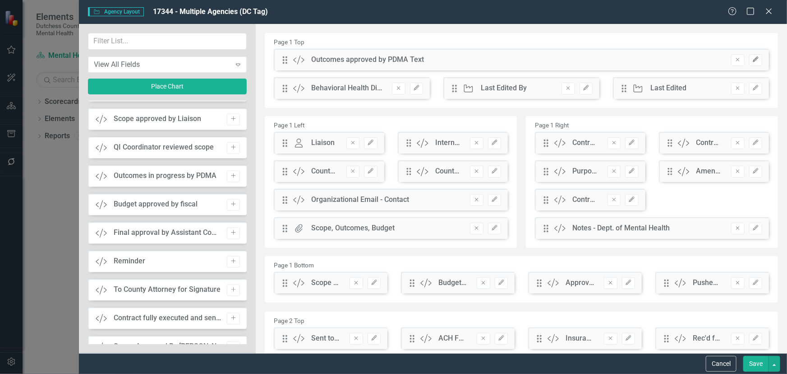
click at [753, 61] on icon "button" at bounding box center [755, 59] width 5 height 5
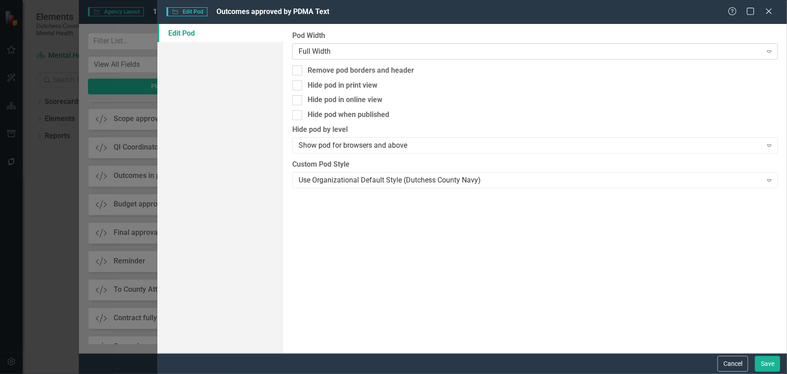
click at [387, 51] on div "Full Width" at bounding box center [530, 51] width 463 height 10
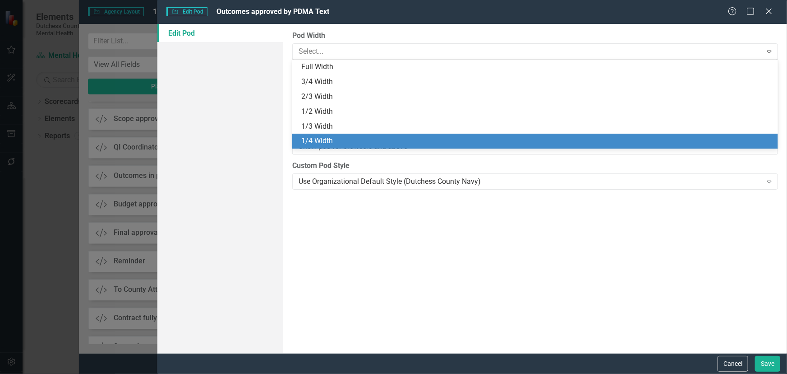
click at [352, 139] on div "1/4 Width" at bounding box center [537, 141] width 472 height 10
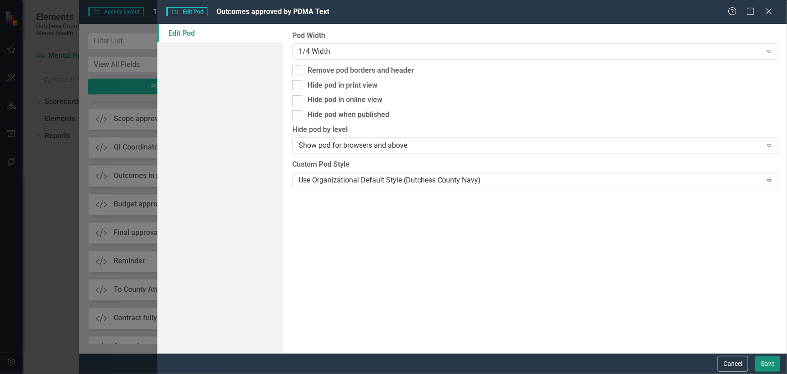
click at [771, 361] on button "Save" at bounding box center [767, 364] width 25 height 16
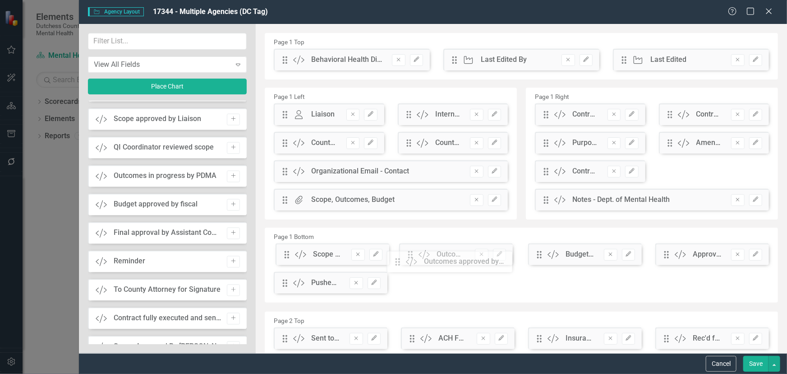
drag, startPoint x: 287, startPoint y: 61, endPoint x: 406, endPoint y: 263, distance: 234.5
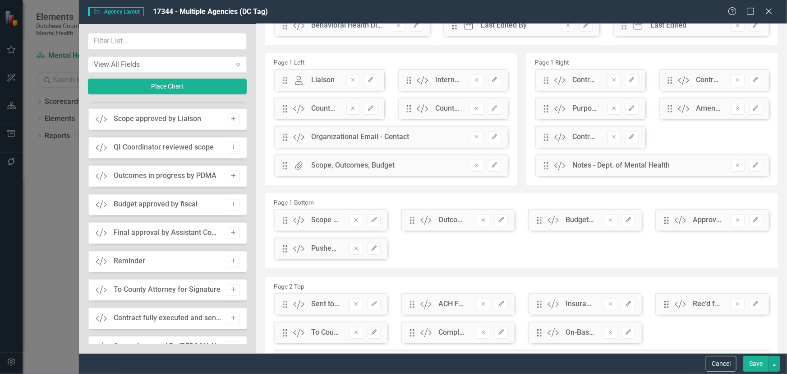
scroll to position [82, 0]
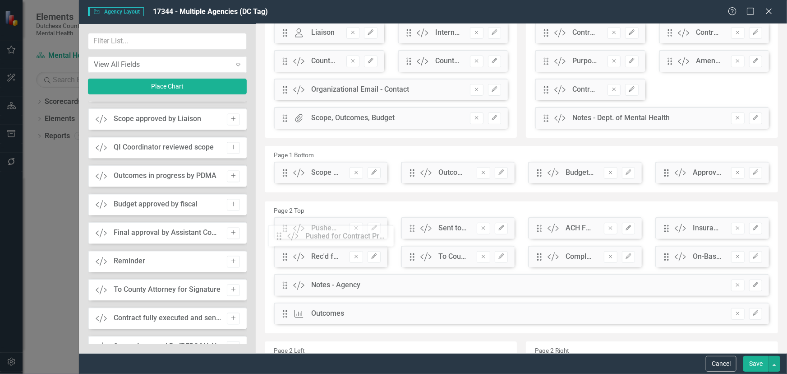
drag, startPoint x: 286, startPoint y: 203, endPoint x: 287, endPoint y: 238, distance: 35.2
click at [752, 361] on button "Save" at bounding box center [756, 364] width 25 height 16
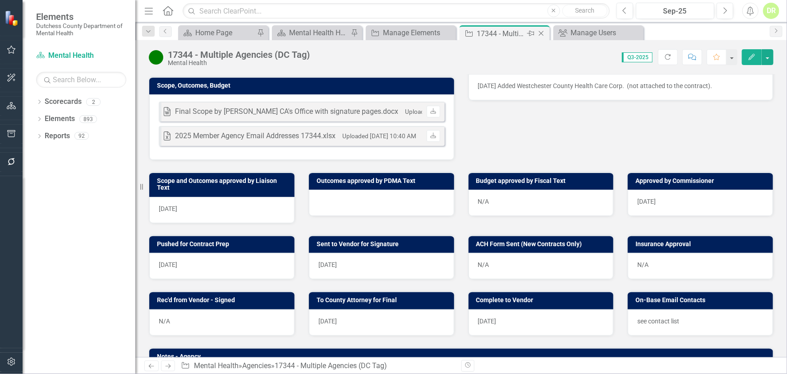
click at [544, 32] on icon "Close" at bounding box center [541, 33] width 9 height 7
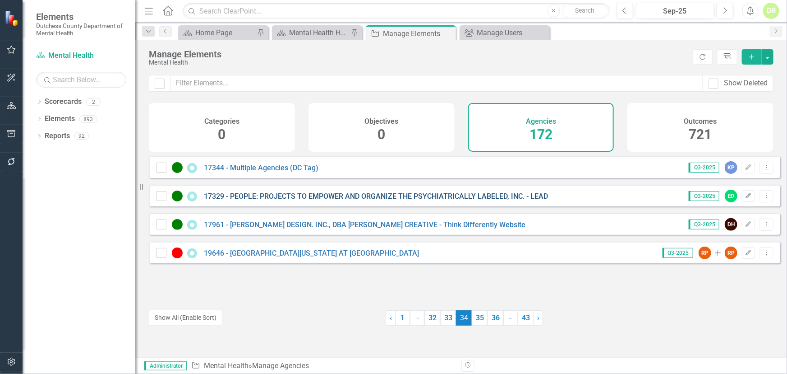
click at [240, 200] on link "17329 - PEOPLE: PROJECTS TO EMPOWER AND ORGANIZE THE PSYCHIATRICALLY LABELED, I…" at bounding box center [376, 196] width 344 height 9
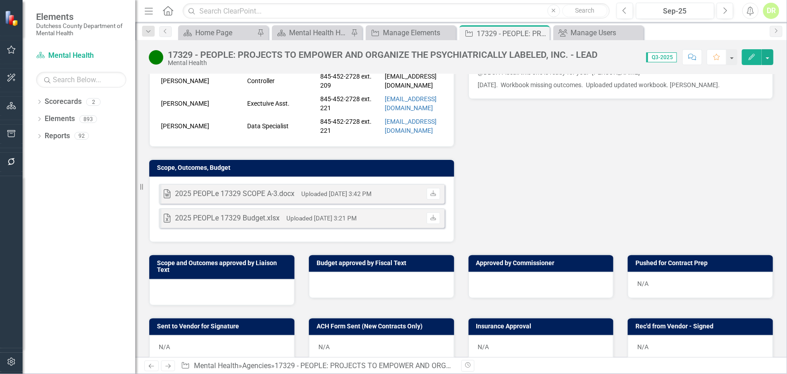
scroll to position [287, 0]
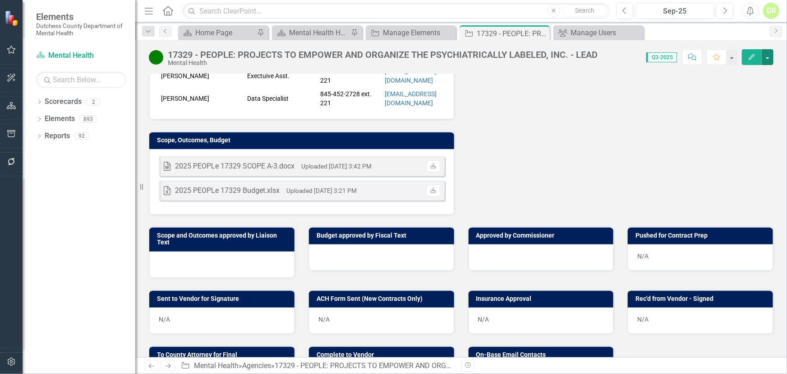
click at [774, 57] on div "17329 - PEOPLE: PROJECTS TO EMPOWER AND ORGANIZE THE PSYCHIATRICALLY LABELED, I…" at bounding box center [461, 53] width 652 height 27
click at [771, 58] on button "button" at bounding box center [768, 57] width 12 height 16
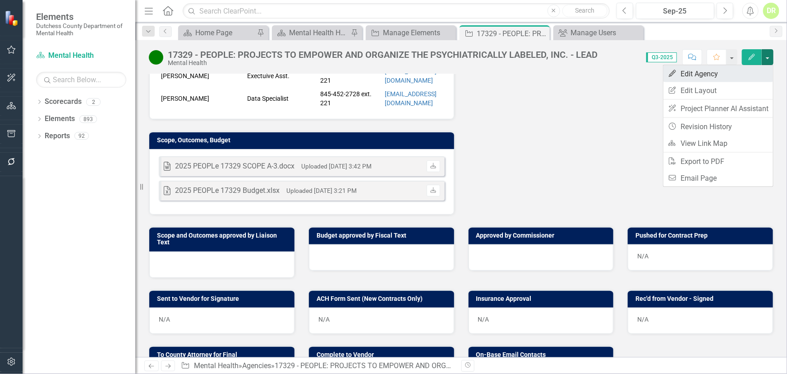
click at [727, 71] on link "Edit Edit Agency" at bounding box center [719, 73] width 110 height 17
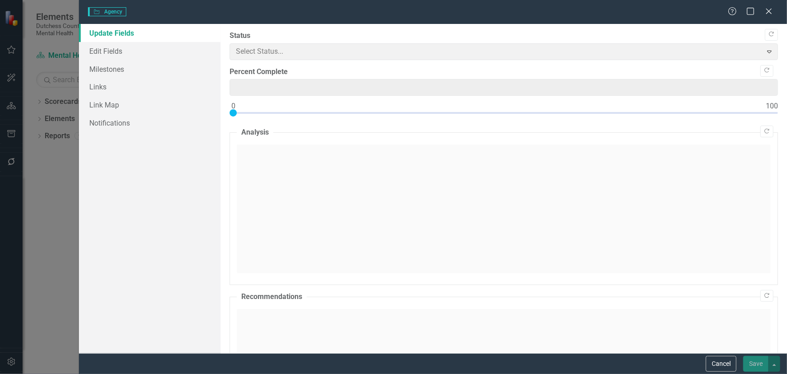
type input "0"
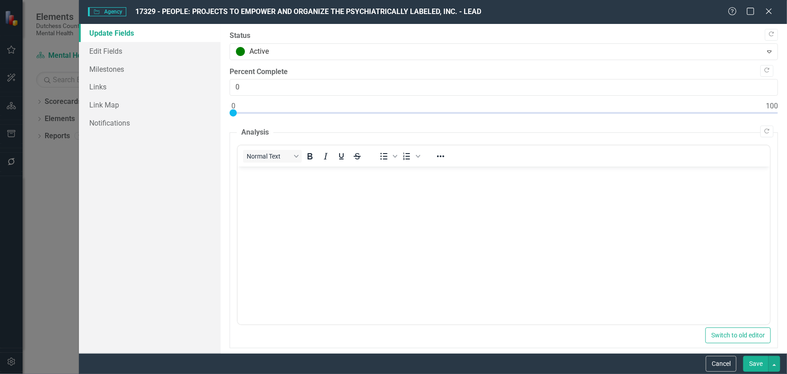
scroll to position [0, 0]
click at [768, 10] on icon at bounding box center [769, 11] width 7 height 7
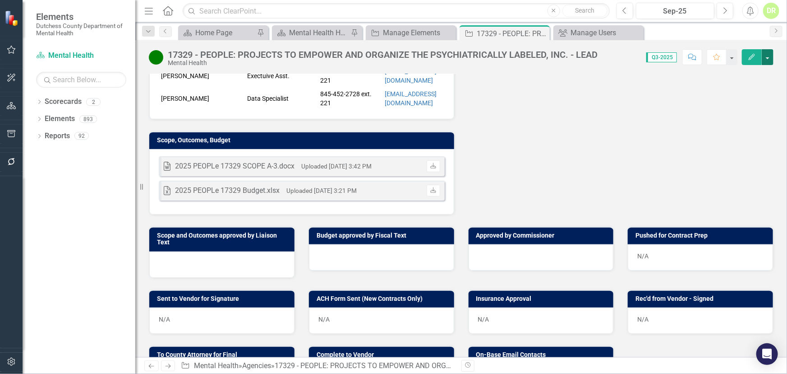
click at [770, 57] on button "button" at bounding box center [768, 57] width 12 height 16
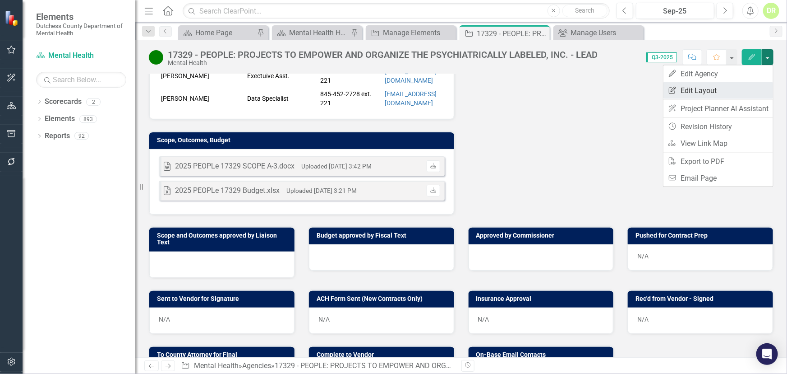
click at [745, 88] on link "Edit Report Edit Layout" at bounding box center [719, 90] width 110 height 17
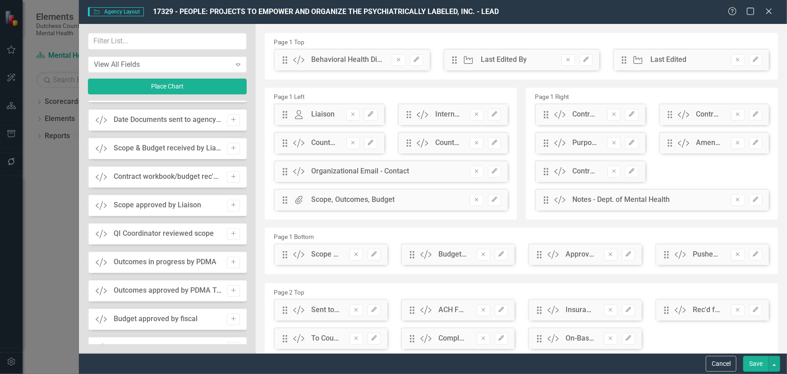
scroll to position [1313, 0]
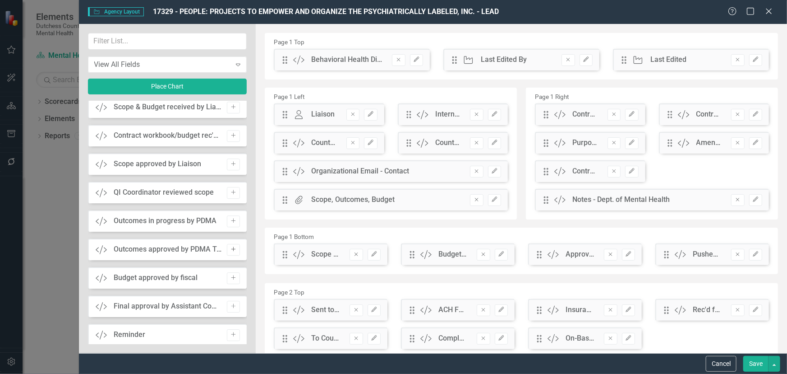
click at [235, 246] on button "Add" at bounding box center [233, 250] width 13 height 12
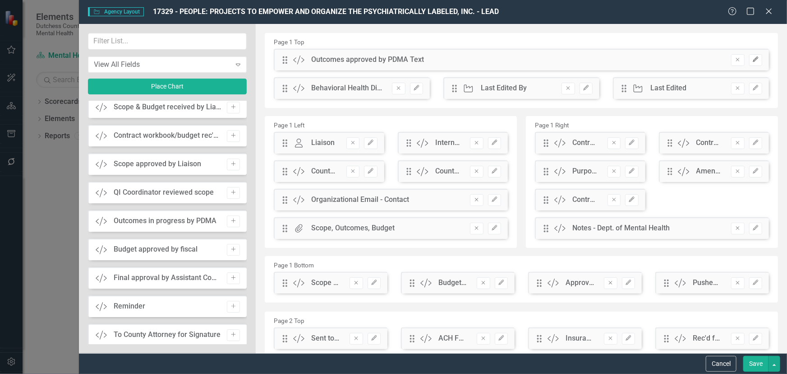
click at [753, 57] on icon "Edit" at bounding box center [756, 59] width 7 height 5
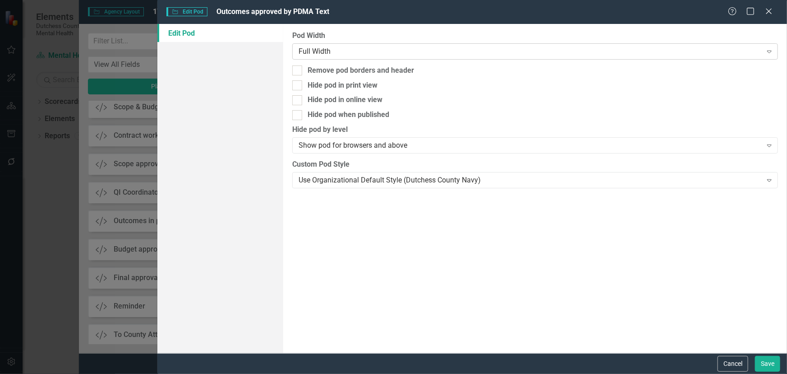
click at [322, 46] on div "Full Width" at bounding box center [530, 51] width 463 height 10
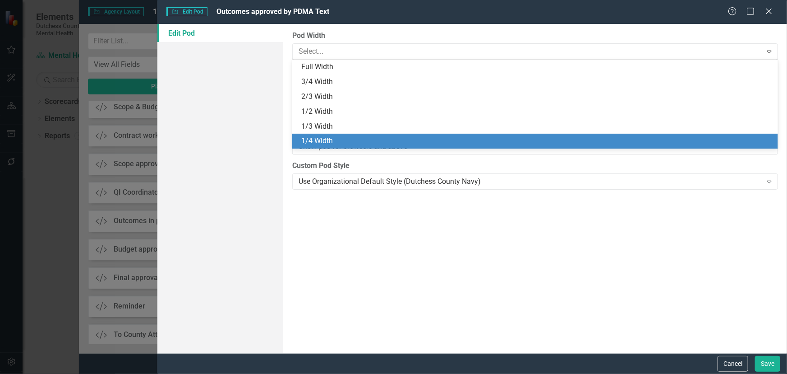
click at [329, 139] on div "1/4 Width" at bounding box center [537, 141] width 472 height 10
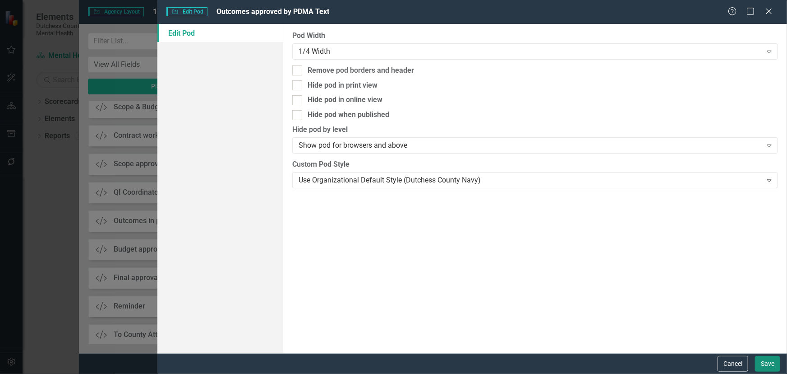
drag, startPoint x: 767, startPoint y: 364, endPoint x: 767, endPoint y: 350, distance: 13.5
click at [767, 358] on button "Save" at bounding box center [767, 364] width 25 height 16
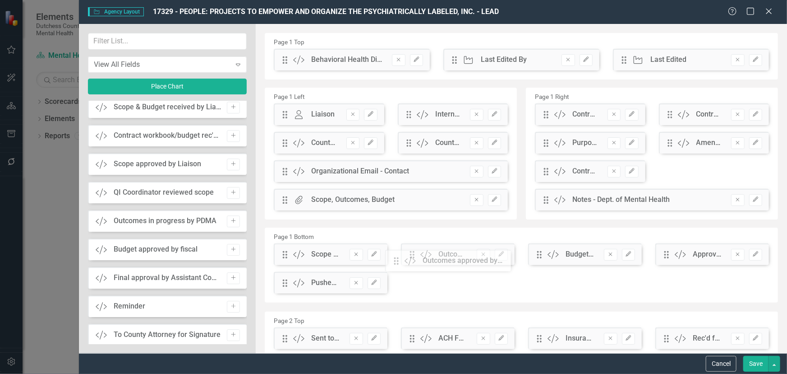
drag, startPoint x: 284, startPoint y: 62, endPoint x: 402, endPoint y: 263, distance: 233.0
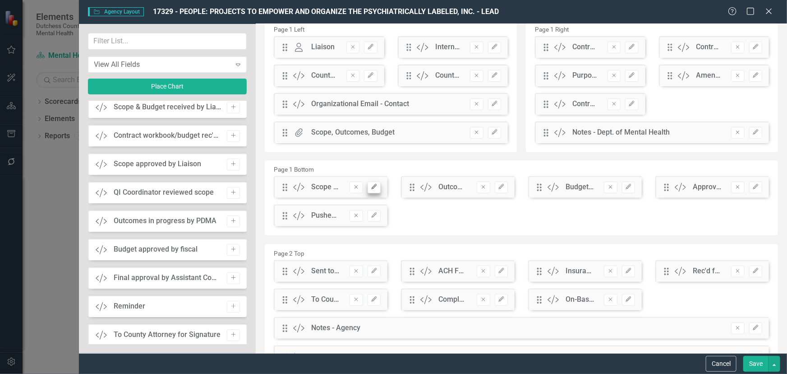
scroll to position [82, 0]
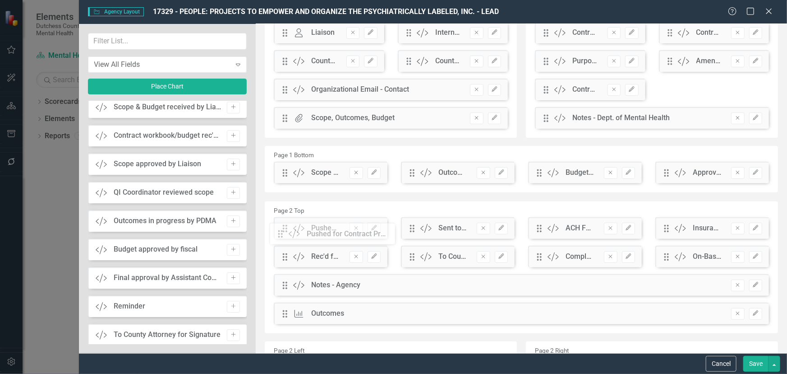
drag, startPoint x: 287, startPoint y: 204, endPoint x: 290, endPoint y: 237, distance: 33.0
click at [761, 357] on button "Save" at bounding box center [756, 364] width 25 height 16
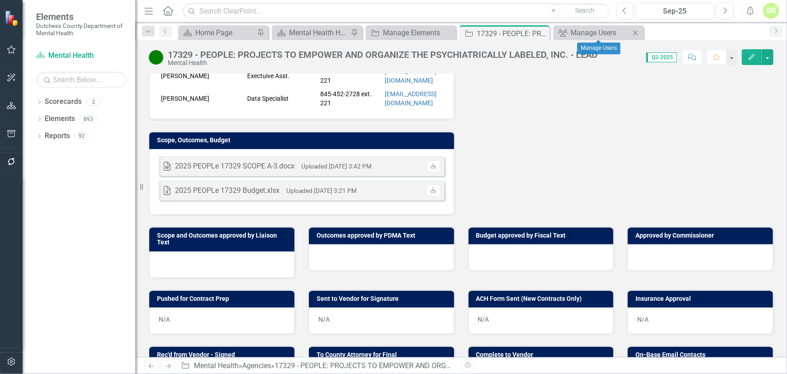
click at [637, 31] on icon "Close" at bounding box center [635, 32] width 9 height 7
click at [542, 33] on icon "Close" at bounding box center [541, 33] width 9 height 7
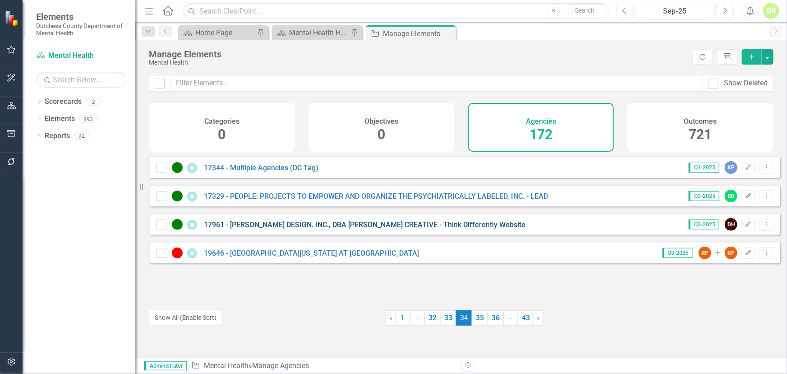
click at [261, 229] on link "17961 - [PERSON_NAME] DESIGN. INC., DBA [PERSON_NAME] CREATIVE - Think Differen…" at bounding box center [365, 224] width 322 height 9
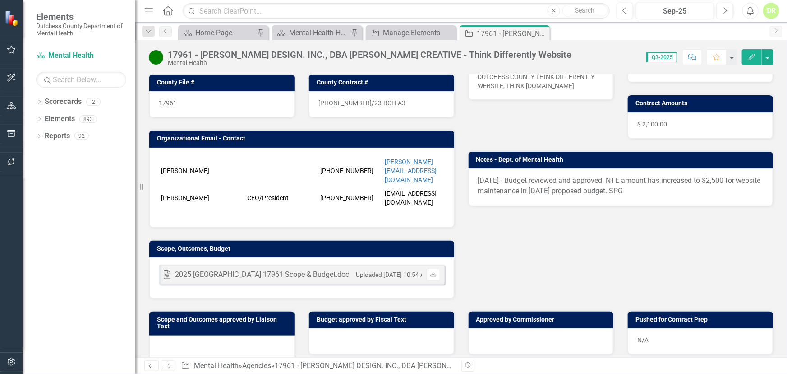
scroll to position [205, 0]
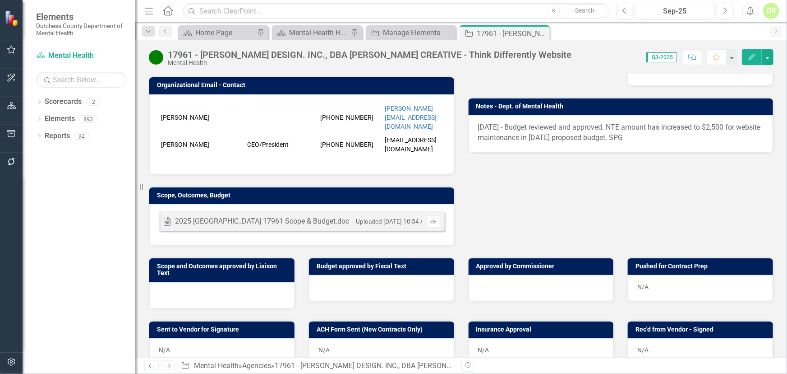
click at [749, 54] on icon "Edit" at bounding box center [752, 57] width 8 height 6
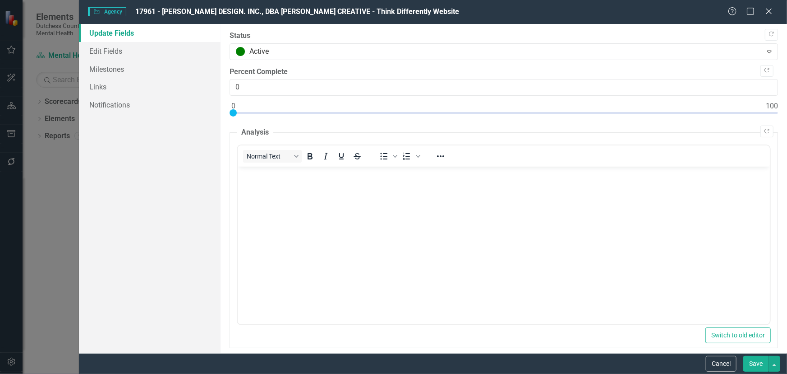
scroll to position [0, 0]
click at [771, 8] on icon "Close" at bounding box center [768, 11] width 11 height 9
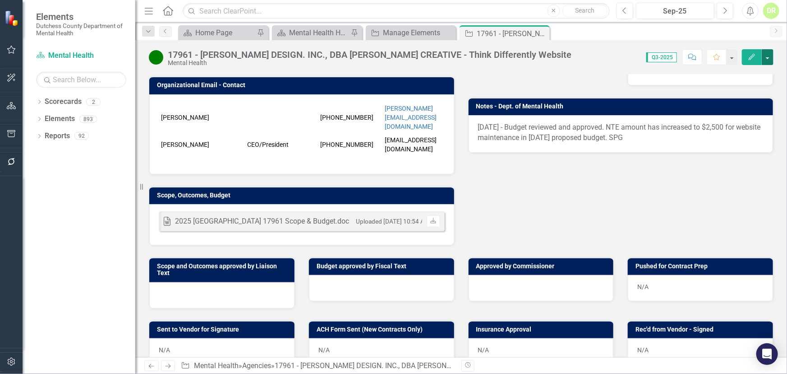
click at [768, 55] on button "button" at bounding box center [768, 57] width 12 height 16
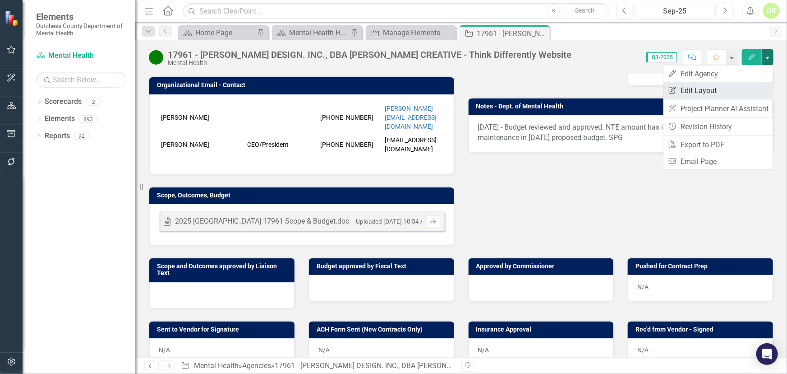
click at [715, 88] on link "Edit Report Edit Layout" at bounding box center [719, 90] width 110 height 17
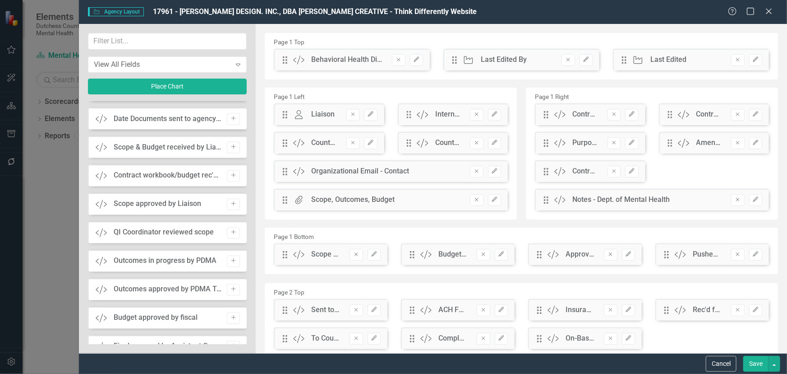
scroll to position [820, 0]
click at [233, 281] on button "Add" at bounding box center [233, 287] width 13 height 12
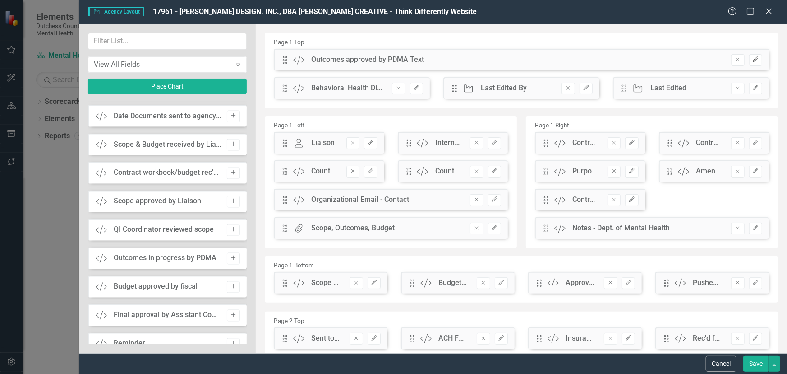
click at [749, 56] on button "Edit" at bounding box center [755, 60] width 13 height 12
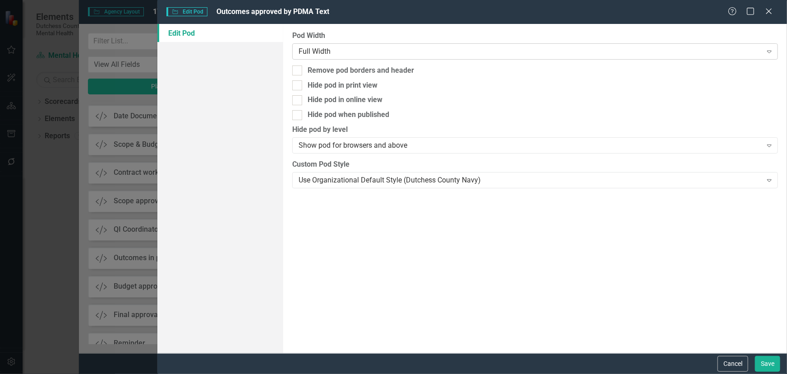
click at [372, 49] on div "Full Width" at bounding box center [530, 51] width 463 height 10
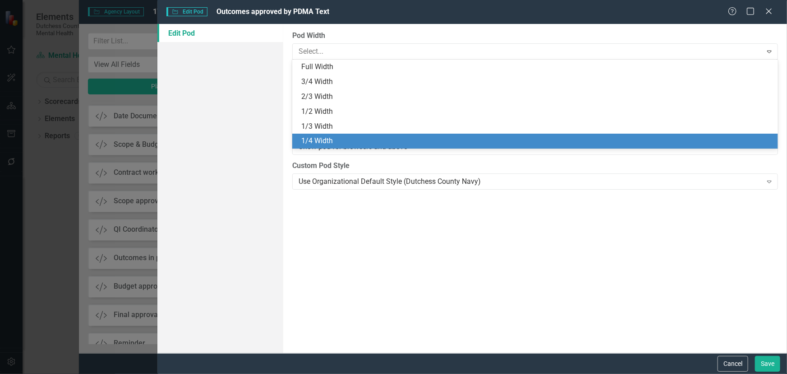
click at [339, 139] on div "1/4 Width" at bounding box center [537, 141] width 472 height 10
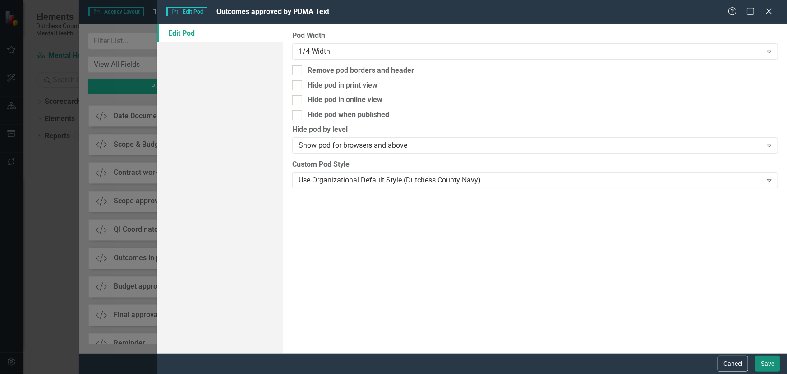
drag, startPoint x: 772, startPoint y: 361, endPoint x: 659, endPoint y: 339, distance: 115.3
click at [772, 360] on button "Save" at bounding box center [767, 364] width 25 height 16
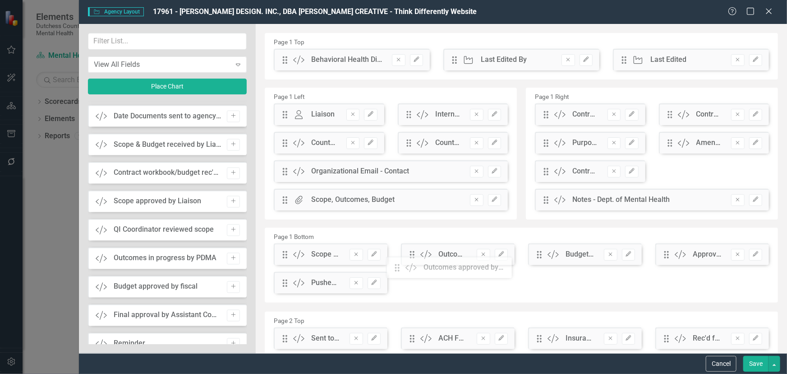
drag, startPoint x: 288, startPoint y: 63, endPoint x: 398, endPoint y: 262, distance: 227.4
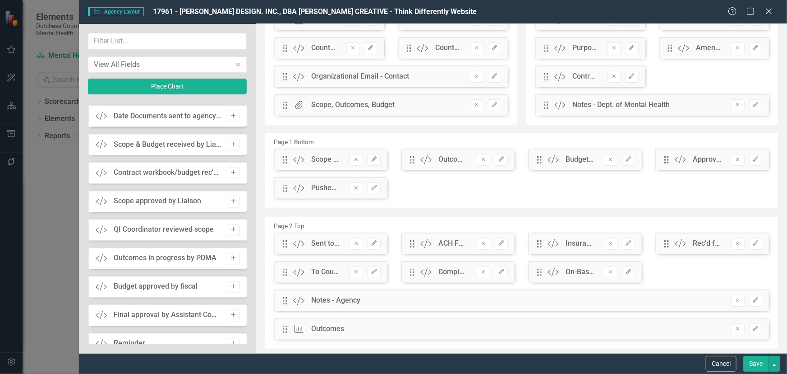
scroll to position [123, 0]
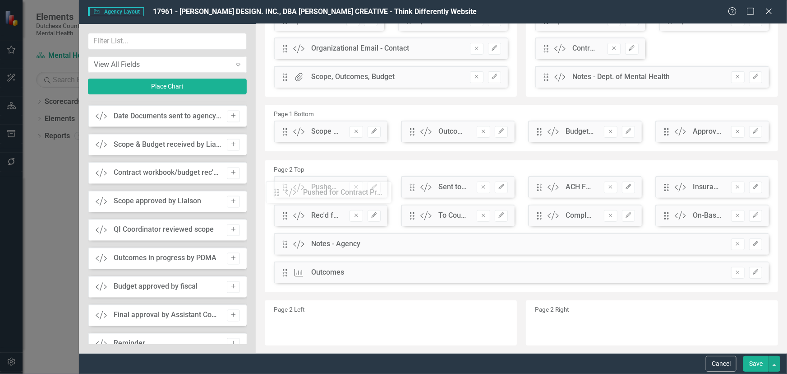
drag, startPoint x: 286, startPoint y: 162, endPoint x: 284, endPoint y: 195, distance: 32.5
click at [749, 365] on button "Save" at bounding box center [756, 364] width 25 height 16
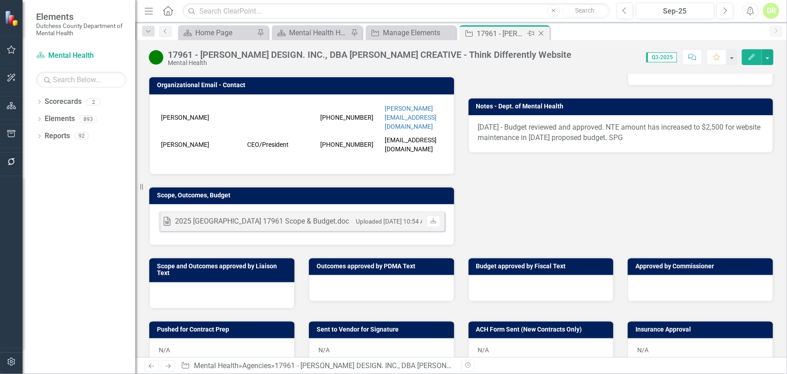
click at [546, 32] on div "Close" at bounding box center [542, 33] width 11 height 11
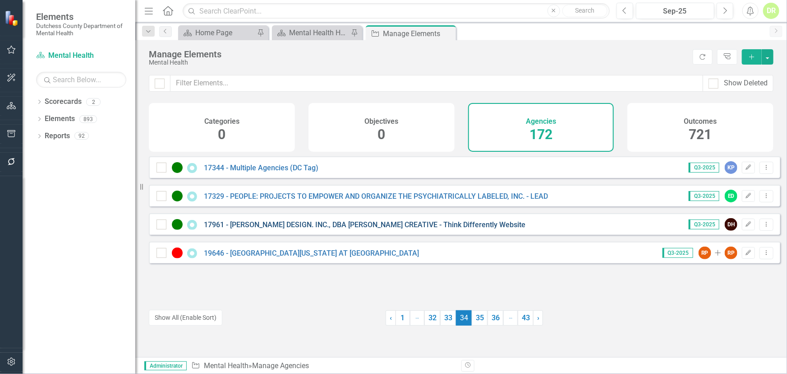
click at [282, 229] on link "17961 - [PERSON_NAME] DESIGN. INC., DBA [PERSON_NAME] CREATIVE - Think Differen…" at bounding box center [365, 224] width 322 height 9
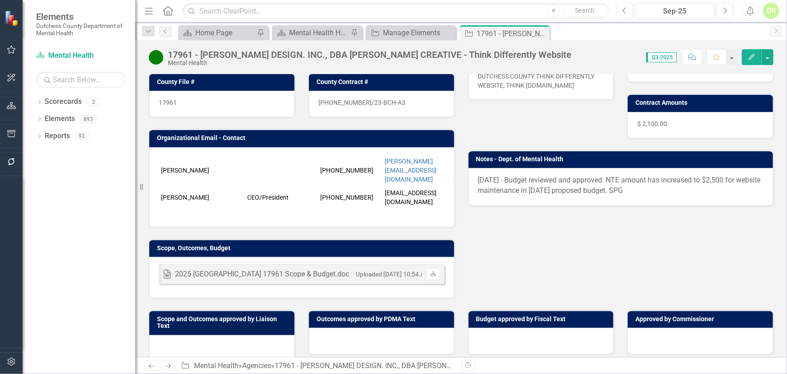
scroll to position [246, 0]
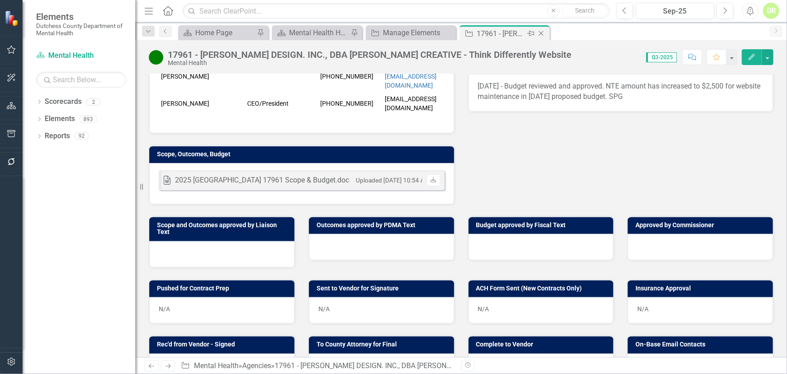
click at [543, 32] on icon "Close" at bounding box center [541, 33] width 9 height 7
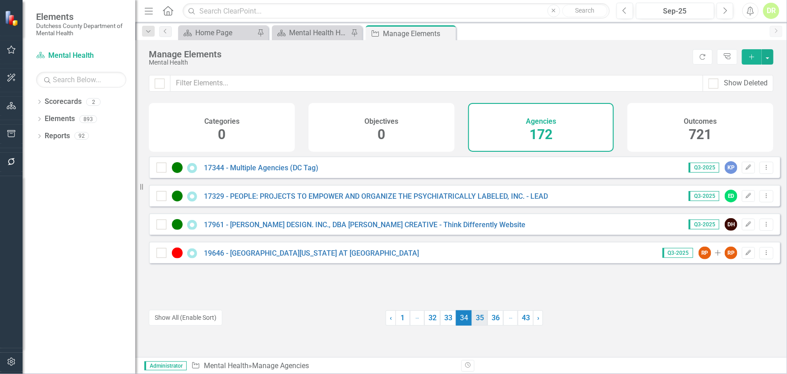
click at [476, 320] on link "35" at bounding box center [480, 317] width 16 height 15
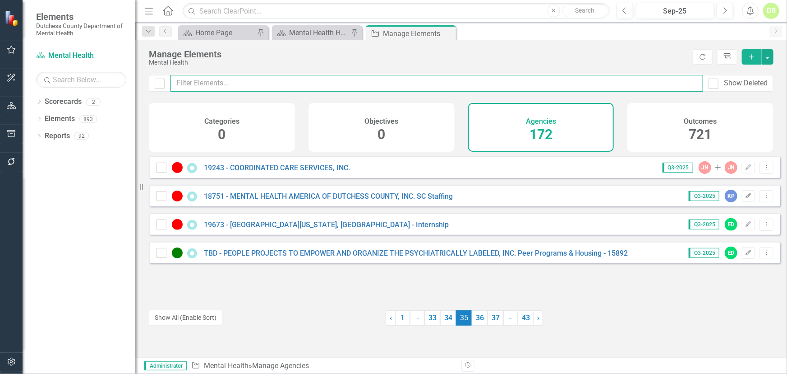
click at [202, 84] on input "text" at bounding box center [437, 83] width 533 height 17
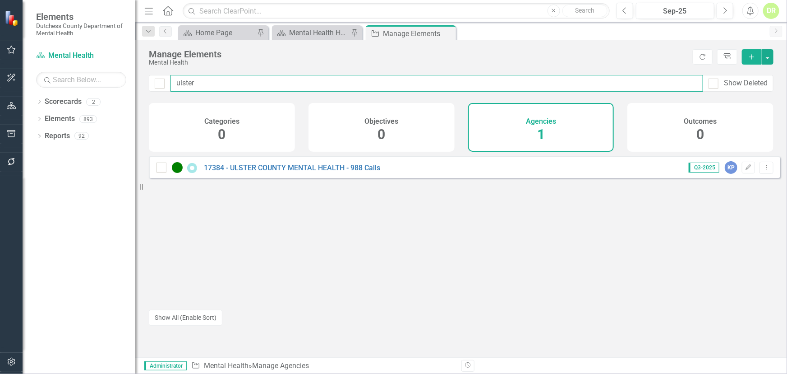
type input "ulster"
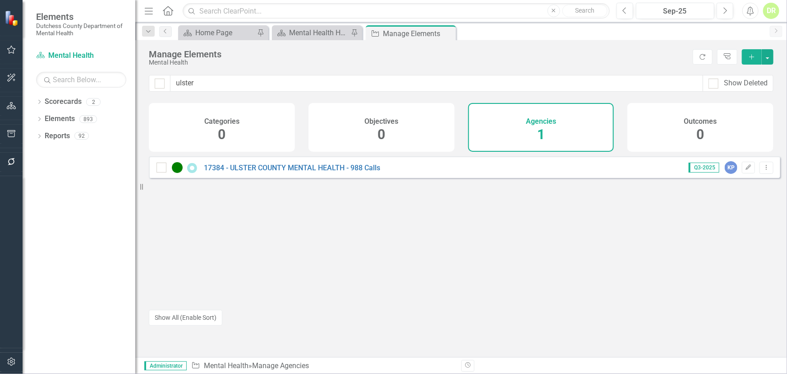
click at [440, 253] on div "17384 - ULSTER COUNTY MENTAL HEALTH - 988 Calls Q3-2025 KP Edit Dropdown Menu" at bounding box center [465, 228] width 632 height 145
click at [768, 9] on div "DR" at bounding box center [771, 11] width 16 height 16
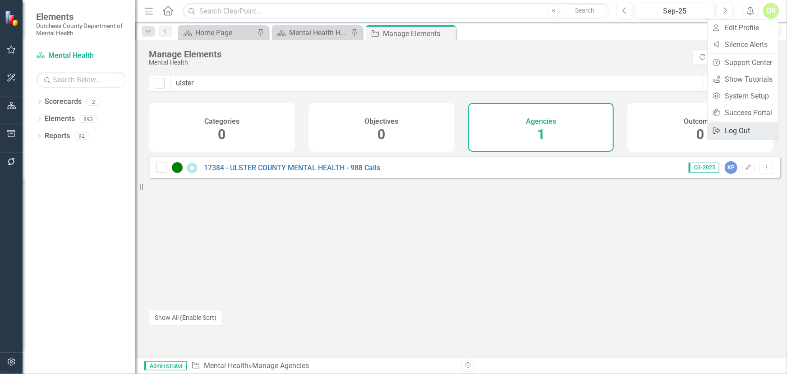
click at [744, 133] on link "Logout Log Out" at bounding box center [743, 130] width 71 height 17
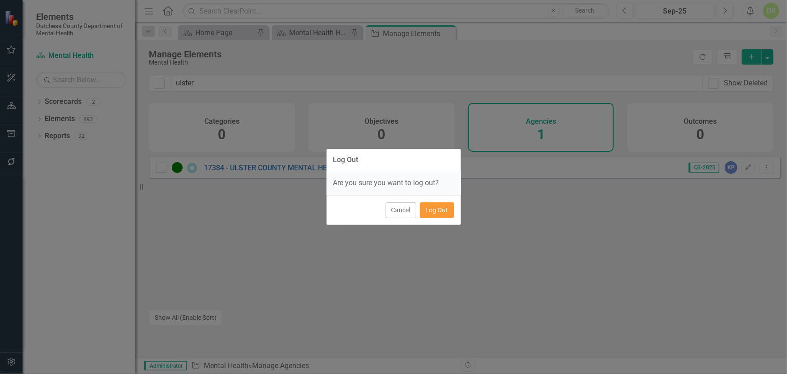
click at [437, 209] on button "Log Out" at bounding box center [437, 210] width 34 height 16
